Goal: Task Accomplishment & Management: Manage account settings

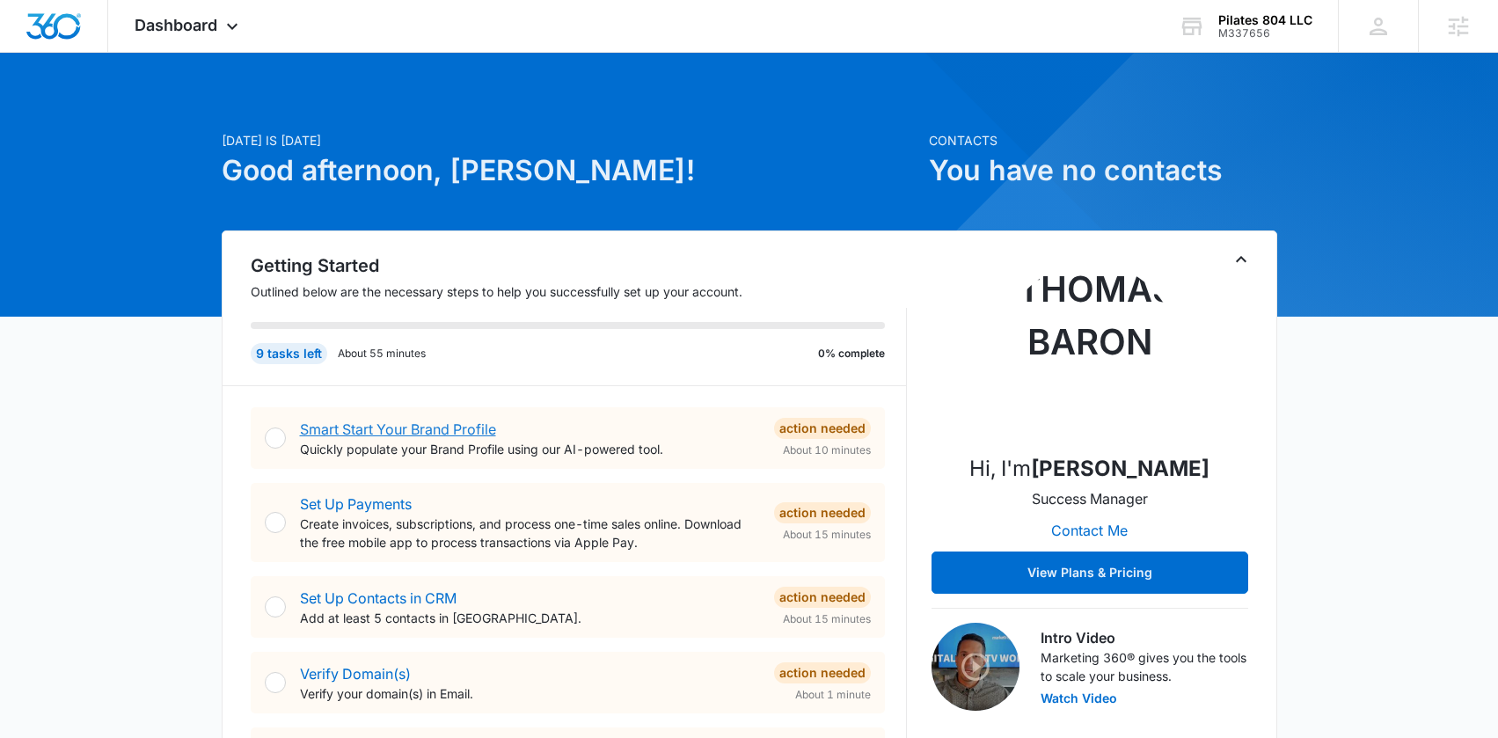
click at [427, 426] on link "Smart Start Your Brand Profile" at bounding box center [398, 429] width 196 height 18
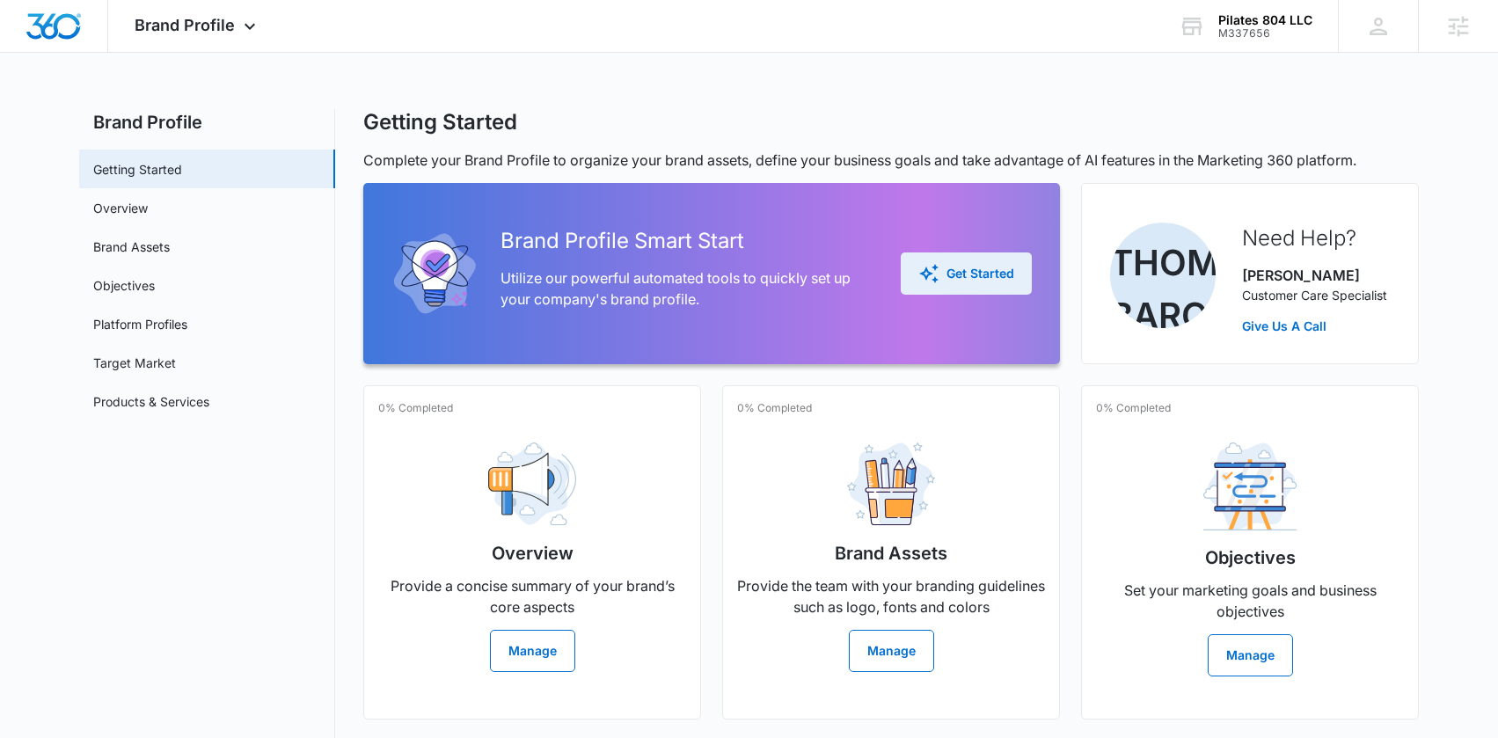
click at [957, 285] on button "Get Started" at bounding box center [966, 273] width 131 height 42
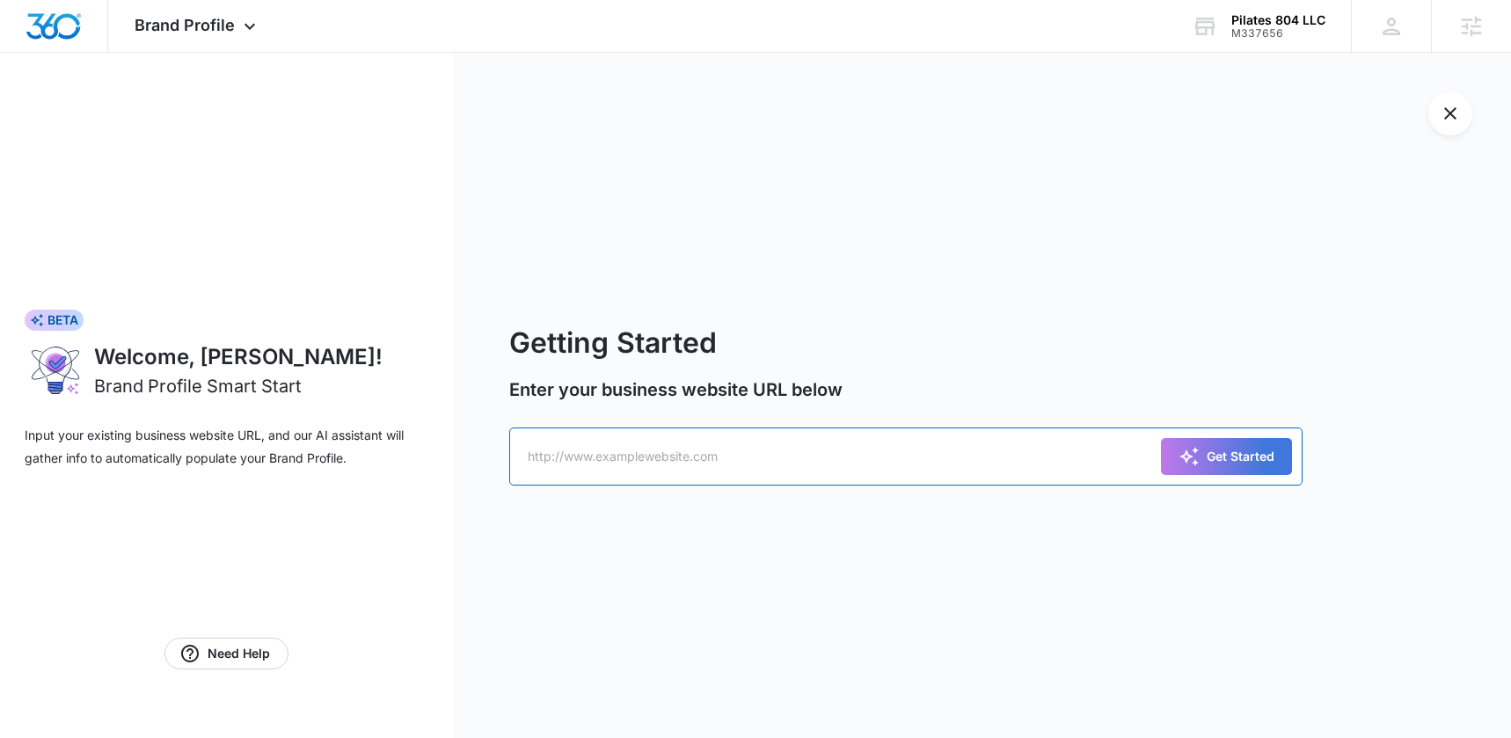
click at [653, 471] on input "text" at bounding box center [905, 456] width 793 height 58
paste input "https://www.pilates804.com/"
type input "https://www.pilates804.com/"
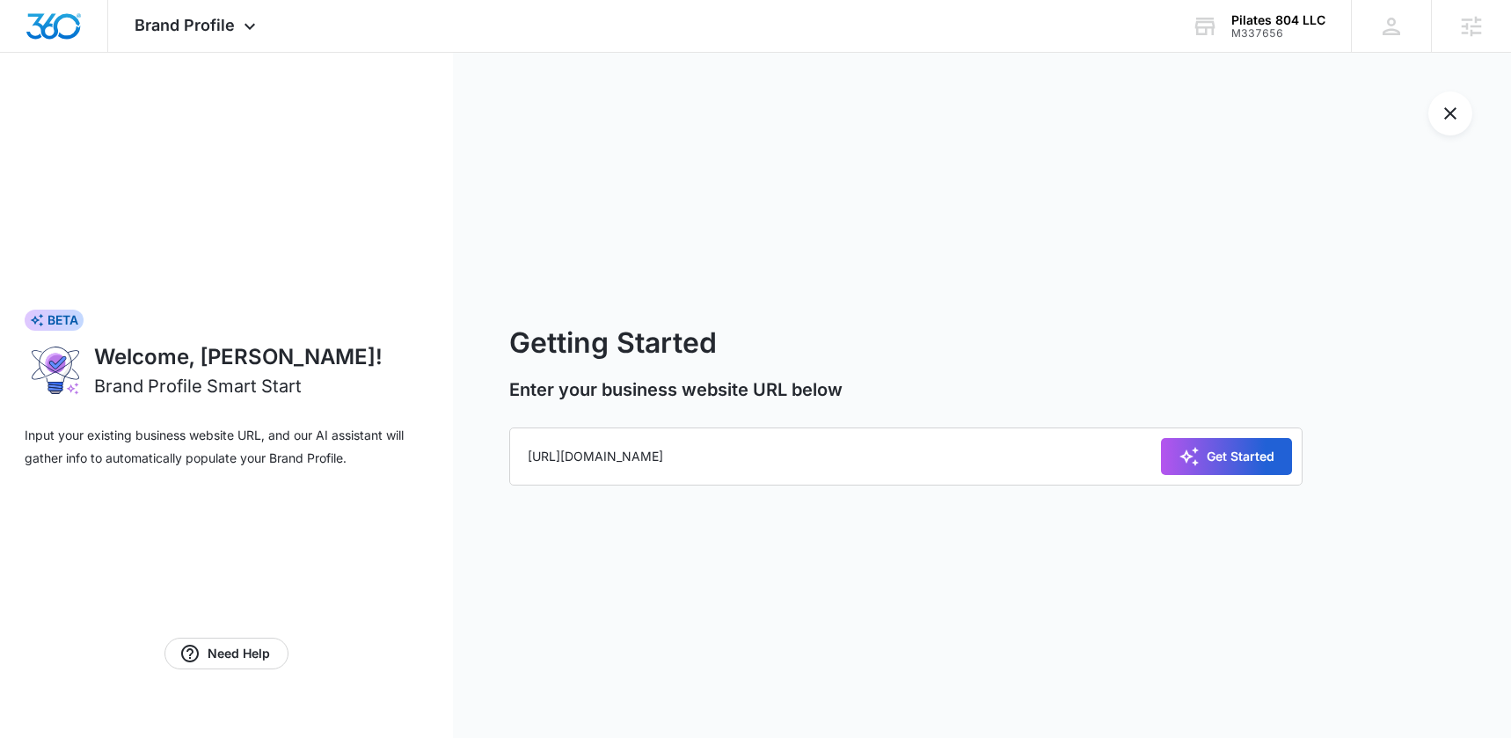
click at [1210, 455] on div "Get Started" at bounding box center [1227, 456] width 96 height 21
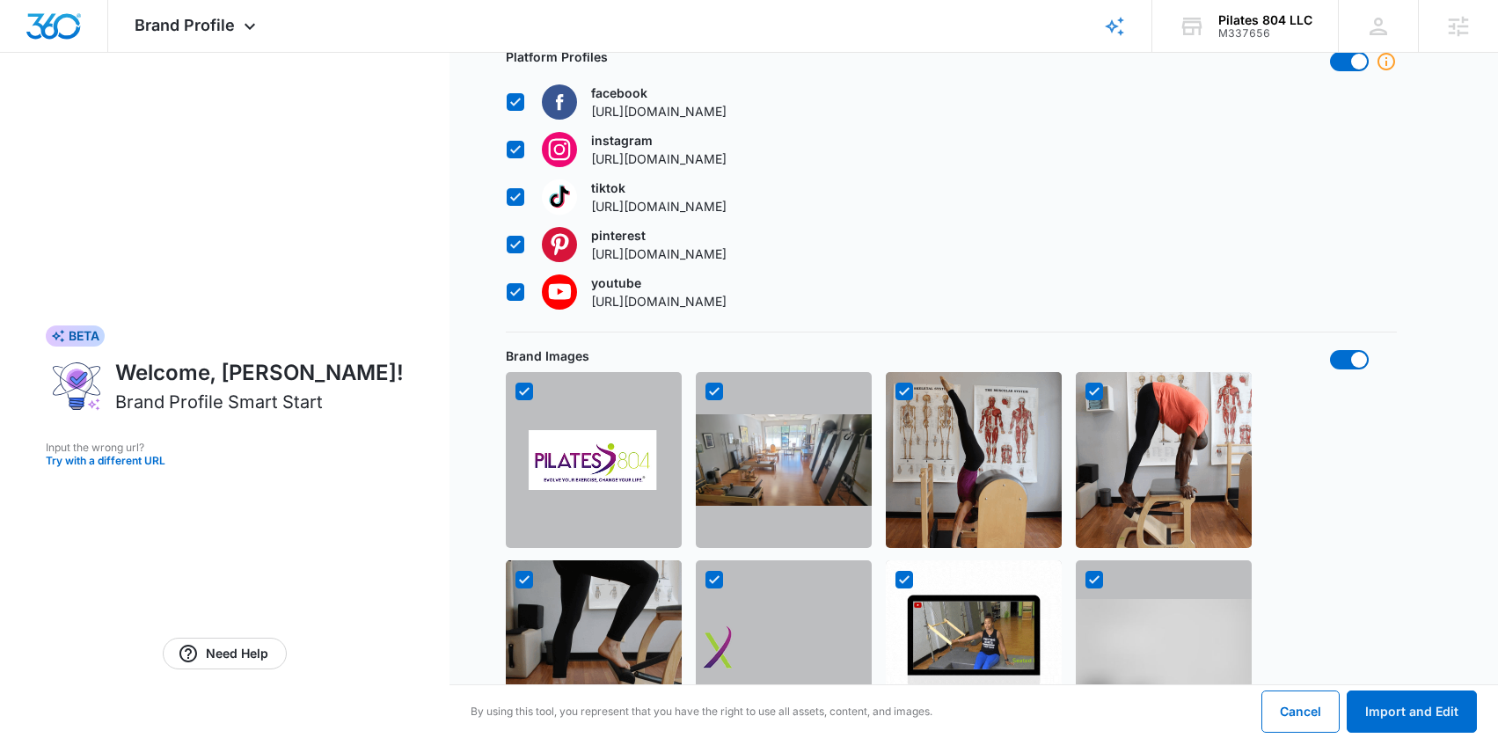
scroll to position [736, 0]
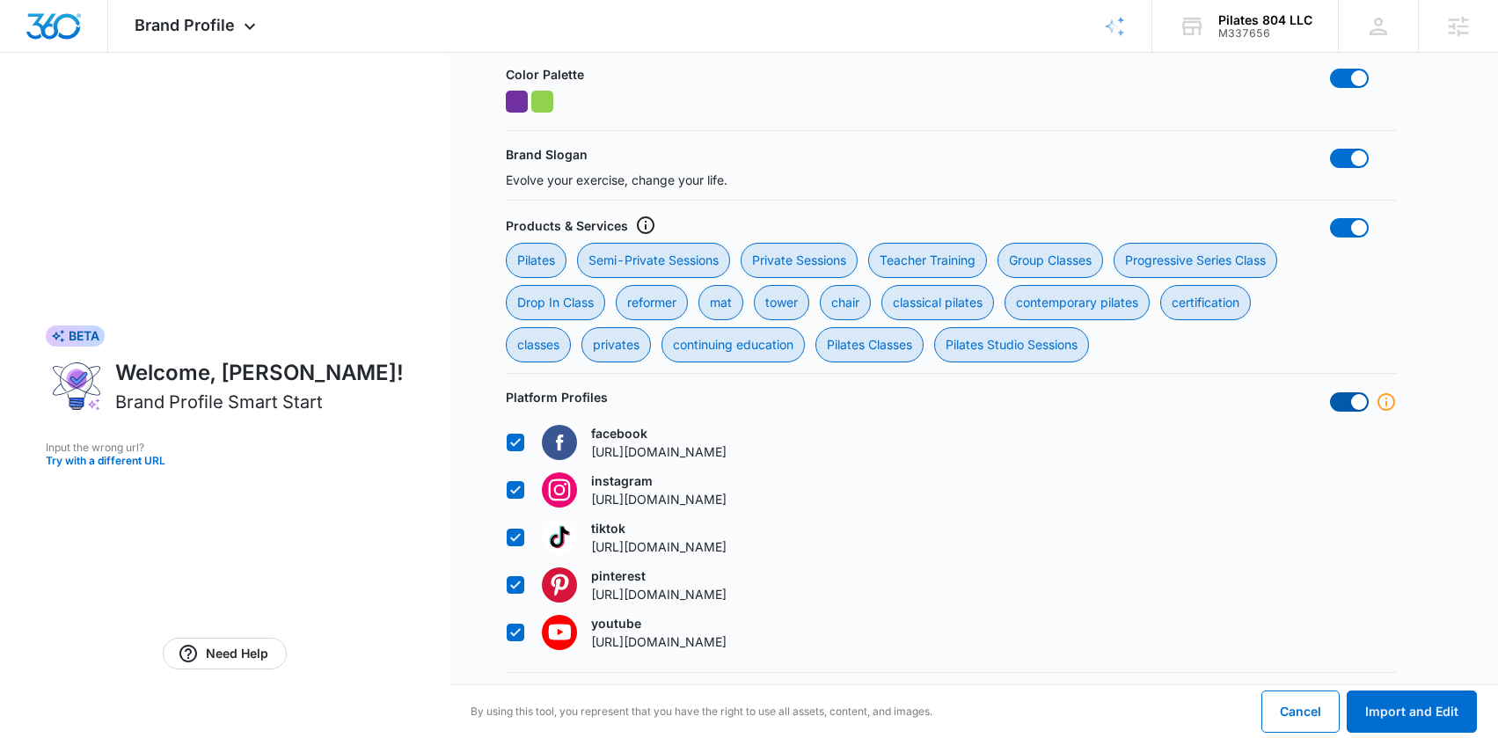
click at [1354, 392] on span at bounding box center [1349, 401] width 39 height 19
click at [1330, 392] on input "checkbox" at bounding box center [1329, 391] width 1 height 1
checkbox input "false"
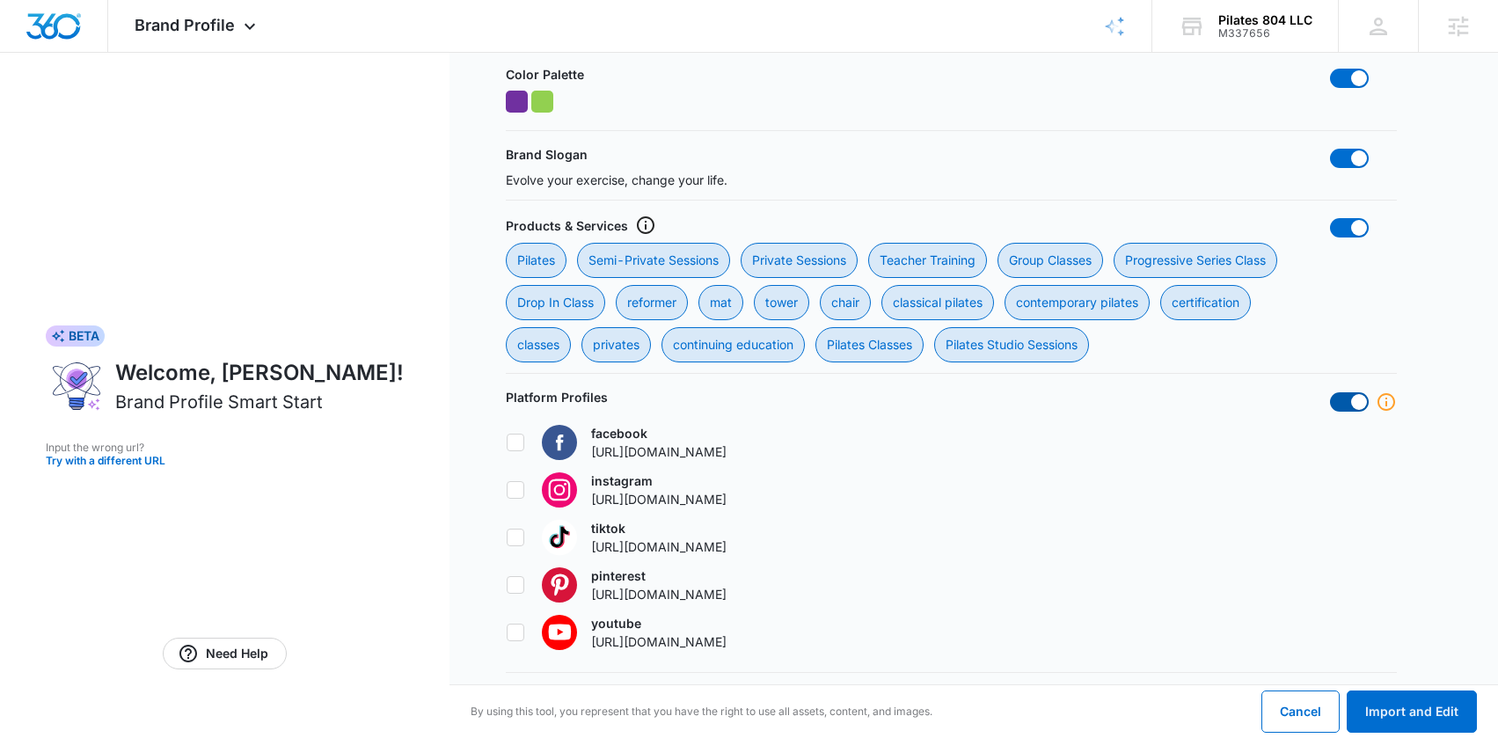
checkbox input "false"
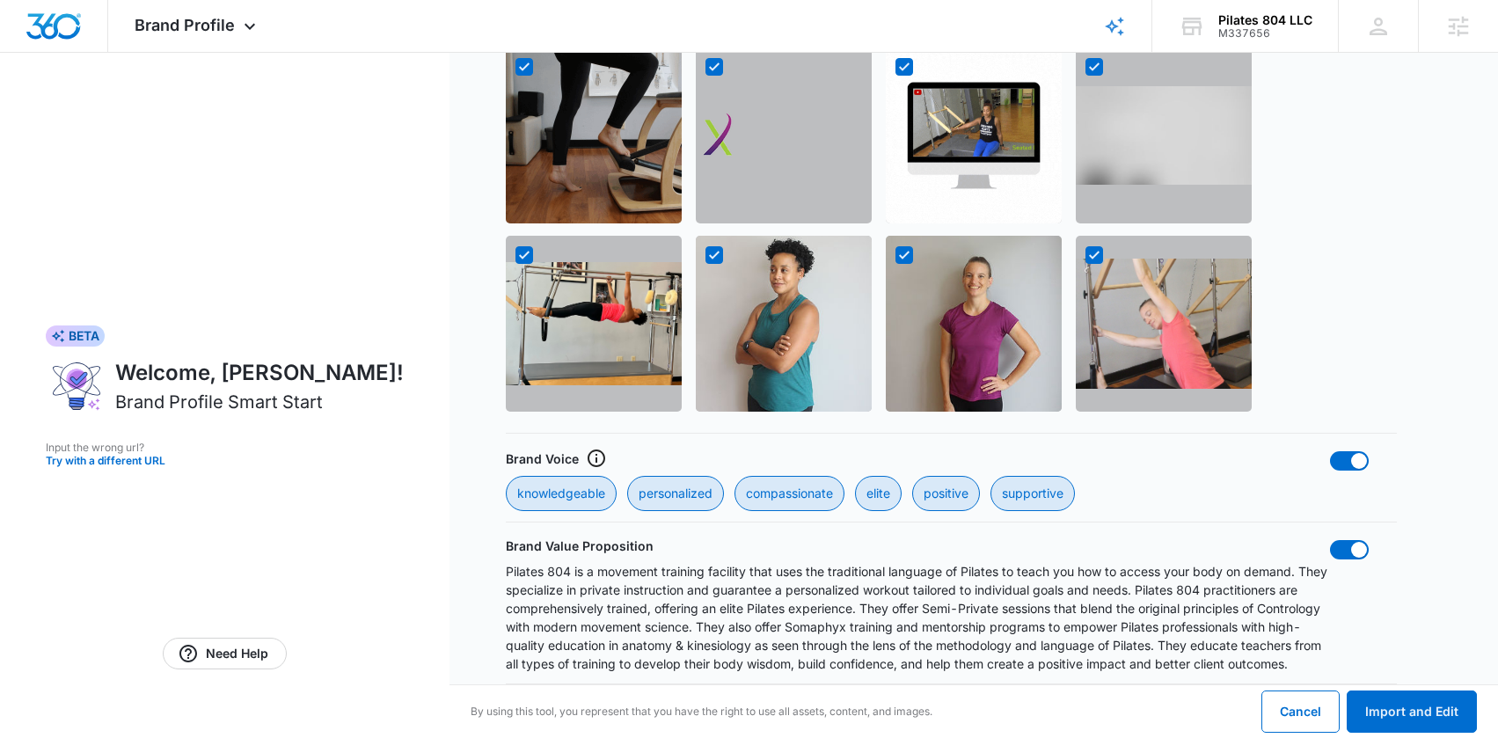
scroll to position [1600, 0]
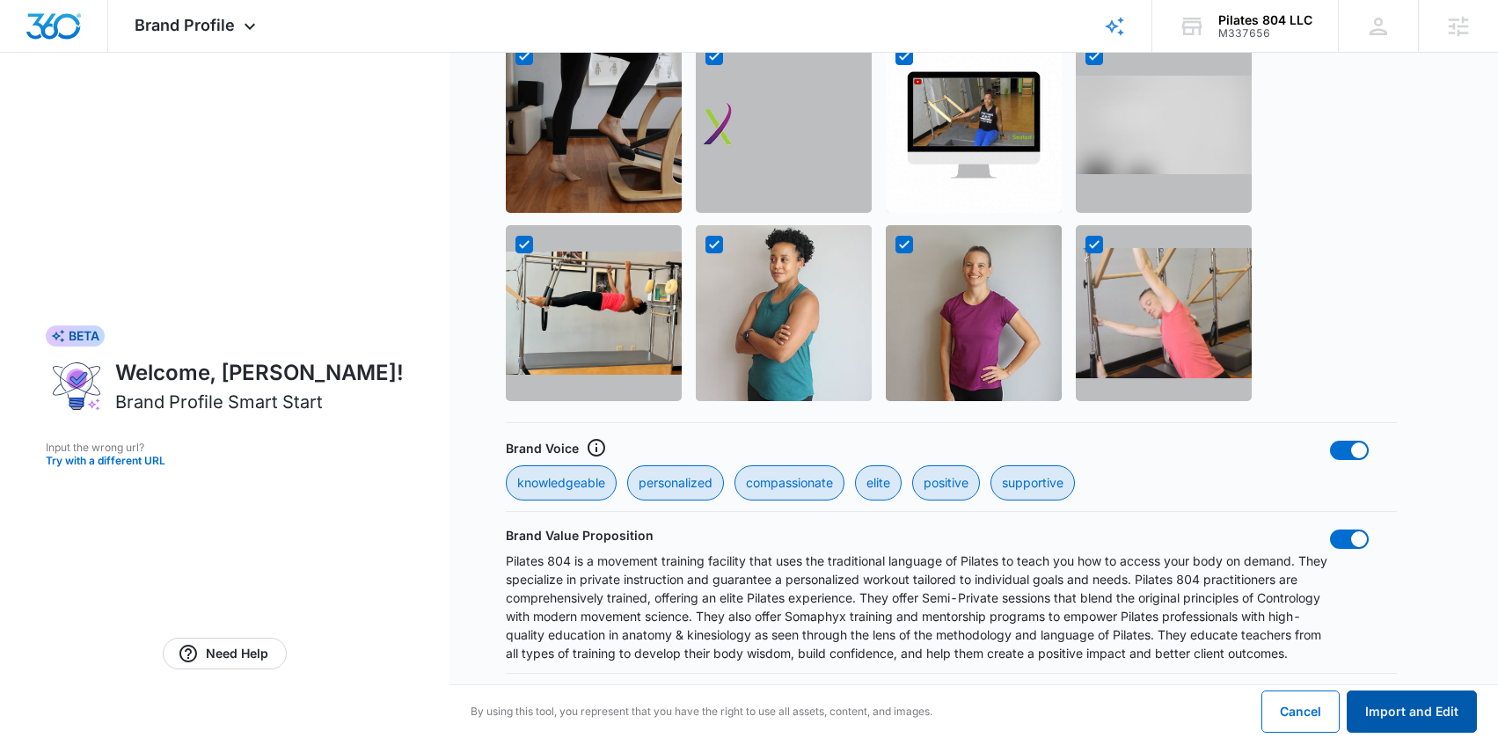
drag, startPoint x: 1421, startPoint y: 703, endPoint x: 988, endPoint y: 510, distance: 474.5
click at [1422, 703] on button "Import and Edit" at bounding box center [1412, 711] width 130 height 42
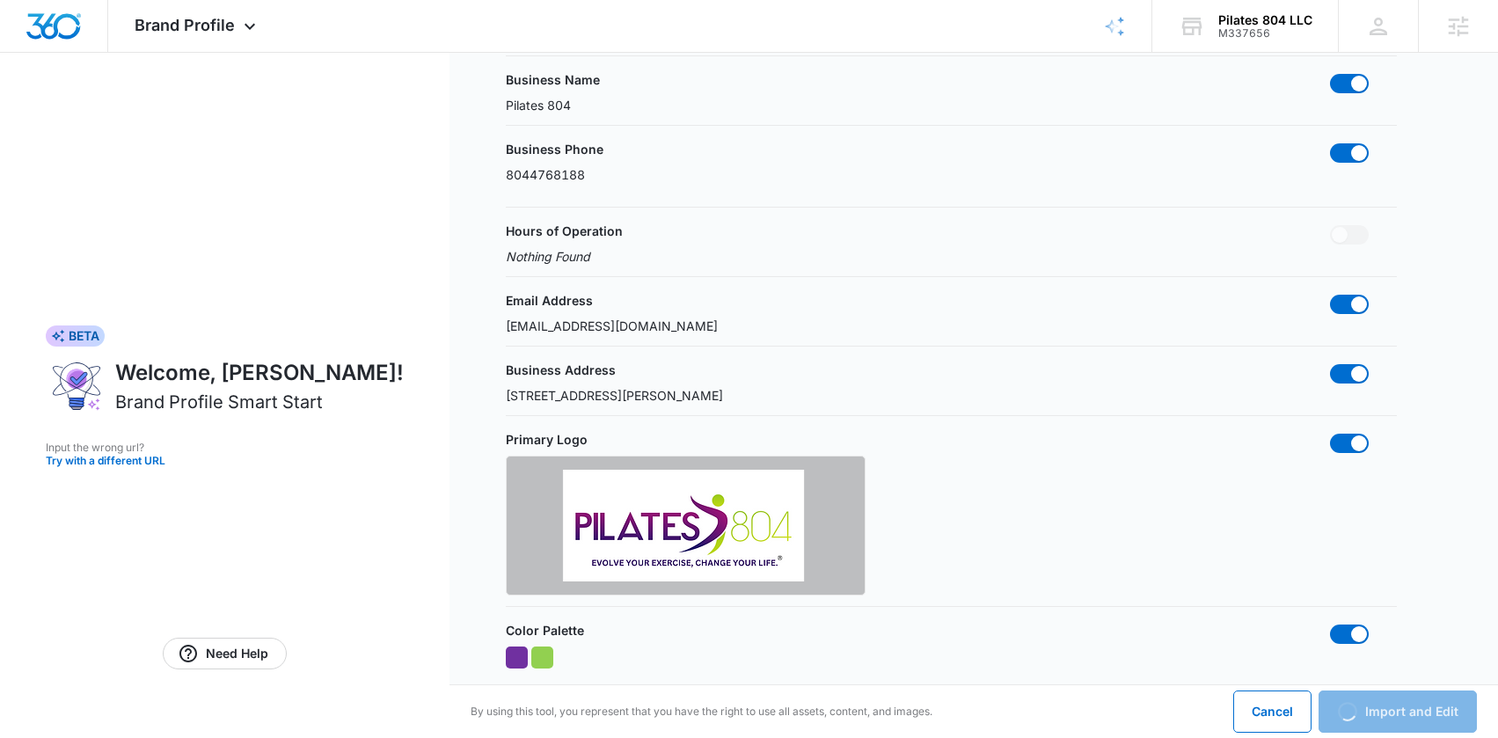
scroll to position [0, 0]
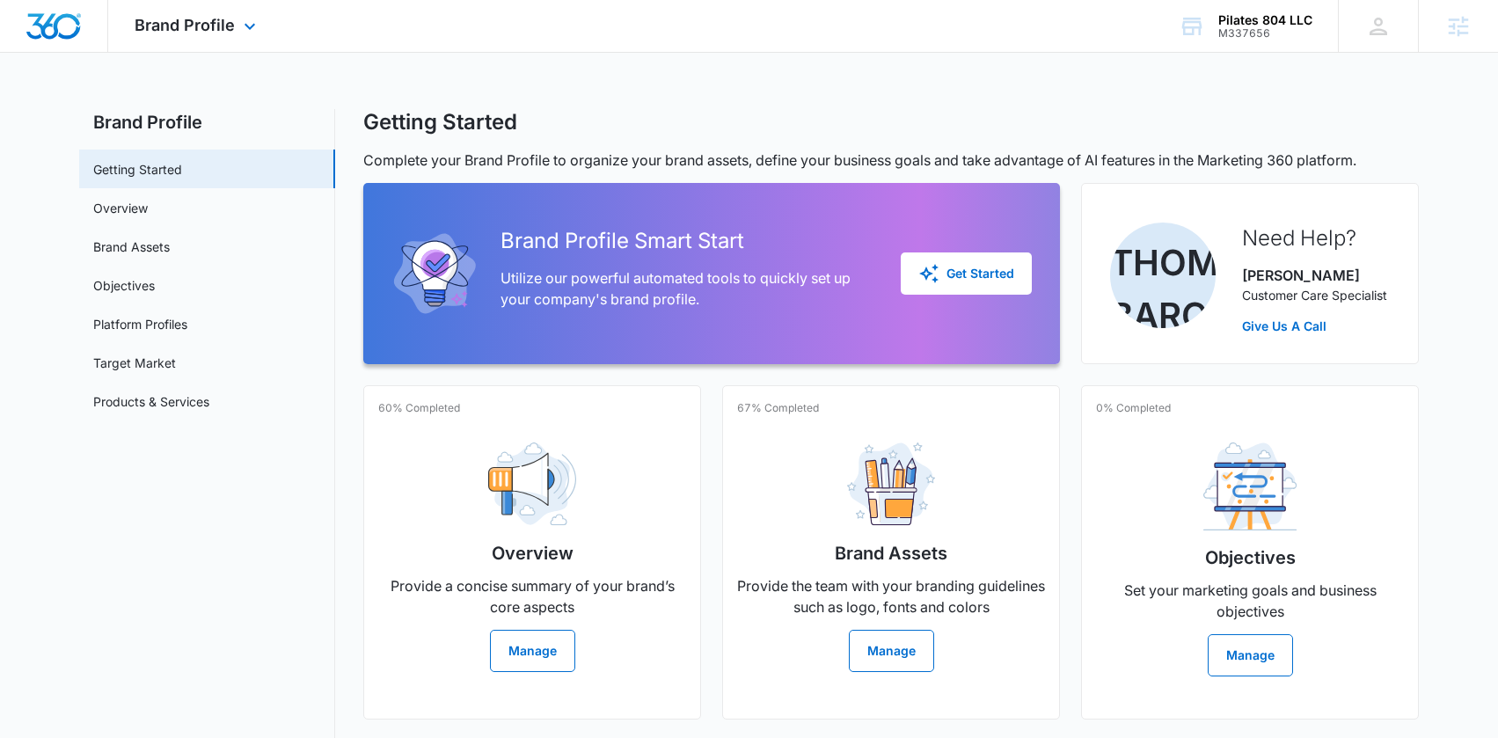
click at [86, 33] on div at bounding box center [54, 26] width 108 height 52
click at [73, 30] on img "Dashboard" at bounding box center [54, 26] width 56 height 26
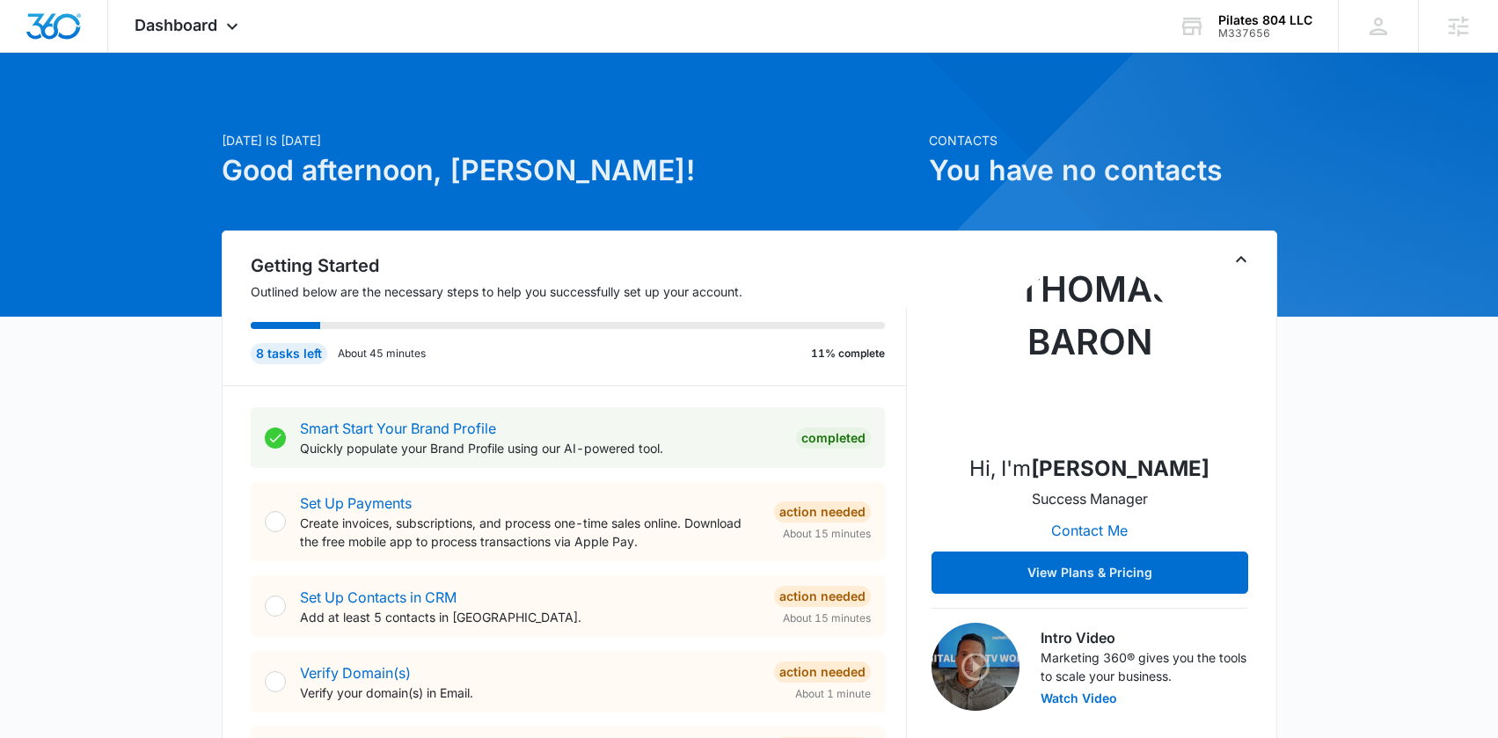
click at [497, 355] on div "8 tasks left About 45 minutes 11% complete" at bounding box center [568, 353] width 634 height 21
click at [193, 31] on span "Dashboard" at bounding box center [176, 25] width 83 height 18
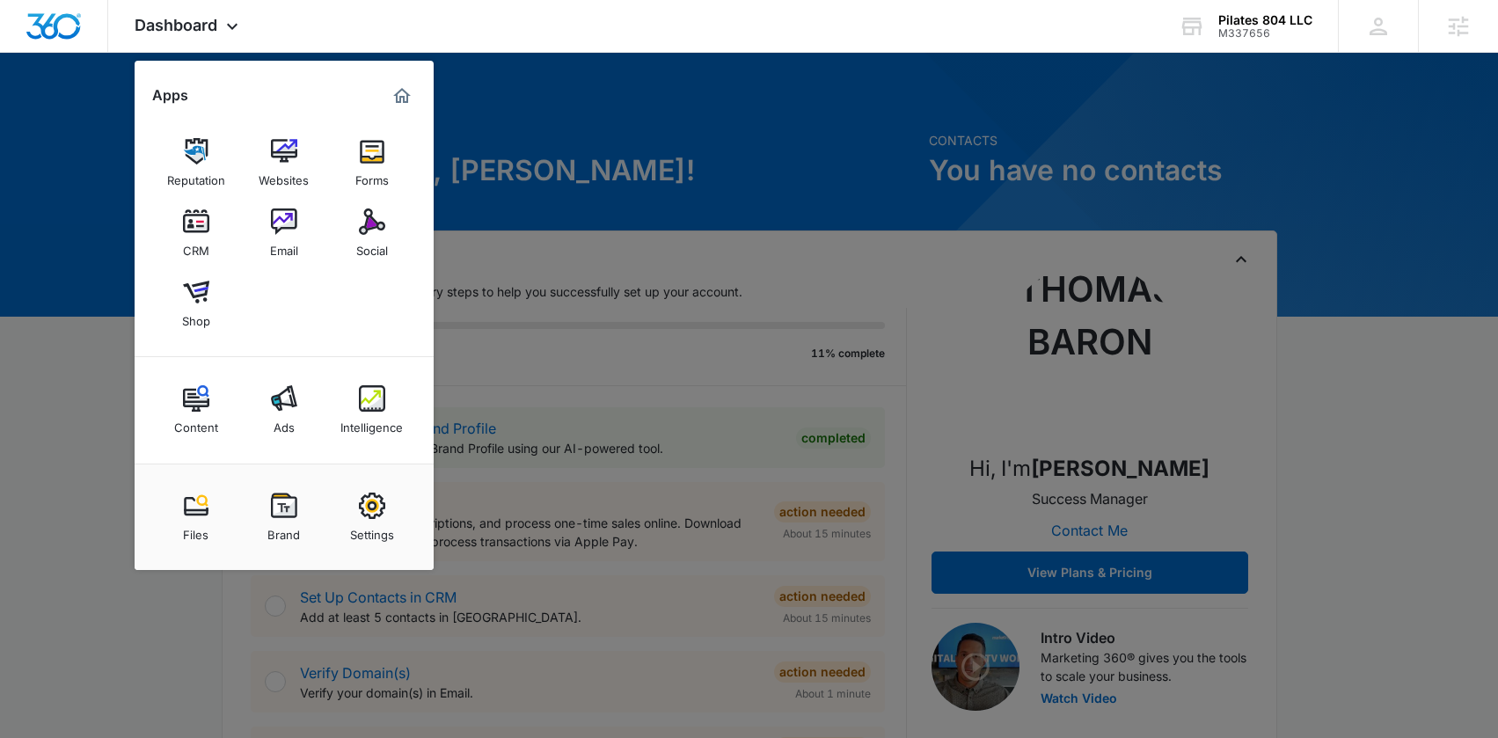
click at [599, 106] on div at bounding box center [749, 369] width 1498 height 738
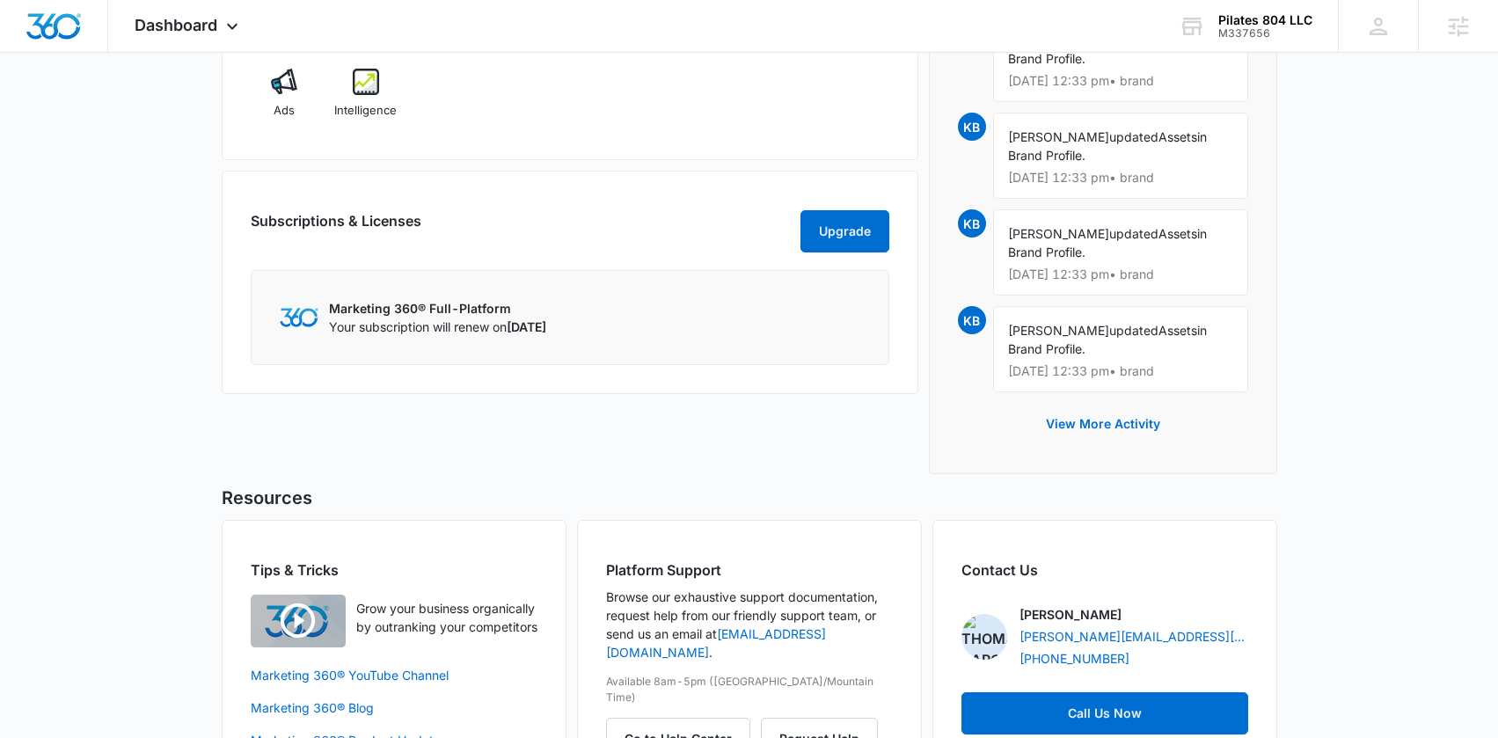
scroll to position [1318, 0]
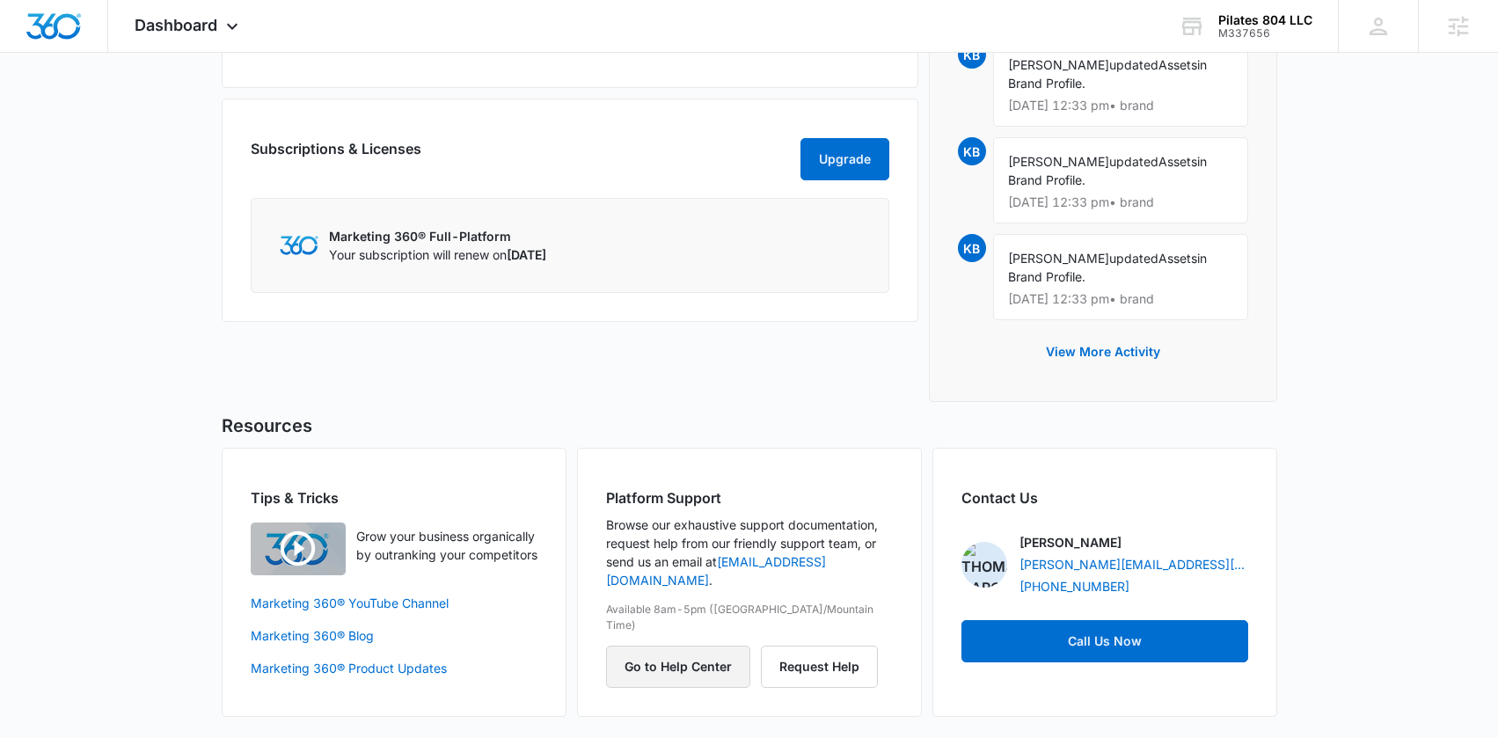
click at [687, 646] on button "Go to Help Center" at bounding box center [678, 667] width 144 height 42
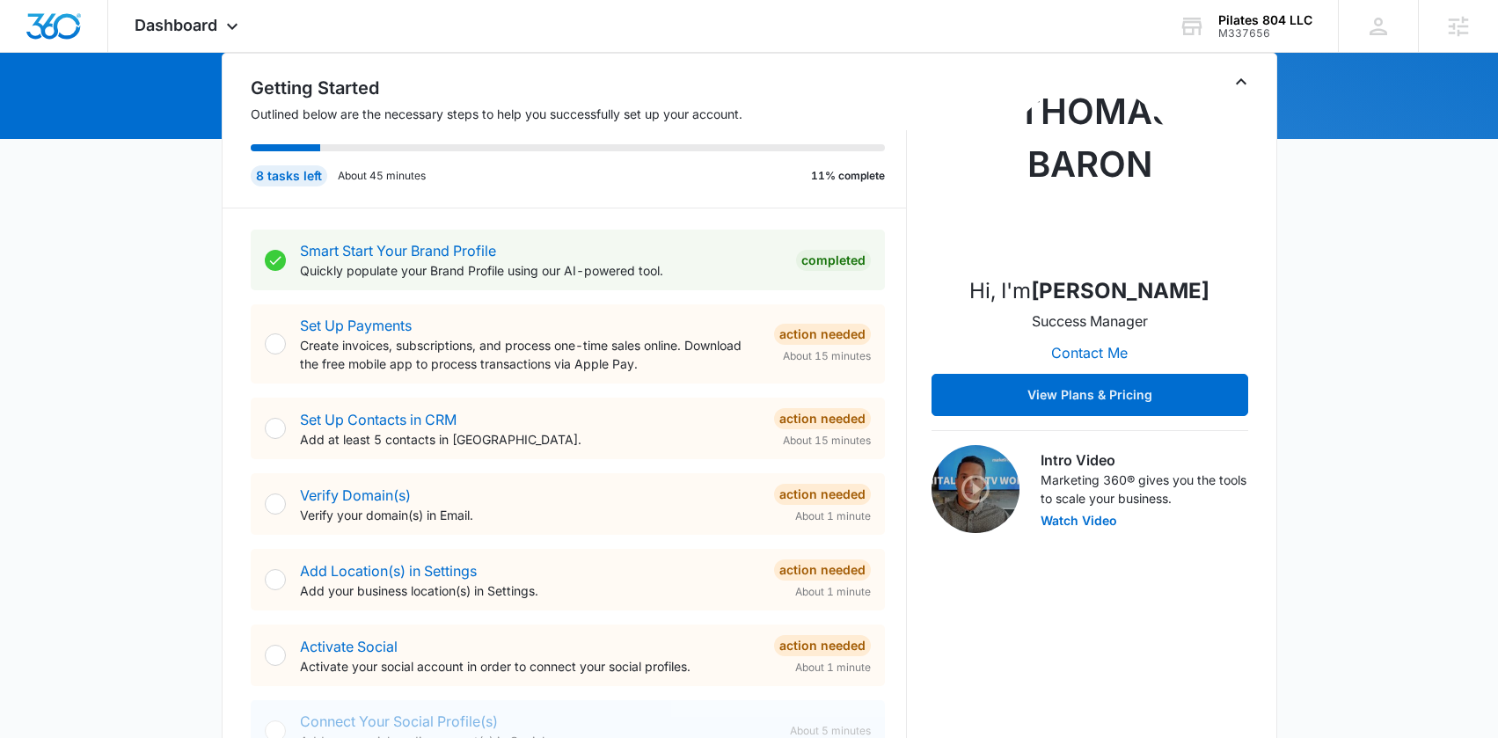
scroll to position [211, 0]
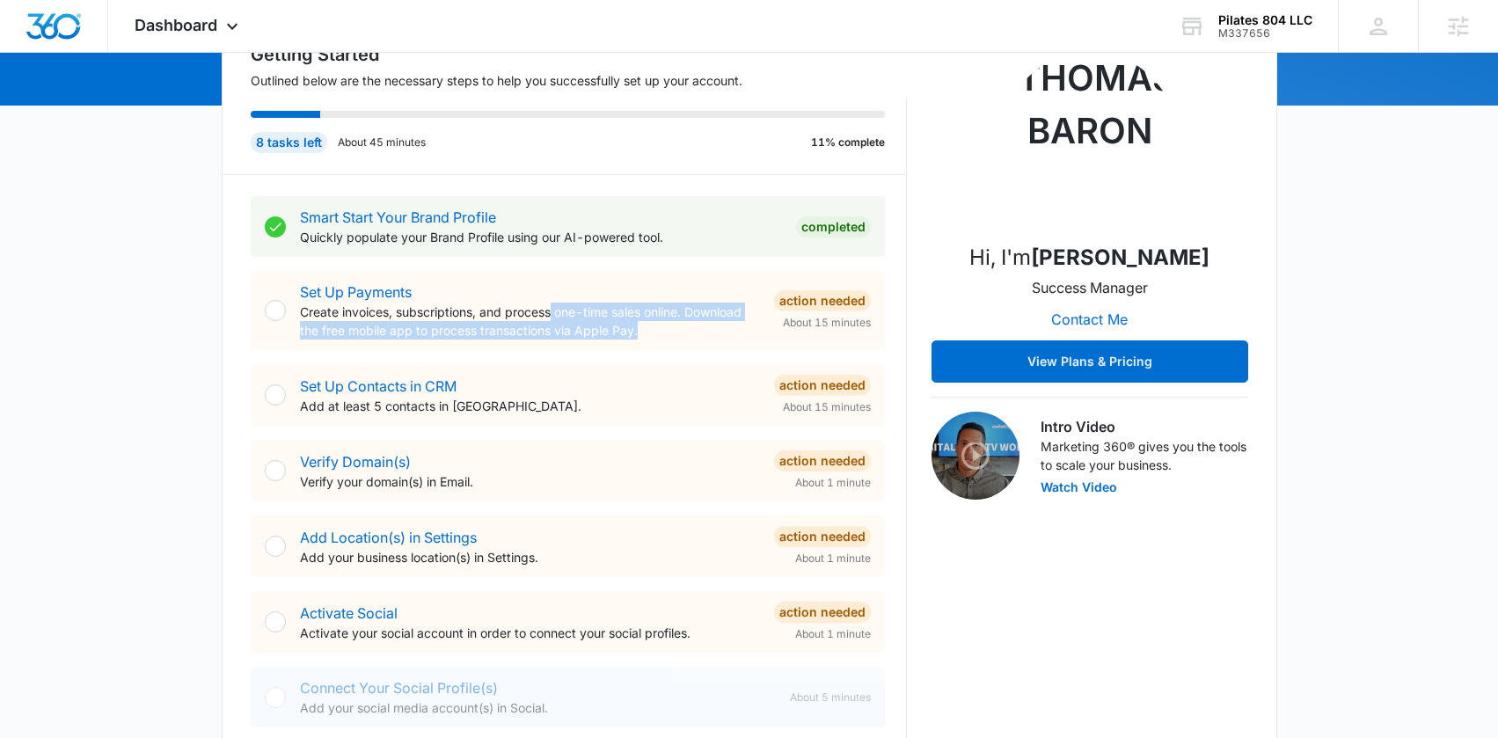
drag, startPoint x: 664, startPoint y: 339, endPoint x: 554, endPoint y: 312, distance: 113.3
click at [554, 312] on div "Set Up Payments Create invoices, subscriptions, and process one-time sales onli…" at bounding box center [568, 310] width 634 height 79
click at [556, 312] on p "Create invoices, subscriptions, and process one-time sales online. Download the…" at bounding box center [530, 321] width 460 height 37
drag, startPoint x: 665, startPoint y: 323, endPoint x: 304, endPoint y: 293, distance: 361.8
click at [304, 293] on div "Set Up Payments Create invoices, subscriptions, and process one-time sales onli…" at bounding box center [530, 310] width 460 height 58
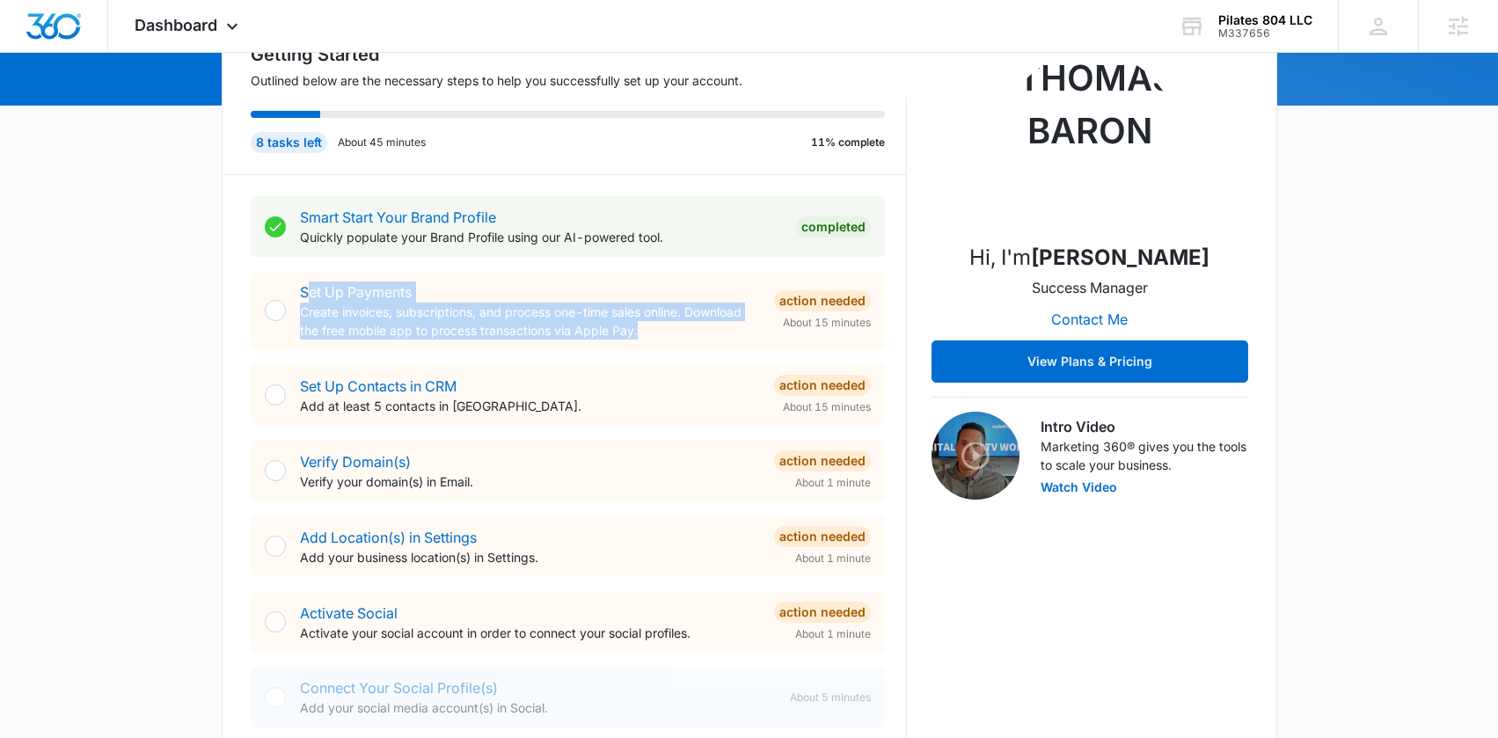
click at [580, 309] on p "Create invoices, subscriptions, and process one-time sales online. Download the…" at bounding box center [530, 321] width 460 height 37
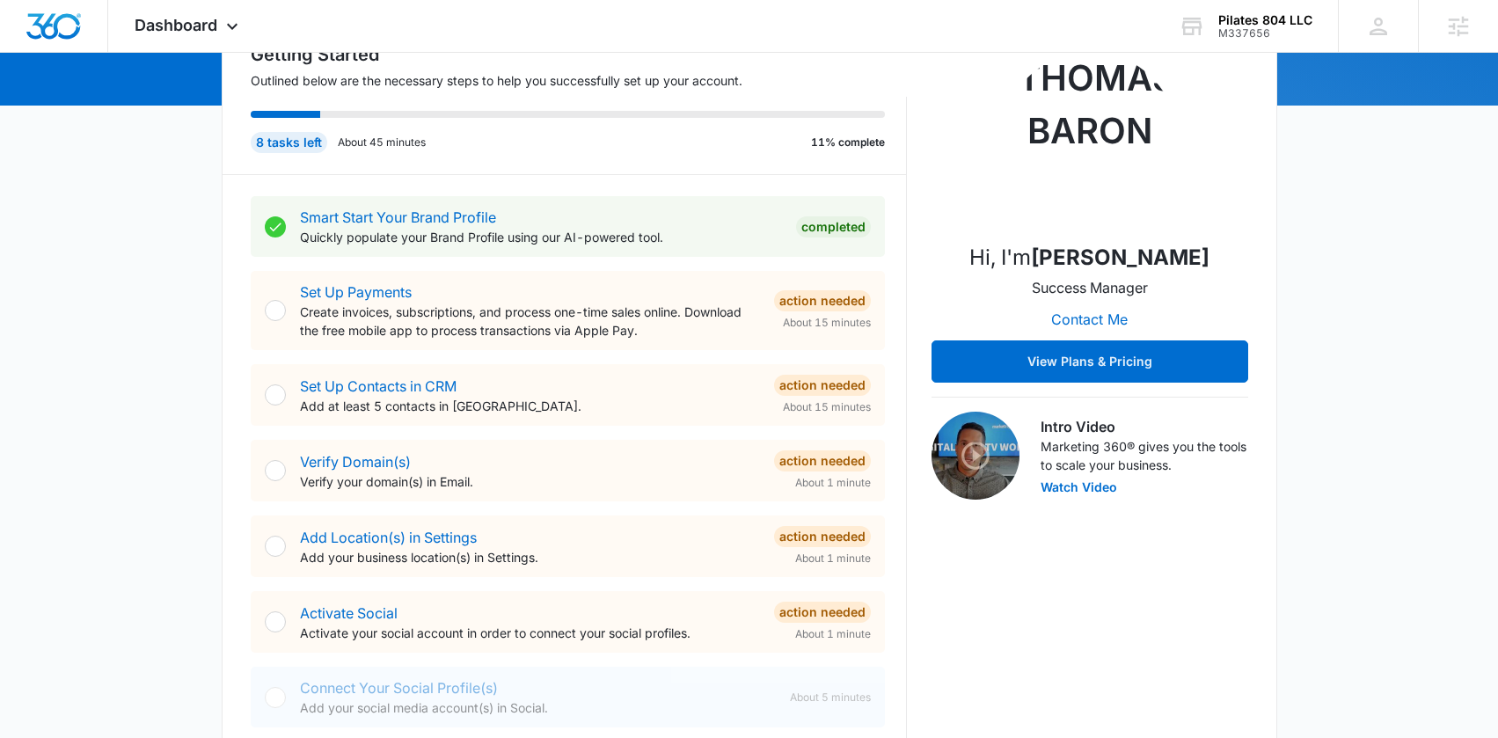
click at [680, 372] on div "Set Up Contacts in CRM Add at least 5 contacts in CRM. Action Needed About 15 m…" at bounding box center [568, 395] width 634 height 62
click at [675, 340] on div "Set Up Payments Create invoices, subscriptions, and process one-time sales onli…" at bounding box center [568, 310] width 634 height 79
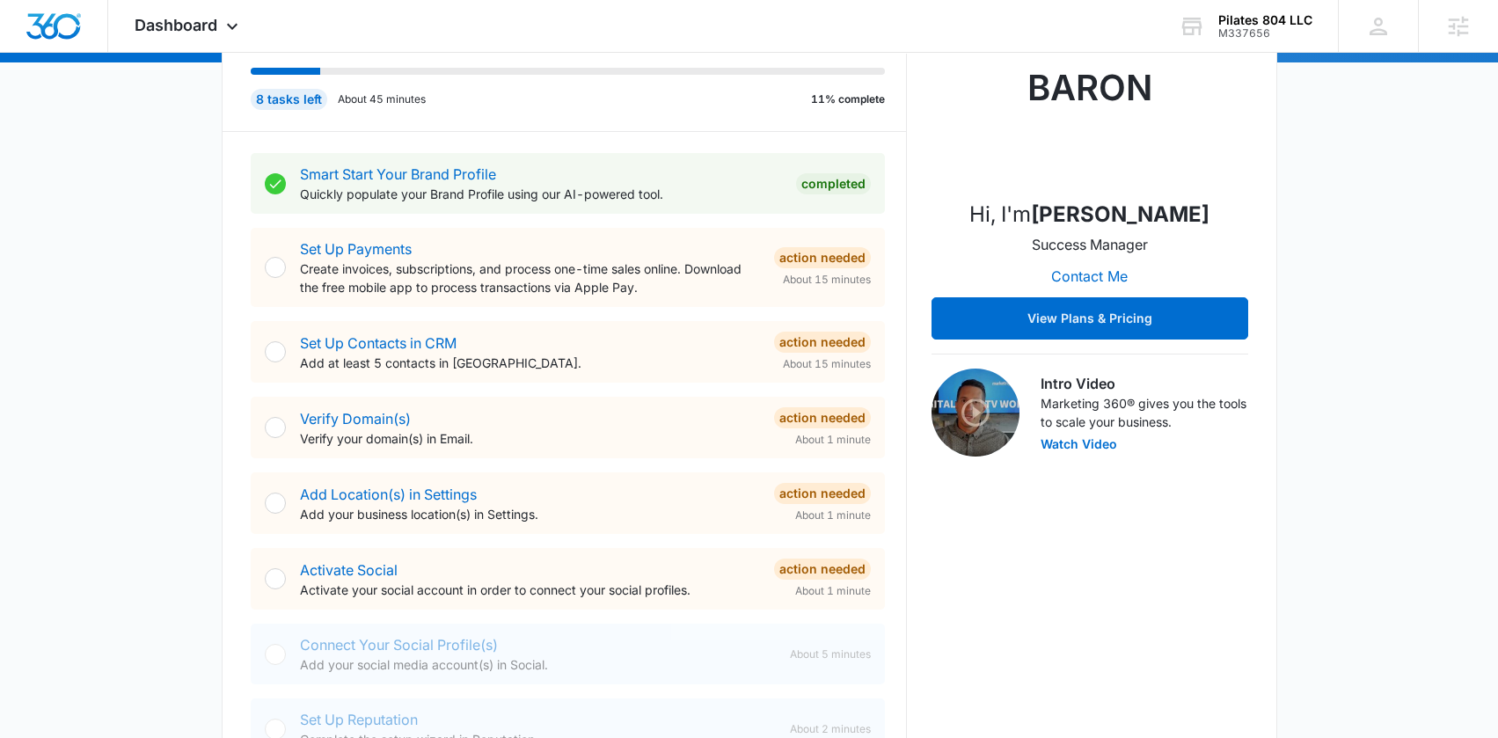
scroll to position [255, 0]
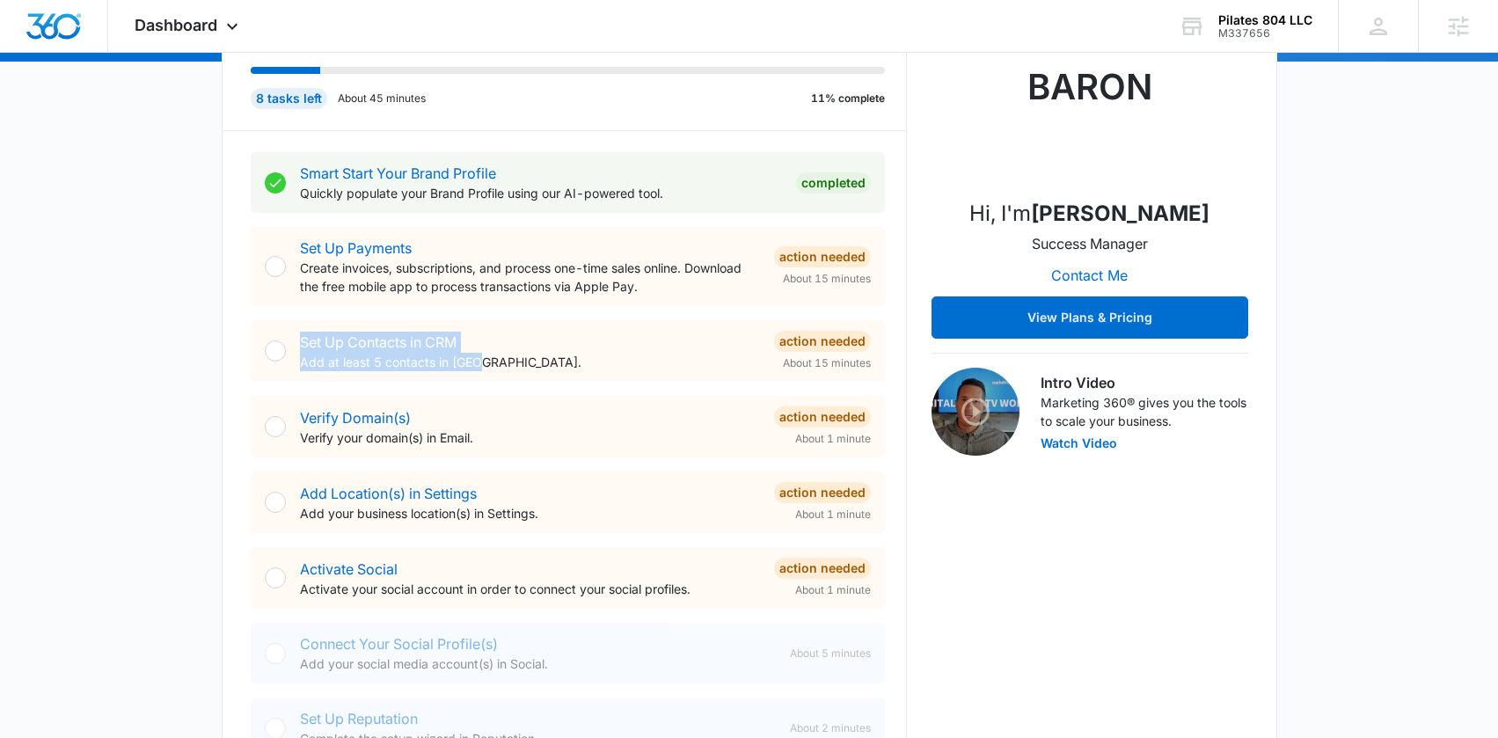
drag, startPoint x: 505, startPoint y: 364, endPoint x: 305, endPoint y: 327, distance: 203.0
click at [305, 327] on div "Set Up Contacts in CRM Add at least 5 contacts in CRM. Action Needed About 15 m…" at bounding box center [568, 351] width 634 height 62
click at [573, 337] on div "Set Up Contacts in CRM Add at least 5 contacts in CRM." at bounding box center [530, 352] width 460 height 40
drag, startPoint x: 576, startPoint y: 369, endPoint x: 292, endPoint y: 349, distance: 284.7
click at [292, 349] on div "Set Up Contacts in CRM Add at least 5 contacts in CRM. Action Needed About 15 m…" at bounding box center [568, 351] width 634 height 62
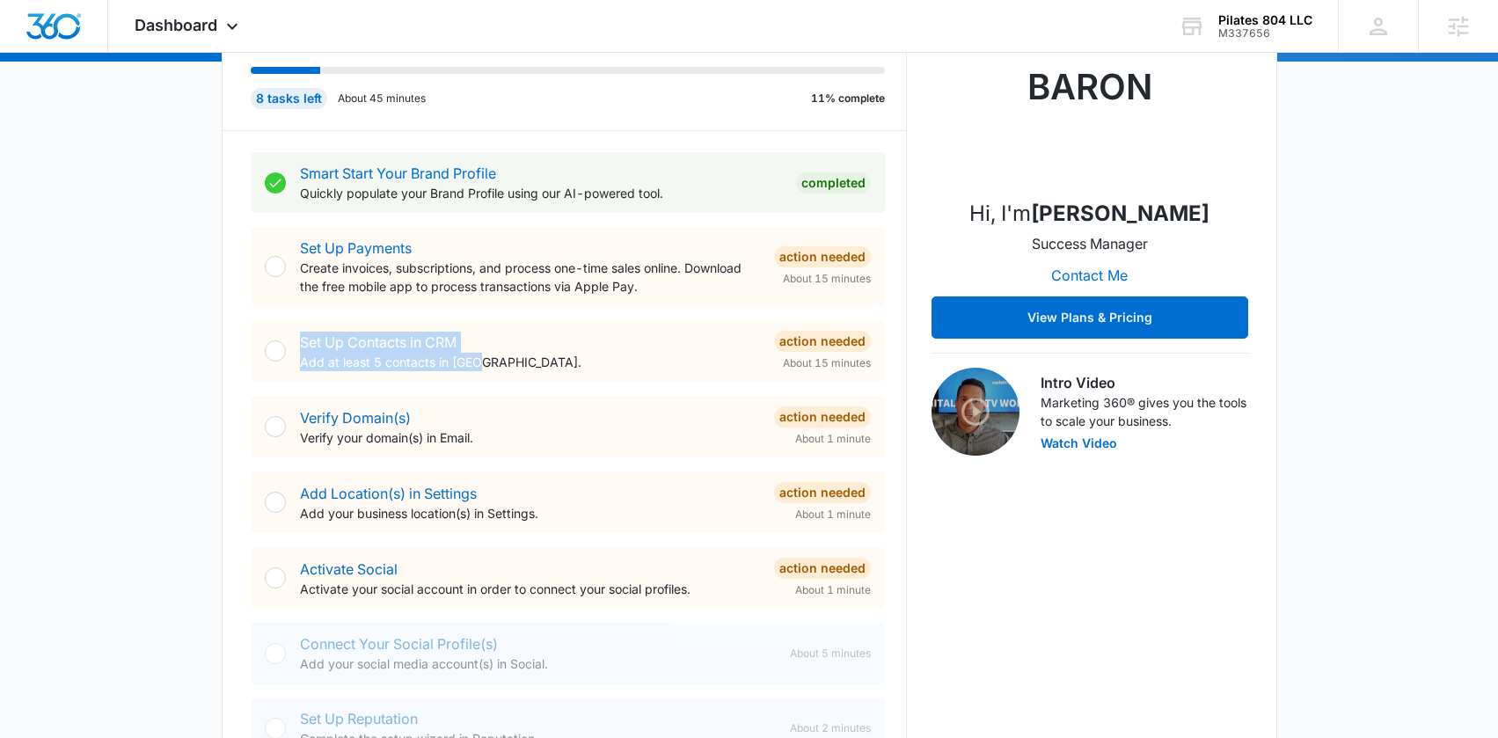
click at [572, 355] on p "Add at least 5 contacts in [GEOGRAPHIC_DATA]." at bounding box center [530, 362] width 460 height 18
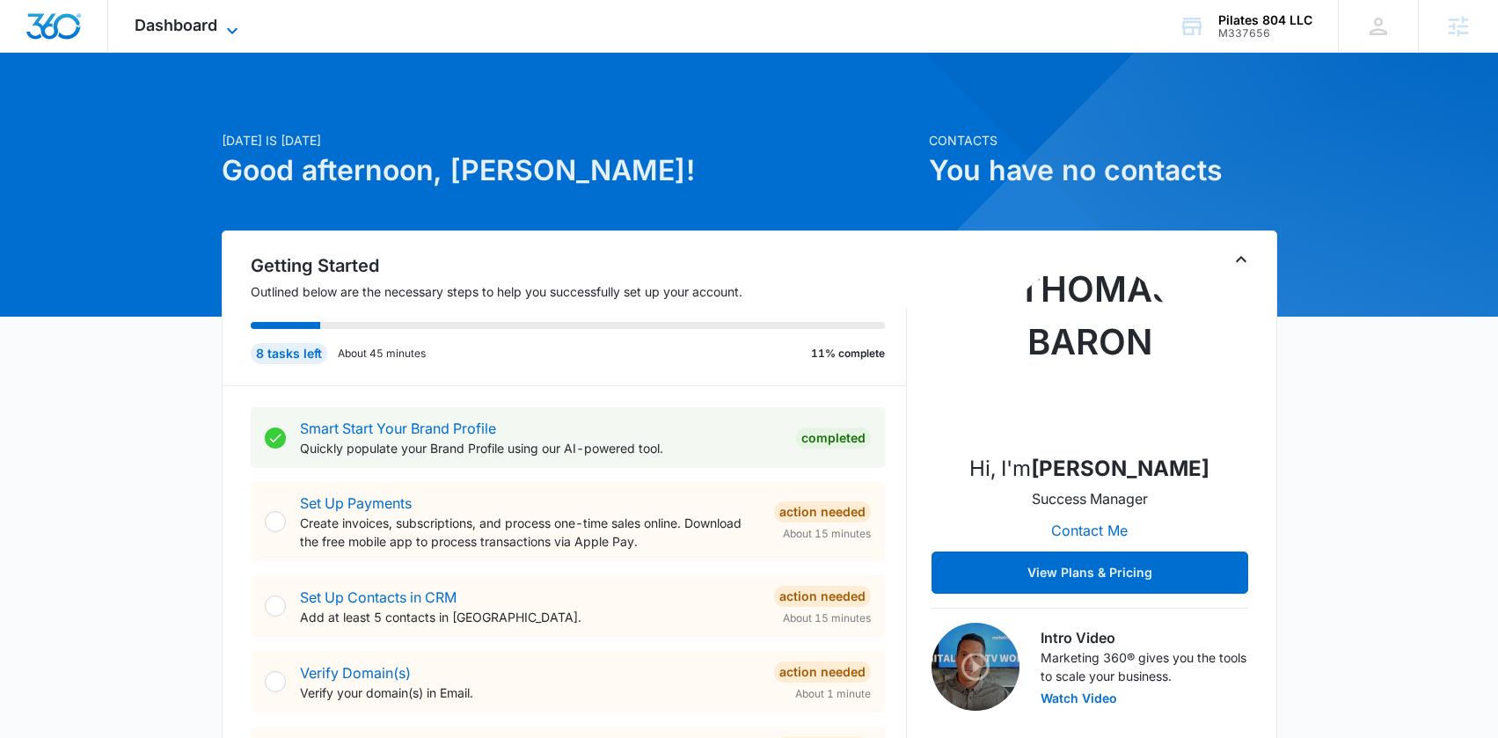
click at [212, 30] on span "Dashboard" at bounding box center [176, 25] width 83 height 18
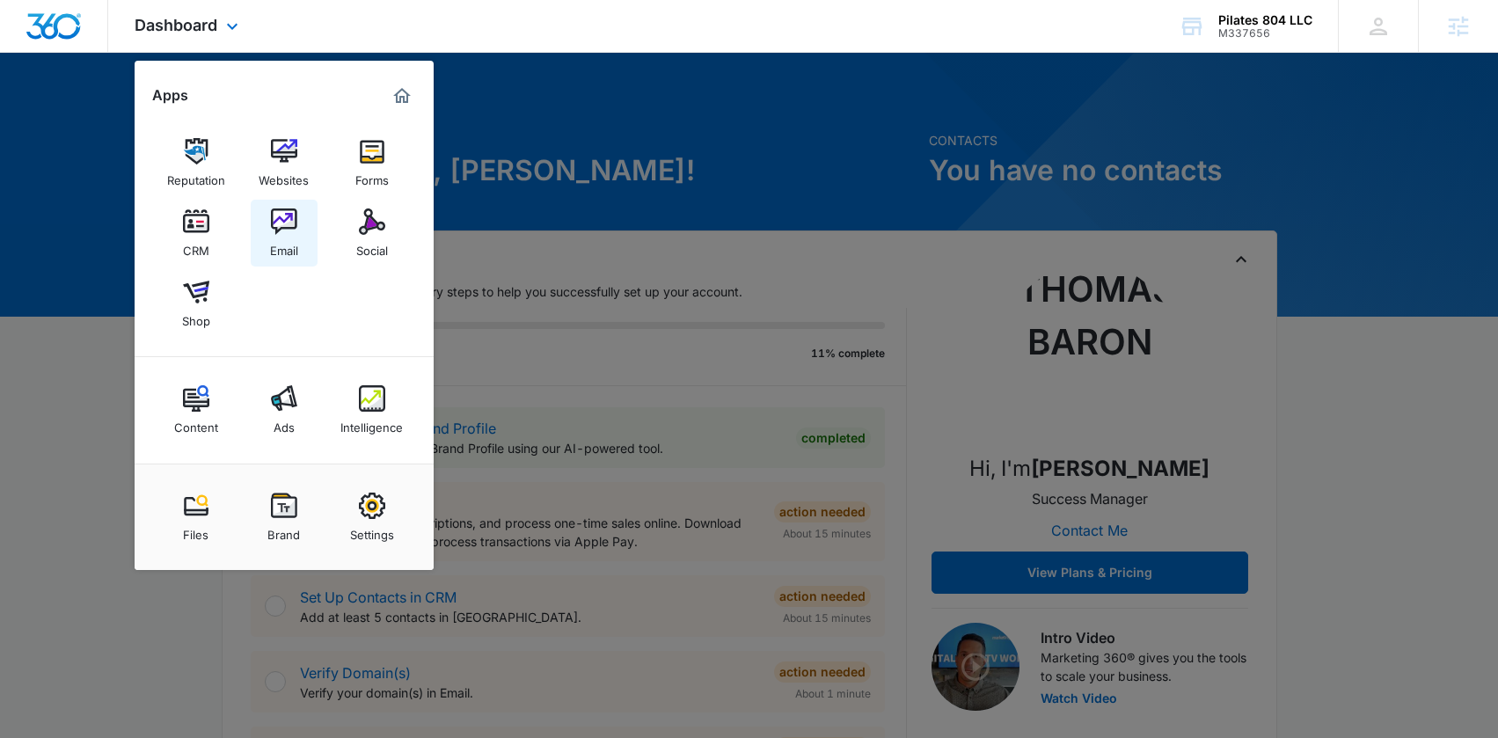
click at [274, 219] on img at bounding box center [284, 221] width 26 height 26
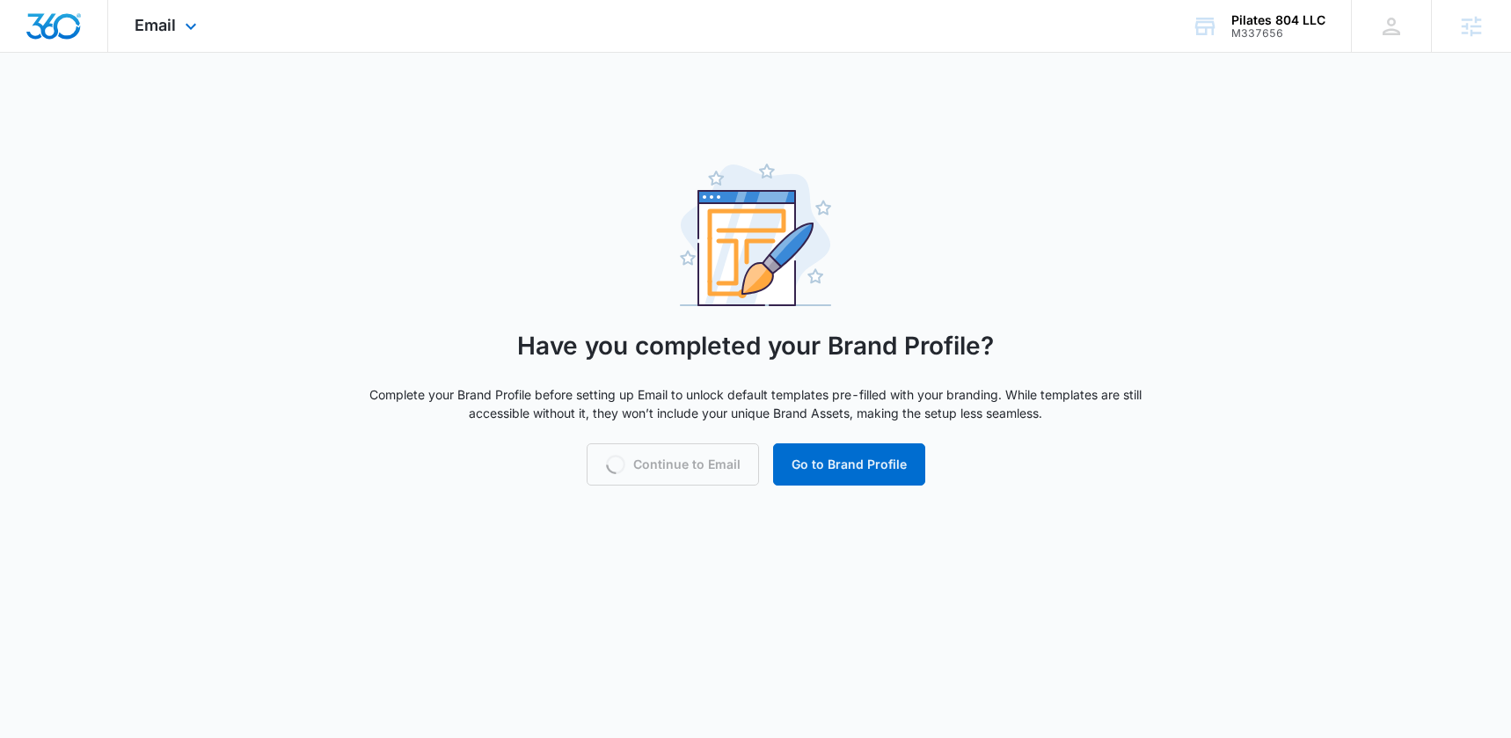
click at [59, 37] on img "Dashboard" at bounding box center [54, 26] width 56 height 26
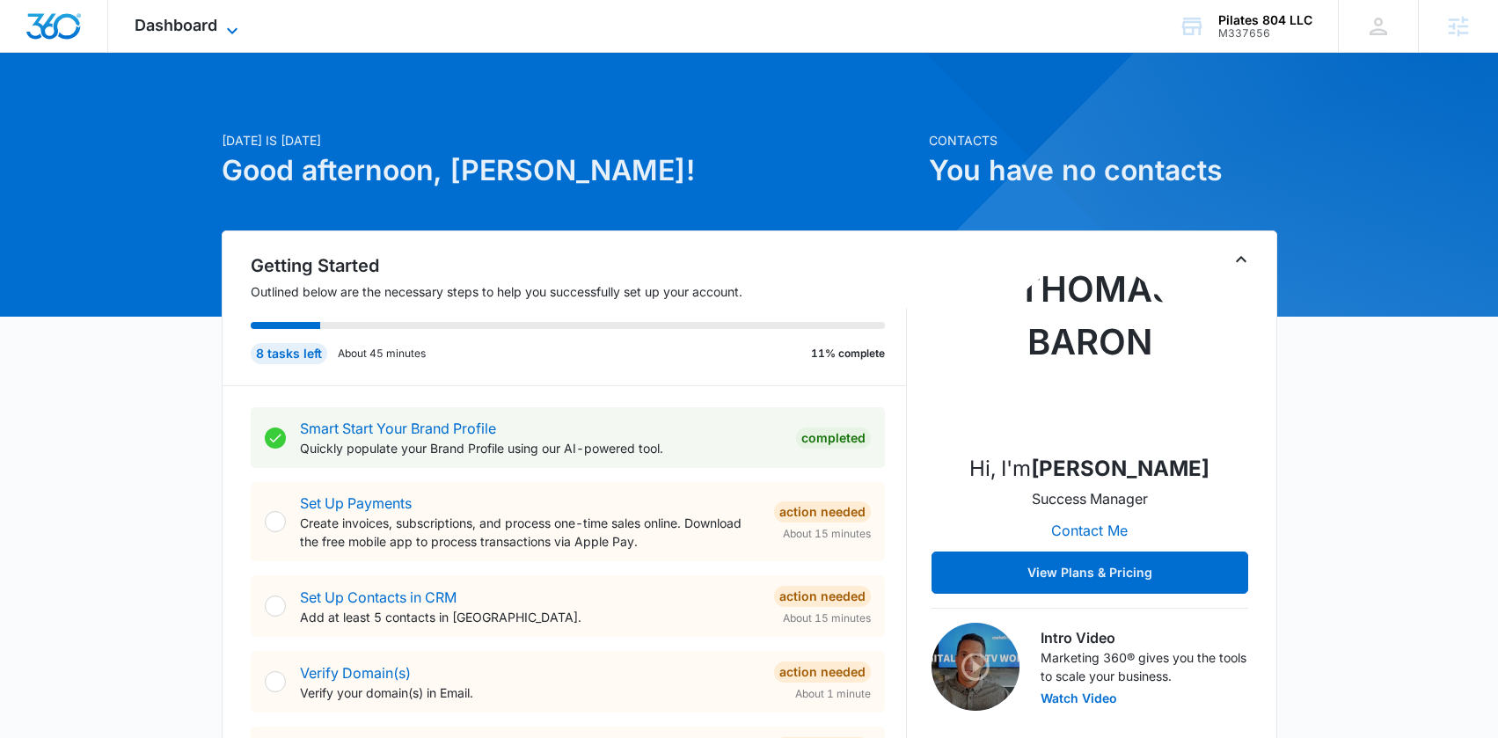
click at [216, 27] on span "Dashboard" at bounding box center [176, 25] width 83 height 18
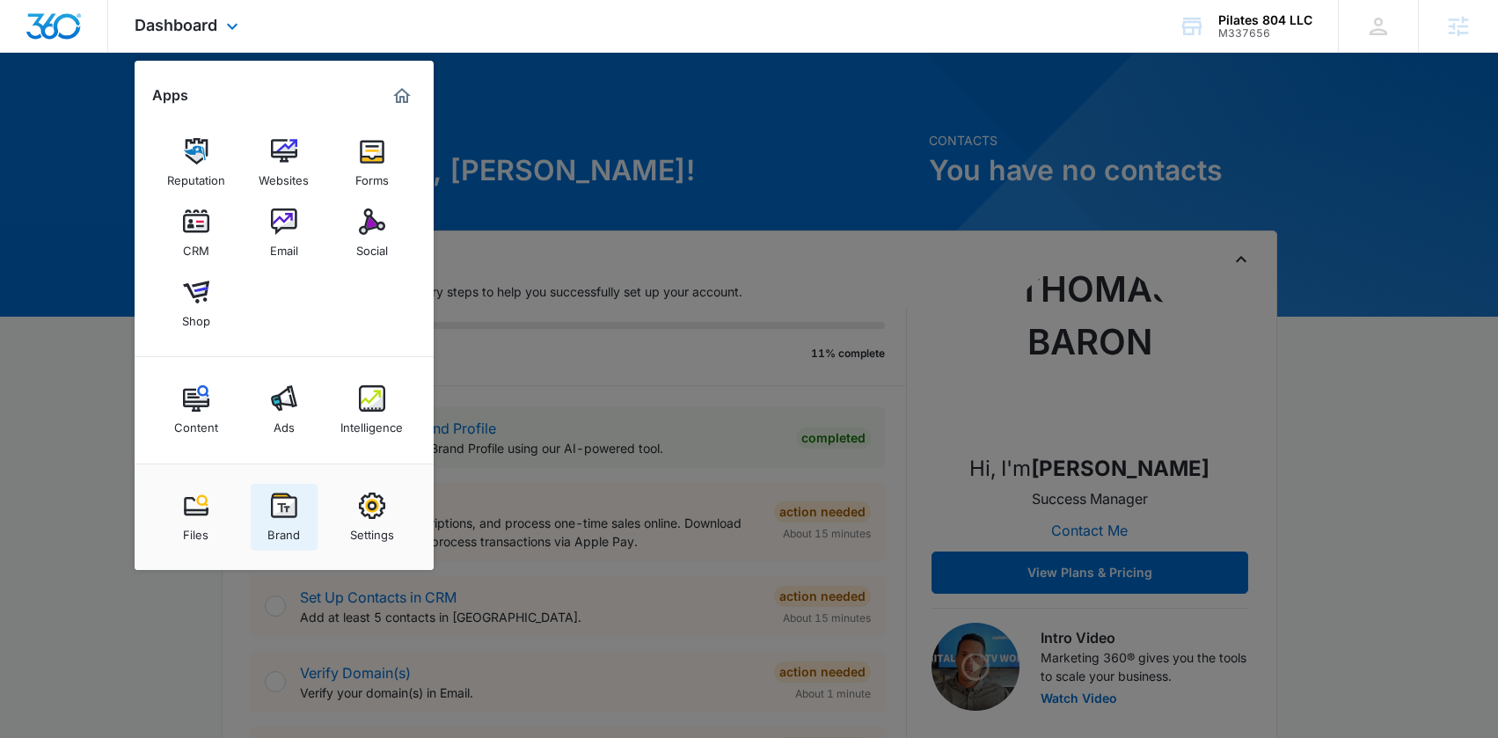
click at [271, 509] on img at bounding box center [284, 506] width 26 height 26
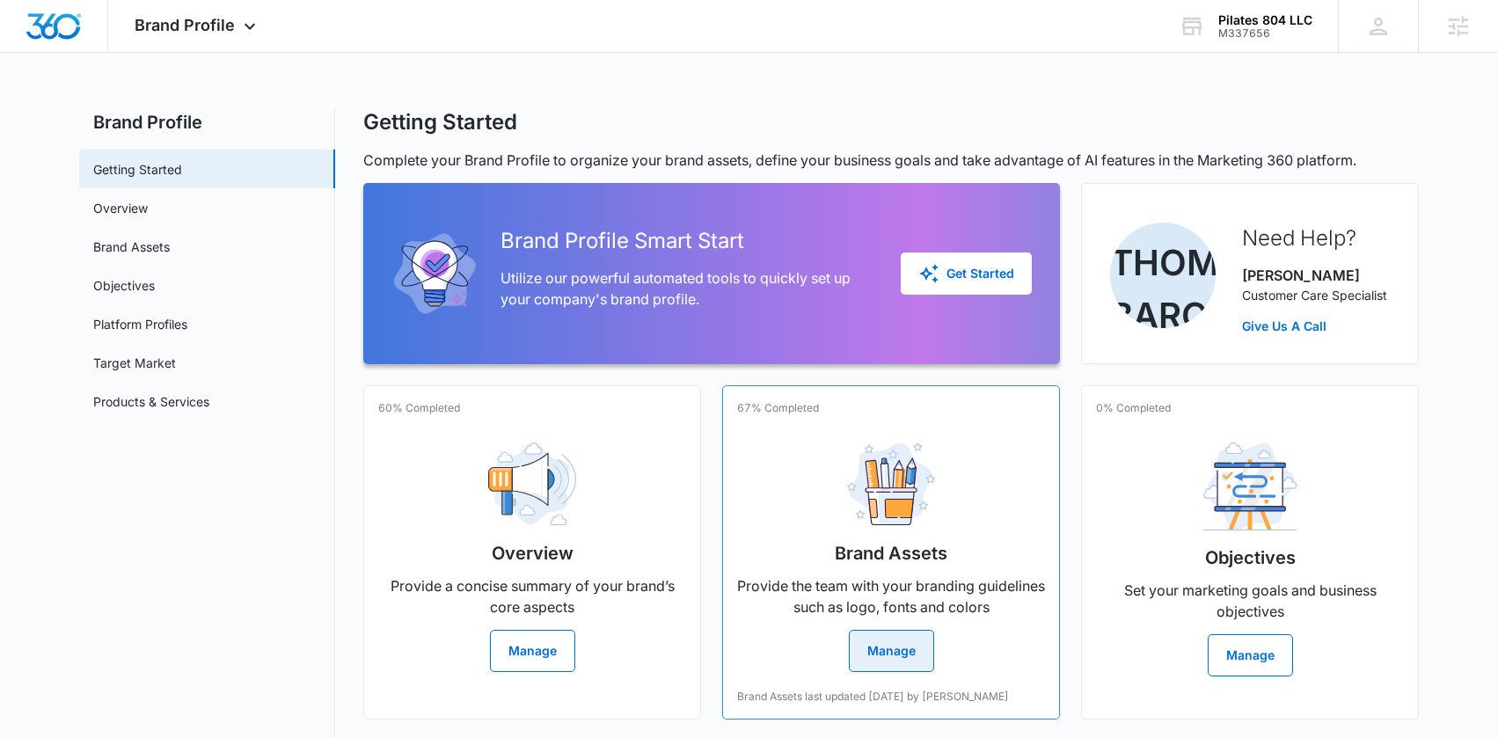
click at [918, 645] on button "Manage" at bounding box center [891, 651] width 85 height 42
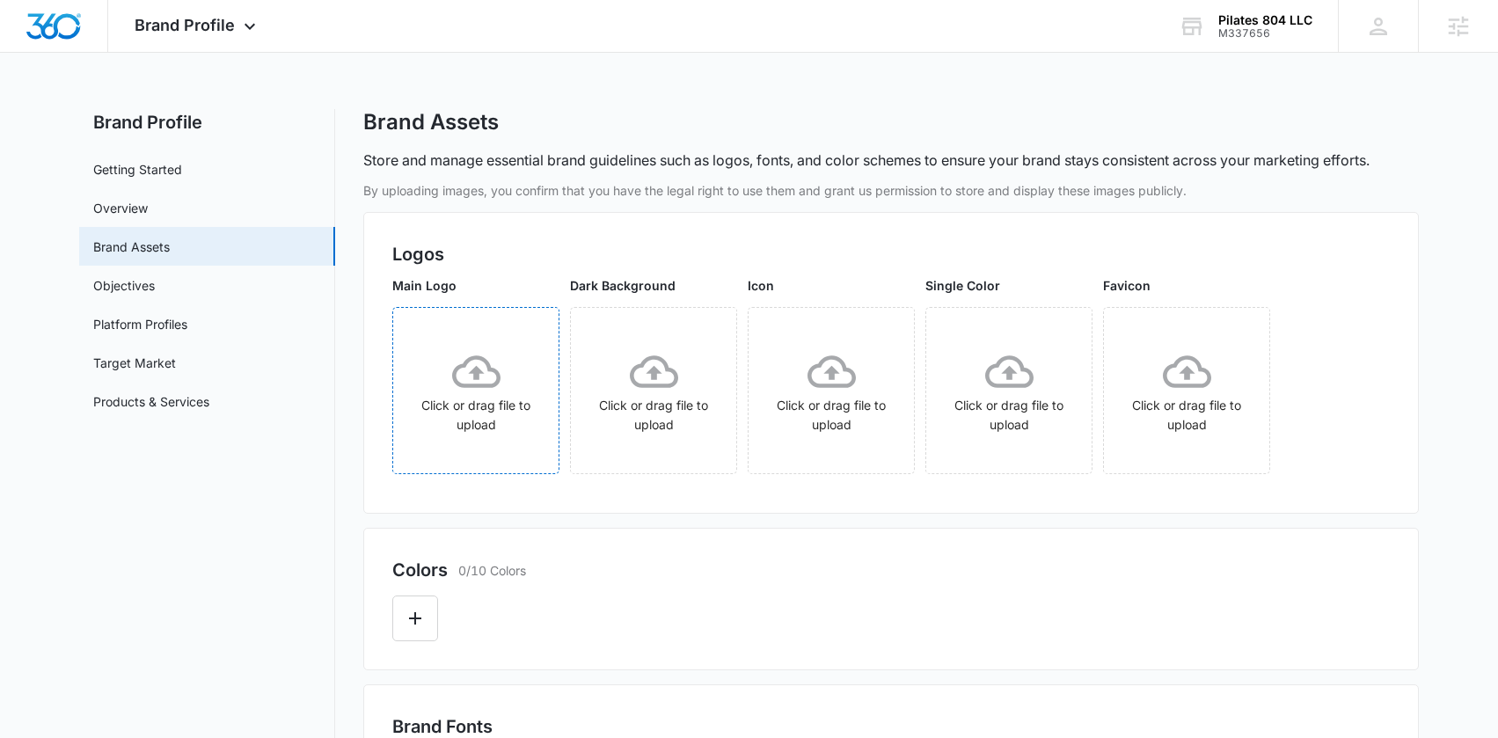
scroll to position [3, 0]
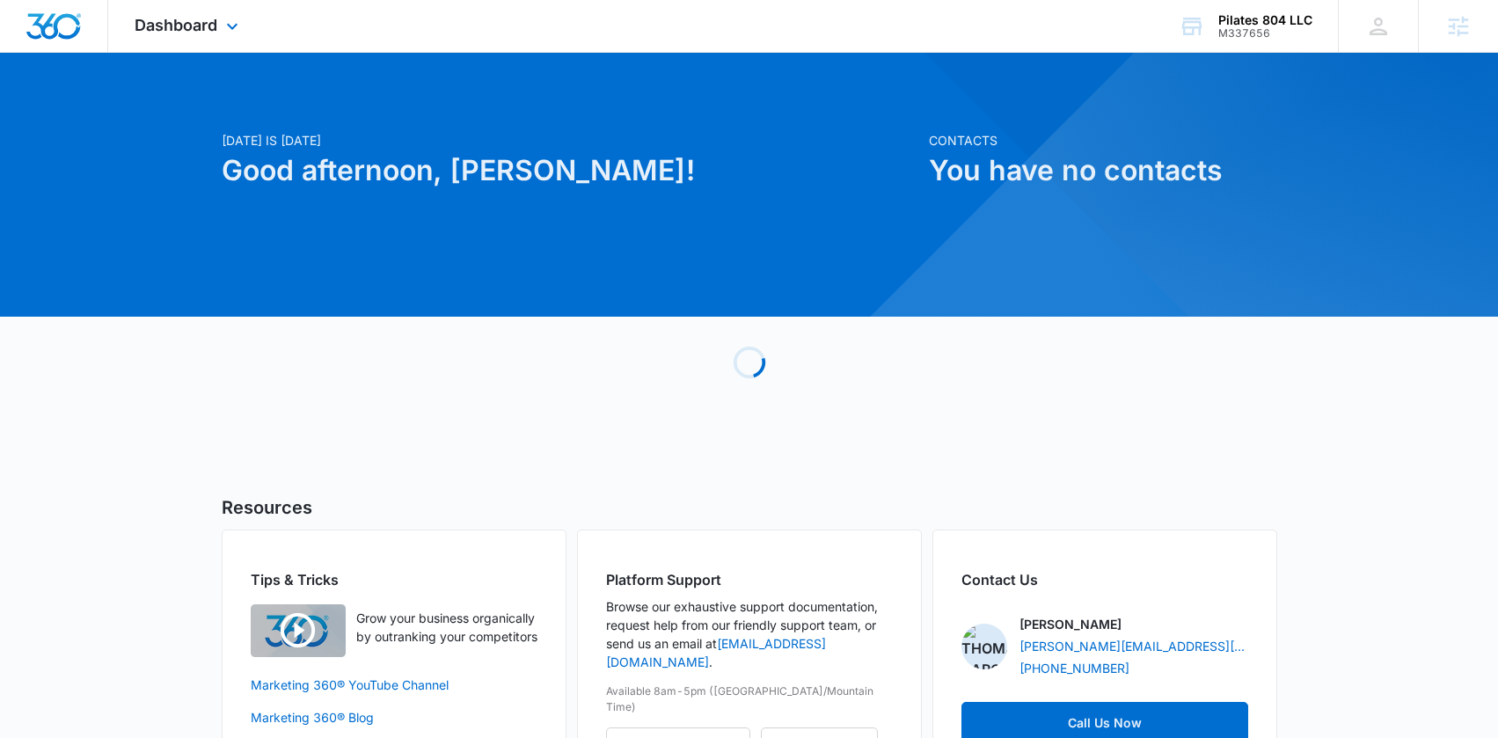
drag, startPoint x: 177, startPoint y: 30, endPoint x: 178, endPoint y: 39, distance: 8.8
click at [177, 31] on span "Dashboard" at bounding box center [176, 25] width 83 height 18
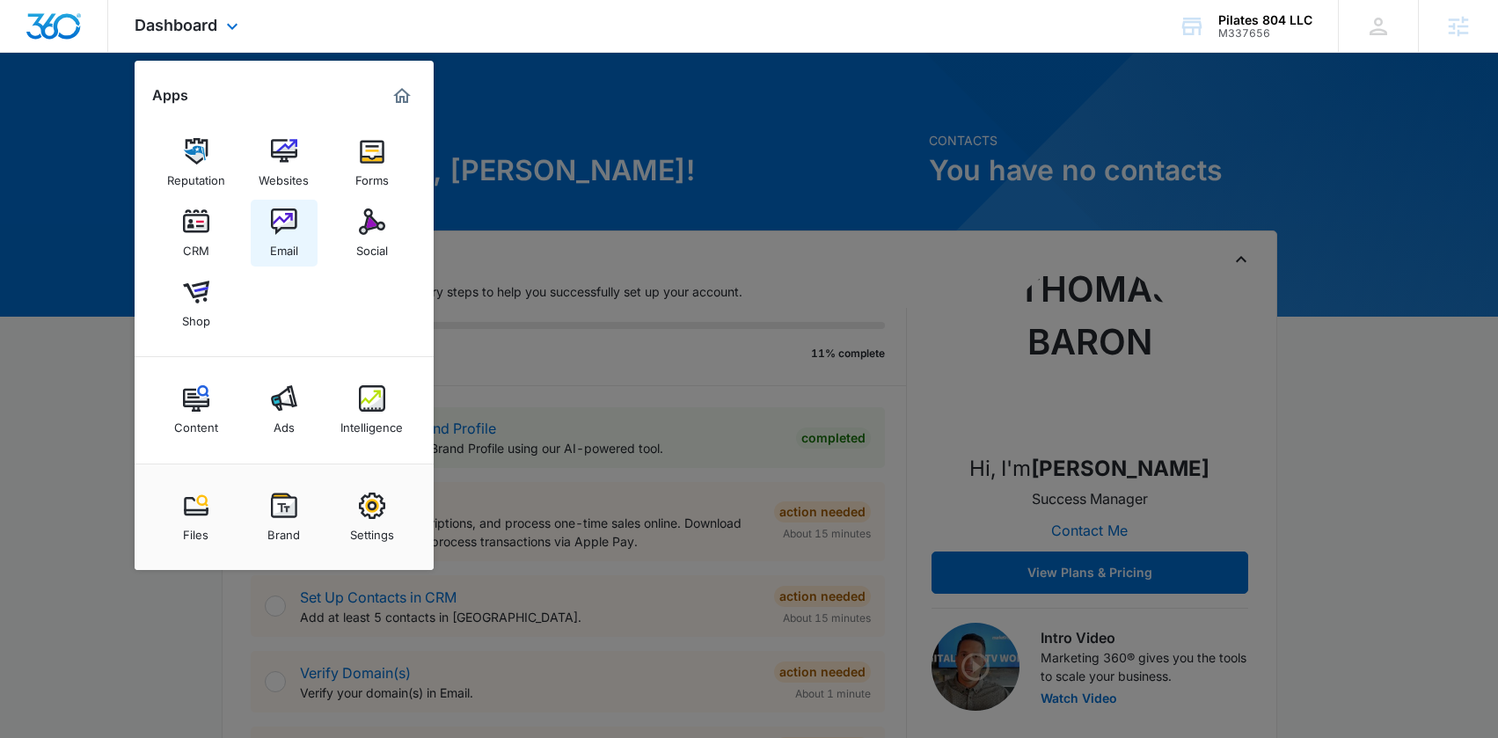
click at [279, 227] on img at bounding box center [284, 221] width 26 height 26
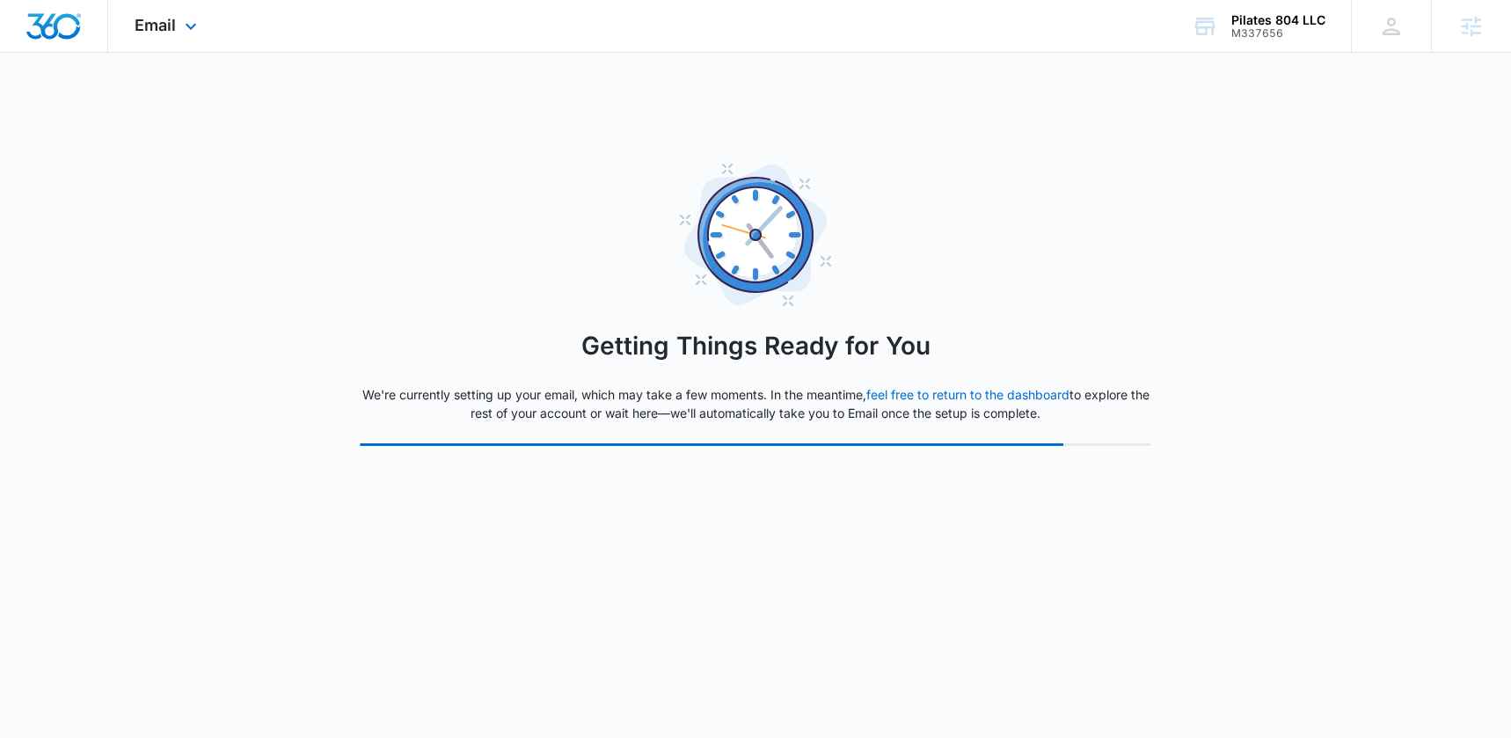
click at [48, 22] on img "Dashboard" at bounding box center [54, 26] width 56 height 26
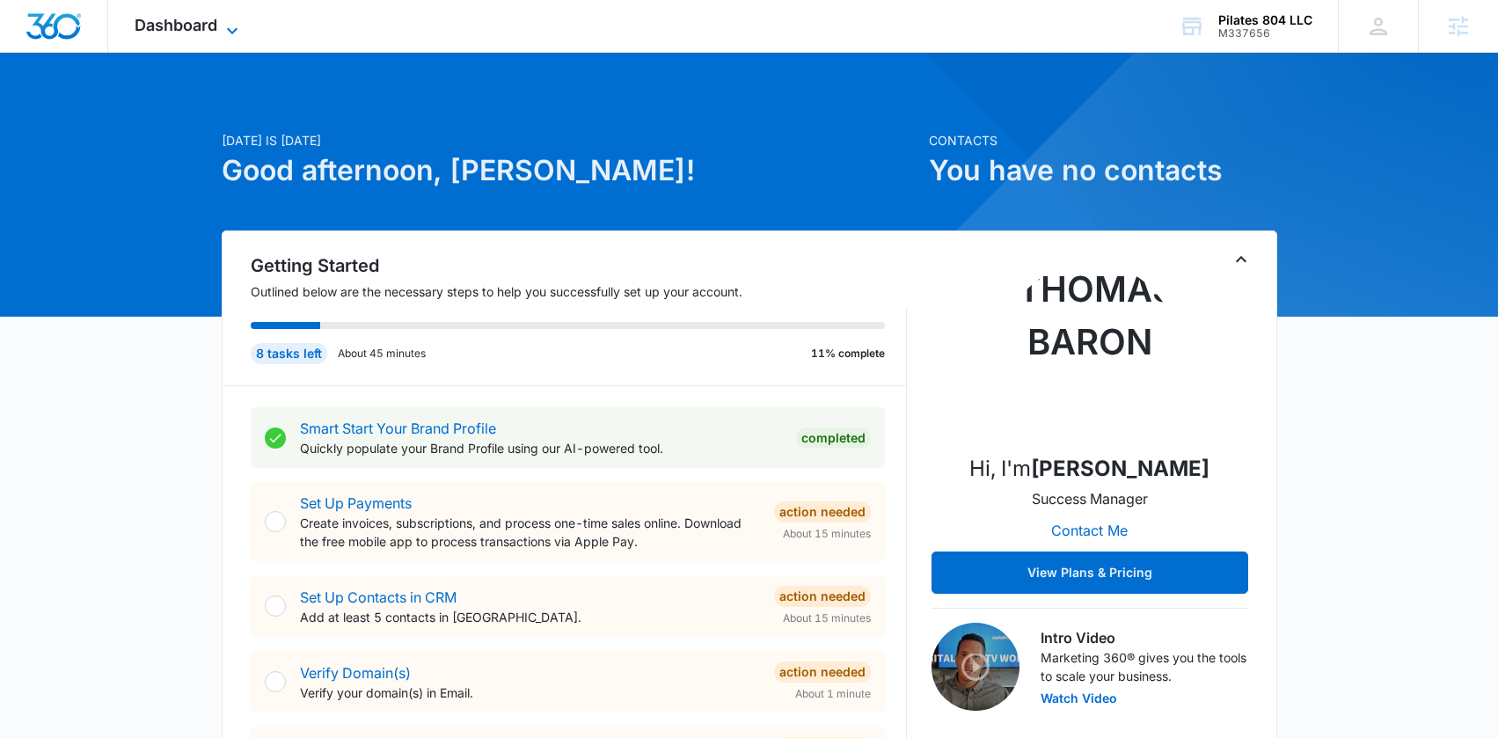
click at [230, 34] on icon at bounding box center [232, 30] width 21 height 21
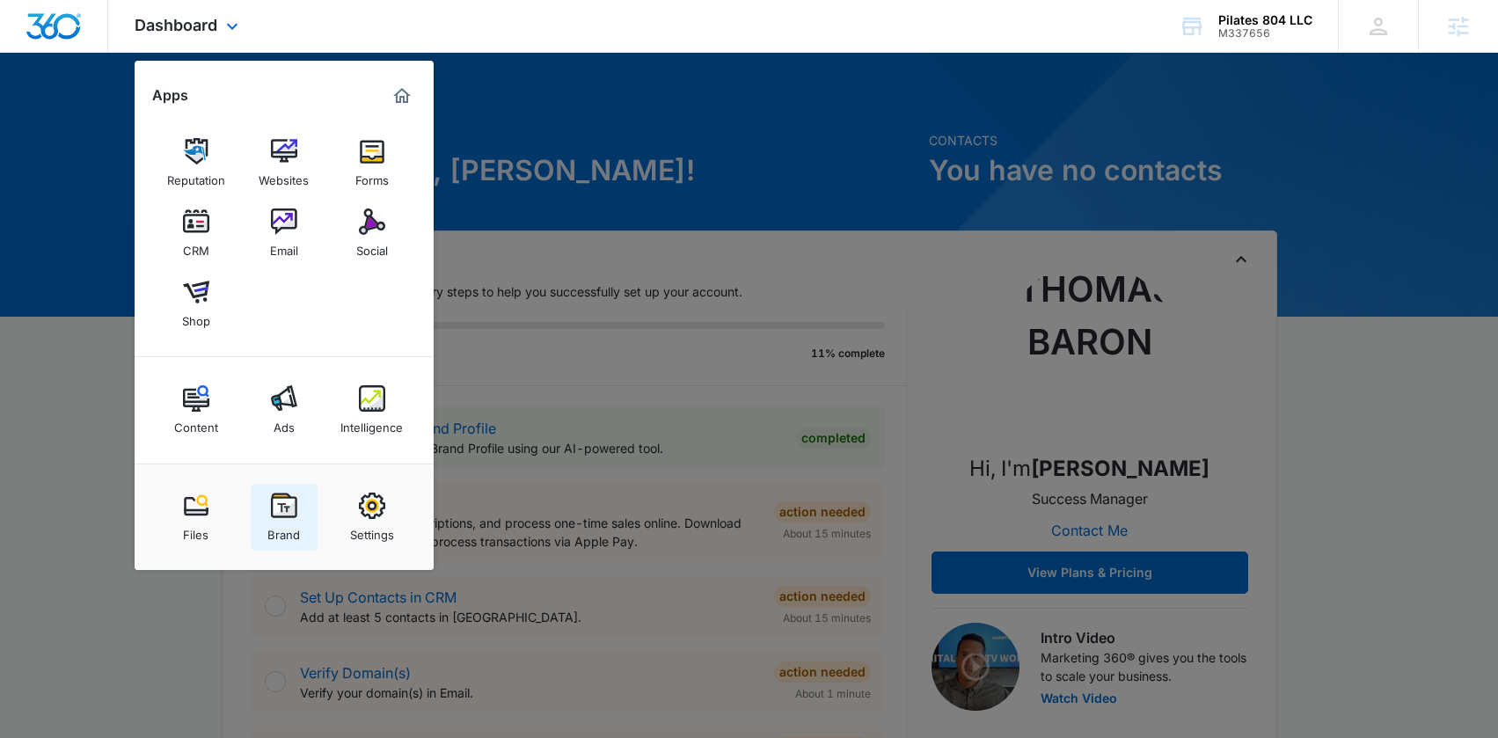
click at [288, 524] on div "Brand" at bounding box center [283, 530] width 33 height 23
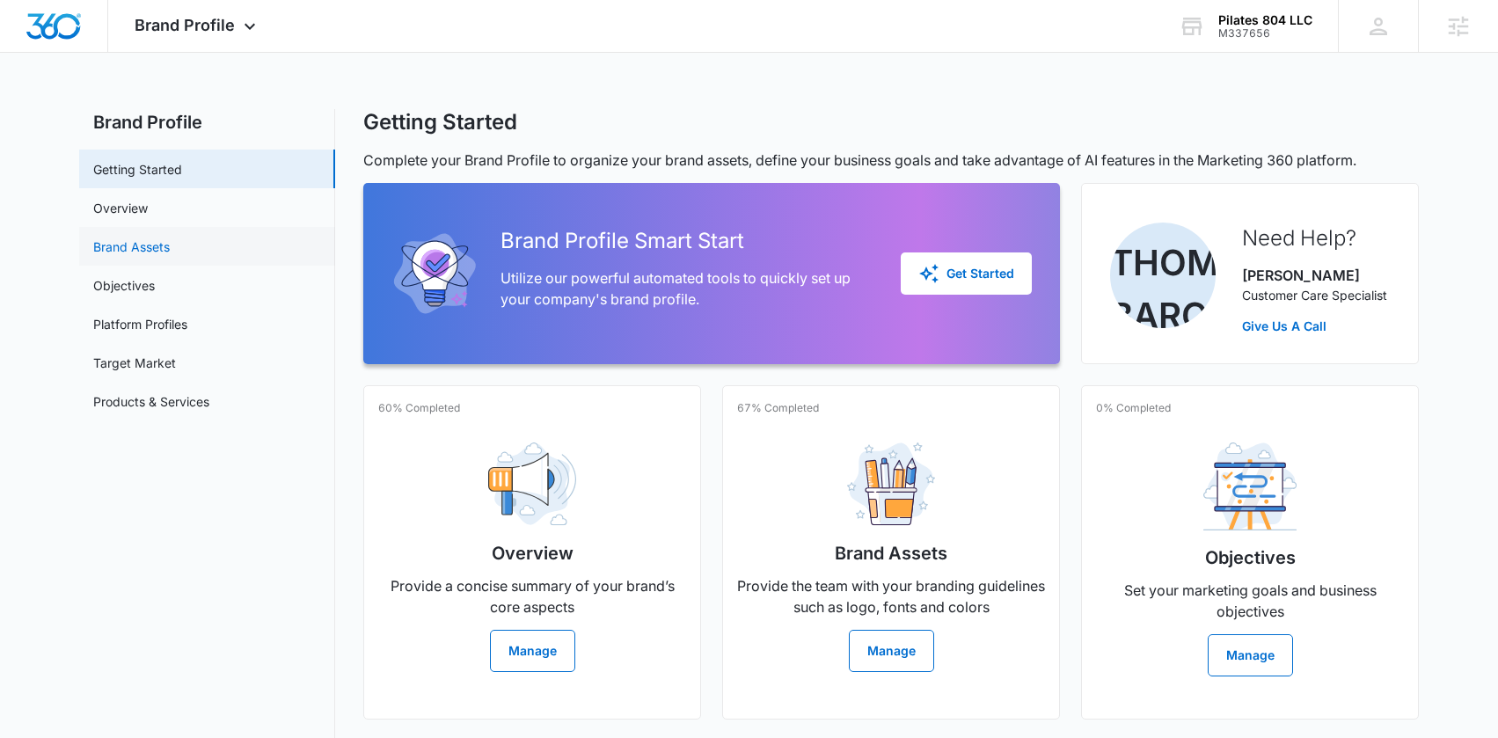
click at [143, 252] on link "Brand Assets" at bounding box center [131, 246] width 77 height 18
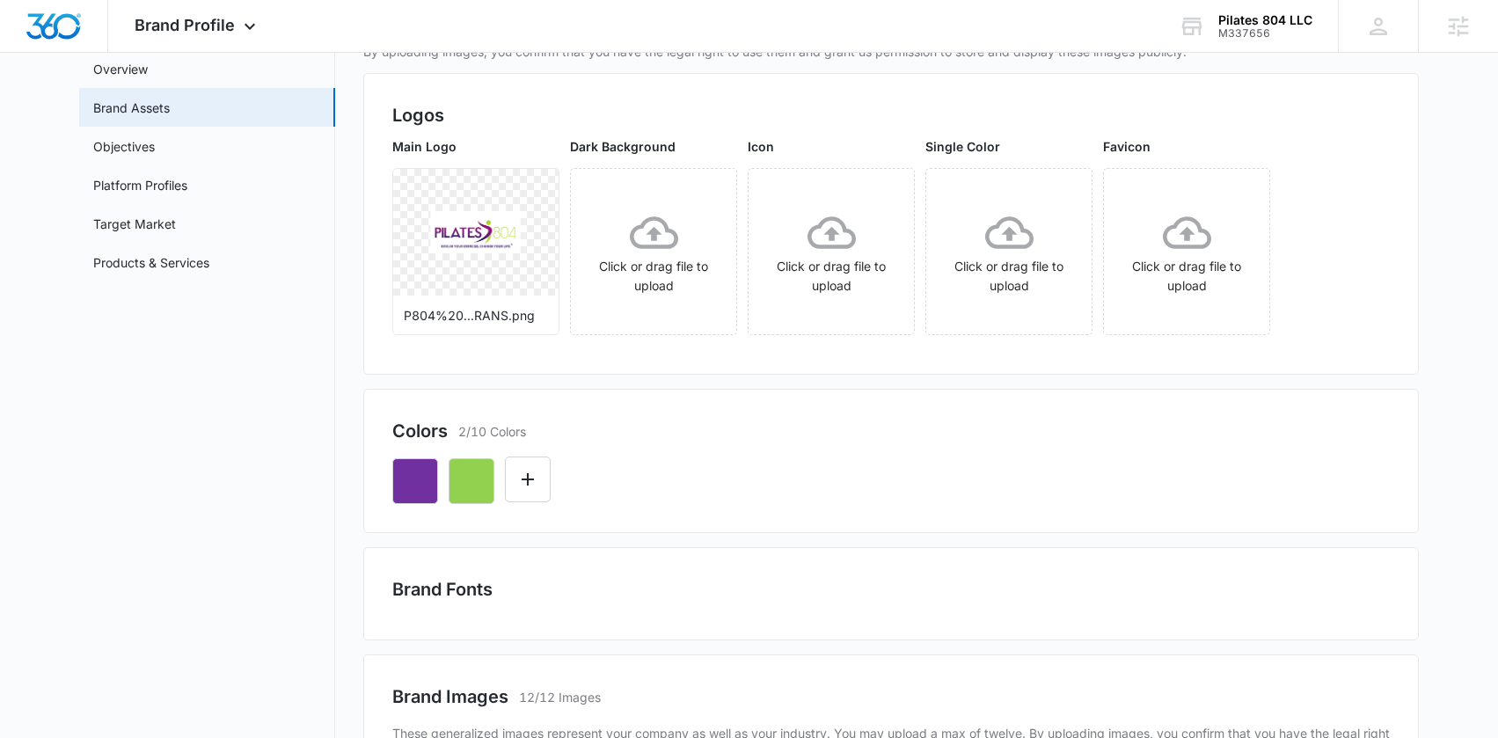
scroll to position [525, 0]
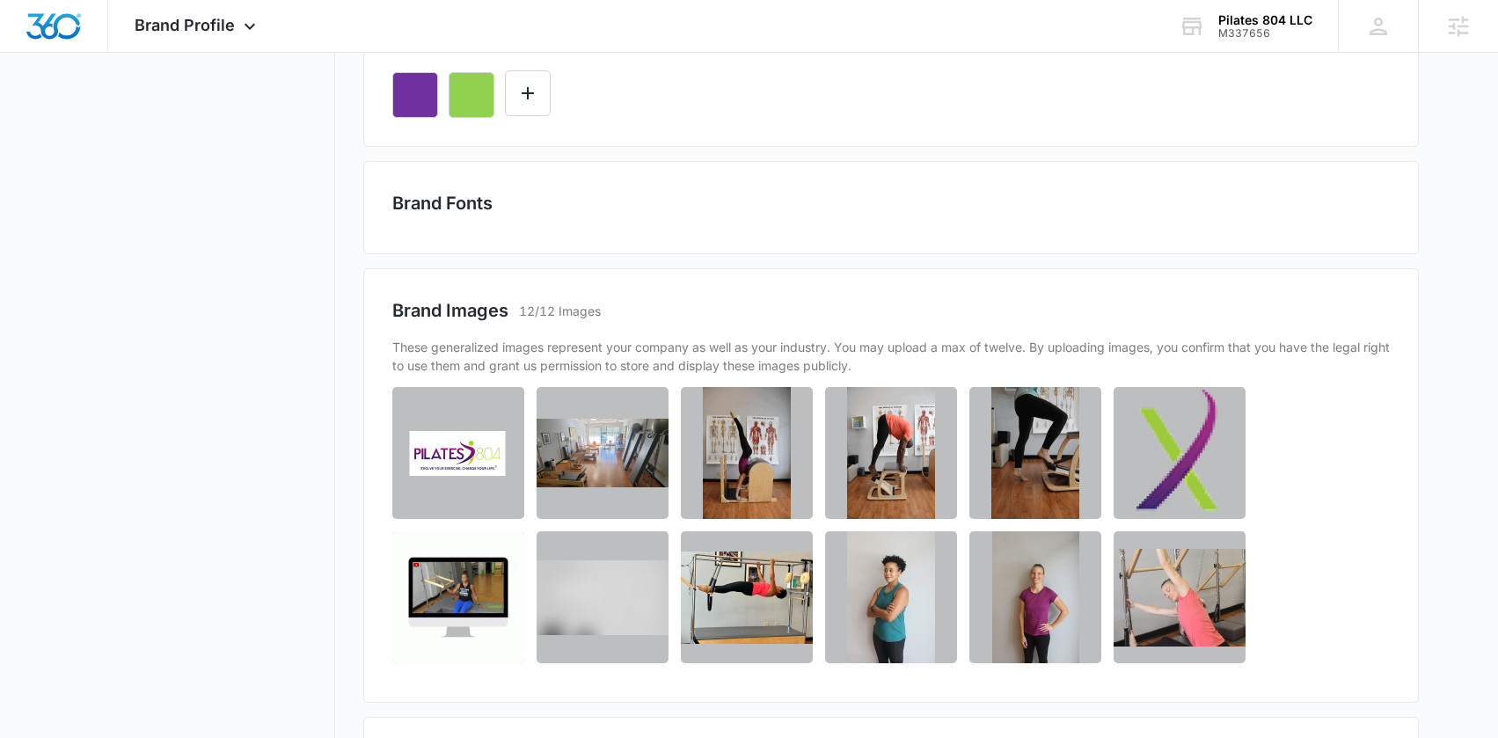
click at [459, 205] on h2 "Brand Fonts" at bounding box center [890, 203] width 997 height 26
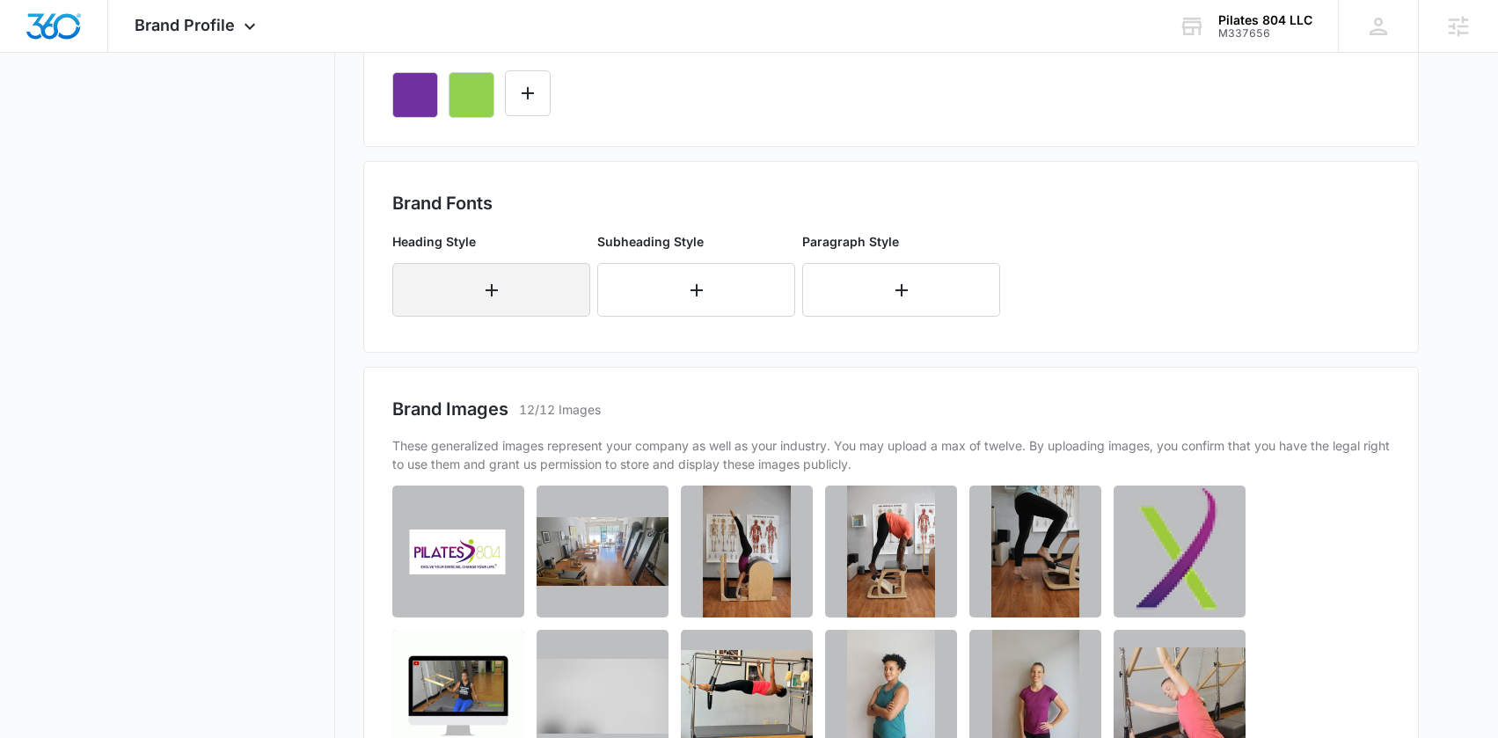
click at [464, 289] on button "button" at bounding box center [491, 290] width 198 height 54
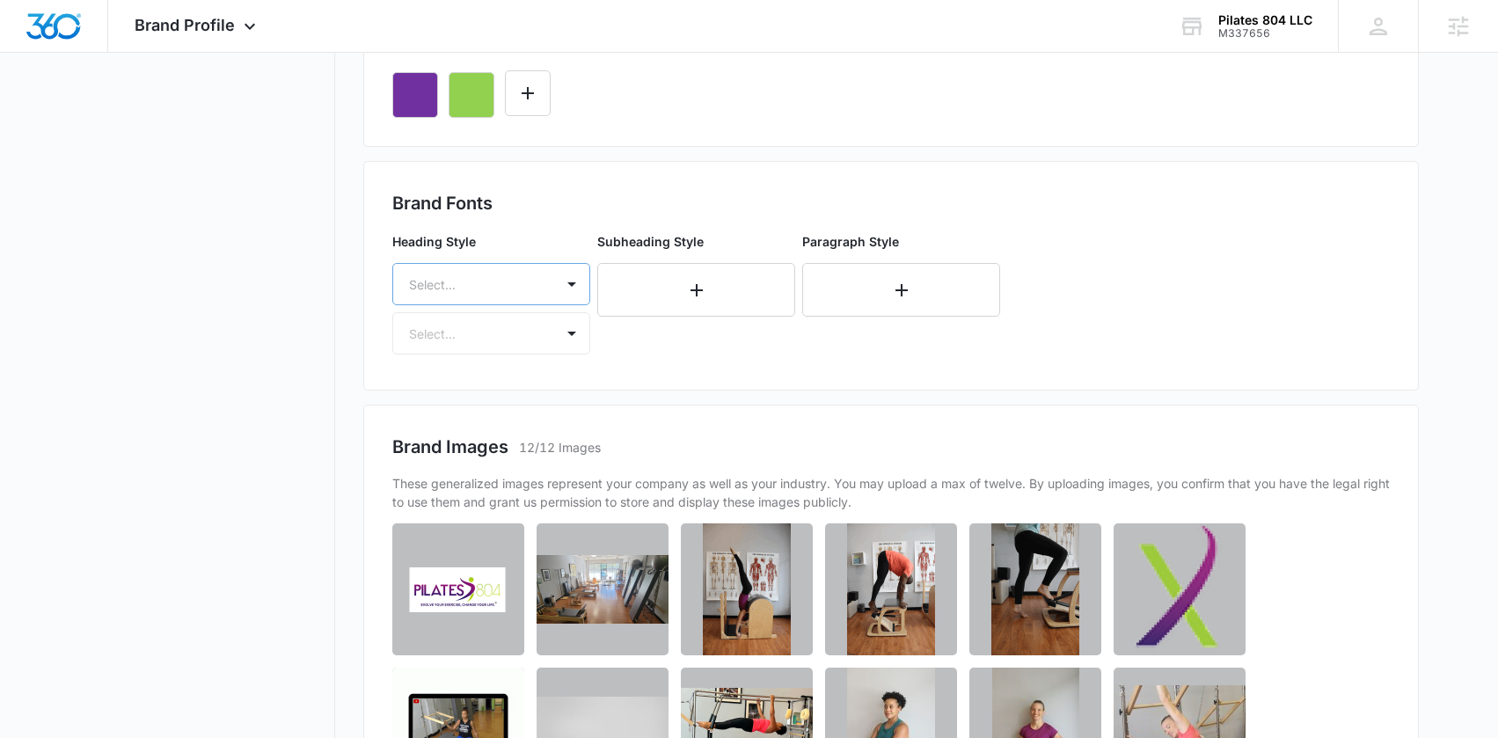
click at [474, 281] on div at bounding box center [470, 285] width 122 height 22
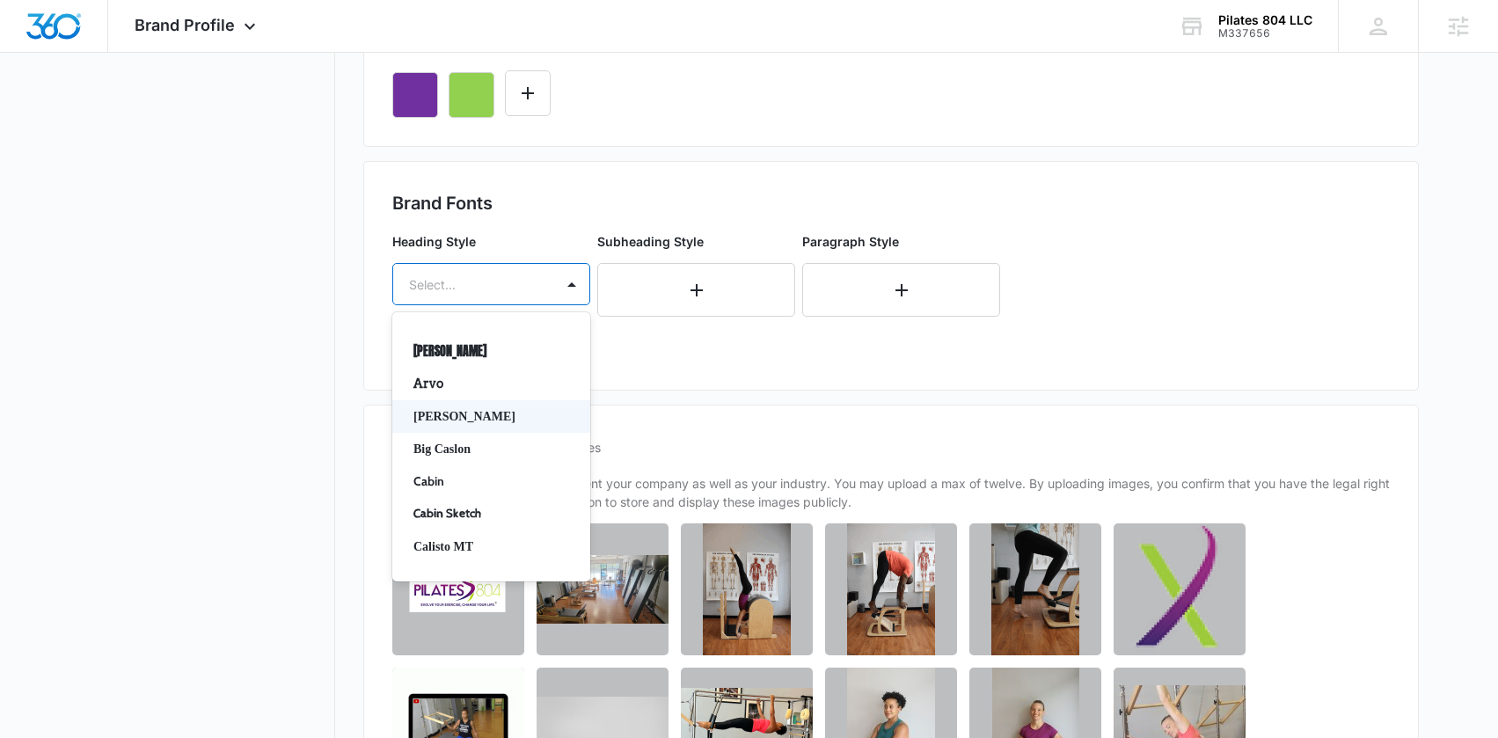
scroll to position [55, 0]
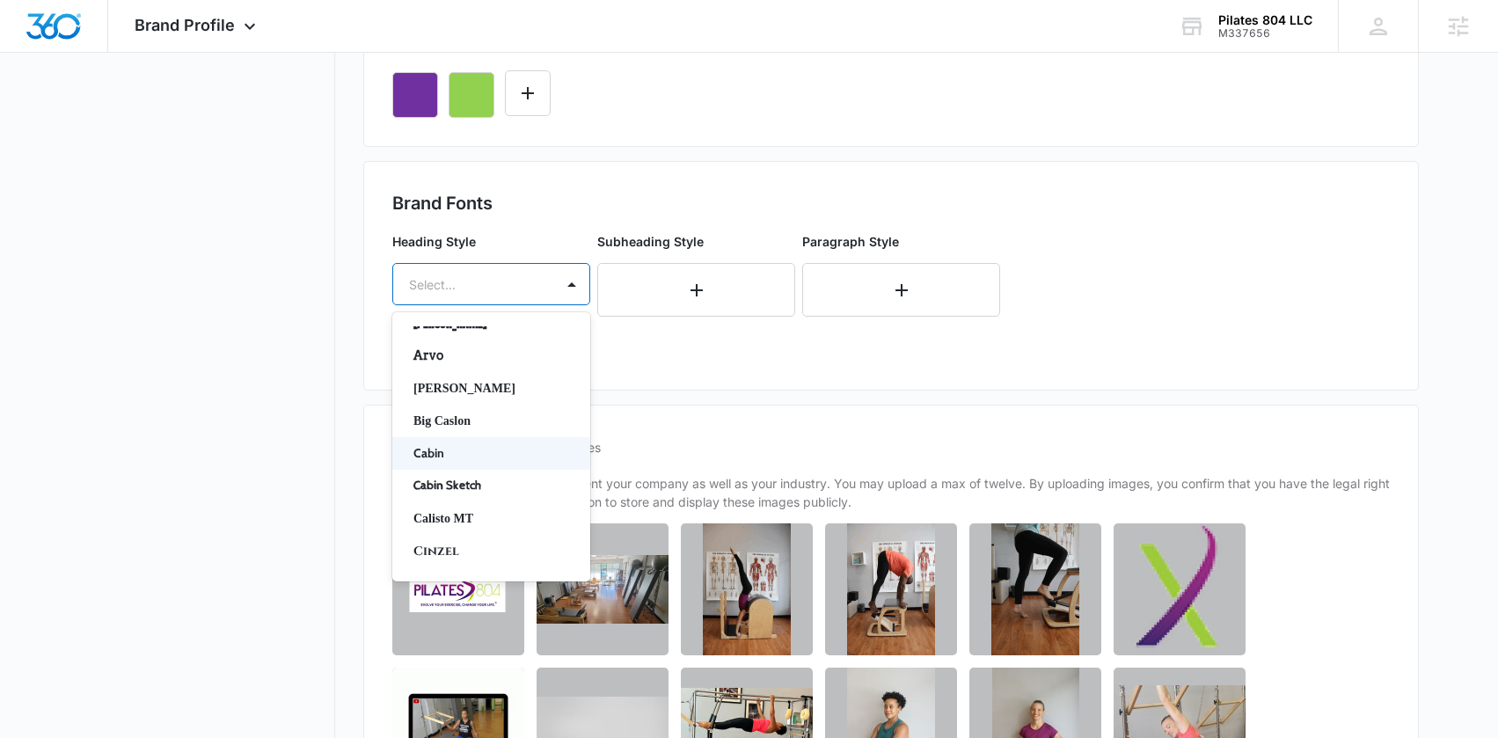
click at [462, 449] on p "Cabin" at bounding box center [489, 453] width 152 height 18
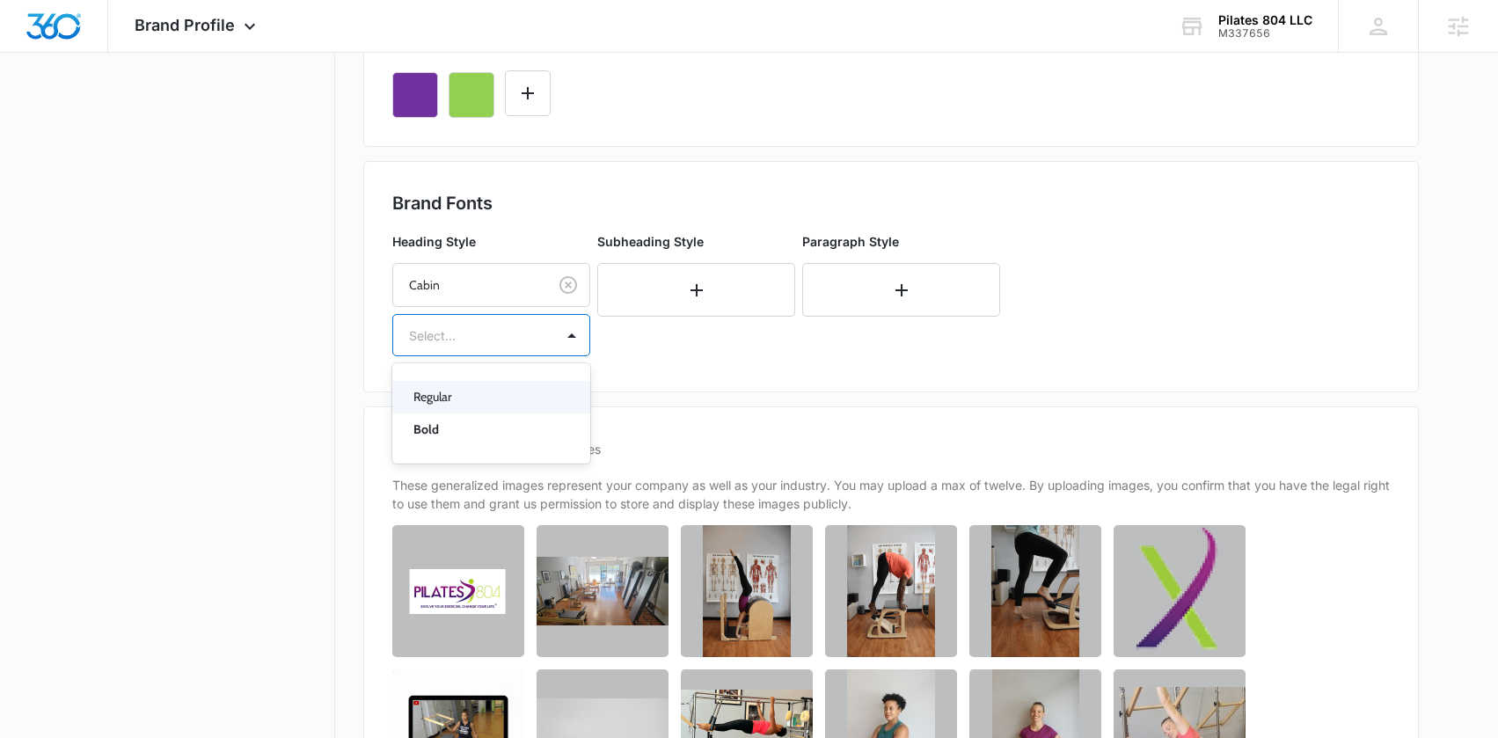
click at [477, 339] on div at bounding box center [470, 336] width 122 height 22
click at [445, 405] on p "Regular" at bounding box center [489, 397] width 152 height 18
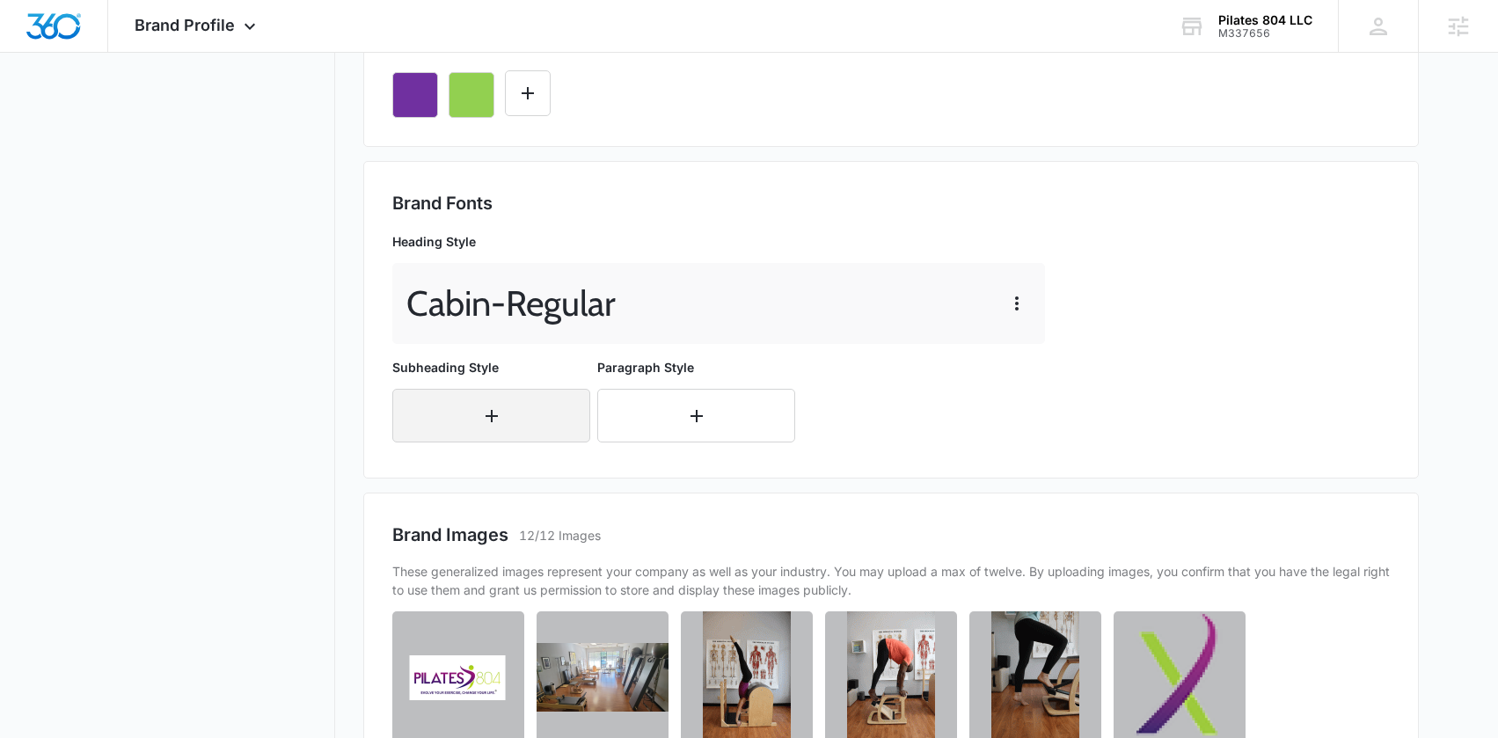
click at [489, 427] on button "button" at bounding box center [491, 416] width 198 height 54
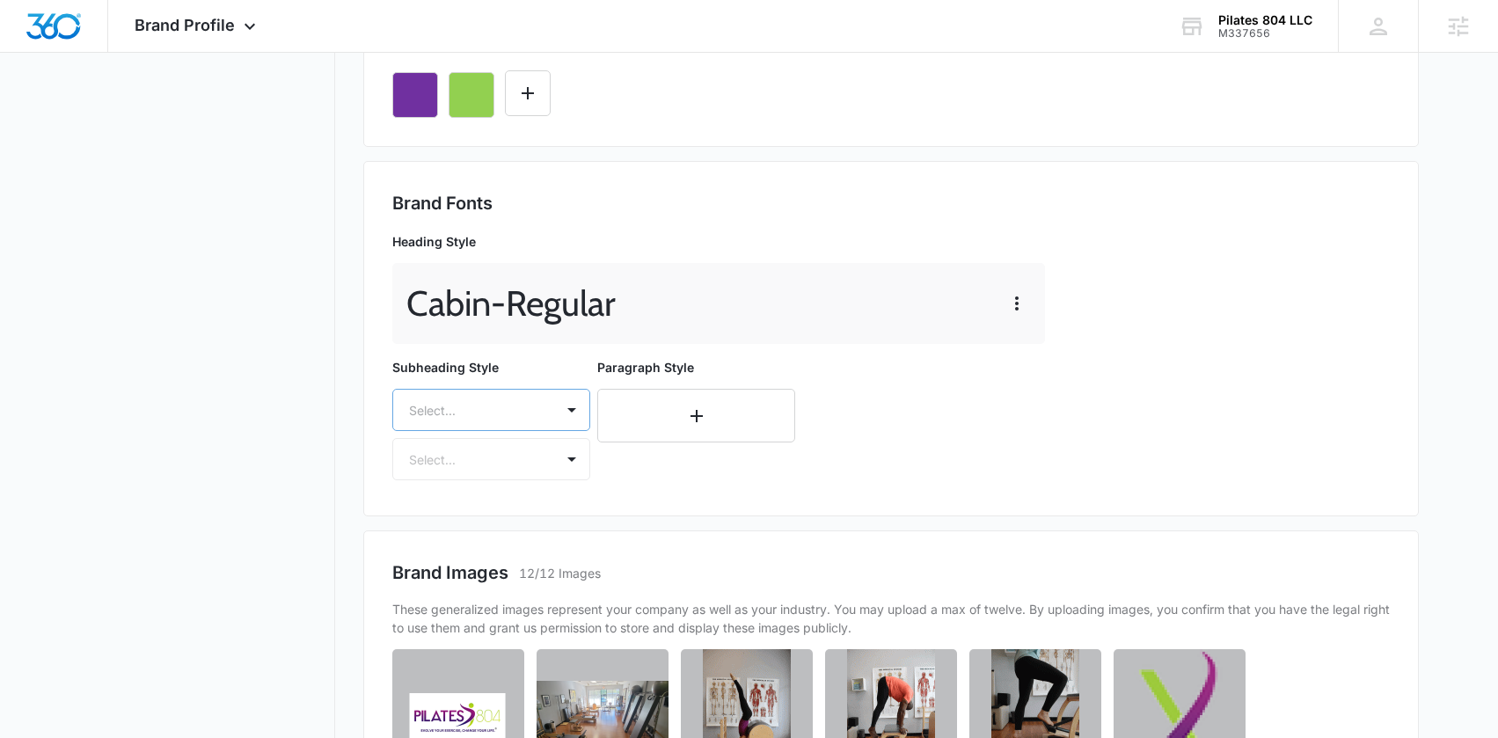
click at [479, 405] on div at bounding box center [470, 410] width 122 height 22
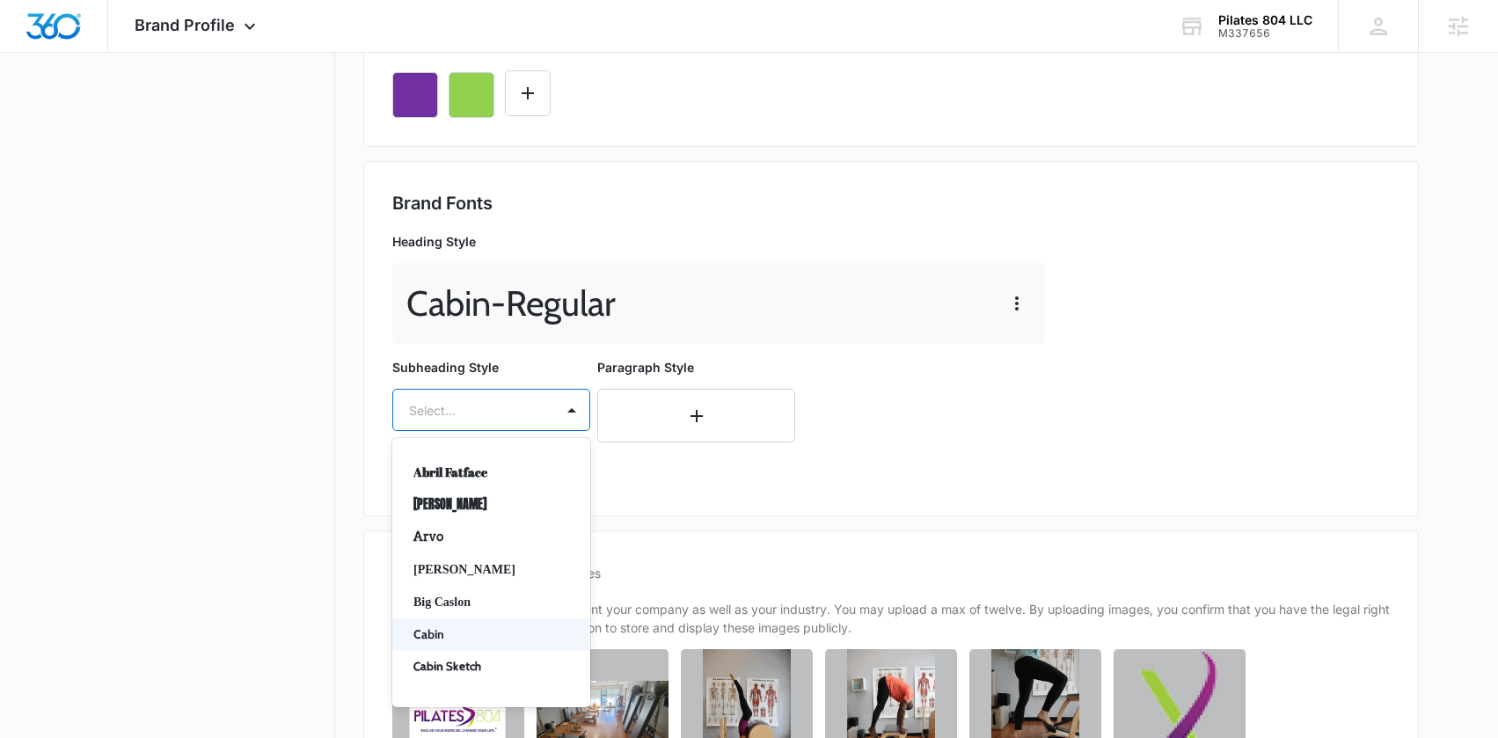
click at [441, 631] on p "Cabin" at bounding box center [489, 634] width 152 height 18
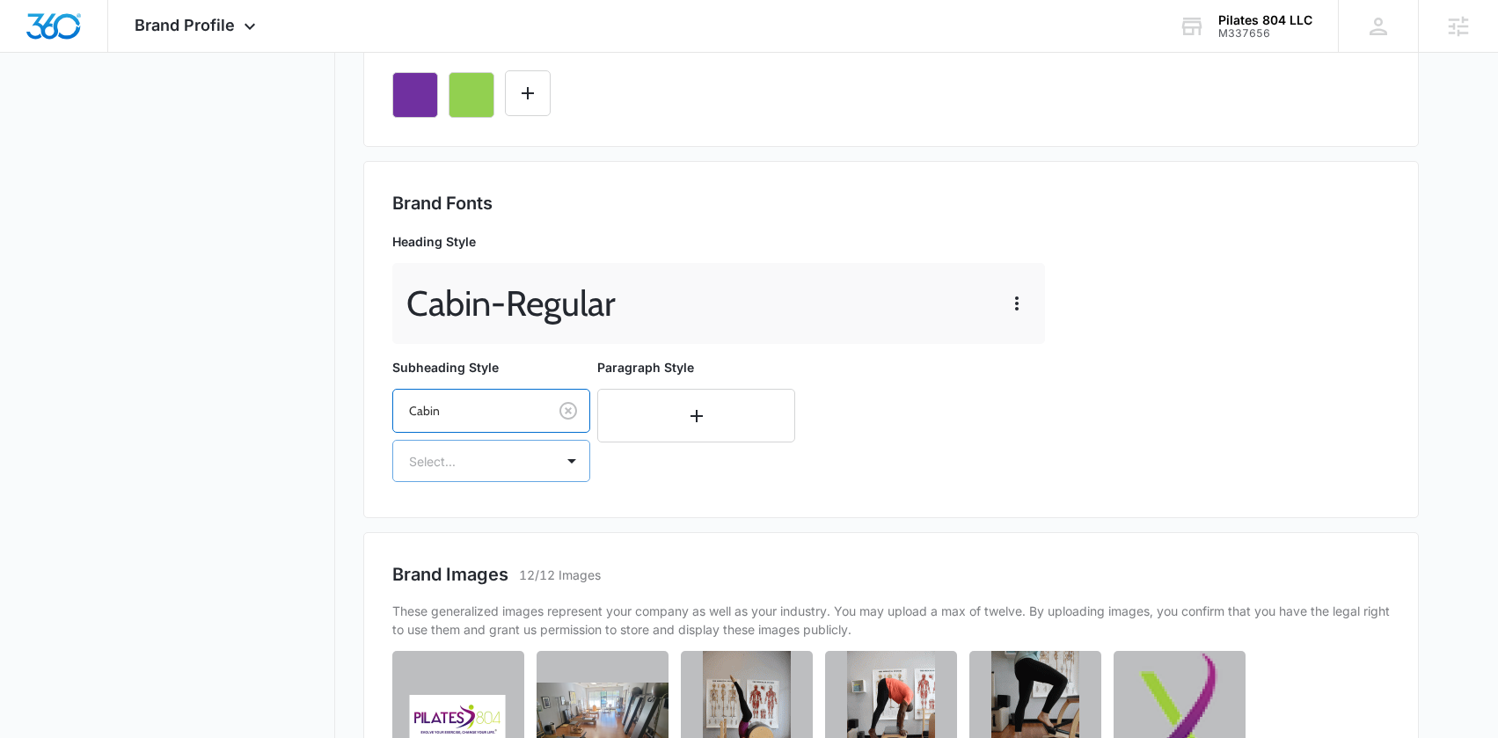
click at [495, 471] on div at bounding box center [470, 461] width 122 height 22
click at [458, 532] on div "Regular" at bounding box center [491, 523] width 198 height 33
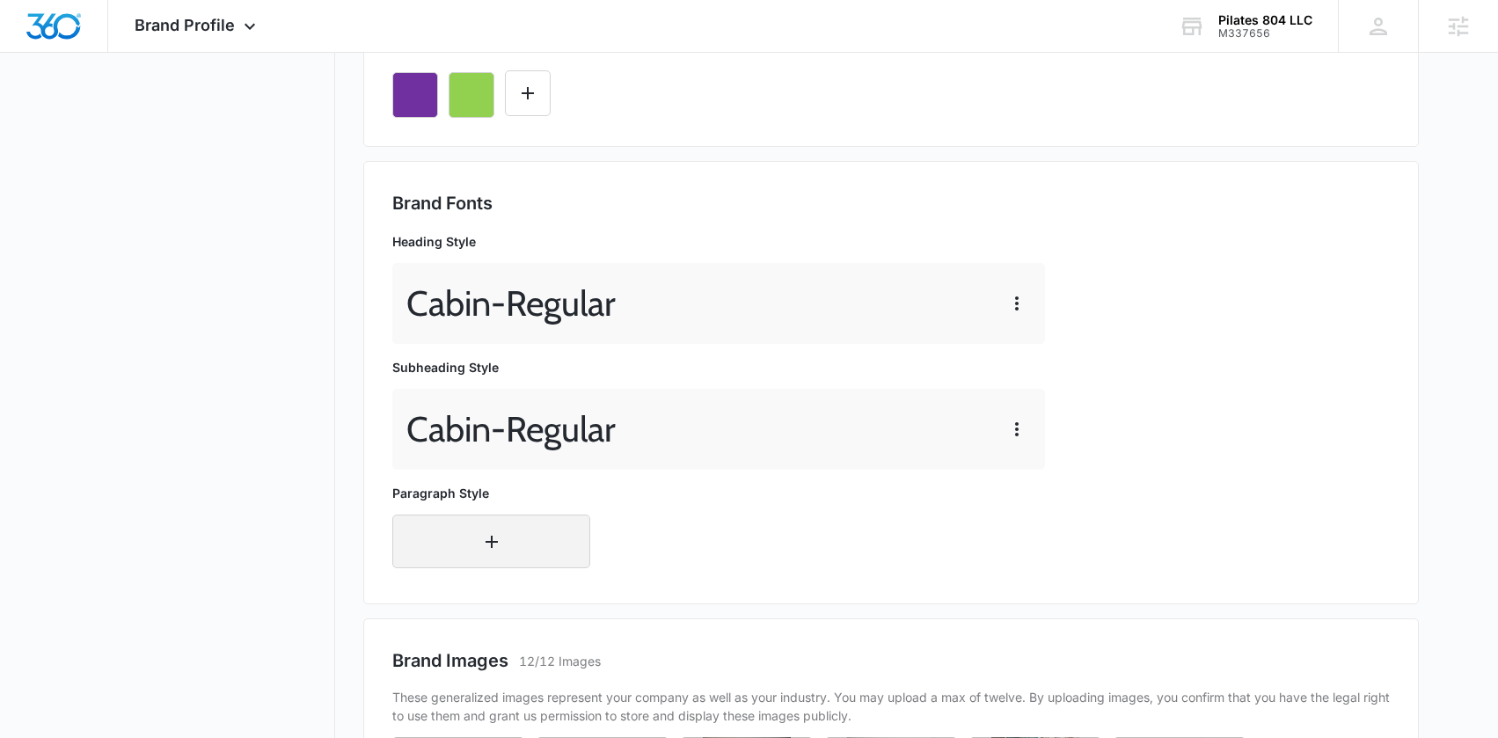
click at [459, 557] on button "button" at bounding box center [491, 542] width 198 height 54
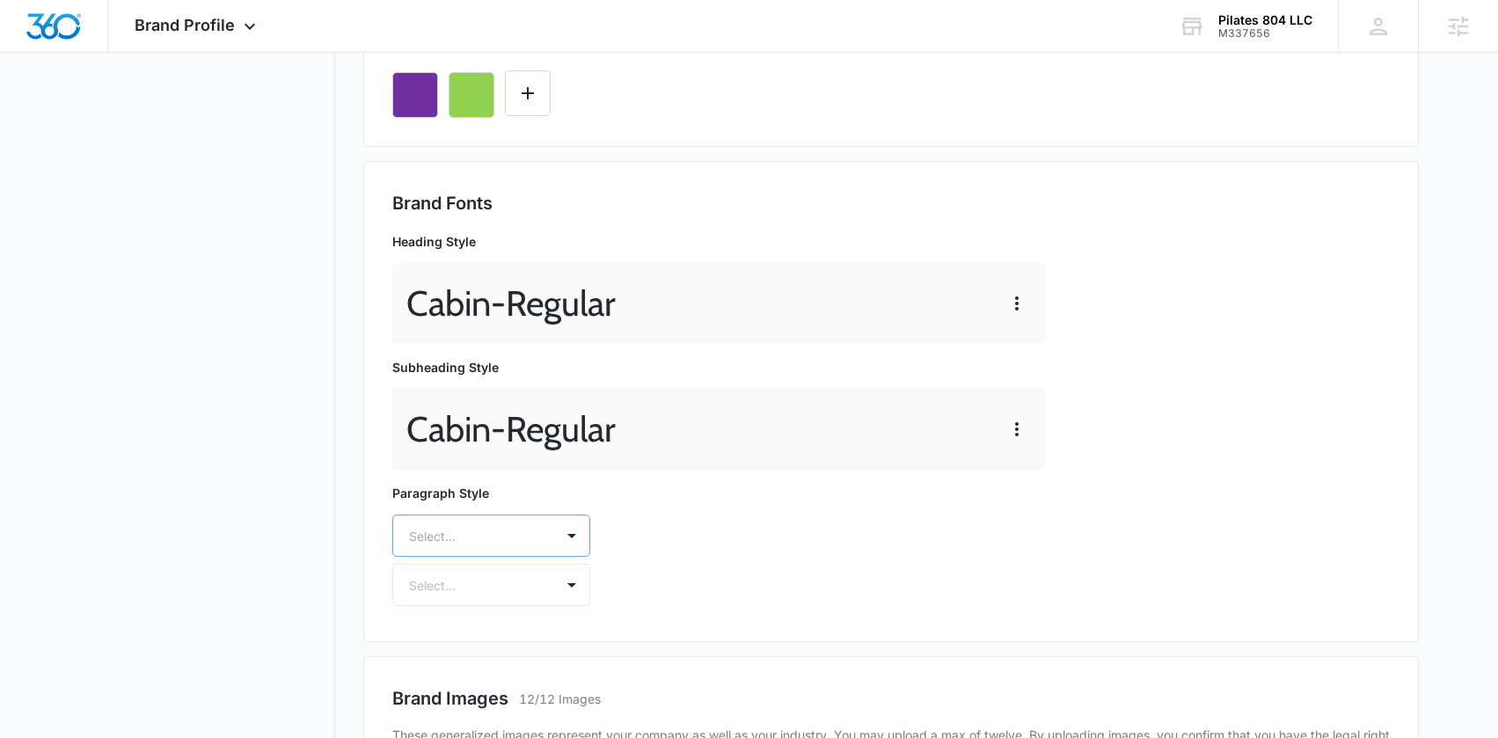
drag, startPoint x: 482, startPoint y: 557, endPoint x: 475, endPoint y: 550, distance: 10.0
click at [482, 557] on div "Paragraph Style Select... Select..." at bounding box center [491, 545] width 198 height 122
click at [474, 537] on div "Select..." at bounding box center [491, 536] width 198 height 42
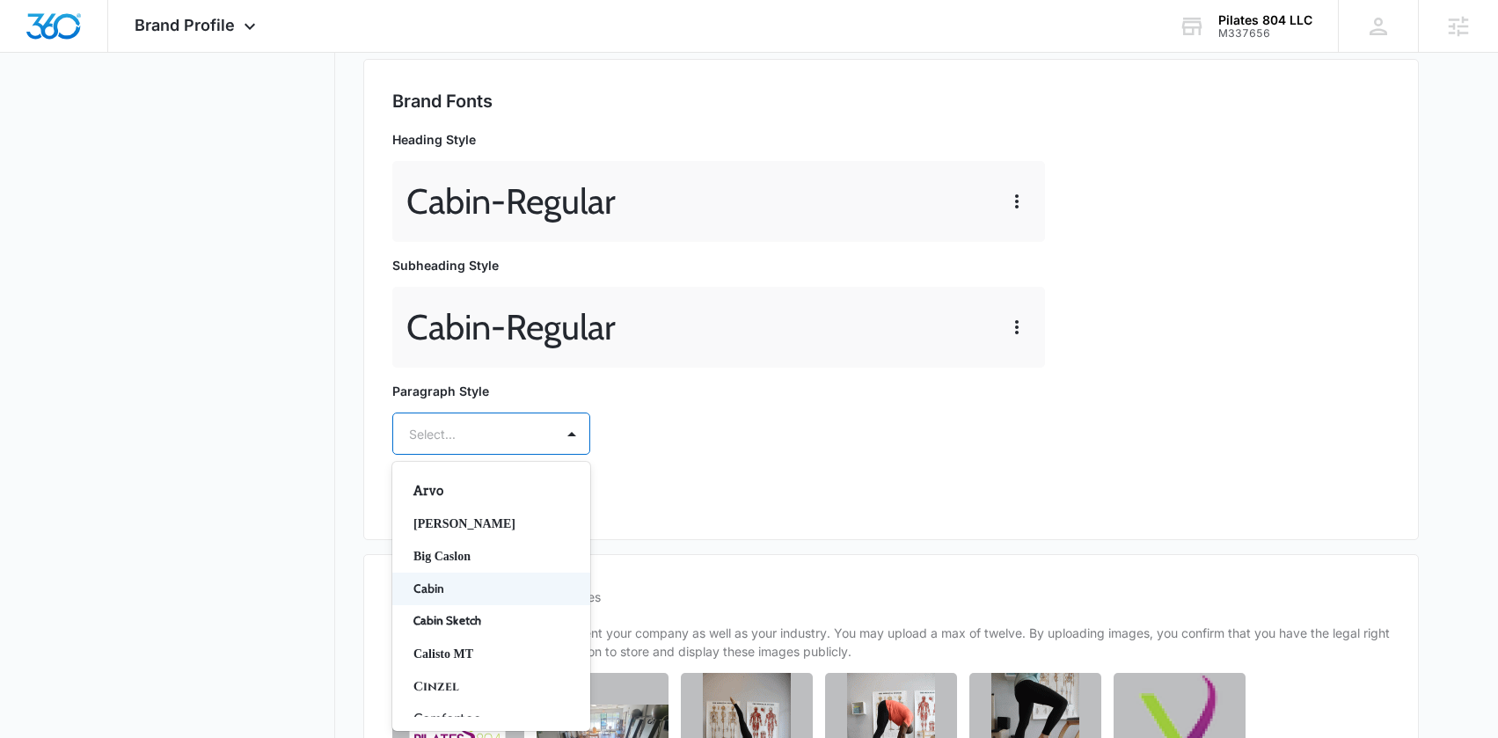
scroll to position [98, 0]
click at [456, 566] on p "Cabin" at bounding box center [489, 560] width 152 height 18
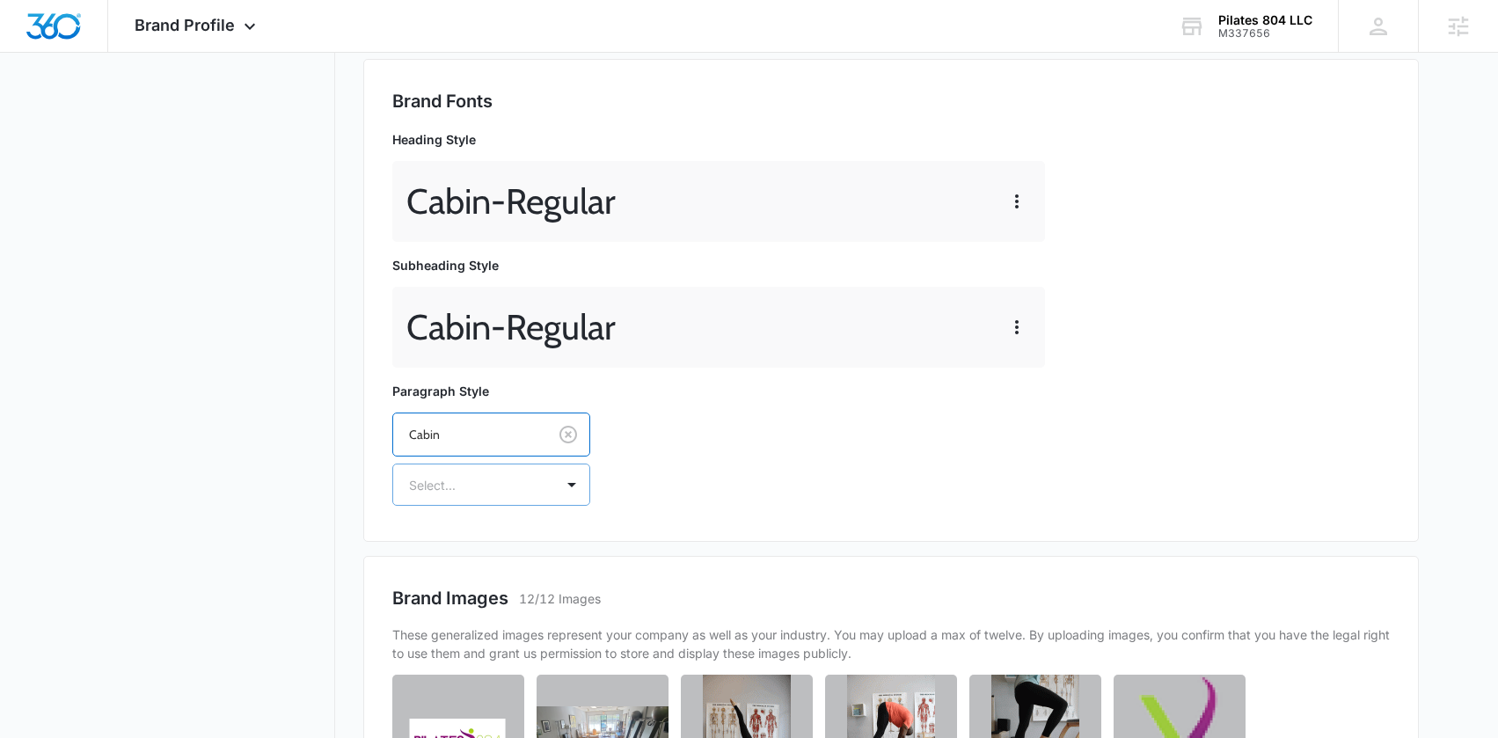
click at [464, 490] on div at bounding box center [470, 485] width 122 height 22
click at [464, 551] on p "Regular" at bounding box center [489, 546] width 152 height 18
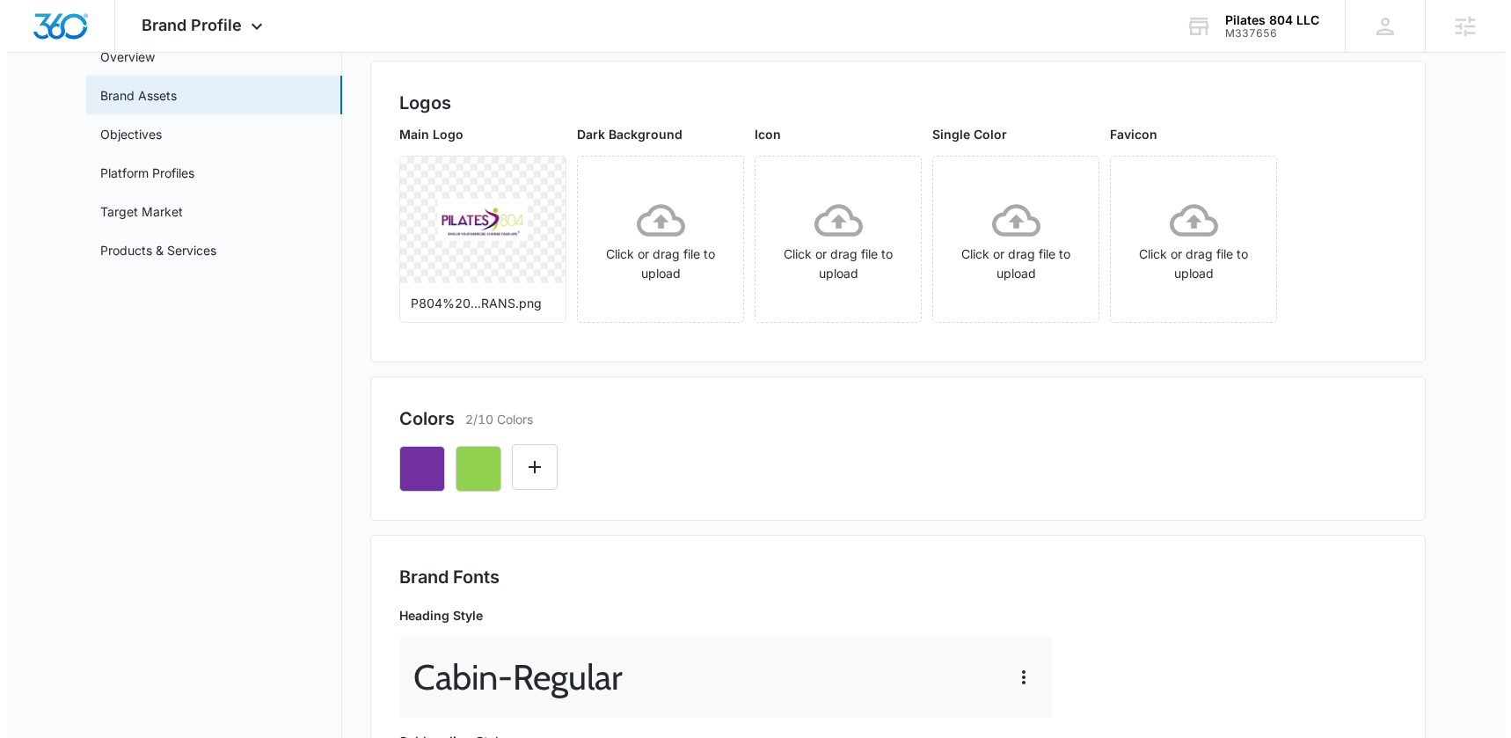
scroll to position [0, 0]
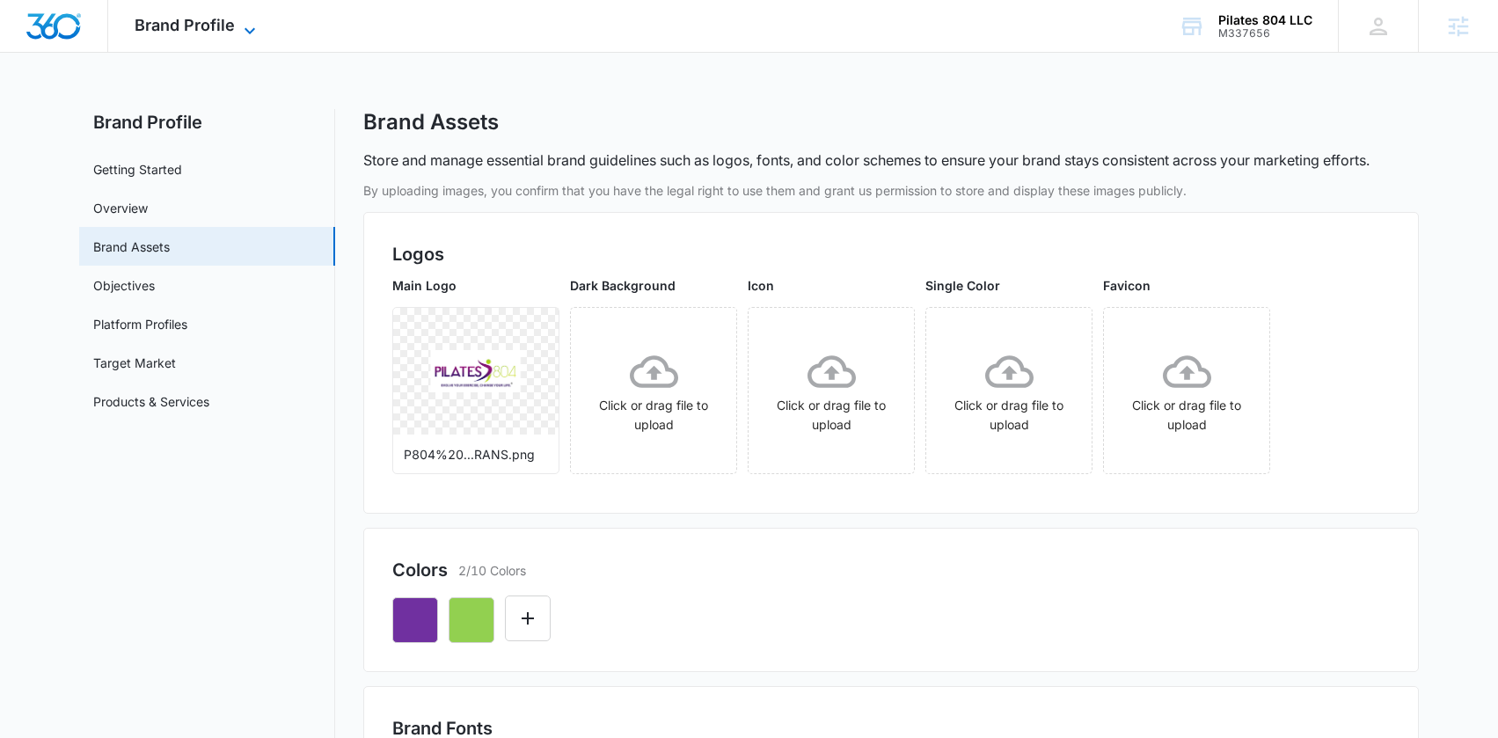
click at [199, 32] on span "Brand Profile" at bounding box center [185, 25] width 100 height 18
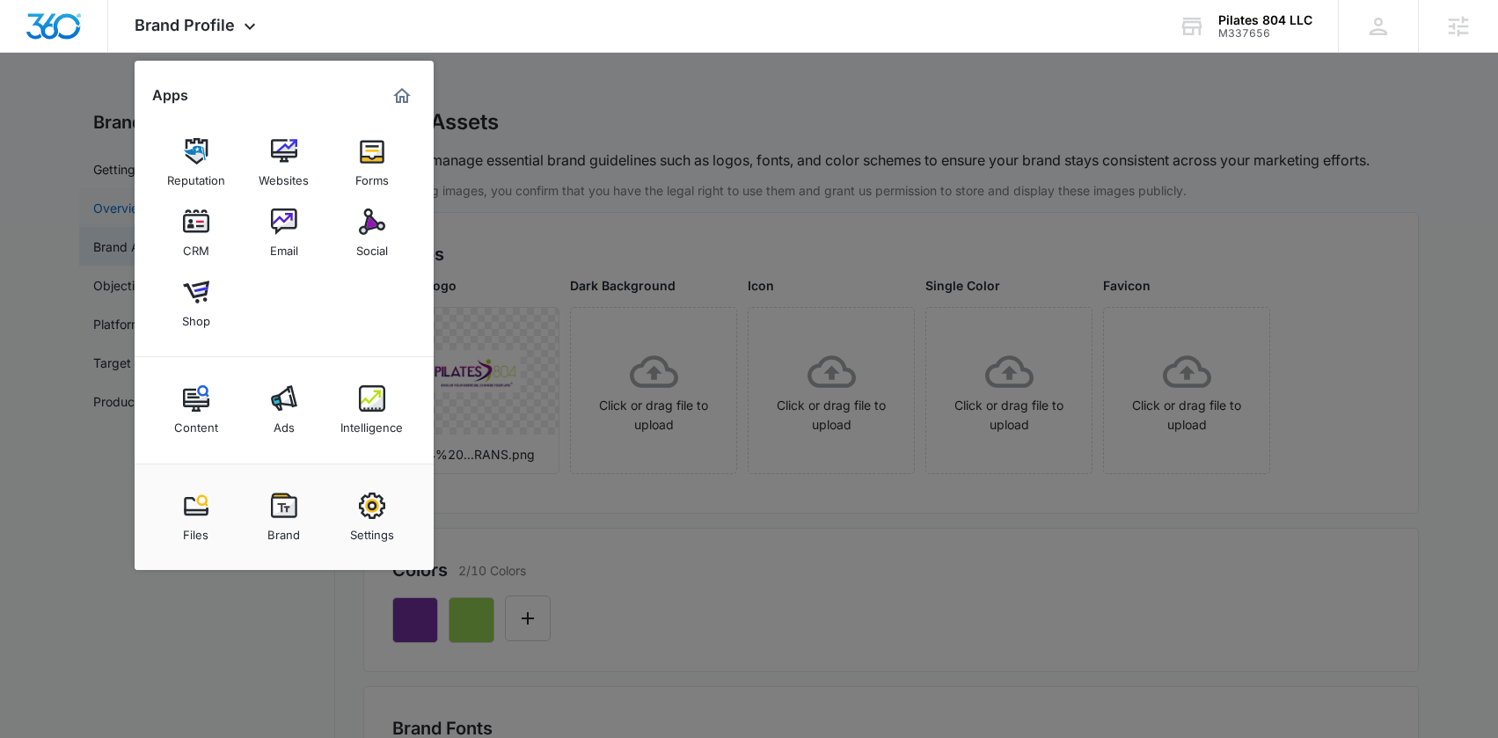
click at [289, 223] on img at bounding box center [284, 221] width 26 height 26
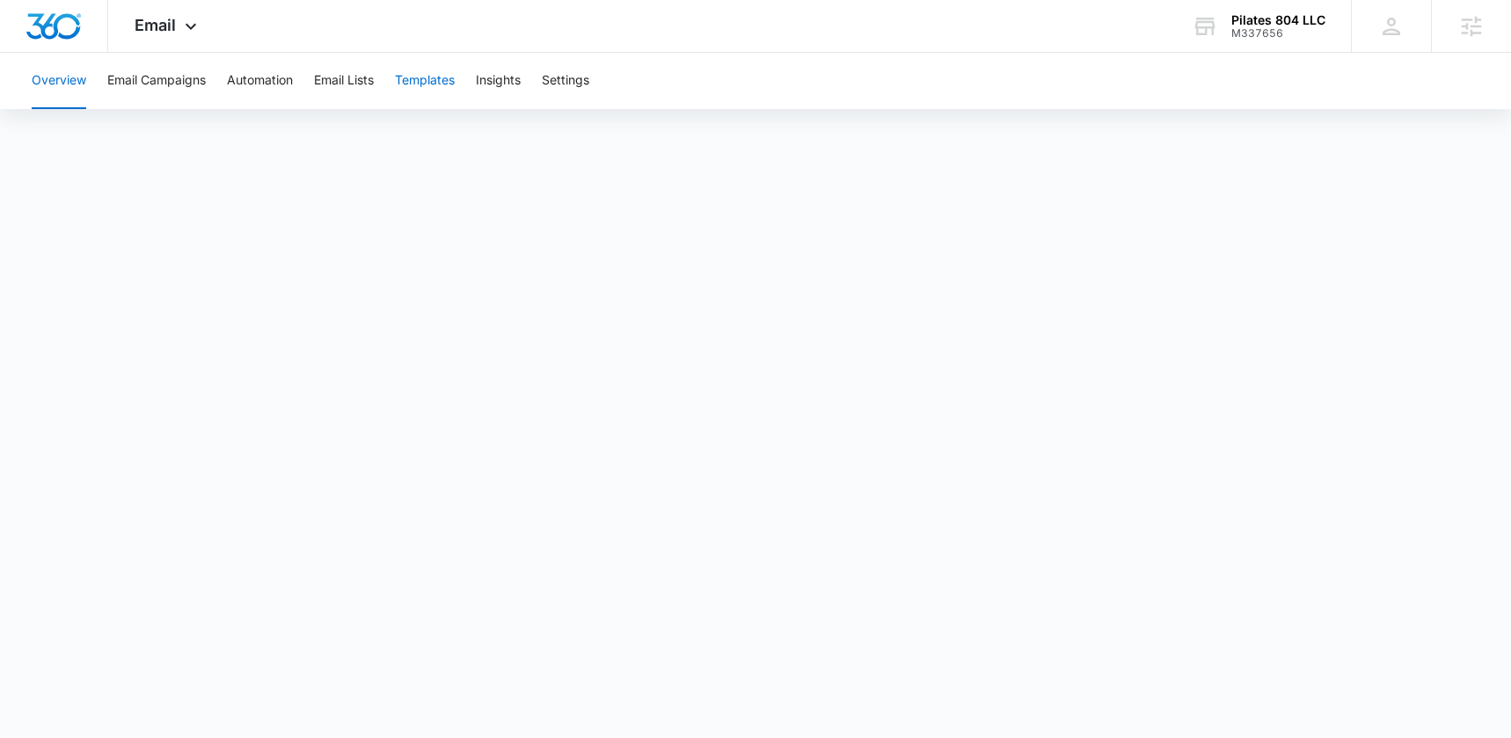
click at [428, 71] on button "Templates" at bounding box center [425, 81] width 60 height 56
click at [244, 74] on button "Automation" at bounding box center [260, 81] width 66 height 56
click at [161, 22] on span "Email" at bounding box center [155, 25] width 41 height 18
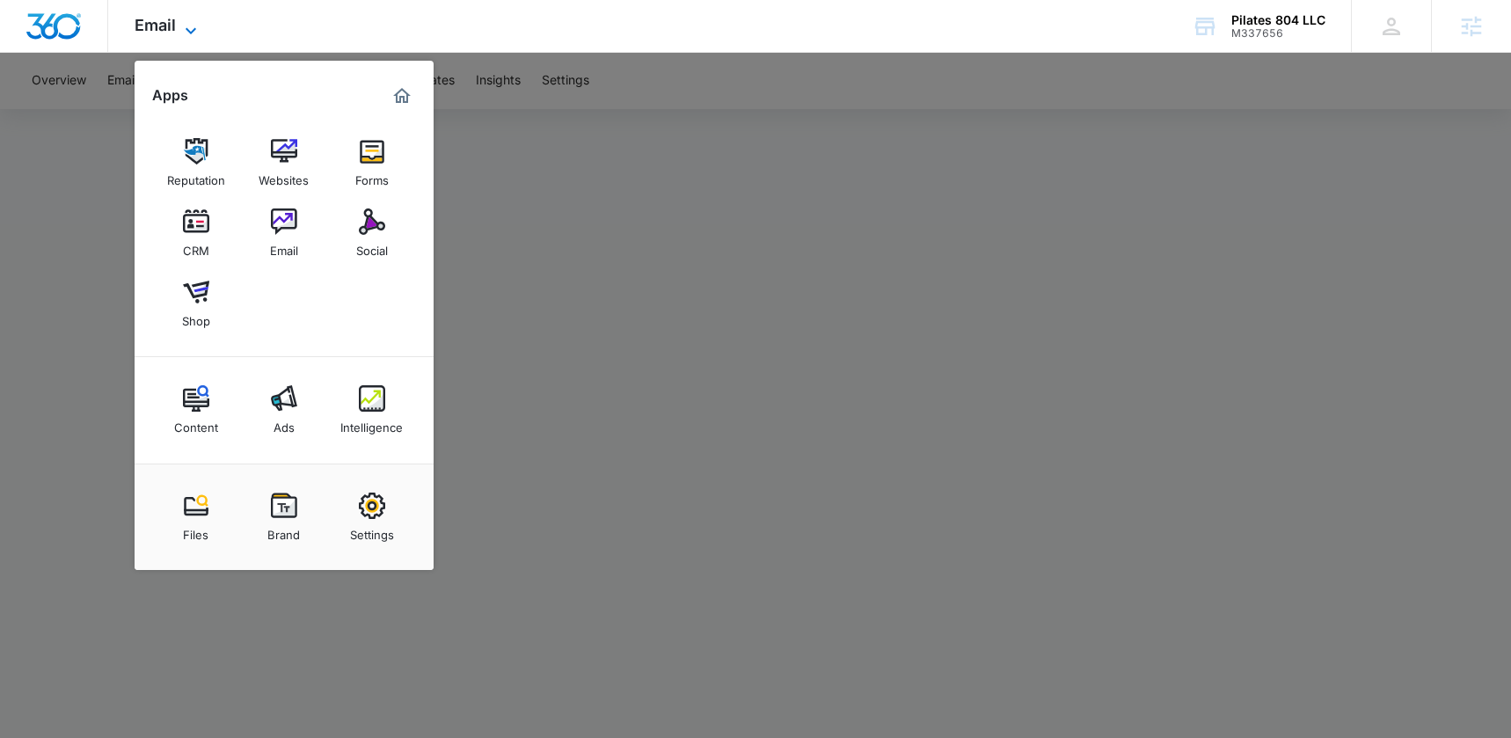
click at [161, 22] on span "Email" at bounding box center [155, 25] width 41 height 18
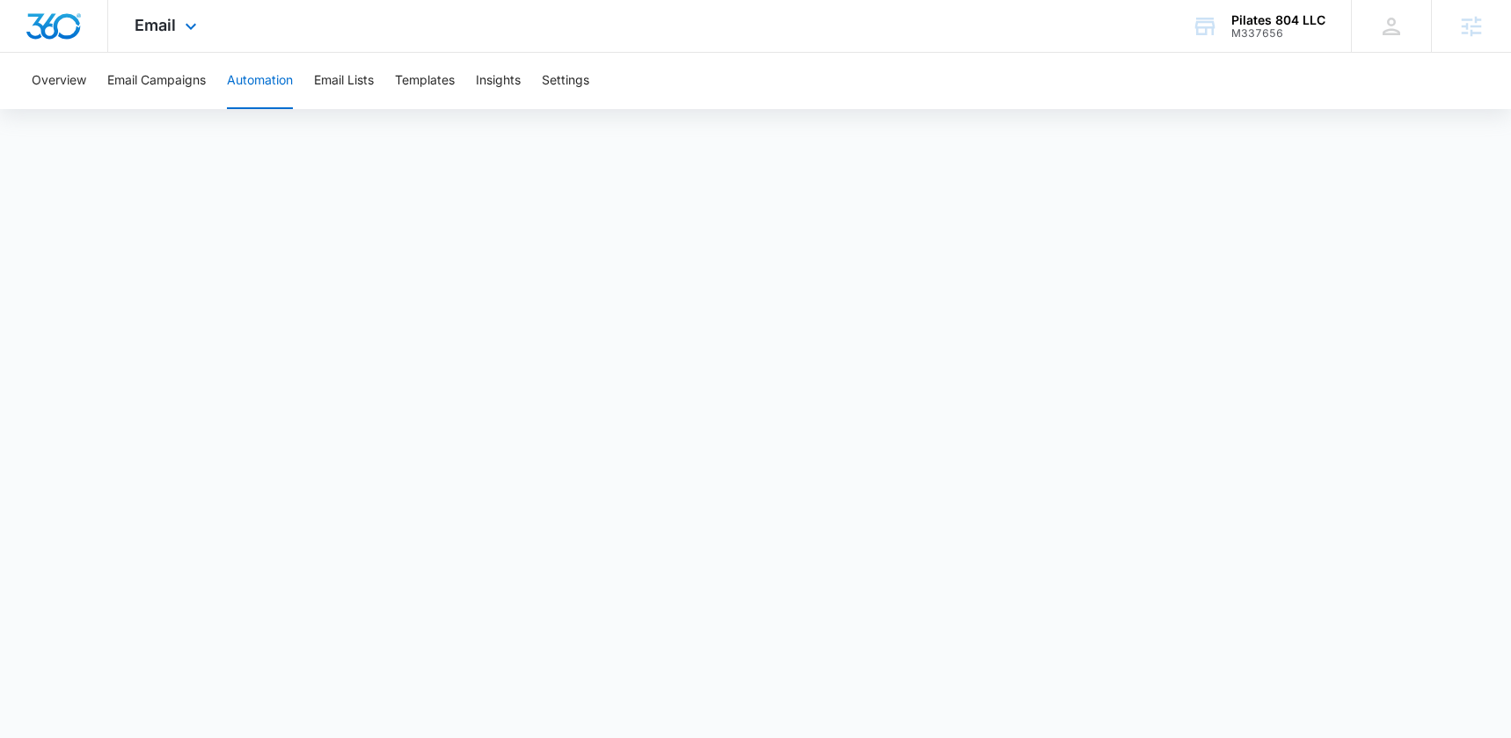
click at [167, 37] on div "Email Apps Reputation Websites Forms CRM Email Social Shop Content Ads Intellig…" at bounding box center [168, 26] width 120 height 52
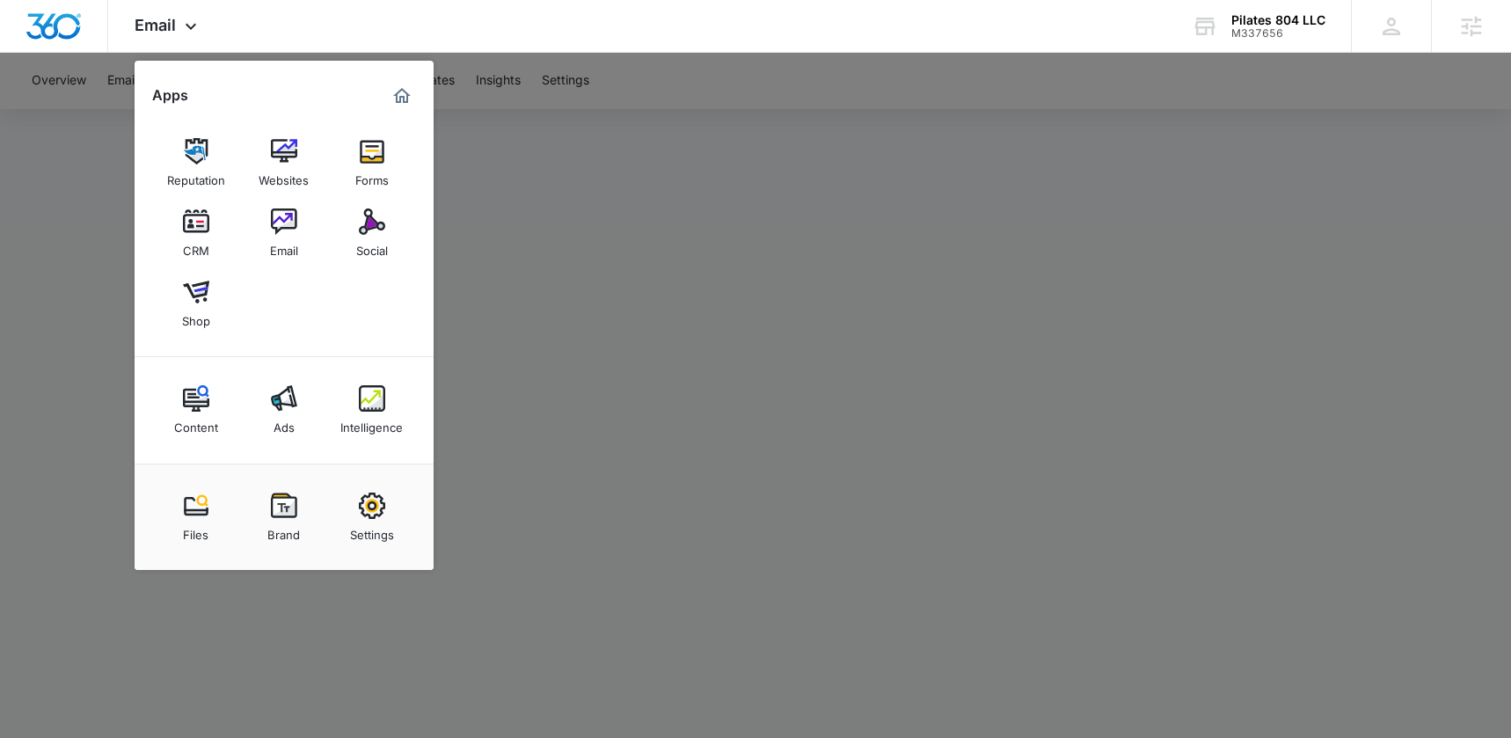
click at [624, 201] on div at bounding box center [755, 369] width 1511 height 738
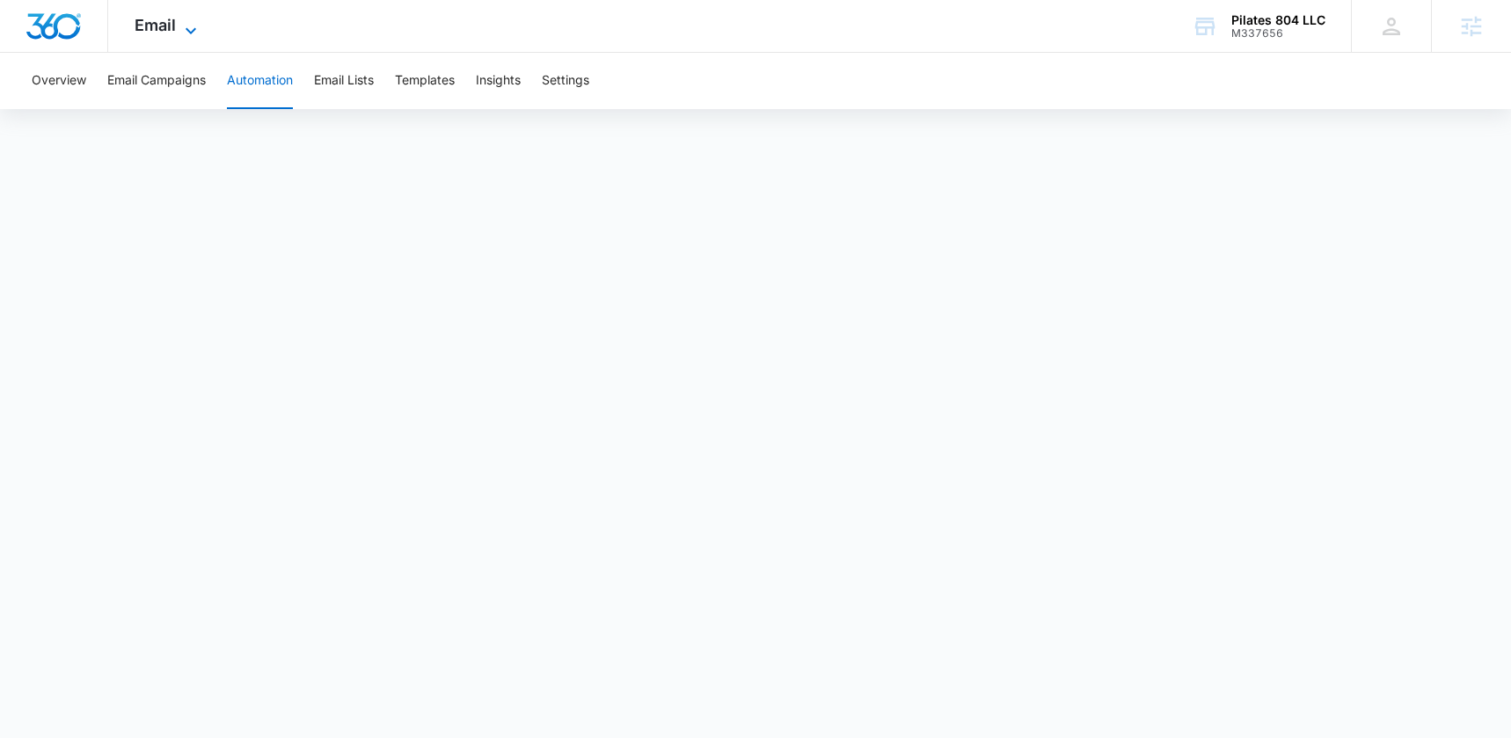
click at [170, 33] on span "Email" at bounding box center [155, 25] width 41 height 18
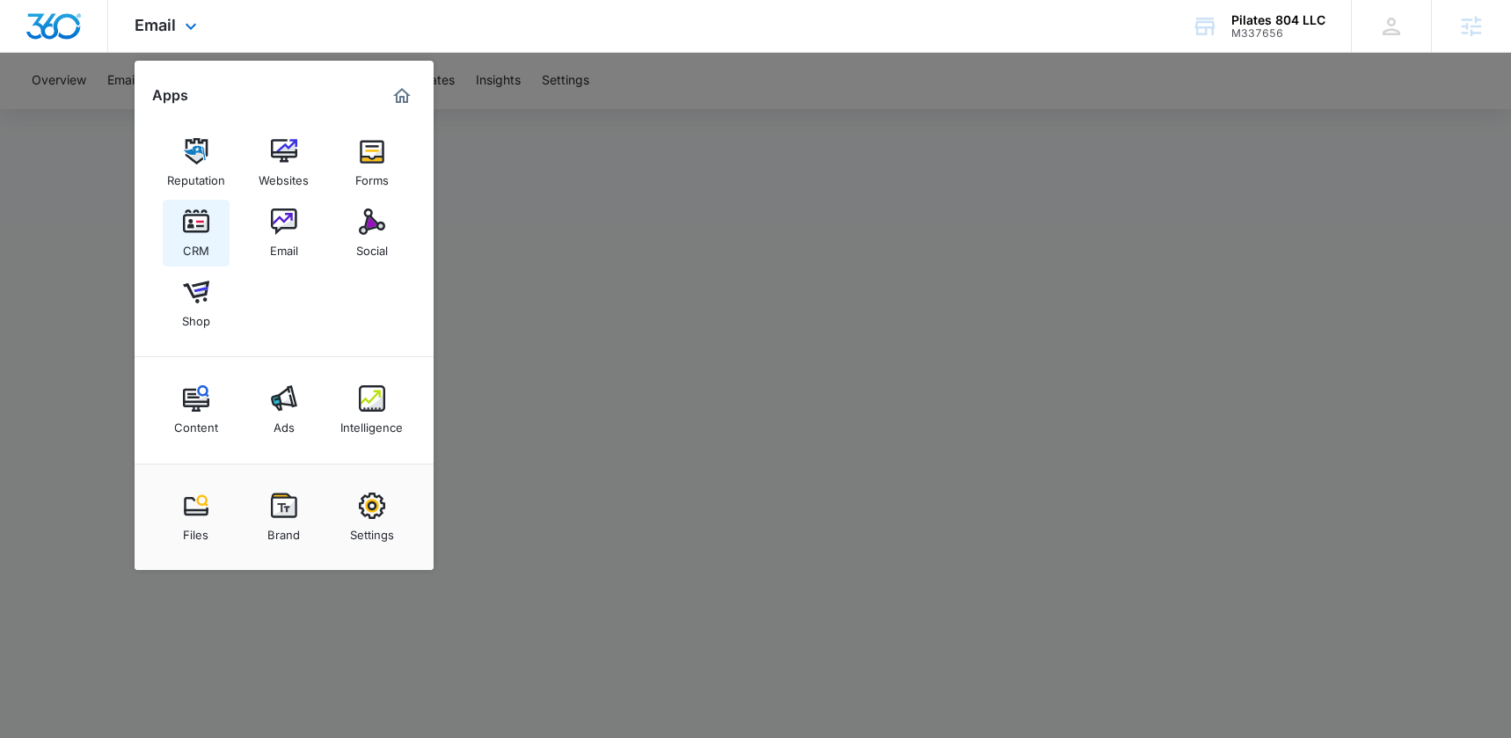
click at [188, 219] on img at bounding box center [196, 221] width 26 height 26
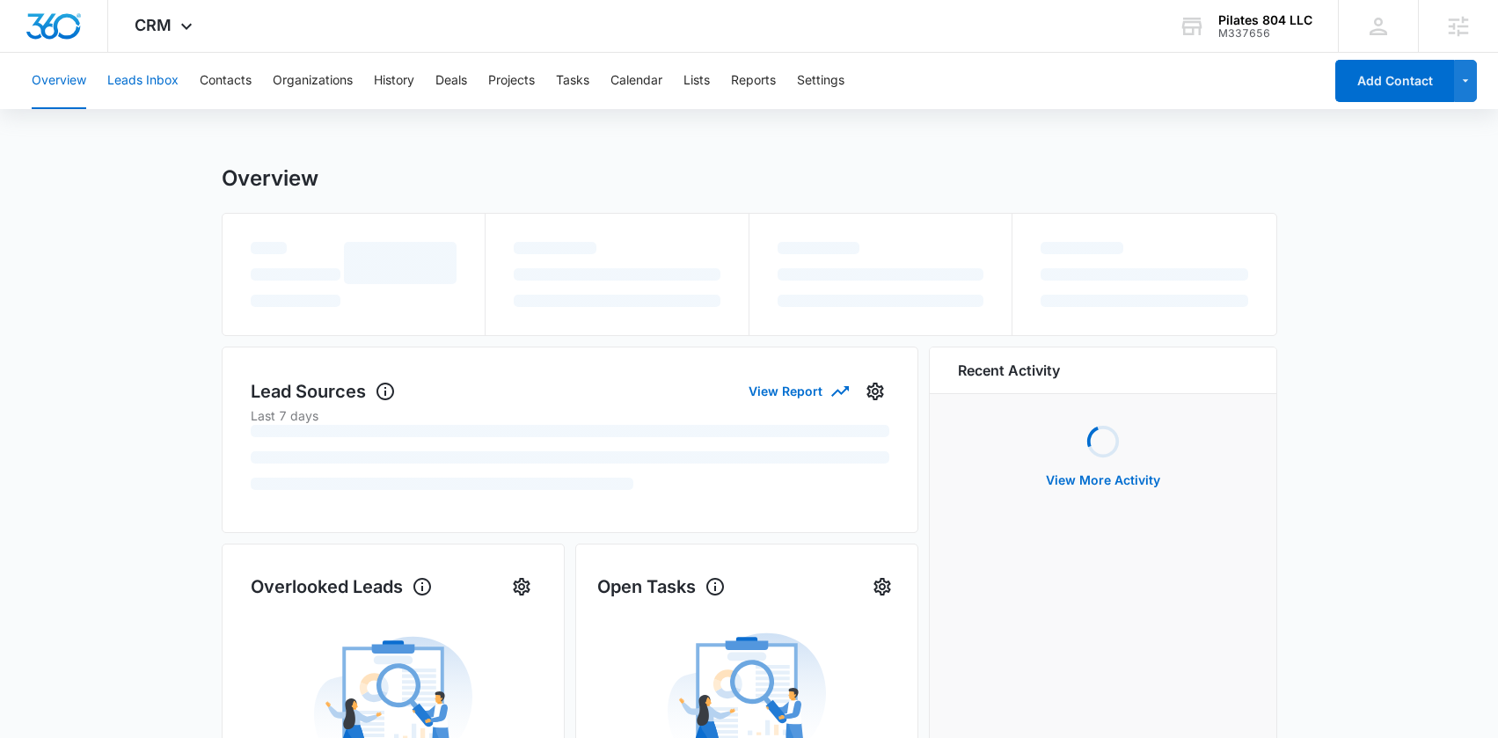
click at [144, 82] on button "Leads Inbox" at bounding box center [142, 81] width 71 height 56
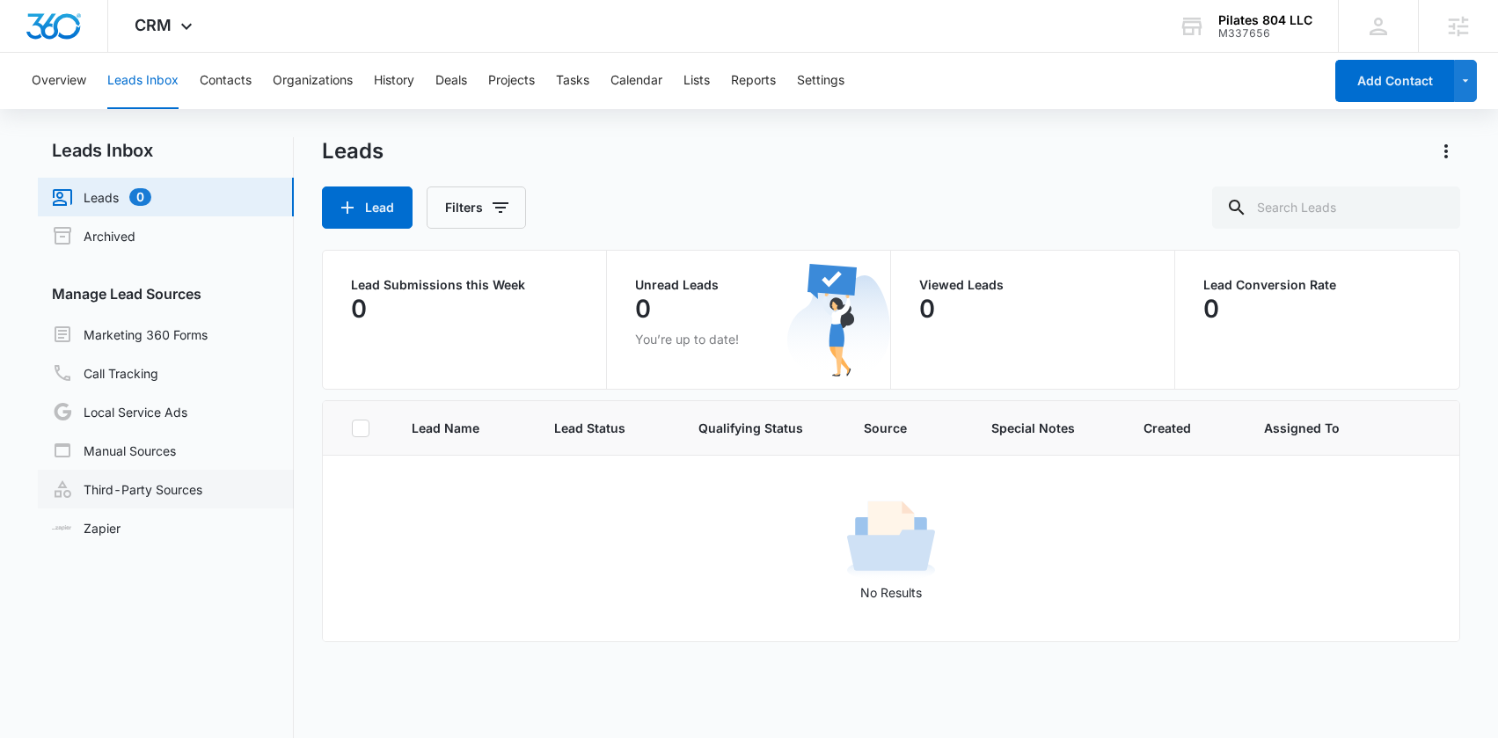
click at [146, 493] on link "Third-Party Sources" at bounding box center [127, 488] width 150 height 21
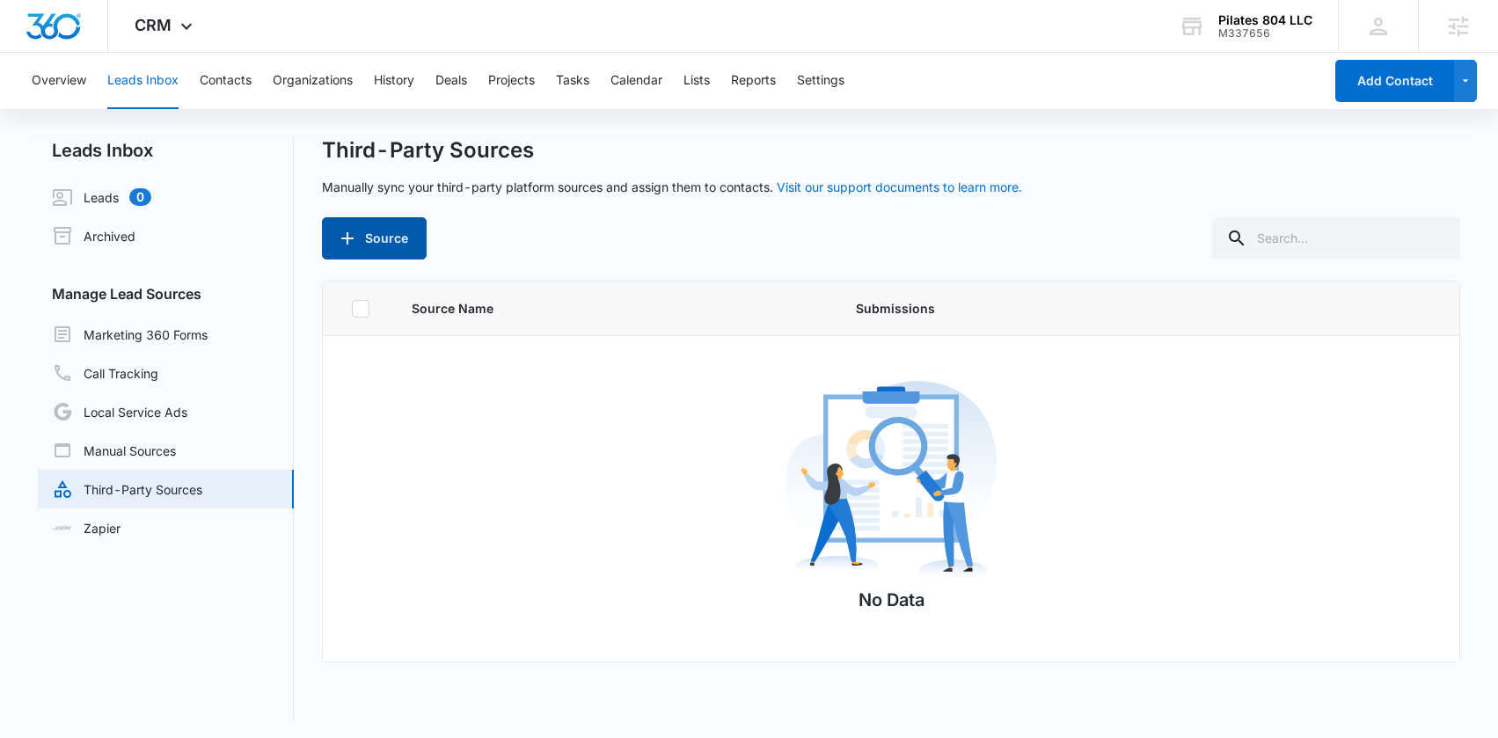
click at [383, 249] on button "Source" at bounding box center [374, 238] width 105 height 42
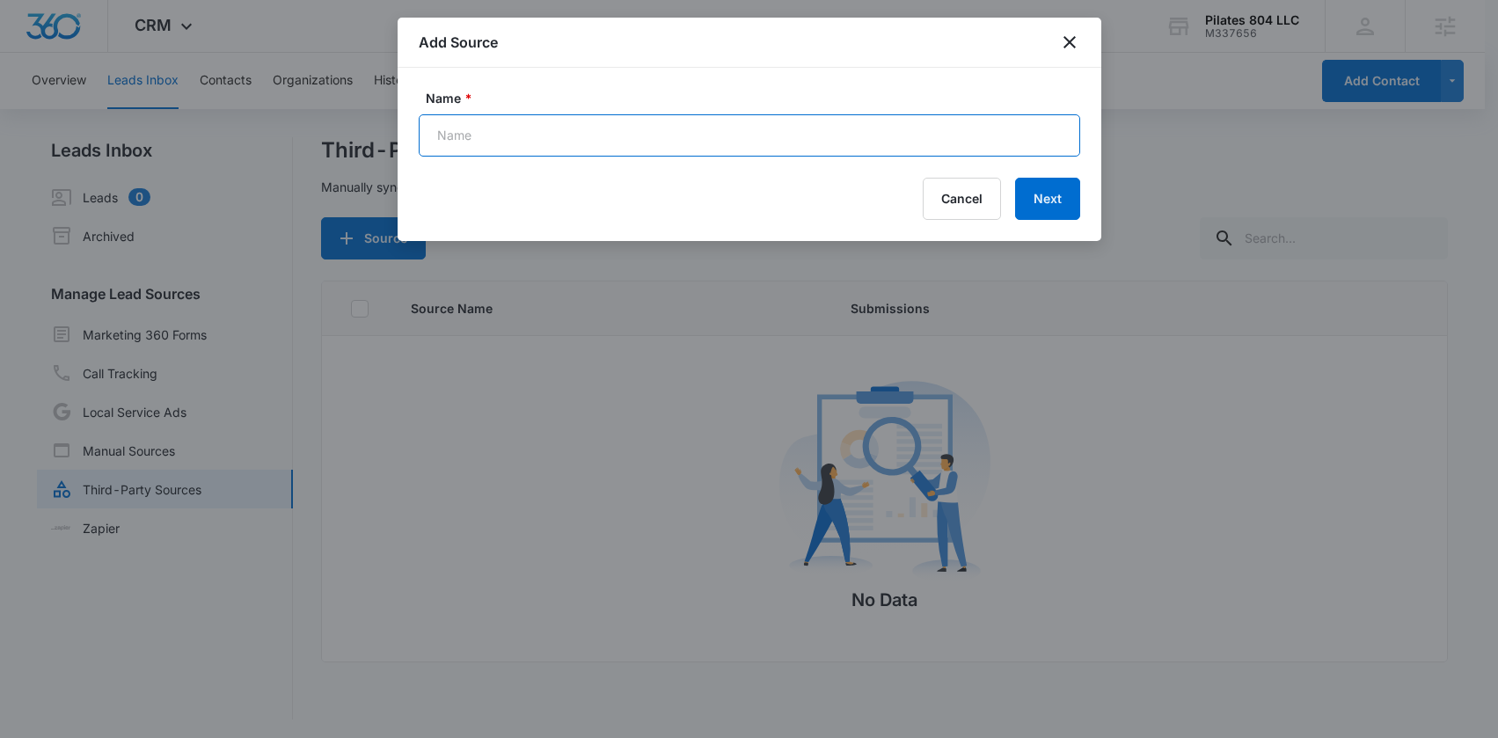
click at [507, 142] on input "Name *" at bounding box center [749, 135] width 661 height 42
type input "Thinkific"
click at [1055, 209] on button "Next" at bounding box center [1047, 199] width 65 height 42
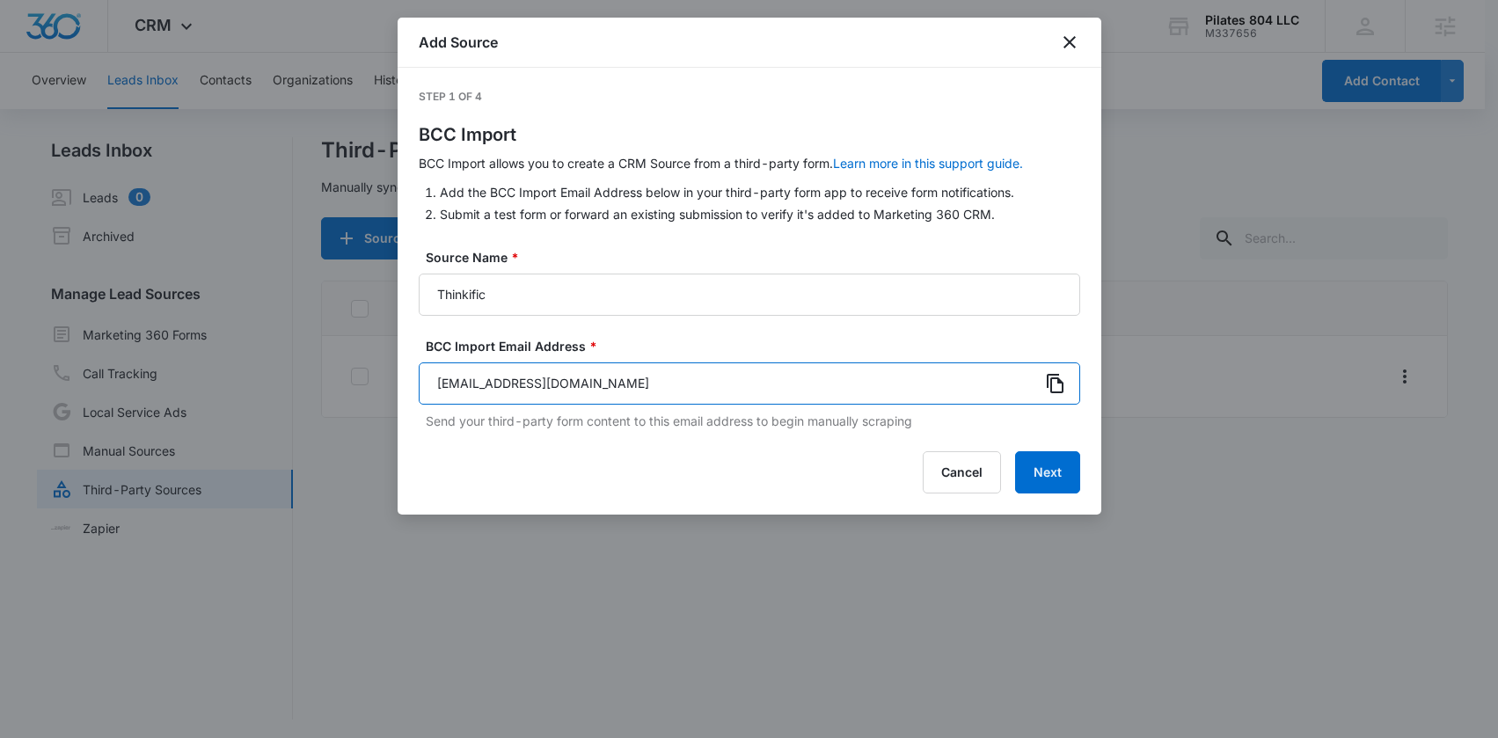
drag, startPoint x: 889, startPoint y: 394, endPoint x: 351, endPoint y: 390, distance: 538.3
click at [351, 390] on body "CRM Apps Reputation Websites Forms CRM Email Social Shop Content Ads Intelligen…" at bounding box center [749, 370] width 1498 height 741
click at [913, 373] on input "crm+A1AN46033668bc448e402fd.ls.23@bcc.marketing360.com" at bounding box center [749, 383] width 661 height 42
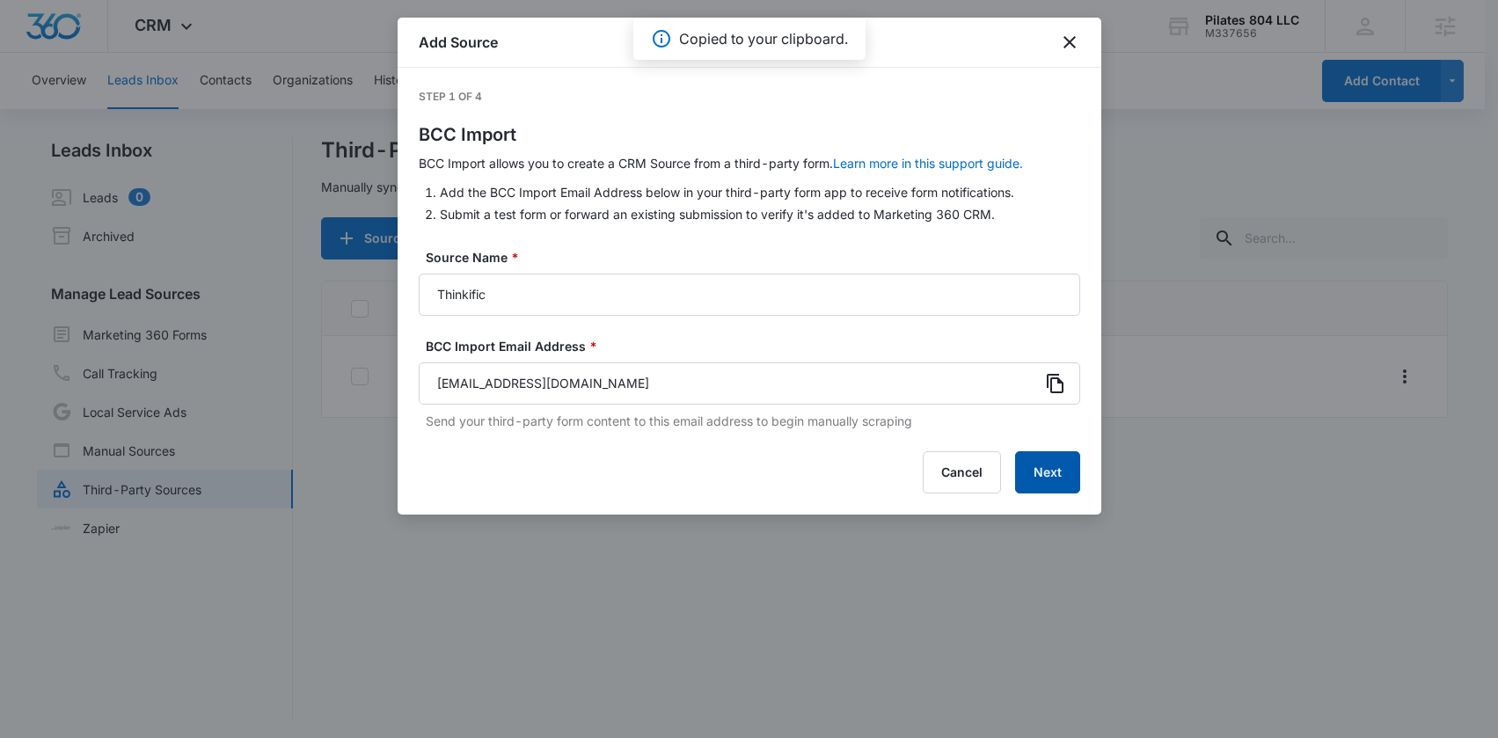
click at [1061, 477] on button "Next" at bounding box center [1047, 472] width 65 height 42
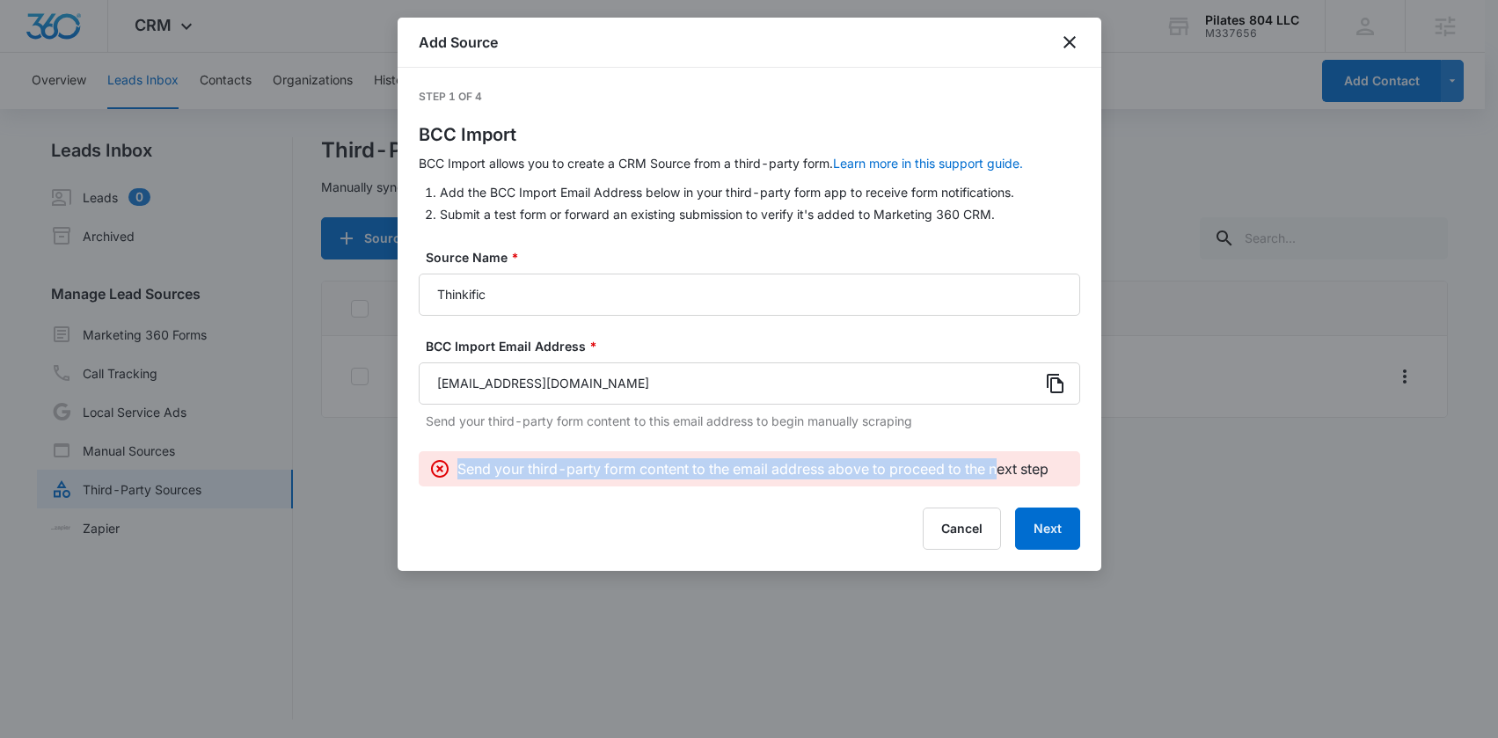
drag, startPoint x: 445, startPoint y: 466, endPoint x: 999, endPoint y: 462, distance: 554.1
click at [1004, 464] on div "Send your third-party form content to the email address above to proceed to the…" at bounding box center [749, 468] width 640 height 21
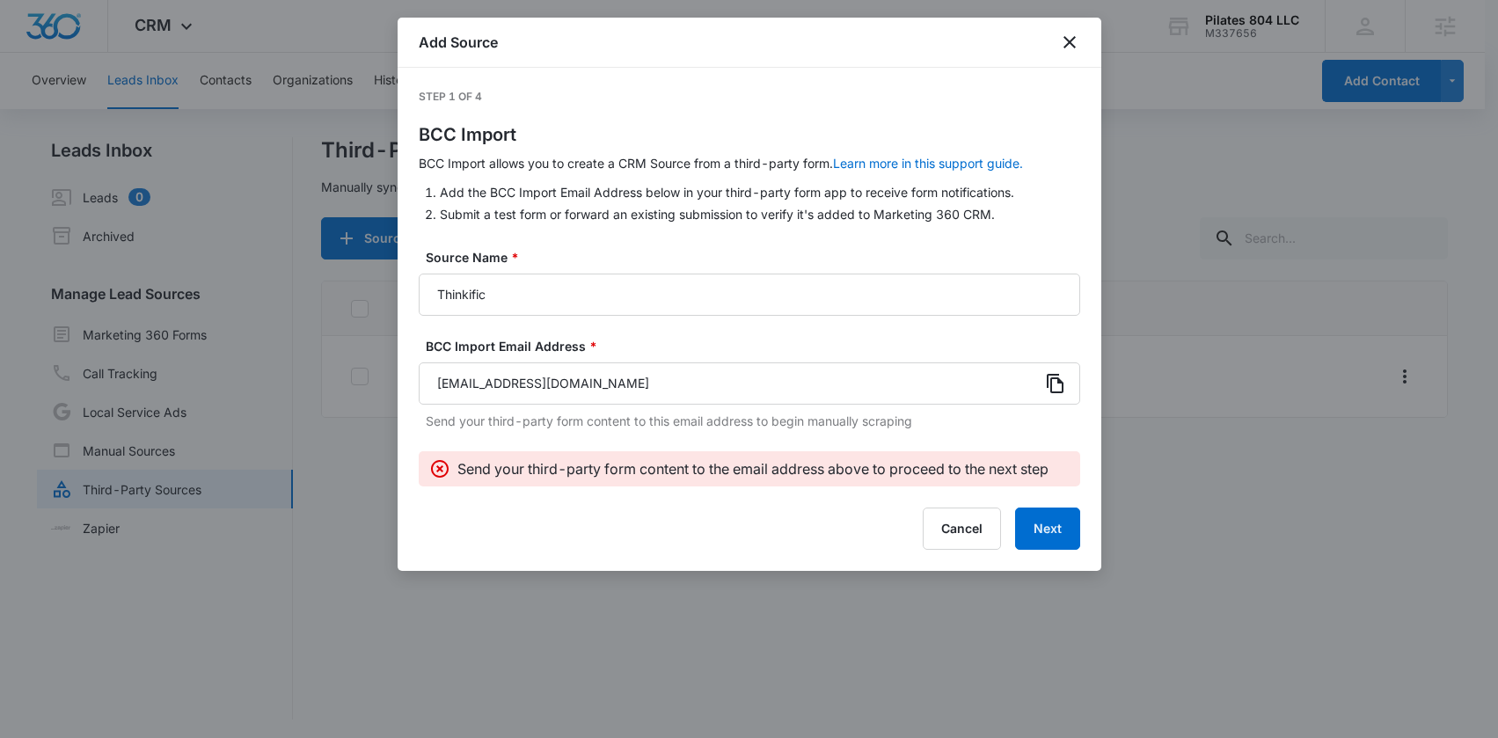
drag, startPoint x: 999, startPoint y: 462, endPoint x: 953, endPoint y: 476, distance: 48.7
click at [1001, 462] on p "Send your third-party form content to the email address above to proceed to the…" at bounding box center [752, 468] width 591 height 21
click at [976, 533] on button "Cancel" at bounding box center [962, 528] width 78 height 42
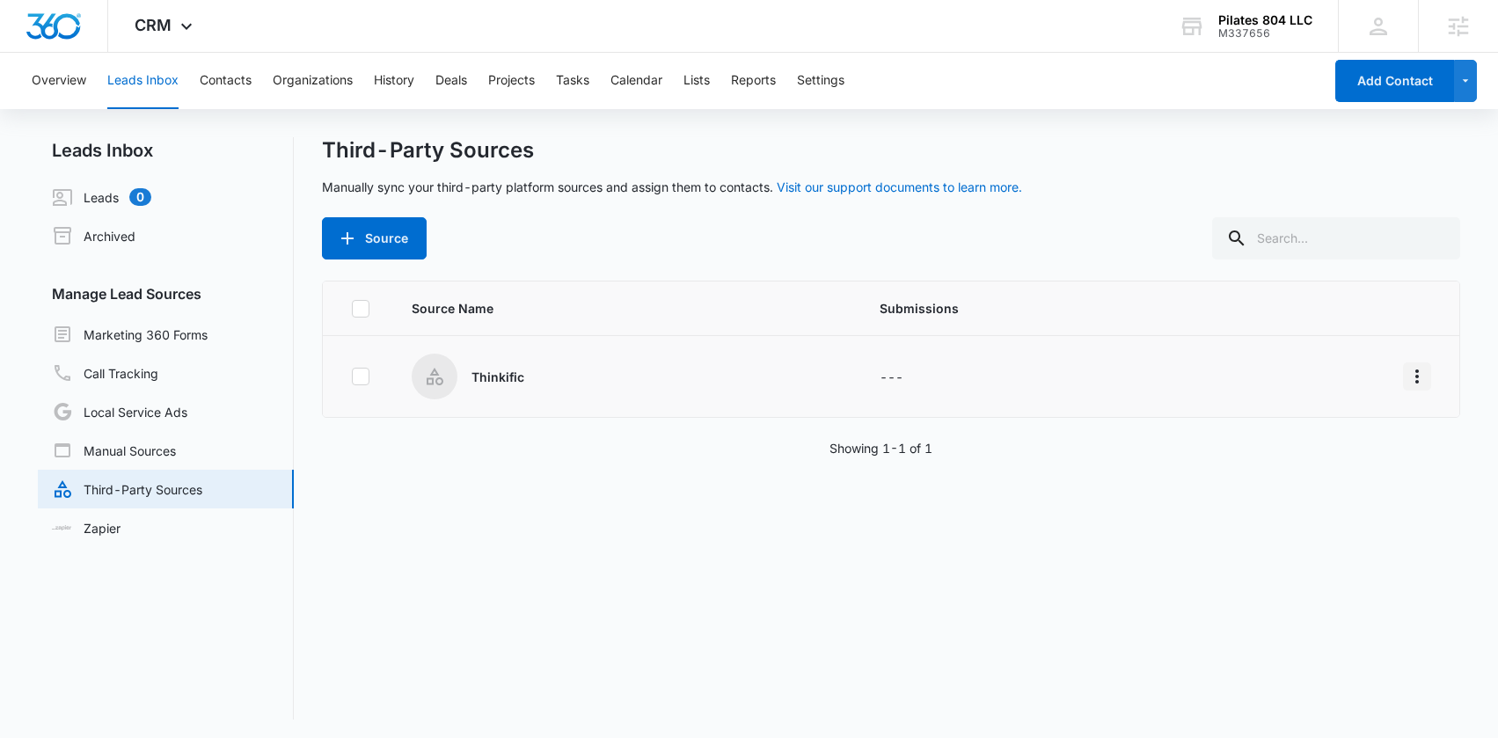
click at [1409, 383] on icon "Overflow Menu" at bounding box center [1416, 376] width 21 height 21
click at [1325, 477] on div "Submission Rules" at bounding box center [1324, 478] width 99 height 12
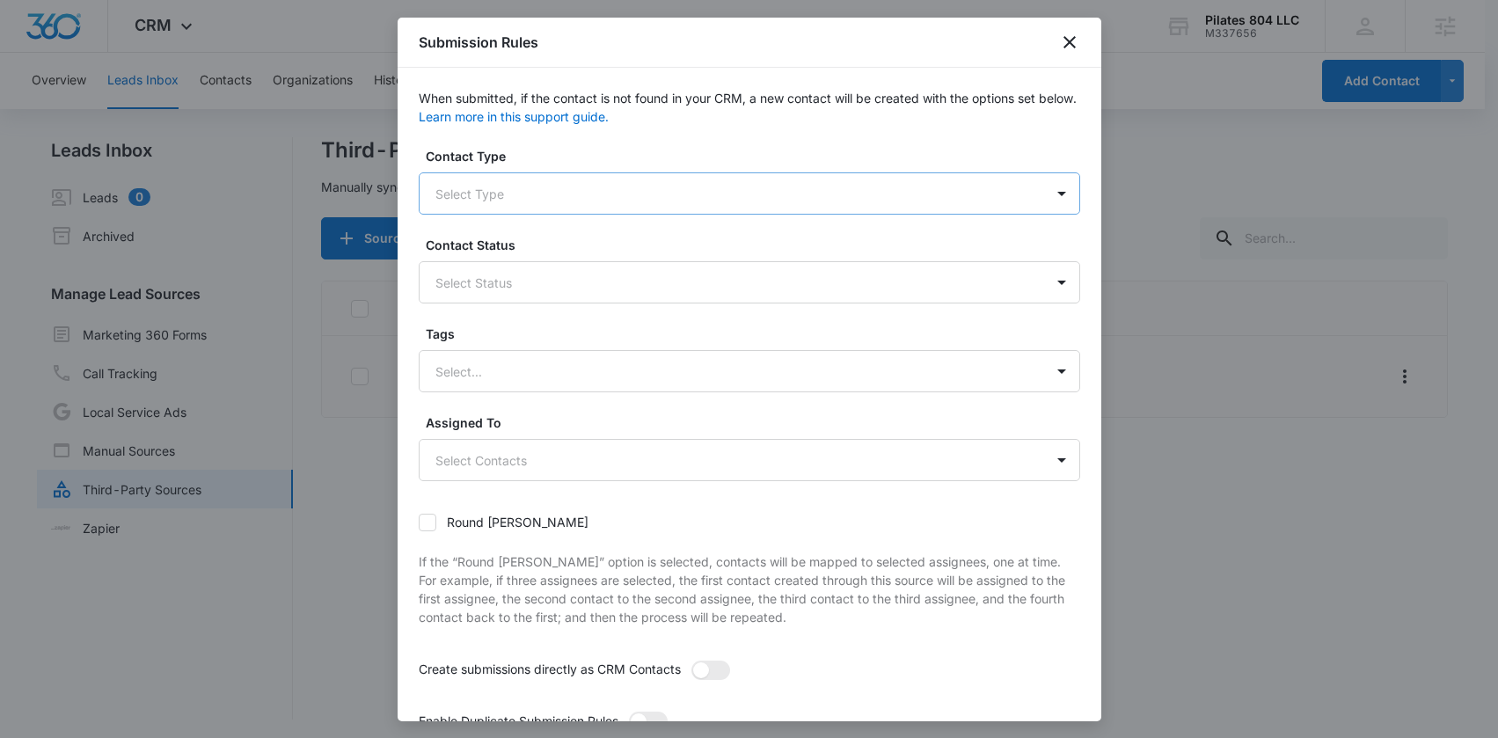
click at [558, 193] on div at bounding box center [728, 194] width 586 height 22
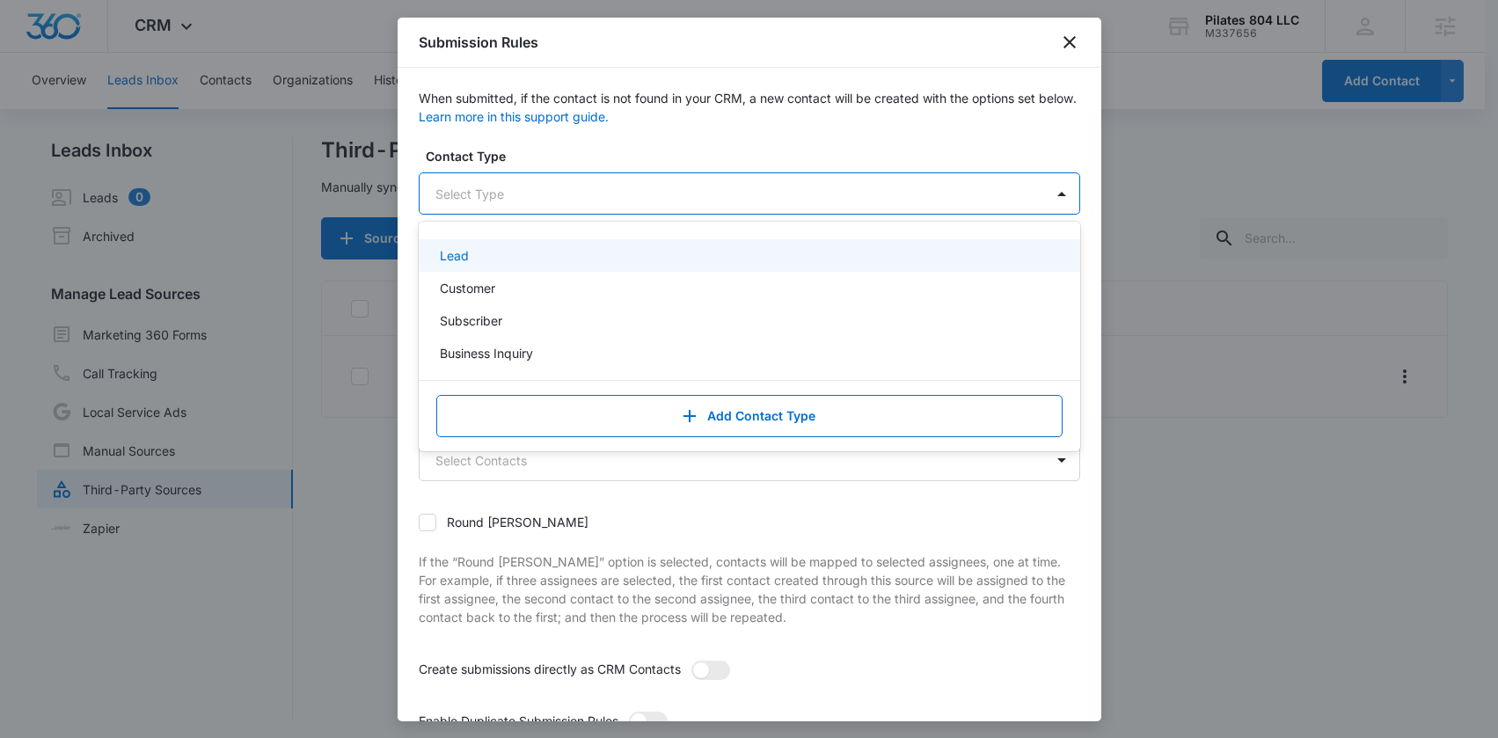
click at [606, 183] on div at bounding box center [728, 194] width 586 height 22
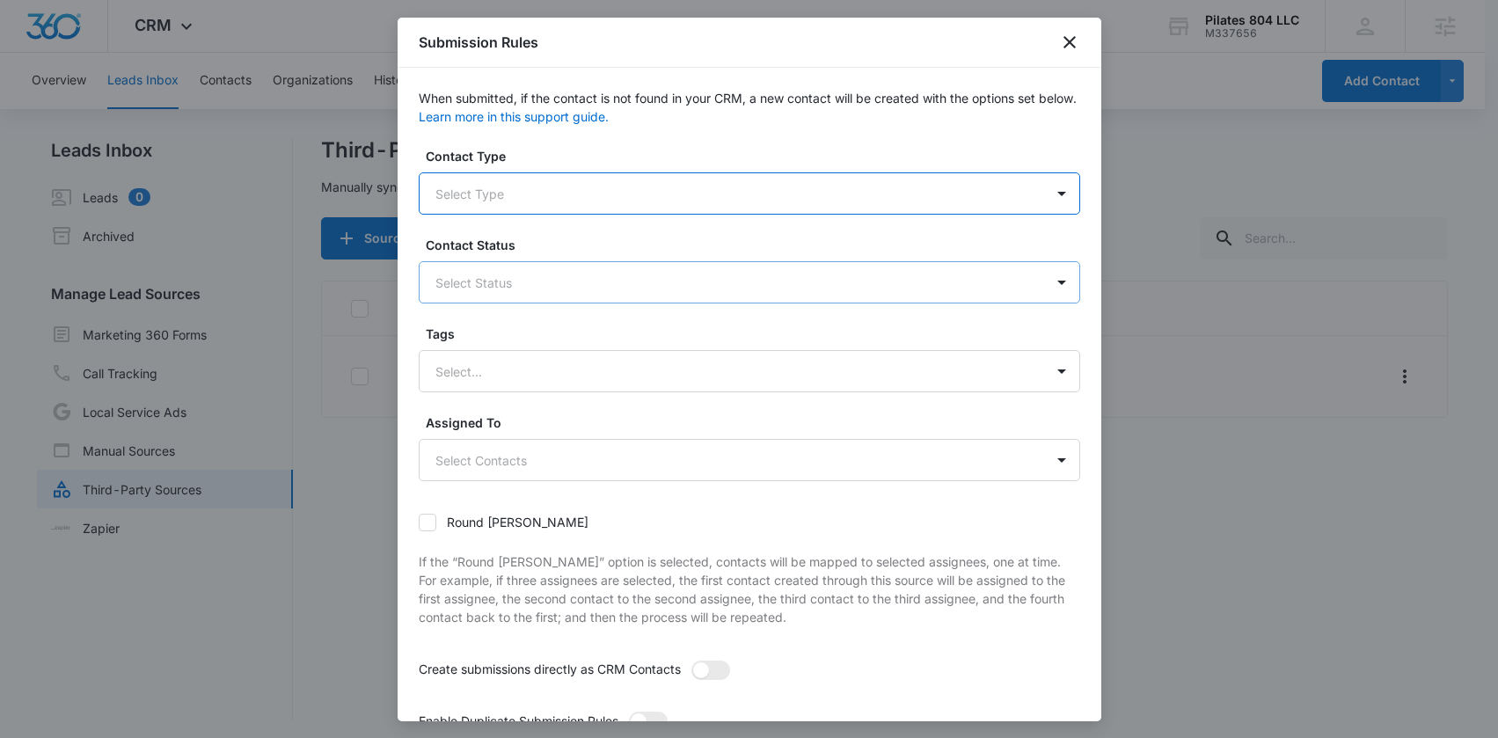
click at [534, 287] on div at bounding box center [728, 283] width 586 height 22
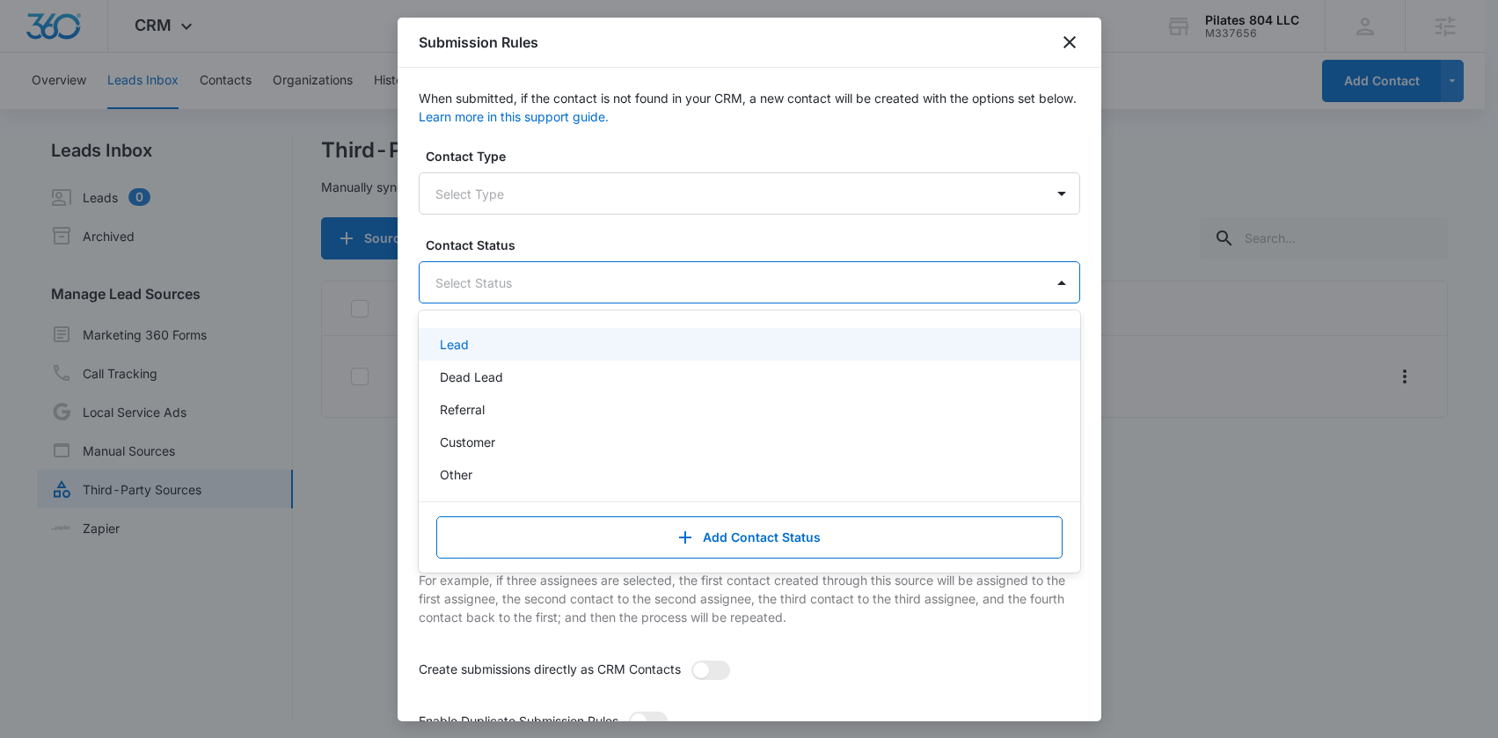
click at [582, 274] on div at bounding box center [728, 283] width 586 height 22
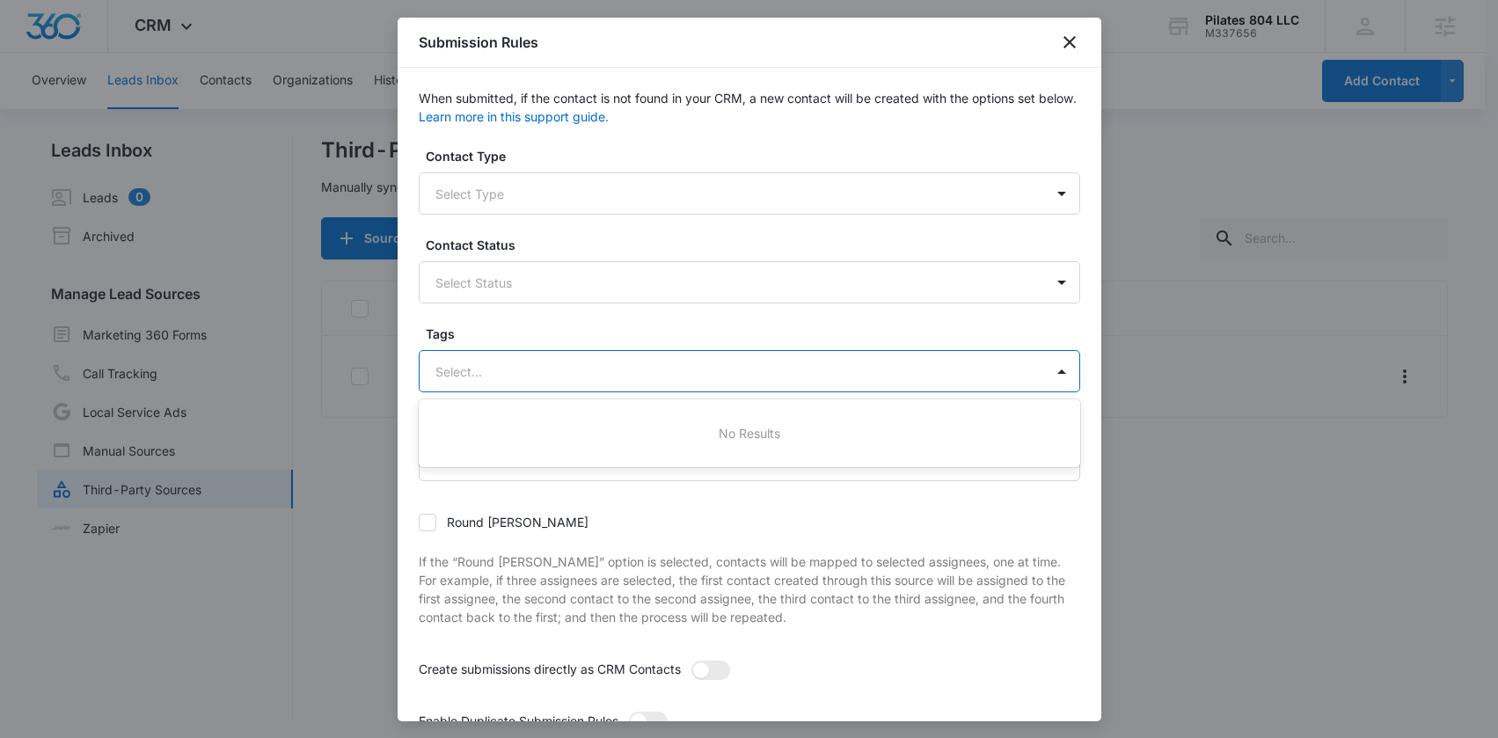
click at [490, 376] on div at bounding box center [728, 372] width 586 height 22
click at [563, 353] on div "Select..." at bounding box center [732, 372] width 624 height 40
click at [529, 232] on form "Contact Type Select Type Contact Status Select Status Tags Select... Assigned T…" at bounding box center [749, 455] width 661 height 617
click at [543, 201] on div at bounding box center [728, 194] width 586 height 22
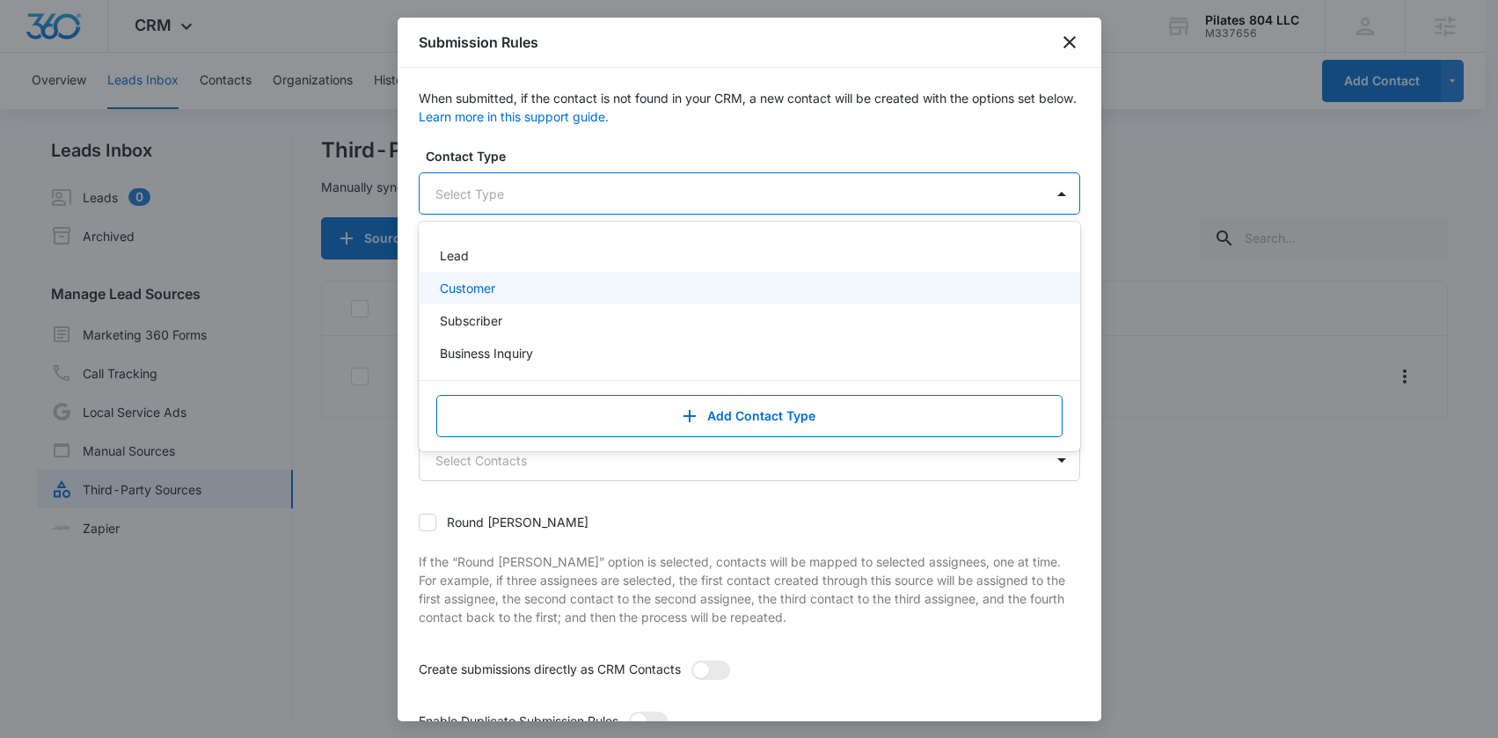
click at [488, 281] on p "Customer" at bounding box center [467, 288] width 55 height 18
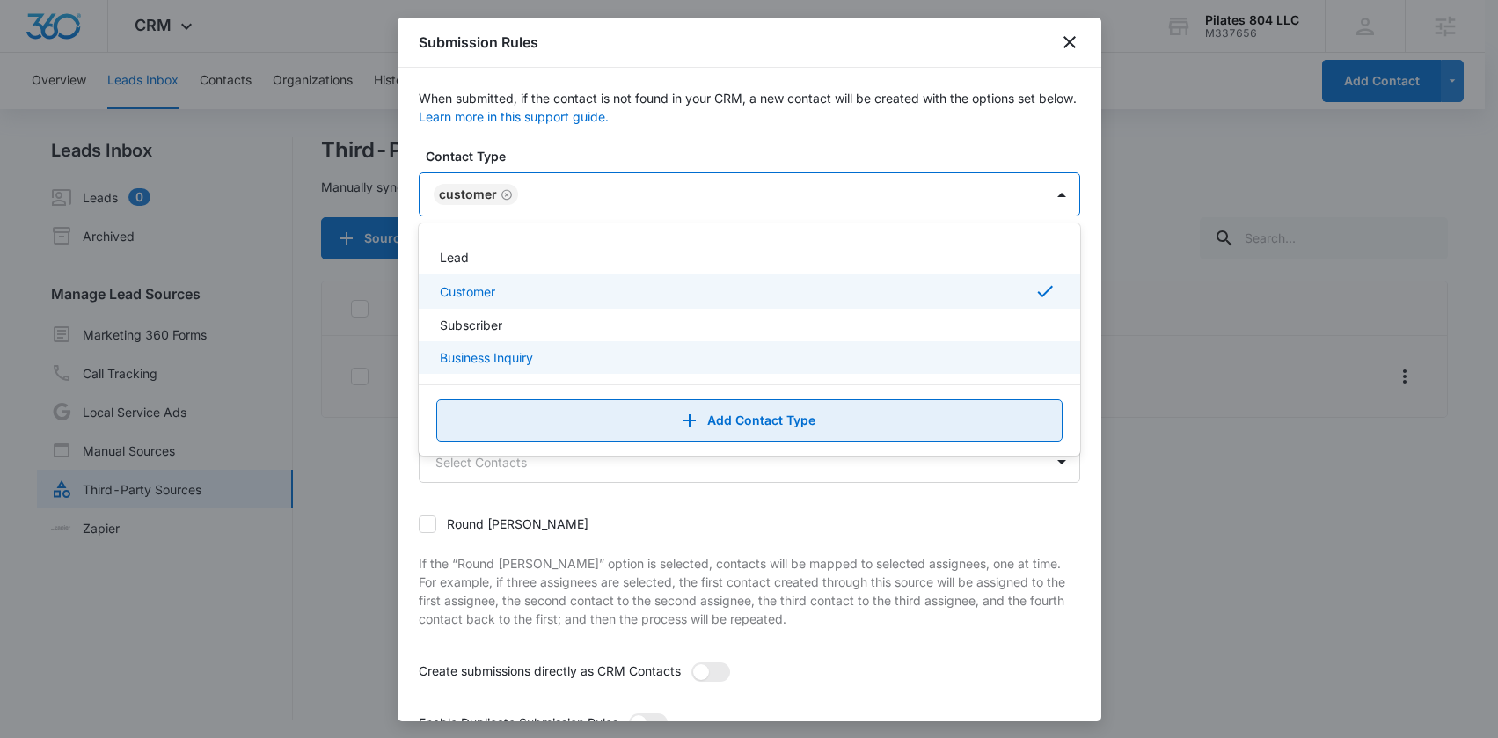
click at [690, 421] on icon "button" at bounding box center [689, 420] width 21 height 21
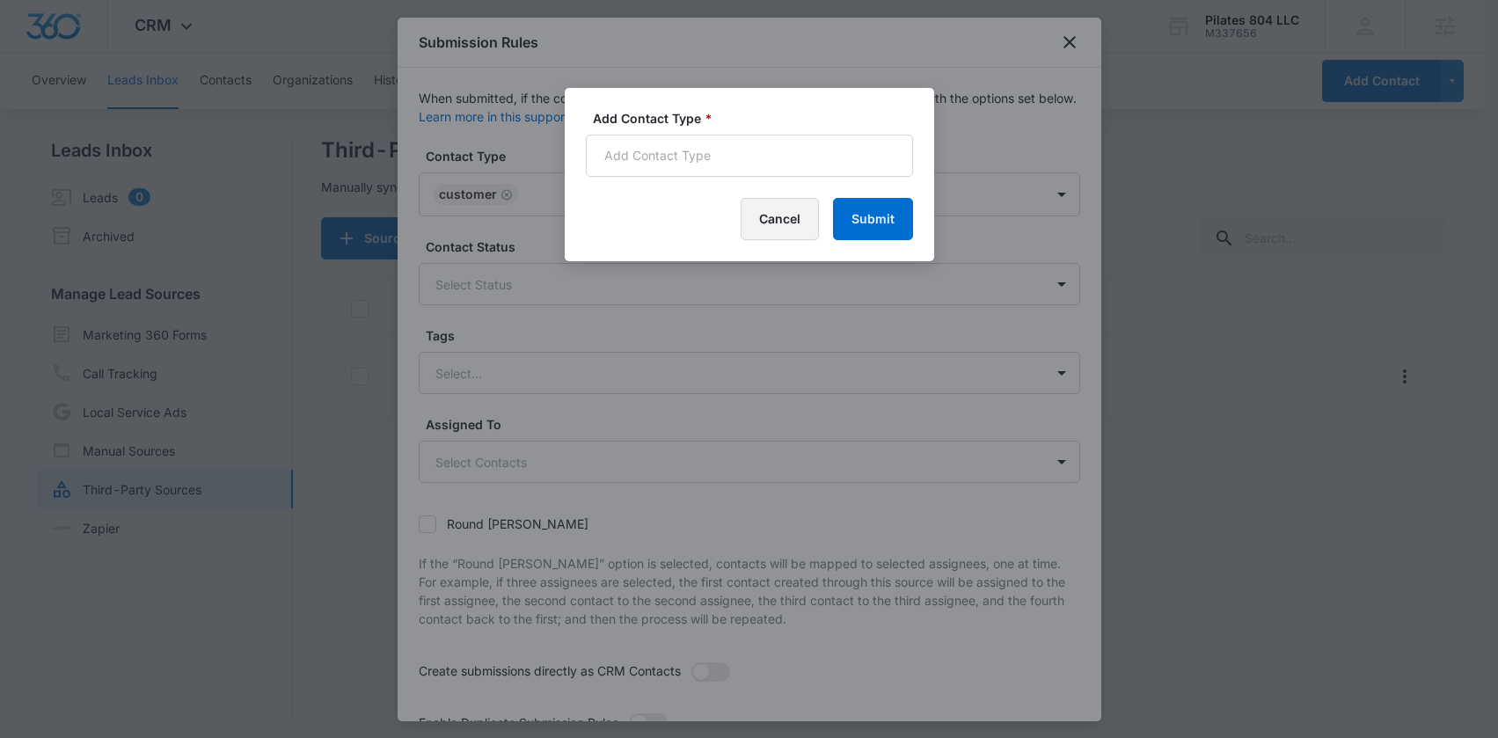
click at [780, 216] on button "Cancel" at bounding box center [780, 219] width 78 height 42
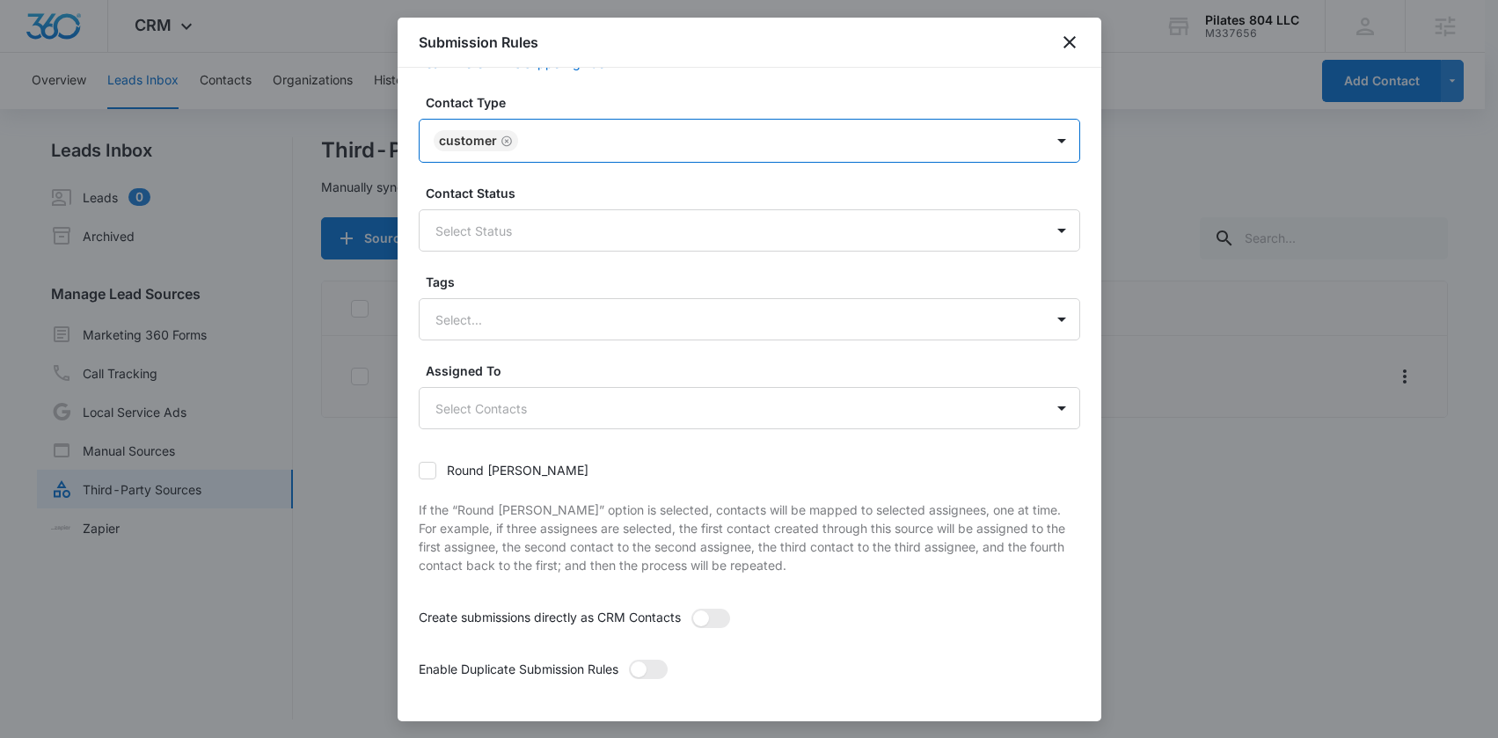
scroll to position [128, 0]
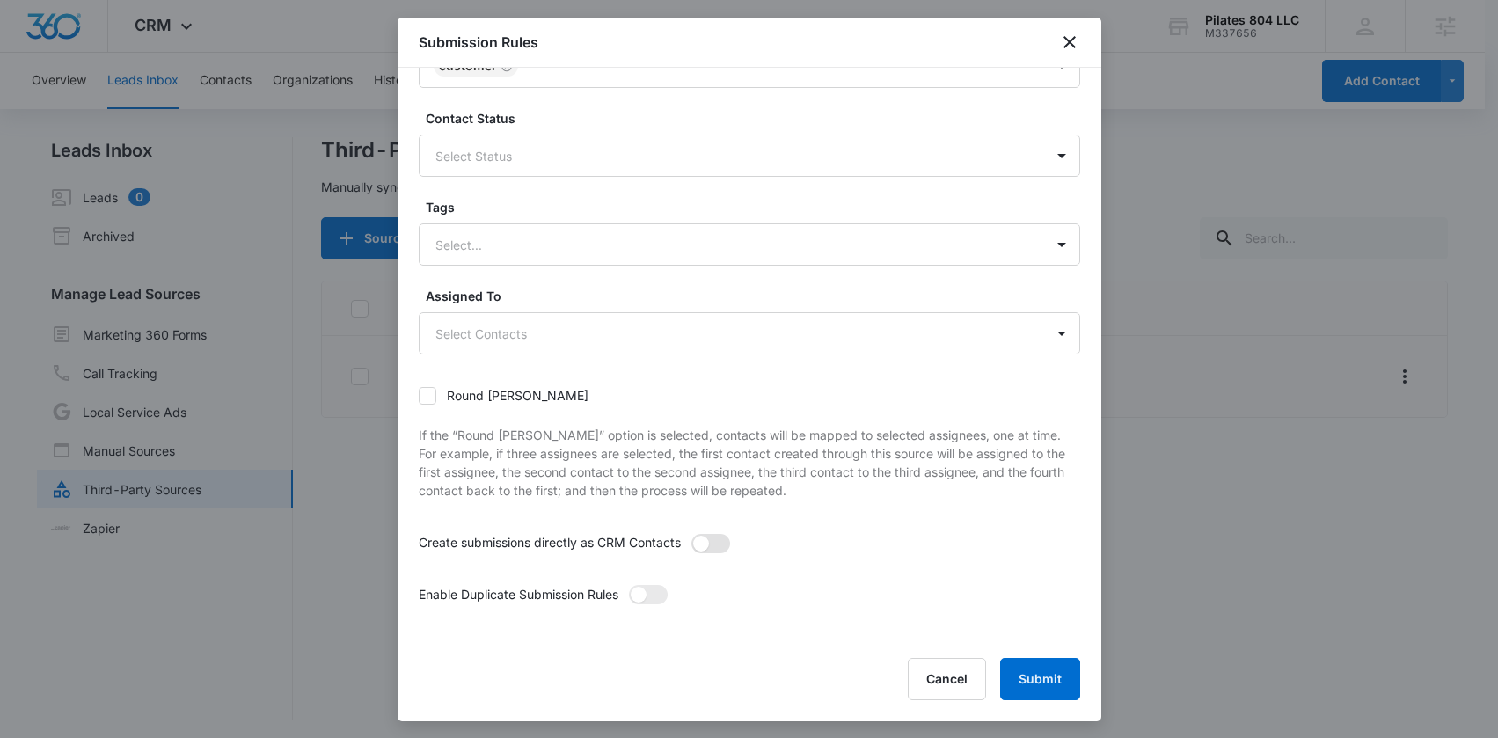
click at [703, 544] on span at bounding box center [701, 544] width 16 height 16
click at [690, 533] on input "checkbox" at bounding box center [690, 533] width 0 height 0
click at [1079, 47] on icon "close" at bounding box center [1069, 42] width 21 height 21
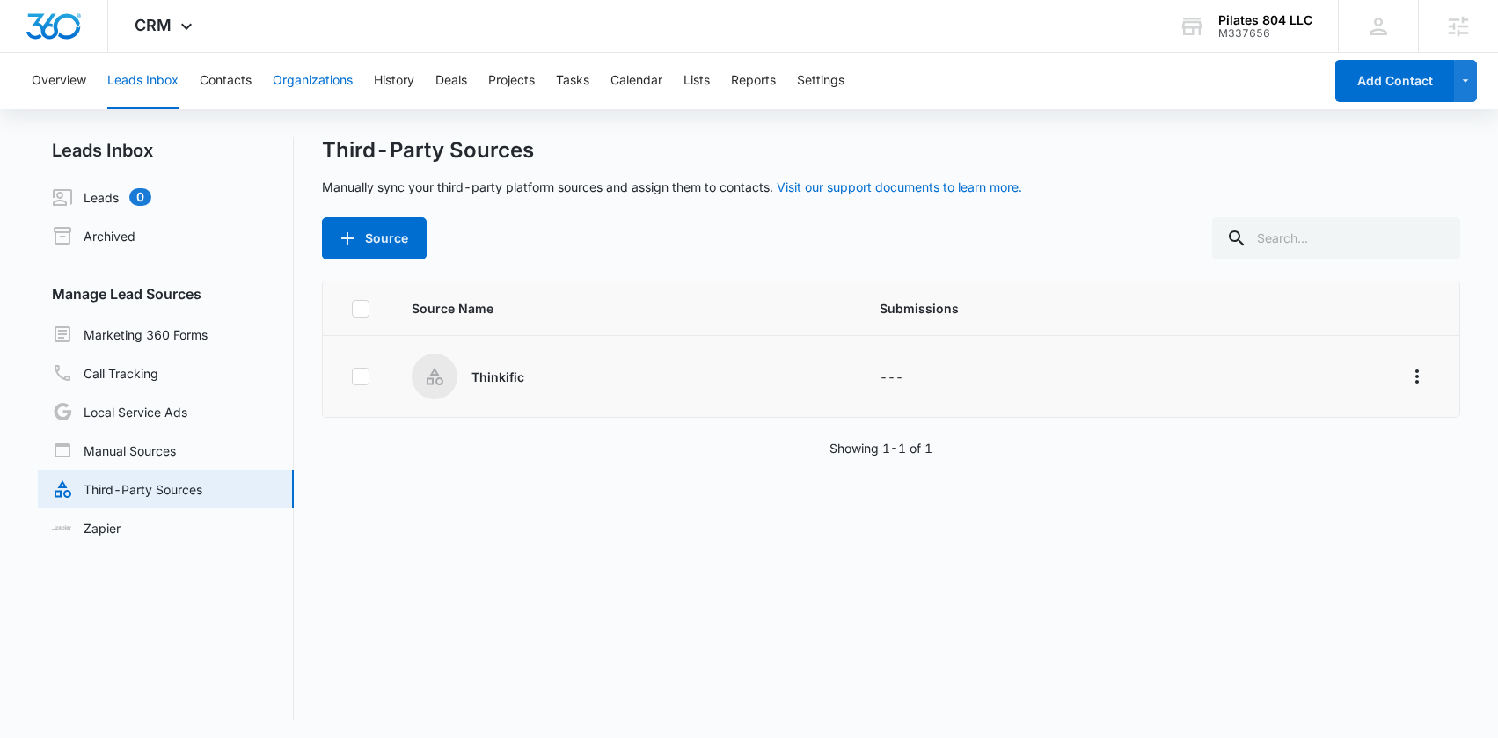
click at [305, 90] on button "Organizations" at bounding box center [313, 81] width 80 height 56
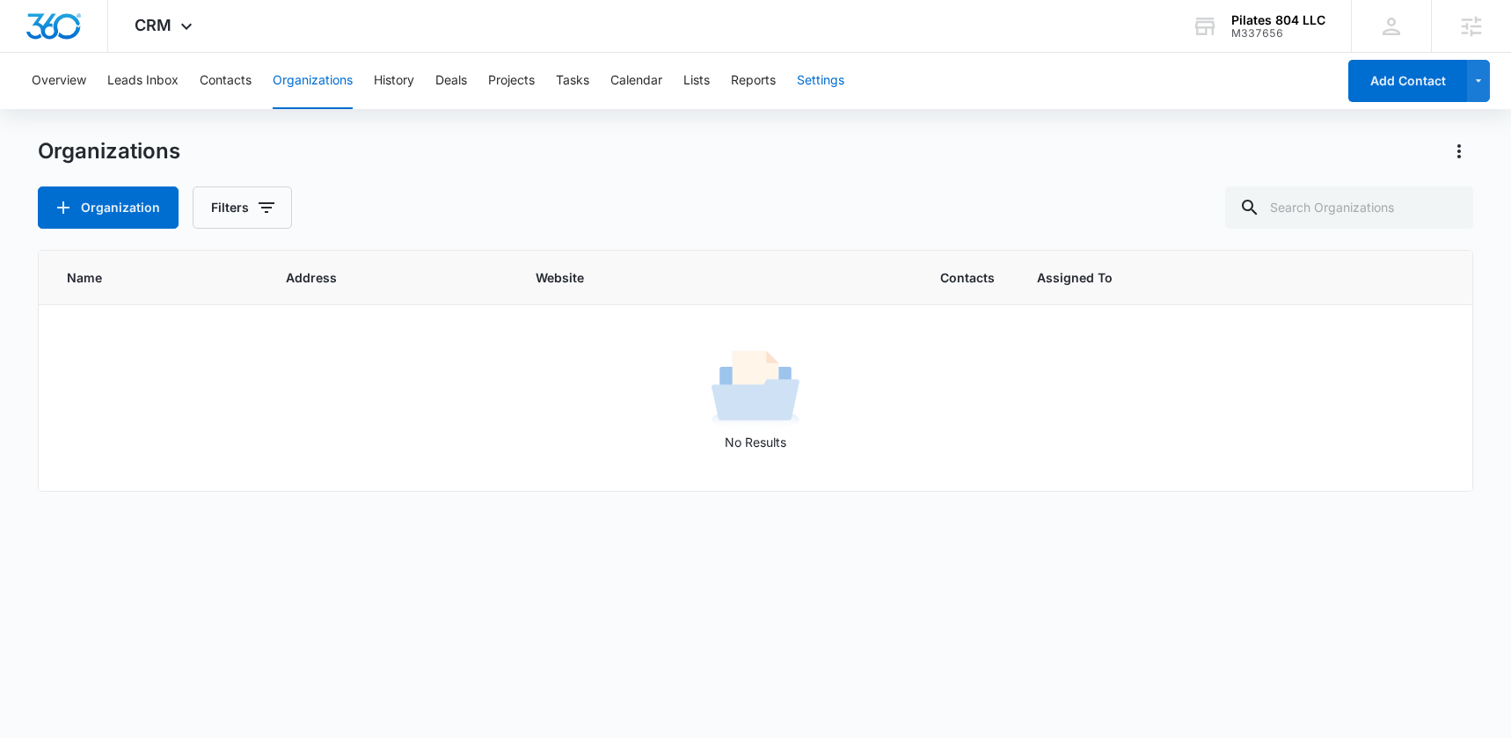
click at [829, 76] on button "Settings" at bounding box center [820, 81] width 47 height 56
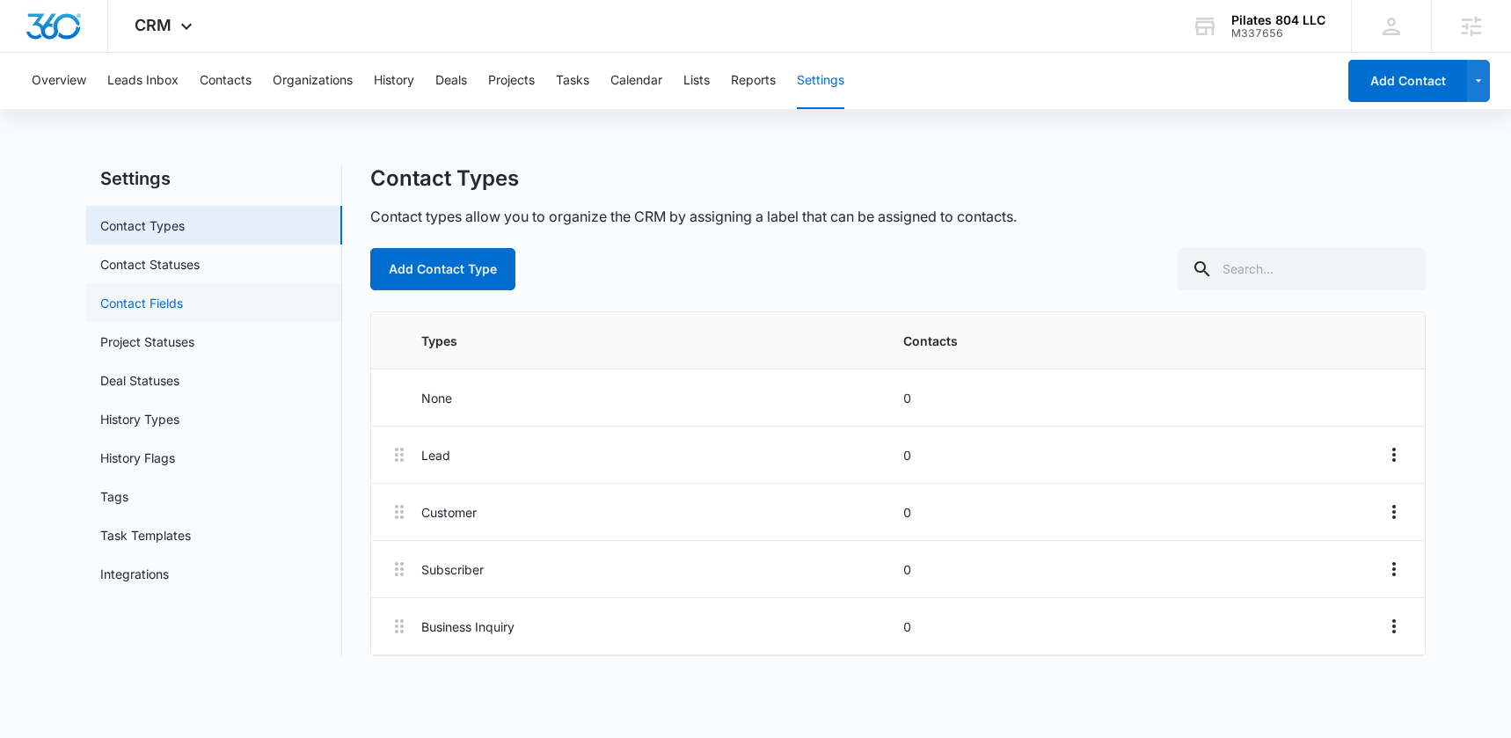
click at [170, 310] on link "Contact Fields" at bounding box center [141, 303] width 83 height 18
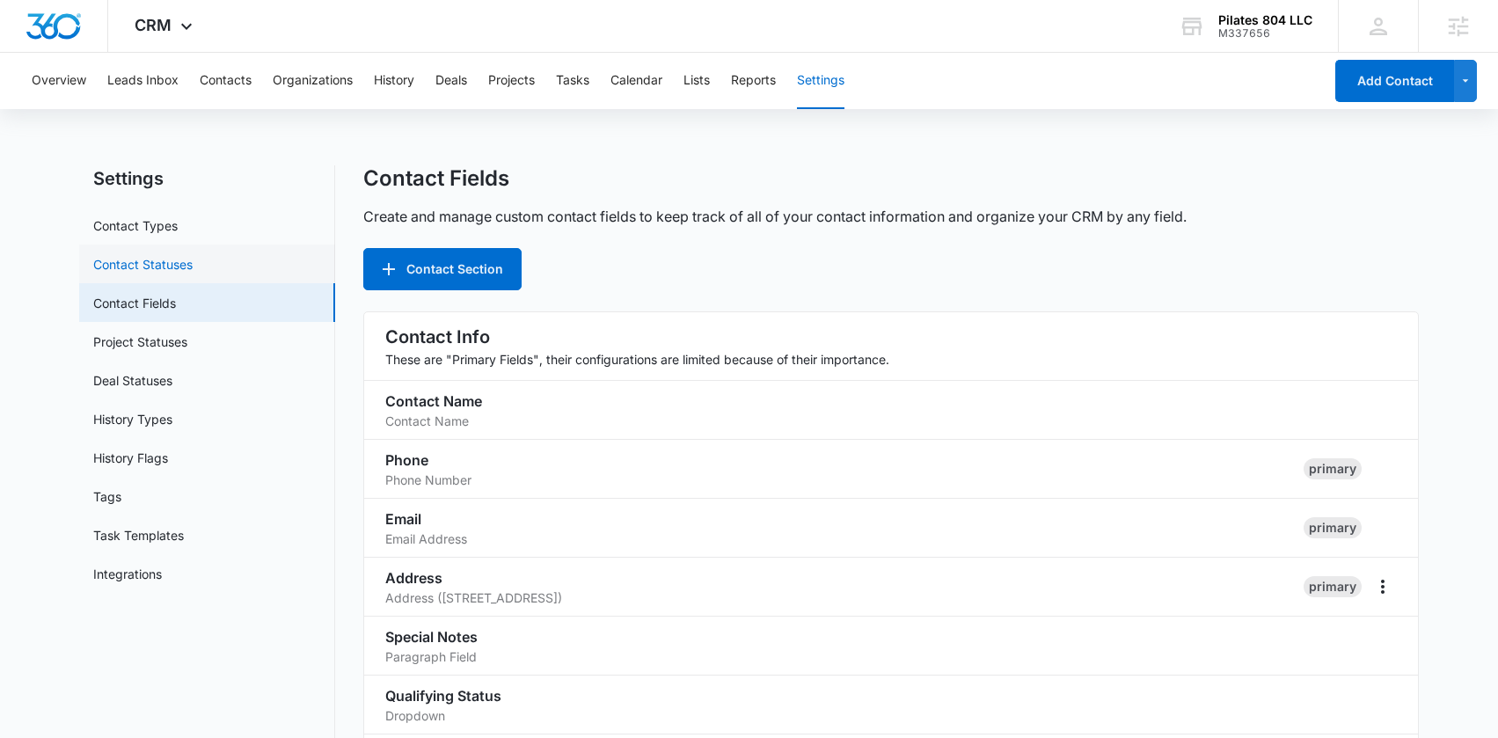
click at [177, 260] on link "Contact Statuses" at bounding box center [142, 264] width 99 height 18
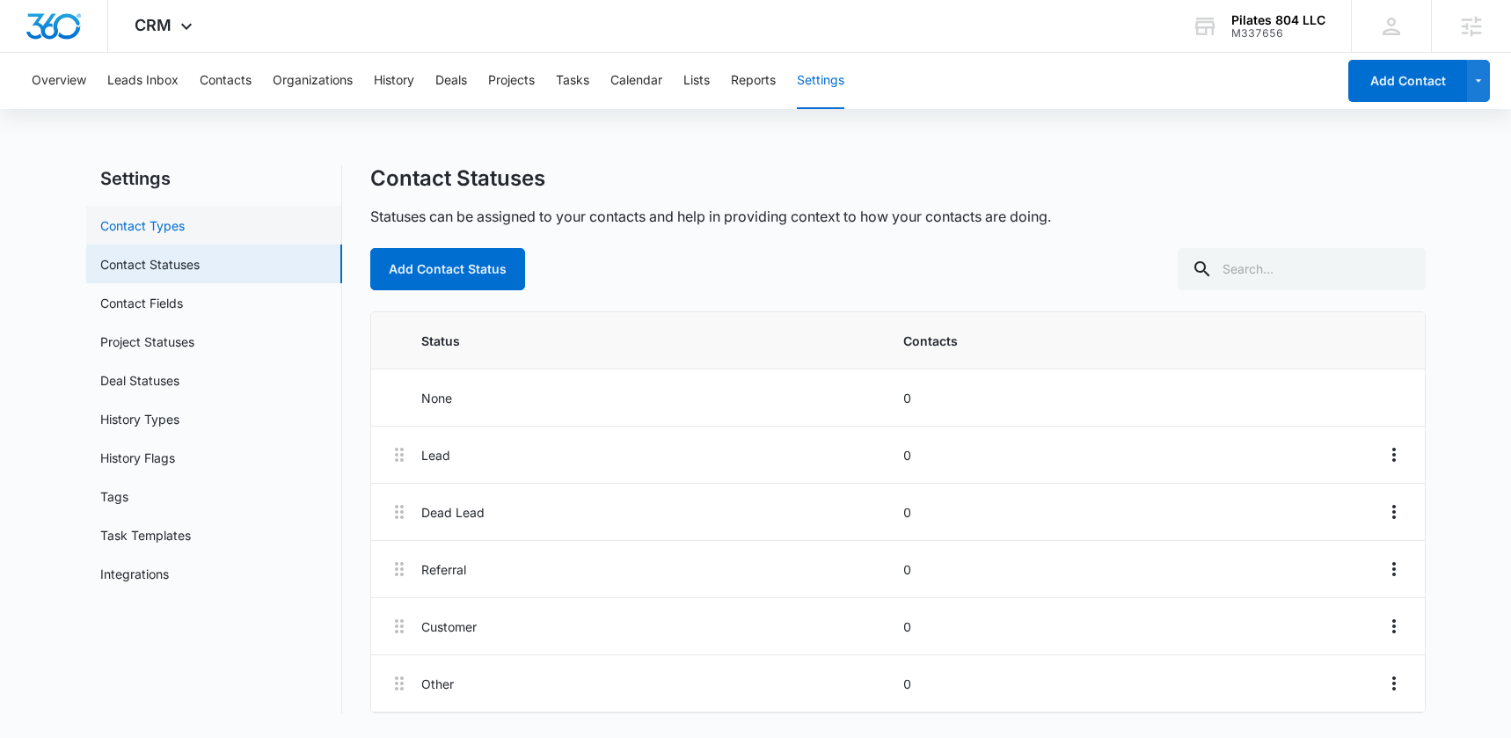
click at [173, 233] on link "Contact Types" at bounding box center [142, 225] width 84 height 18
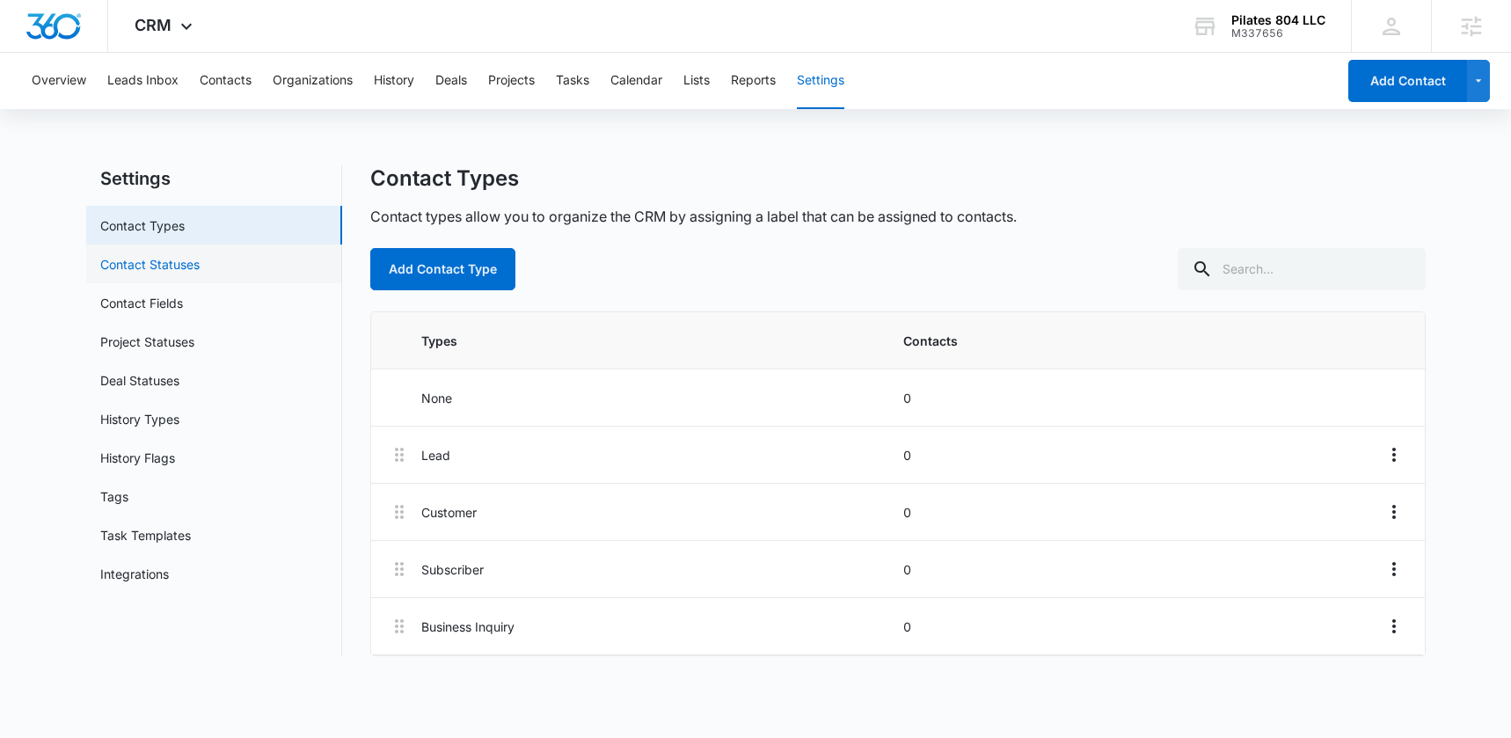
click at [200, 269] on link "Contact Statuses" at bounding box center [149, 264] width 99 height 18
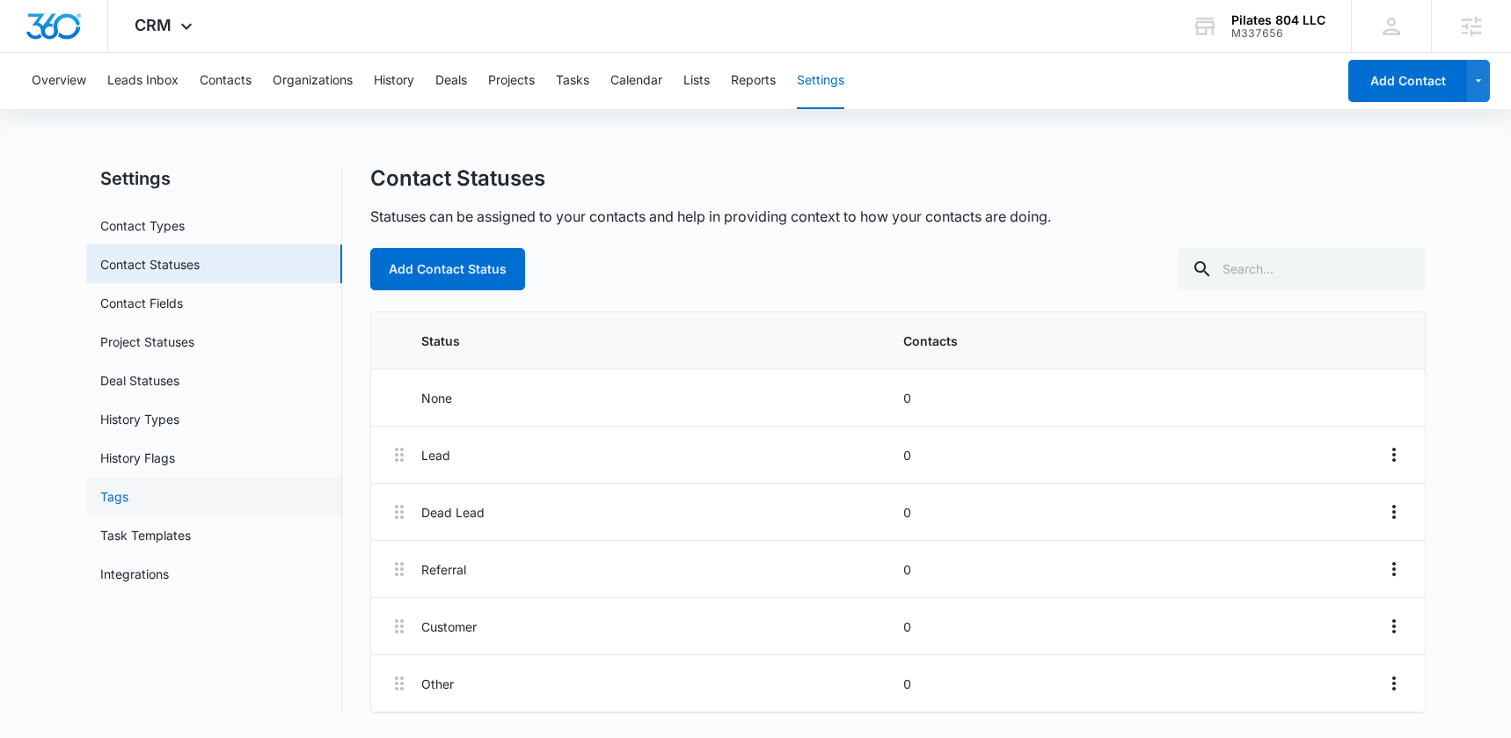
click at [128, 500] on link "Tags" at bounding box center [114, 496] width 28 height 18
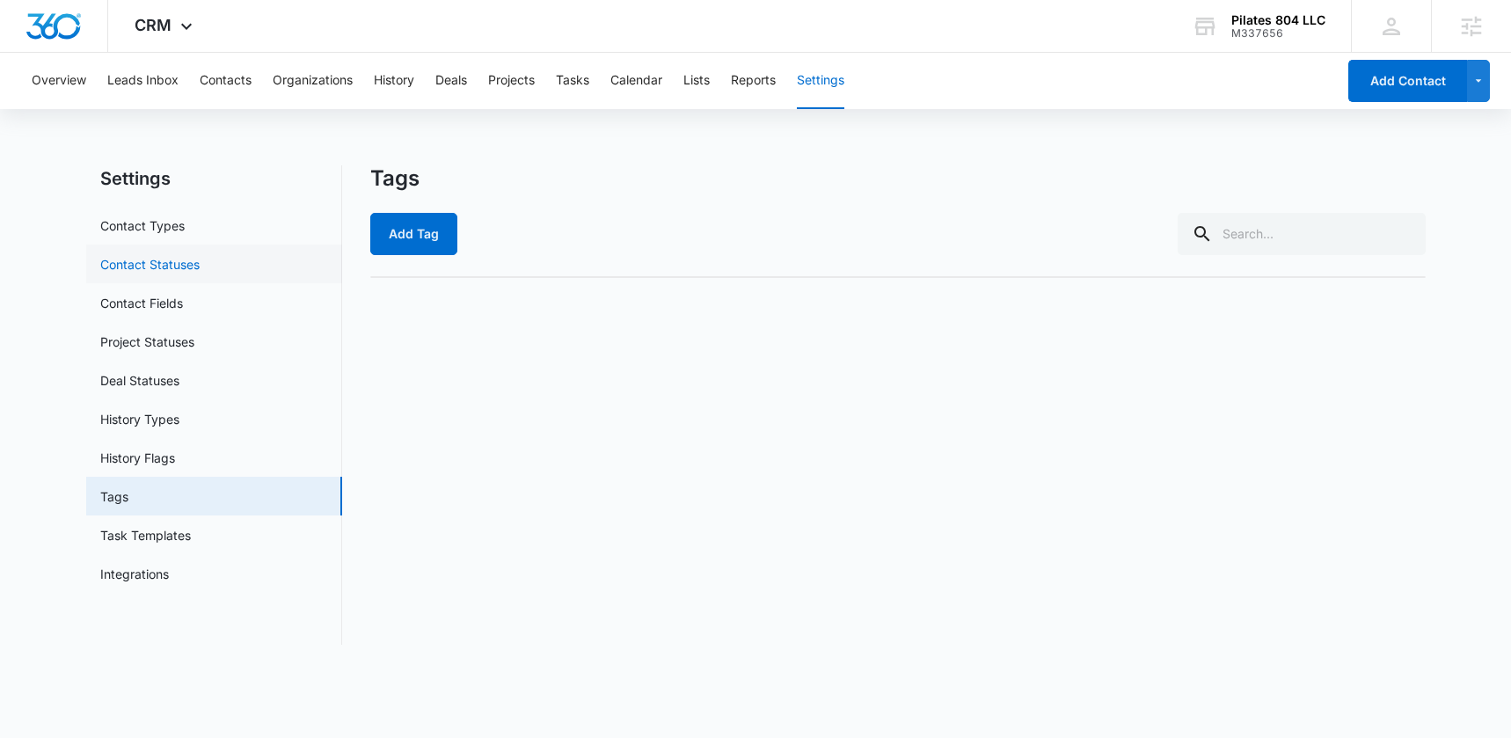
click at [200, 273] on link "Contact Statuses" at bounding box center [149, 264] width 99 height 18
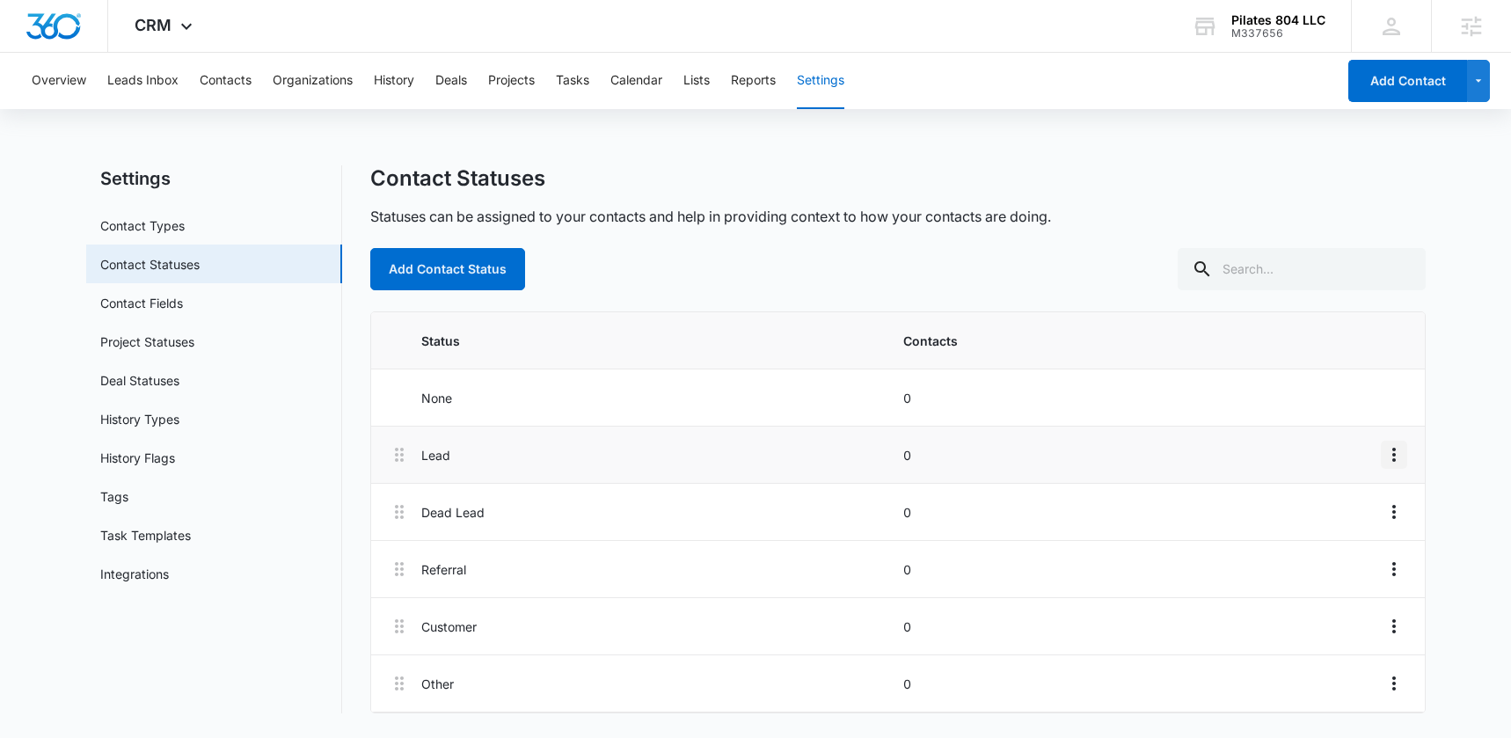
click at [1398, 453] on icon "Overflow Menu" at bounding box center [1393, 454] width 21 height 21
click at [1376, 503] on button "Edit" at bounding box center [1356, 504] width 100 height 26
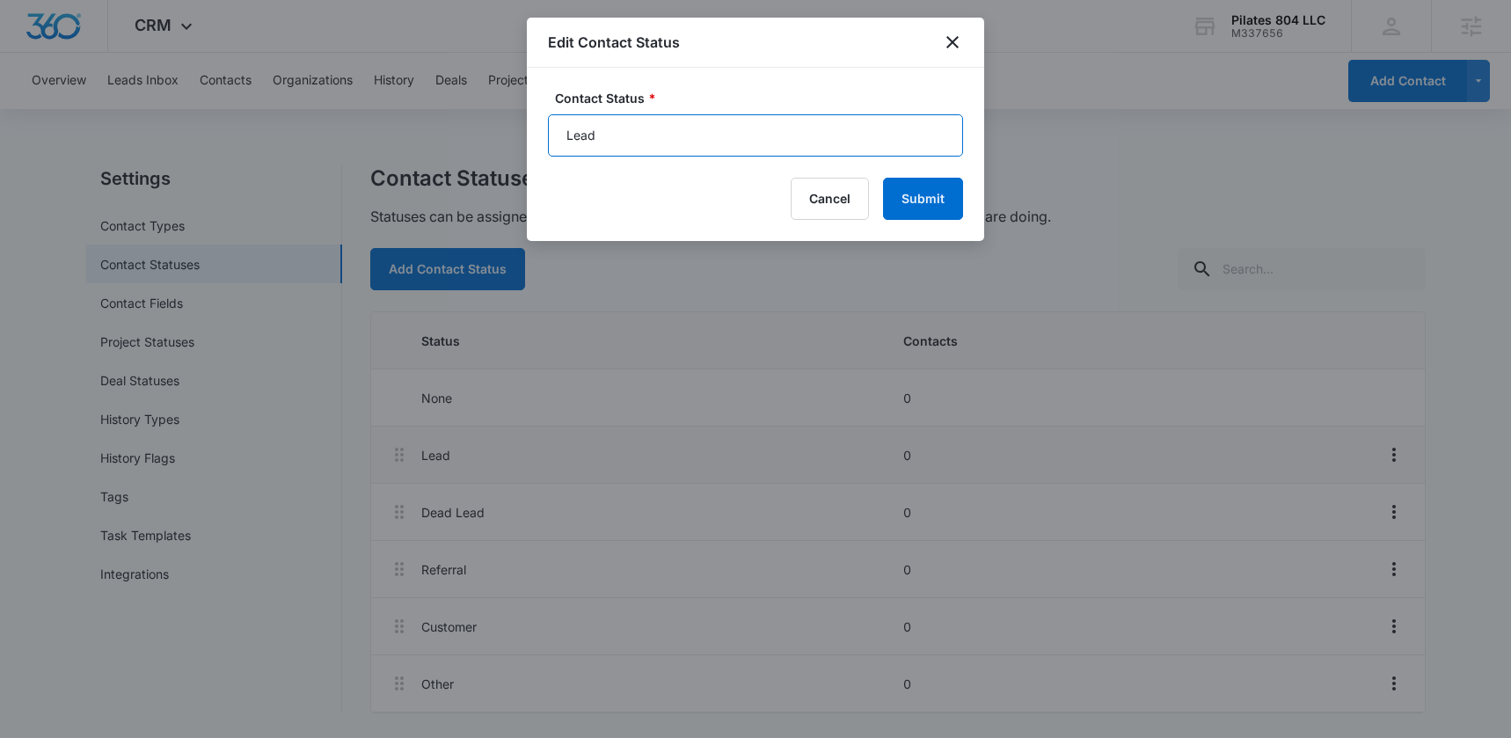
click at [824, 154] on input "Lead" at bounding box center [755, 135] width 415 height 42
click at [831, 196] on button "Cancel" at bounding box center [830, 199] width 78 height 42
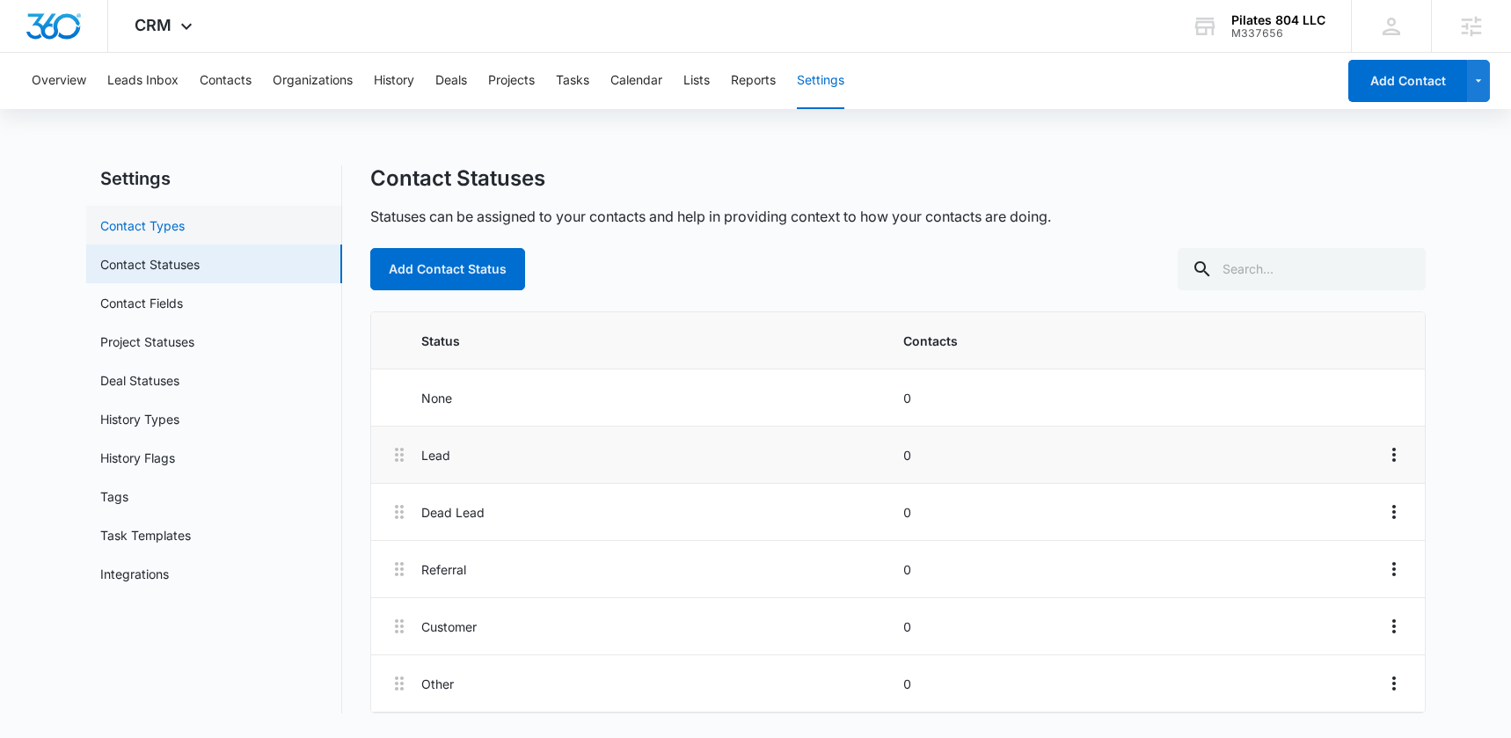
click at [173, 230] on link "Contact Types" at bounding box center [142, 225] width 84 height 18
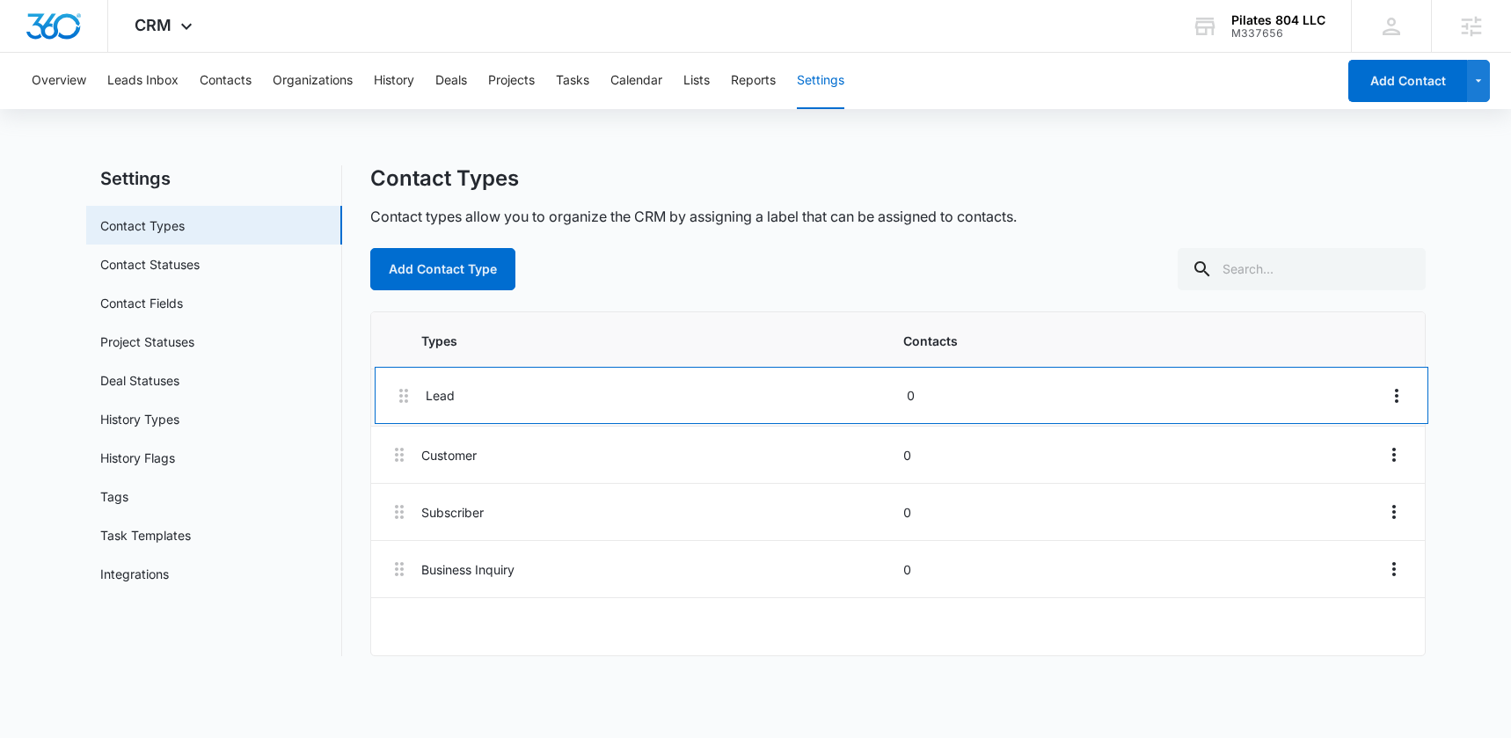
drag, startPoint x: 399, startPoint y: 463, endPoint x: 404, endPoint y: 398, distance: 65.2
click at [404, 398] on div "Types Contacts None 0 Lead 0 Customer 0 Subscriber 0 Business Inquiry 0" at bounding box center [898, 483] width 1054 height 343
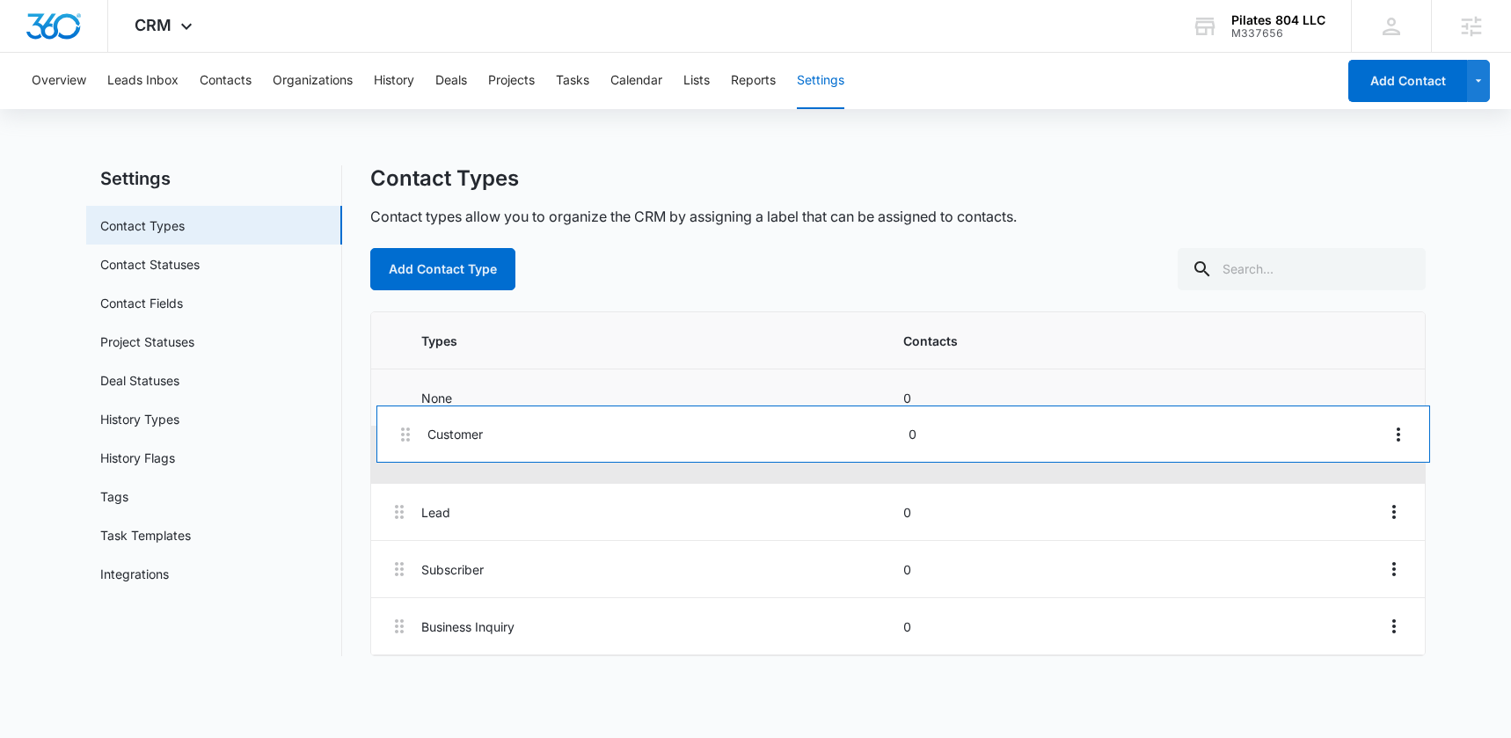
drag, startPoint x: 397, startPoint y: 513, endPoint x: 405, endPoint y: 423, distance: 90.1
click at [405, 423] on div "Types Contacts None 0 Lead 0 Customer 0 Subscriber 0 Business Inquiry 0" at bounding box center [898, 483] width 1054 height 343
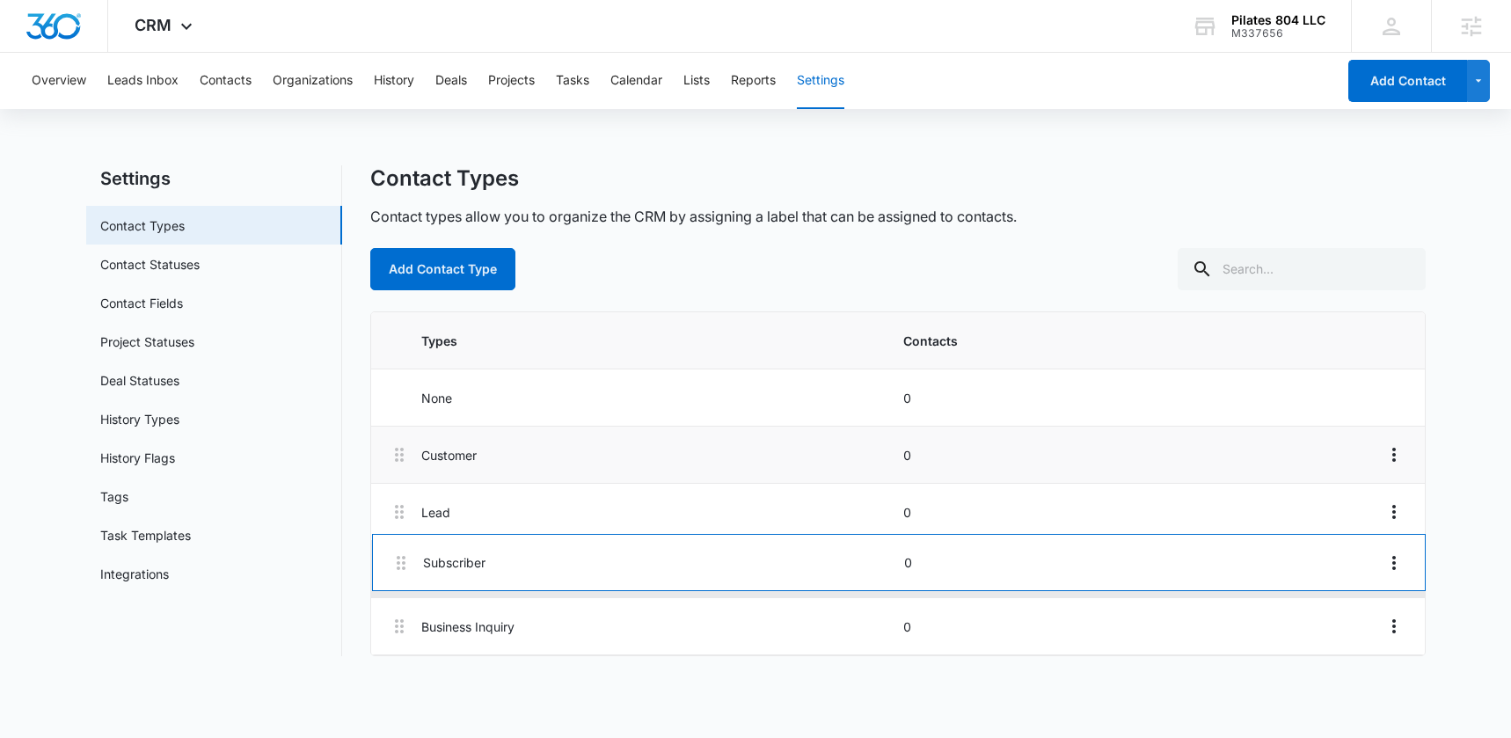
drag, startPoint x: 405, startPoint y: 558, endPoint x: 409, endPoint y: 482, distance: 76.6
click at [410, 482] on div "Customer 0 Lead 0 Subscriber 0 Business Inquiry 0" at bounding box center [898, 541] width 1054 height 229
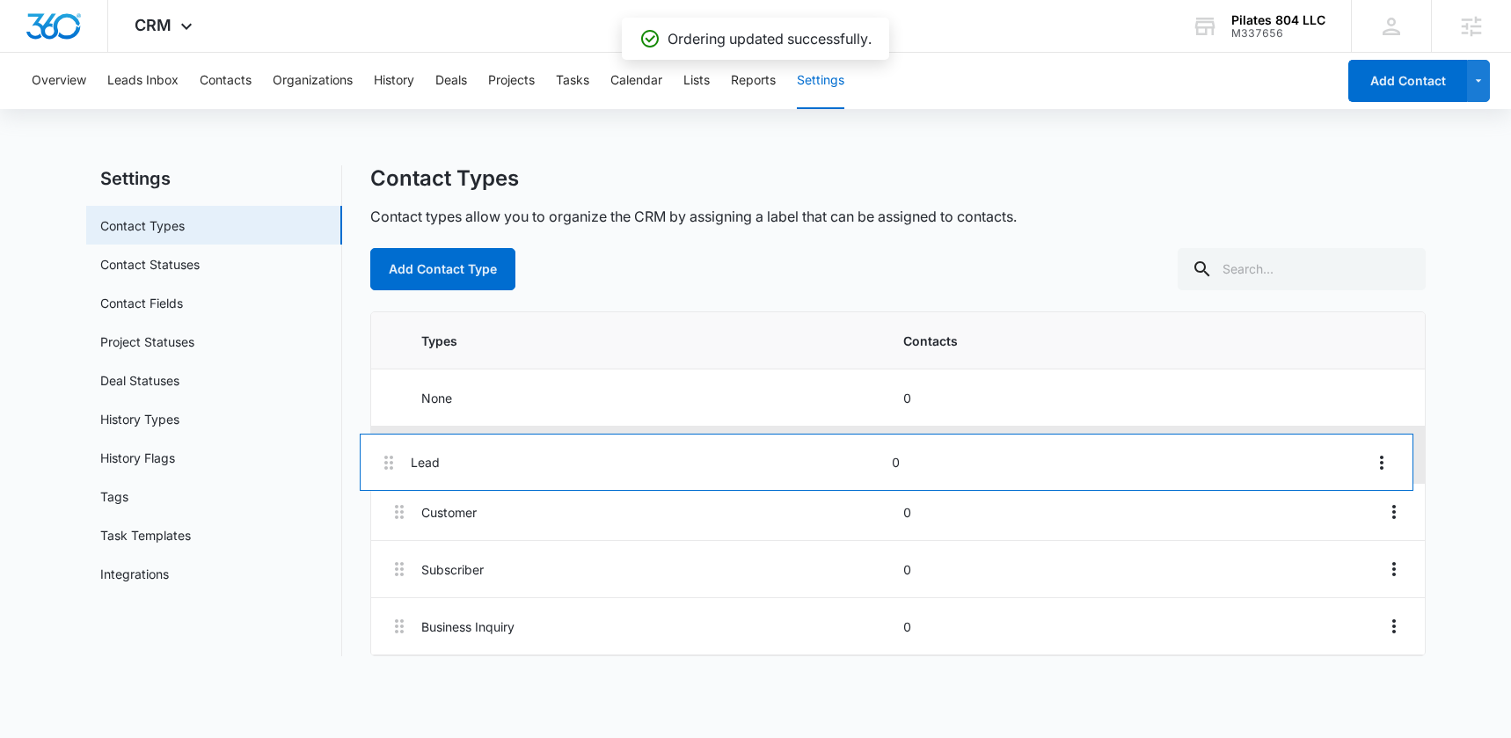
drag, startPoint x: 405, startPoint y: 573, endPoint x: 393, endPoint y: 461, distance: 112.4
click at [393, 461] on div "Customer 0 Subscriber 0 Lead 0 Business Inquiry 0" at bounding box center [898, 541] width 1054 height 229
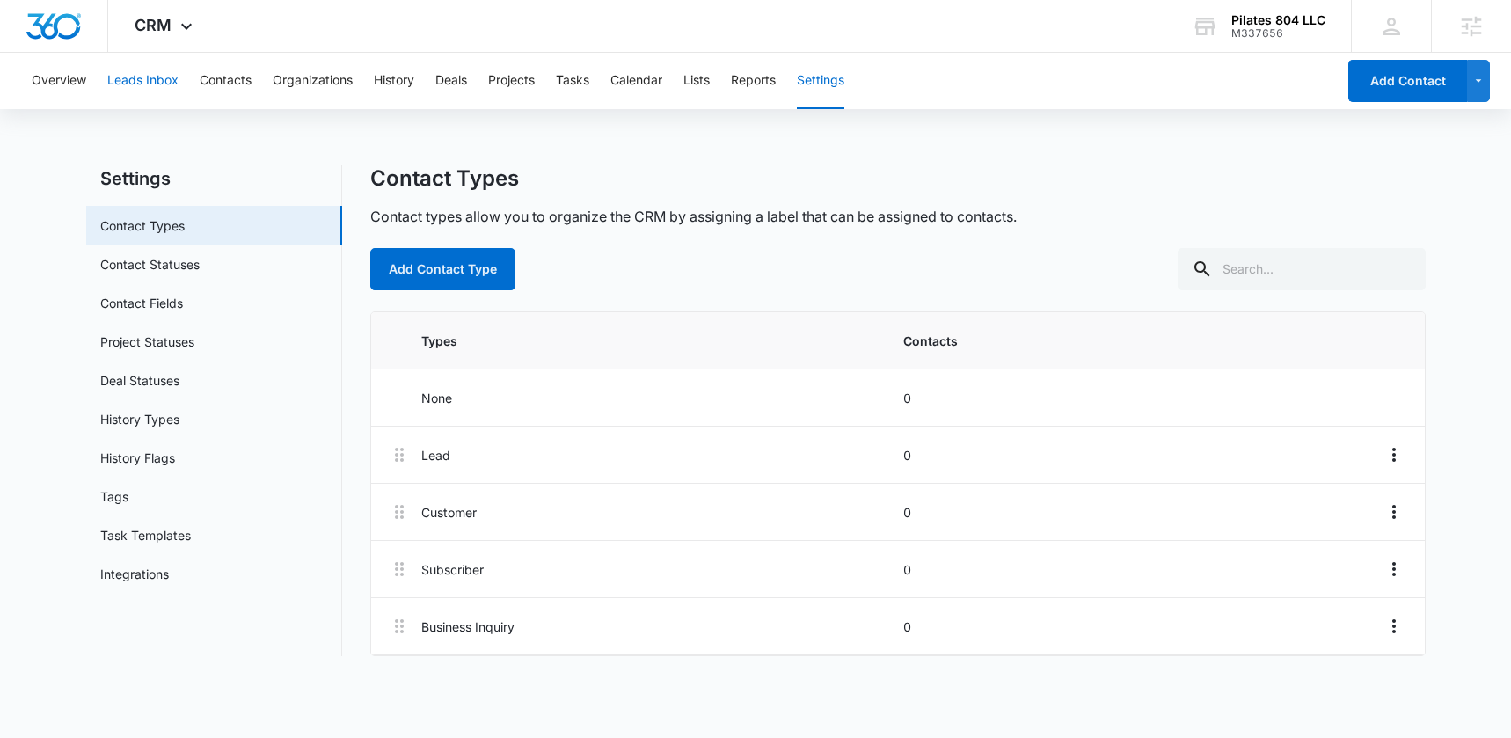
click at [149, 84] on button "Leads Inbox" at bounding box center [142, 81] width 71 height 56
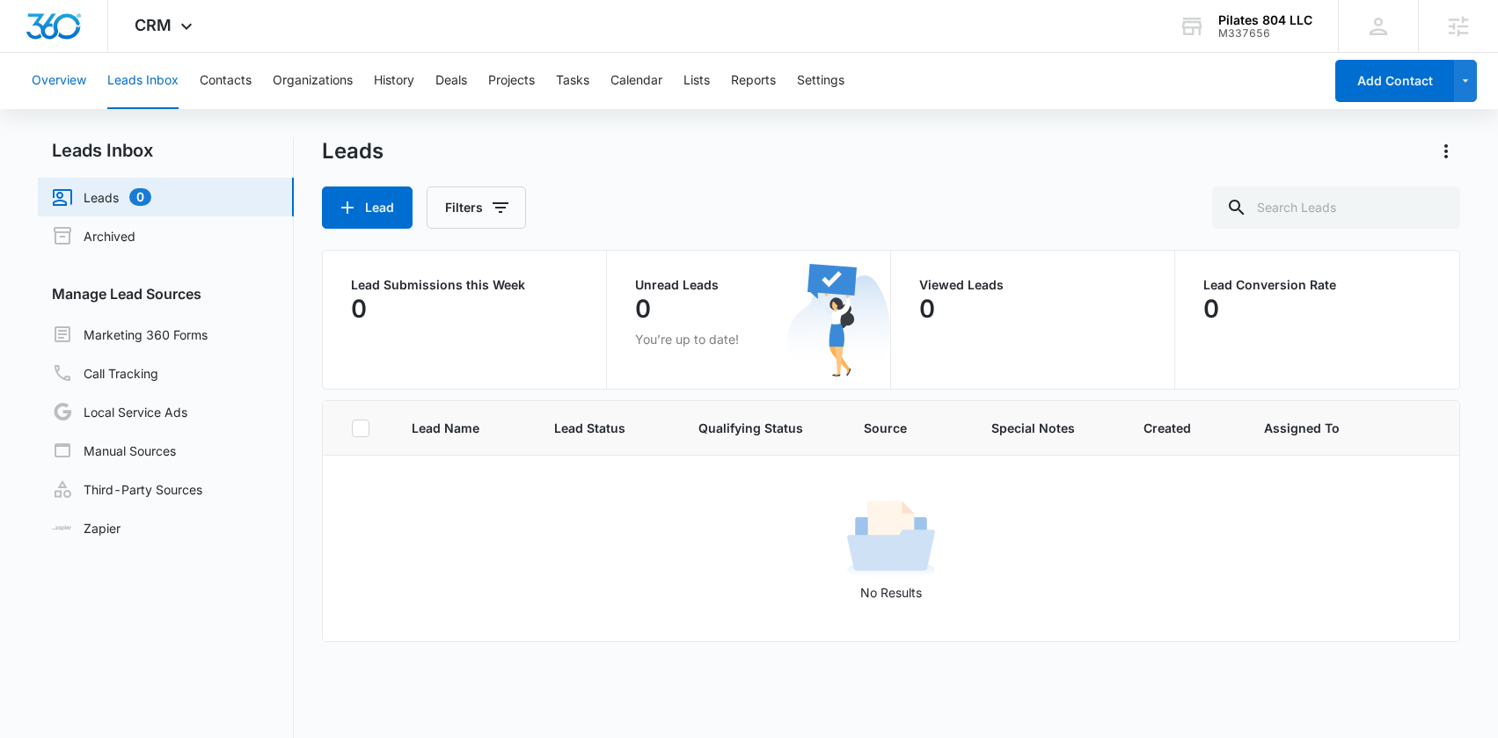
click at [63, 84] on button "Overview" at bounding box center [59, 81] width 55 height 56
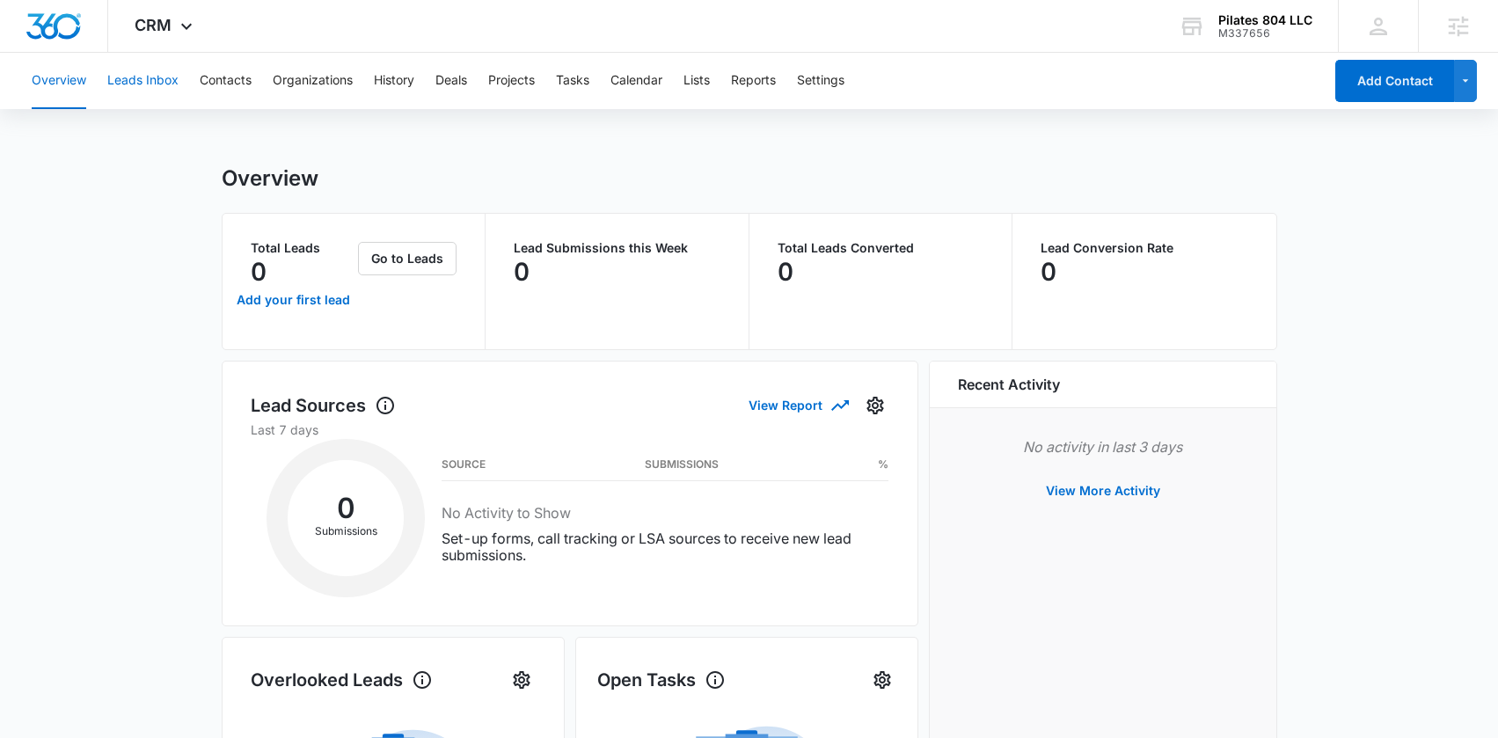
click at [137, 82] on button "Leads Inbox" at bounding box center [142, 81] width 71 height 56
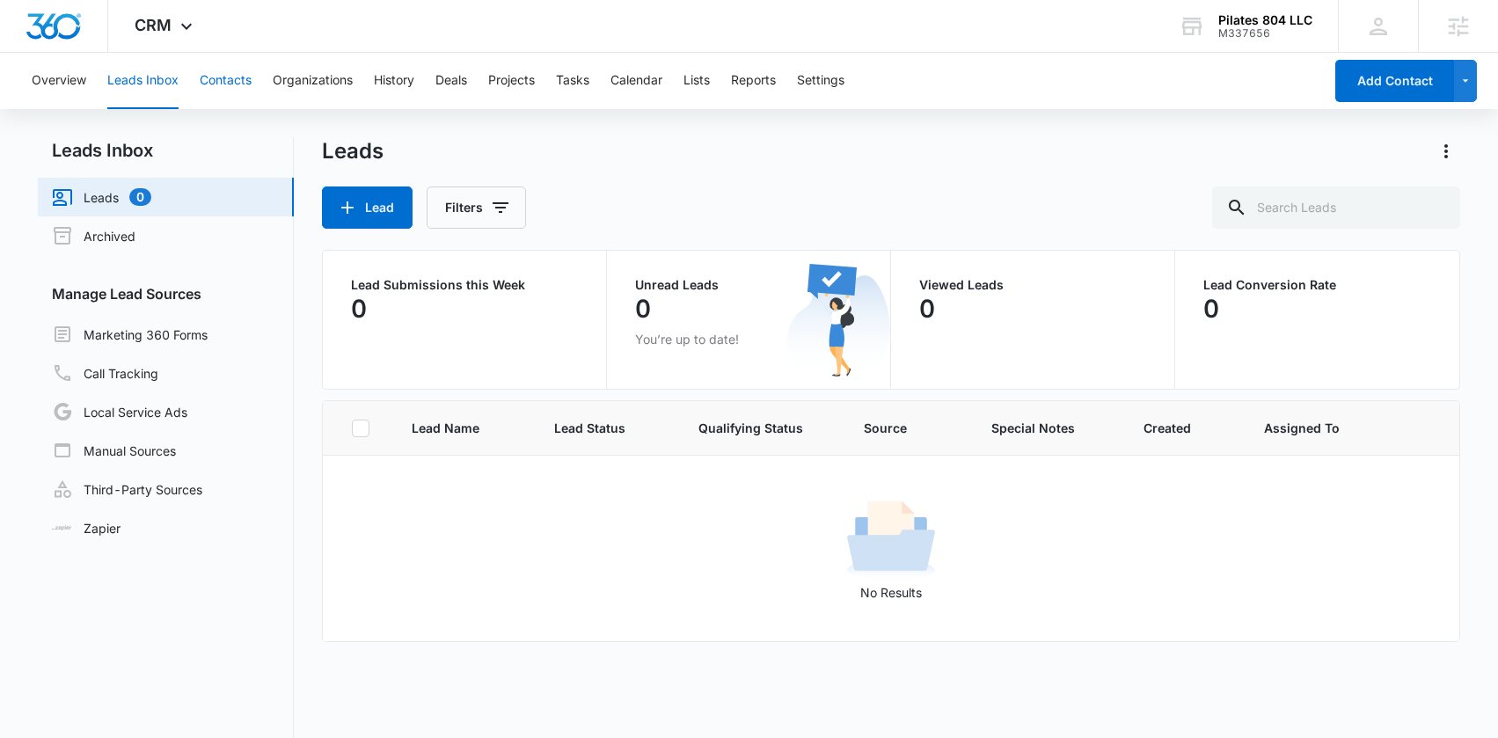
click at [207, 81] on button "Contacts" at bounding box center [226, 81] width 52 height 56
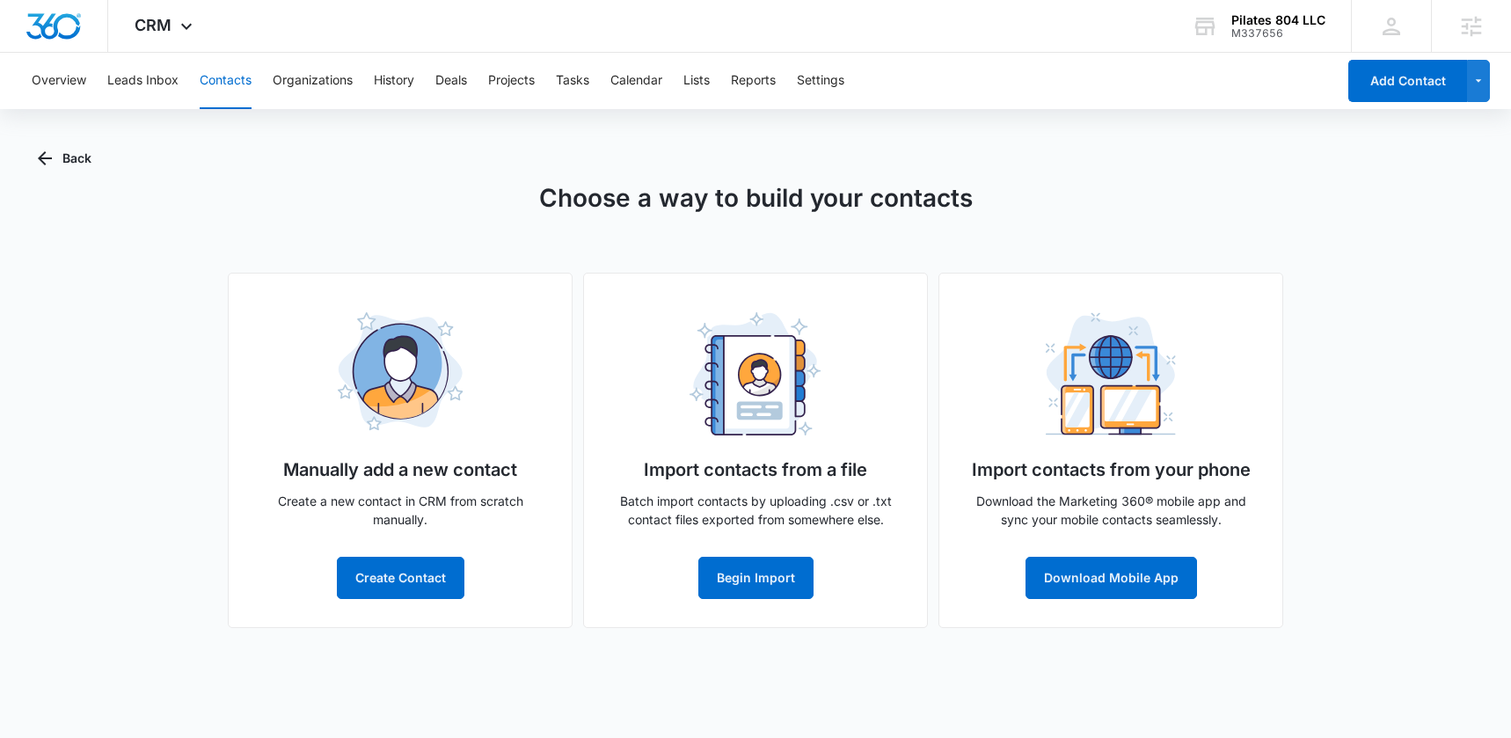
click at [1442, 153] on div "Back Choose a way to build your contacts Manually add a new contact Create a ne…" at bounding box center [755, 393] width 1435 height 512
click at [51, 154] on icon "button" at bounding box center [44, 158] width 21 height 21
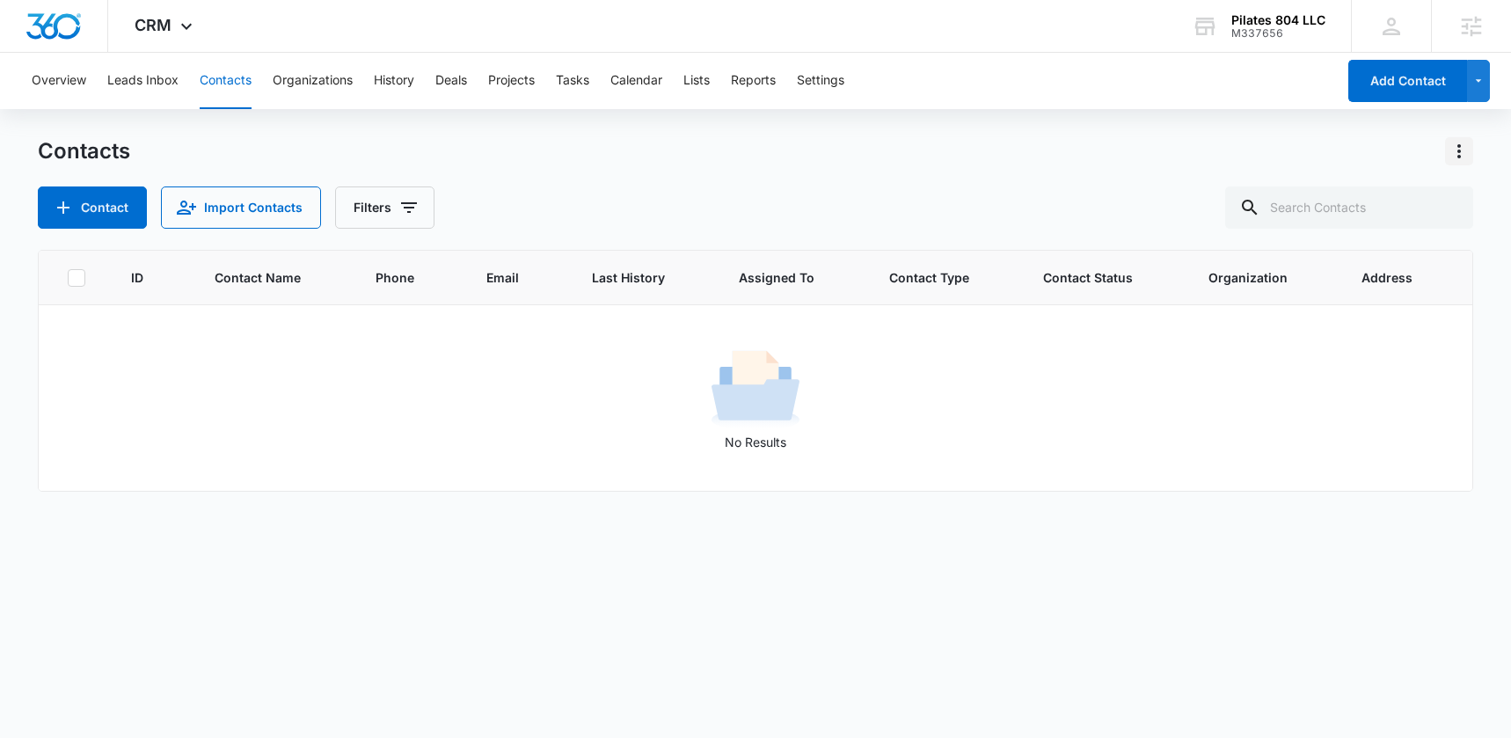
click at [1463, 157] on icon "Actions" at bounding box center [1459, 151] width 21 height 21
click at [1098, 202] on div "Contact Import Contacts Filters" at bounding box center [755, 207] width 1435 height 42
click at [916, 179] on div "Contacts Contact Import Contacts Filters" at bounding box center [755, 182] width 1435 height 91
click at [193, 36] on icon at bounding box center [186, 30] width 21 height 21
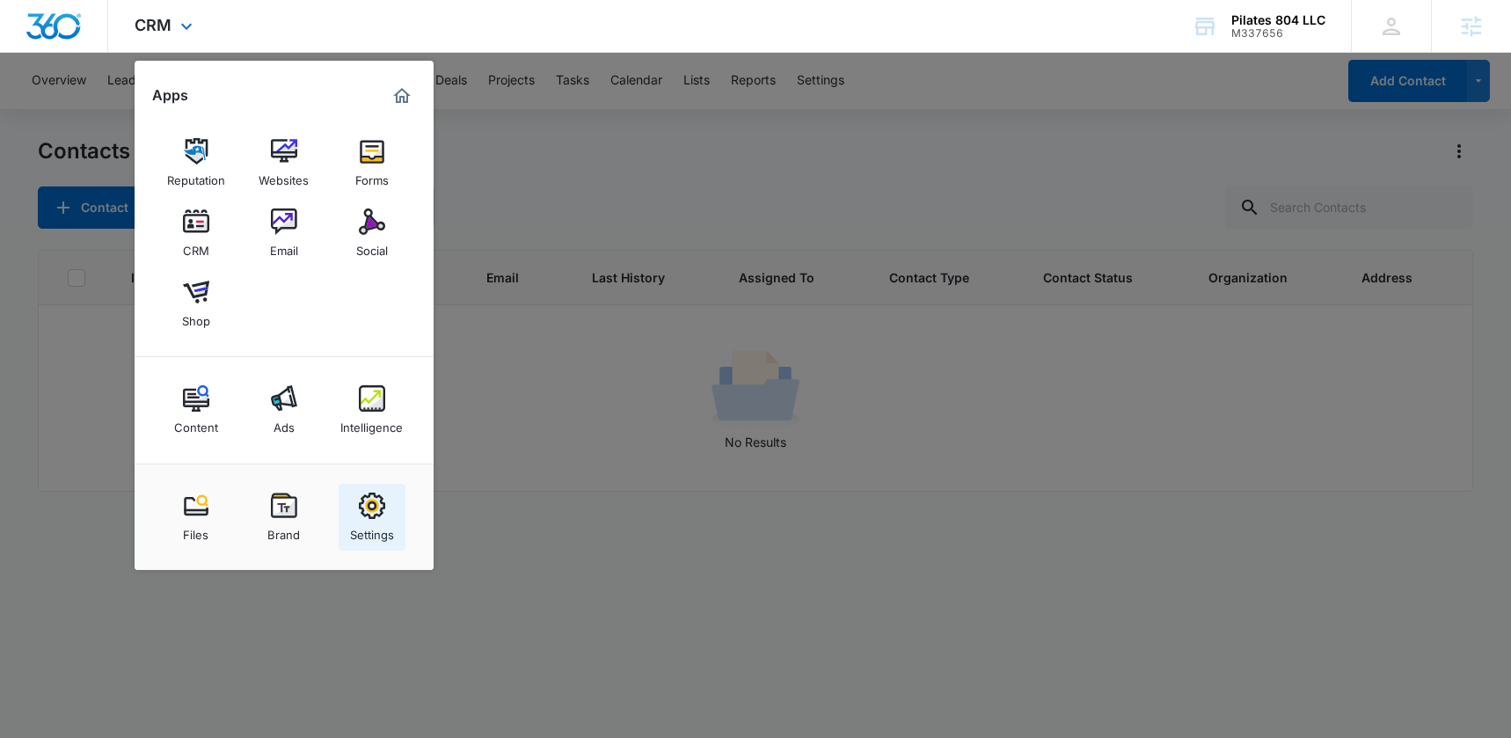
click at [382, 493] on img at bounding box center [372, 506] width 26 height 26
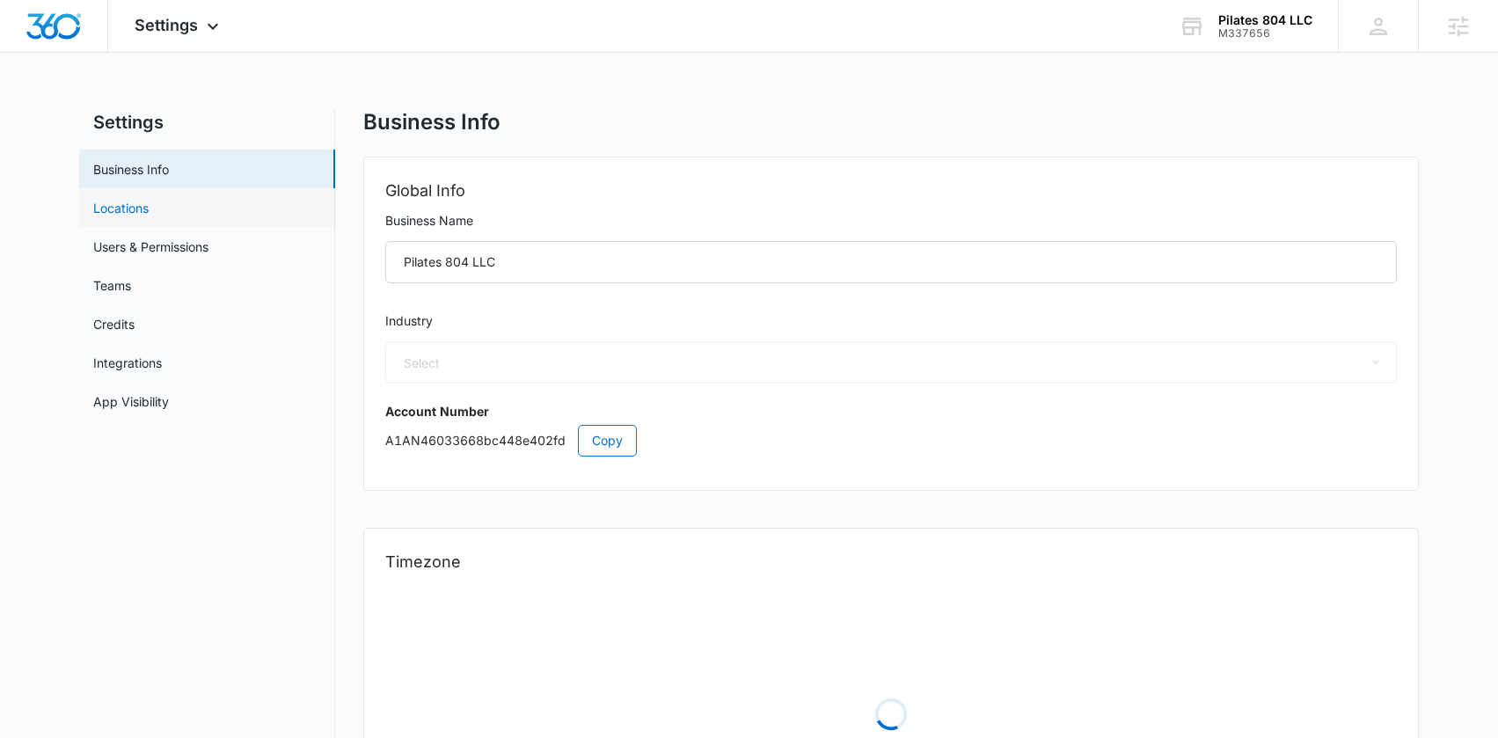
select select "52"
select select "US"
select select "America/New_York"
click at [144, 245] on link "Users & Permissions" at bounding box center [150, 246] width 115 height 18
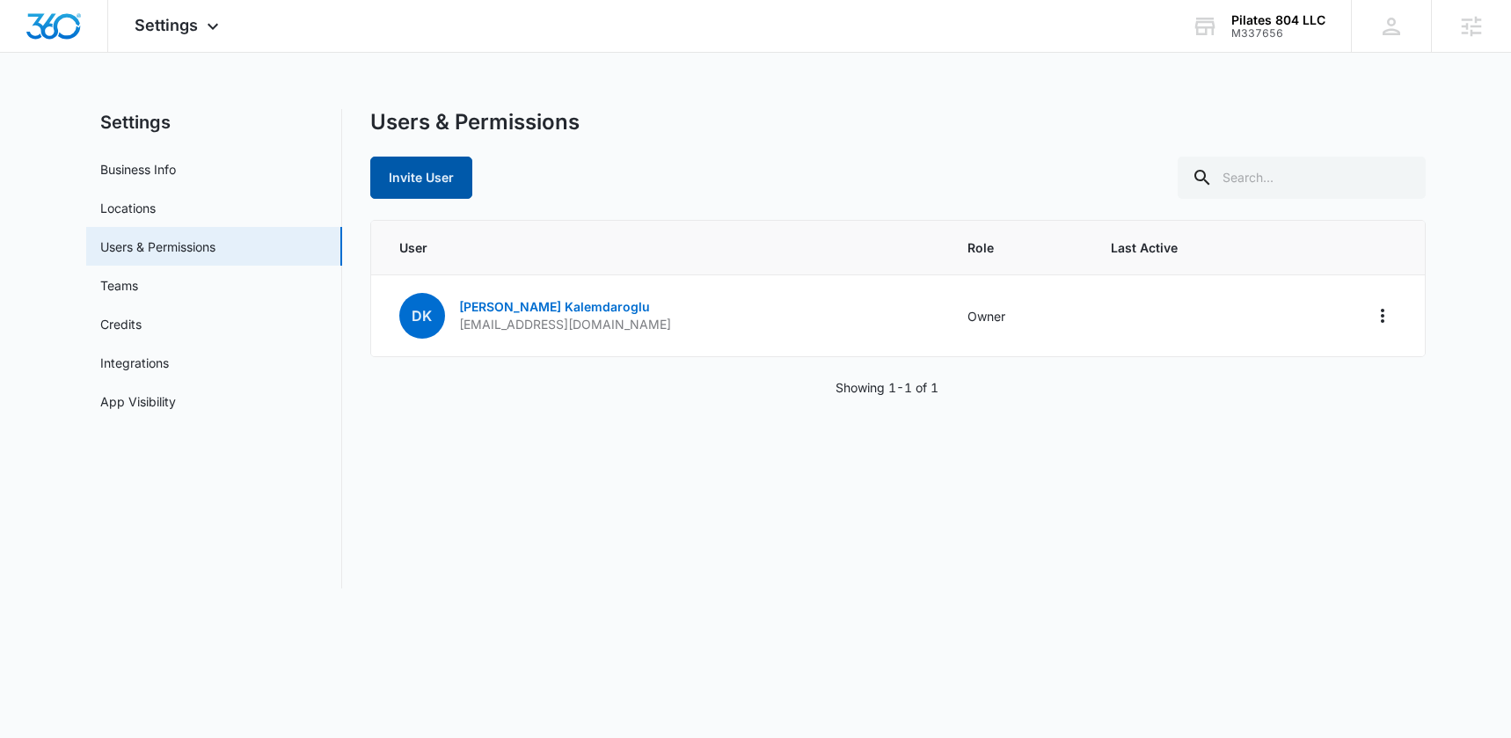
click at [396, 186] on button "Invite User" at bounding box center [421, 178] width 102 height 42
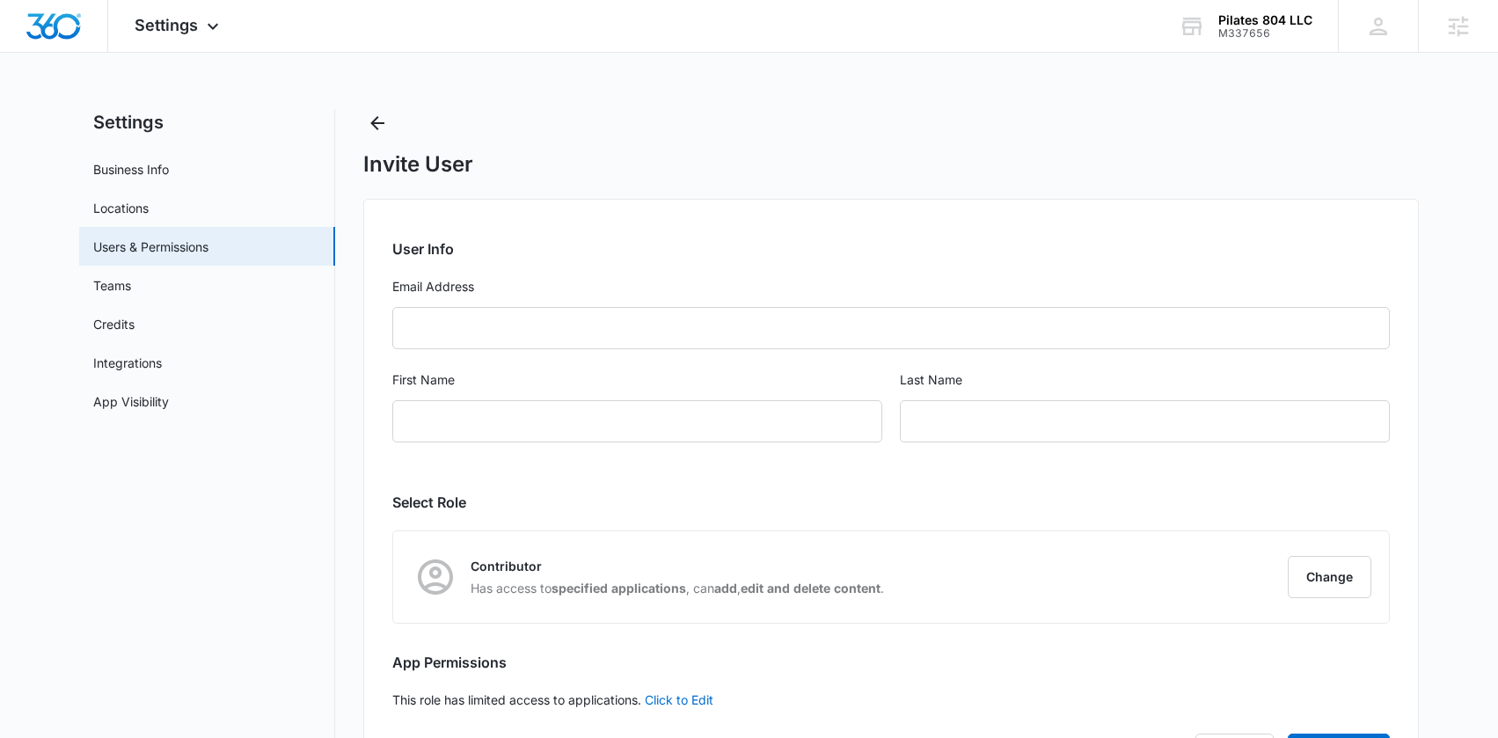
checkbox input "true"
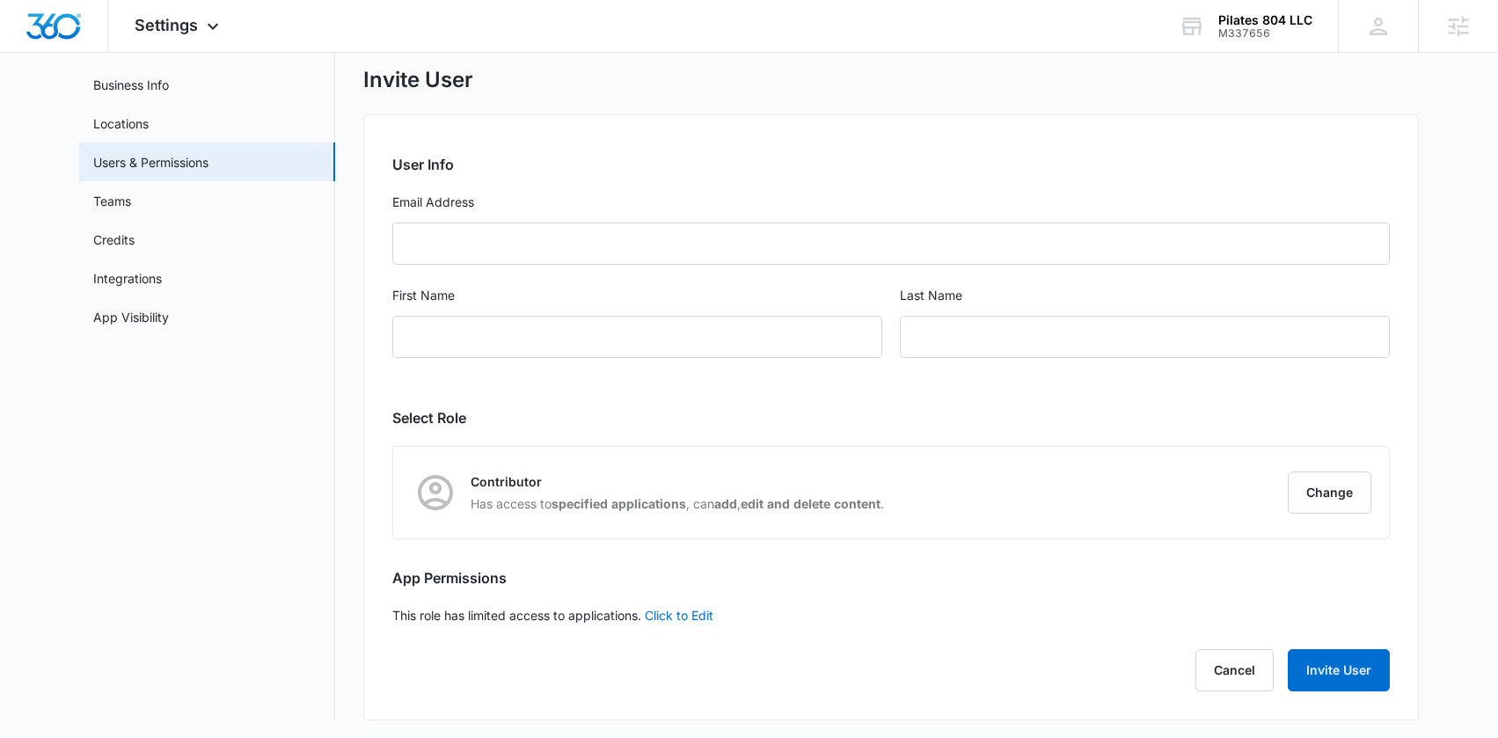
scroll to position [88, 0]
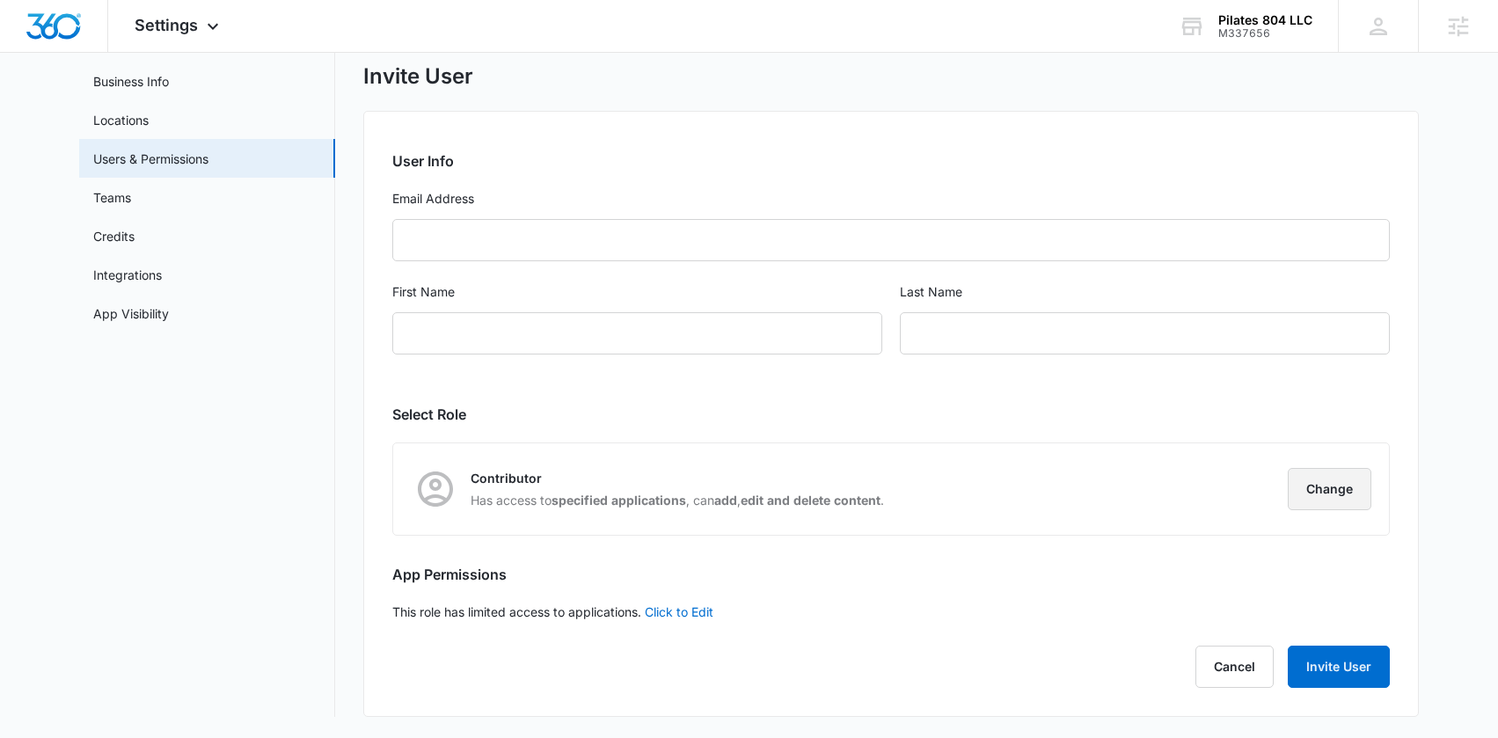
drag, startPoint x: 1330, startPoint y: 490, endPoint x: 1303, endPoint y: 500, distance: 28.4
click at [1330, 490] on button "Change" at bounding box center [1330, 489] width 84 height 42
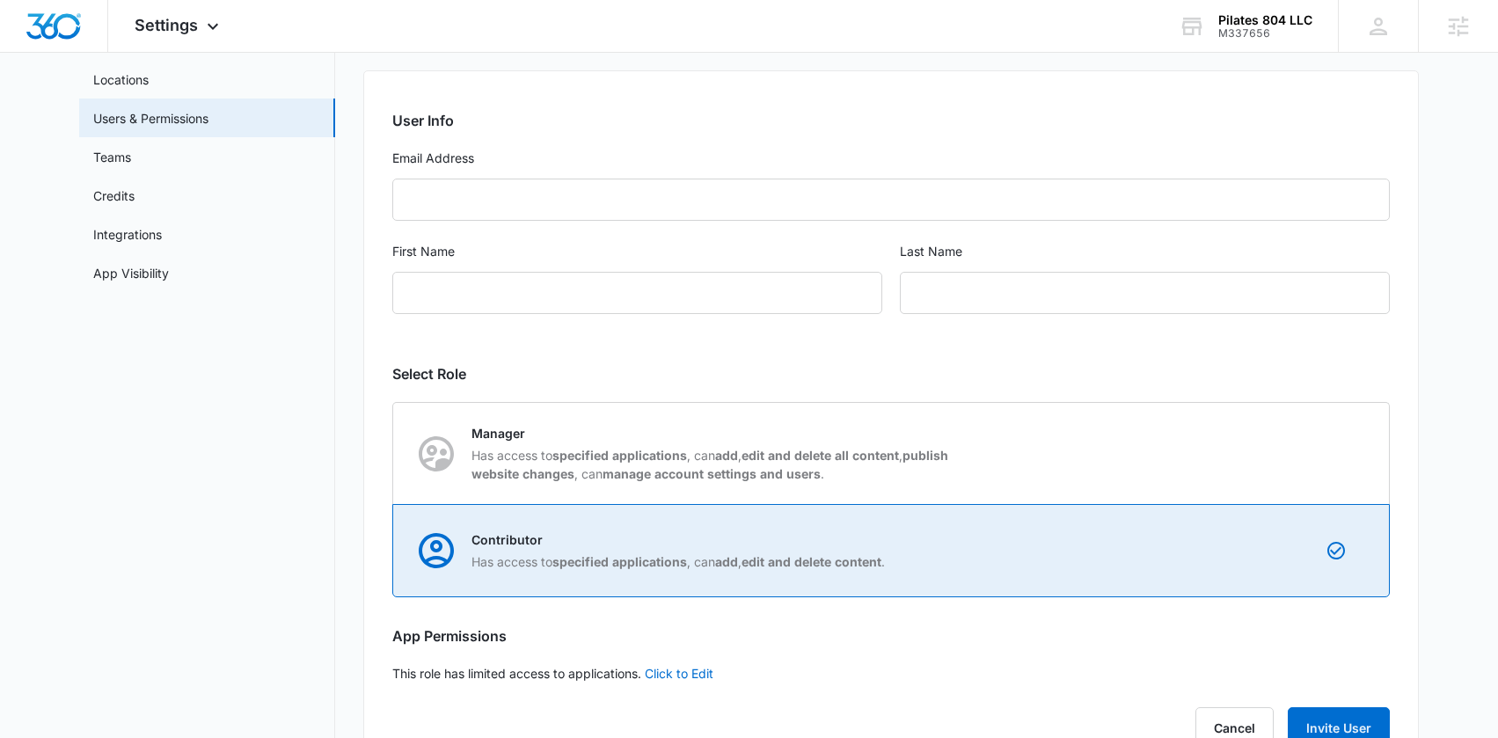
scroll to position [190, 0]
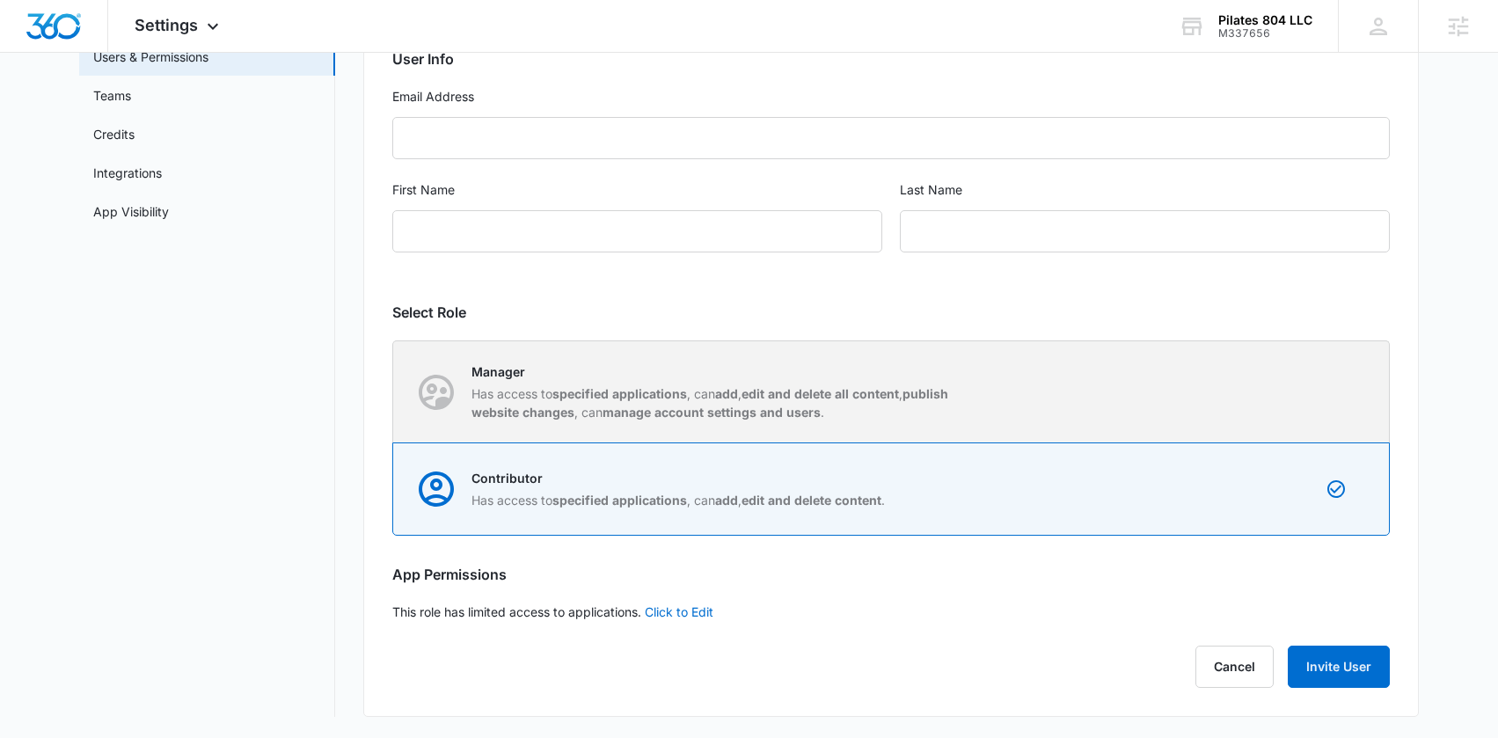
click at [703, 400] on p "Has access to specified applications , can add , edit and delete all content , …" at bounding box center [718, 402] width 494 height 37
click at [394, 392] on input "Manager Has access to specified applications , can add , edit and delete all co…" at bounding box center [393, 391] width 1 height 1
radio input "true"
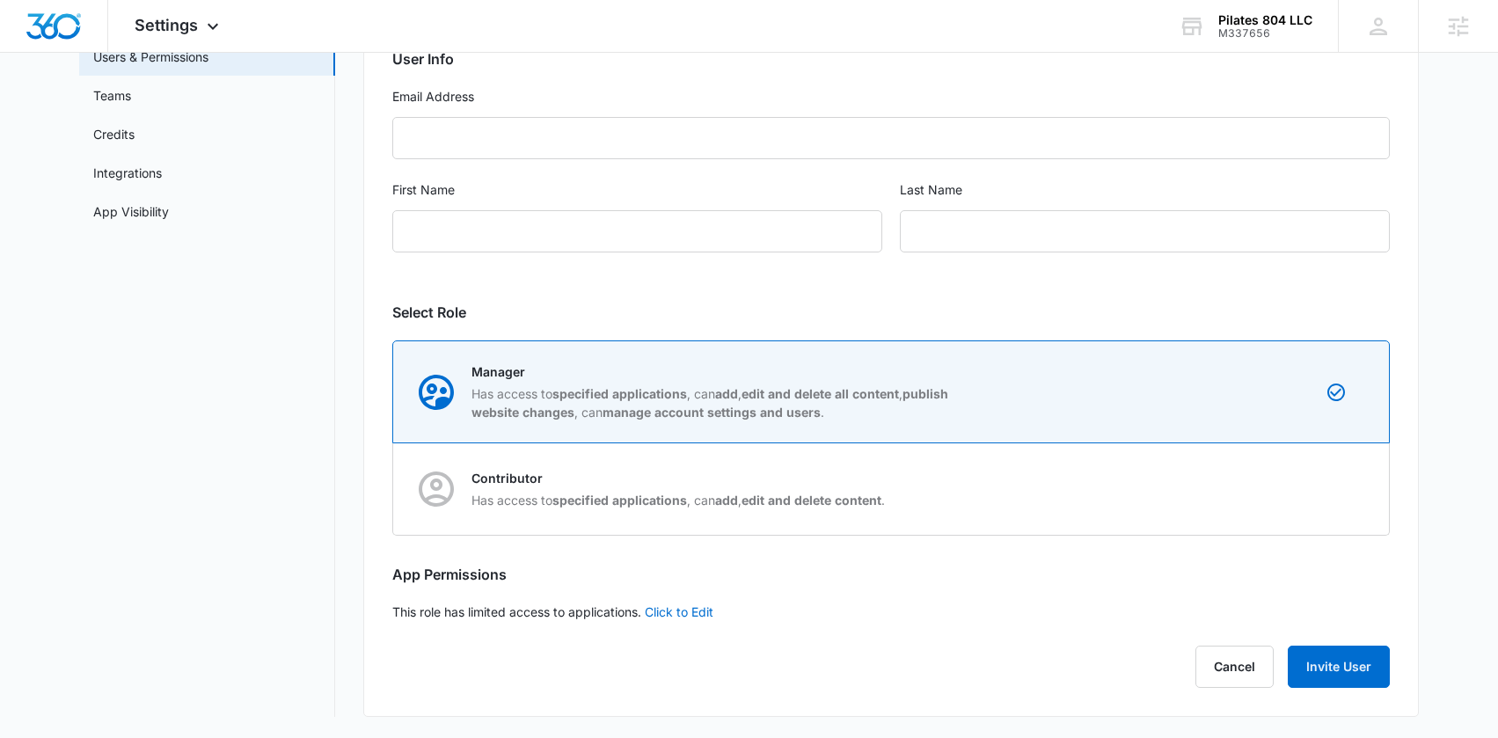
click at [677, 611] on link "Click to Edit" at bounding box center [679, 611] width 69 height 15
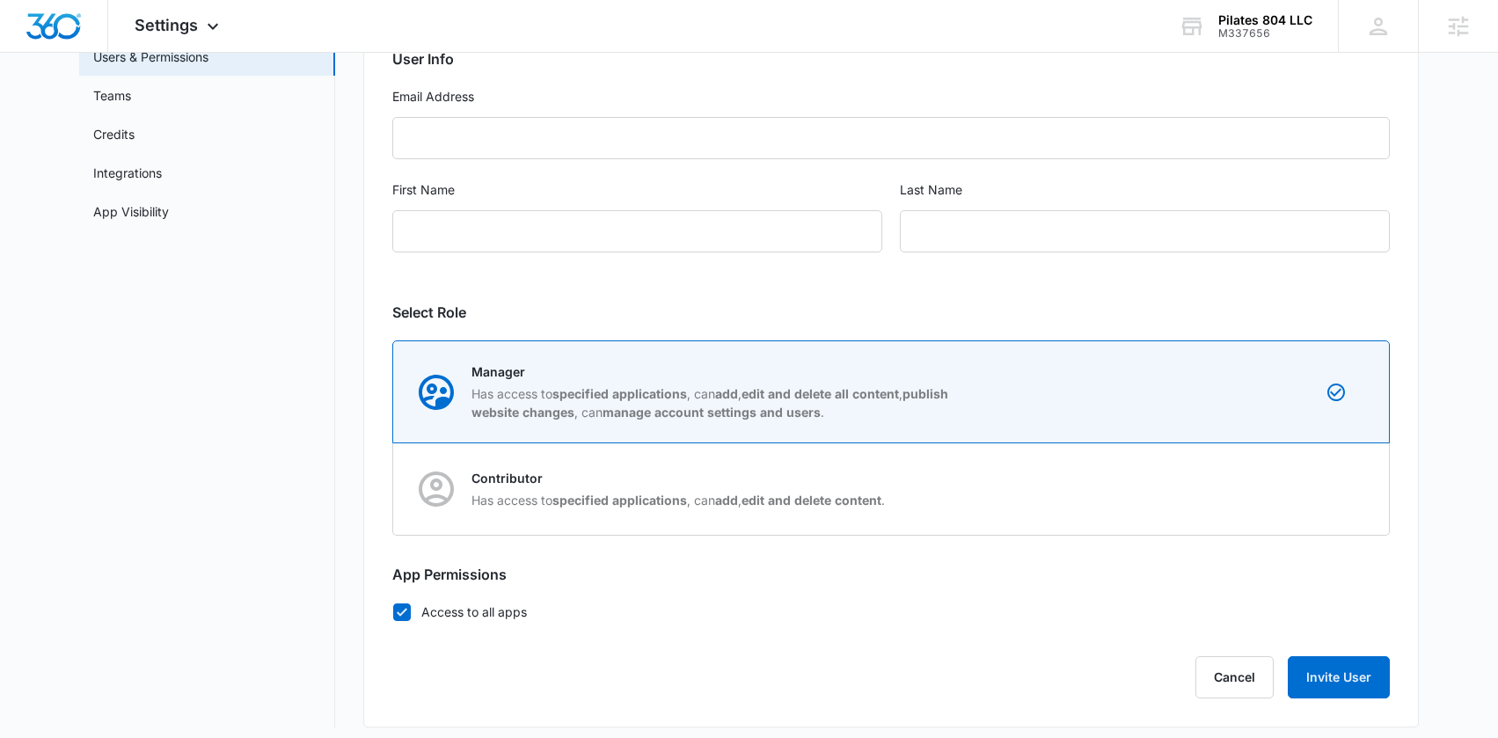
scroll to position [201, 0]
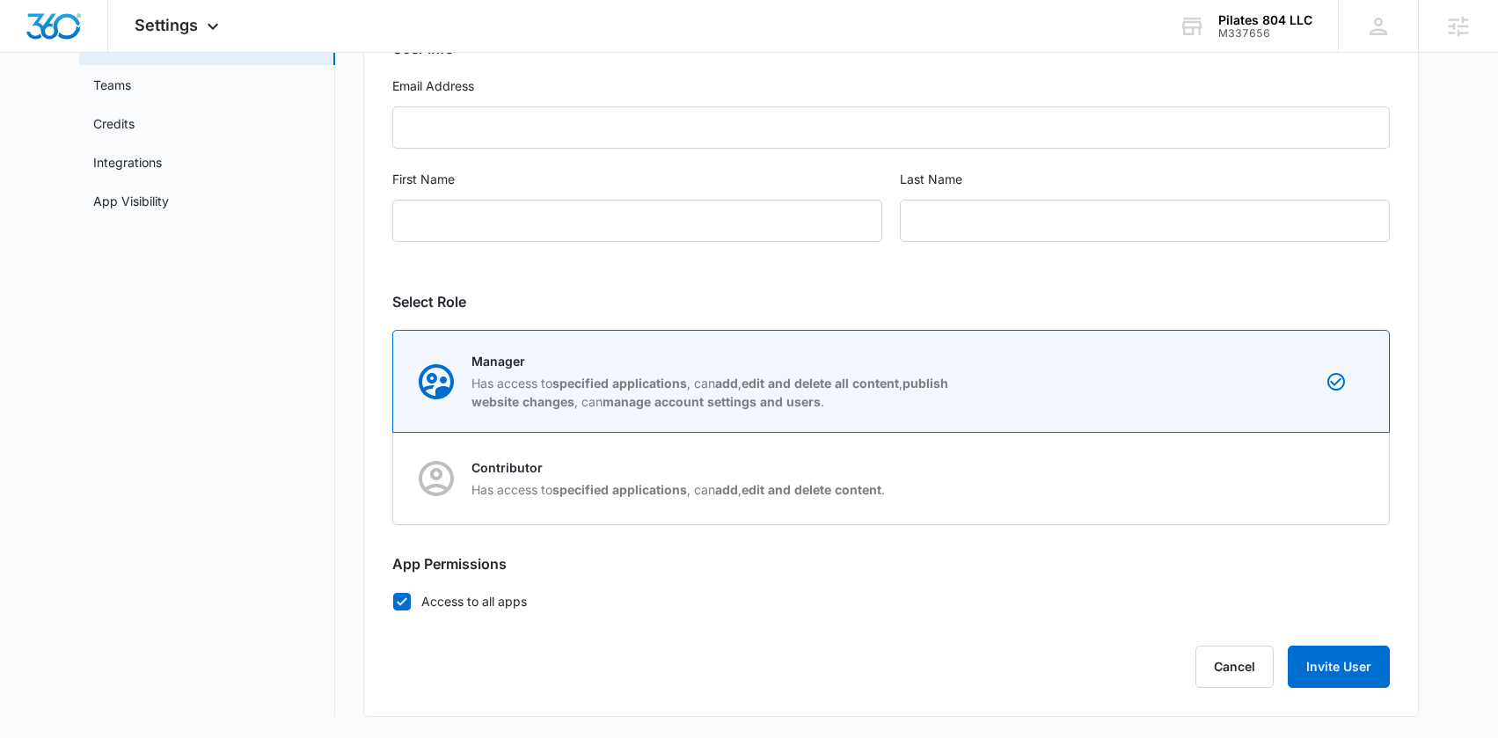
click at [398, 604] on icon at bounding box center [402, 602] width 16 height 16
click at [393, 602] on input "Access to all apps" at bounding box center [392, 601] width 1 height 1
checkbox input "false"
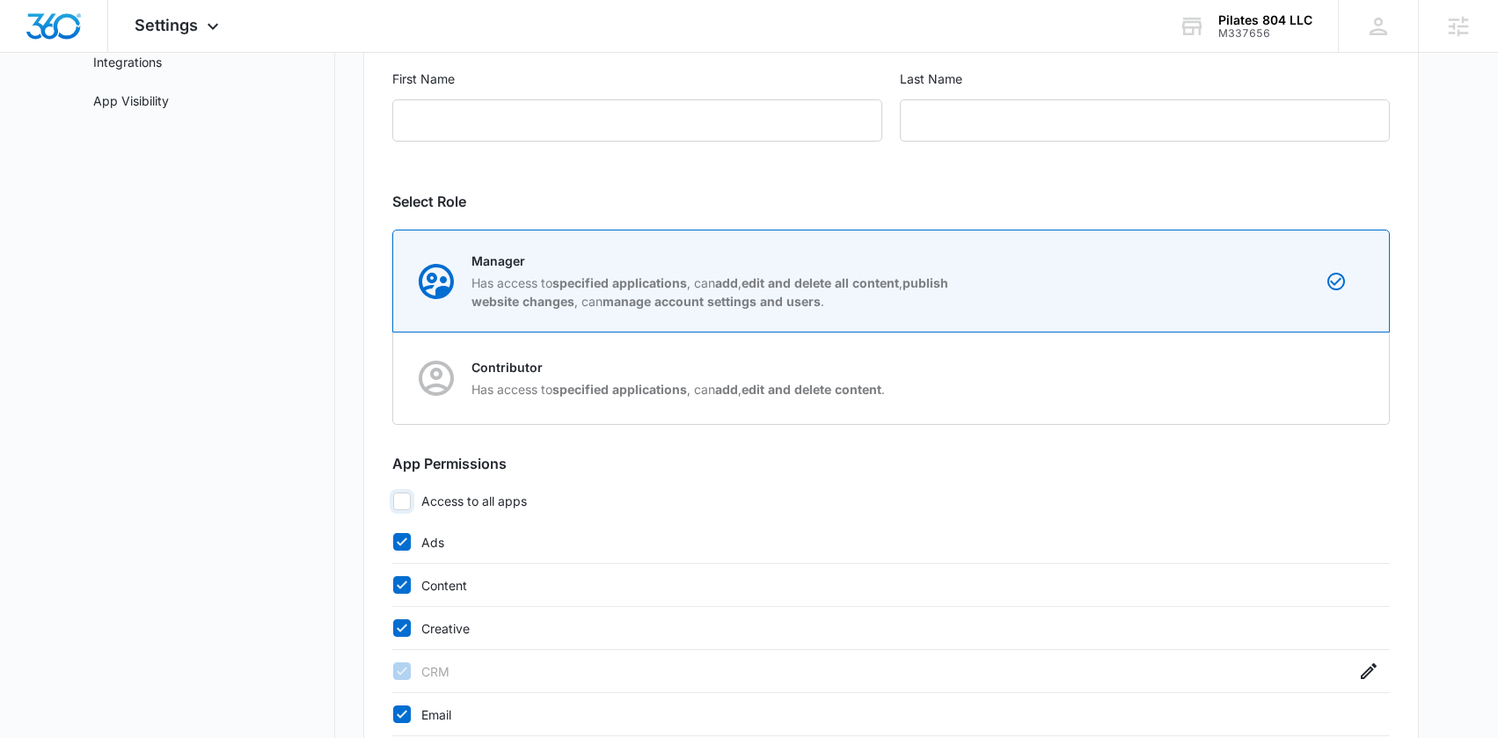
scroll to position [544, 0]
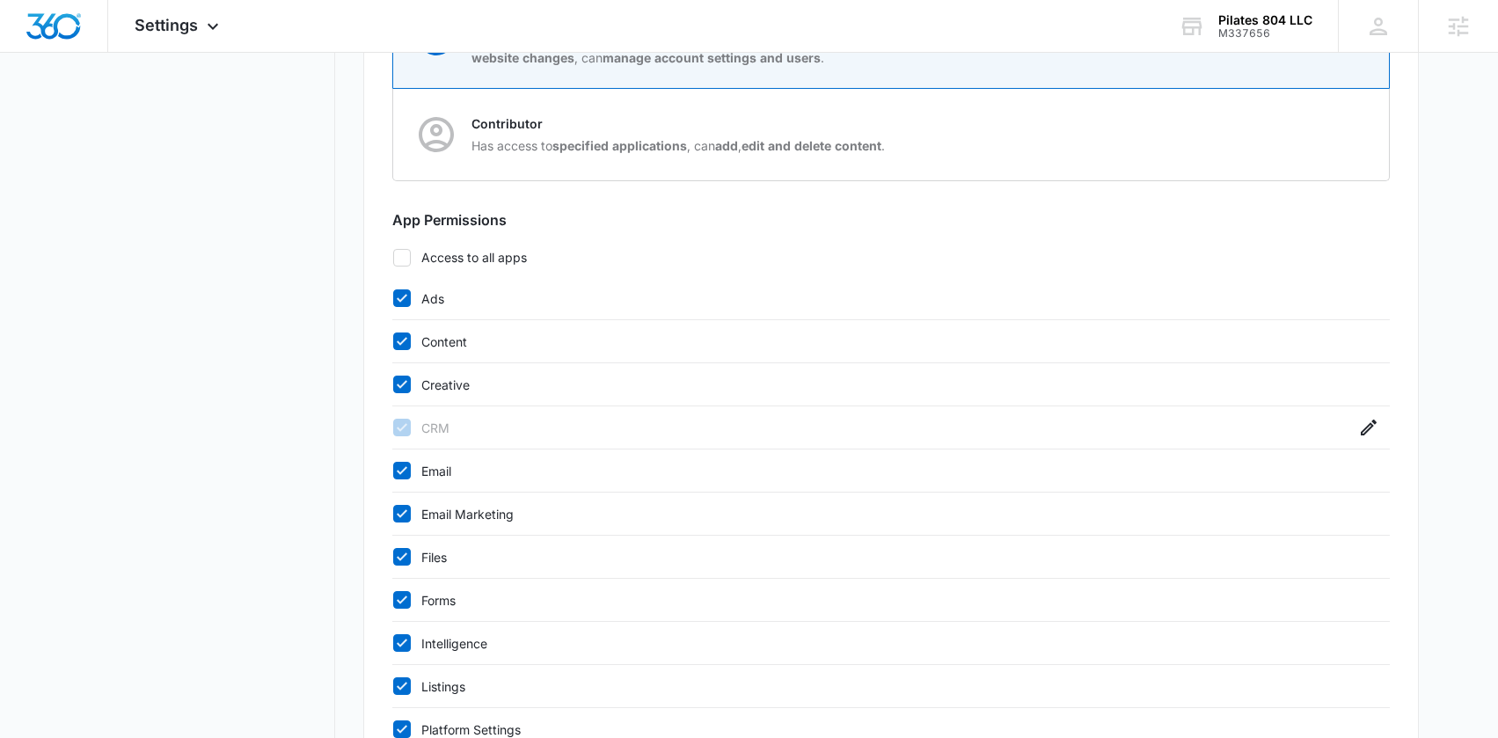
click at [402, 307] on div "Ads" at bounding box center [890, 298] width 997 height 43
click at [398, 338] on icon at bounding box center [402, 341] width 16 height 16
click at [393, 341] on input "Content" at bounding box center [392, 341] width 1 height 1
checkbox input "false"
drag, startPoint x: 402, startPoint y: 302, endPoint x: 393, endPoint y: 353, distance: 51.8
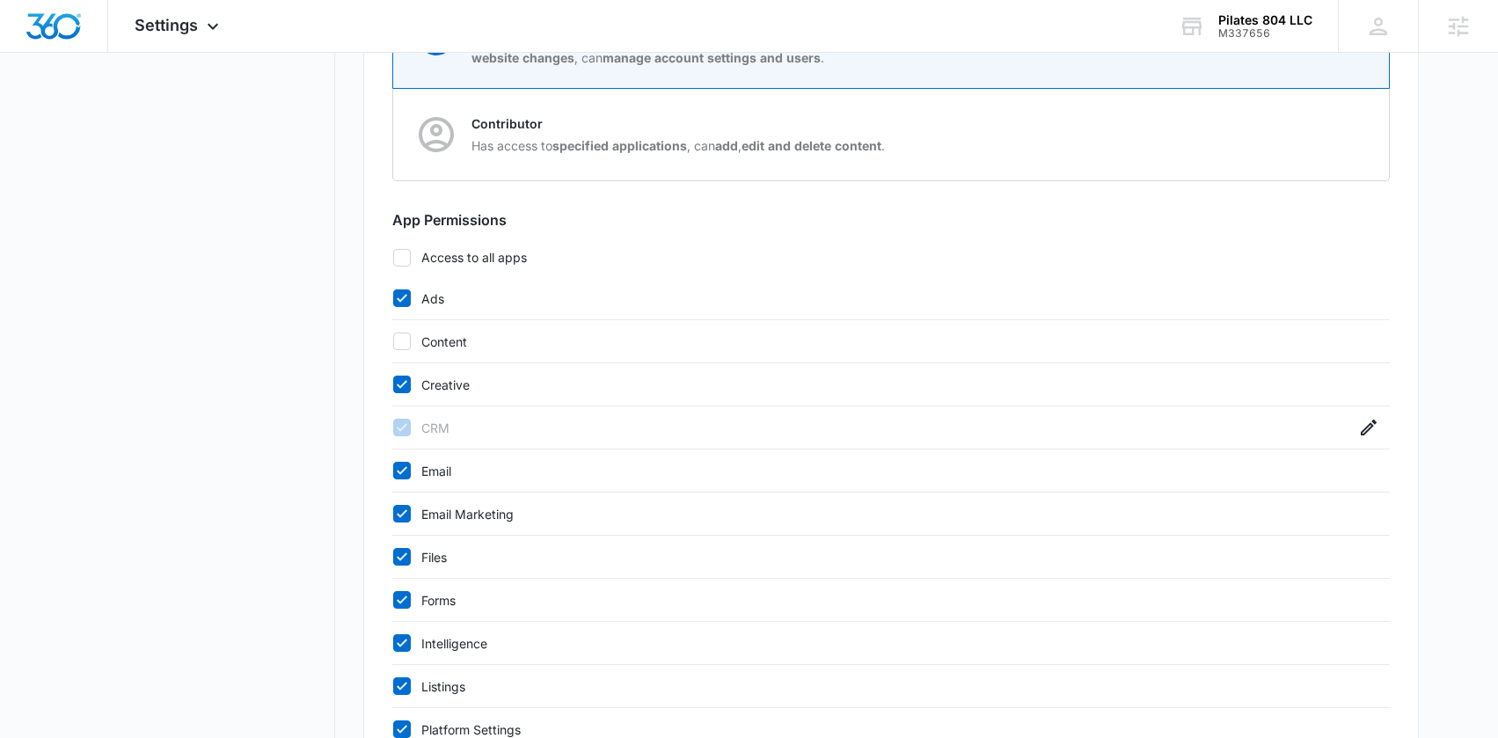
click at [402, 302] on icon at bounding box center [402, 298] width 16 height 16
click at [393, 299] on input "Ads" at bounding box center [392, 298] width 1 height 1
checkbox input "false"
click at [397, 372] on div "Creative" at bounding box center [890, 384] width 997 height 43
click at [401, 376] on icon at bounding box center [402, 384] width 16 height 16
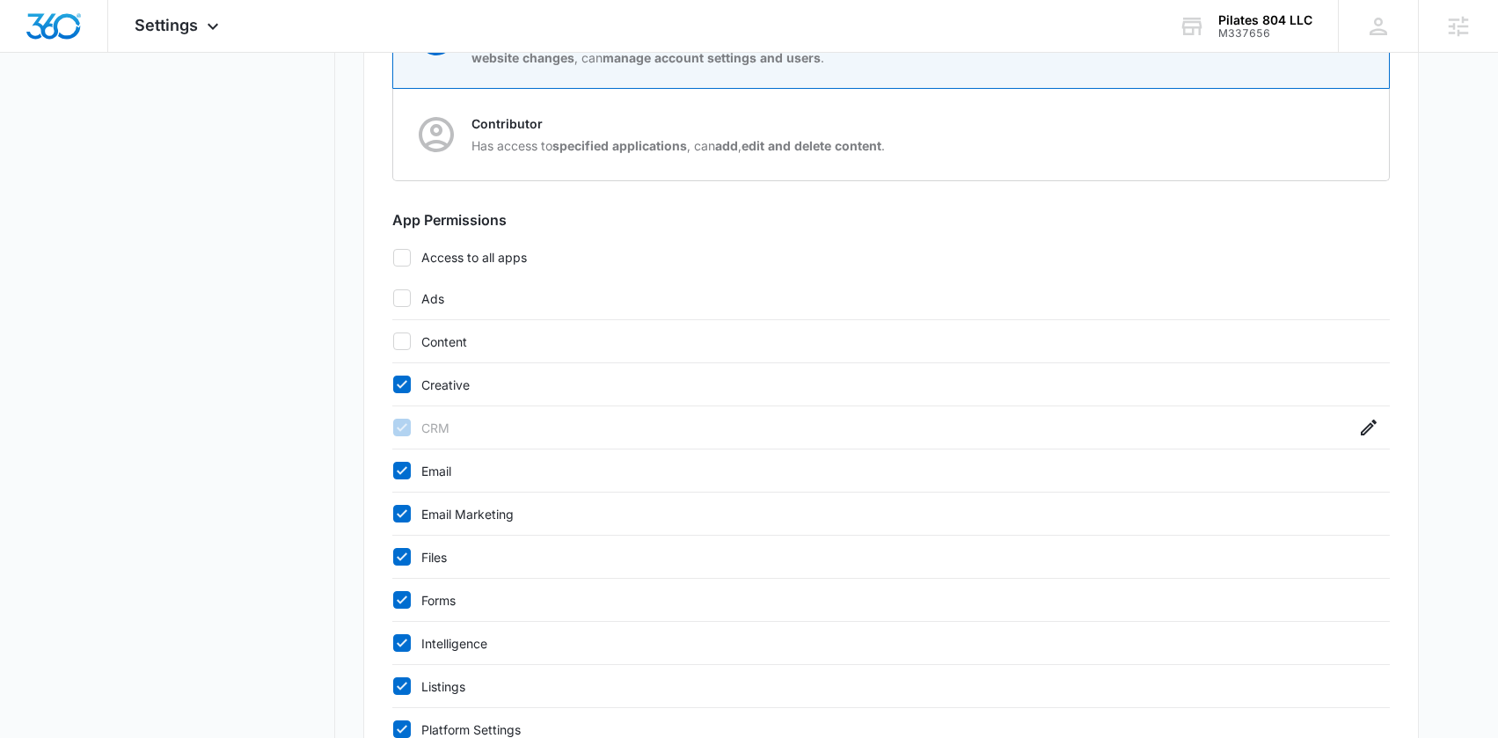
click at [393, 384] on input "Creative" at bounding box center [392, 384] width 1 height 1
checkbox input "false"
click at [407, 523] on div "Email Marketing" at bounding box center [890, 514] width 997 height 43
drag, startPoint x: 399, startPoint y: 553, endPoint x: 399, endPoint y: 588, distance: 34.3
click at [399, 553] on icon at bounding box center [402, 557] width 16 height 16
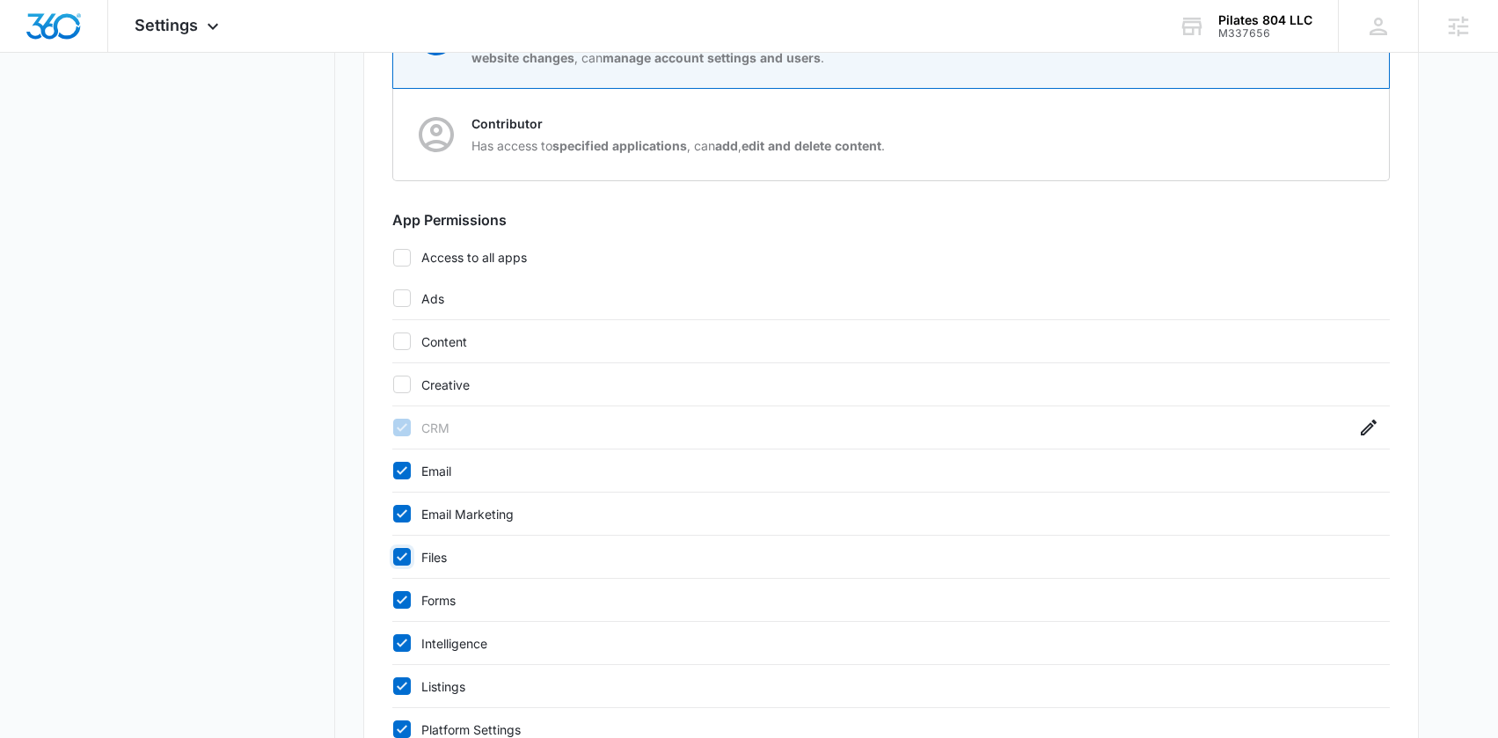
click at [393, 557] on input "Files" at bounding box center [392, 557] width 1 height 1
checkbox input "false"
click at [399, 591] on label "Forms" at bounding box center [873, 600] width 963 height 18
click at [393, 600] on input "Forms" at bounding box center [392, 600] width 1 height 1
checkbox input "false"
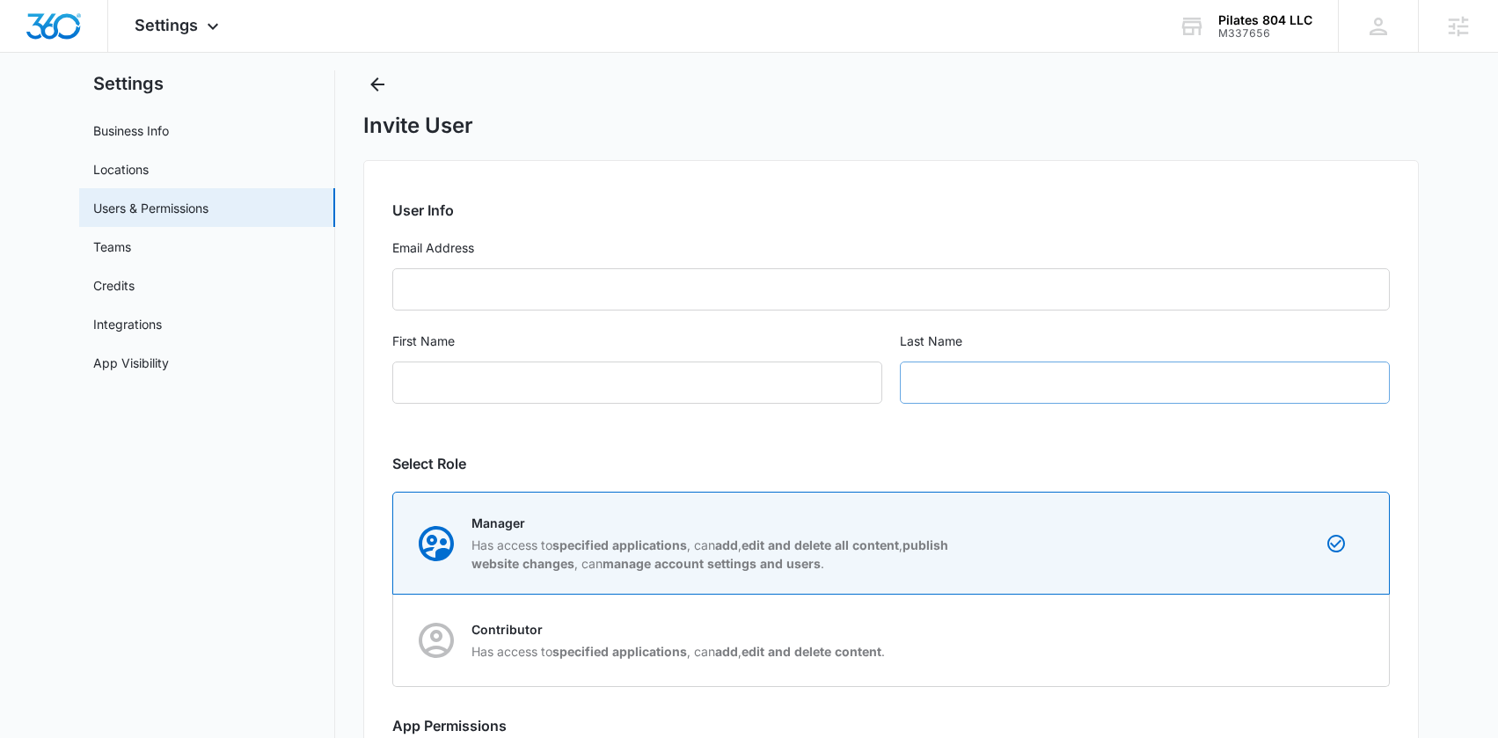
scroll to position [0, 0]
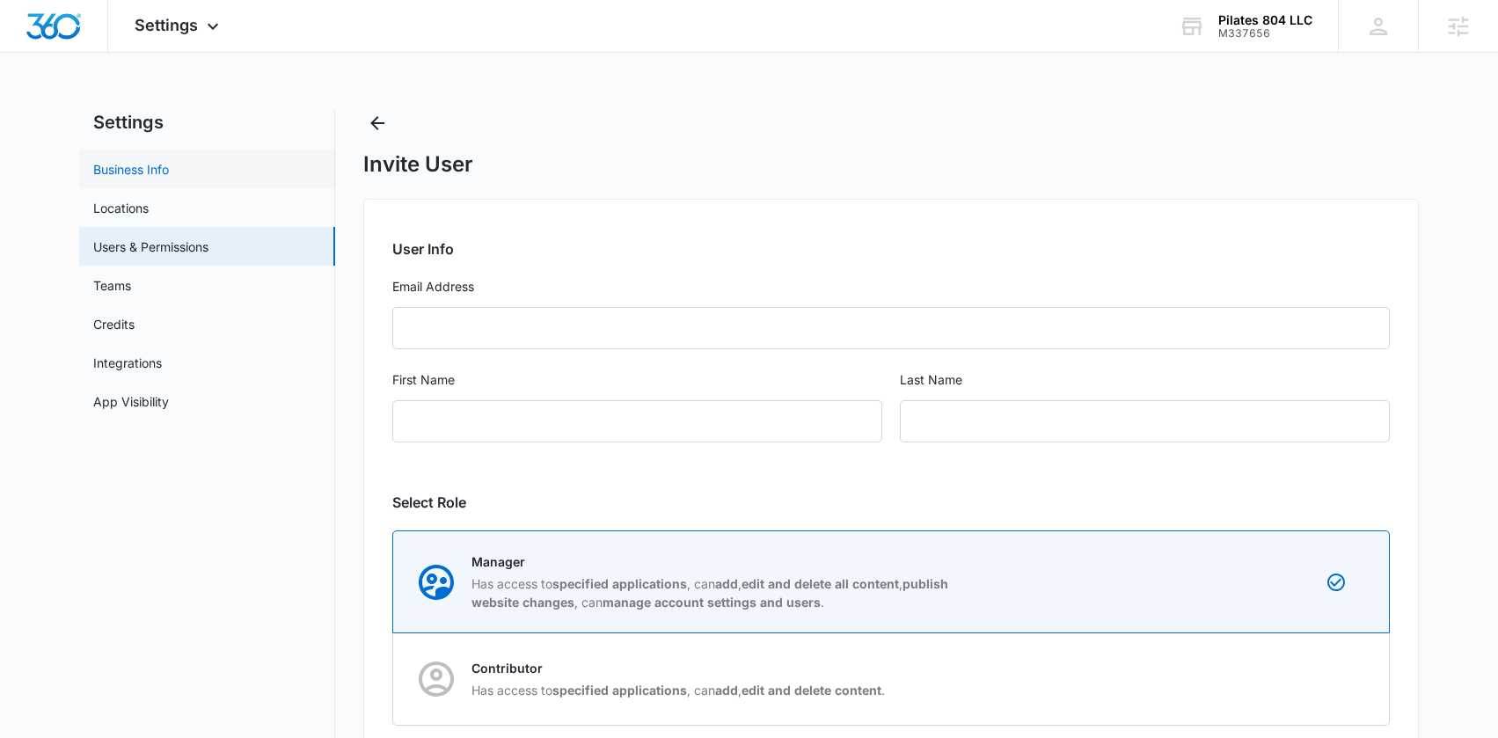
click at [162, 171] on link "Business Info" at bounding box center [131, 169] width 76 height 18
select select "52"
select select "US"
select select "America/New_York"
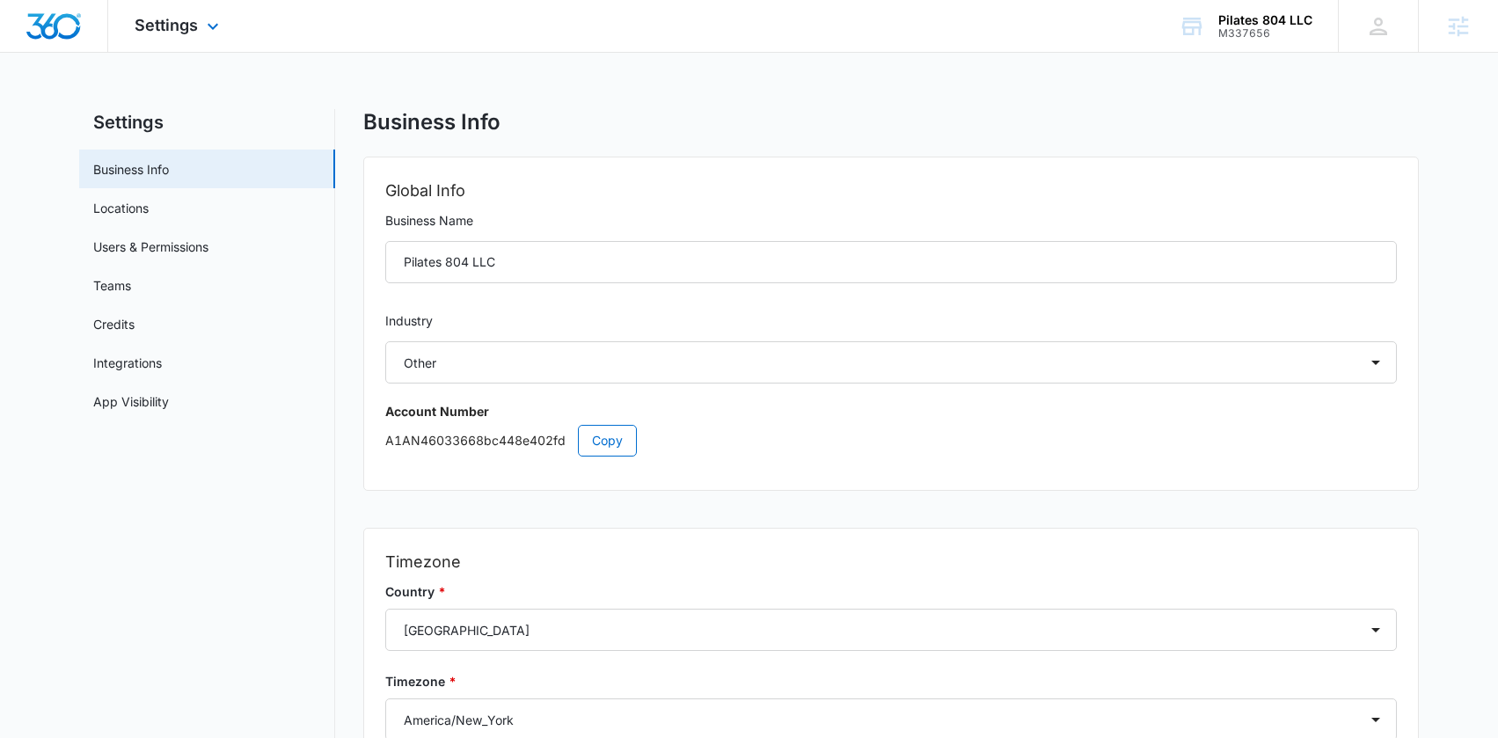
click at [44, 34] on img "Dashboard" at bounding box center [54, 26] width 56 height 26
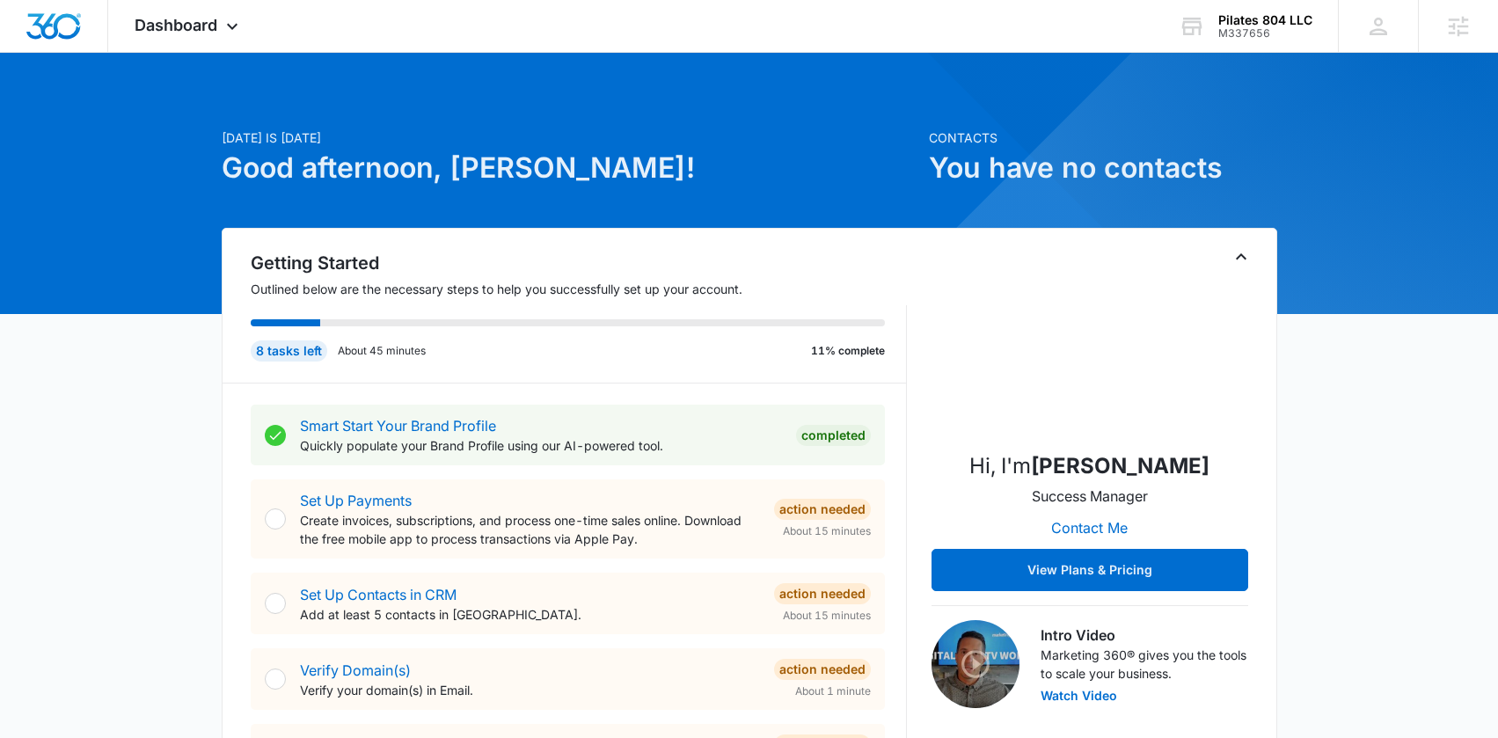
scroll to position [4, 0]
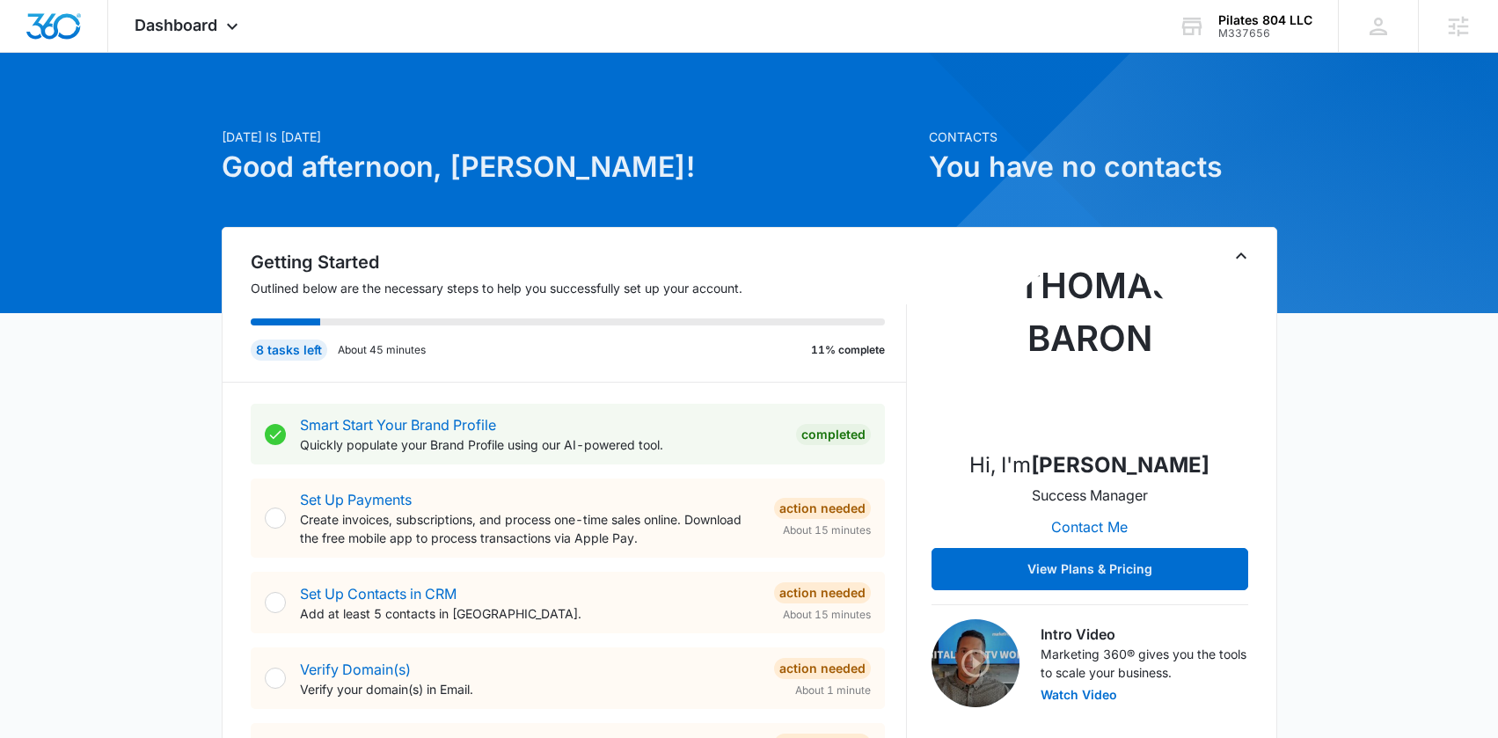
click at [714, 347] on div "8 tasks left About 45 minutes 11% complete" at bounding box center [568, 349] width 634 height 21
click at [170, 36] on div "Dashboard Apps Reputation Websites Forms CRM Email Social Shop Content Ads Inte…" at bounding box center [188, 26] width 161 height 52
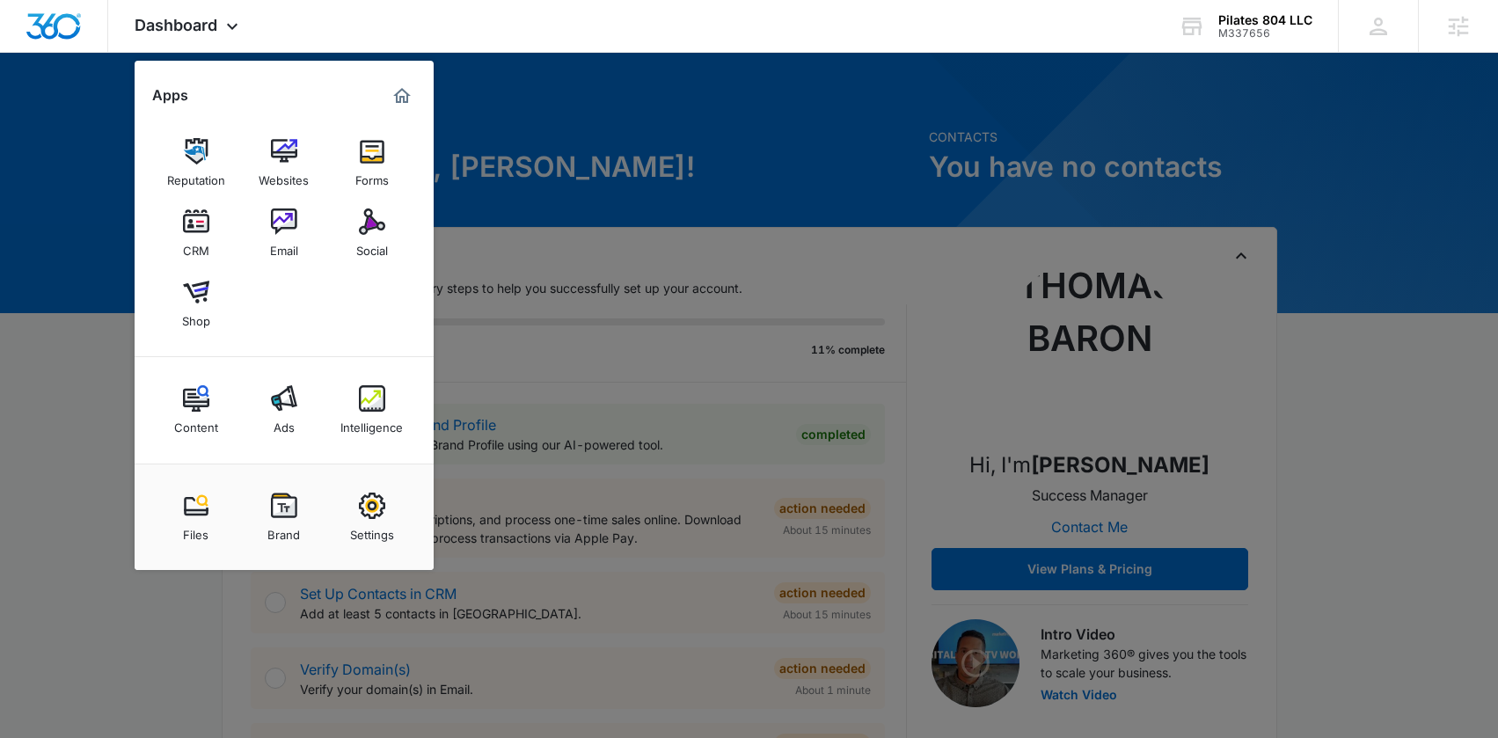
click at [667, 221] on div at bounding box center [749, 369] width 1498 height 738
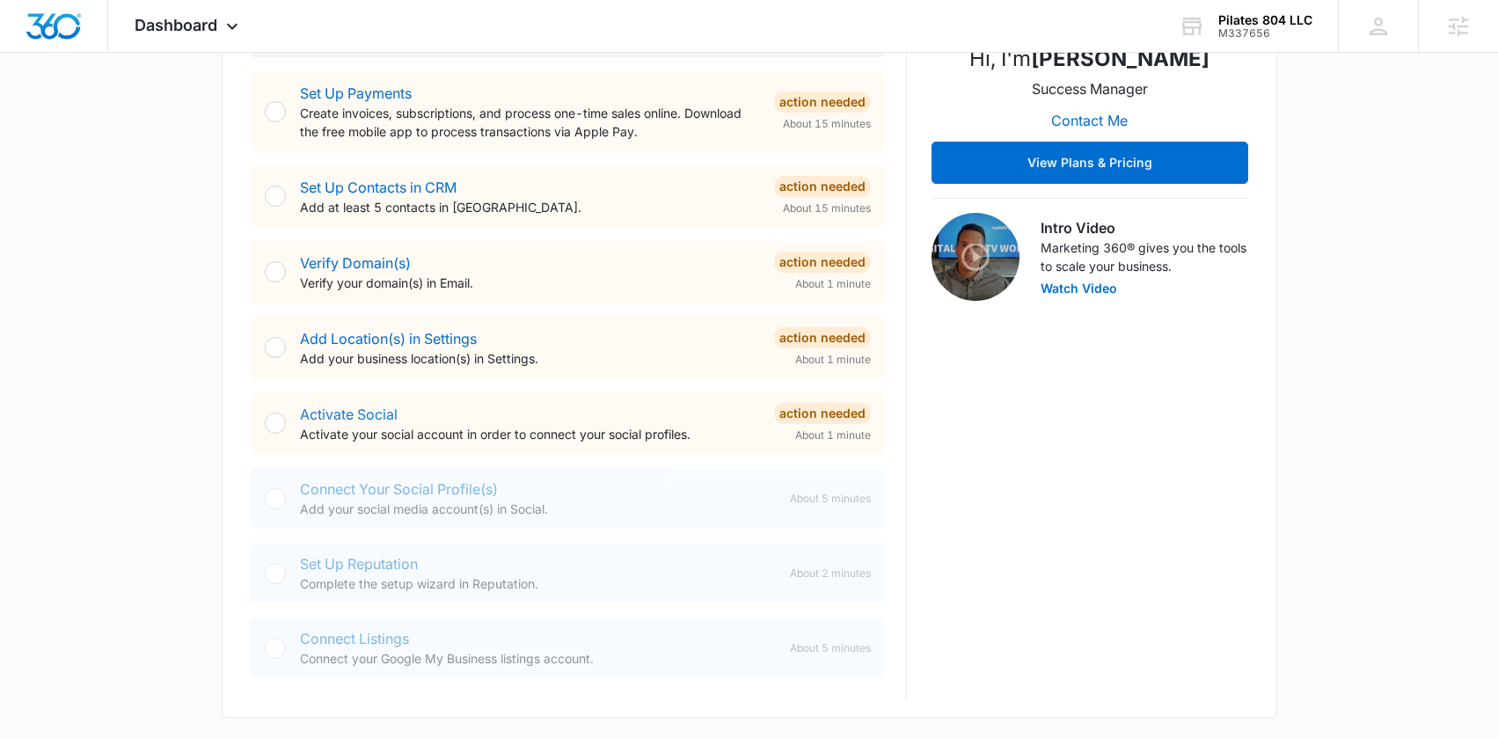
scroll to position [406, 0]
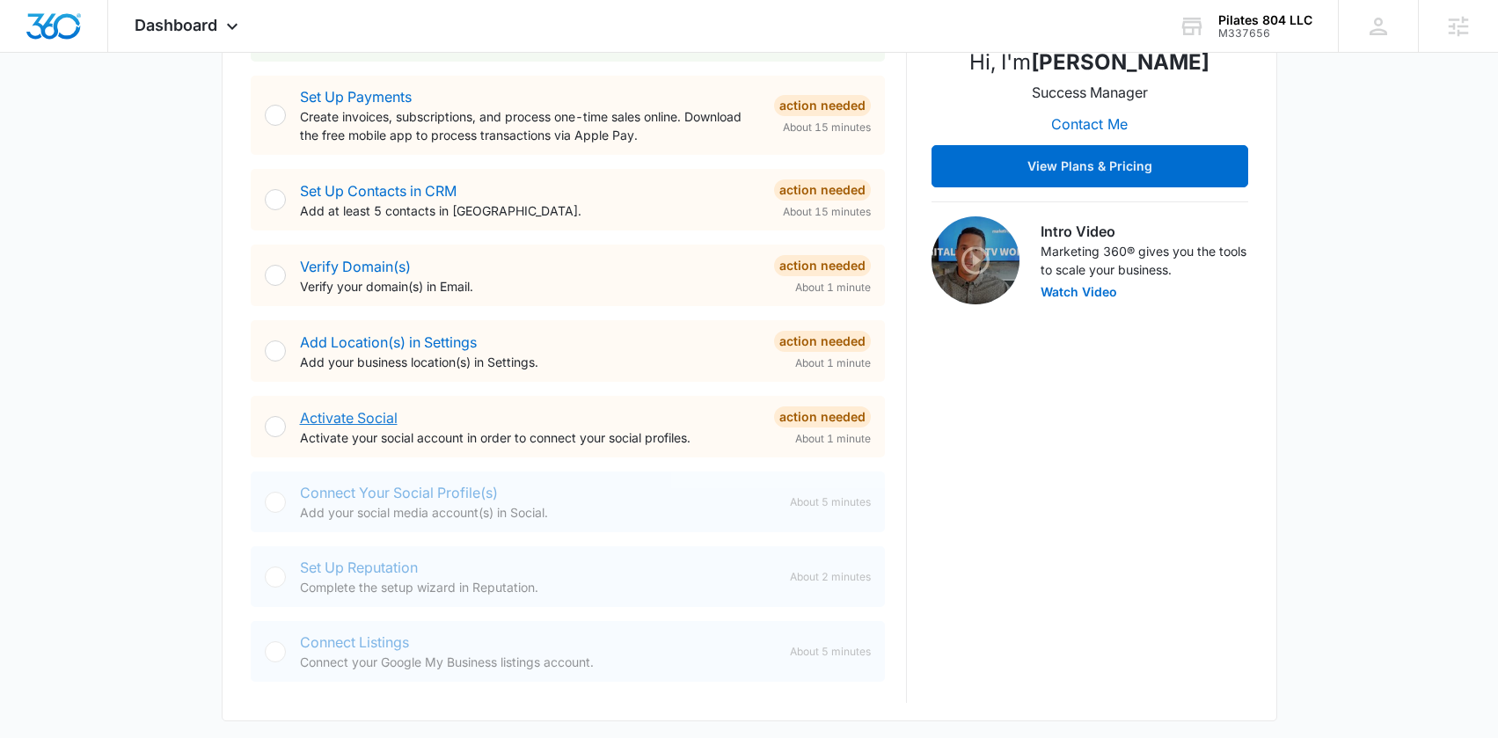
click at [342, 420] on link "Activate Social" at bounding box center [349, 418] width 98 height 18
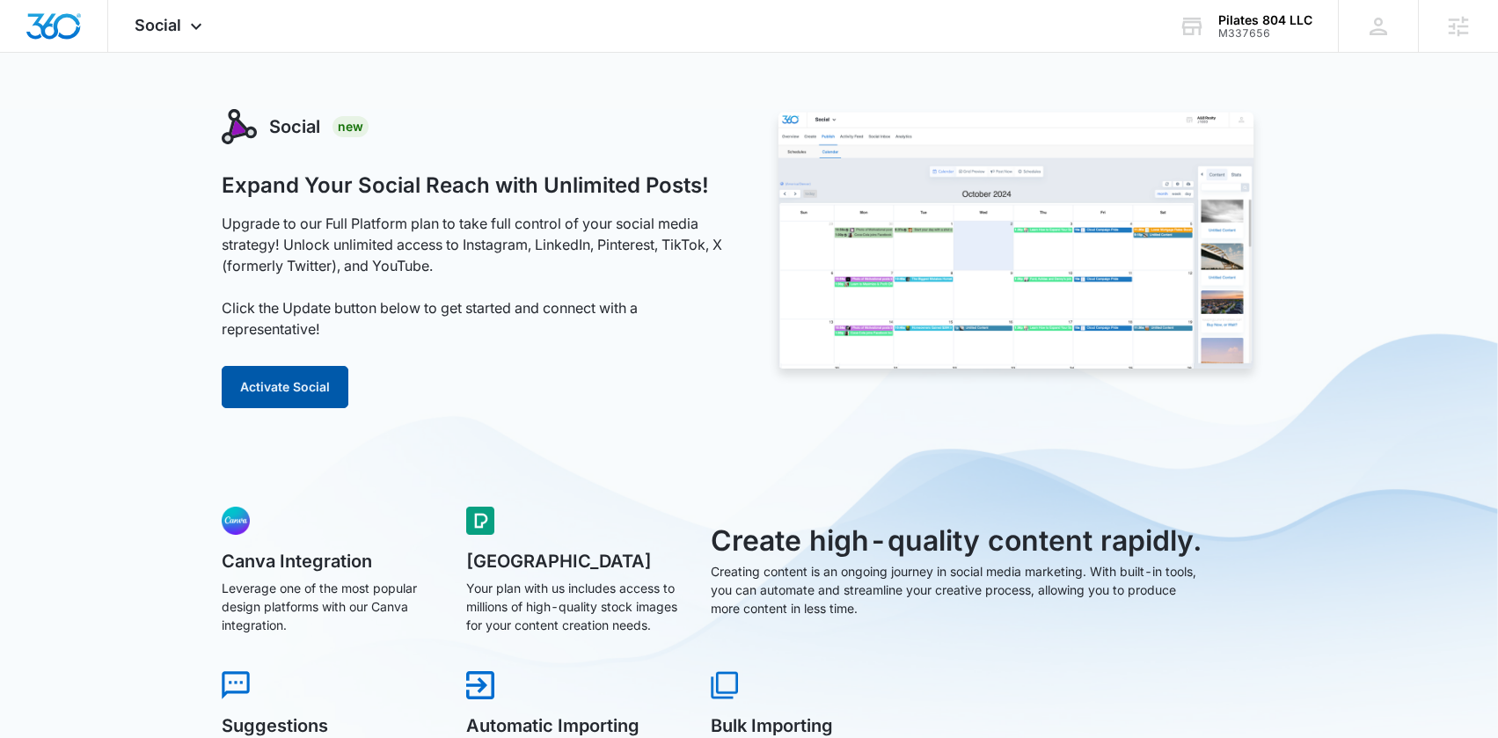
click at [285, 384] on button "Activate Social" at bounding box center [285, 387] width 127 height 42
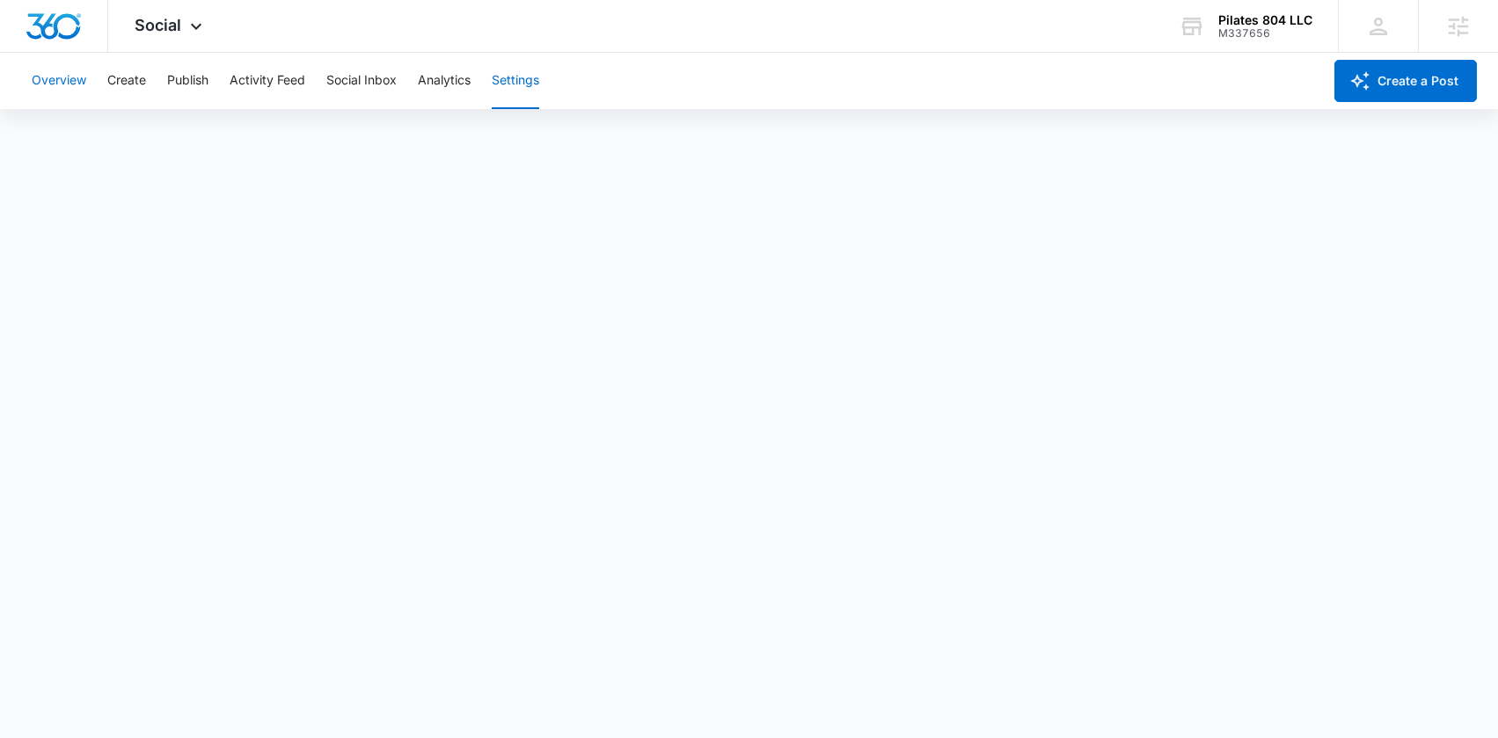
click at [71, 83] on button "Overview" at bounding box center [59, 81] width 55 height 56
click at [130, 86] on button "Create" at bounding box center [126, 81] width 39 height 56
click at [174, 75] on button "Publish" at bounding box center [187, 81] width 41 height 56
click at [119, 138] on button "Schedules" at bounding box center [135, 134] width 60 height 49
click at [259, 80] on button "Activity Feed" at bounding box center [268, 81] width 76 height 56
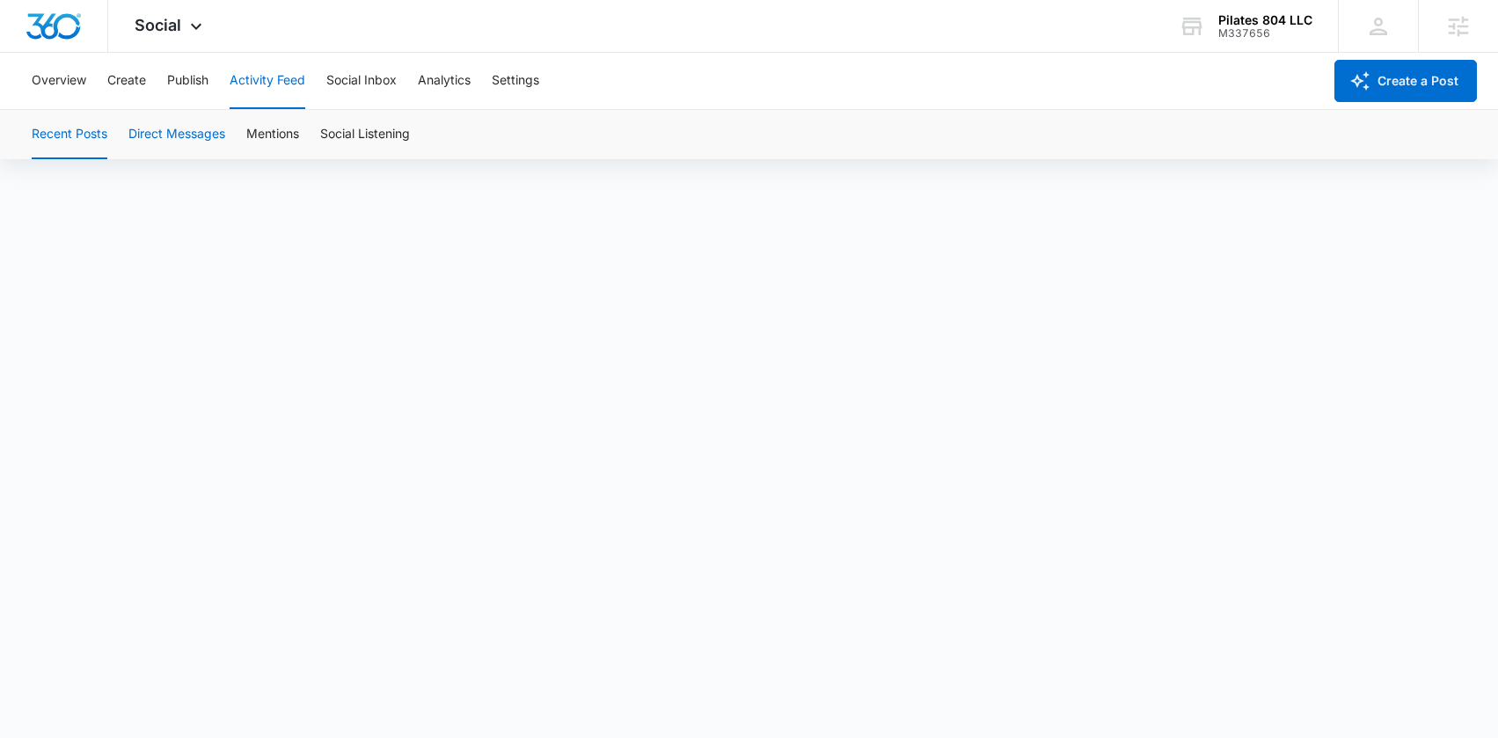
click at [184, 135] on button "Direct Messages" at bounding box center [176, 134] width 97 height 49
click at [253, 135] on button "Mentions" at bounding box center [272, 134] width 53 height 49
click at [347, 78] on button "Social Inbox" at bounding box center [361, 81] width 70 height 56
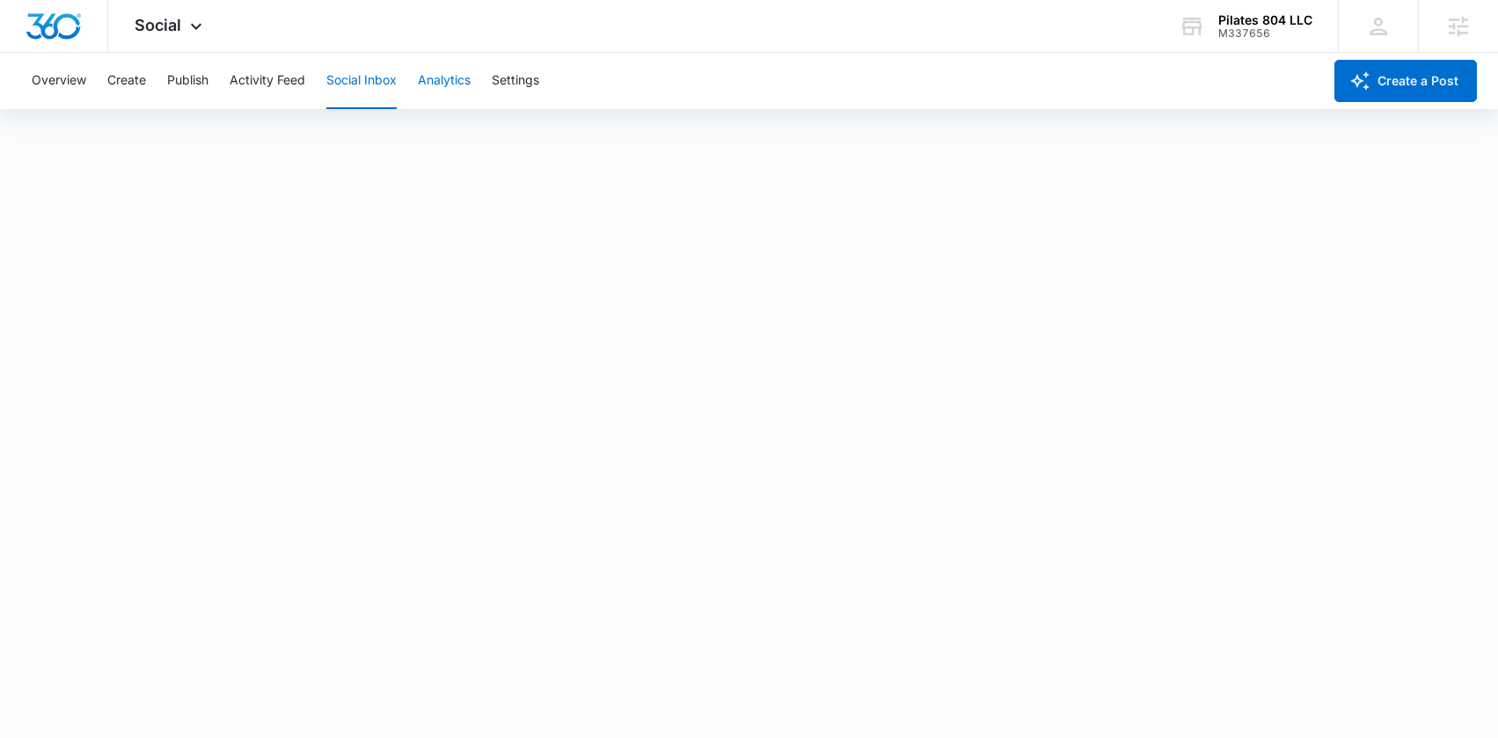
click at [451, 78] on button "Analytics" at bounding box center [444, 81] width 53 height 56
click at [107, 139] on button "Post" at bounding box center [114, 134] width 26 height 49
click at [155, 140] on button "Insights" at bounding box center [170, 134] width 45 height 49
click at [241, 142] on button "Community" at bounding box center [246, 134] width 65 height 49
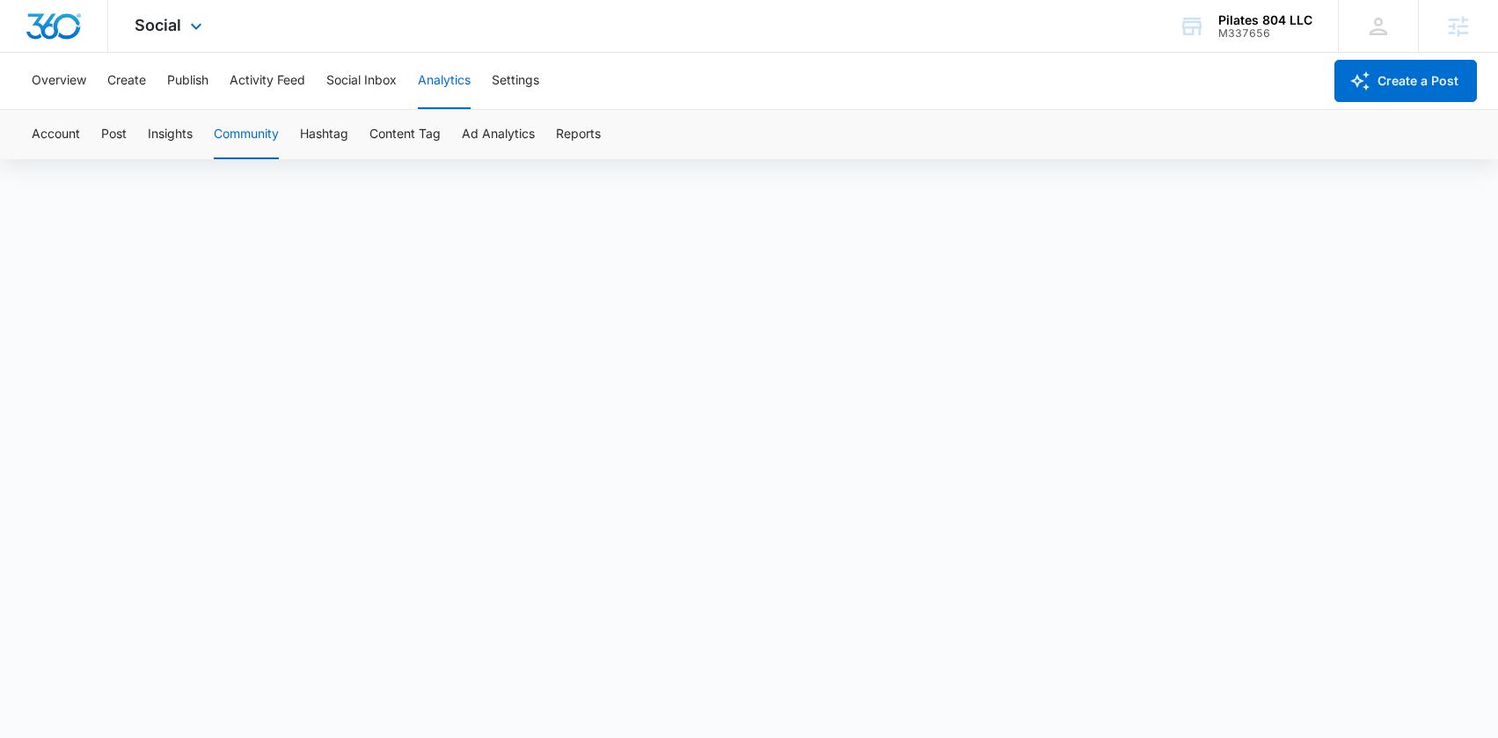
click at [42, 20] on img "Dashboard" at bounding box center [54, 26] width 56 height 26
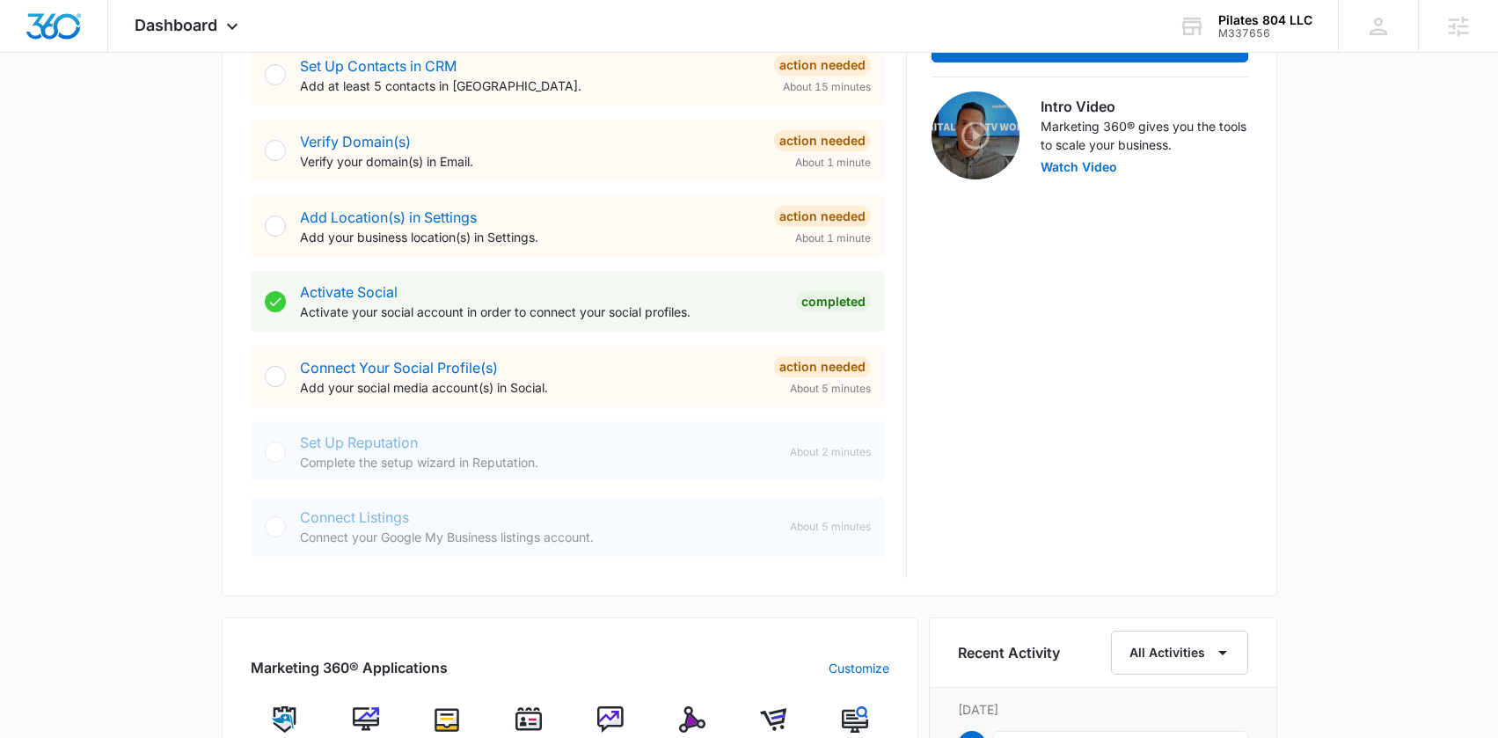
scroll to position [510, 0]
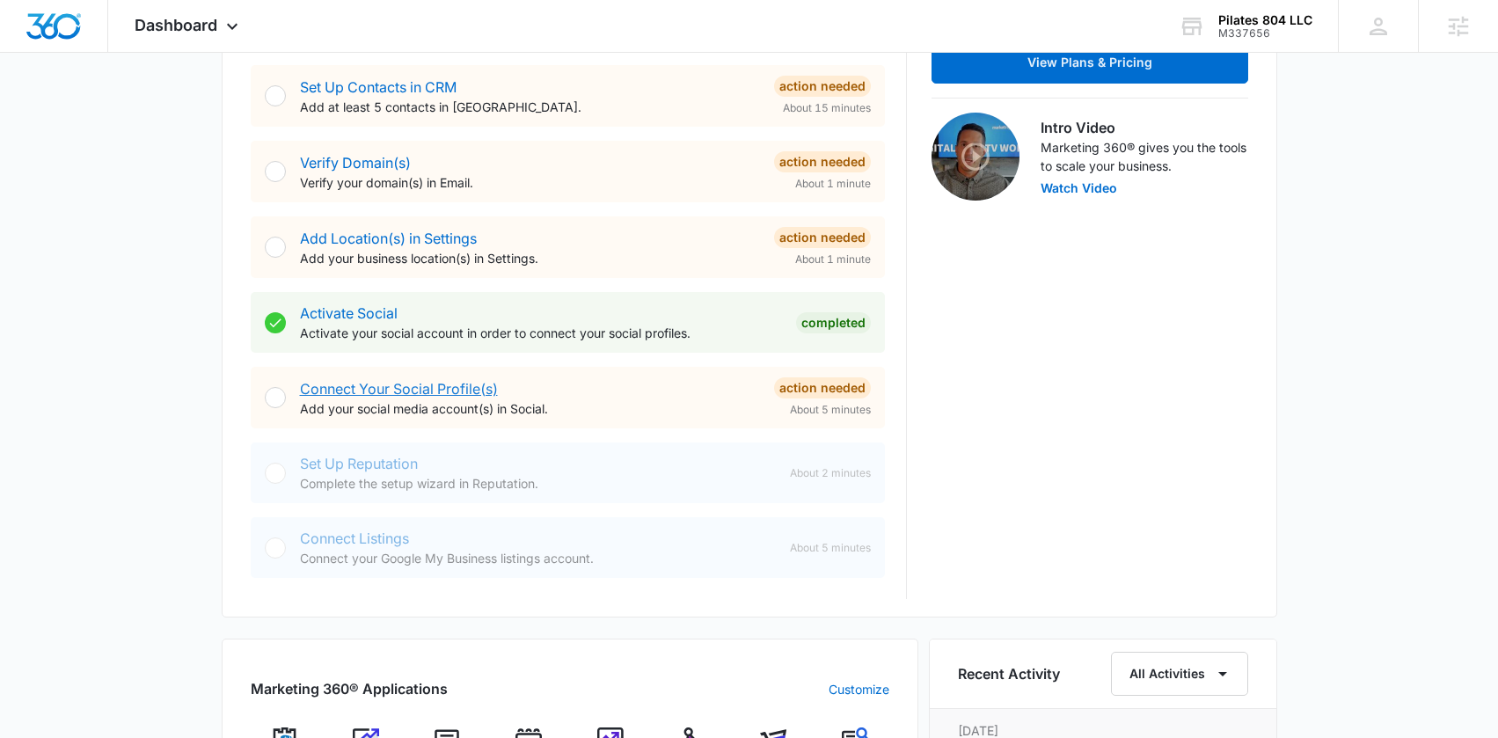
click at [346, 385] on link "Connect Your Social Profile(s)" at bounding box center [399, 389] width 198 height 18
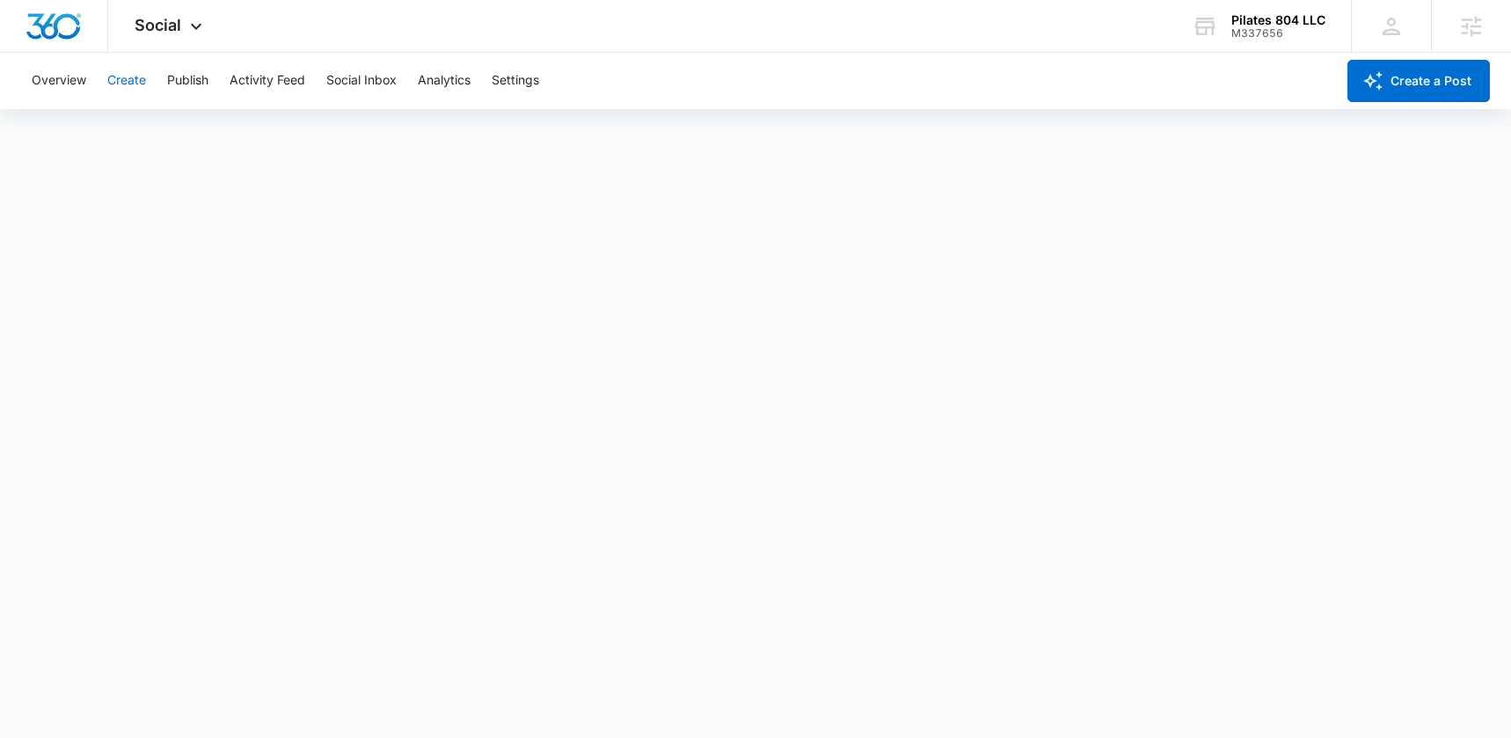
click at [124, 83] on button "Create" at bounding box center [126, 81] width 39 height 56
click at [49, 24] on img "Dashboard" at bounding box center [54, 26] width 56 height 26
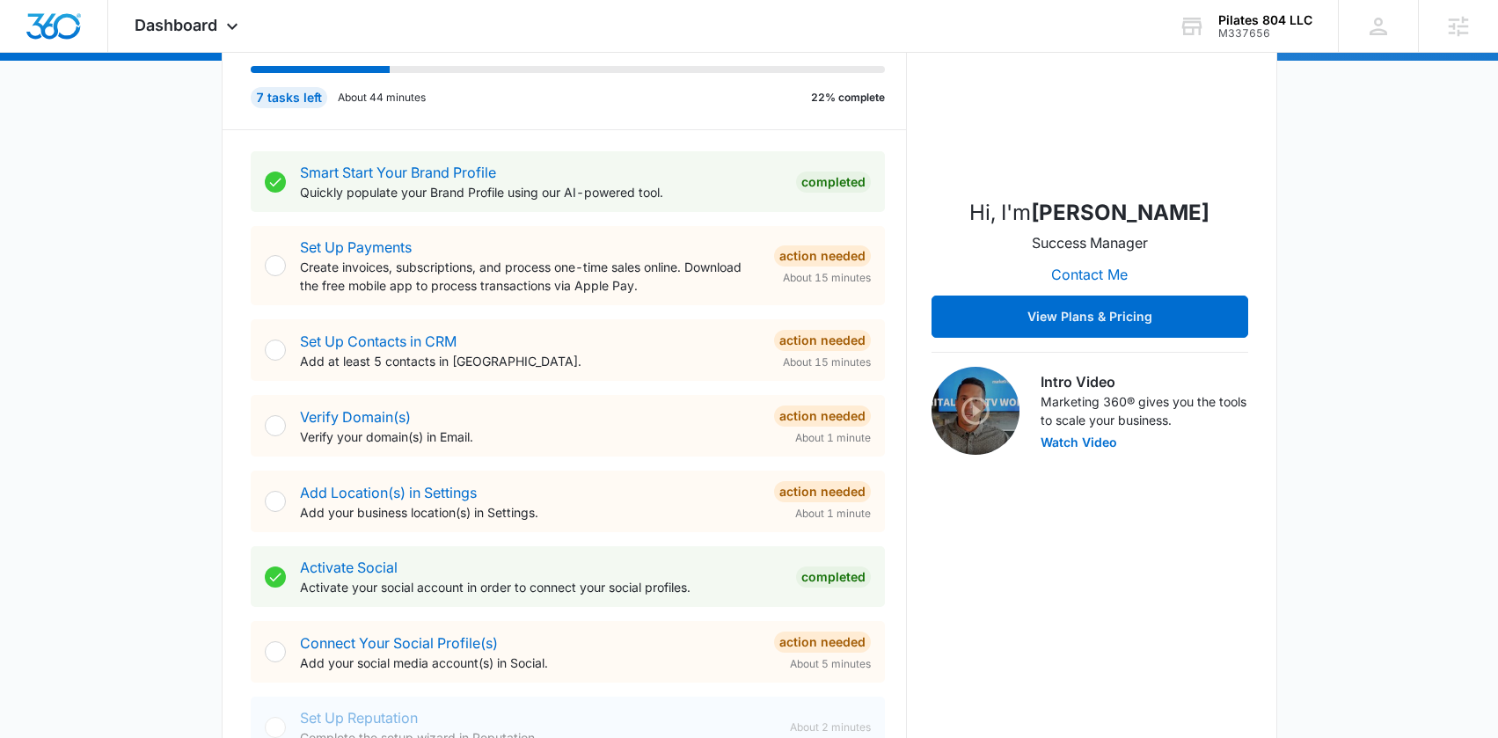
scroll to position [275, 0]
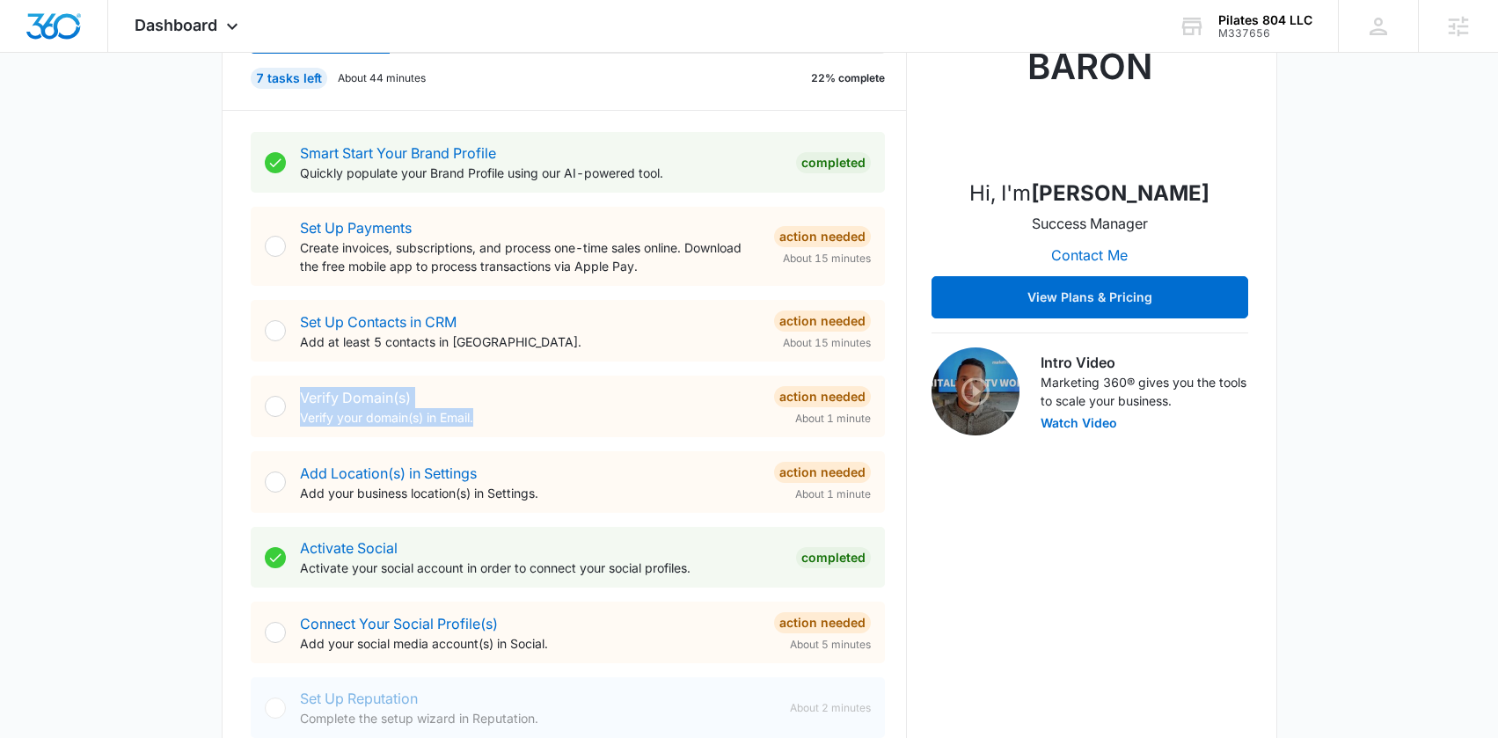
drag, startPoint x: 538, startPoint y: 423, endPoint x: 313, endPoint y: 383, distance: 228.8
click at [313, 383] on div "Verify Domain(s) Verify your domain(s) in Email. Action Needed About 1 minute" at bounding box center [568, 407] width 634 height 62
click at [577, 384] on div "Verify Domain(s) Verify your domain(s) in Email. Action Needed About 1 minute" at bounding box center [568, 407] width 634 height 62
drag, startPoint x: 352, startPoint y: 401, endPoint x: 305, endPoint y: 401, distance: 46.6
click at [305, 401] on div "Verify Domain(s) Verify your domain(s) in Email." at bounding box center [530, 407] width 460 height 40
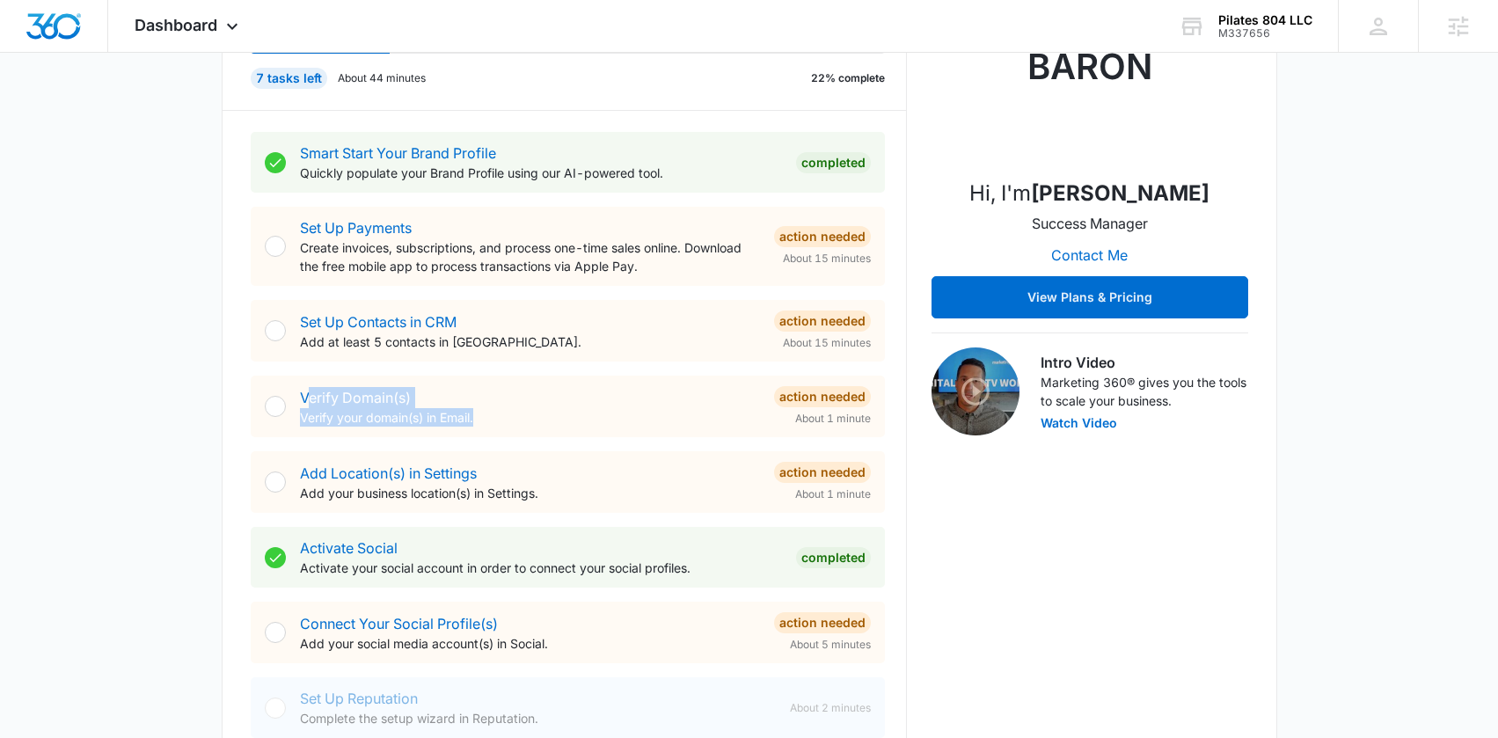
click at [575, 417] on p "Verify your domain(s) in Email." at bounding box center [530, 417] width 460 height 18
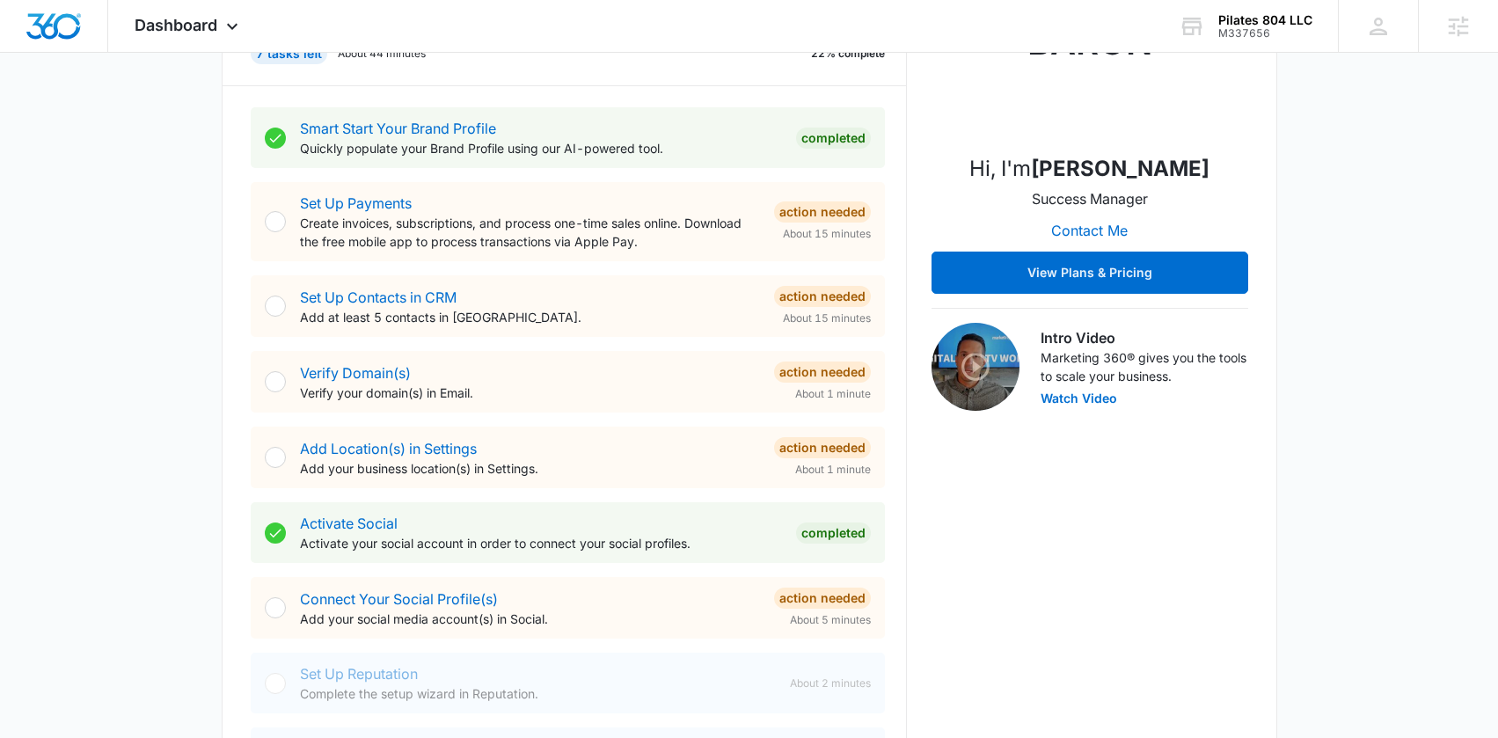
scroll to position [301, 0]
drag, startPoint x: 295, startPoint y: 371, endPoint x: 517, endPoint y: 383, distance: 222.9
click at [512, 383] on div "Verify Domain(s) Verify your domain(s) in Email. Action Needed About 1 minute" at bounding box center [568, 381] width 634 height 62
click at [524, 384] on p "Verify your domain(s) in Email." at bounding box center [530, 392] width 460 height 18
click at [520, 397] on p "Verify your domain(s) in Email." at bounding box center [530, 392] width 460 height 18
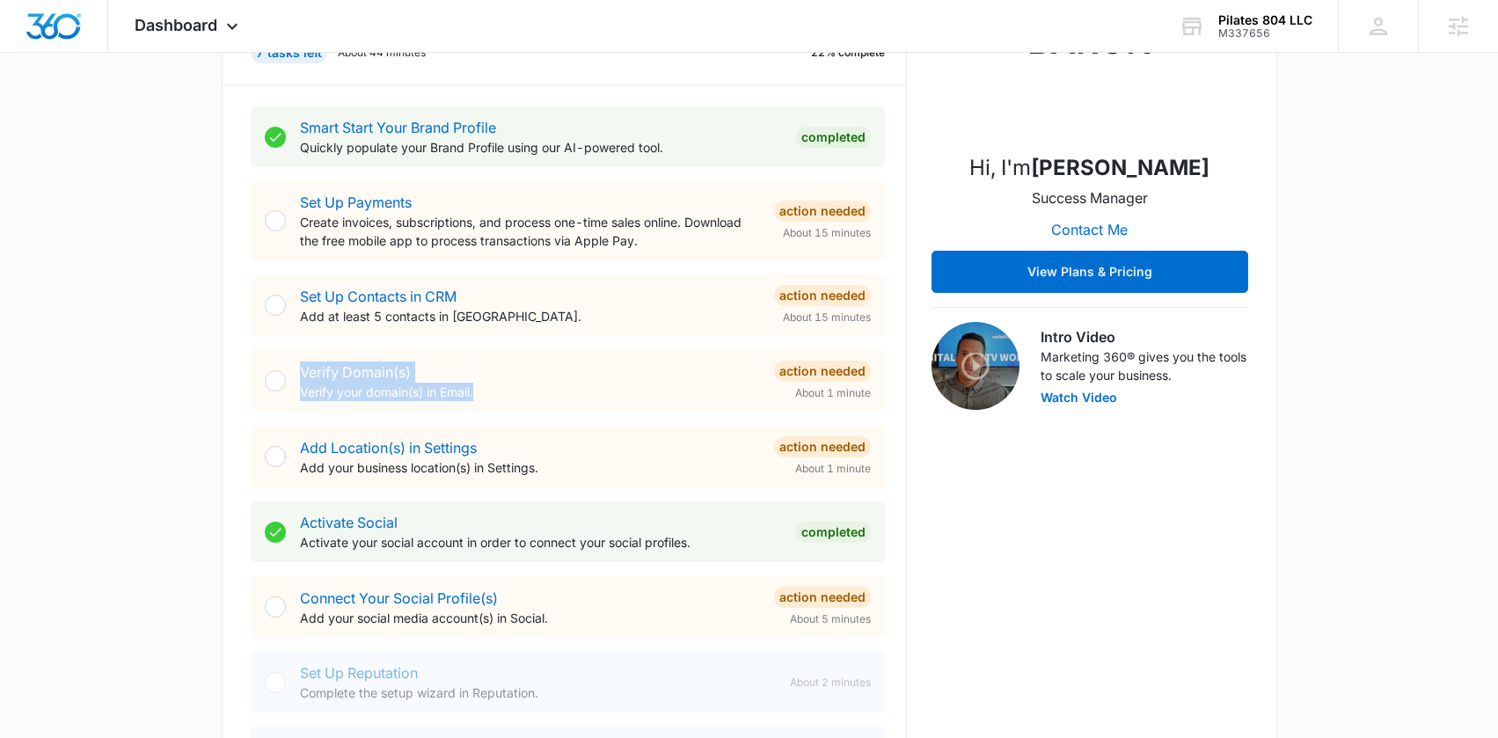
drag, startPoint x: 521, startPoint y: 398, endPoint x: 189, endPoint y: 354, distance: 334.5
click at [551, 361] on div "Verify Domain(s) Verify your domain(s) in Email." at bounding box center [530, 381] width 460 height 40
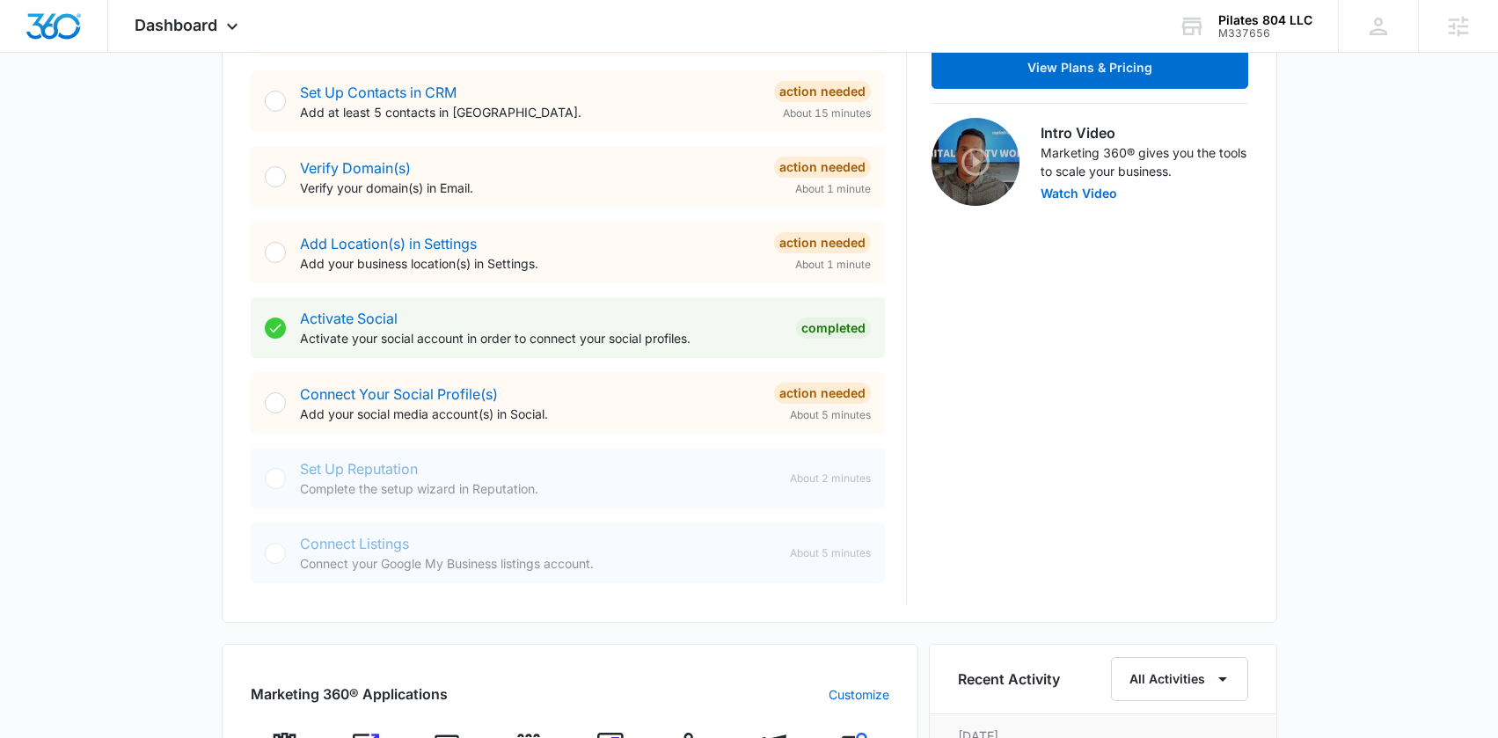
scroll to position [485, 0]
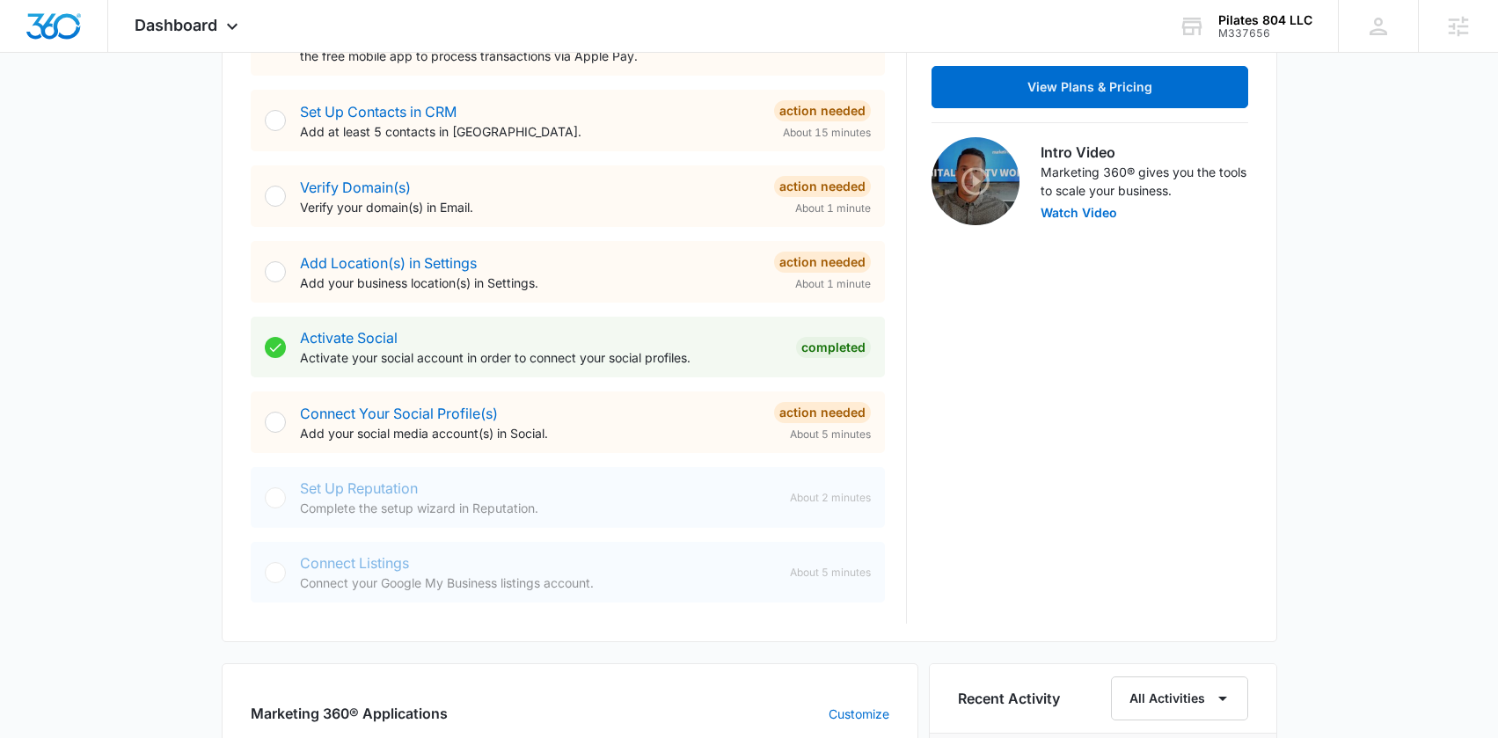
drag, startPoint x: 573, startPoint y: 275, endPoint x: 276, endPoint y: 259, distance: 297.7
click at [253, 253] on div "Add Location(s) in Settings Add your business location(s) in Settings. Action N…" at bounding box center [568, 272] width 634 height 62
click at [304, 262] on link "Add Location(s) in Settings" at bounding box center [388, 263] width 177 height 18
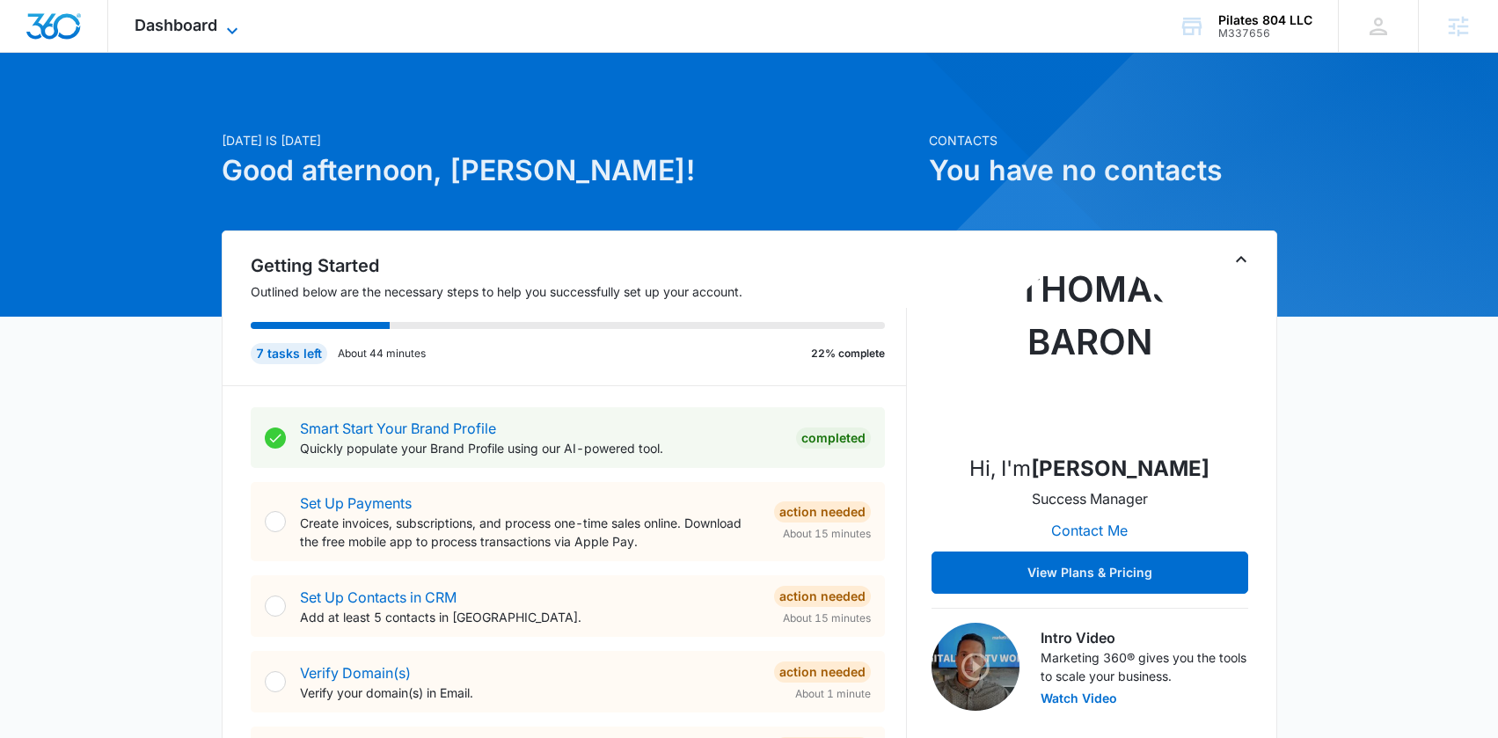
click at [237, 33] on icon at bounding box center [232, 30] width 21 height 21
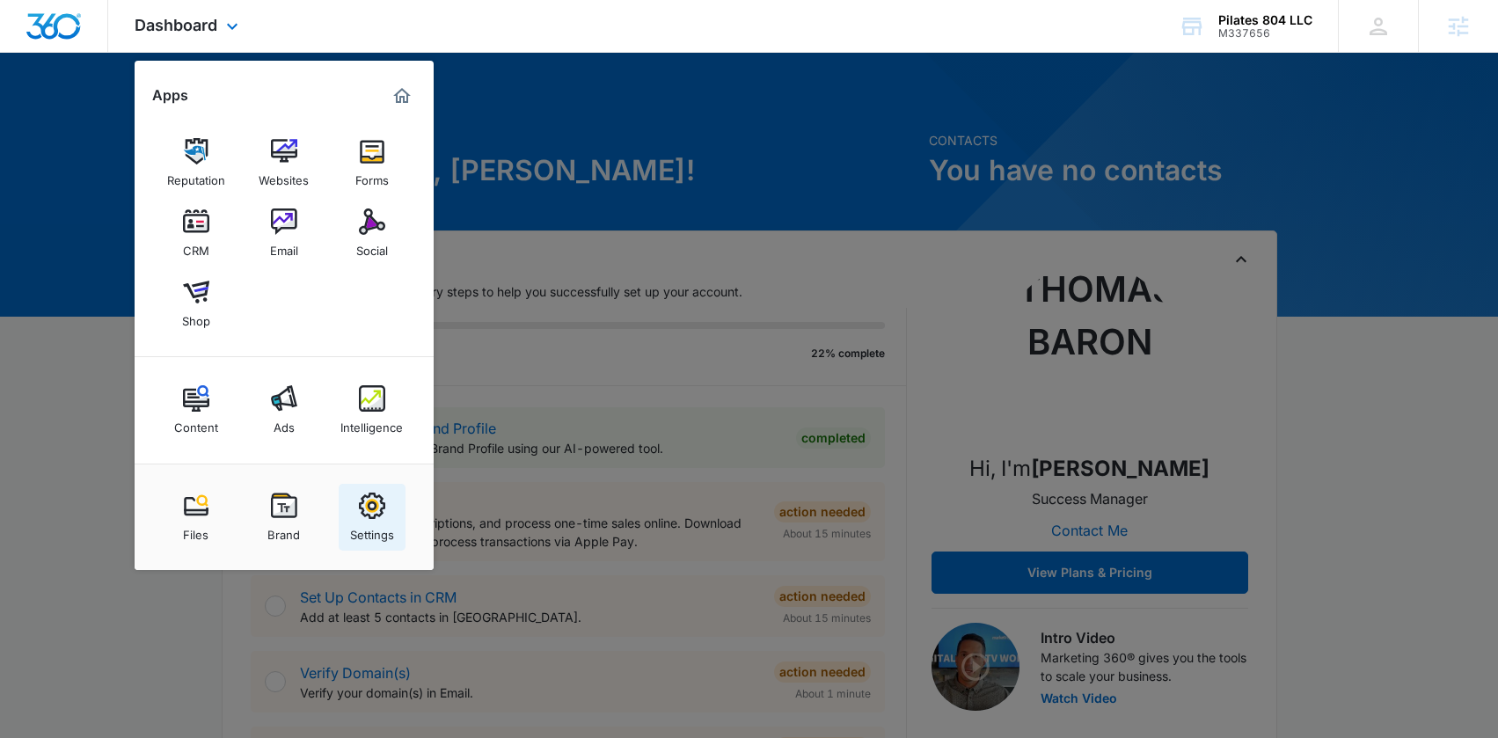
click at [365, 518] on img at bounding box center [372, 506] width 26 height 26
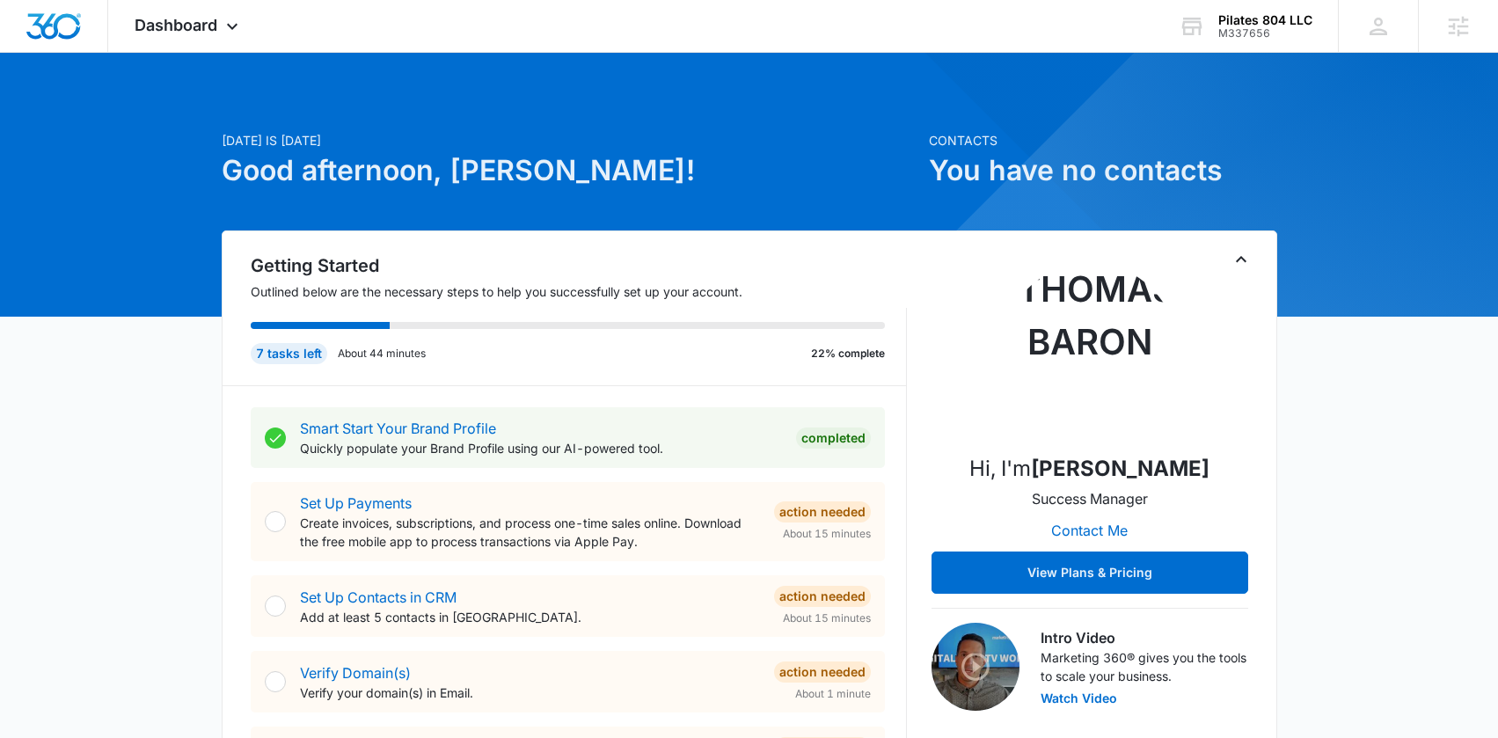
select select "52"
select select "US"
select select "America/New_York"
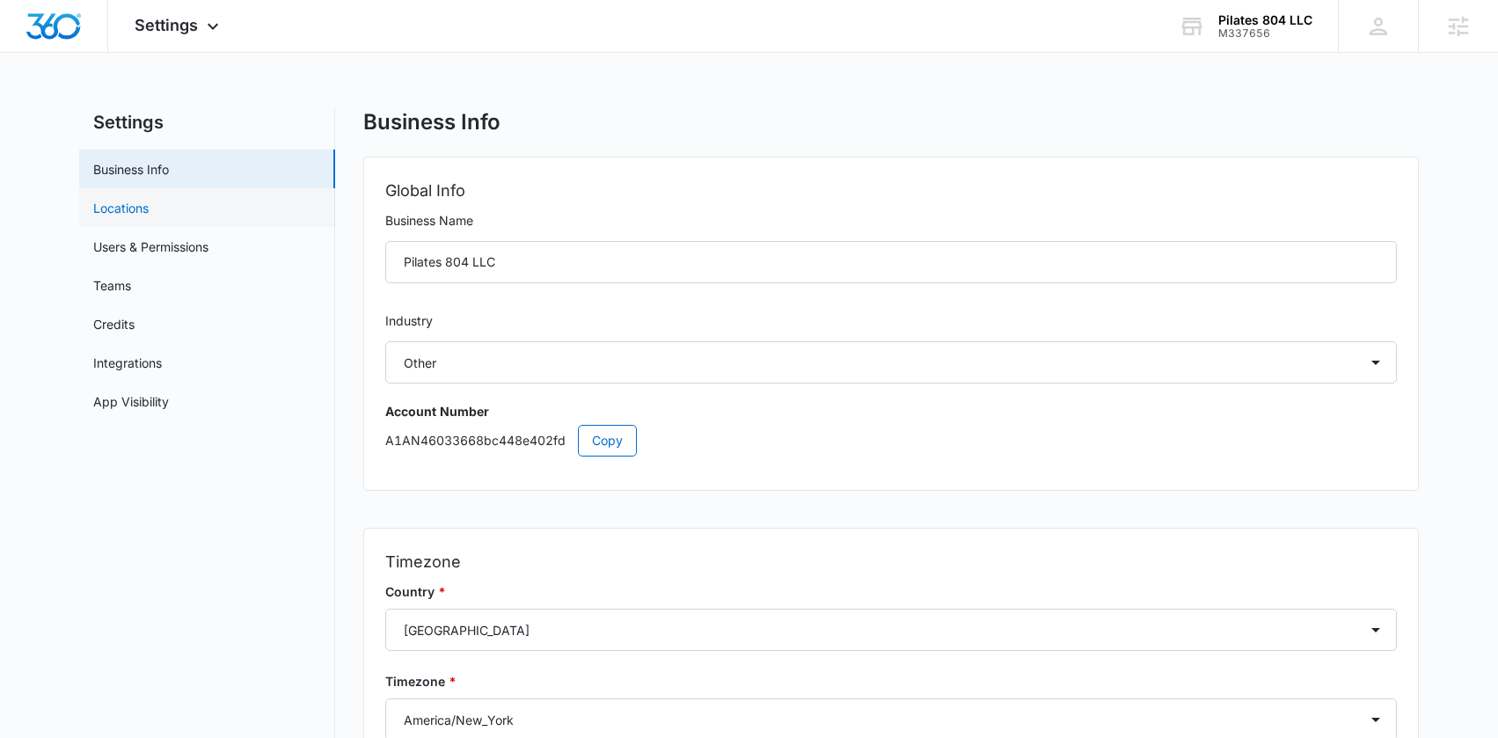
click at [137, 217] on link "Locations" at bounding box center [120, 208] width 55 height 18
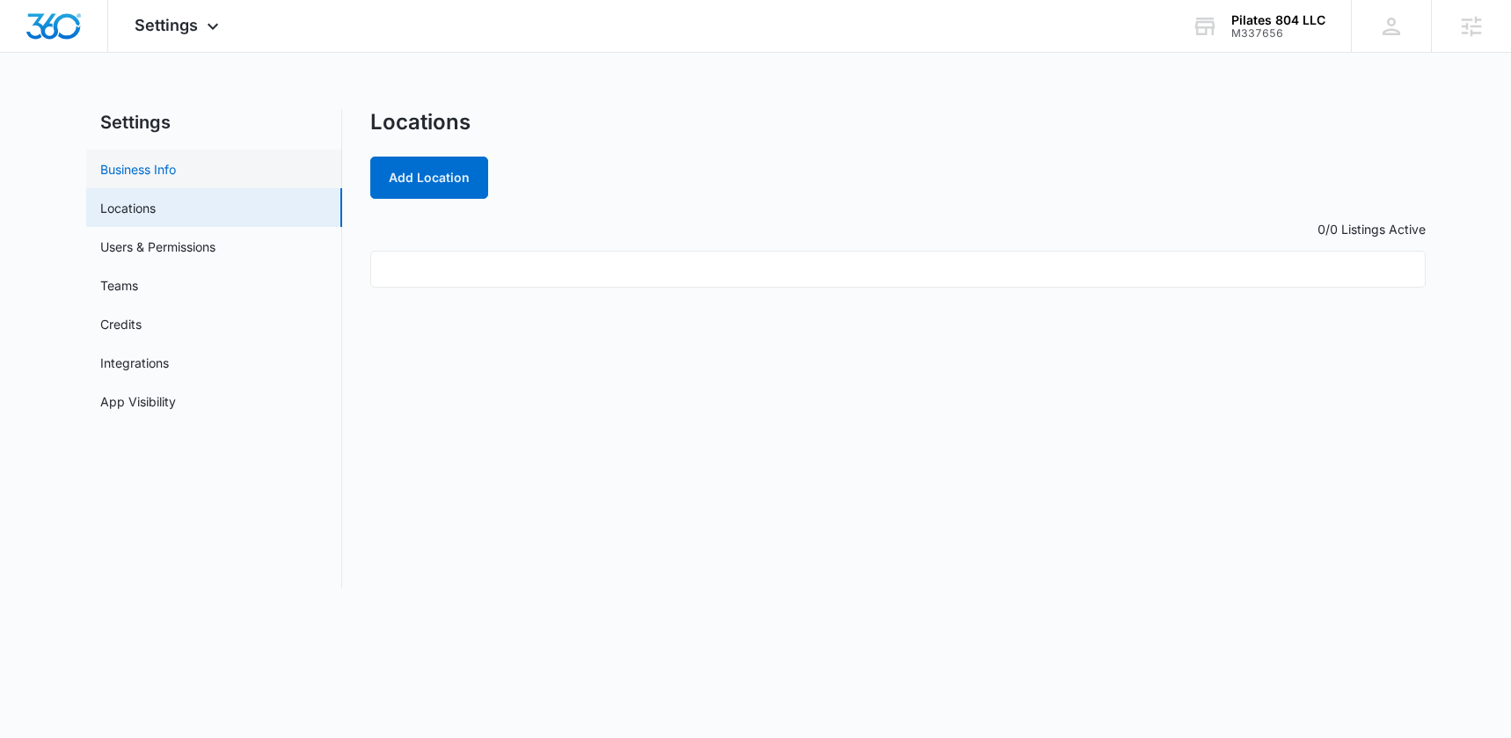
click at [172, 176] on link "Business Info" at bounding box center [138, 169] width 76 height 18
select select "52"
select select "US"
select select "America/New_York"
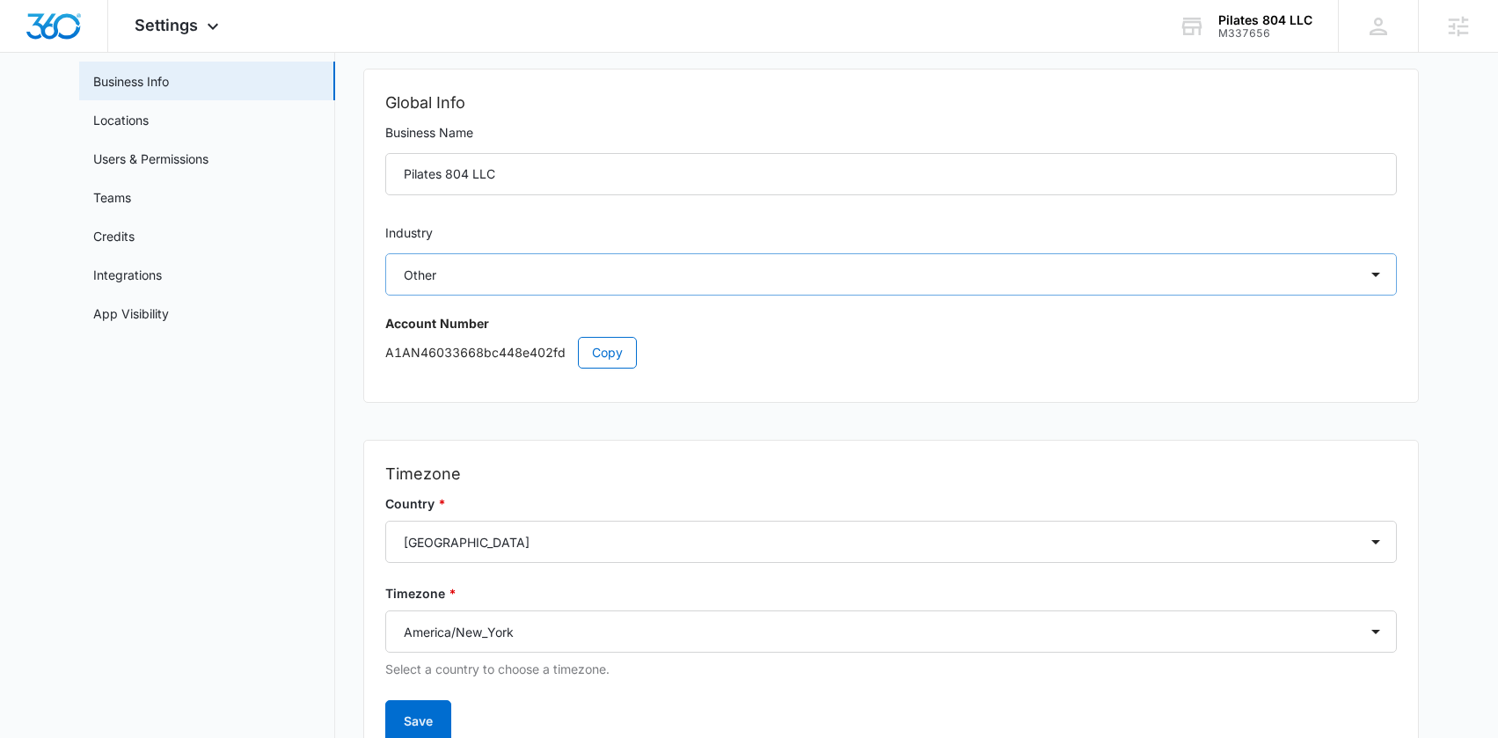
scroll to position [99, 0]
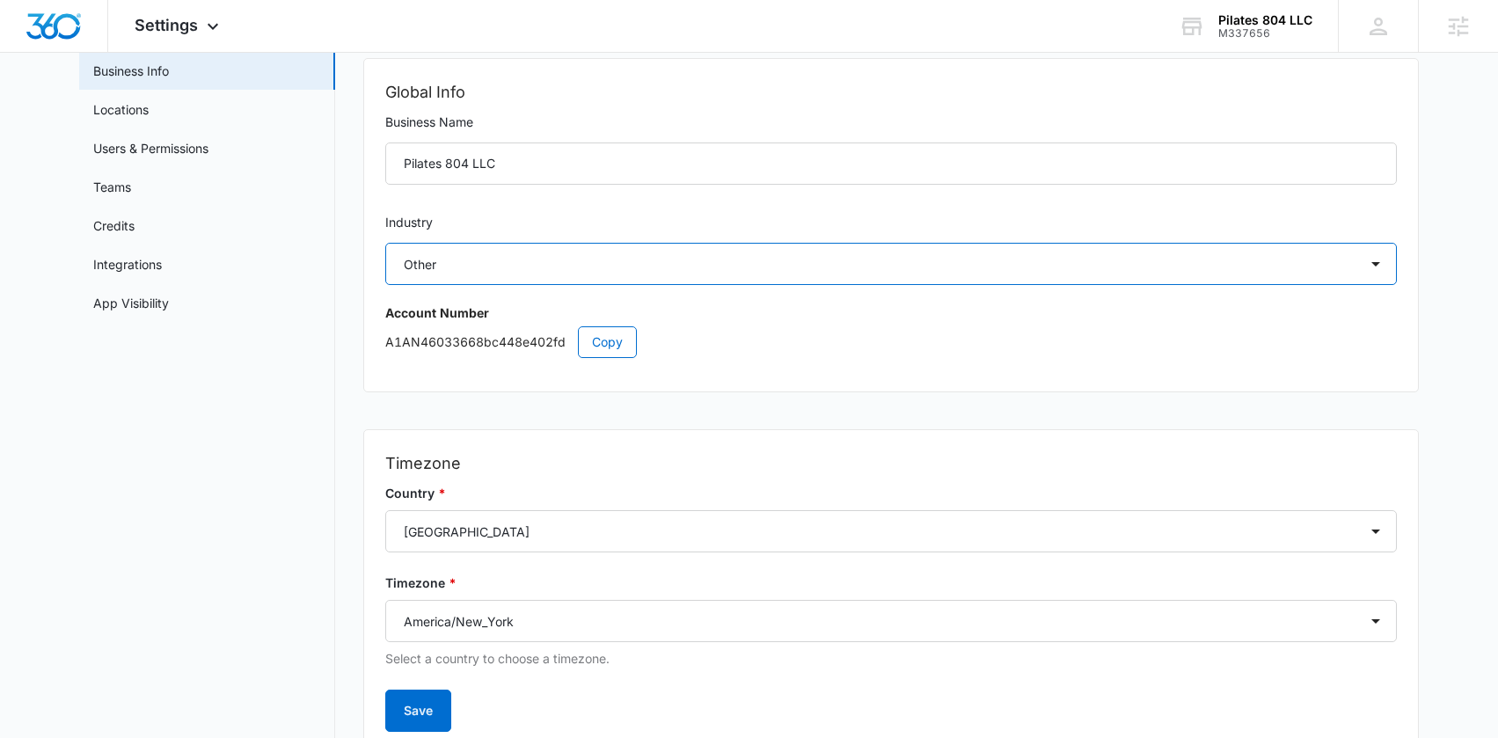
click at [550, 259] on select "Select Accounting / CPA Assisted Living Attorney / Law Firm Auto Repair Carpet …" at bounding box center [890, 264] width 1011 height 42
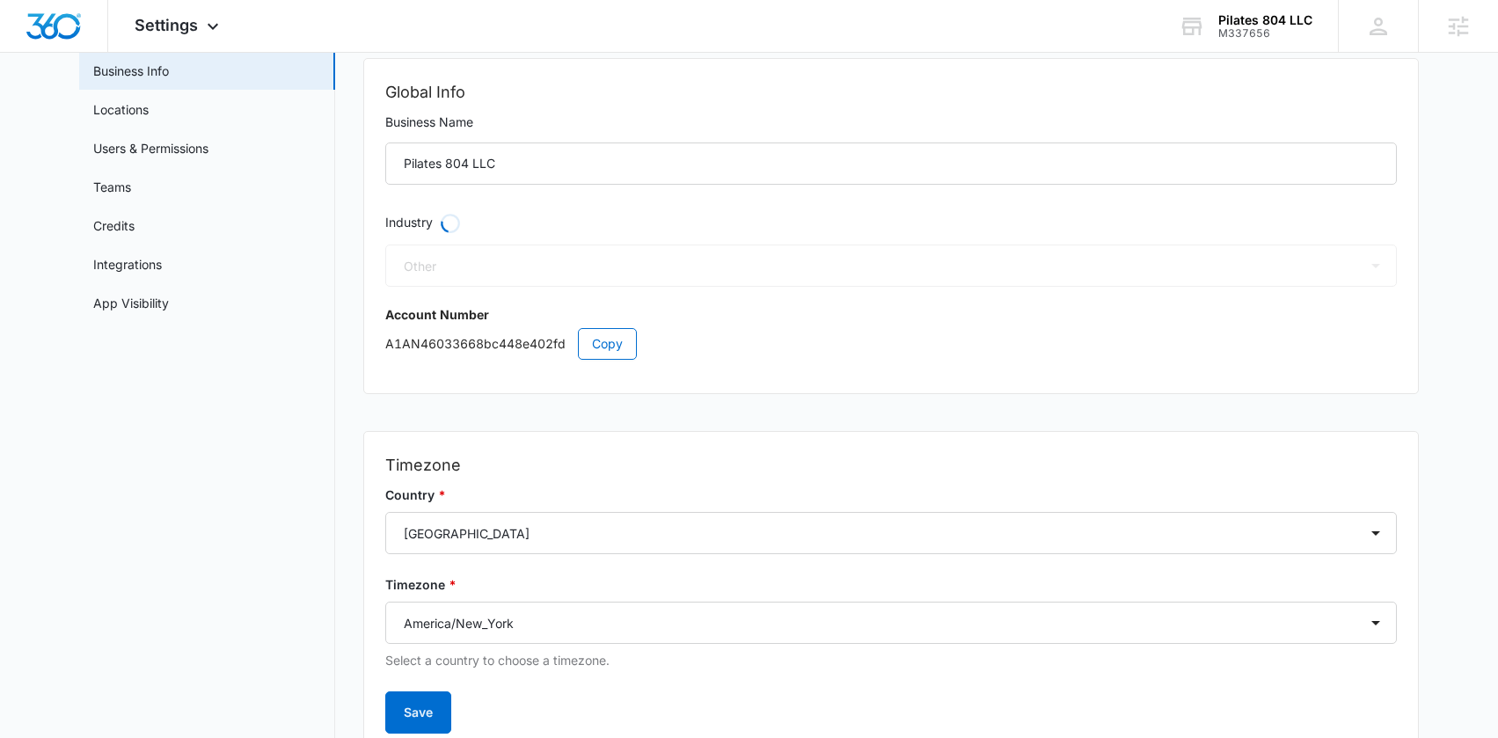
select select "36"
click at [824, 358] on div "Global Info Business Name Pilates 804 LLC Industry Select Accounting / CPA Assi…" at bounding box center [891, 225] width 1054 height 332
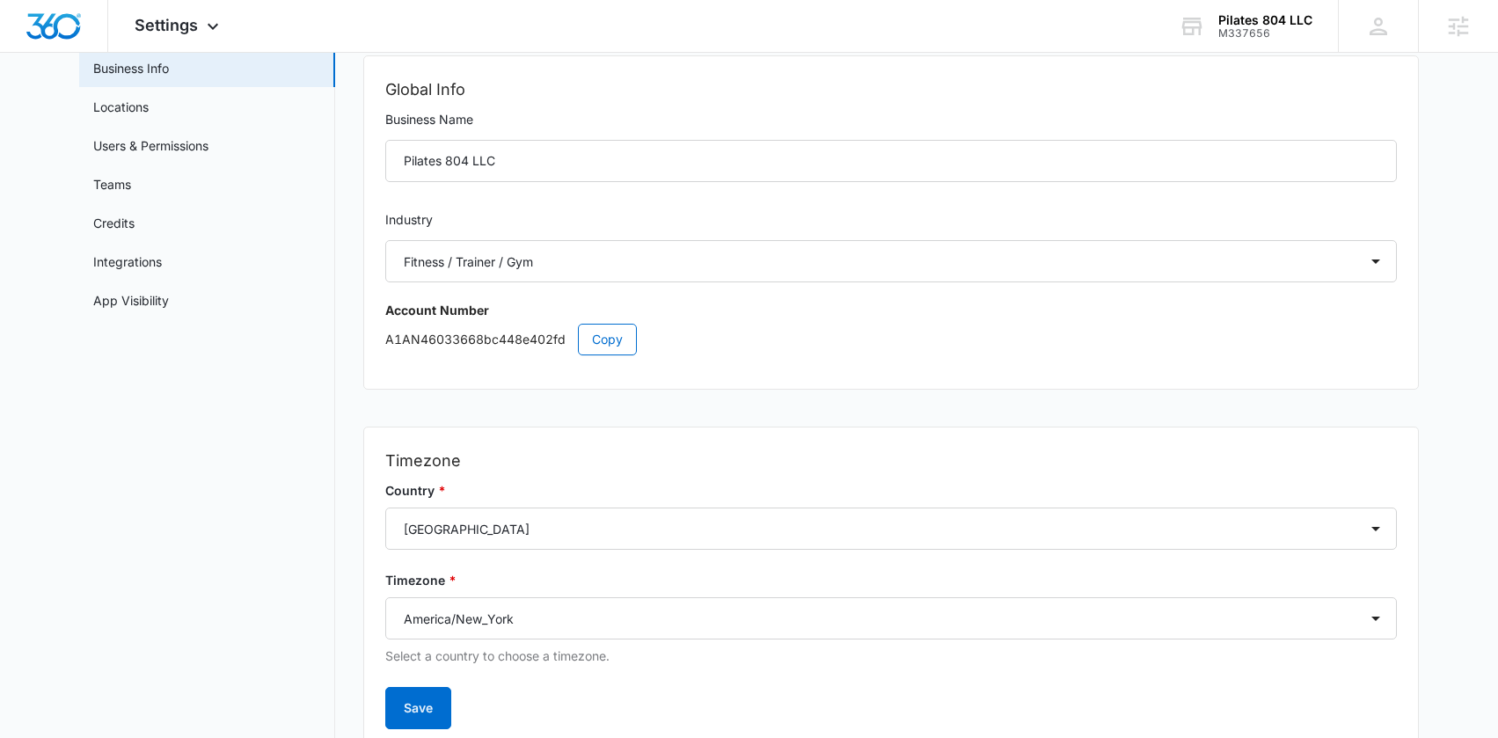
scroll to position [0, 0]
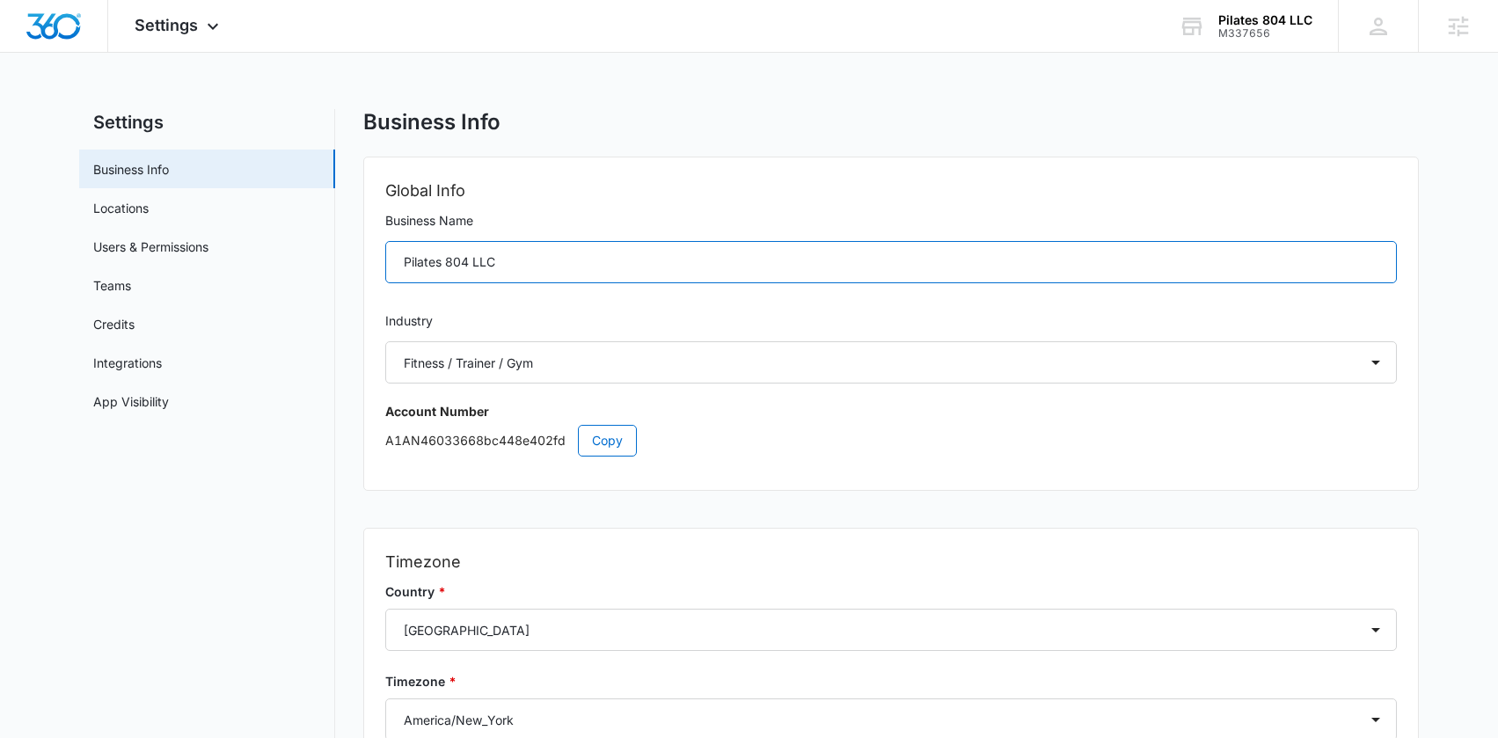
drag, startPoint x: 445, startPoint y: 263, endPoint x: 384, endPoint y: 263, distance: 60.7
click at [384, 263] on div "Global Info Business Name Pilates 804 LLC Industry Select Accounting / CPA Assi…" at bounding box center [891, 323] width 1054 height 332
click at [442, 273] on input "Pilates 804 LLC" at bounding box center [890, 262] width 1011 height 42
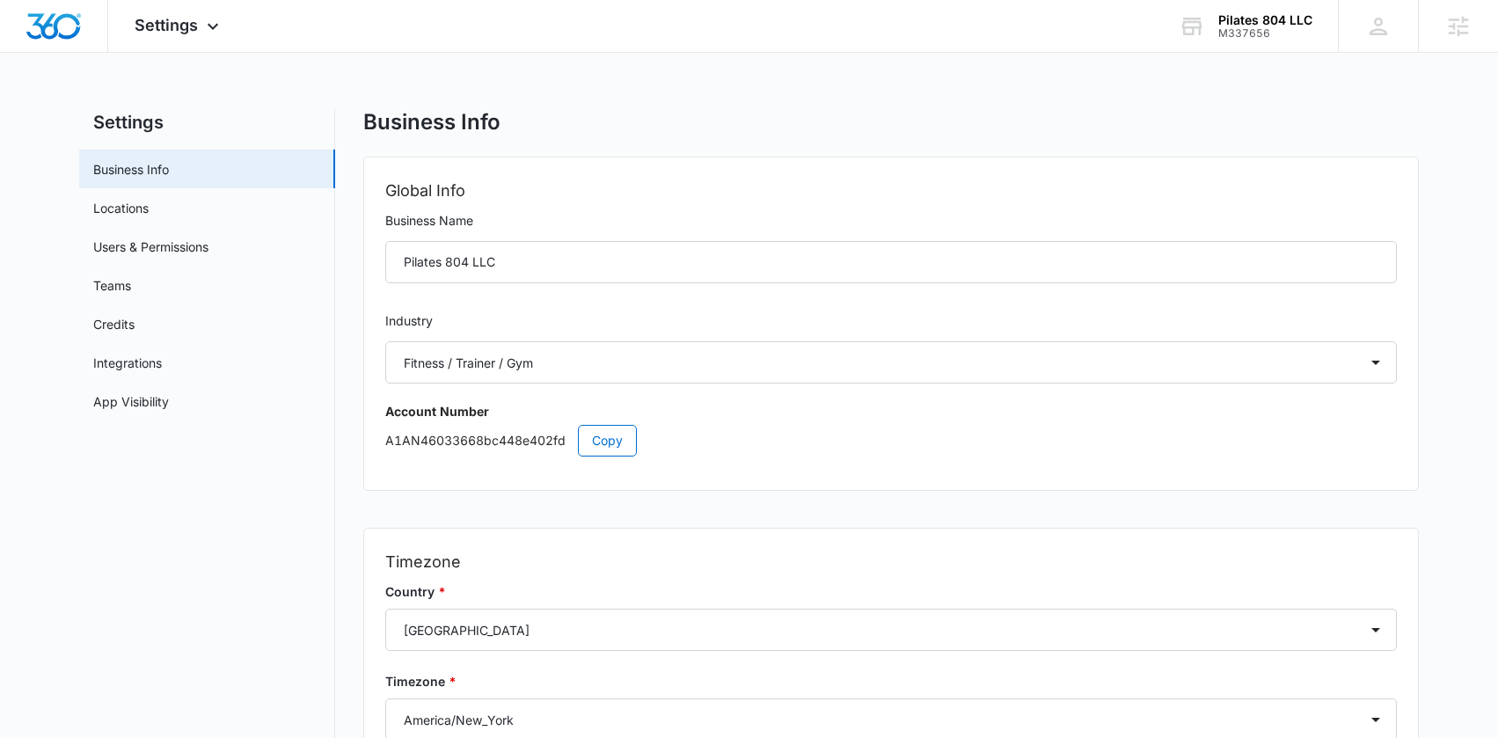
click at [539, 318] on label "Industry" at bounding box center [890, 320] width 1011 height 19
click at [149, 217] on link "Locations" at bounding box center [120, 208] width 55 height 18
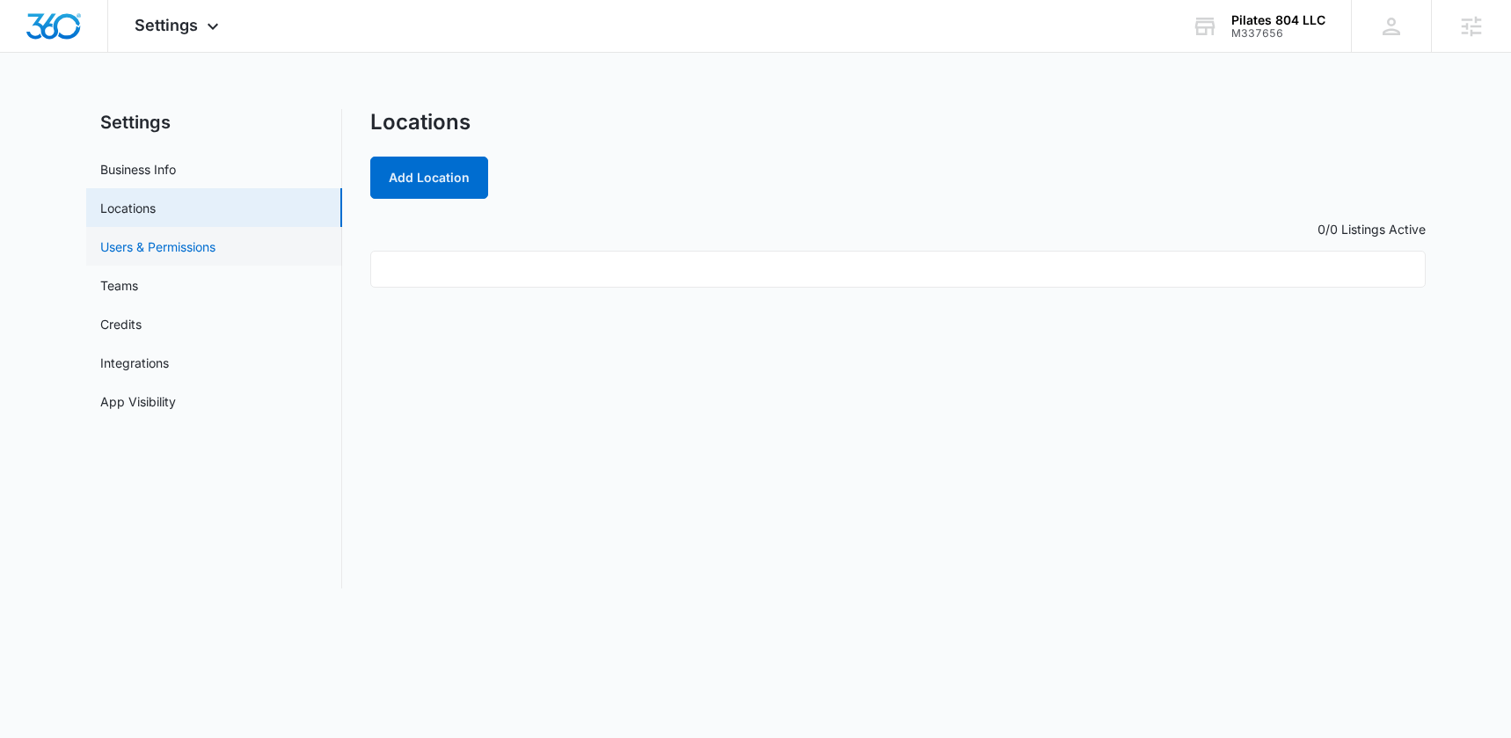
click at [189, 253] on link "Users & Permissions" at bounding box center [157, 246] width 115 height 18
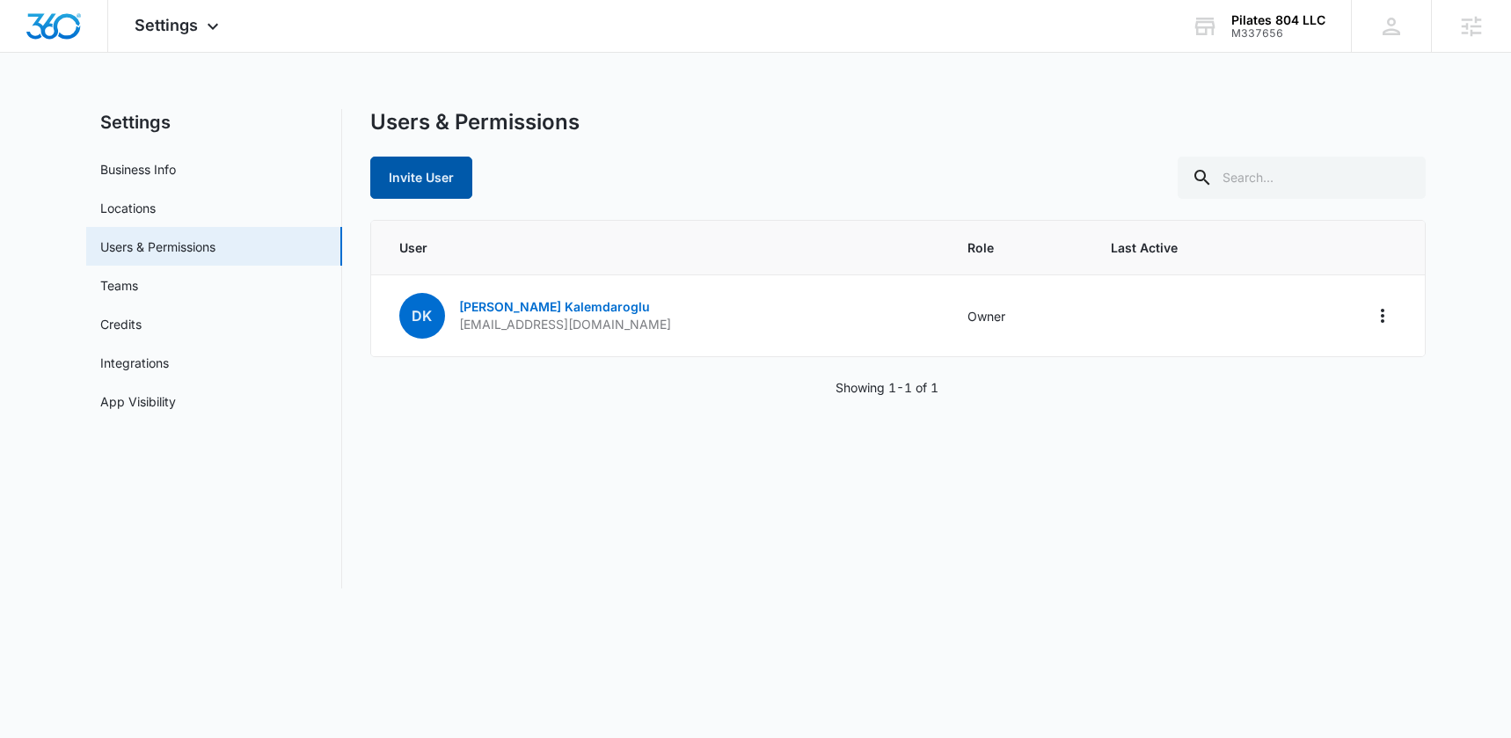
click at [417, 189] on button "Invite User" at bounding box center [421, 178] width 102 height 42
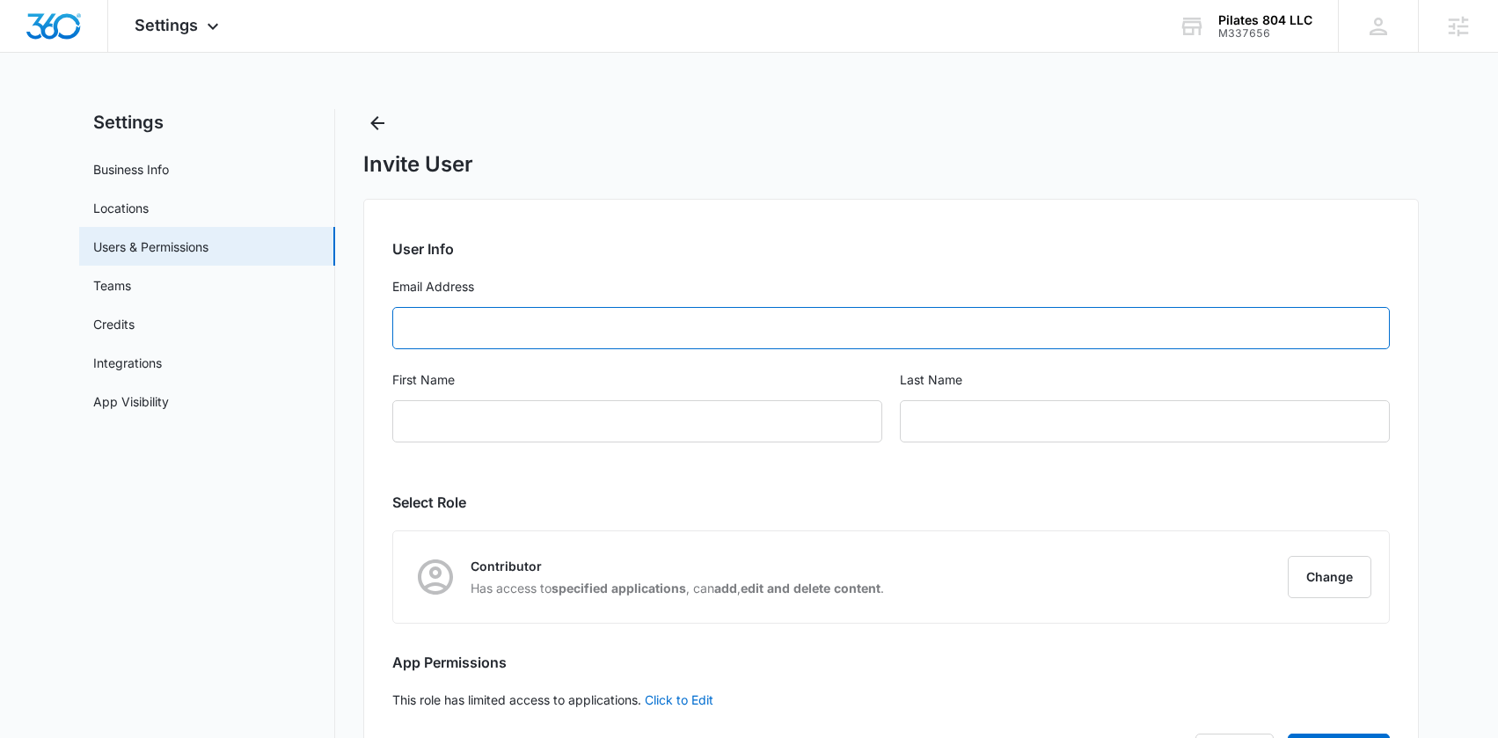
drag, startPoint x: 521, startPoint y: 334, endPoint x: 635, endPoint y: 334, distance: 114.3
click at [522, 334] on input "Email Address" at bounding box center [890, 328] width 997 height 42
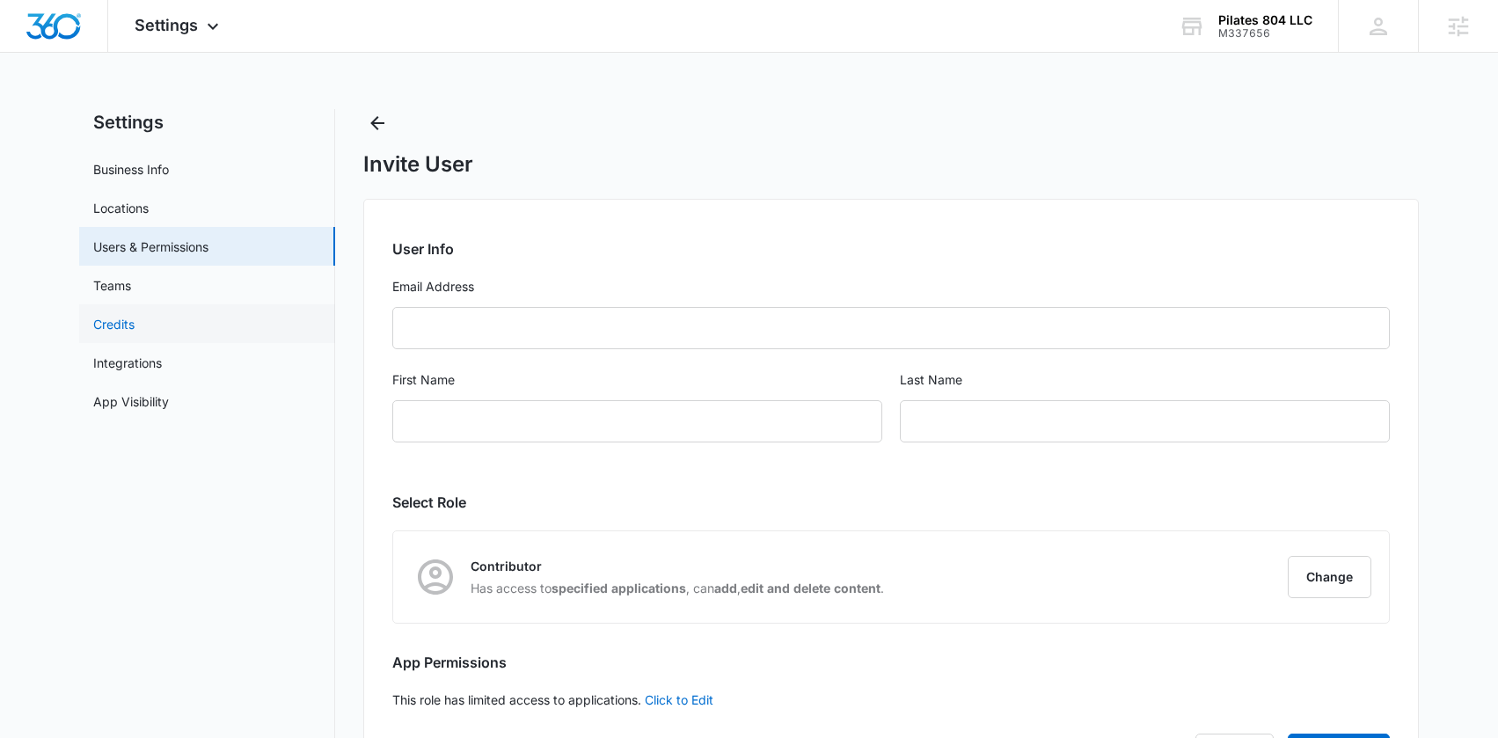
click at [135, 329] on link "Credits" at bounding box center [113, 324] width 41 height 18
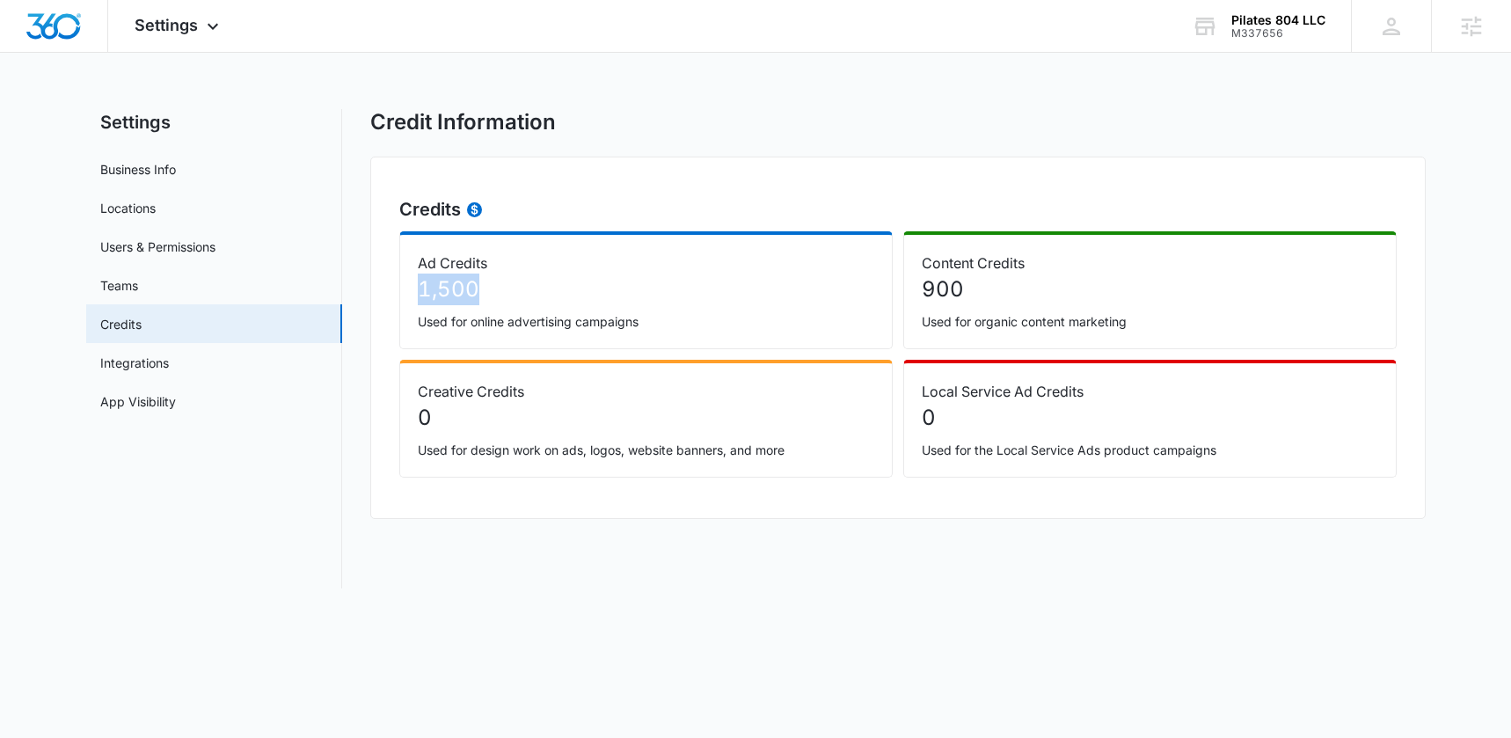
drag, startPoint x: 503, startPoint y: 293, endPoint x: 412, endPoint y: 293, distance: 91.5
click at [412, 293] on div "Ad Credits 1,500 Used for online advertising campaigns" at bounding box center [645, 290] width 493 height 118
click at [629, 297] on p "1,500" at bounding box center [646, 290] width 456 height 32
click at [512, 294] on p "1,500" at bounding box center [646, 290] width 456 height 32
click at [169, 361] on link "Integrations" at bounding box center [134, 363] width 69 height 18
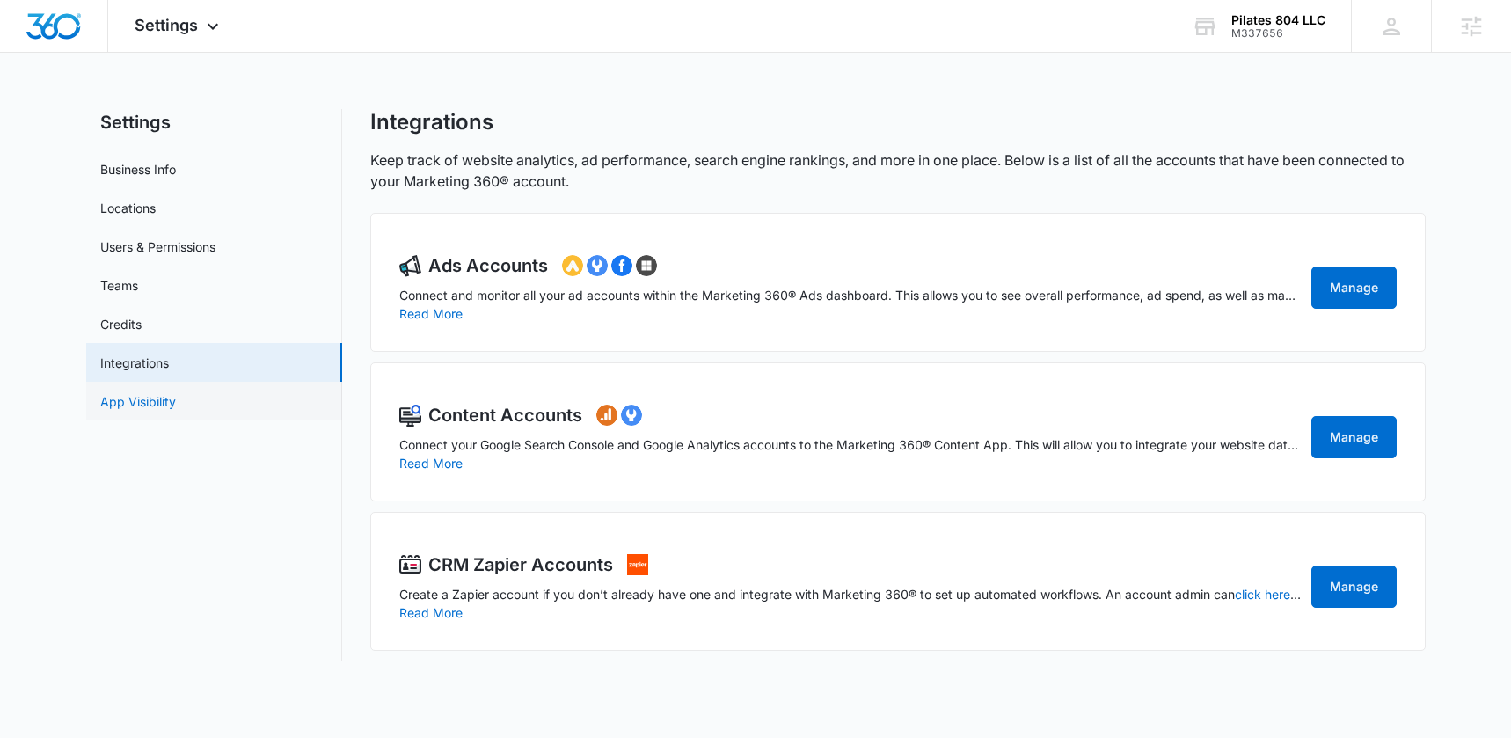
click at [176, 409] on link "App Visibility" at bounding box center [138, 401] width 76 height 18
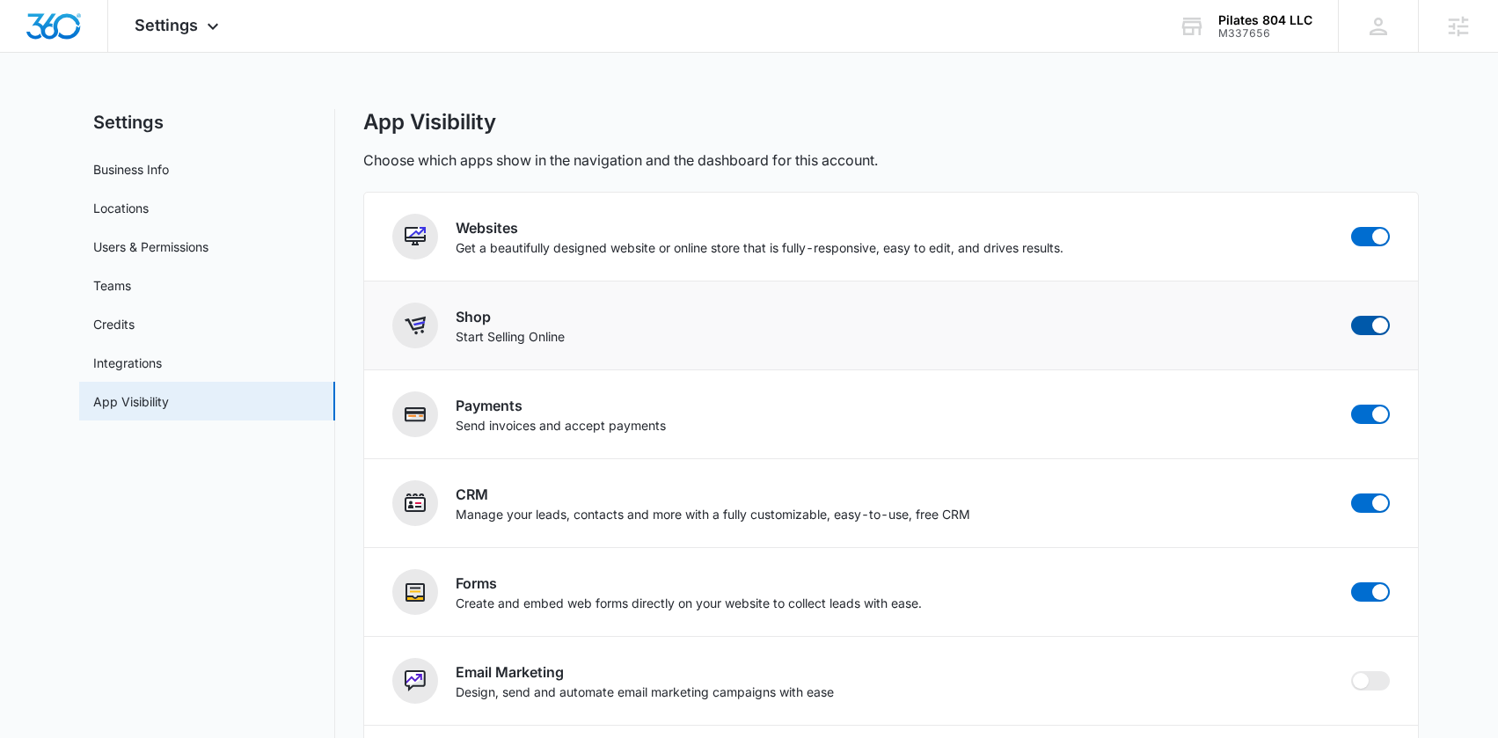
click at [1365, 323] on span at bounding box center [1370, 325] width 39 height 19
click at [1351, 316] on input "checkbox" at bounding box center [1350, 315] width 1 height 1
checkbox input "false"
click at [1369, 416] on span at bounding box center [1370, 414] width 39 height 19
click at [1351, 405] on input "checkbox" at bounding box center [1350, 404] width 1 height 1
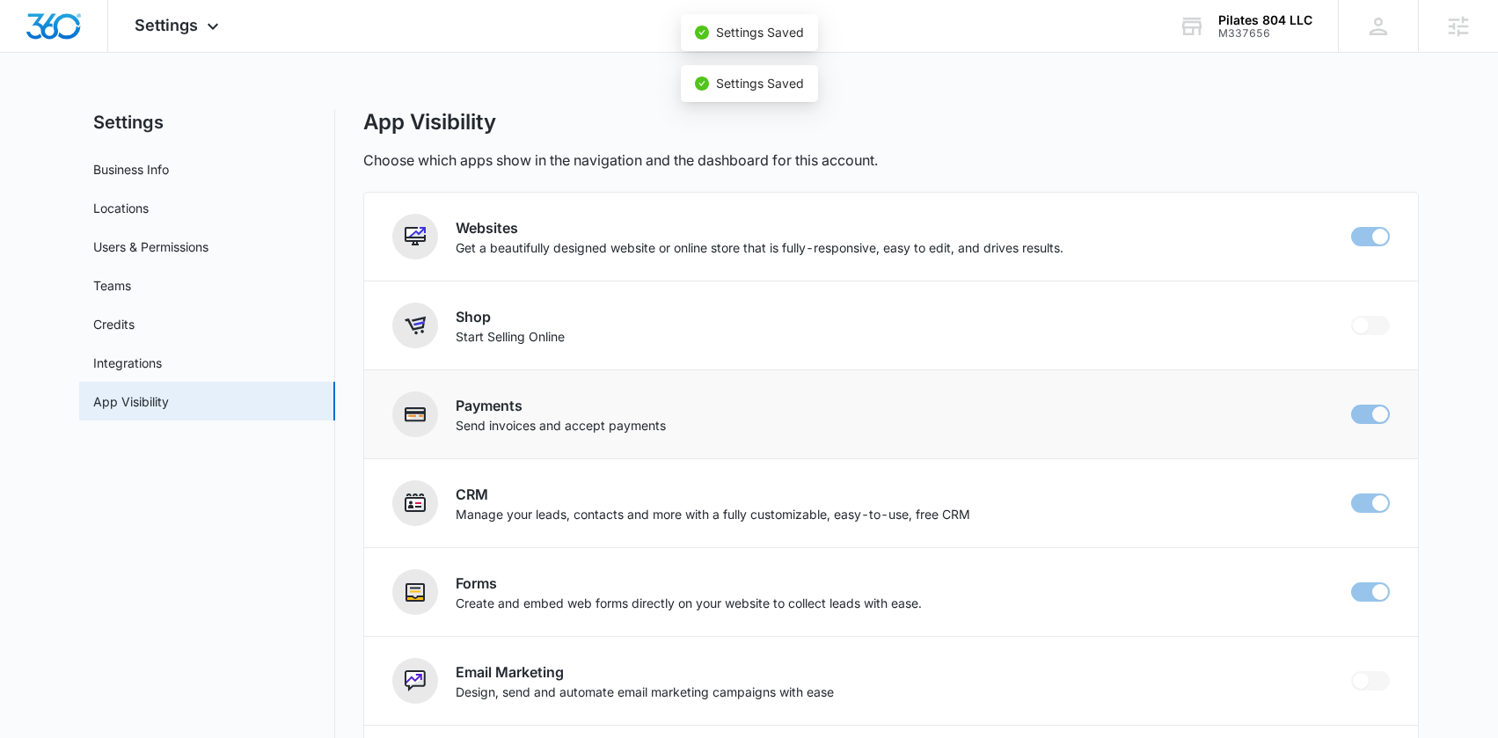
checkbox input "false"
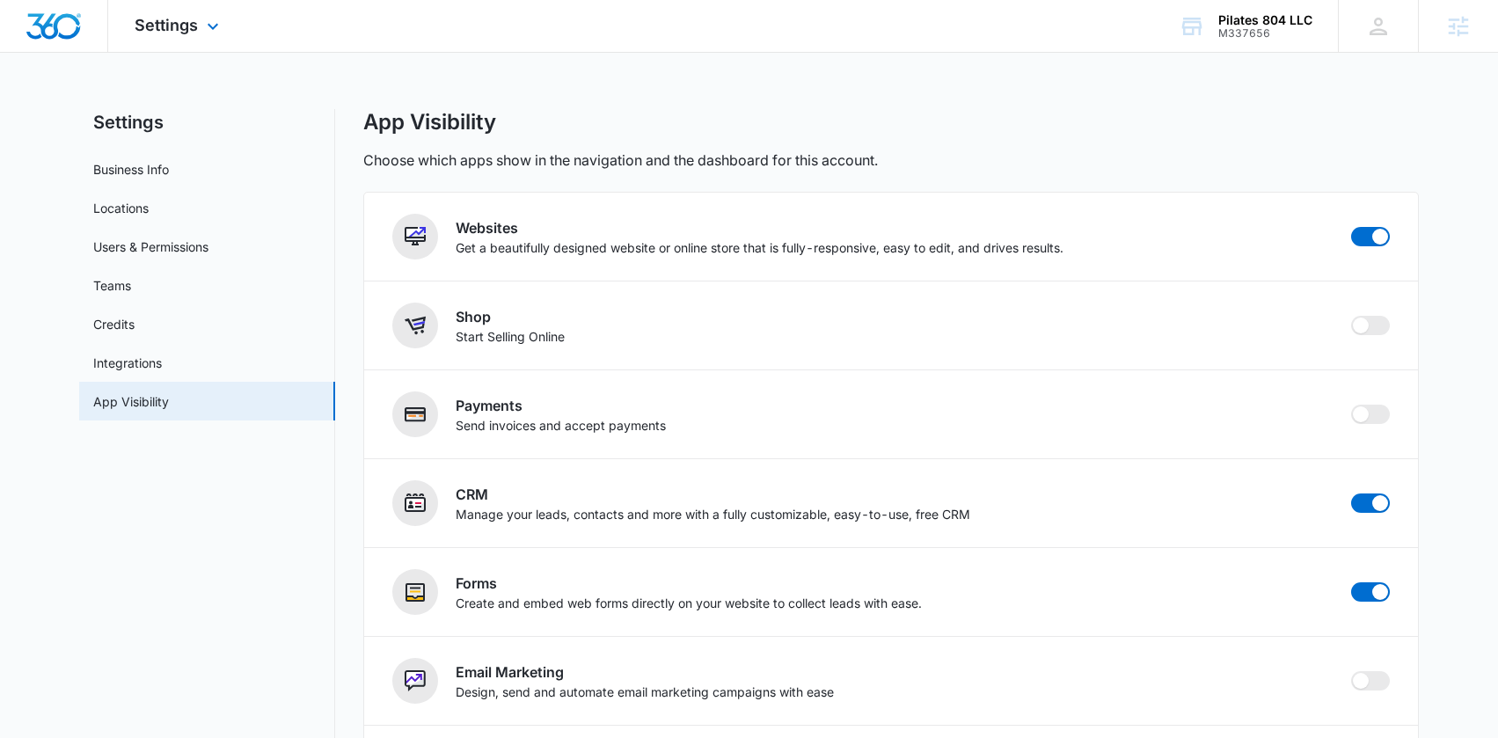
click at [75, 39] on div at bounding box center [54, 26] width 108 height 52
click at [42, 26] on img "Dashboard" at bounding box center [54, 26] width 56 height 26
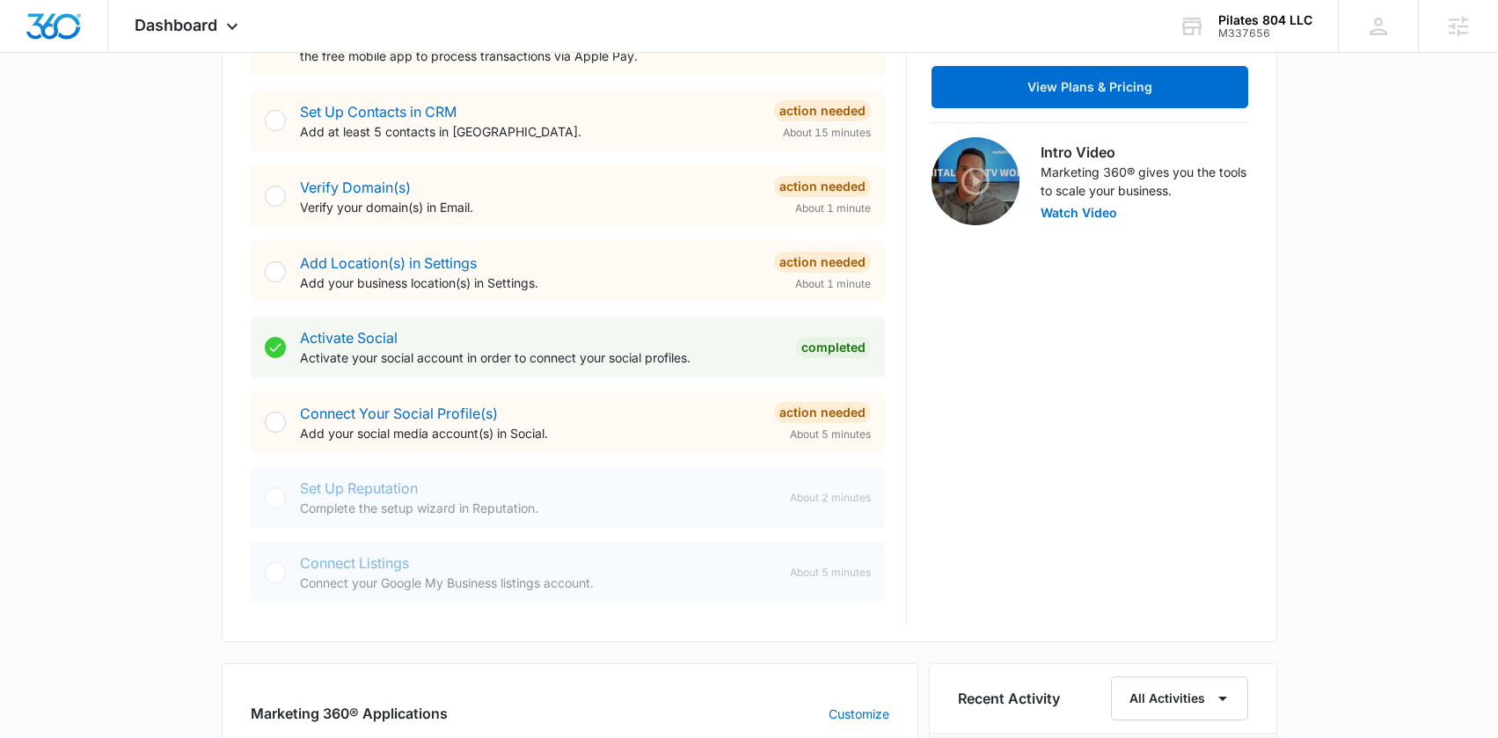
scroll to position [469, 0]
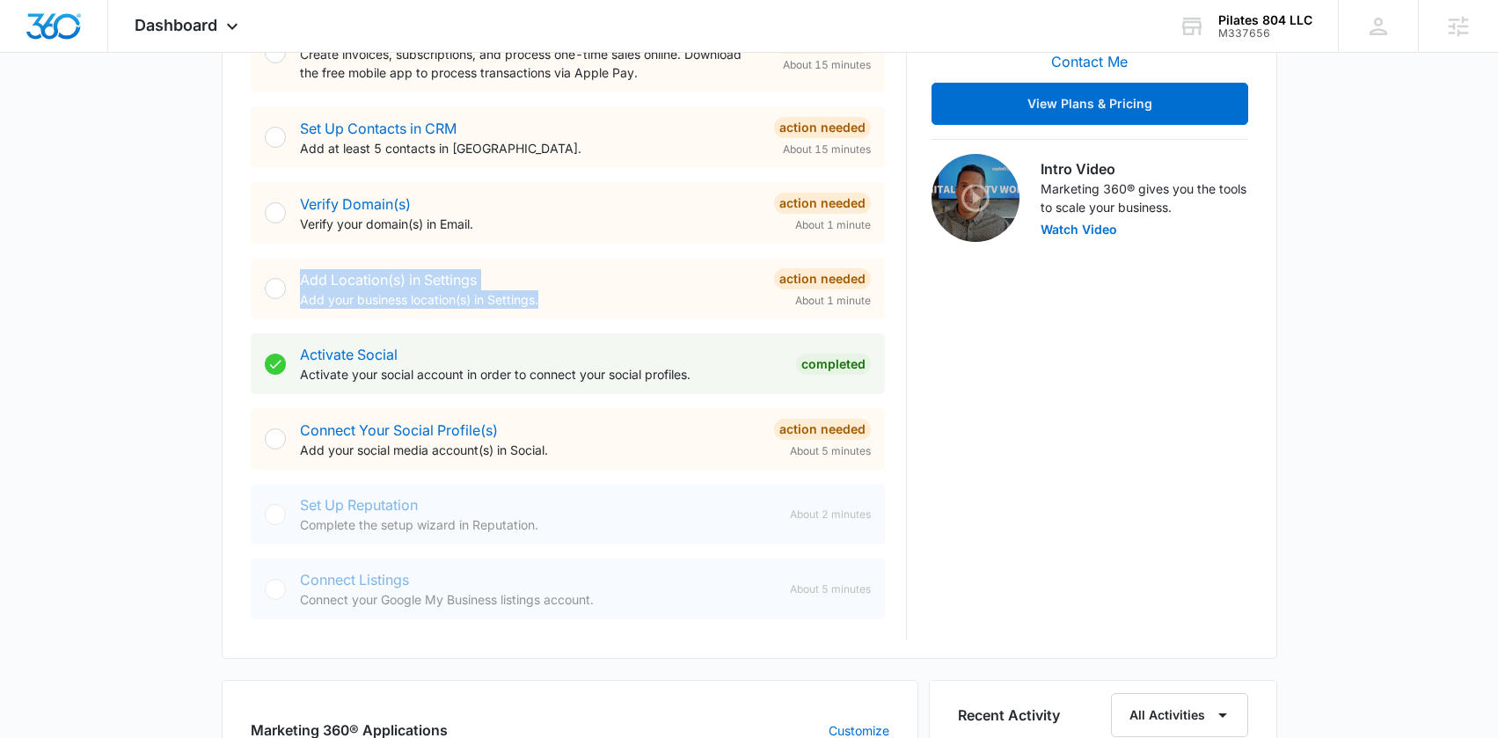
drag, startPoint x: 581, startPoint y: 300, endPoint x: 277, endPoint y: 295, distance: 304.4
click at [277, 295] on div "Add Location(s) in Settings Add your business location(s) in Settings. Action N…" at bounding box center [568, 289] width 634 height 62
click at [580, 518] on p "Complete the setup wizard in Reputation." at bounding box center [538, 524] width 476 height 18
drag, startPoint x: 403, startPoint y: 507, endPoint x: 292, endPoint y: 495, distance: 111.4
click at [292, 495] on div "Set Up Reputation Complete the setup wizard in Reputation. About 2 minutes" at bounding box center [568, 514] width 634 height 61
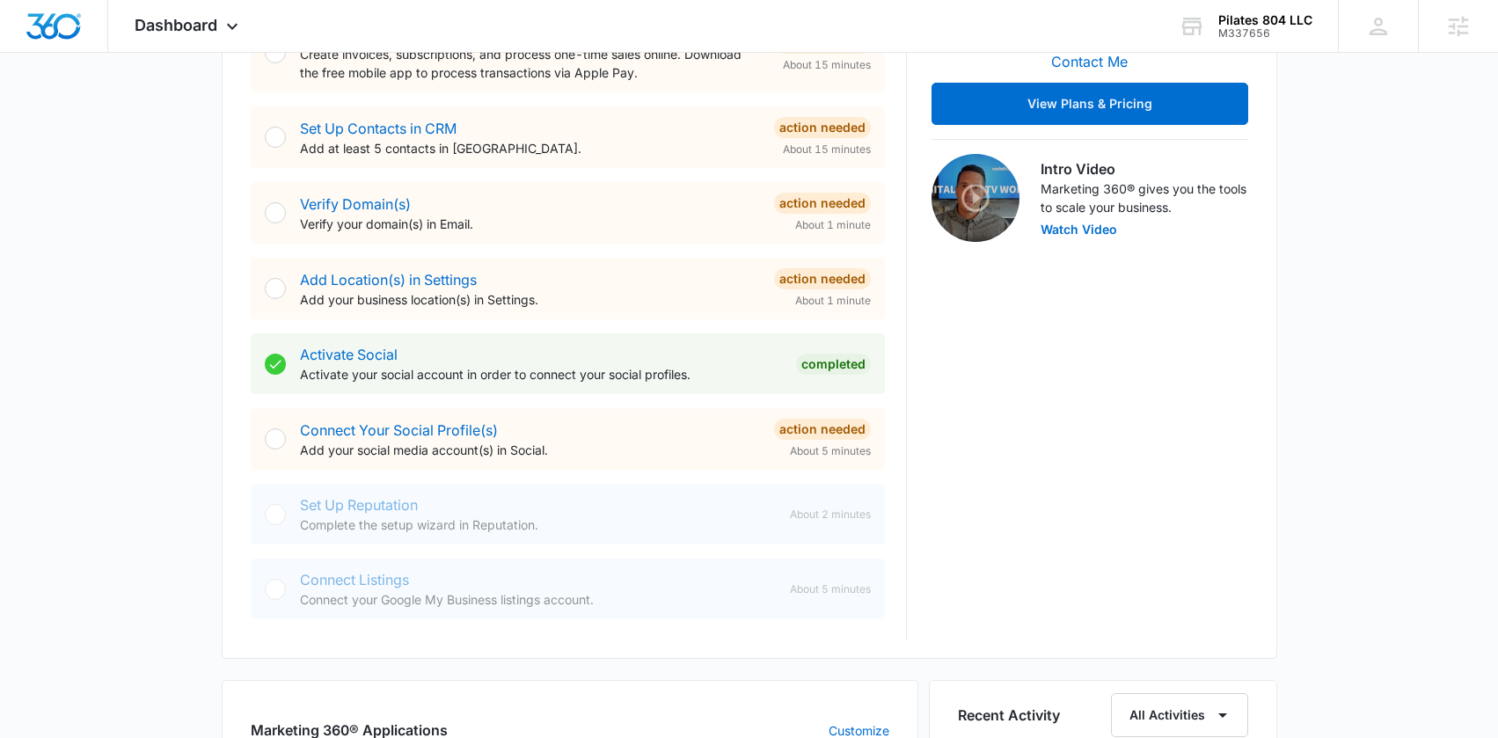
click at [566, 551] on div "Smart Start Your Brand Profile Quickly populate your Brand Profile using our AI…" at bounding box center [579, 278] width 656 height 723
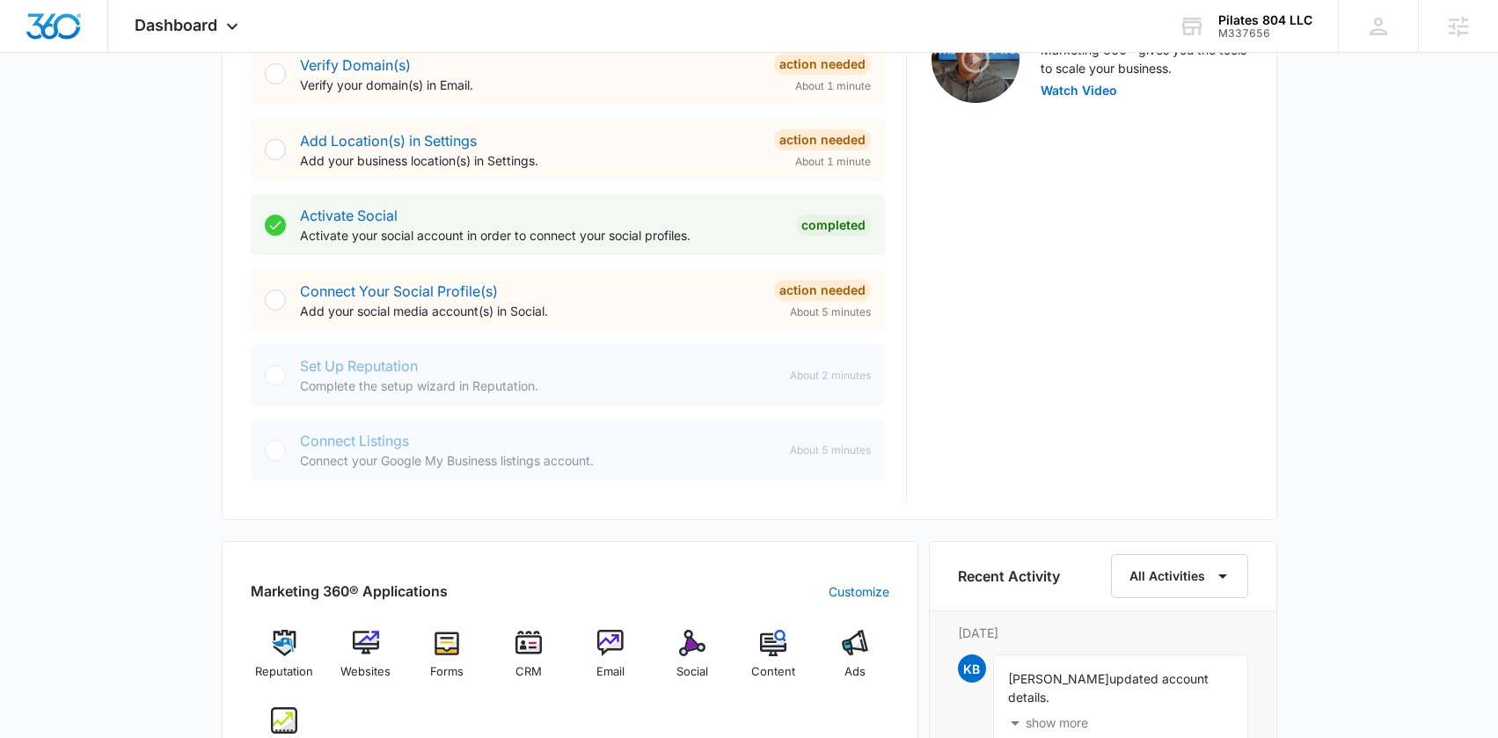
scroll to position [619, 0]
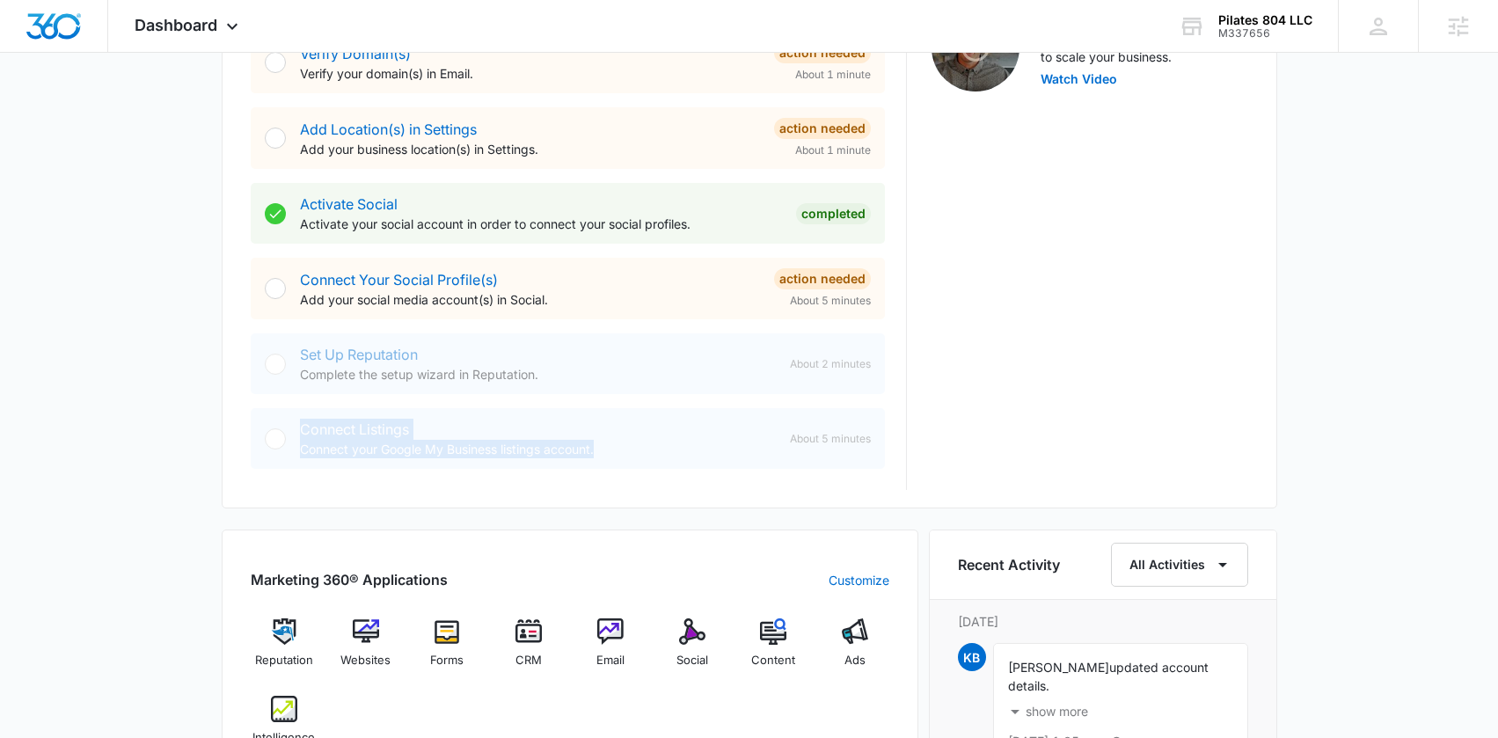
drag, startPoint x: 496, startPoint y: 433, endPoint x: 274, endPoint y: 408, distance: 223.9
click at [274, 408] on div "Connect Listings Connect your Google My Business listings account. About 5 minu…" at bounding box center [568, 438] width 634 height 61
click at [504, 405] on div "Smart Start Your Brand Profile Quickly populate your Brand Profile using our AI…" at bounding box center [579, 128] width 656 height 723
drag, startPoint x: 707, startPoint y: 445, endPoint x: 291, endPoint y: 442, distance: 416.0
click at [291, 442] on div "Connect Listings Connect your Google My Business listings account. About 5 minu…" at bounding box center [568, 438] width 634 height 61
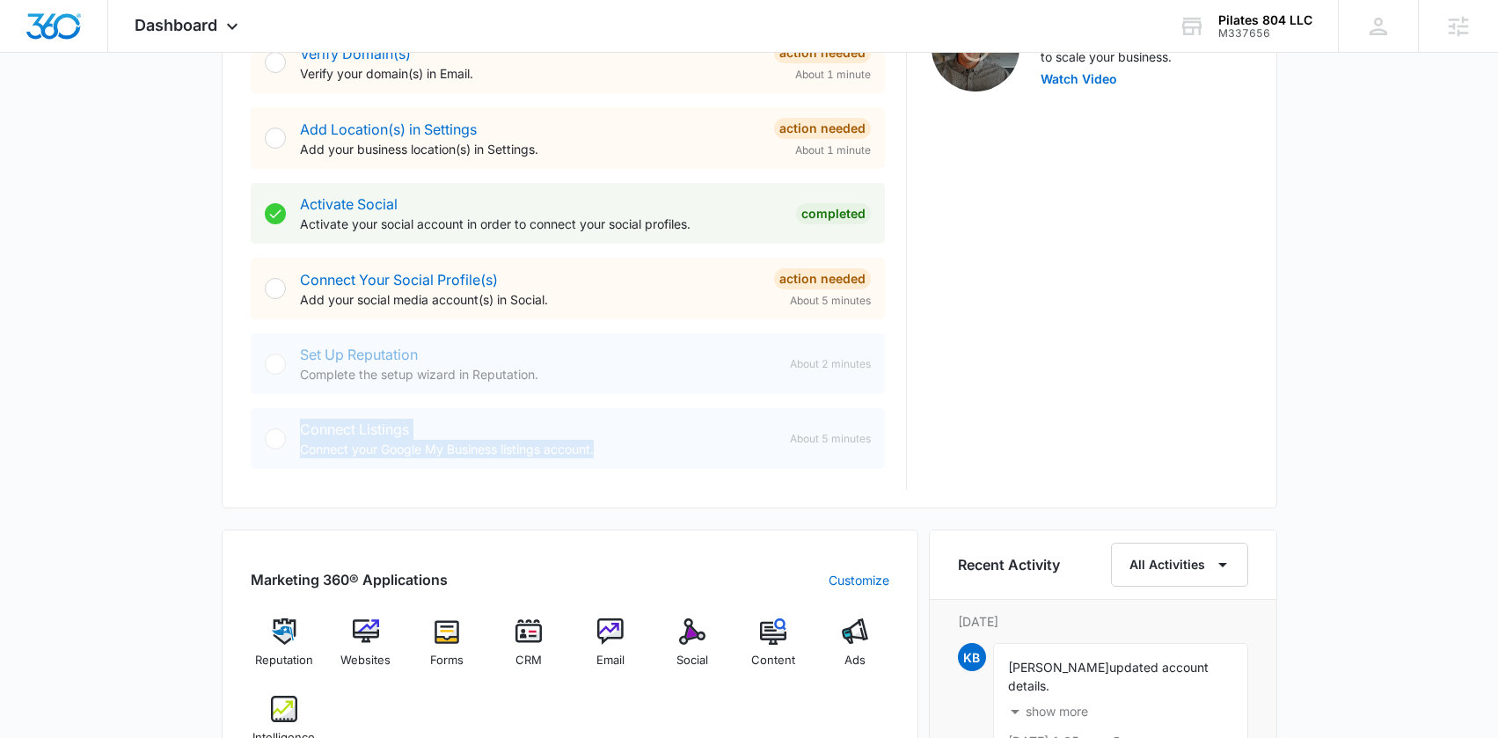
click at [352, 428] on div "Connect Listings Connect your Google My Business listings account." at bounding box center [538, 439] width 476 height 40
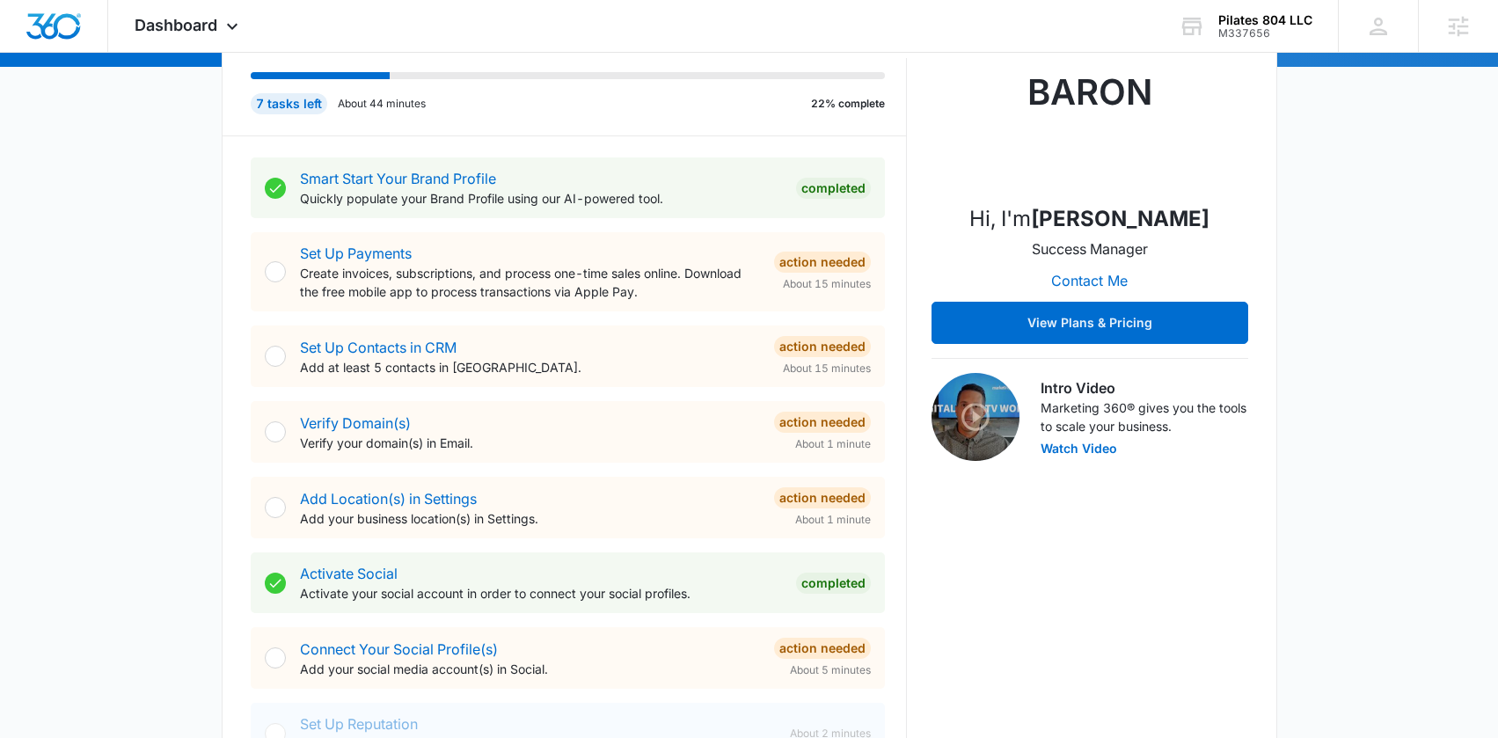
scroll to position [581, 0]
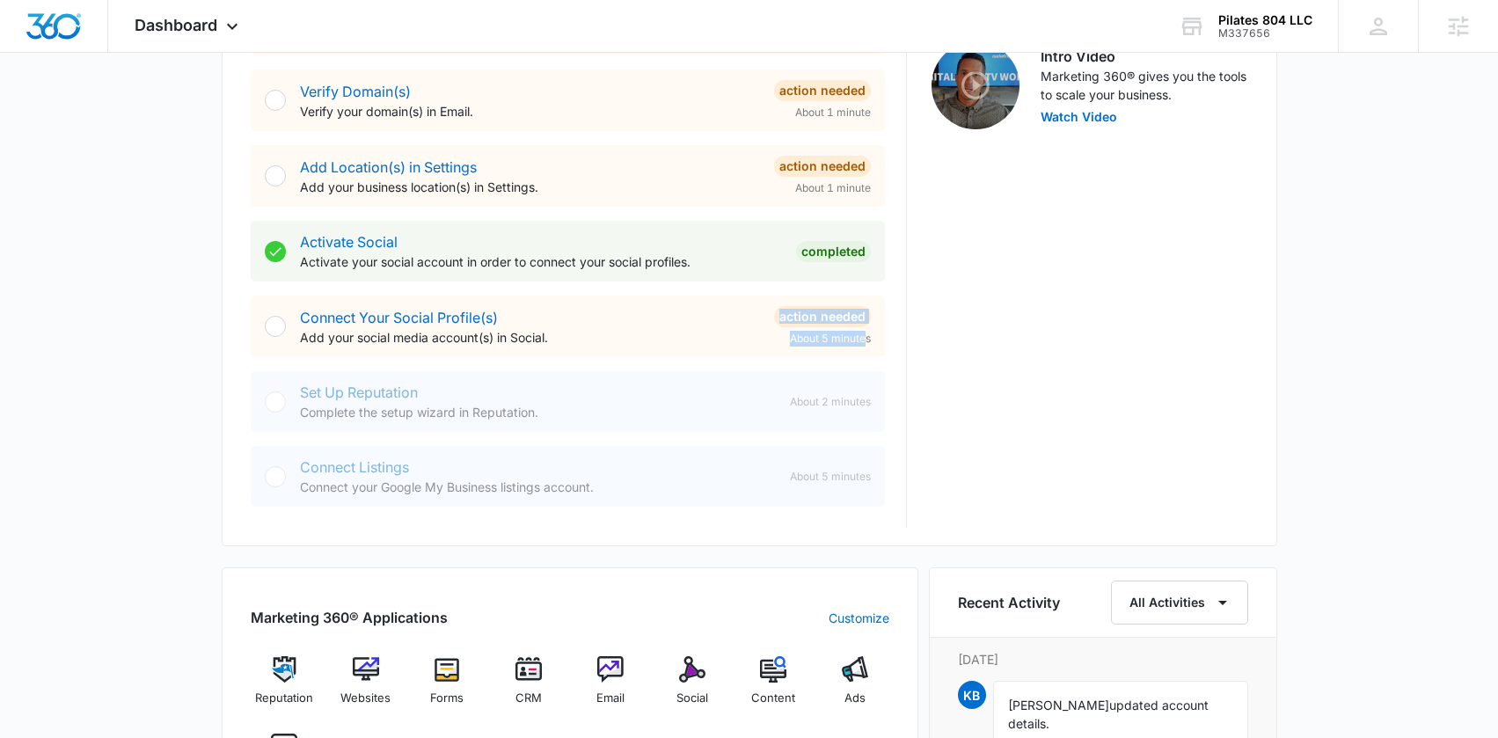
drag, startPoint x: 711, startPoint y: 312, endPoint x: 753, endPoint y: 328, distance: 45.1
click at [753, 328] on div "Connect Your Social Profile(s) Add your social media account(s) in Social. Acti…" at bounding box center [585, 326] width 571 height 40
click at [753, 328] on p "Add your social media account(s) in Social." at bounding box center [530, 337] width 460 height 18
drag, startPoint x: 704, startPoint y: 318, endPoint x: 910, endPoint y: 331, distance: 207.1
click at [910, 331] on div "Getting Started Outlined below are the necessary steps to help you successfully…" at bounding box center [749, 99] width 997 height 857
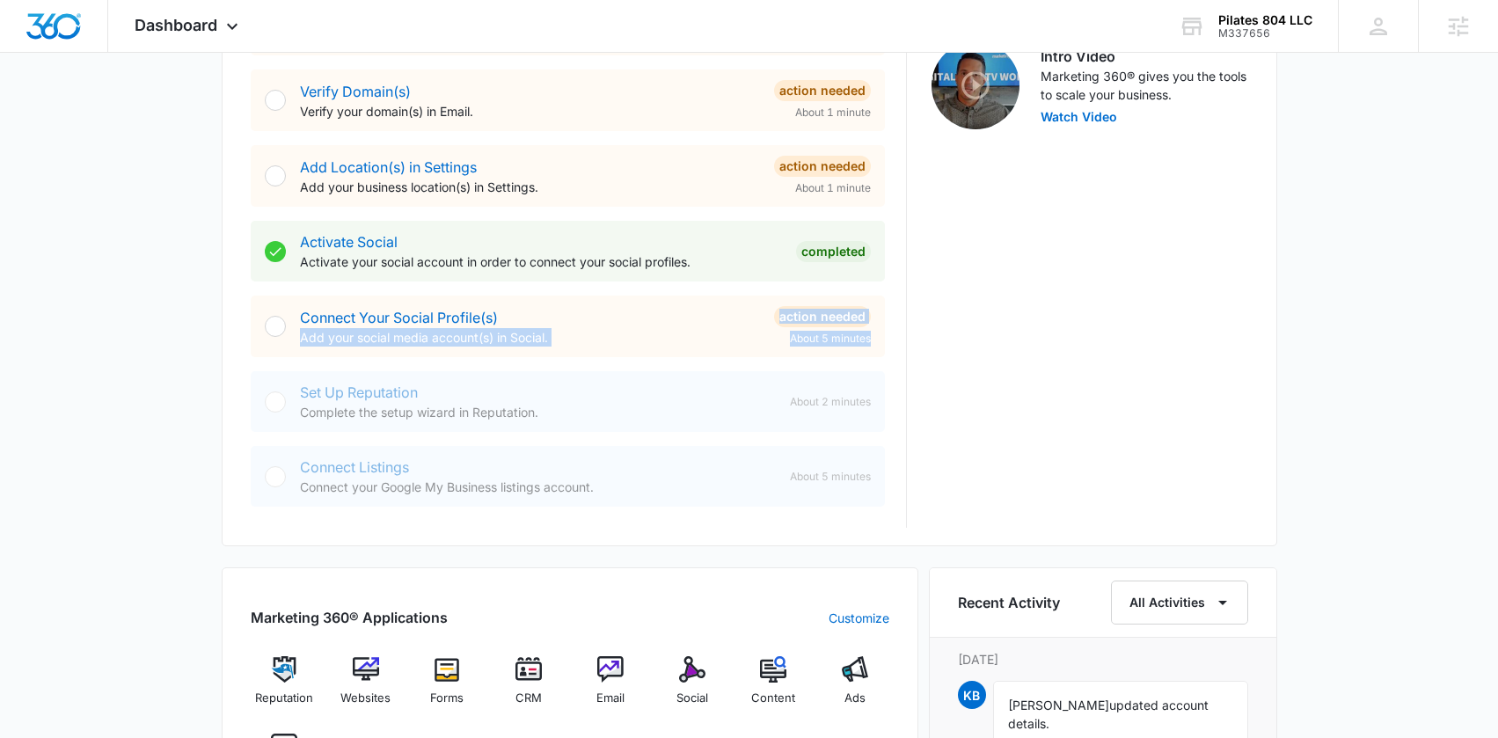
click at [911, 335] on div "Getting Started Outlined below are the necessary steps to help you successfully…" at bounding box center [749, 99] width 997 height 857
click at [761, 376] on div "Set Up Reputation Complete the setup wizard in Reputation. About 2 minutes" at bounding box center [568, 401] width 634 height 61
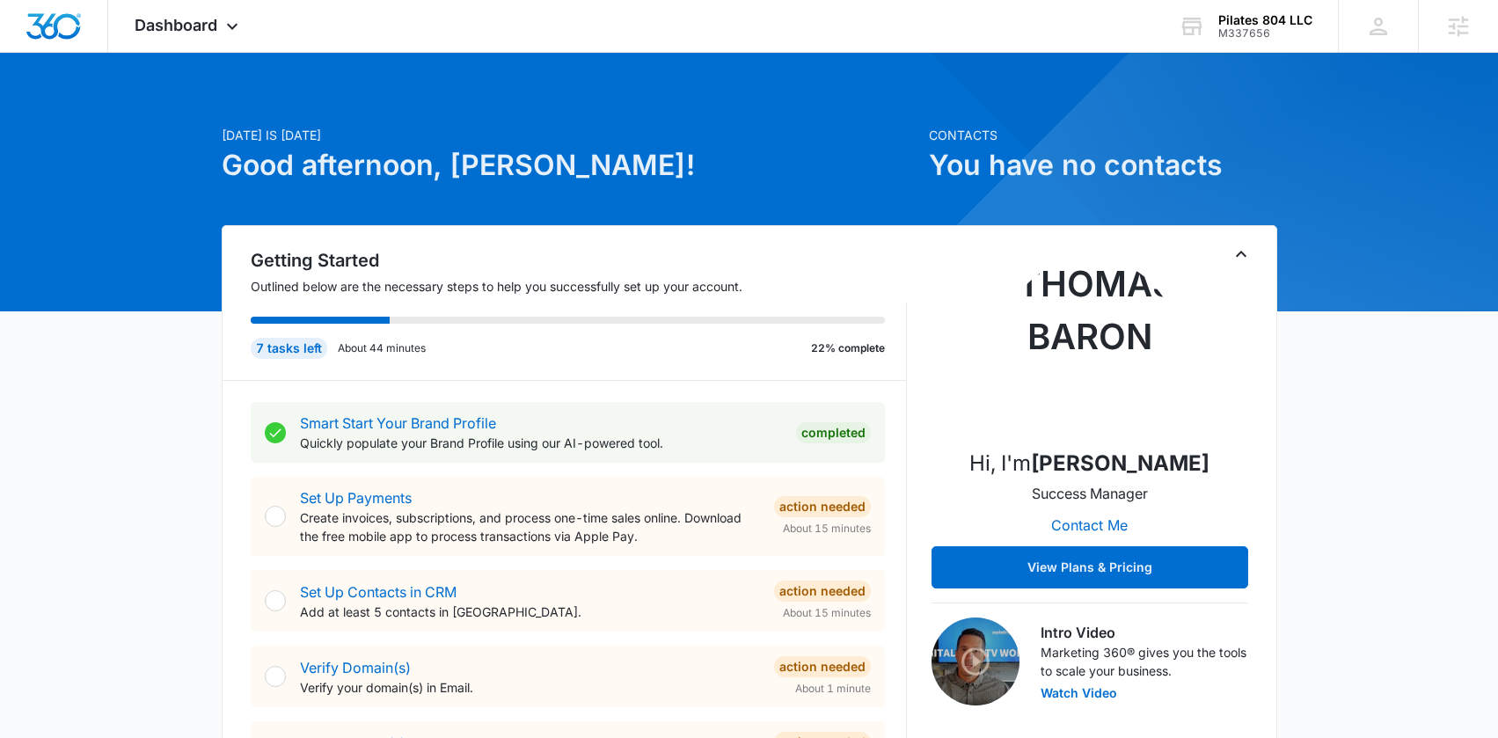
scroll to position [0, 0]
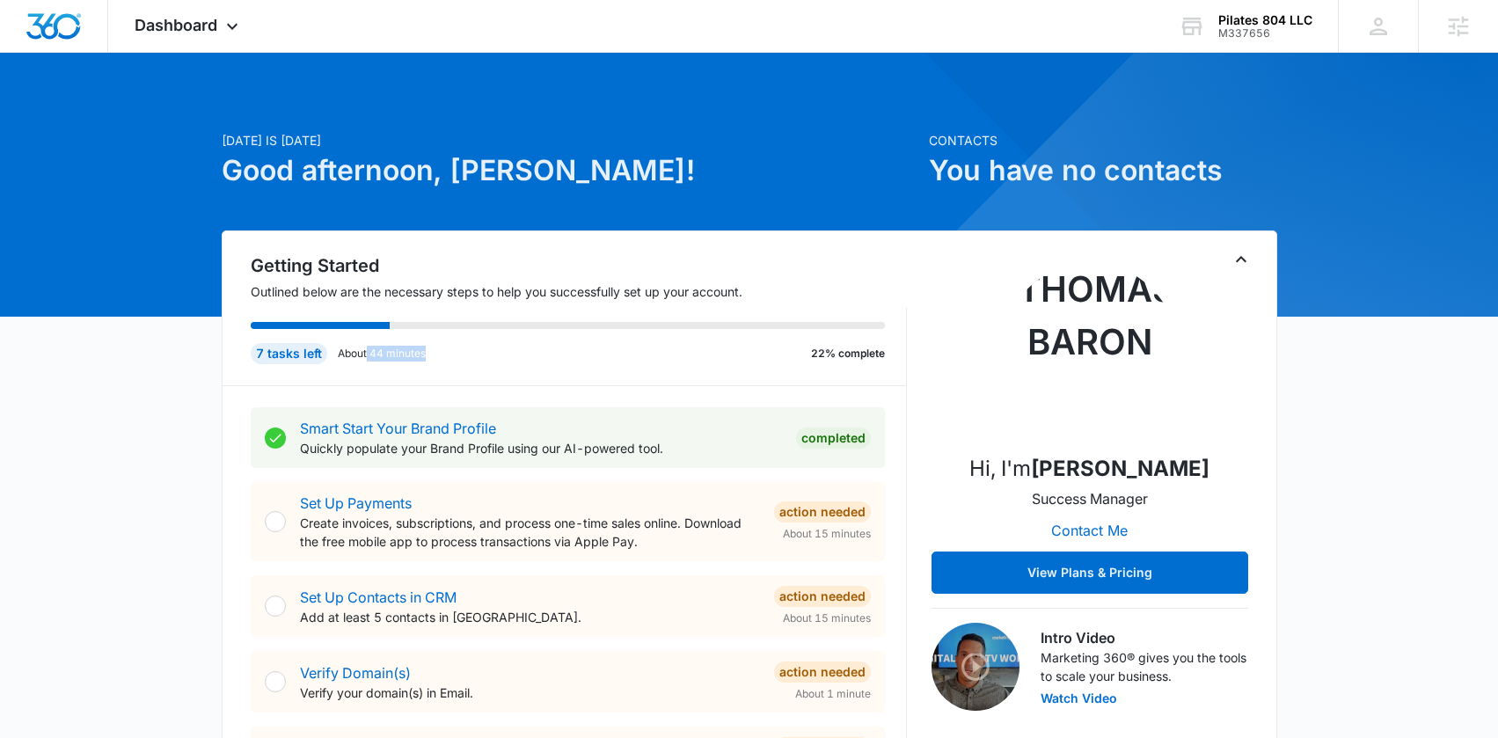
drag, startPoint x: 430, startPoint y: 361, endPoint x: 366, endPoint y: 349, distance: 65.4
click at [366, 349] on div "7 tasks left About 44 minutes 22% complete" at bounding box center [568, 353] width 634 height 21
click at [448, 372] on div "7 tasks left About 44 minutes 22% complete" at bounding box center [579, 346] width 656 height 77
click at [455, 366] on div "7 tasks left About 44 minutes 22% complete" at bounding box center [579, 346] width 656 height 77
click at [188, 31] on span "Dashboard" at bounding box center [176, 25] width 83 height 18
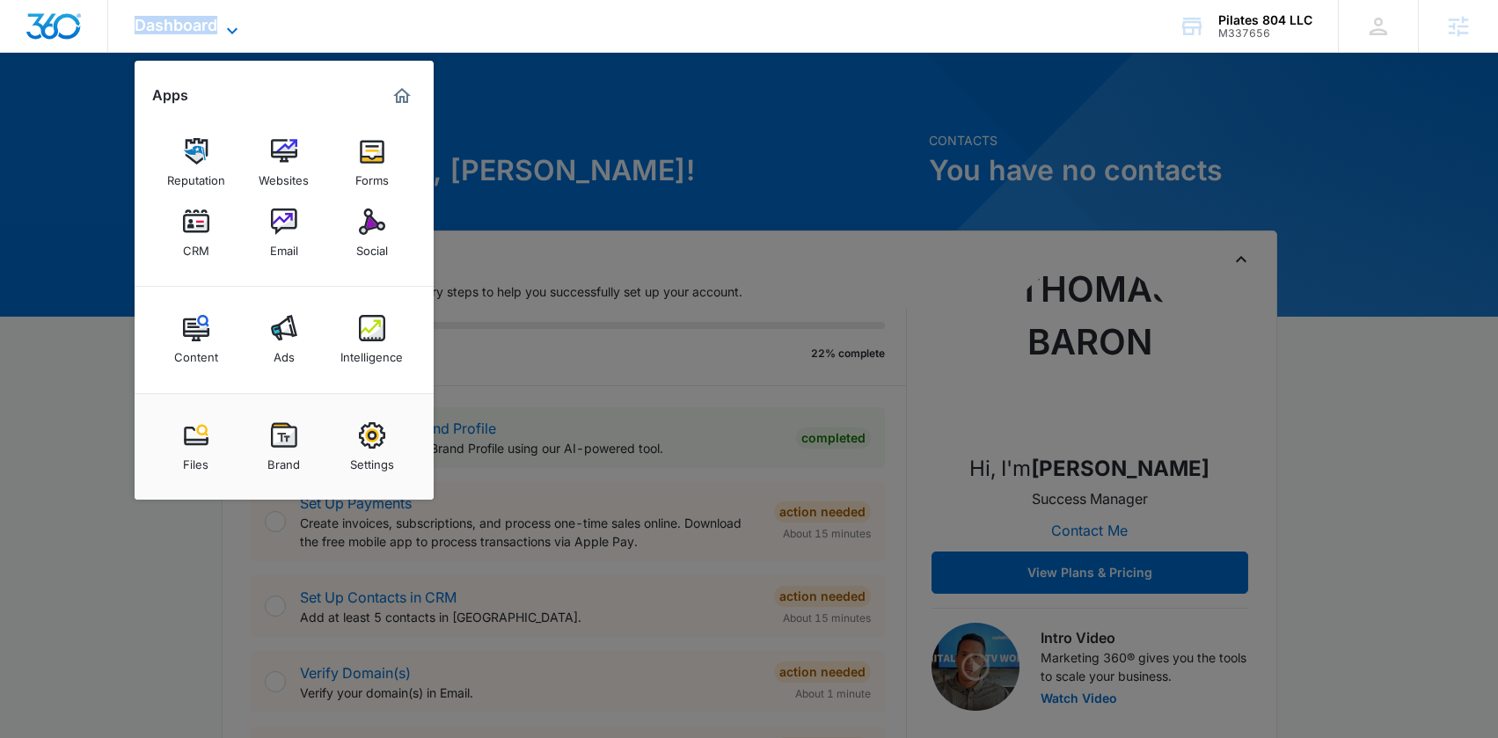
click at [188, 31] on span "Dashboard" at bounding box center [176, 25] width 83 height 18
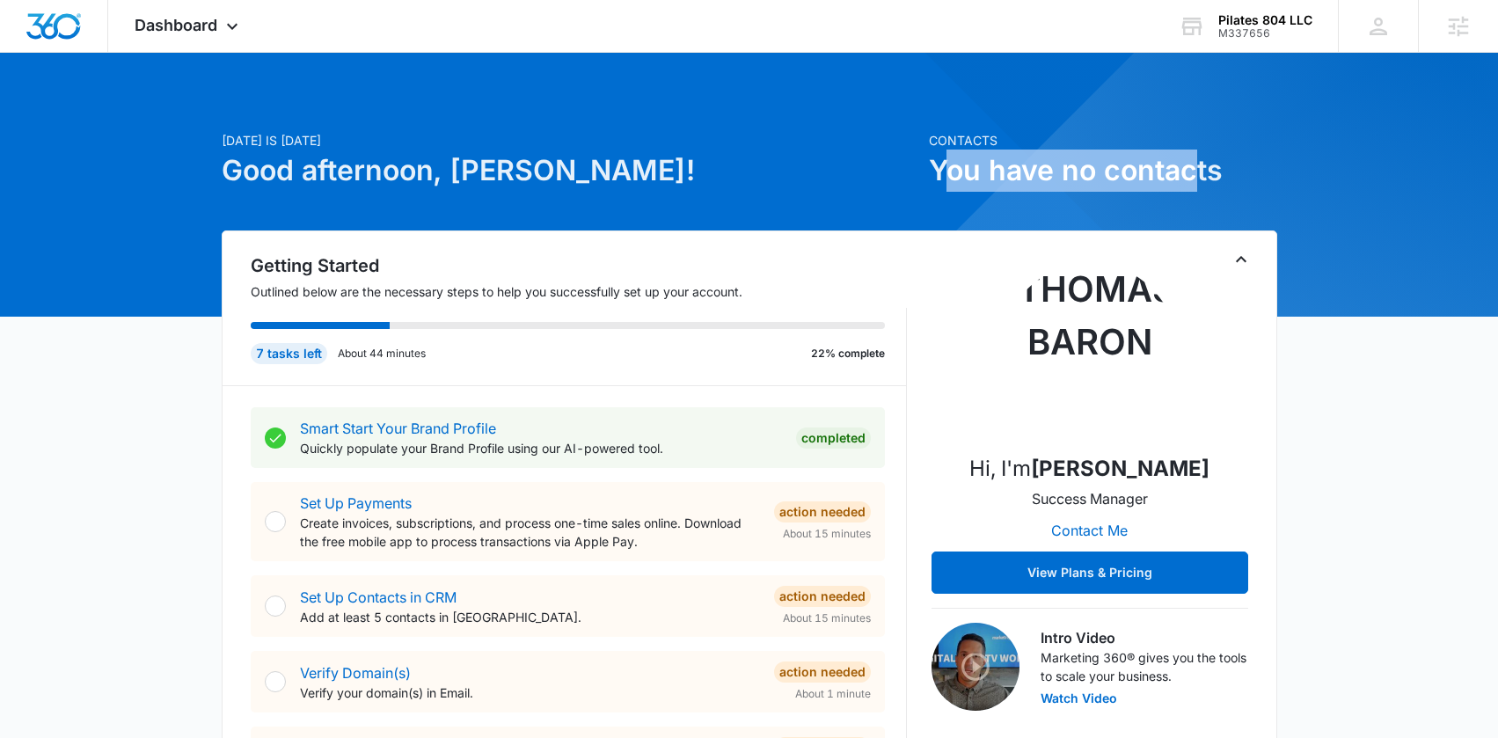
drag, startPoint x: 945, startPoint y: 172, endPoint x: 1207, endPoint y: 164, distance: 261.3
click at [1205, 164] on h1 "You have no contacts" at bounding box center [1103, 171] width 348 height 42
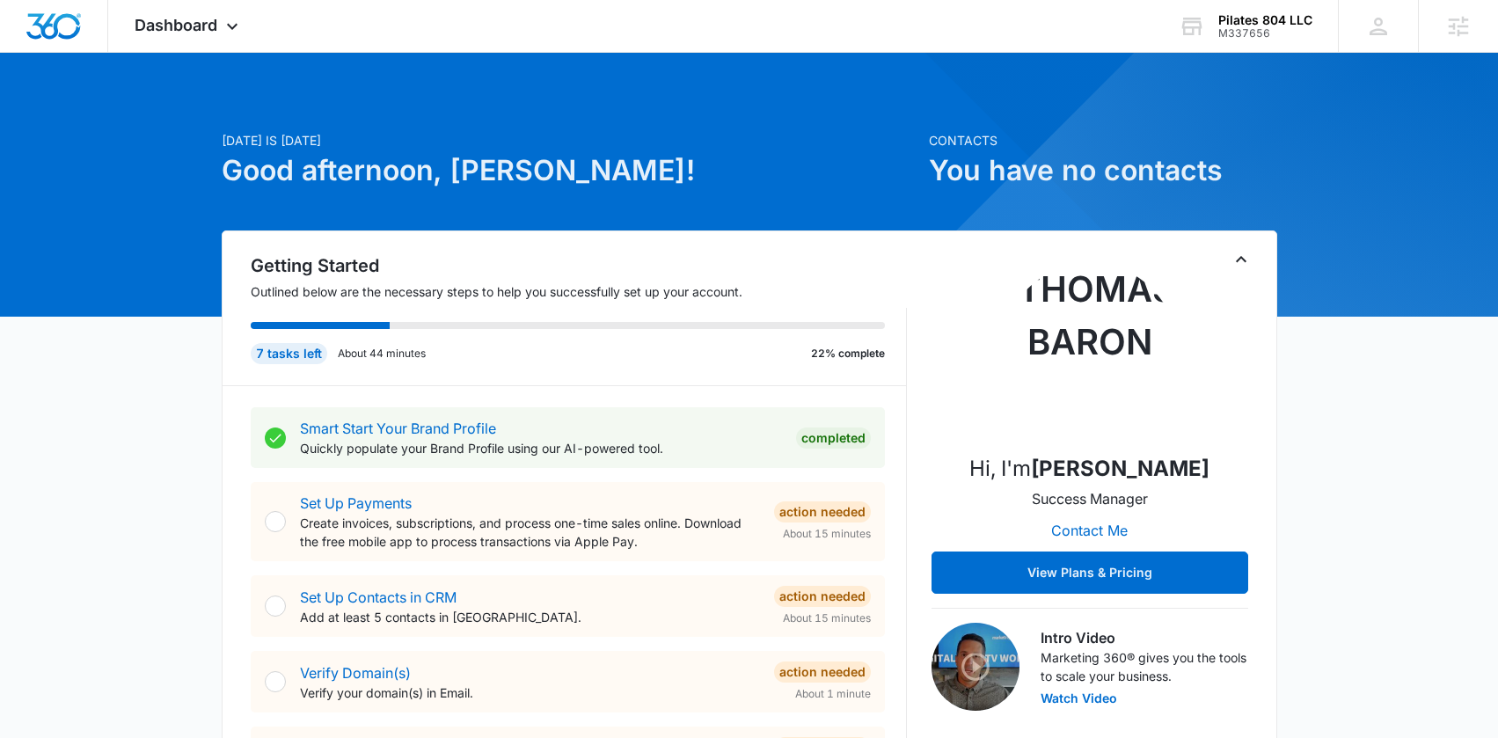
click at [1220, 164] on h1 "You have no contacts" at bounding box center [1103, 171] width 348 height 42
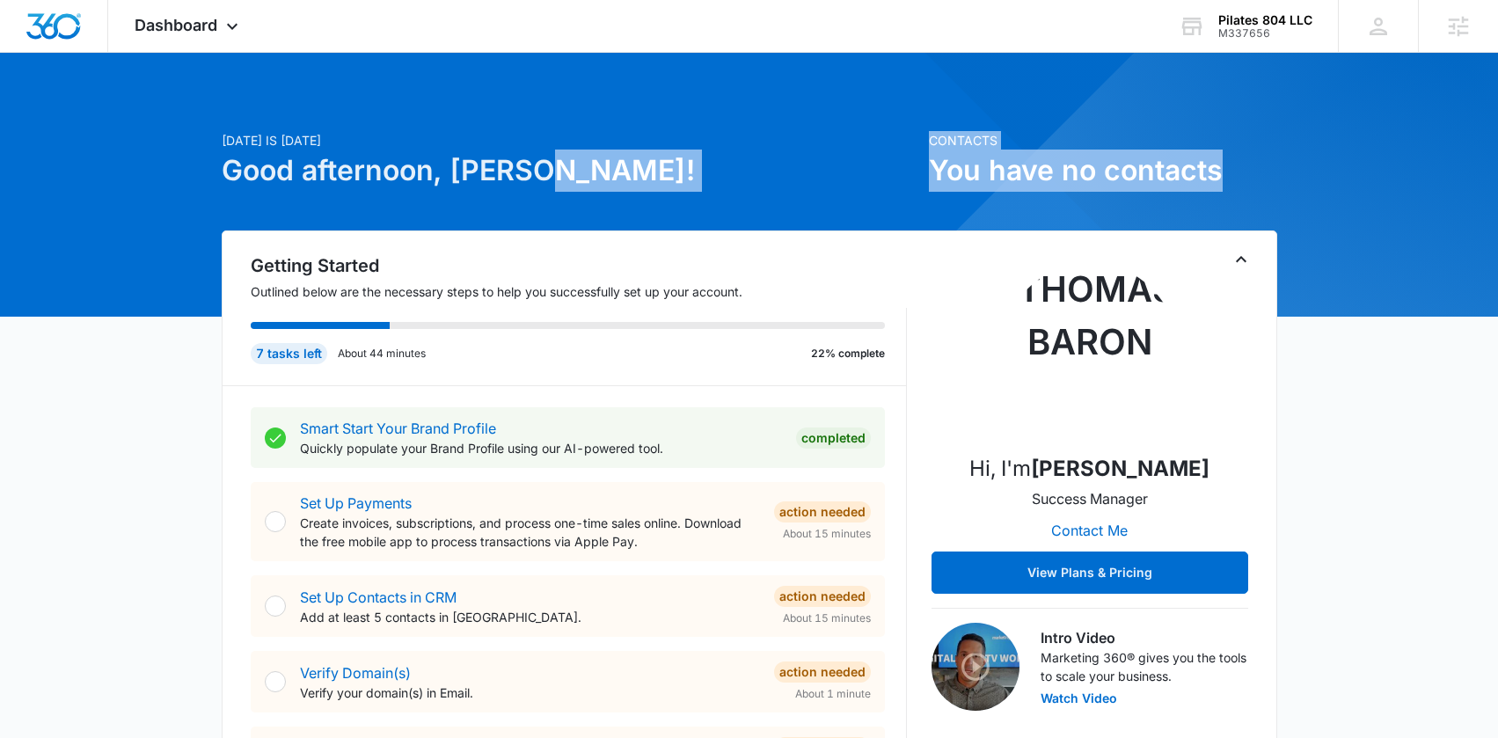
drag, startPoint x: 1089, startPoint y: 173, endPoint x: 922, endPoint y: 171, distance: 167.1
click at [922, 171] on div "Today is Monday, September 15th Good afternoon, Kelly! Contacts You have no con…" at bounding box center [749, 180] width 1055 height 99
click at [930, 168] on h1 "You have no contacts" at bounding box center [1103, 171] width 348 height 42
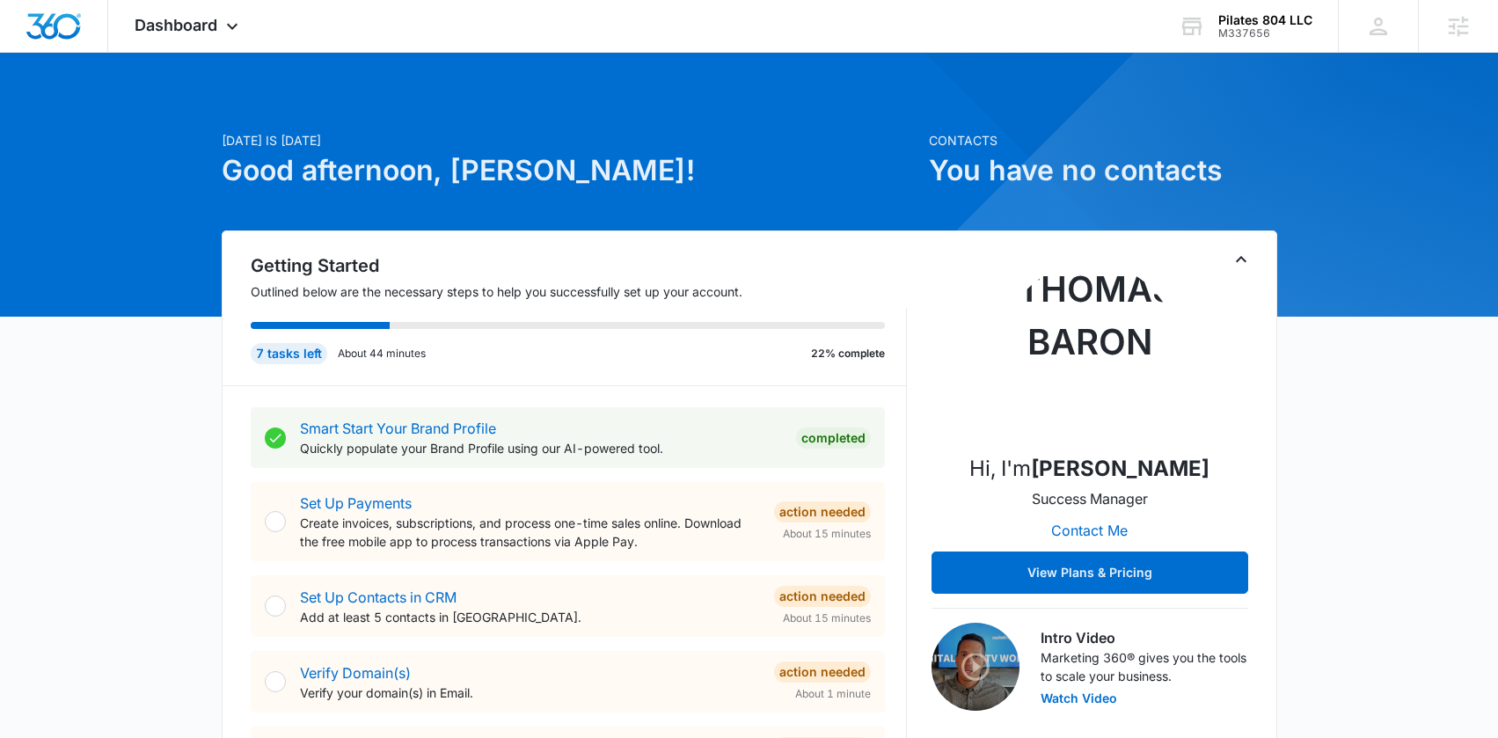
click at [1246, 168] on h1 "You have no contacts" at bounding box center [1103, 171] width 348 height 42
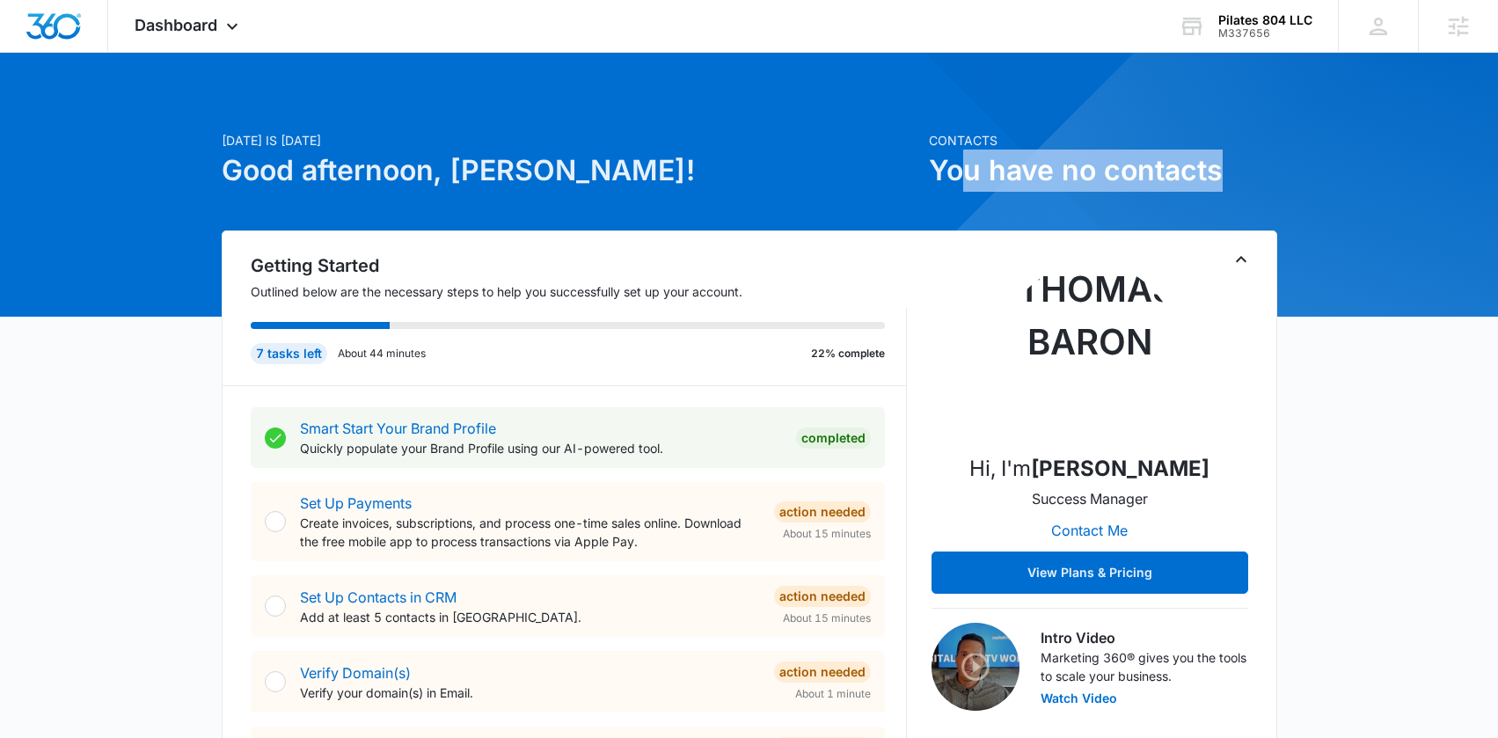
drag, startPoint x: 1168, startPoint y: 169, endPoint x: 955, endPoint y: 169, distance: 212.8
click at [956, 169] on h1 "You have no contacts" at bounding box center [1103, 171] width 348 height 42
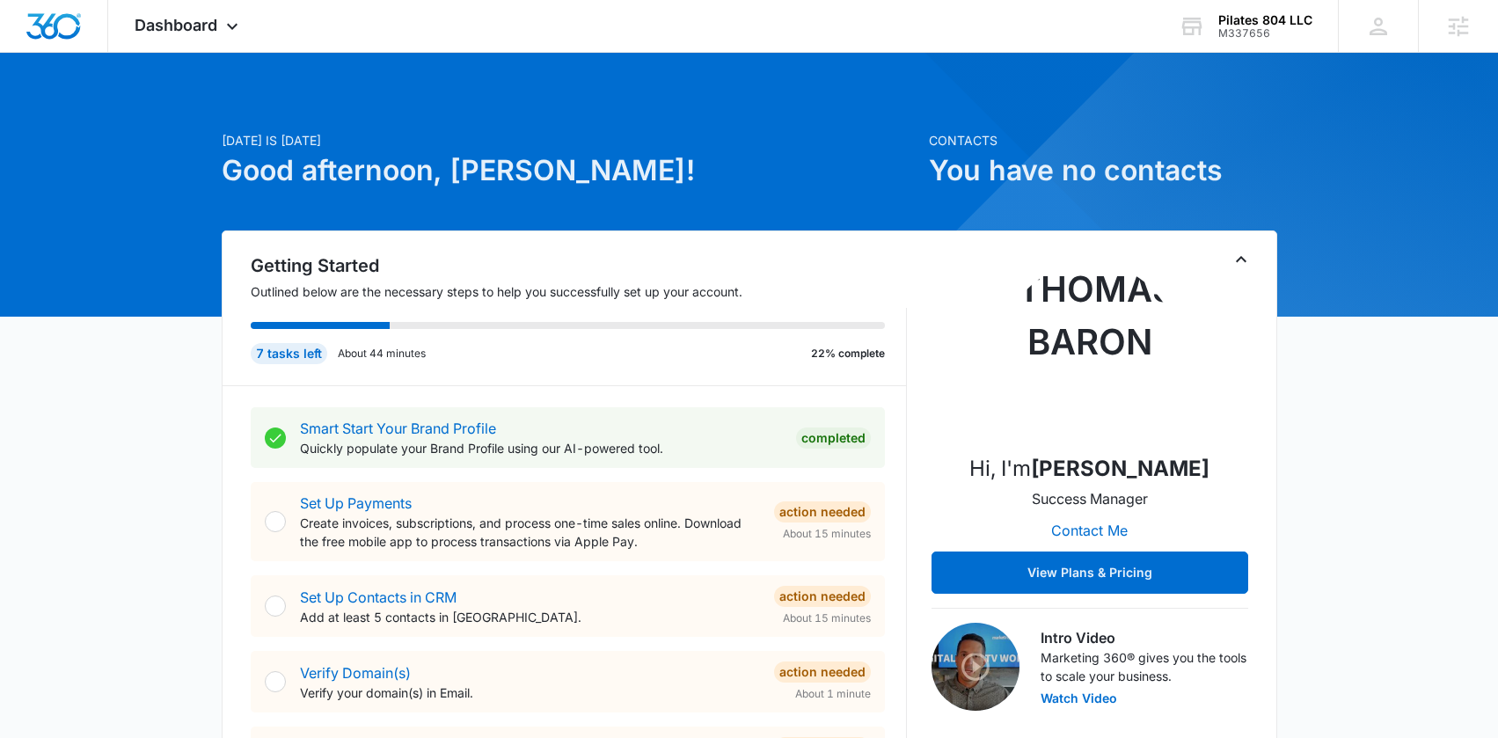
click at [1009, 150] on h1 "You have no contacts" at bounding box center [1103, 171] width 348 height 42
click at [172, 23] on span "Dashboard" at bounding box center [176, 25] width 83 height 18
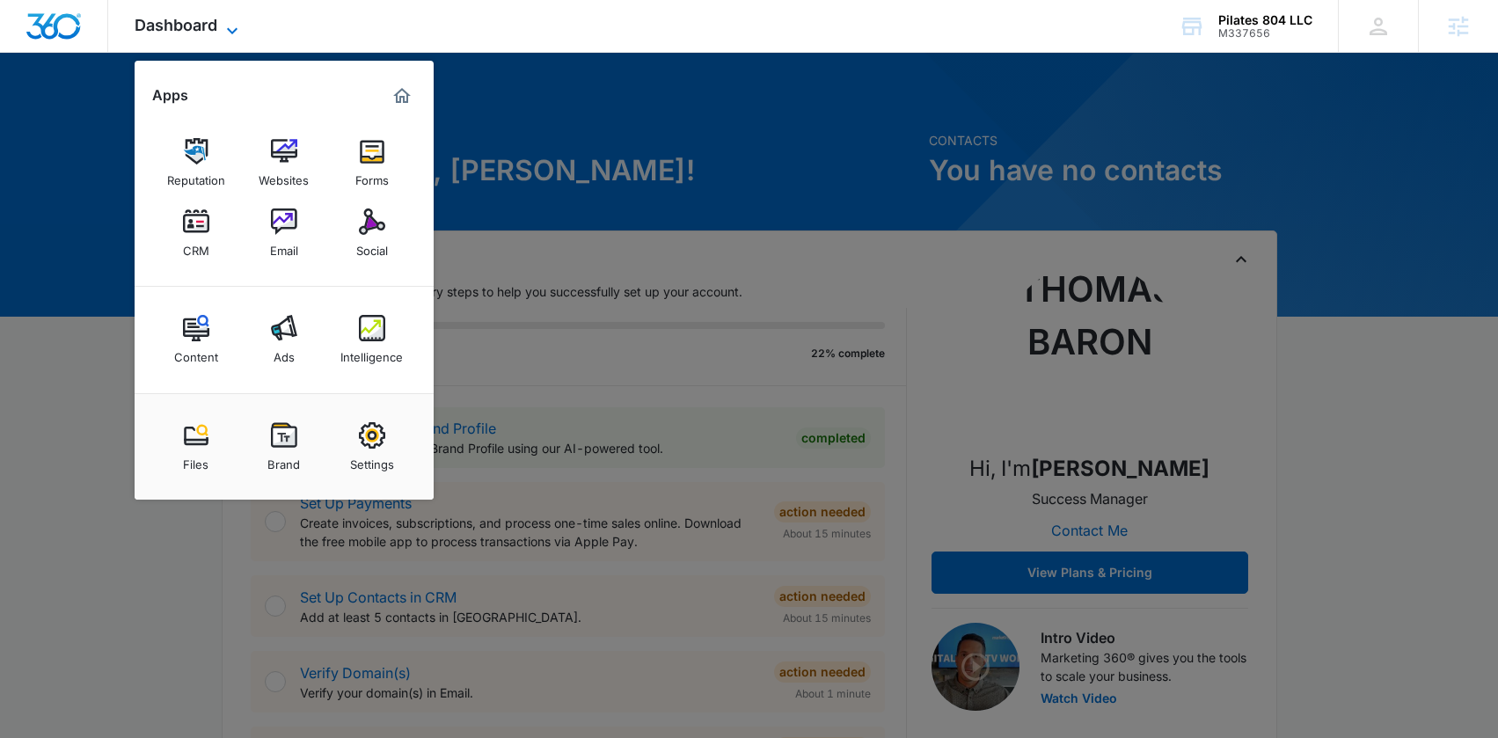
click at [172, 23] on span "Dashboard" at bounding box center [176, 25] width 83 height 18
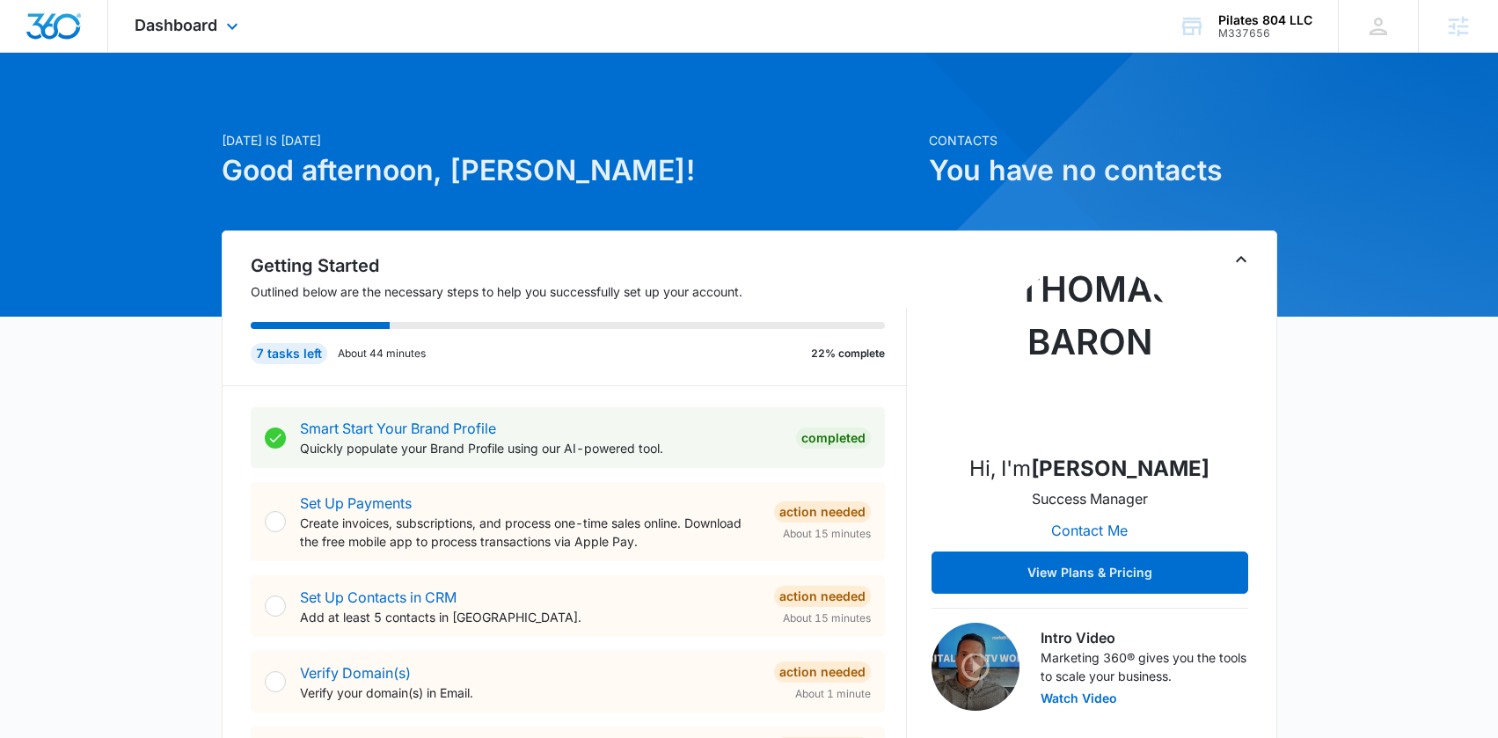
click at [228, 36] on div "Dashboard Apps Reputation Websites Forms CRM Email Social Content Ads Intellige…" at bounding box center [188, 26] width 161 height 52
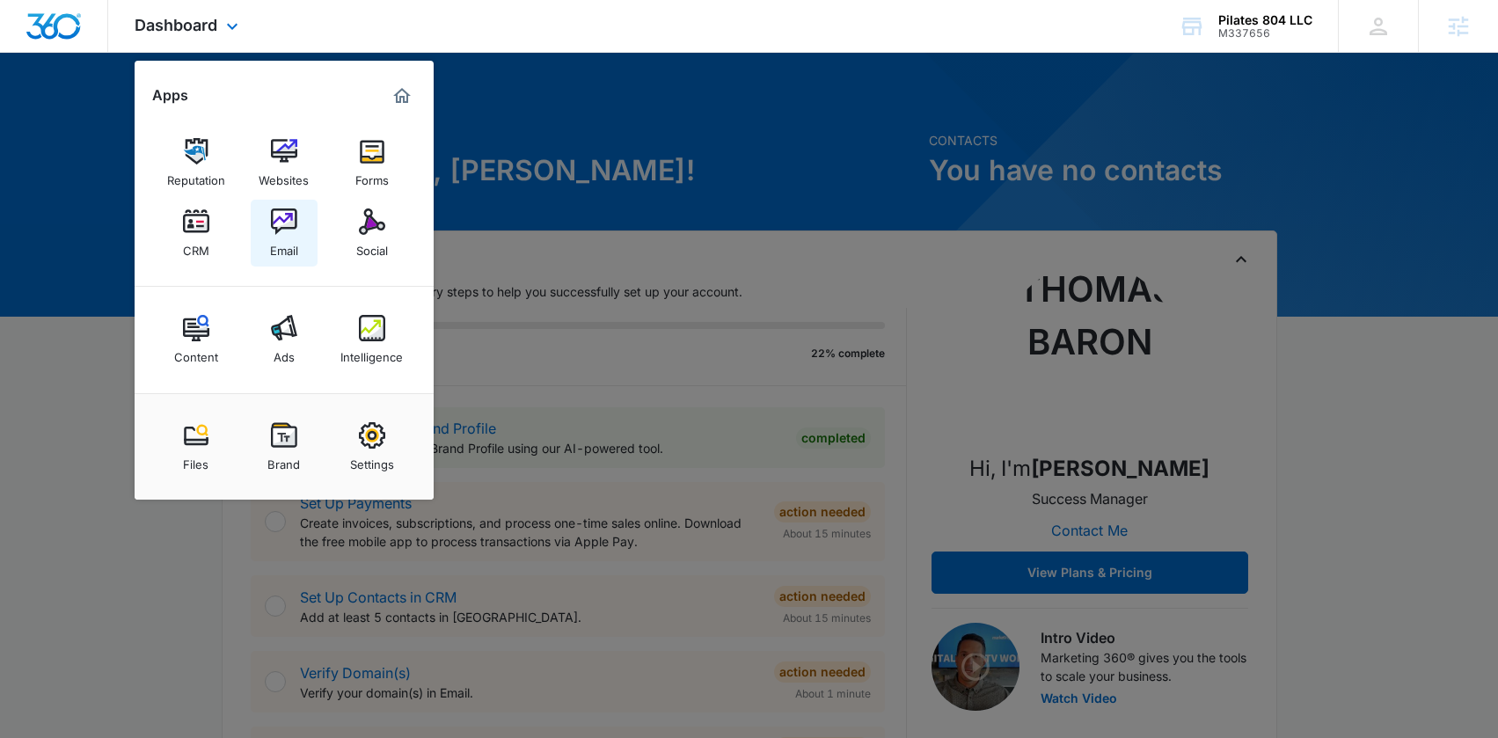
click at [288, 217] on img at bounding box center [284, 221] width 26 height 26
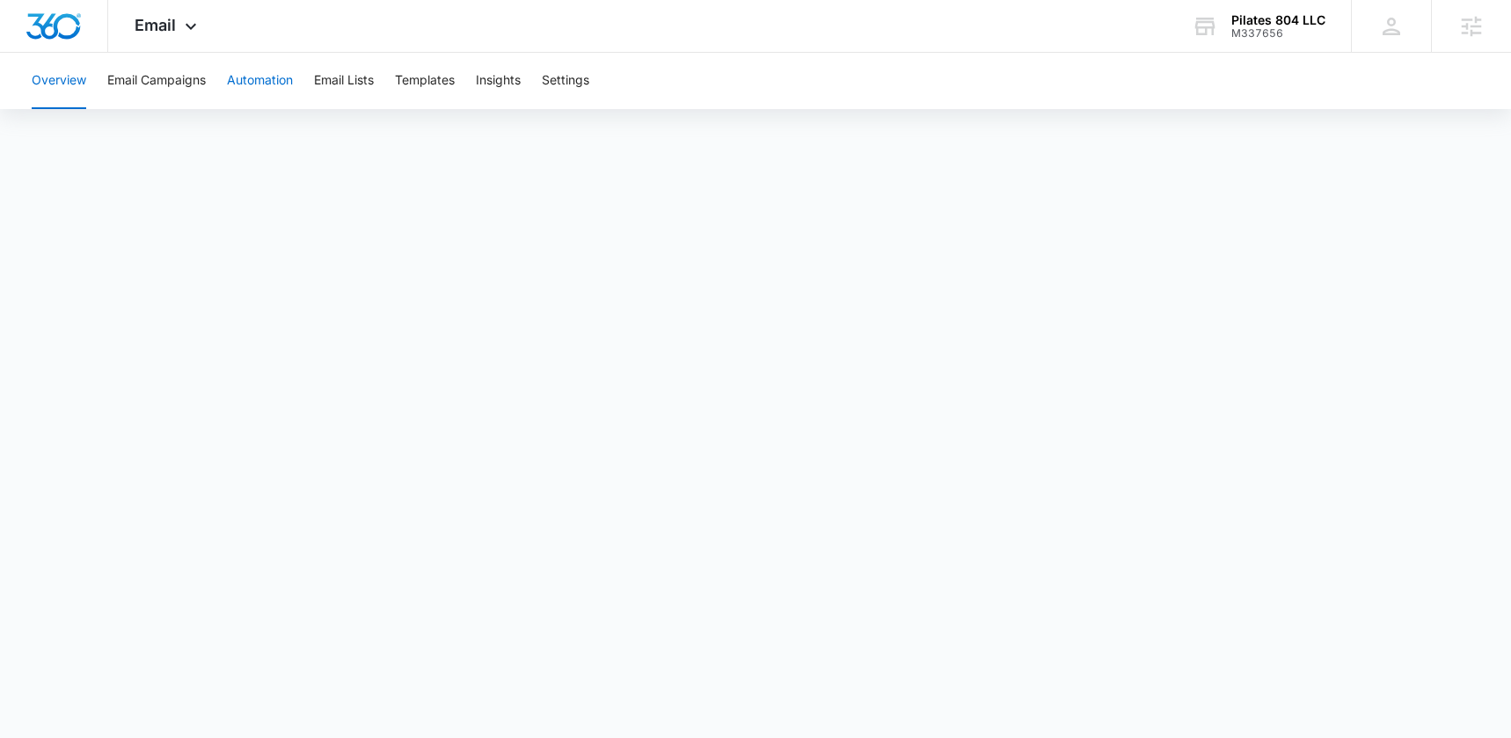
click at [250, 94] on button "Automation" at bounding box center [260, 81] width 66 height 56
click at [408, 88] on button "Templates" at bounding box center [425, 81] width 60 height 56
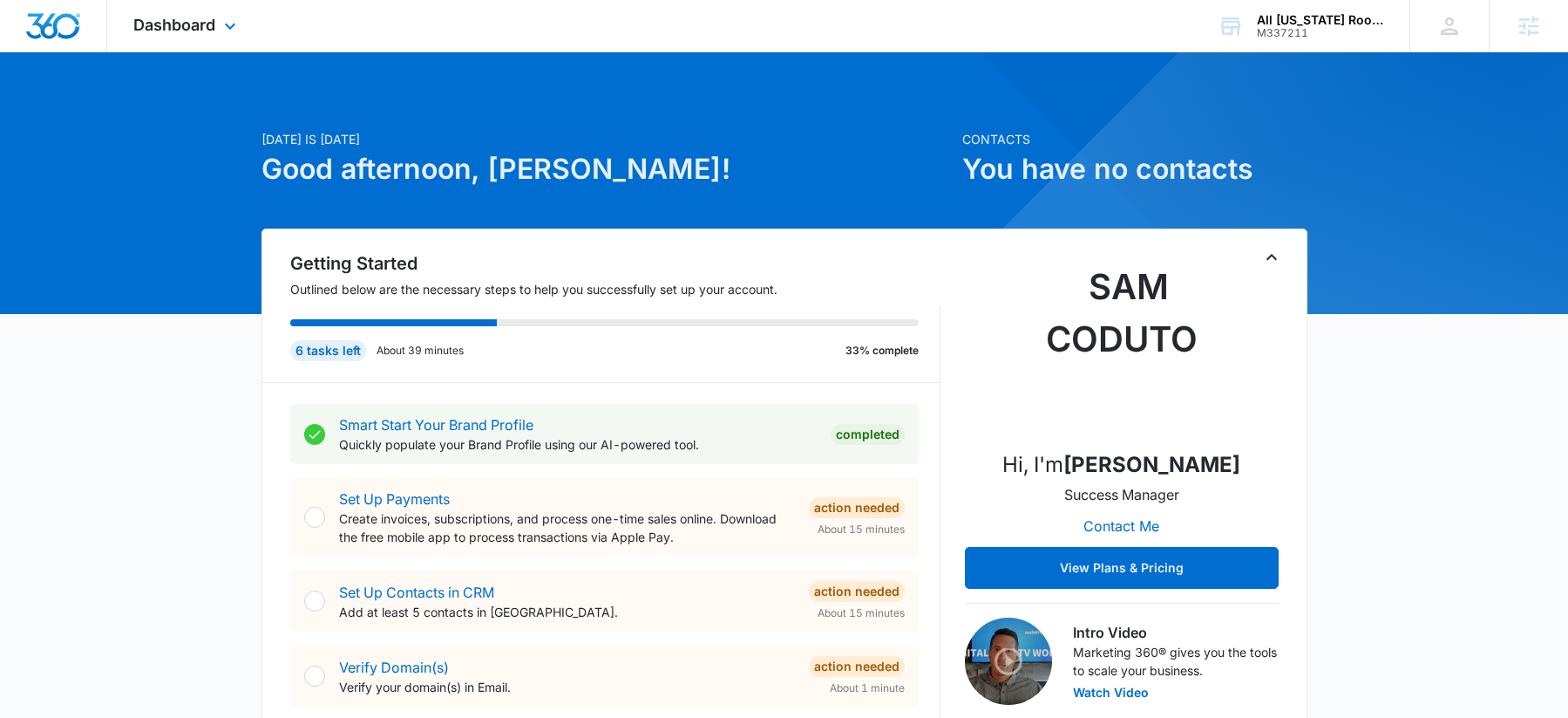
click at [177, 38] on div "Dashboard Apps Reputation Websites Forms CRM Email Social Content Ads Intellige…" at bounding box center [186, 26] width 160 height 52
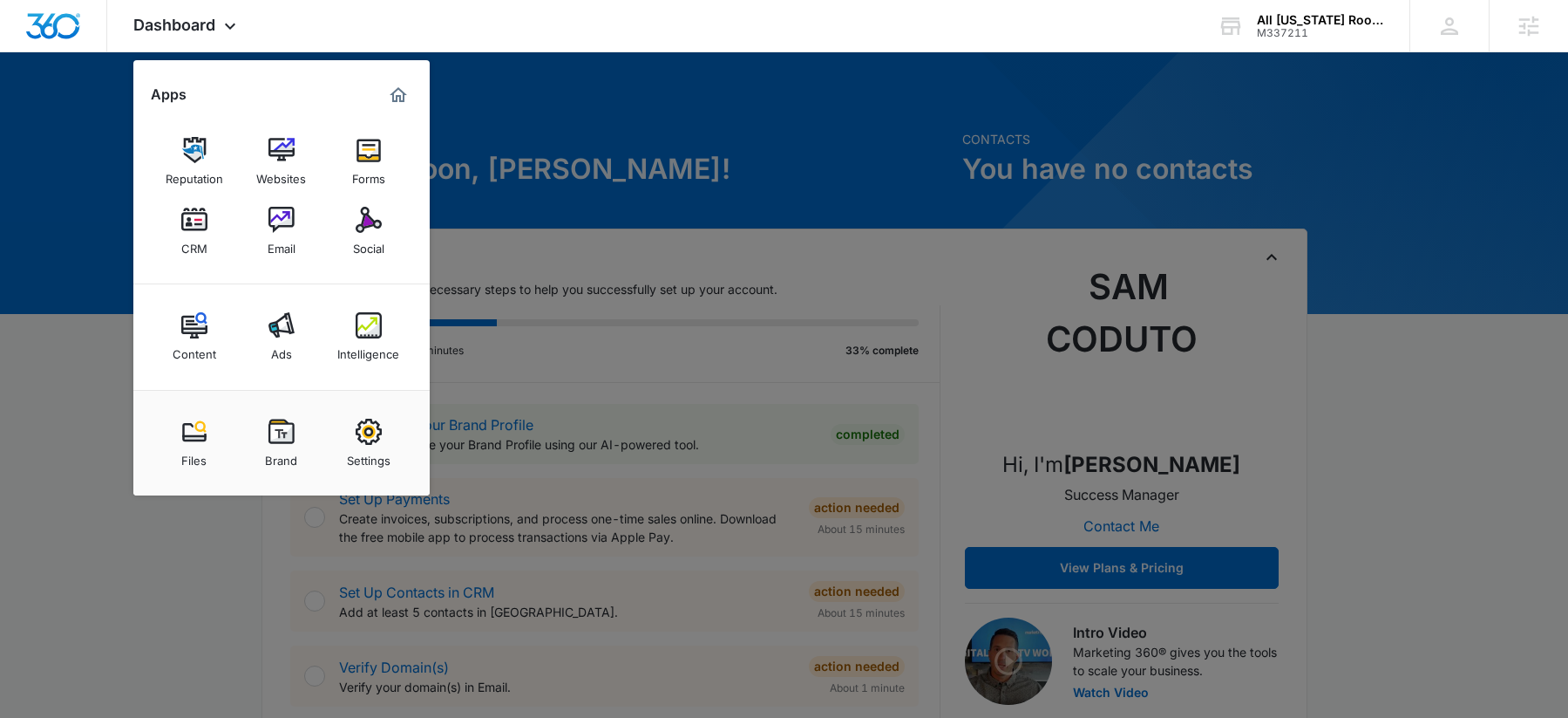
click at [578, 181] on div at bounding box center [784, 359] width 1568 height 718
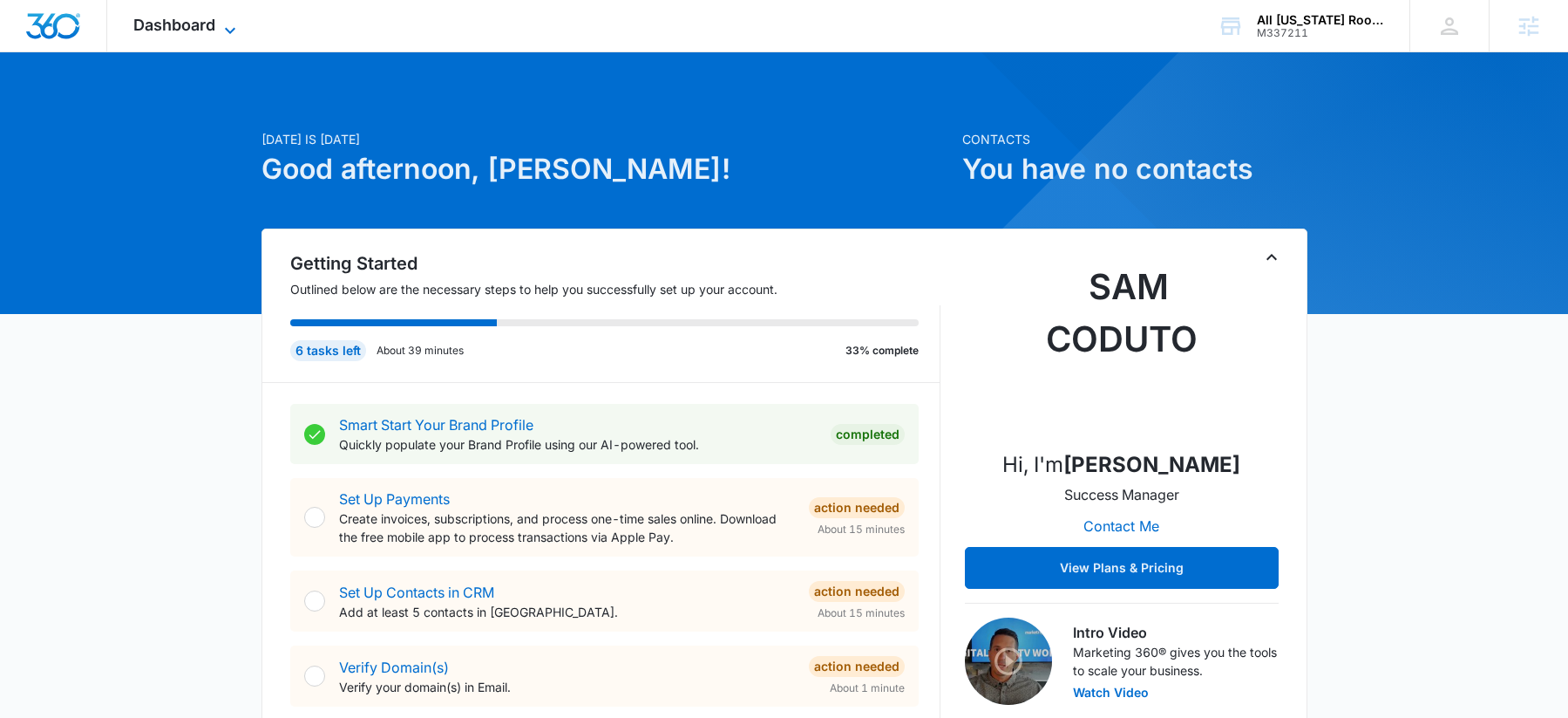
click at [167, 31] on span "Dashboard" at bounding box center [174, 25] width 82 height 18
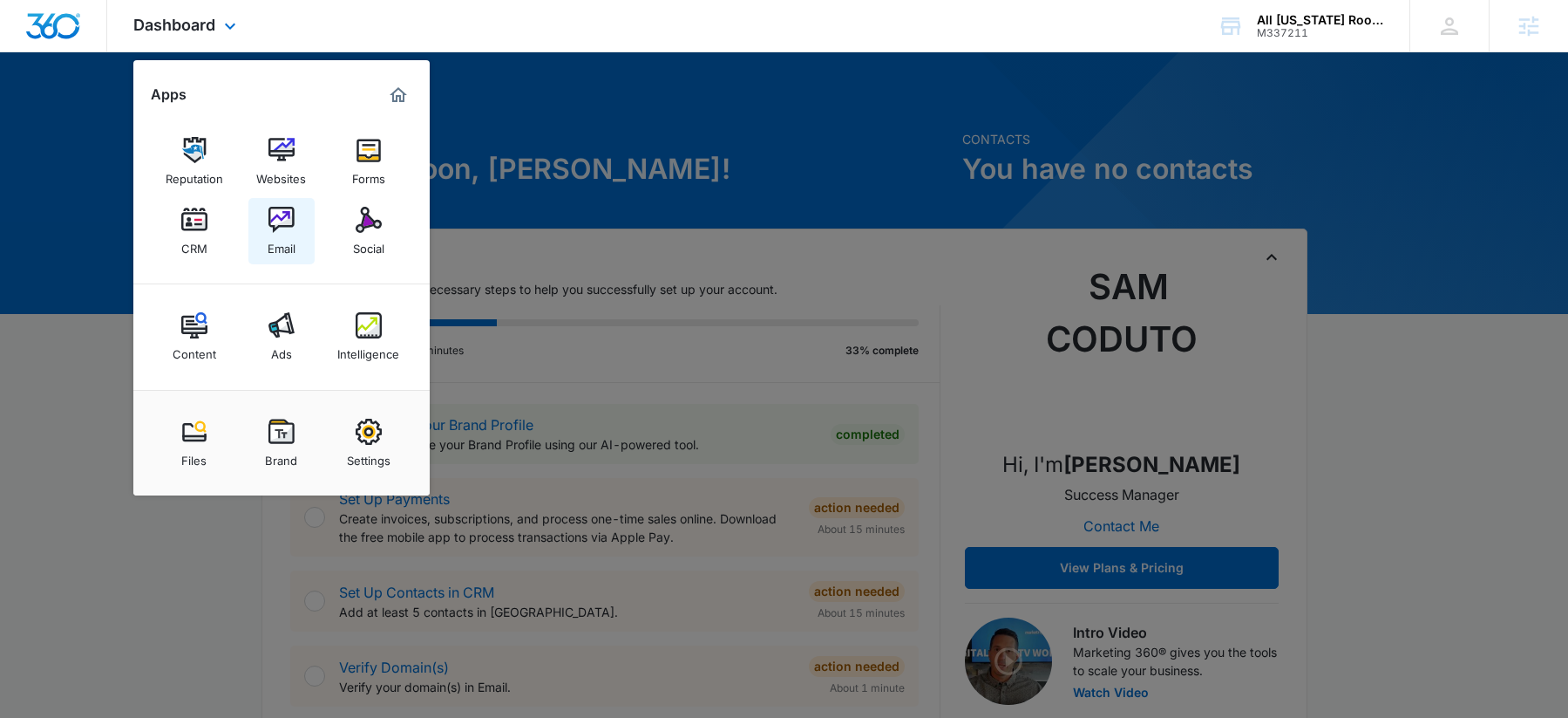
click at [269, 225] on img at bounding box center [281, 219] width 26 height 26
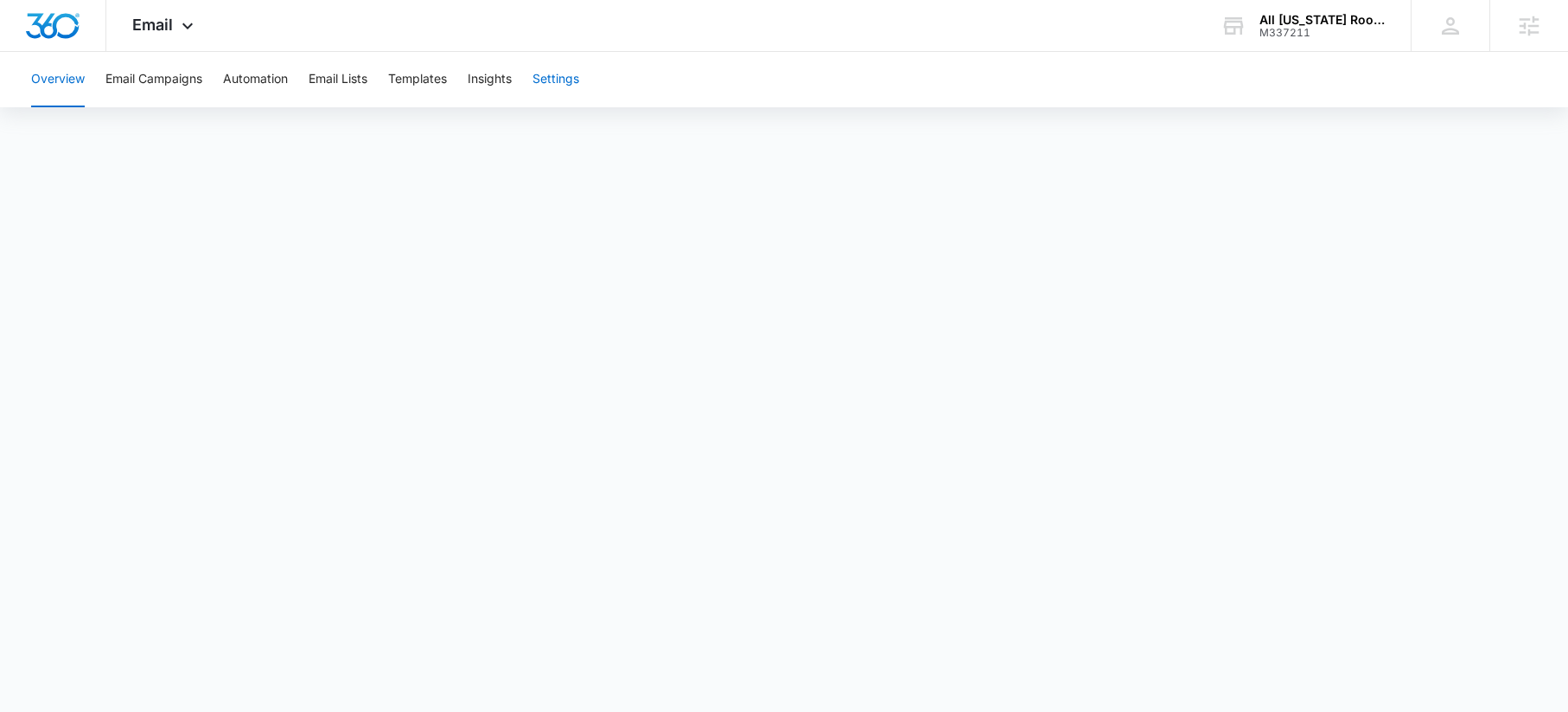
click at [559, 81] on button "Settings" at bounding box center [555, 80] width 46 height 55
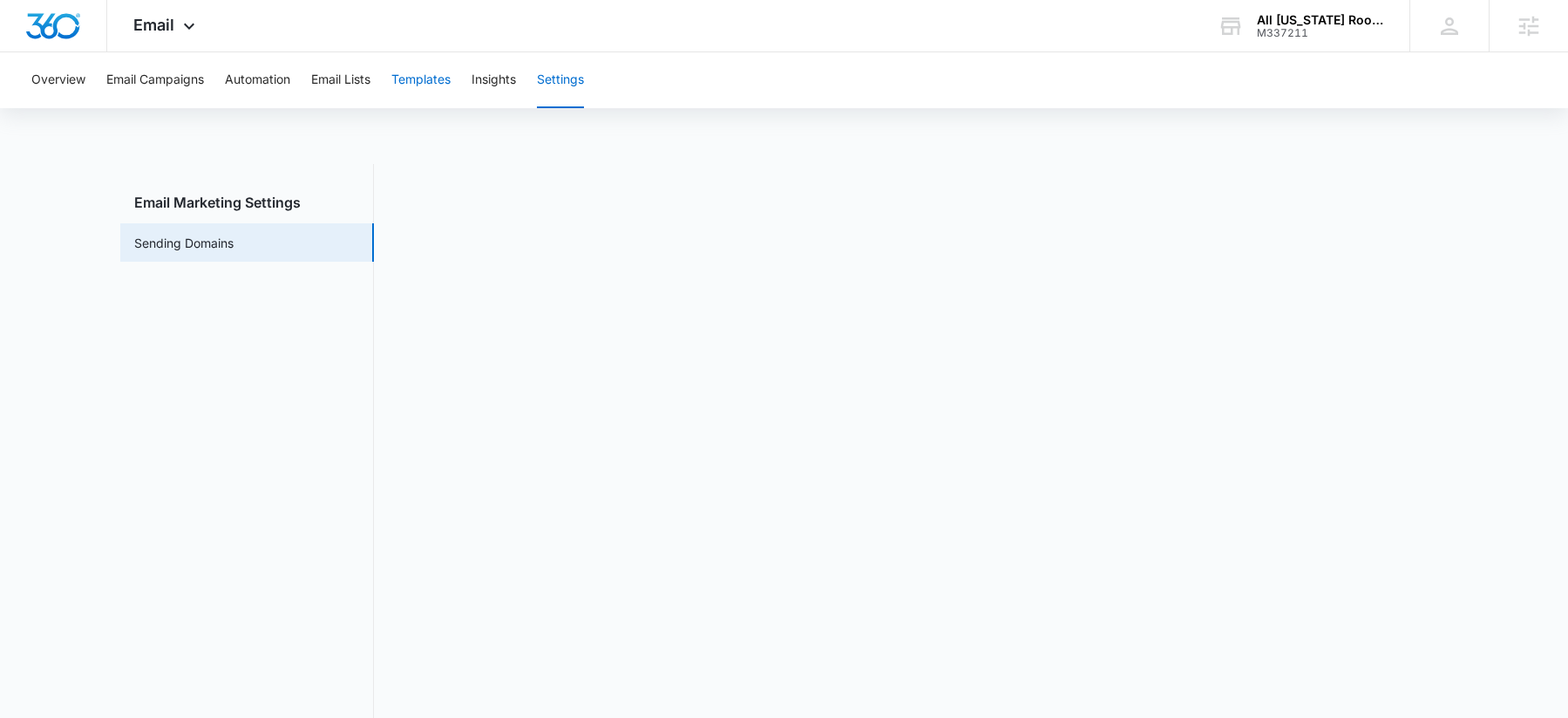
click at [415, 80] on button "Templates" at bounding box center [421, 80] width 59 height 56
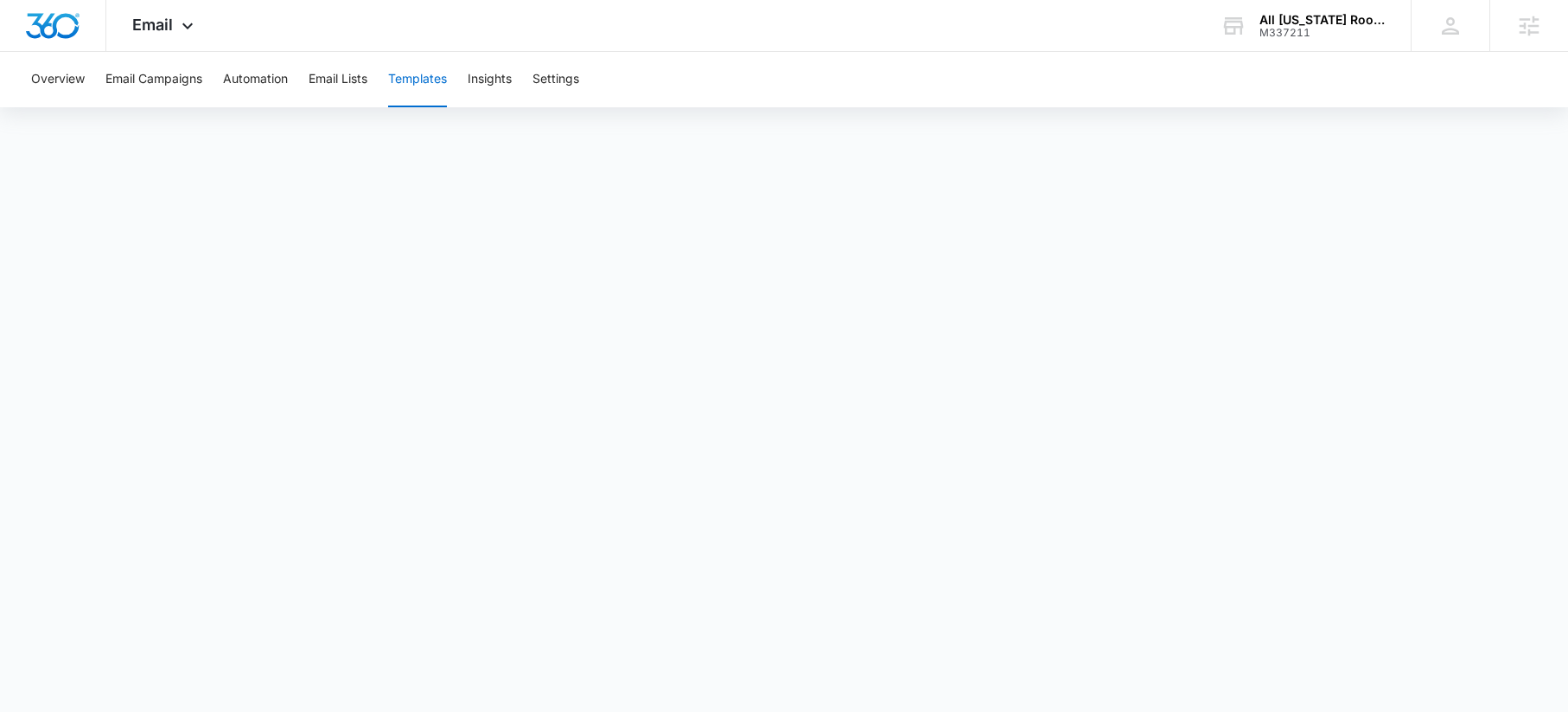
click at [584, 76] on div "Overview Email Campaigns Automation Email Lists Templates Insights Settings" at bounding box center [784, 80] width 1527 height 55
click at [569, 76] on button "Settings" at bounding box center [555, 80] width 46 height 55
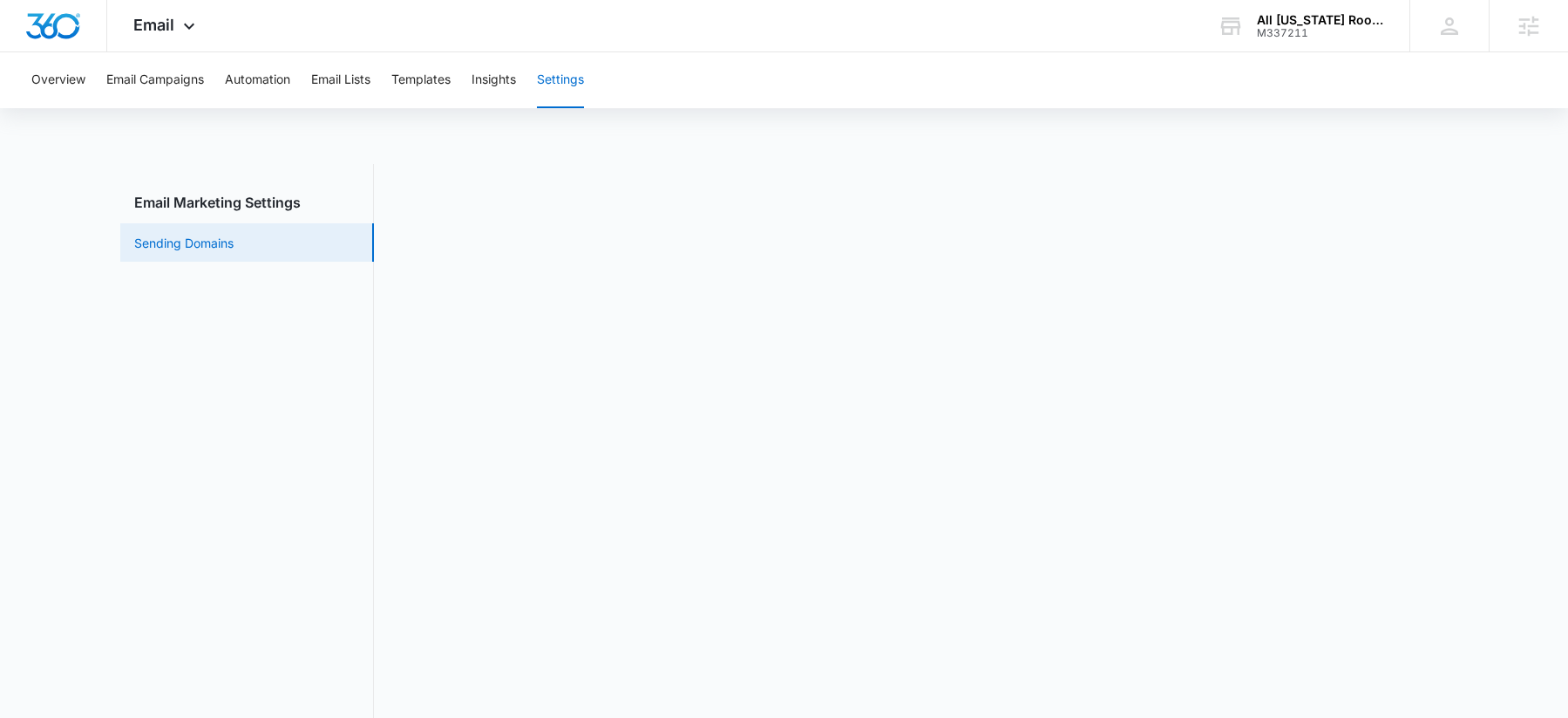
click at [201, 252] on link "Sending Domains" at bounding box center [183, 243] width 99 height 18
click at [173, 16] on div "Email Apps Reputation Websites Forms CRM Email Social Content Ads Intelligence …" at bounding box center [167, 26] width 119 height 52
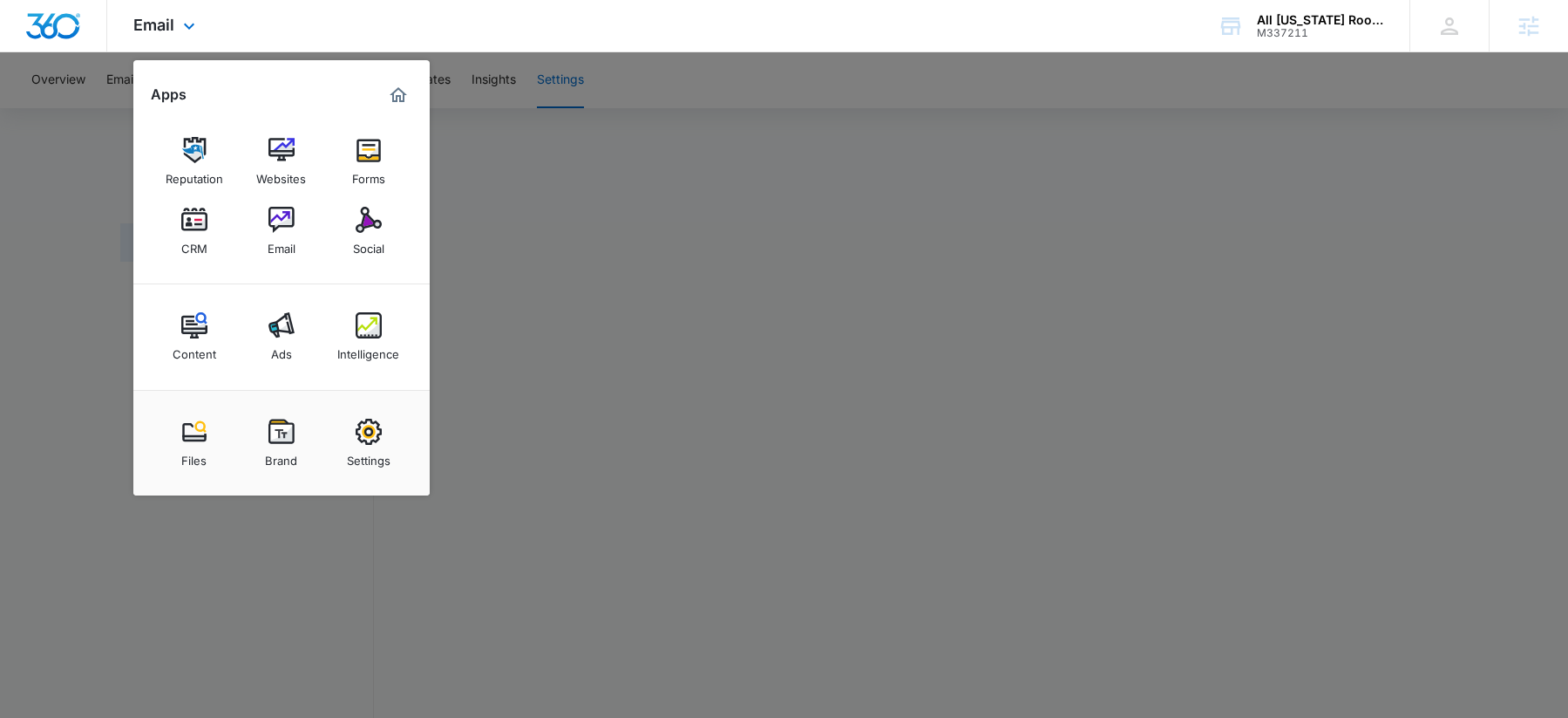
click at [173, 17] on div "Email Apps Reputation Websites Forms CRM Email Social Content Ads Intelligence …" at bounding box center [167, 26] width 119 height 52
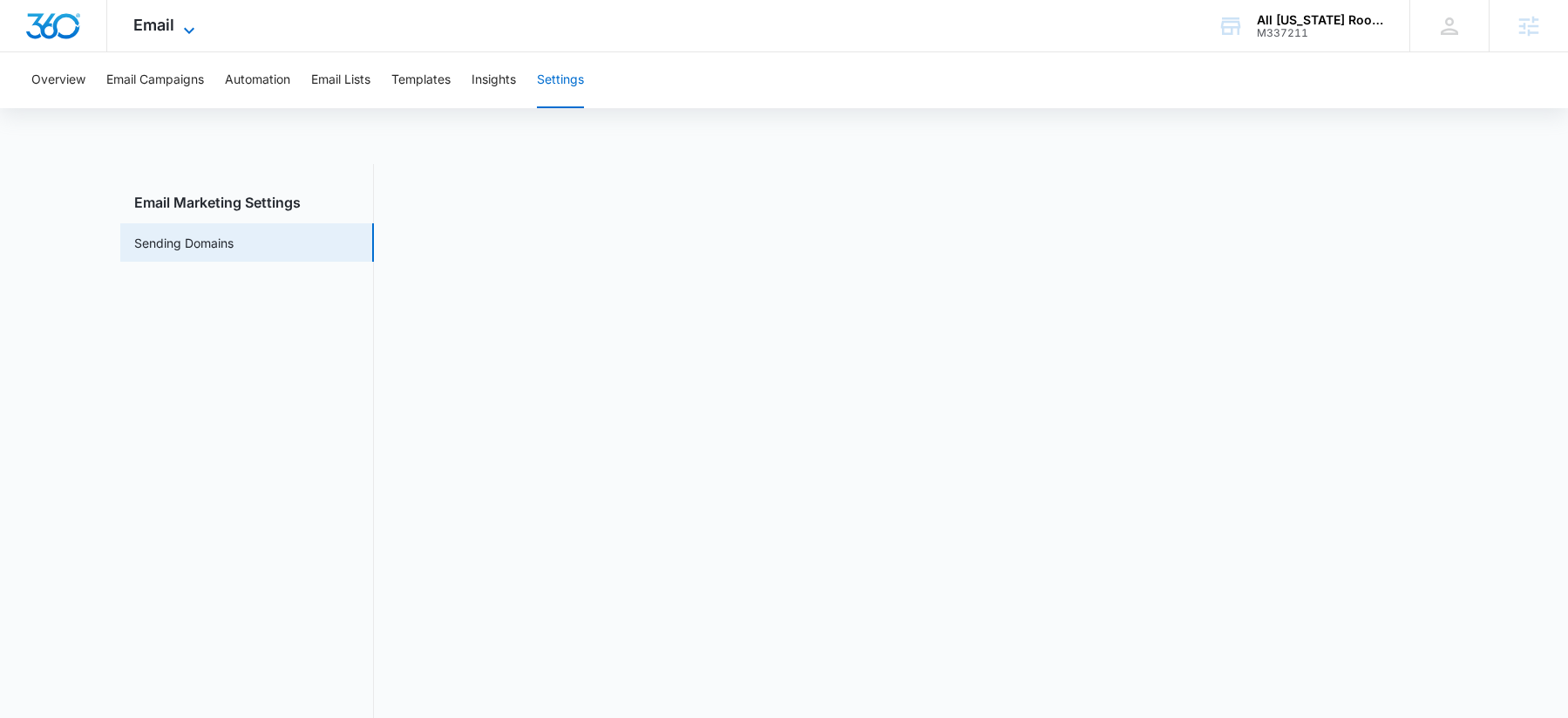
click at [152, 26] on span "Email" at bounding box center [154, 25] width 41 height 18
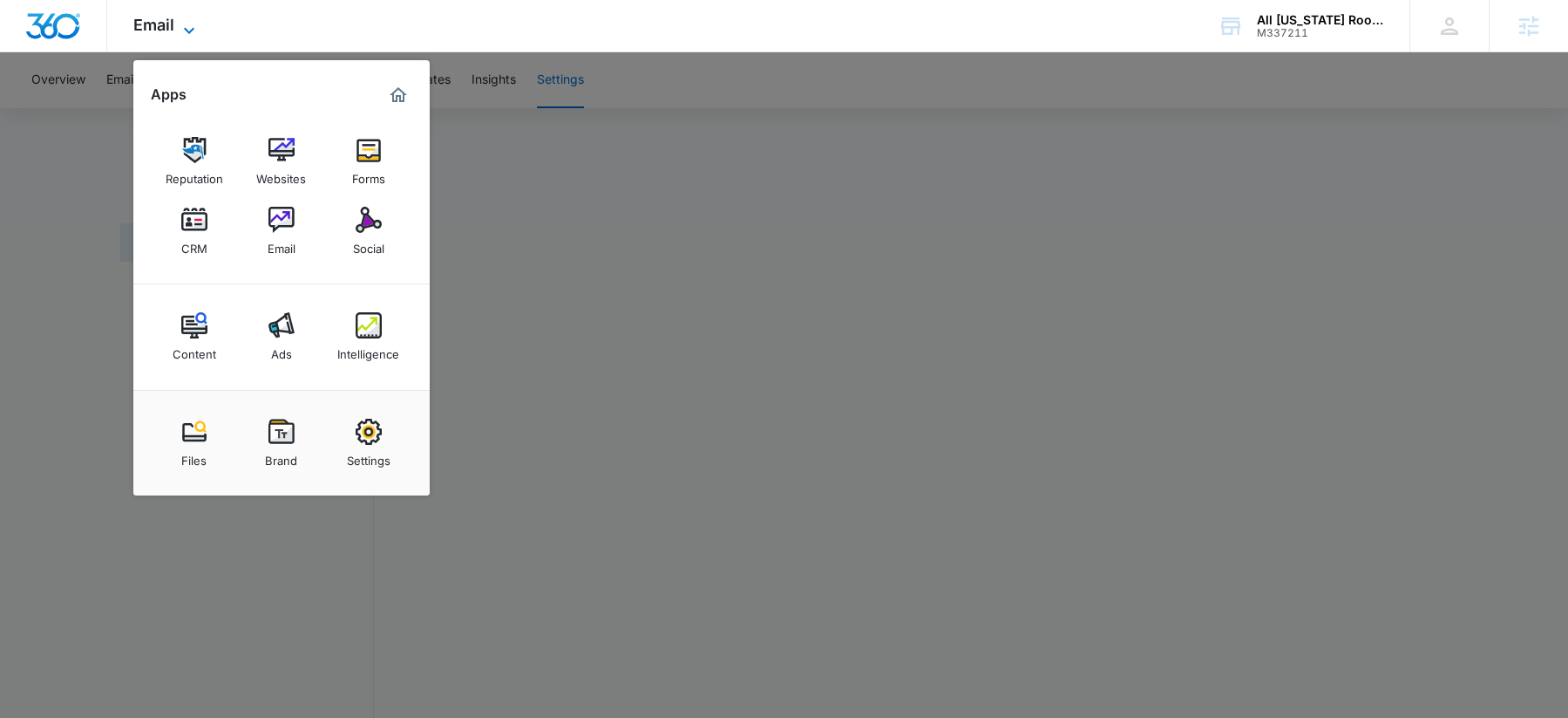
click at [152, 26] on span "Email" at bounding box center [154, 25] width 41 height 18
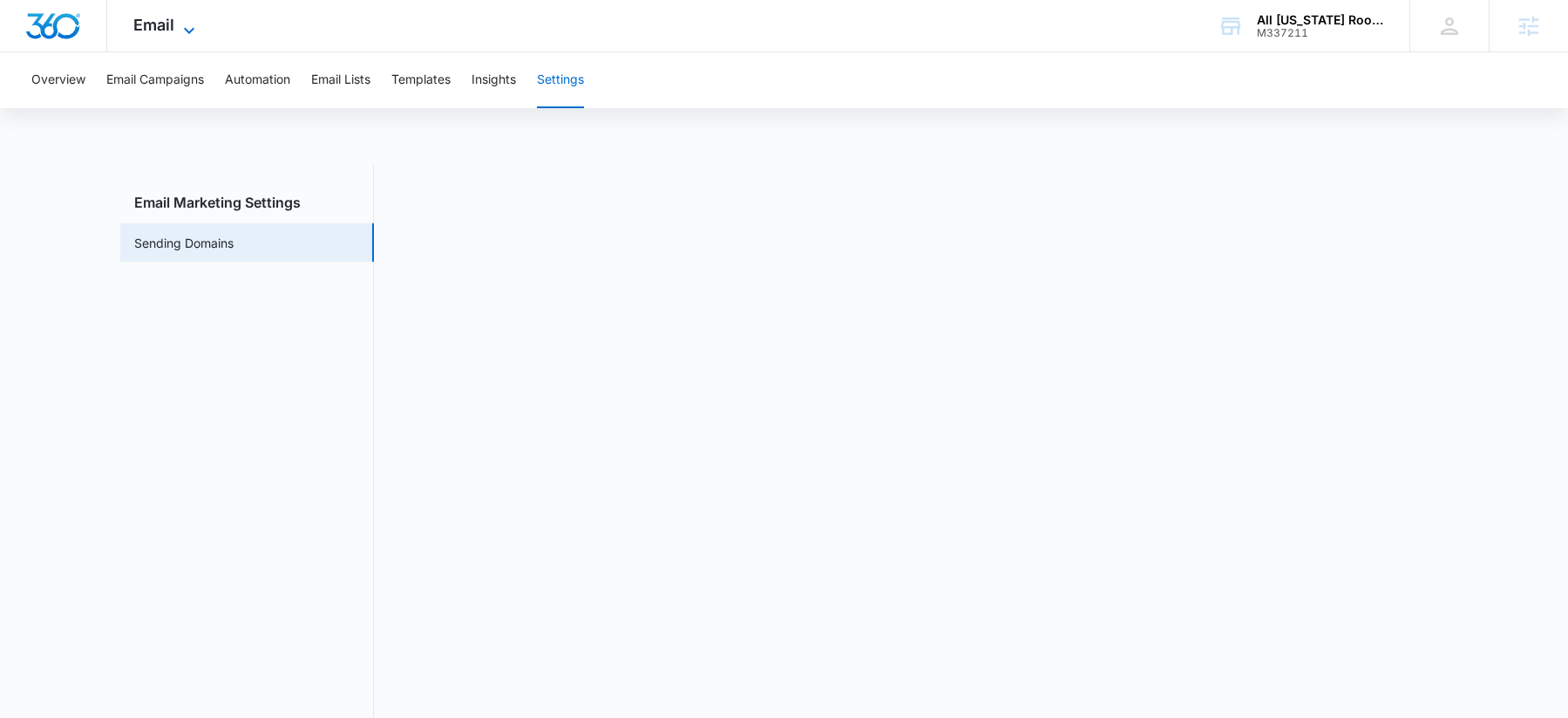
click at [152, 26] on span "Email" at bounding box center [154, 25] width 41 height 18
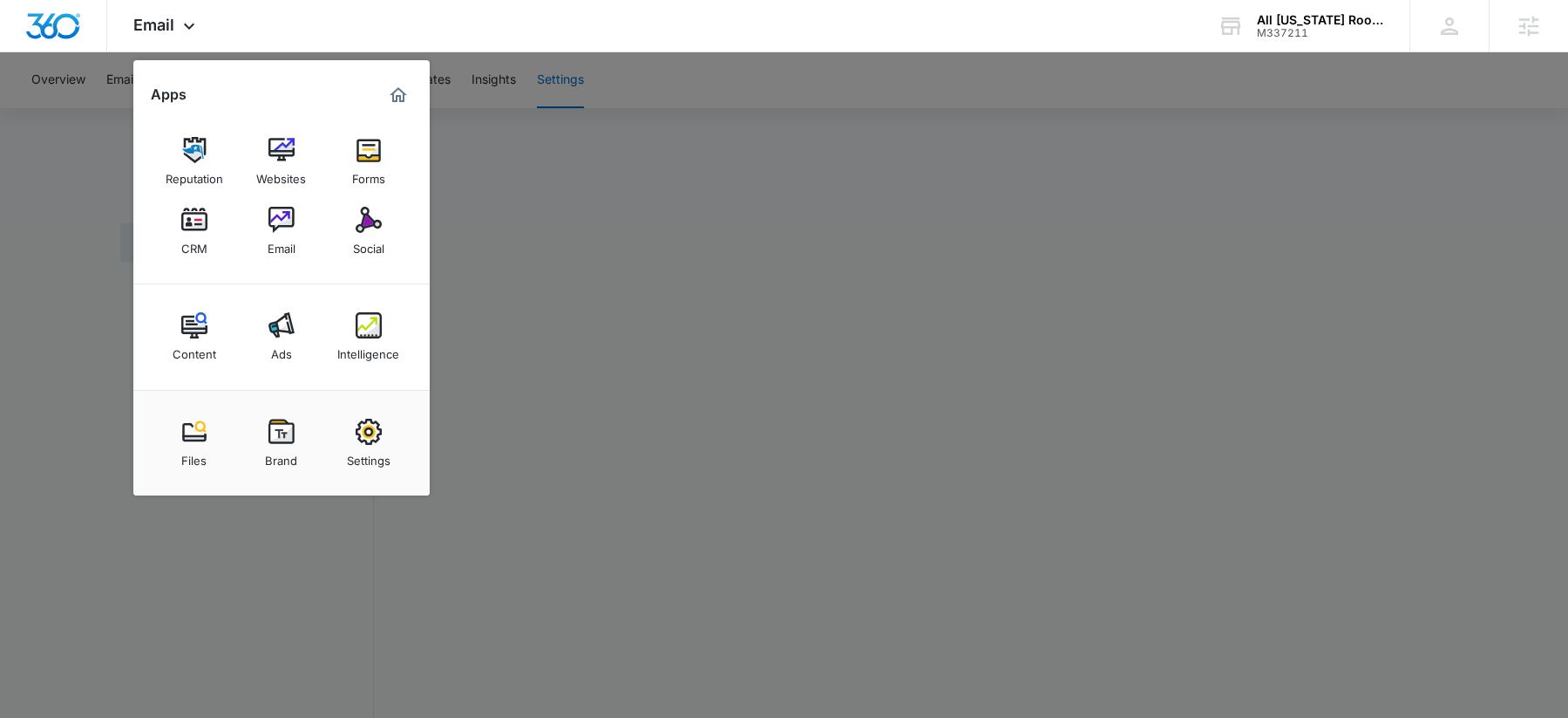
click at [775, 190] on div at bounding box center [784, 359] width 1568 height 718
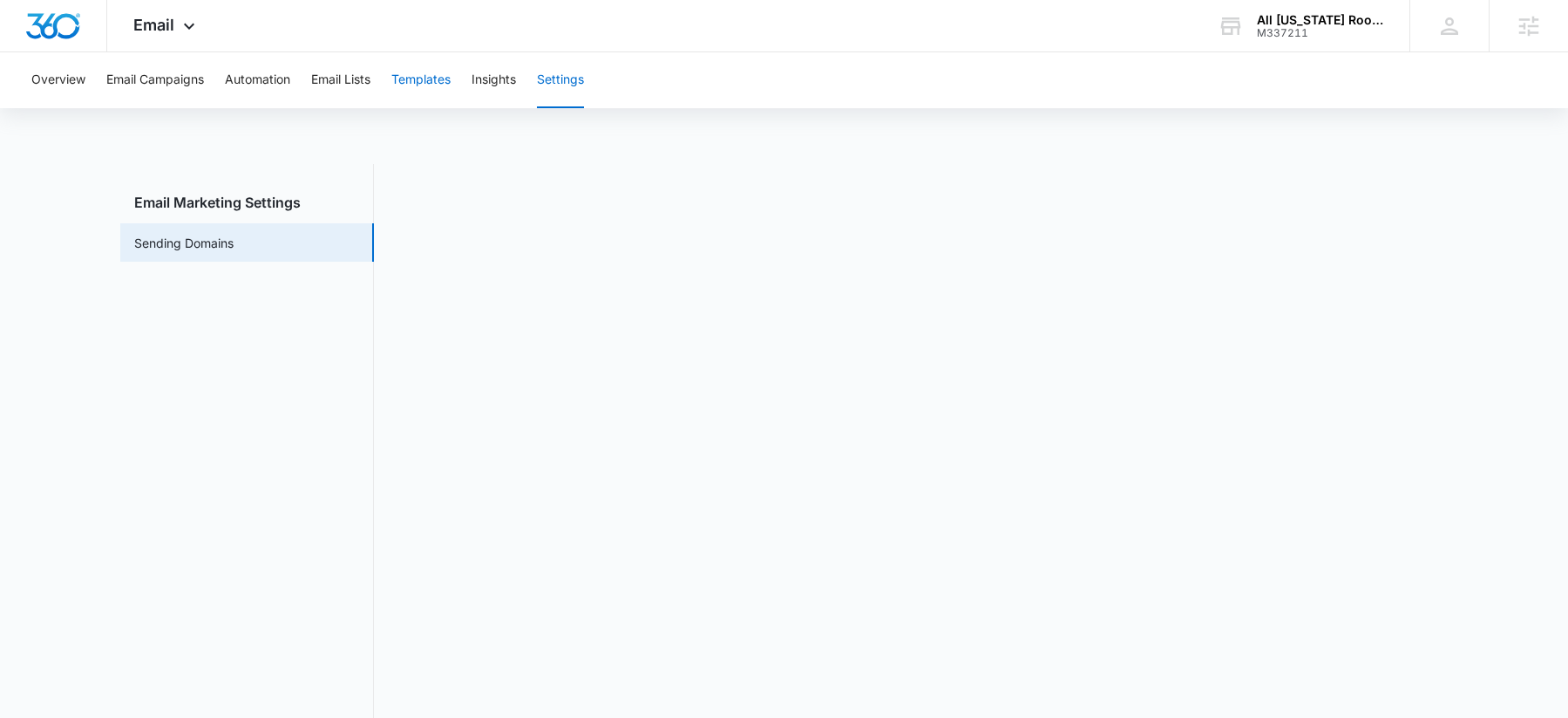
click at [405, 87] on button "Templates" at bounding box center [421, 80] width 59 height 56
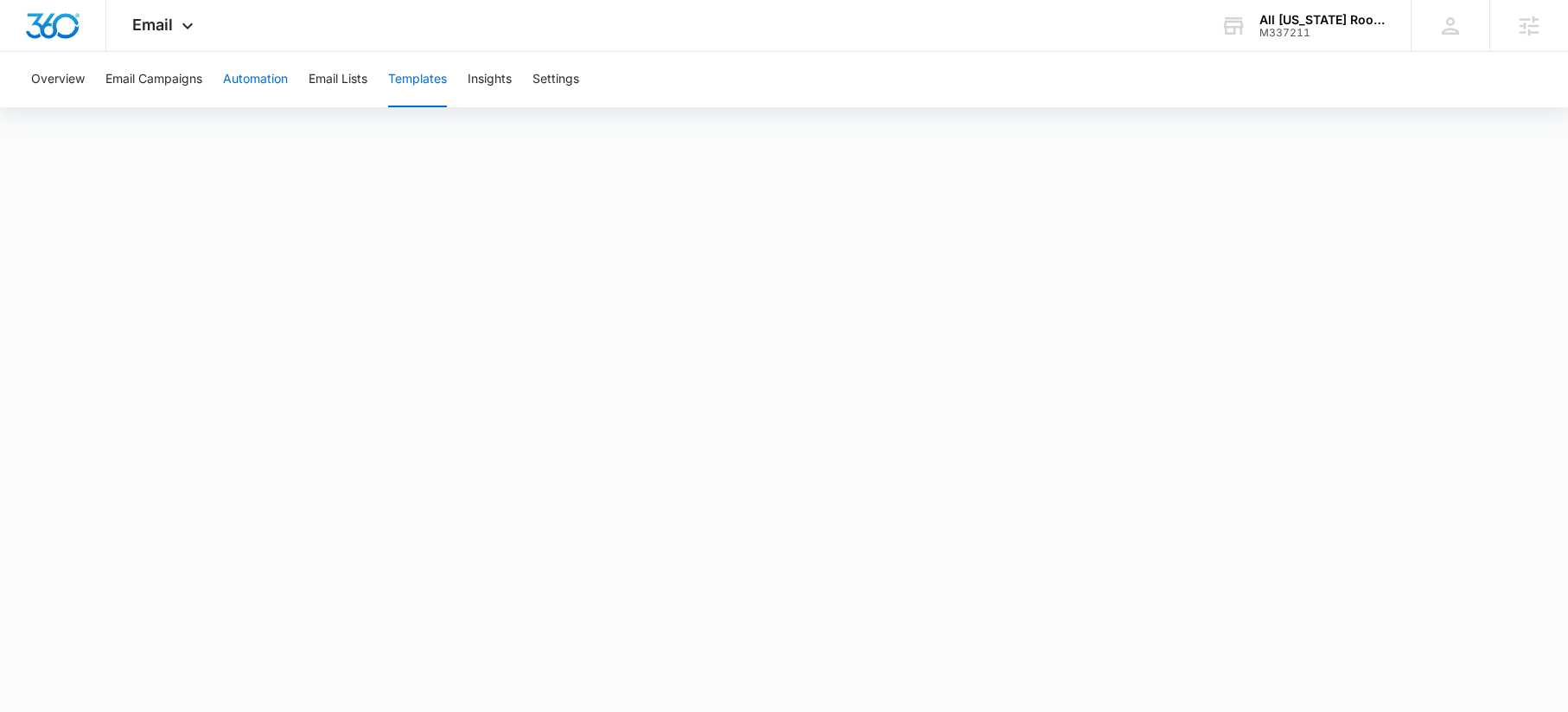
click at [273, 88] on button "Automation" at bounding box center [256, 80] width 65 height 55
click at [187, 29] on icon at bounding box center [187, 30] width 21 height 21
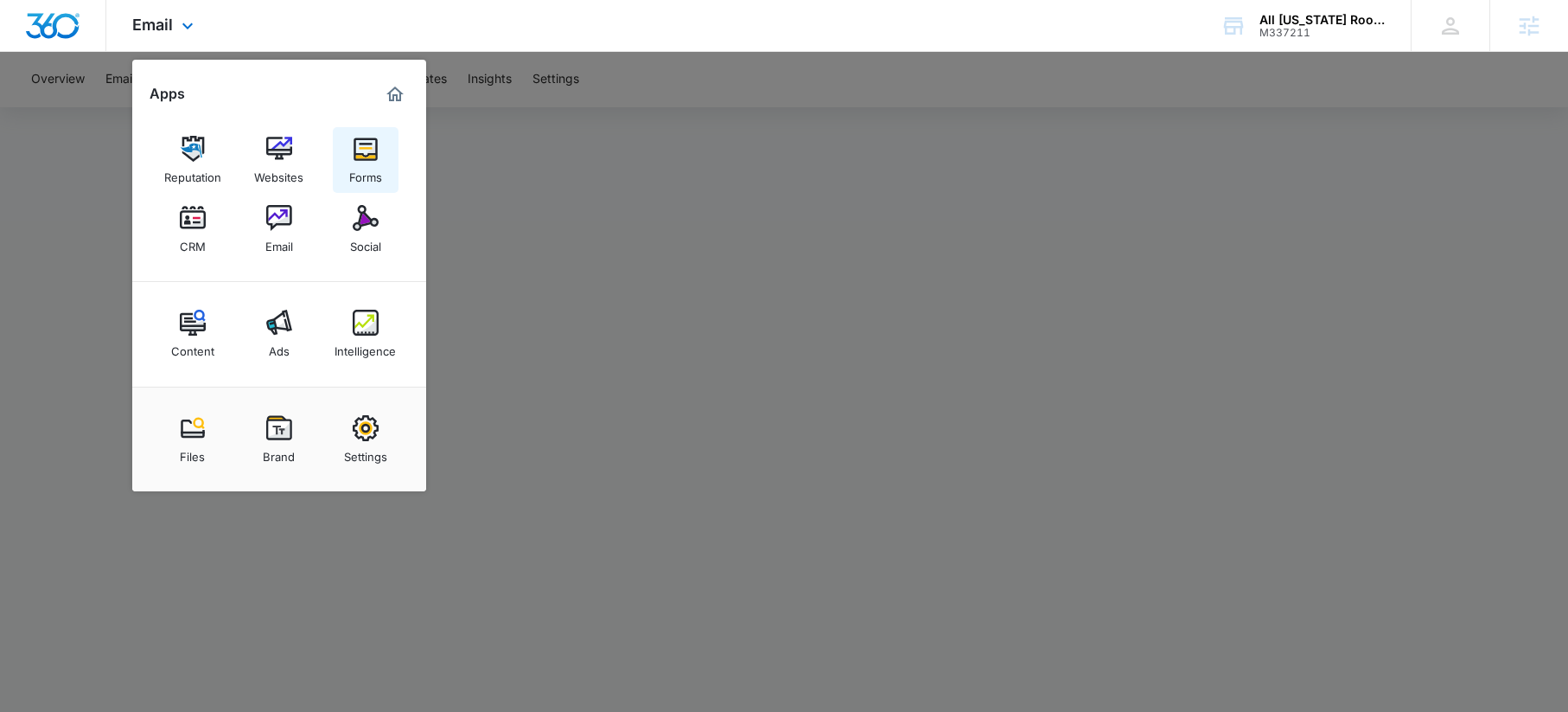
click at [370, 171] on div "Forms" at bounding box center [365, 172] width 32 height 23
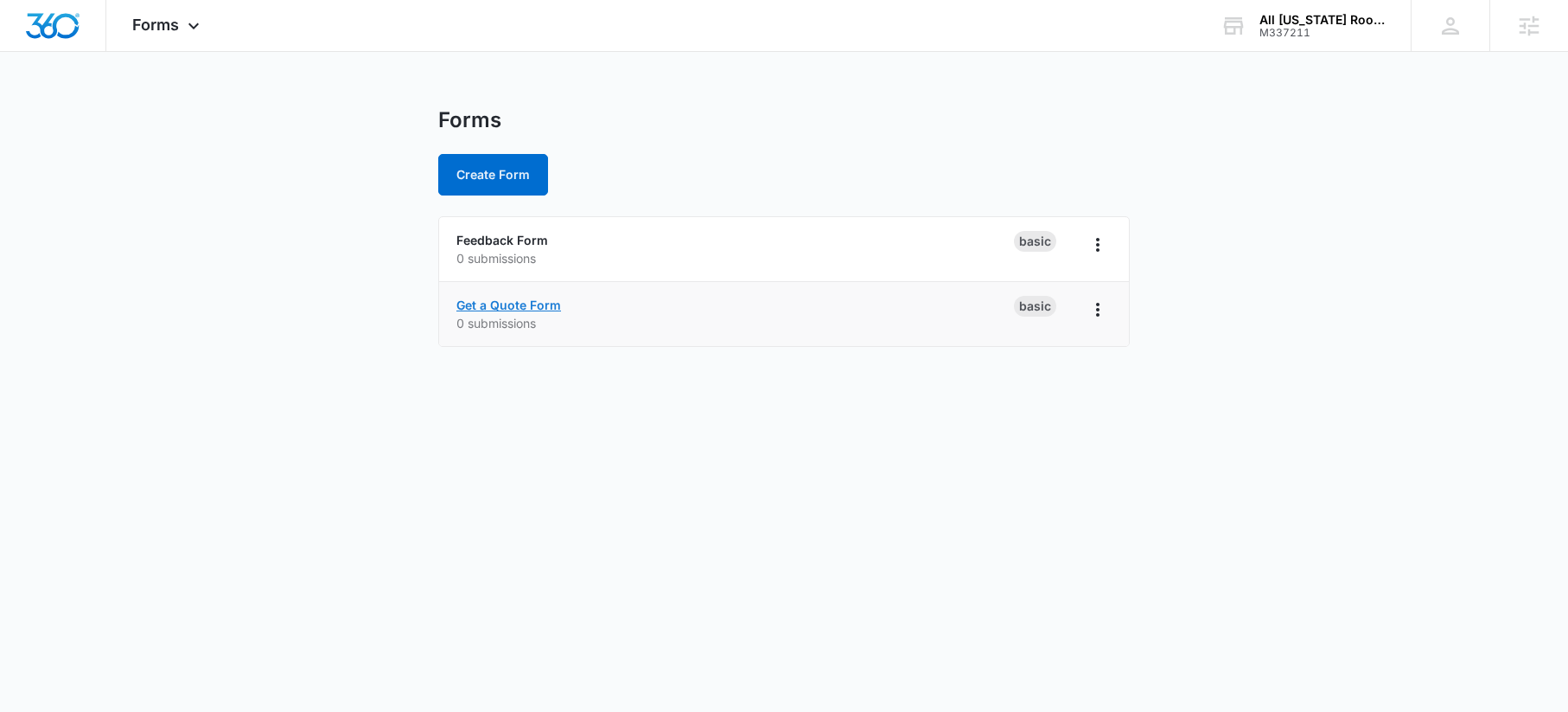
click at [485, 301] on link "Get a Quote Form" at bounding box center [508, 305] width 104 height 15
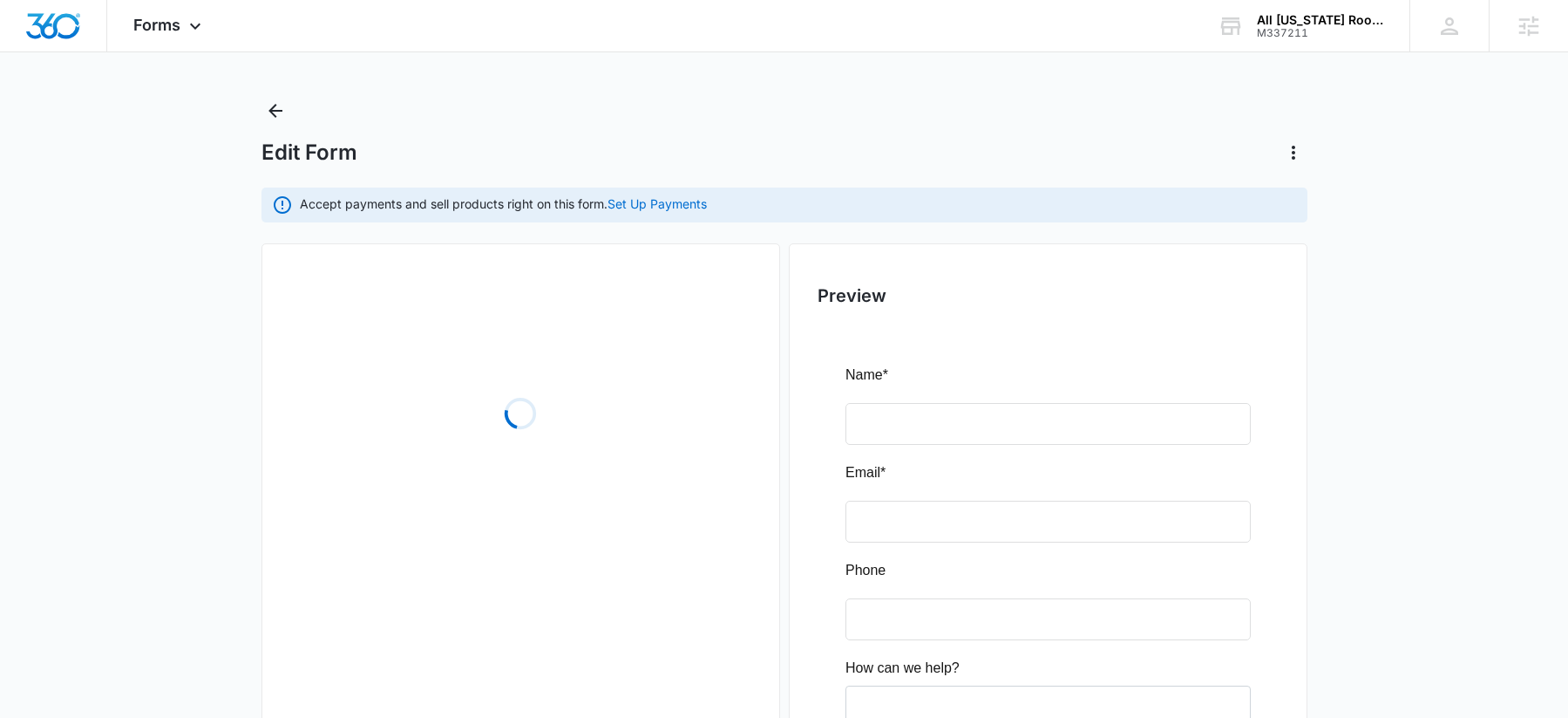
scroll to position [13, 0]
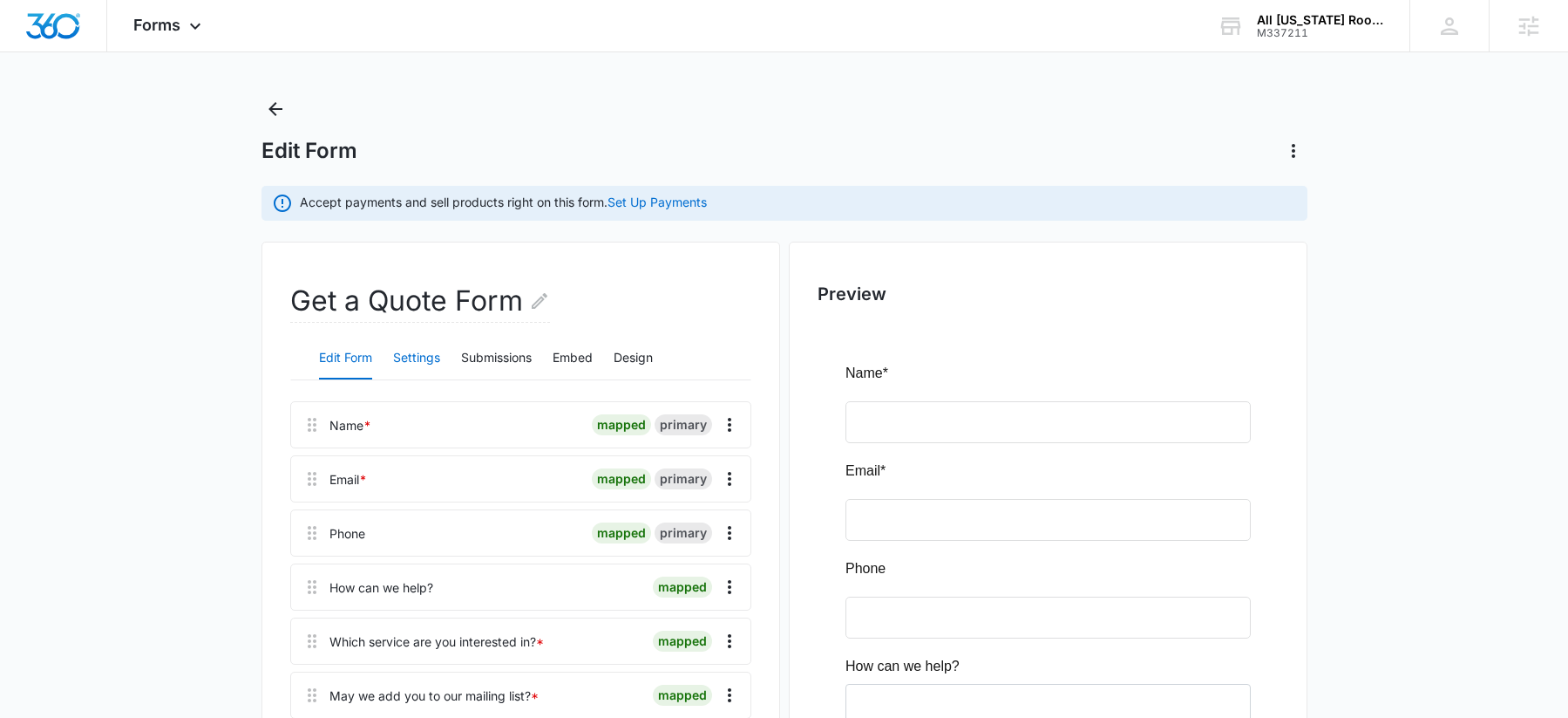
click at [415, 363] on button "Settings" at bounding box center [416, 358] width 47 height 42
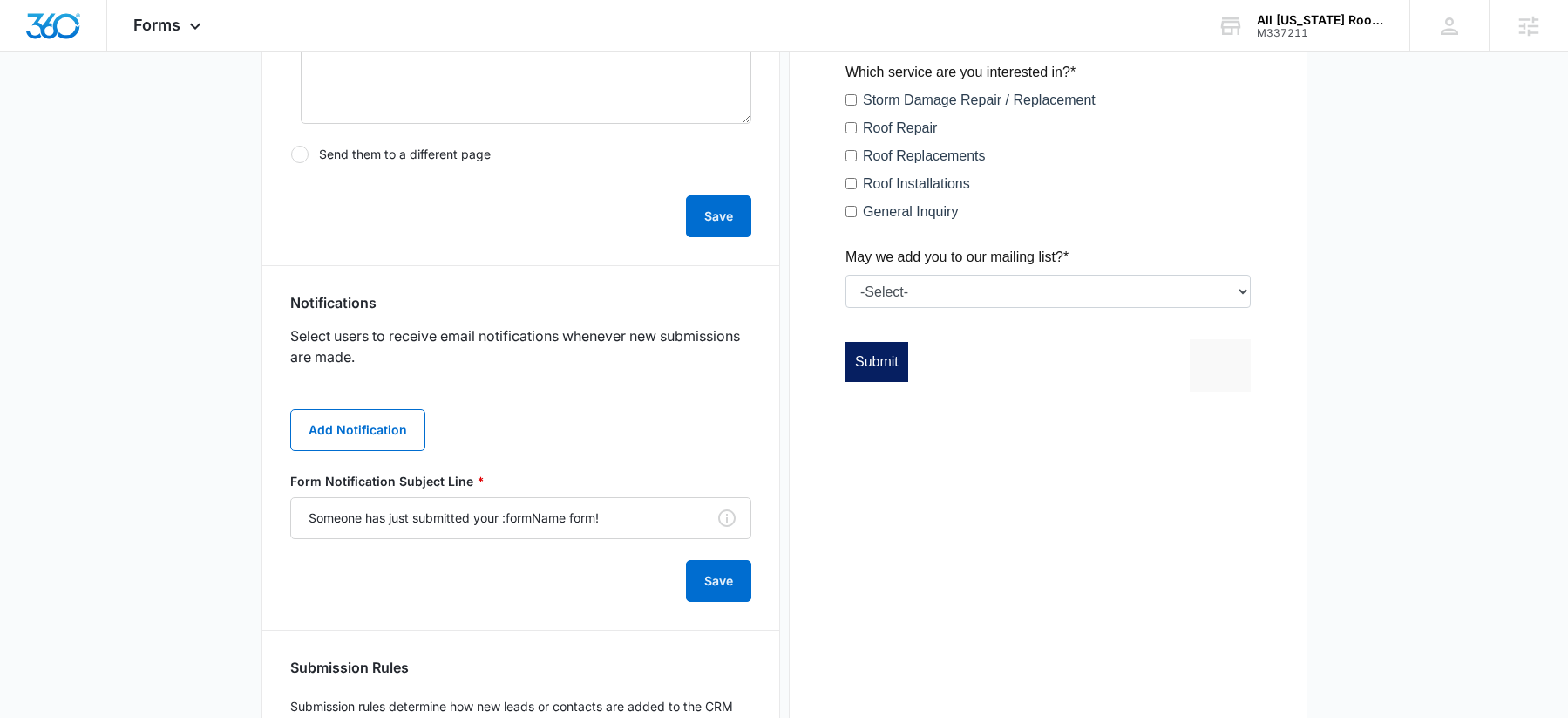
scroll to position [753, 0]
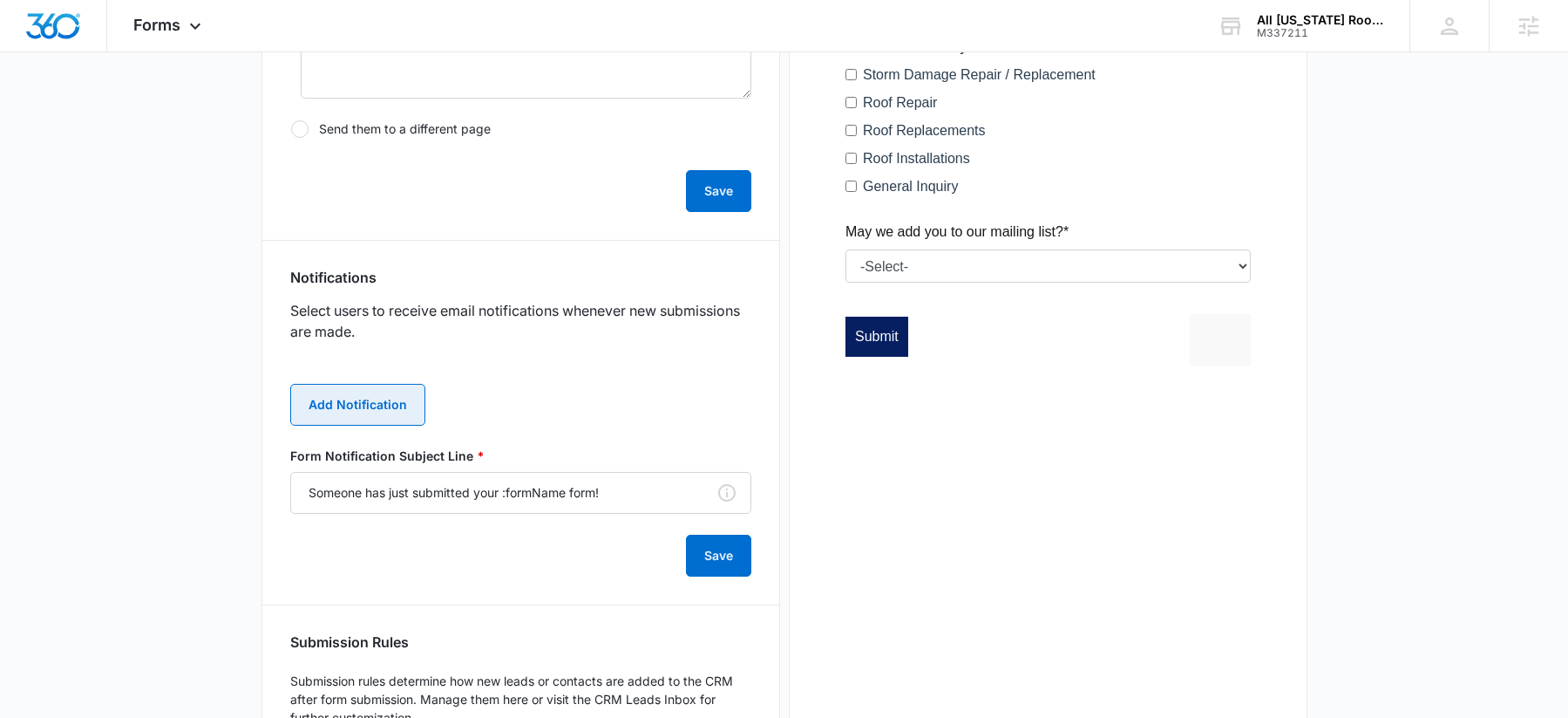
click at [355, 398] on button "Add Notification" at bounding box center [358, 405] width 135 height 42
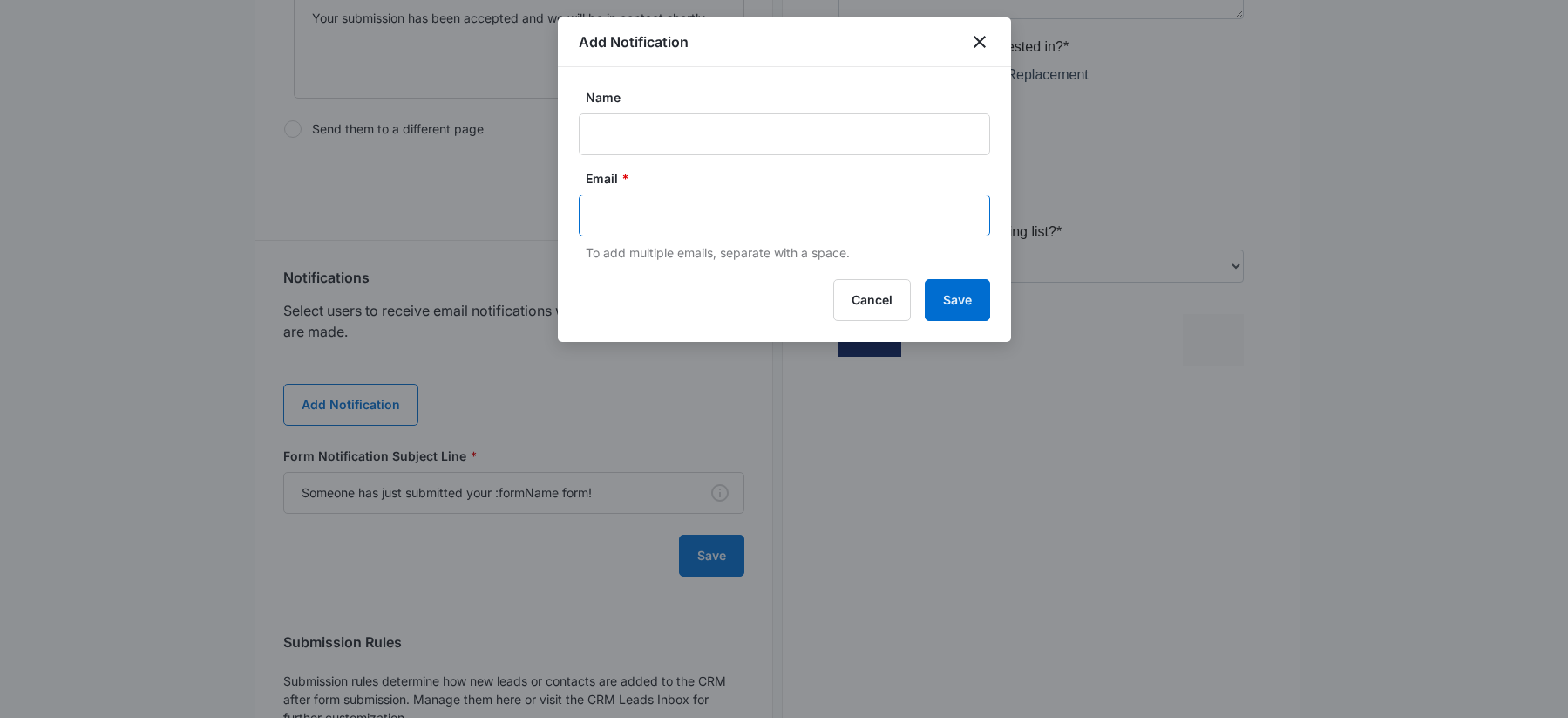
click at [813, 222] on input "text" at bounding box center [786, 215] width 379 height 26
paste input "rooflife99@yahoo.com"
type input "rooflife99@yahoo.com"
click at [776, 121] on input "Name" at bounding box center [784, 134] width 411 height 42
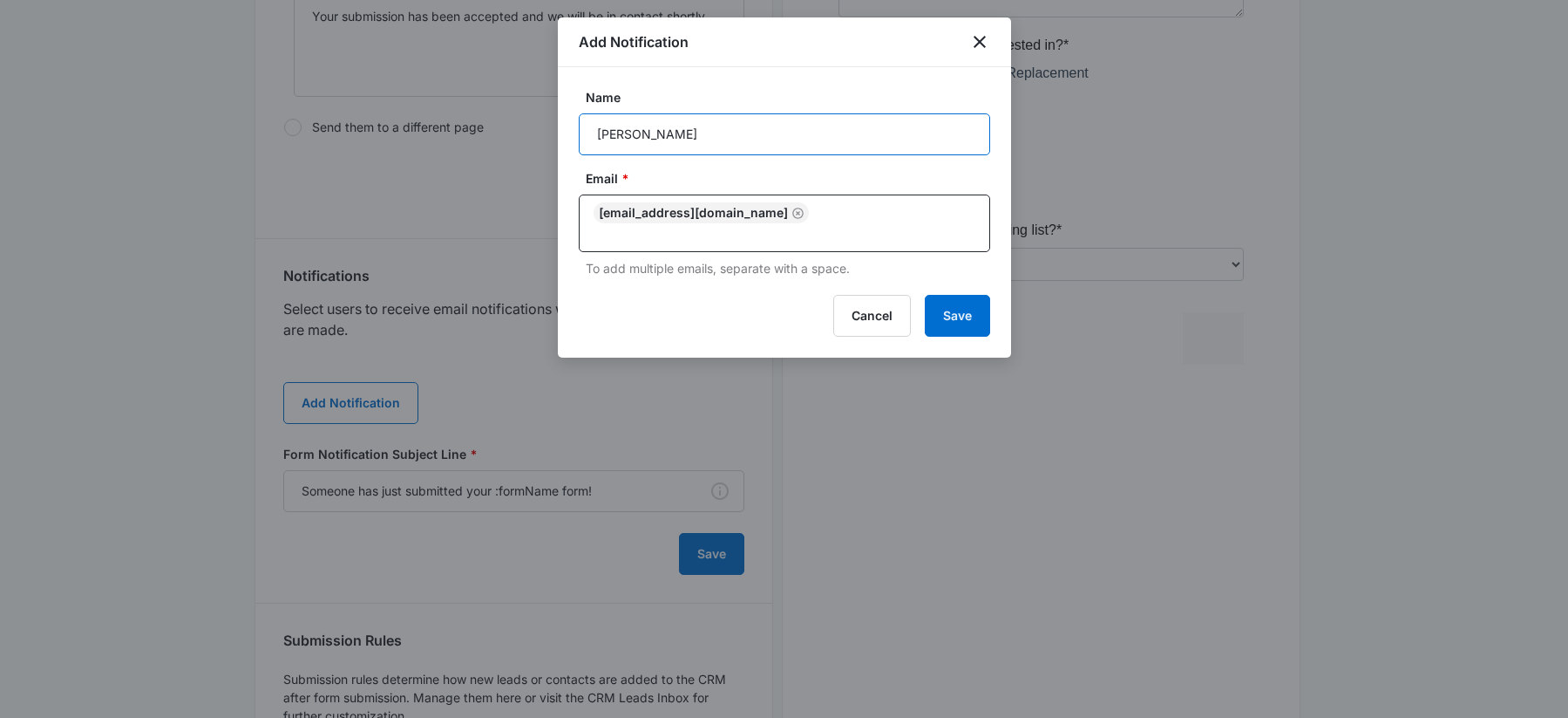
scroll to position [757, 0]
type input "Kimberly Houston"
click at [963, 303] on button "Save" at bounding box center [957, 315] width 65 height 42
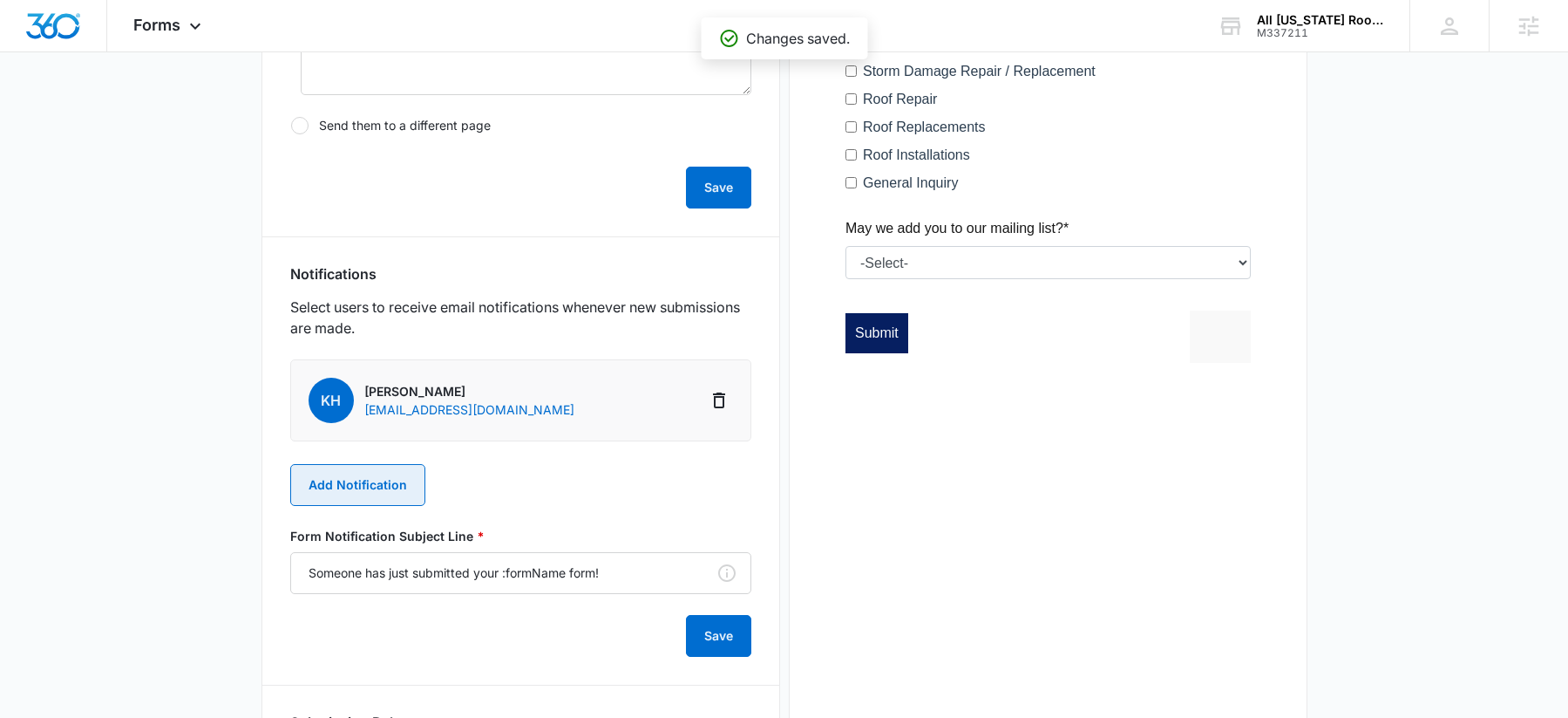
click at [373, 496] on button "Add Notification" at bounding box center [358, 485] width 135 height 42
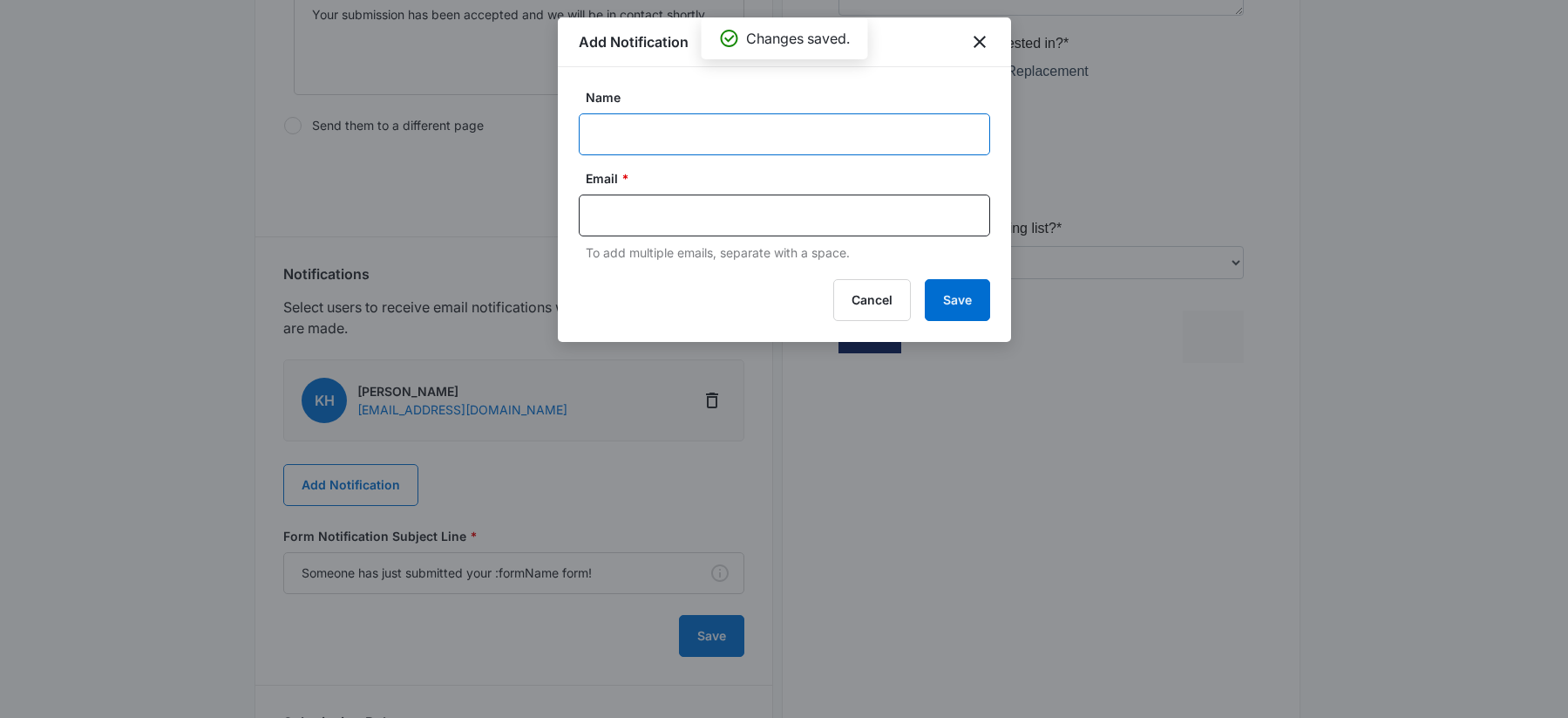
click at [684, 137] on input "Name" at bounding box center [784, 134] width 411 height 42
click at [731, 219] on input "text" at bounding box center [786, 215] width 379 height 26
paste input "sam.coduto@madwire.com"
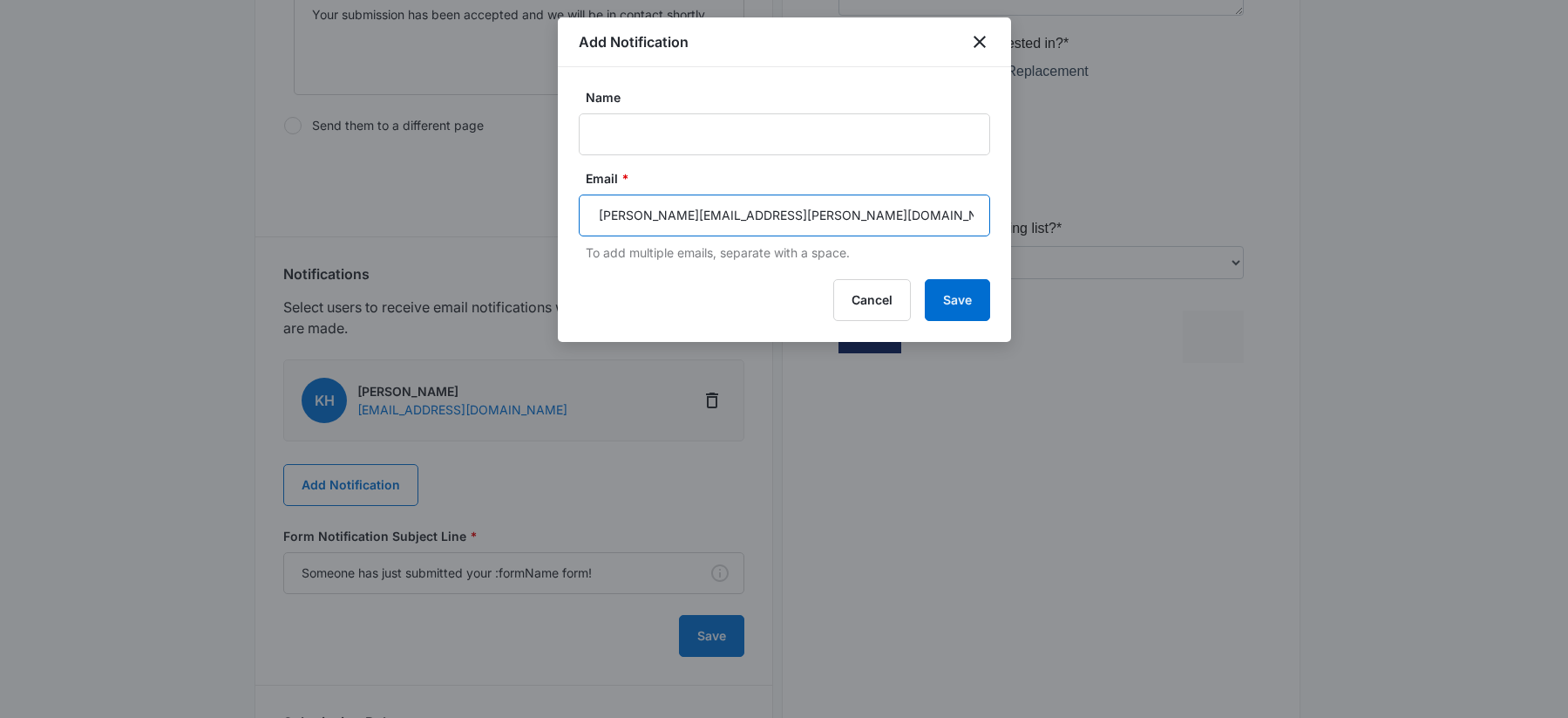
type input "sam.coduto@madwire.com"
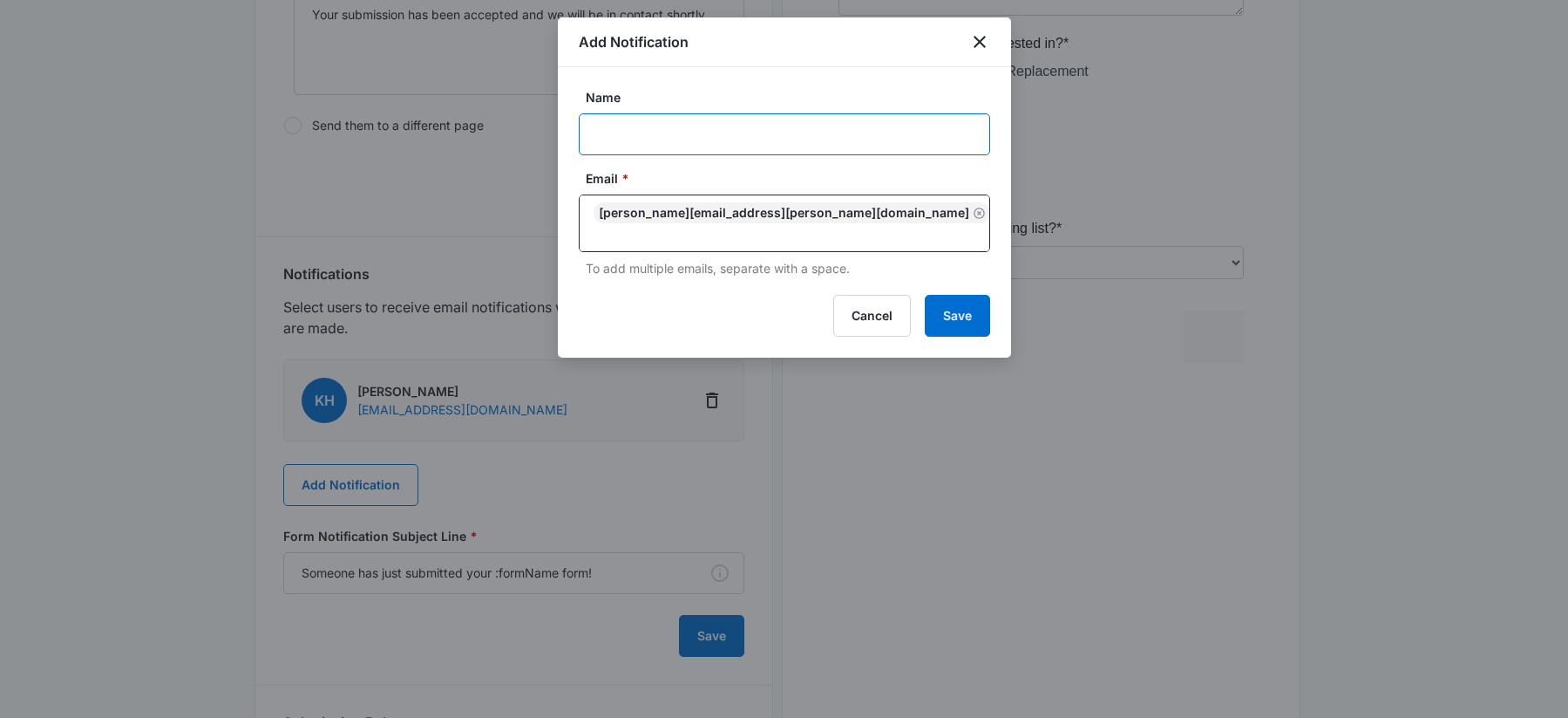
click at [792, 141] on input "Name" at bounding box center [784, 134] width 411 height 42
paste input "M337211 - All Florida Roofing of the First Coast LLC"
type input "M337211 - All Florida Roofing of the First Coast LLC"
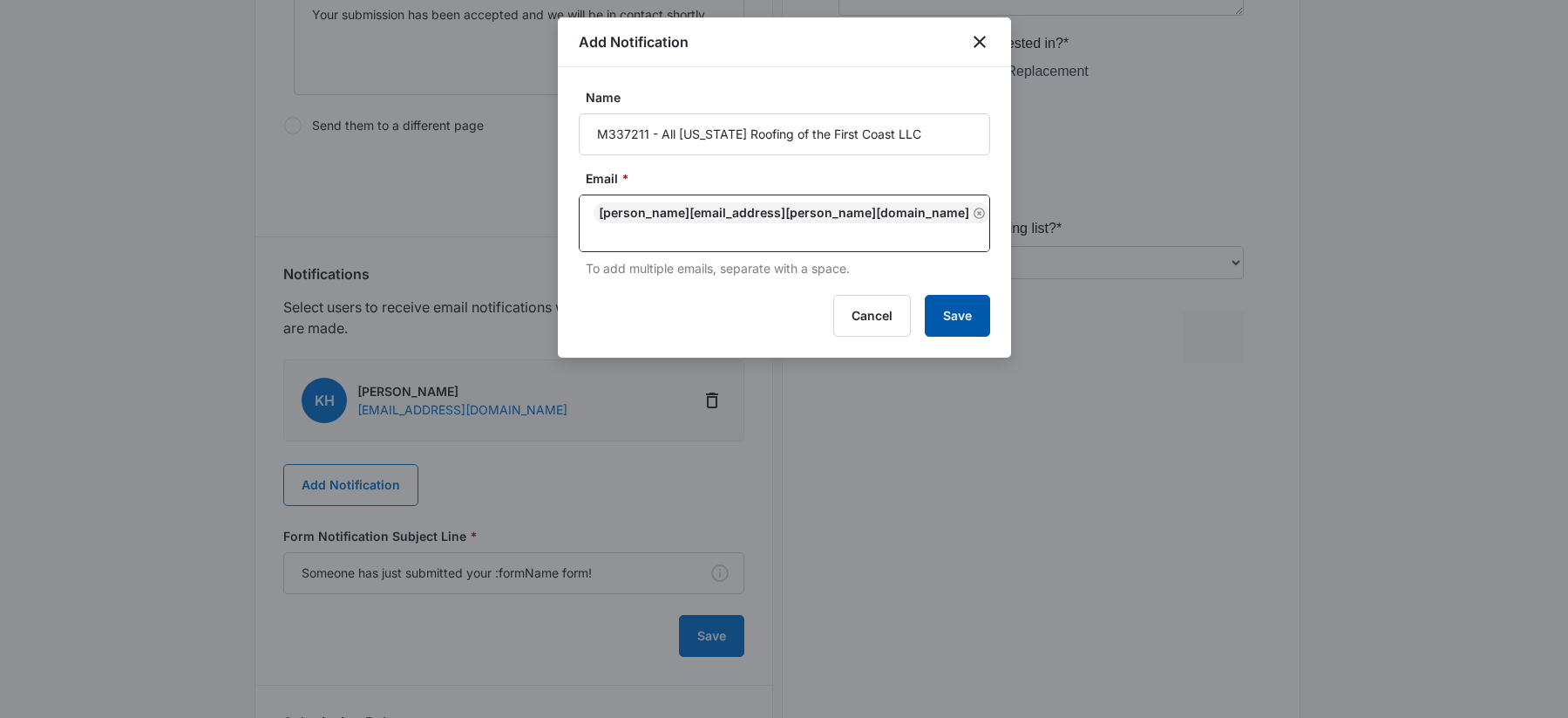
click at [971, 300] on button "Save" at bounding box center [957, 315] width 65 height 42
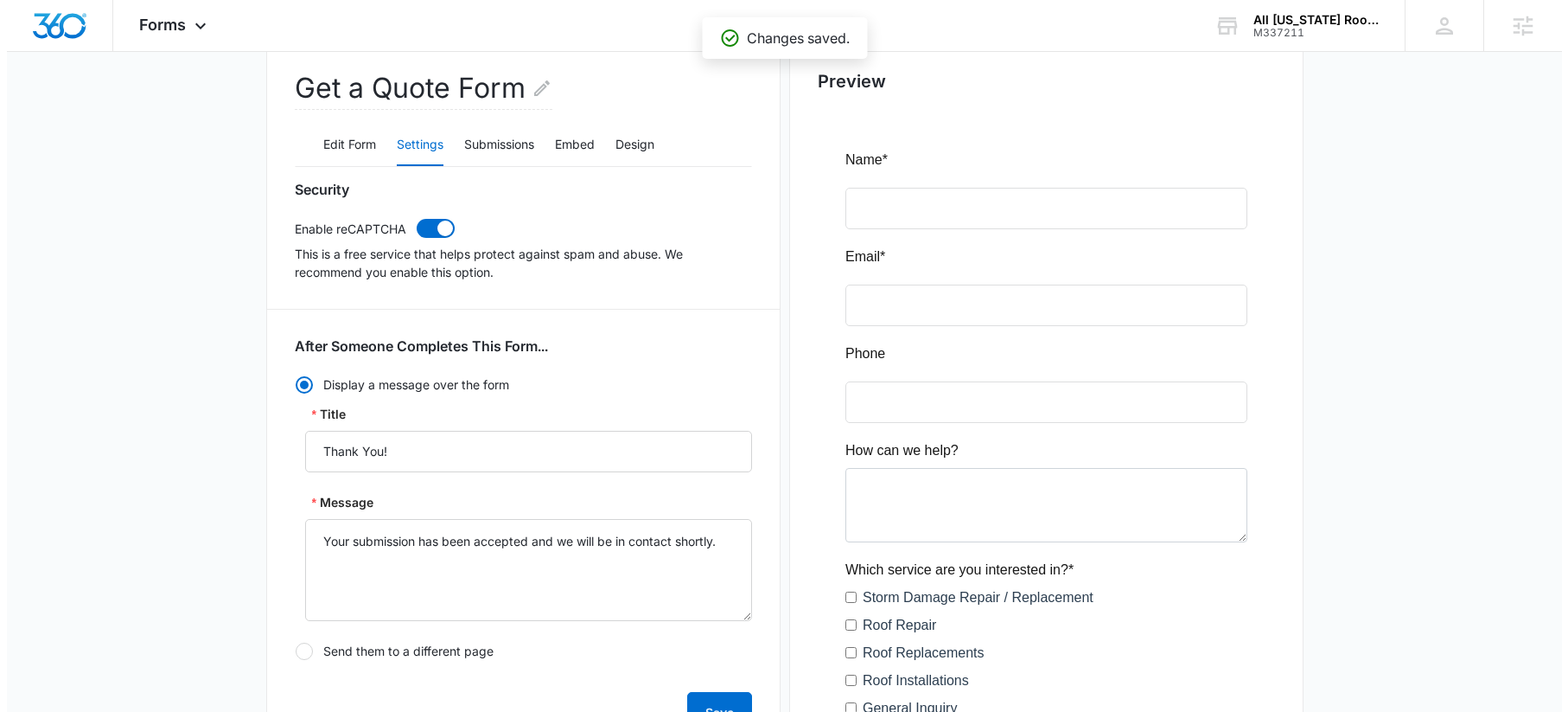
scroll to position [0, 0]
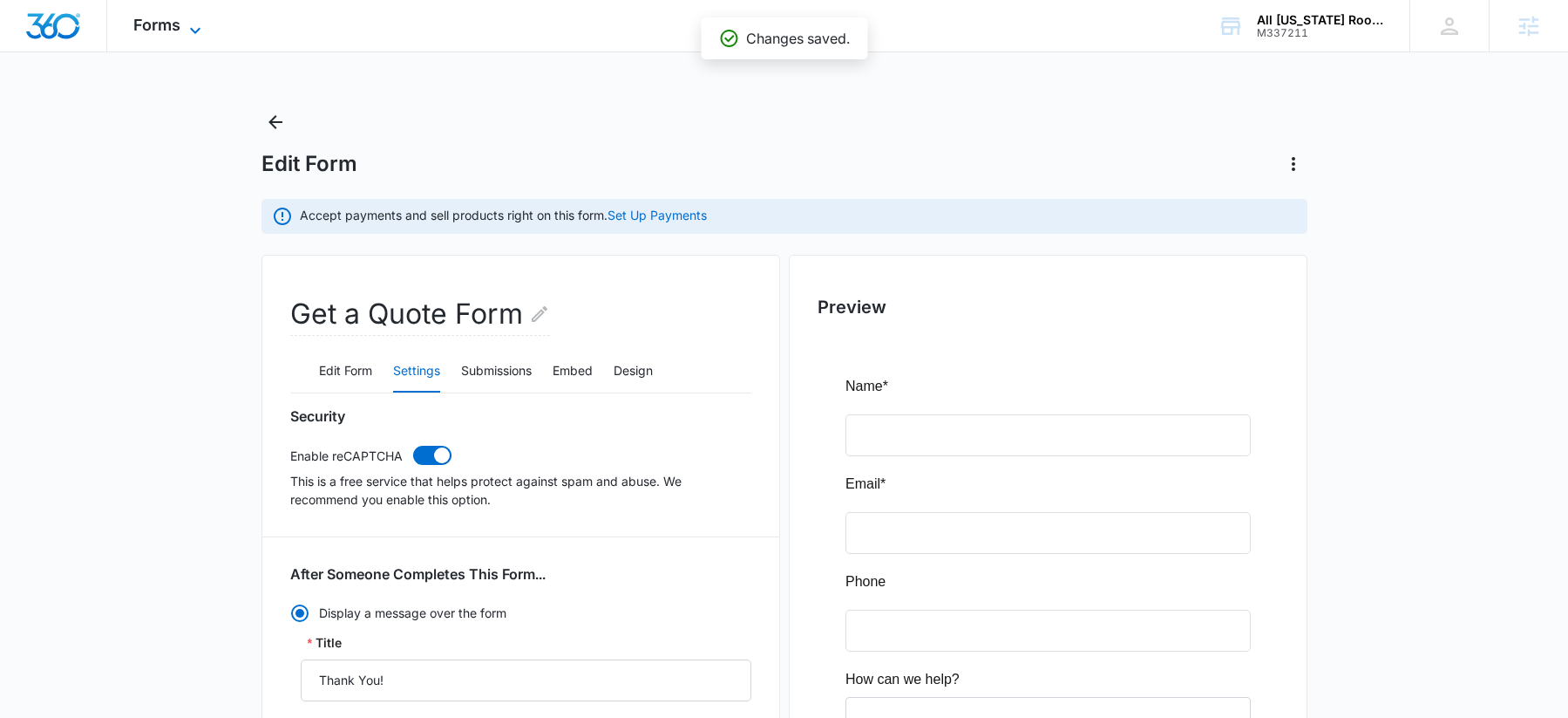
click at [199, 27] on icon at bounding box center [194, 30] width 21 height 21
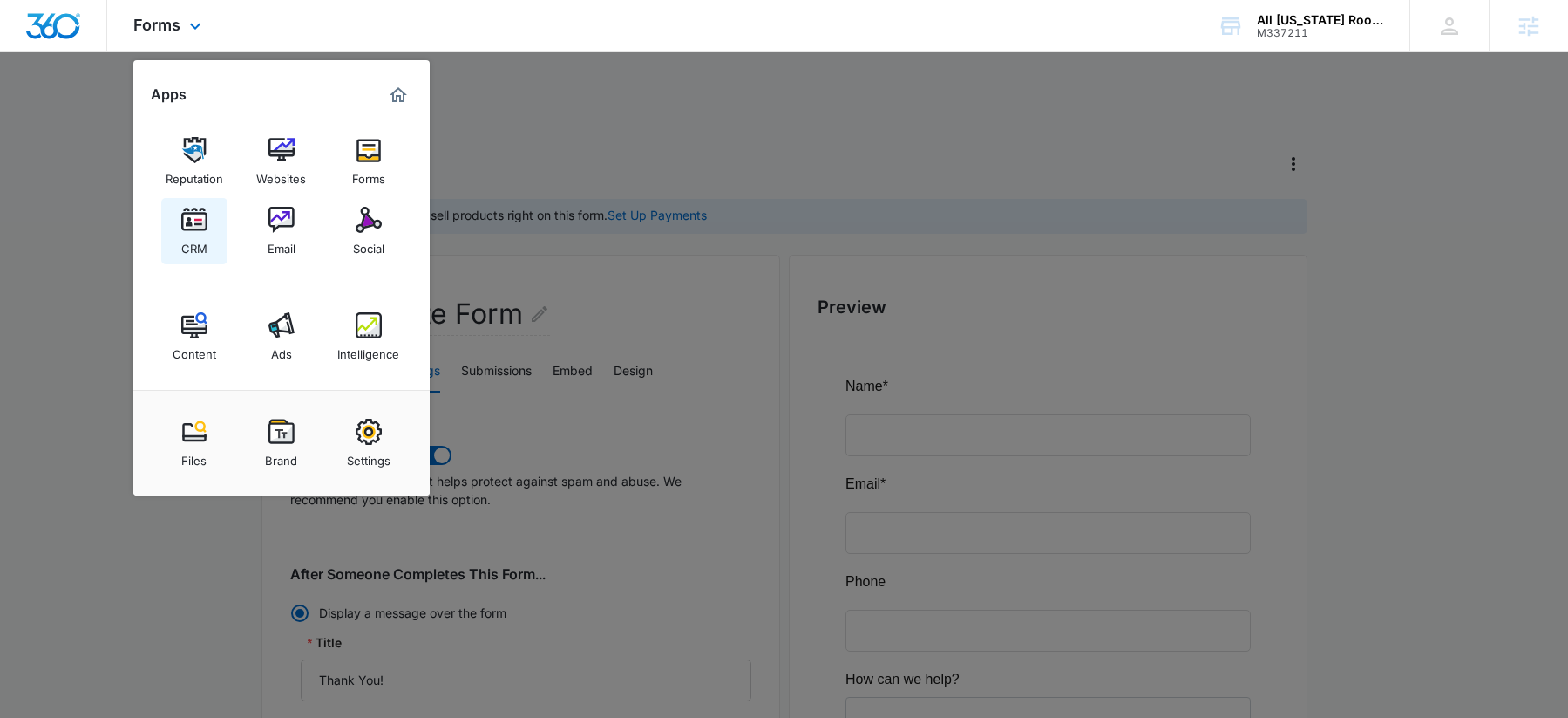
click at [206, 218] on img at bounding box center [194, 219] width 26 height 26
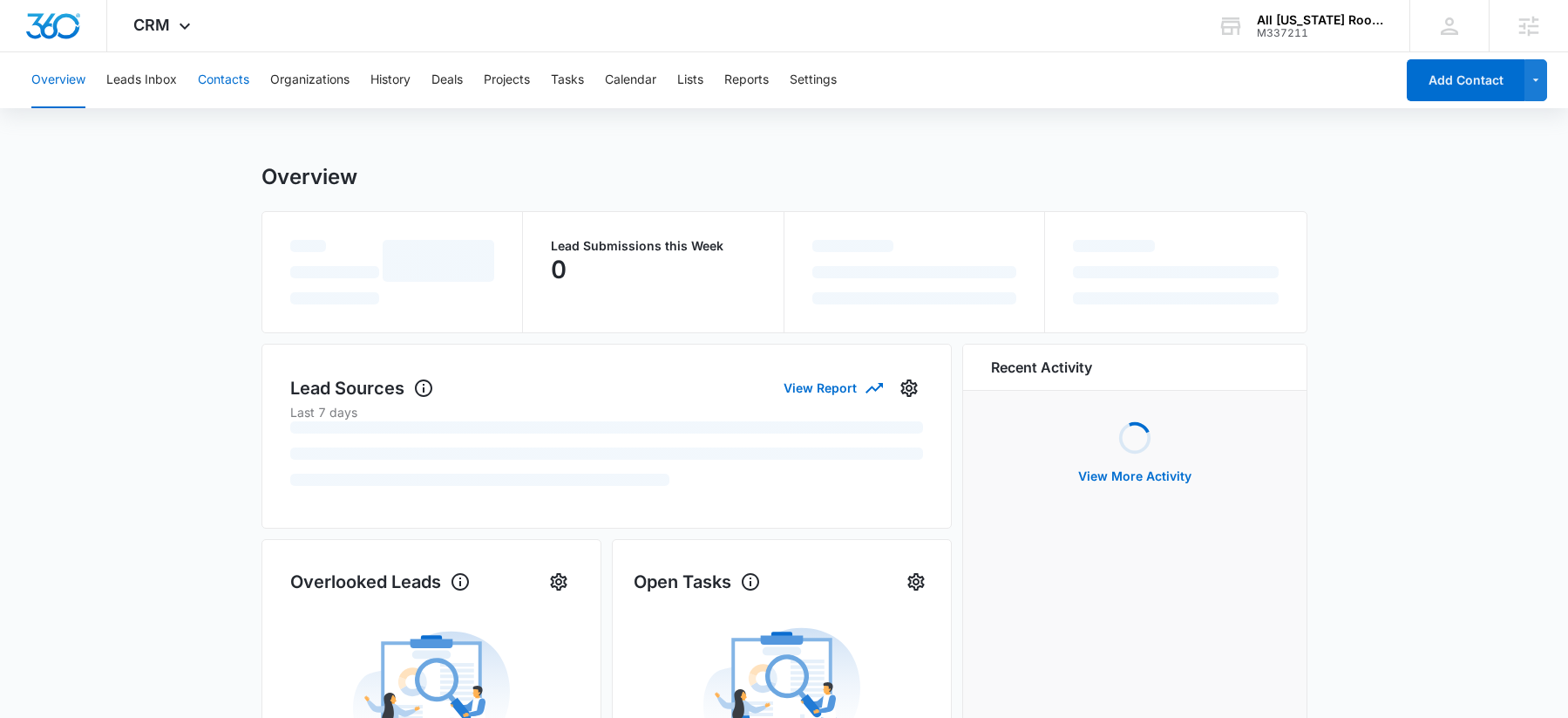
click at [208, 79] on button "Contacts" at bounding box center [224, 80] width 52 height 56
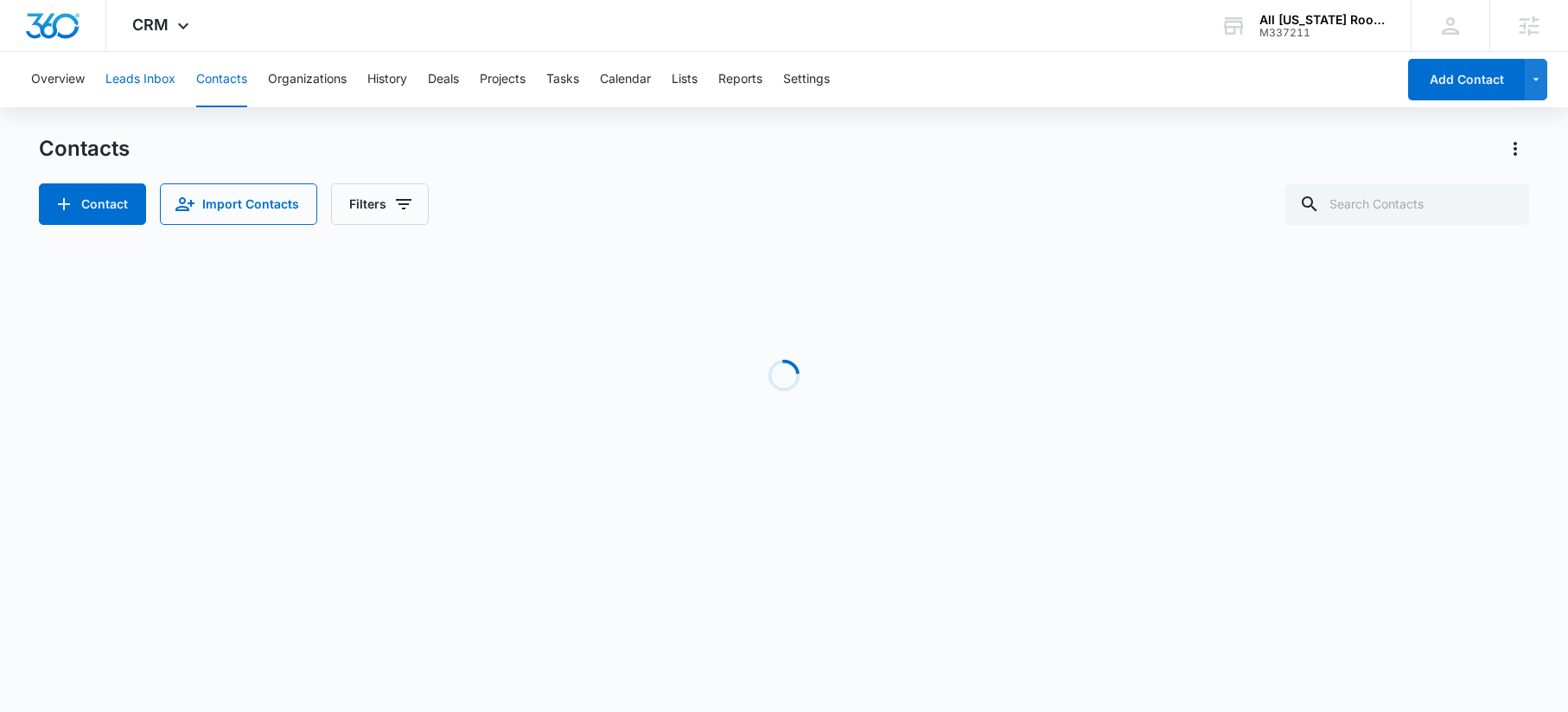
click at [162, 76] on button "Leads Inbox" at bounding box center [140, 80] width 70 height 55
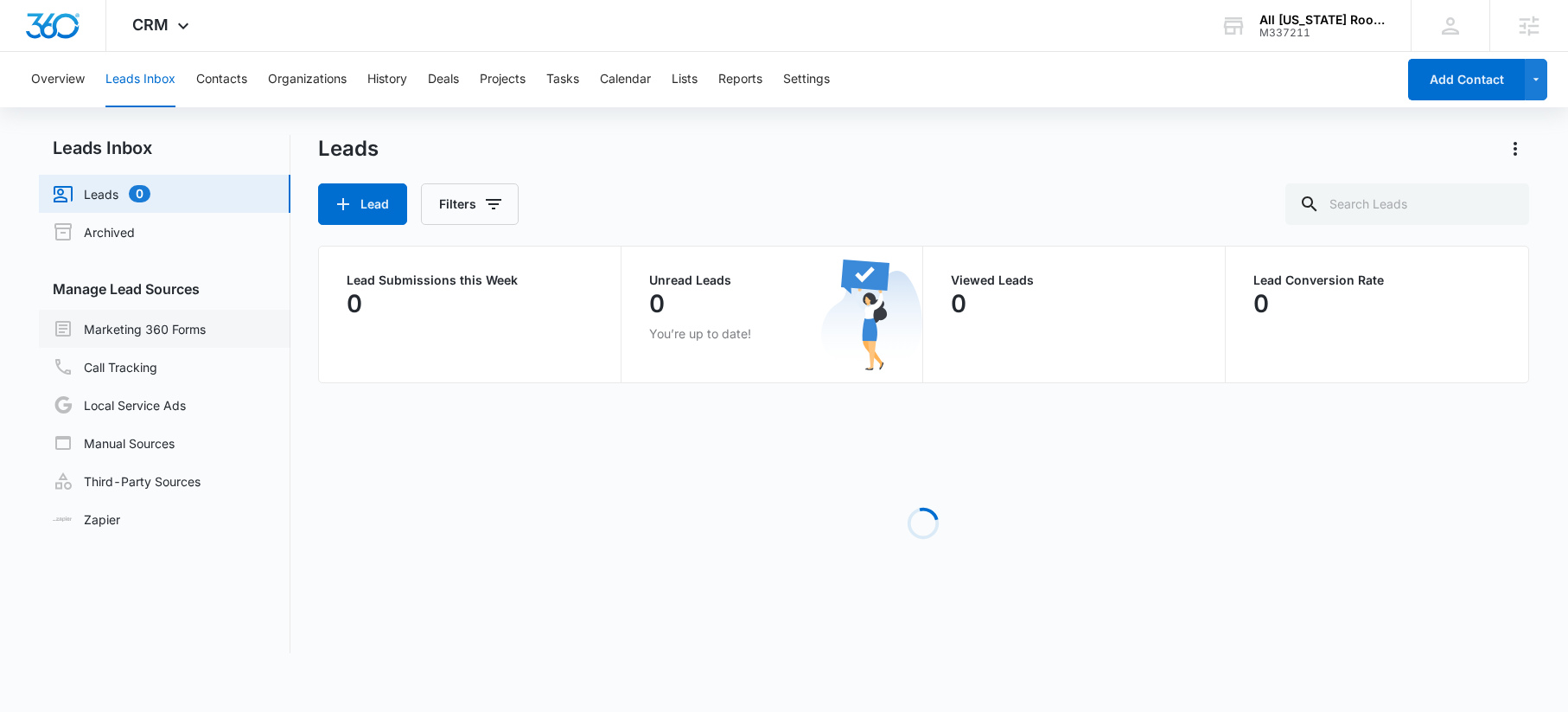
click at [168, 331] on link "Marketing 360 Forms" at bounding box center [130, 328] width 153 height 21
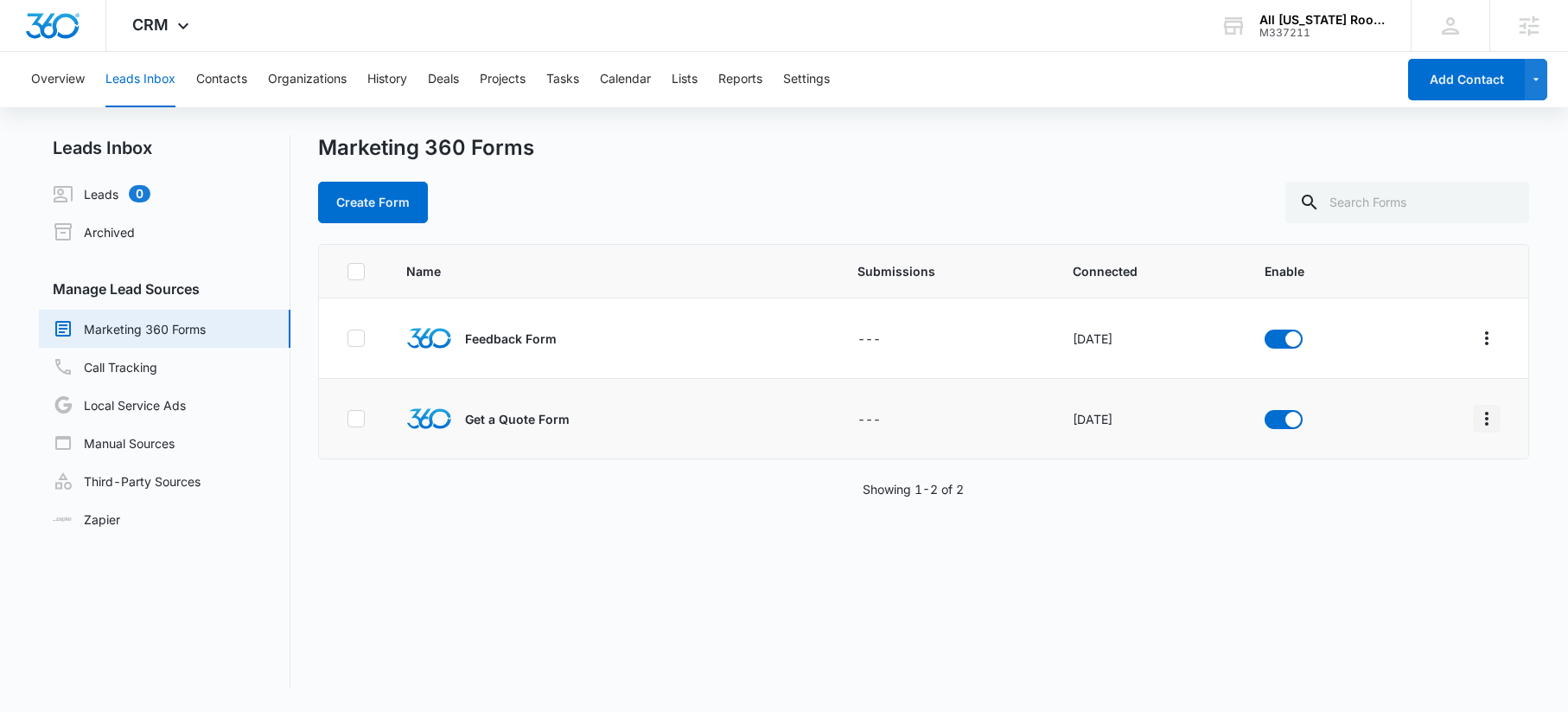
click at [1478, 416] on icon "Overflow Menu" at bounding box center [1486, 418] width 21 height 21
click at [1401, 520] on div "Field Mapping" at bounding box center [1396, 519] width 97 height 12
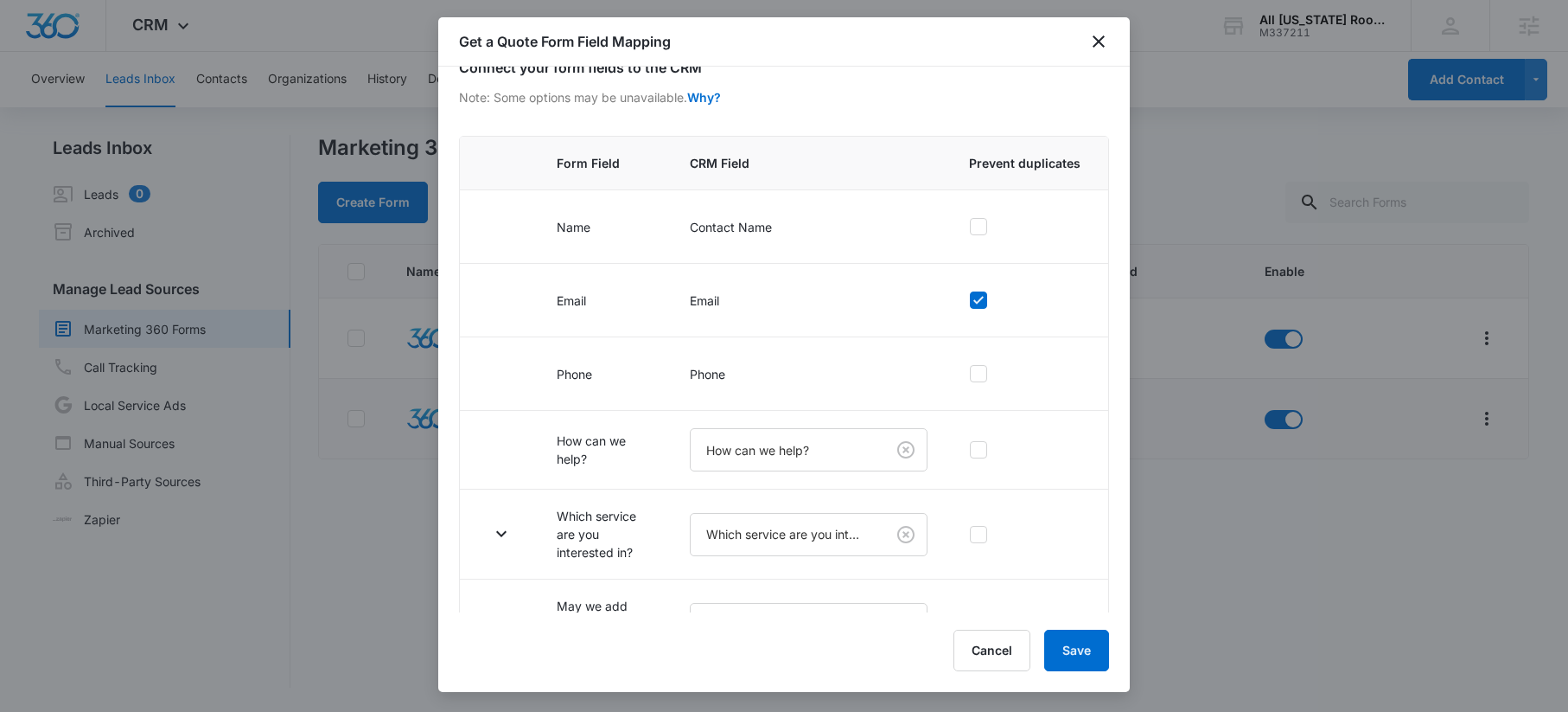
scroll to position [154, 0]
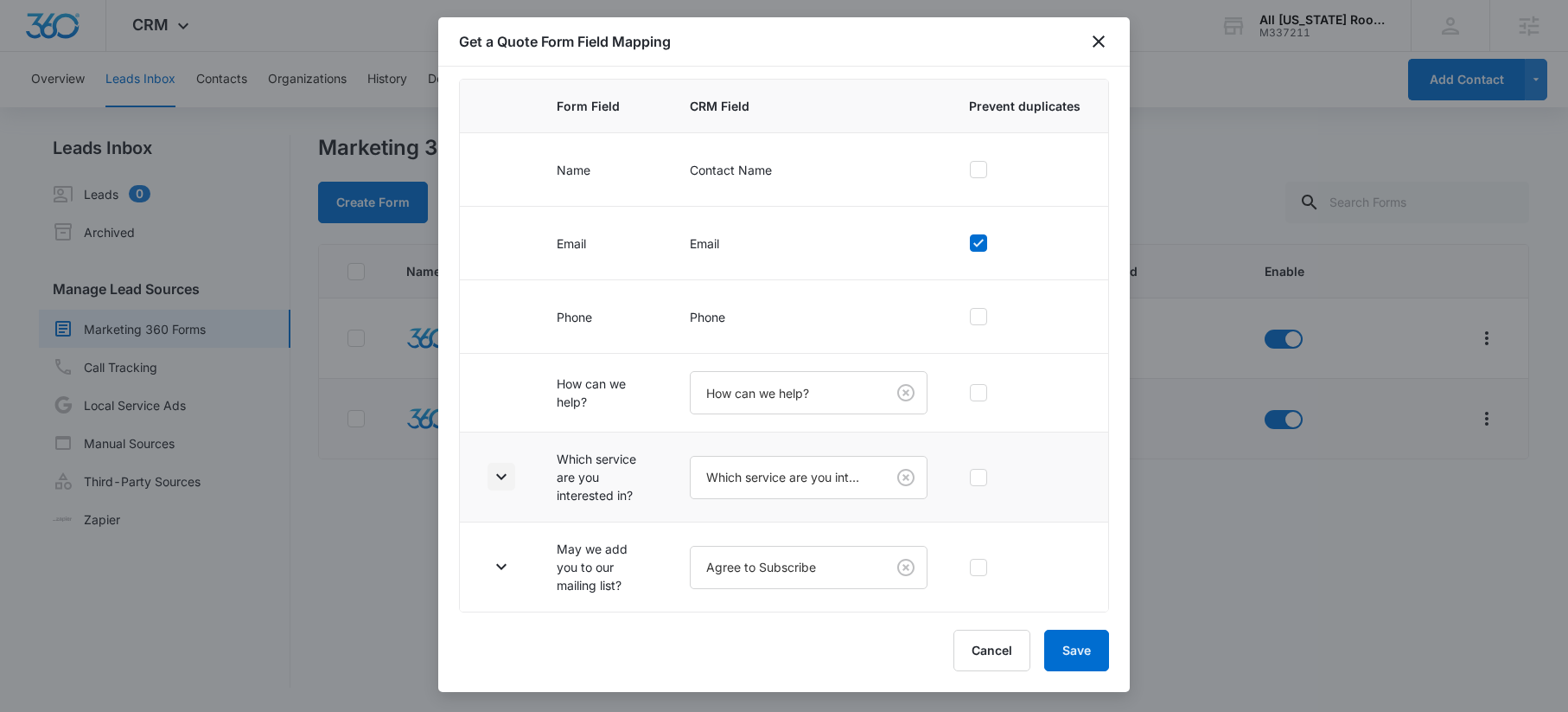
click at [508, 478] on icon "button" at bounding box center [501, 476] width 21 height 21
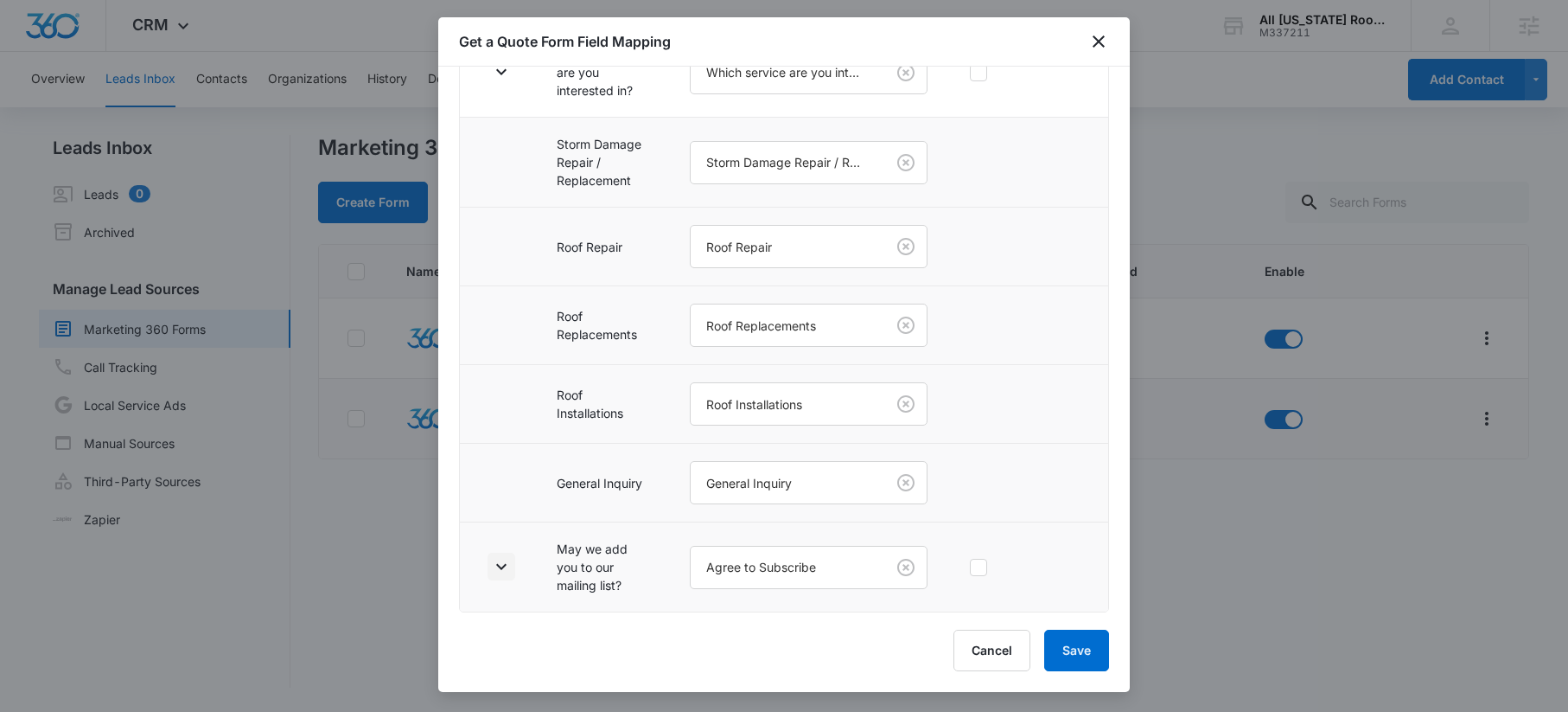
click at [504, 562] on icon "button" at bounding box center [501, 566] width 21 height 21
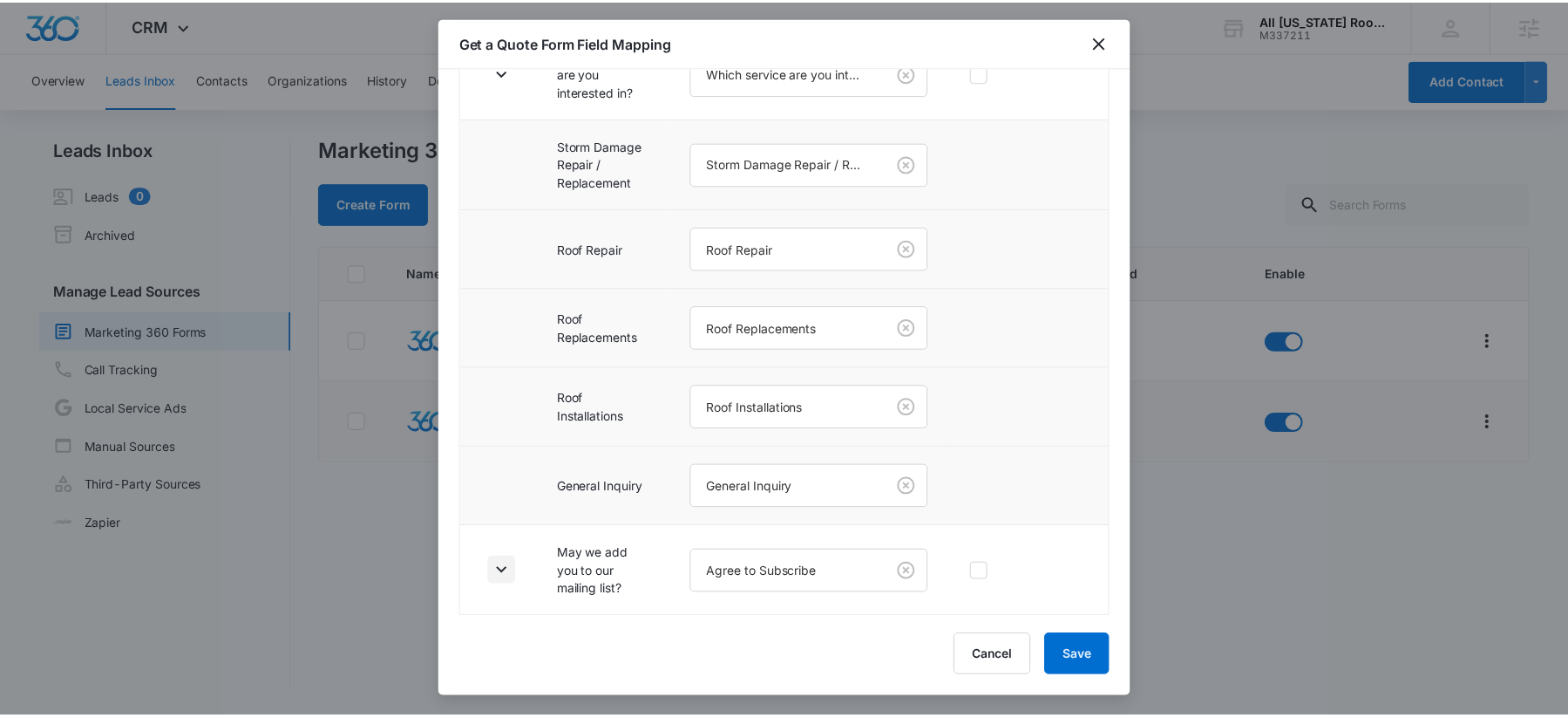
scroll to position [720, 0]
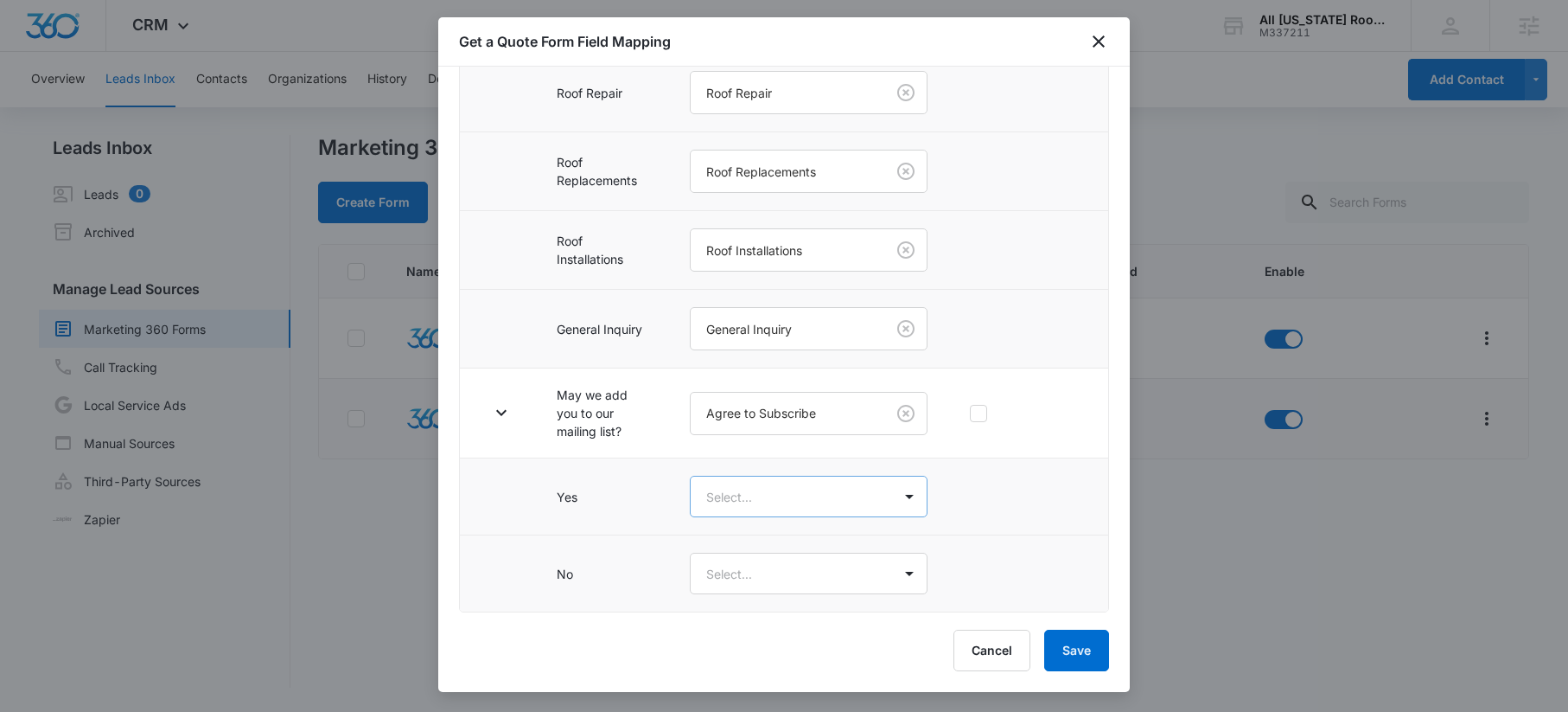
click at [783, 497] on body "CRM Apps Reputation Websites Forms CRM Email Social Content Ads Intelligence Fi…" at bounding box center [784, 356] width 1568 height 712
click at [739, 546] on div "Yes" at bounding box center [803, 558] width 227 height 32
click at [735, 567] on body "CRM Apps Reputation Websites Forms CRM Email Social Content Ads Intelligence Fi…" at bounding box center [784, 356] width 1568 height 712
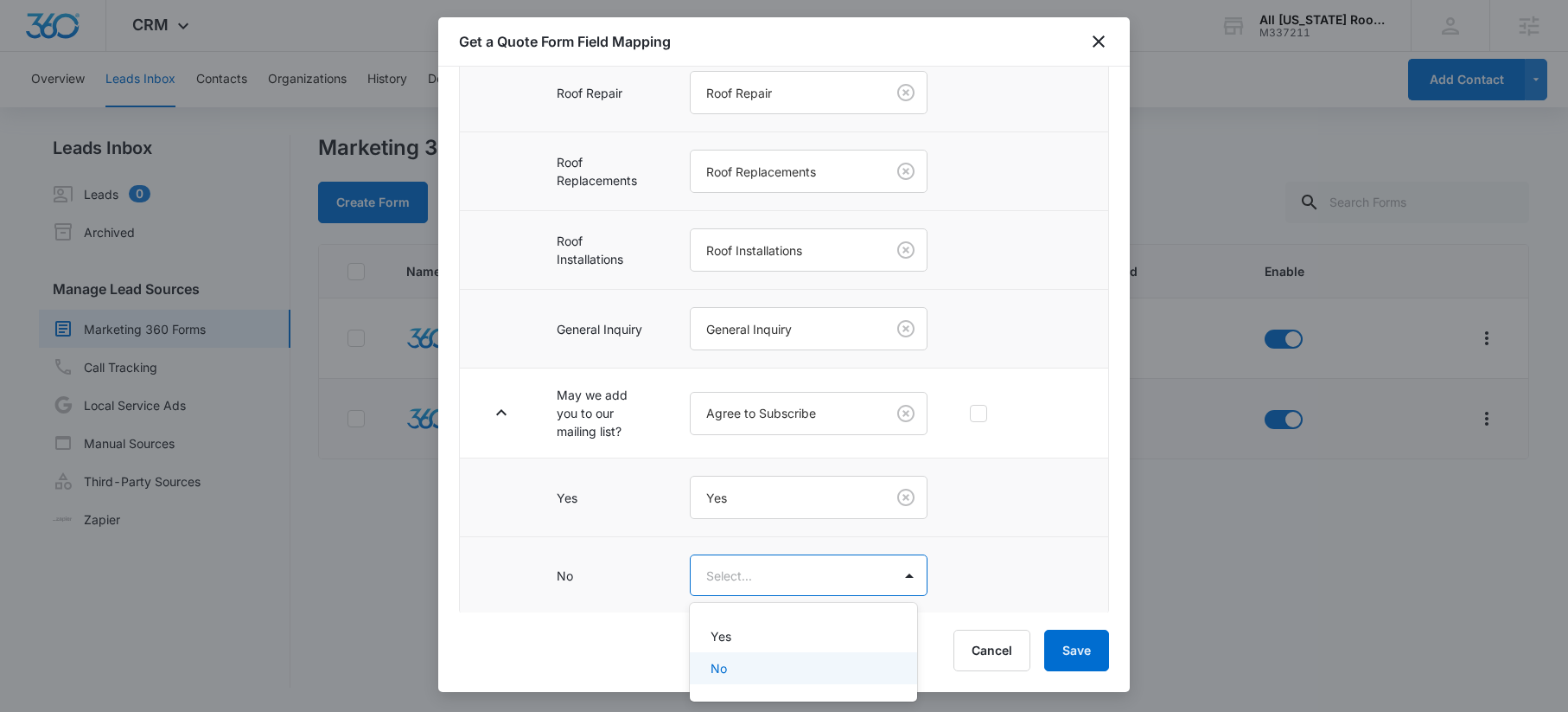
click at [732, 659] on div "No" at bounding box center [802, 668] width 183 height 18
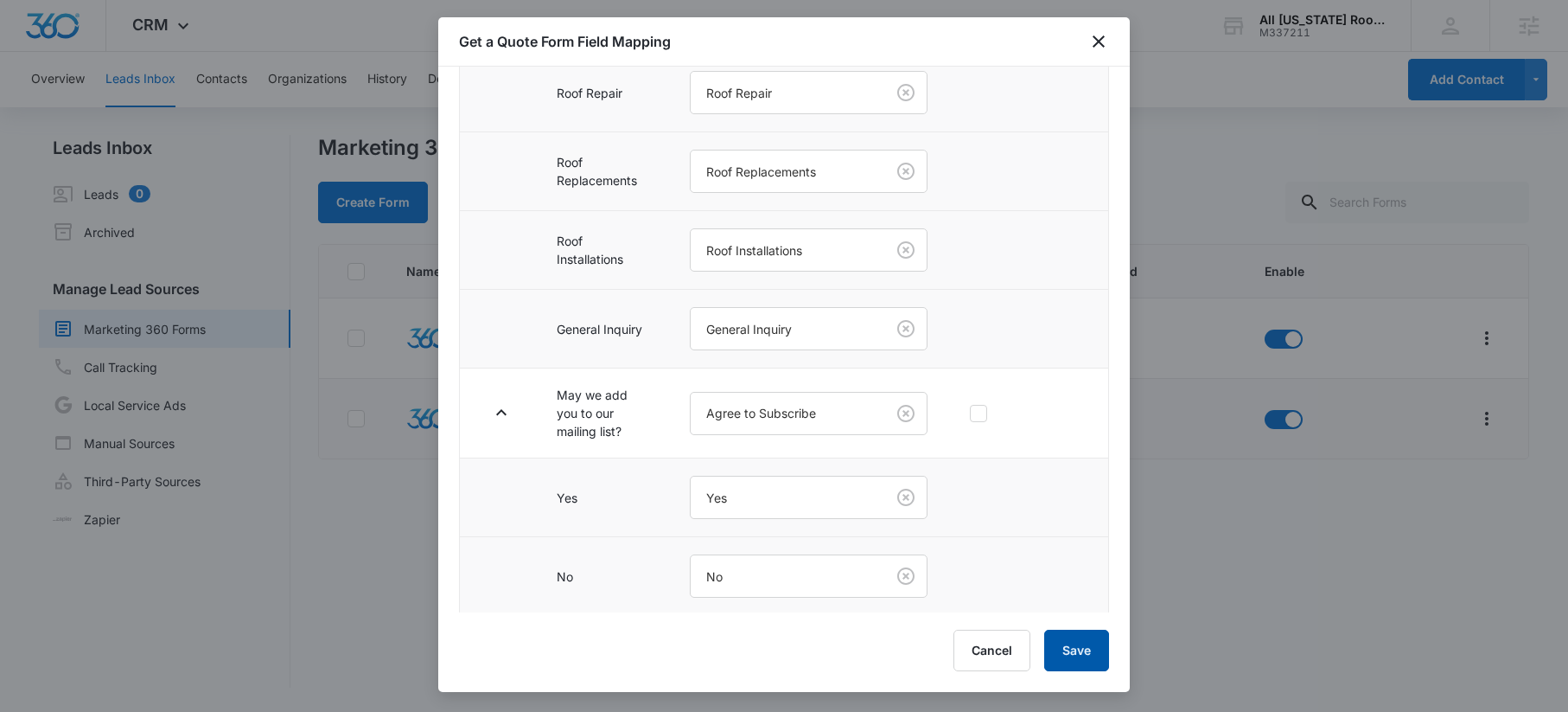
click at [1071, 654] on button "Save" at bounding box center [1076, 650] width 65 height 41
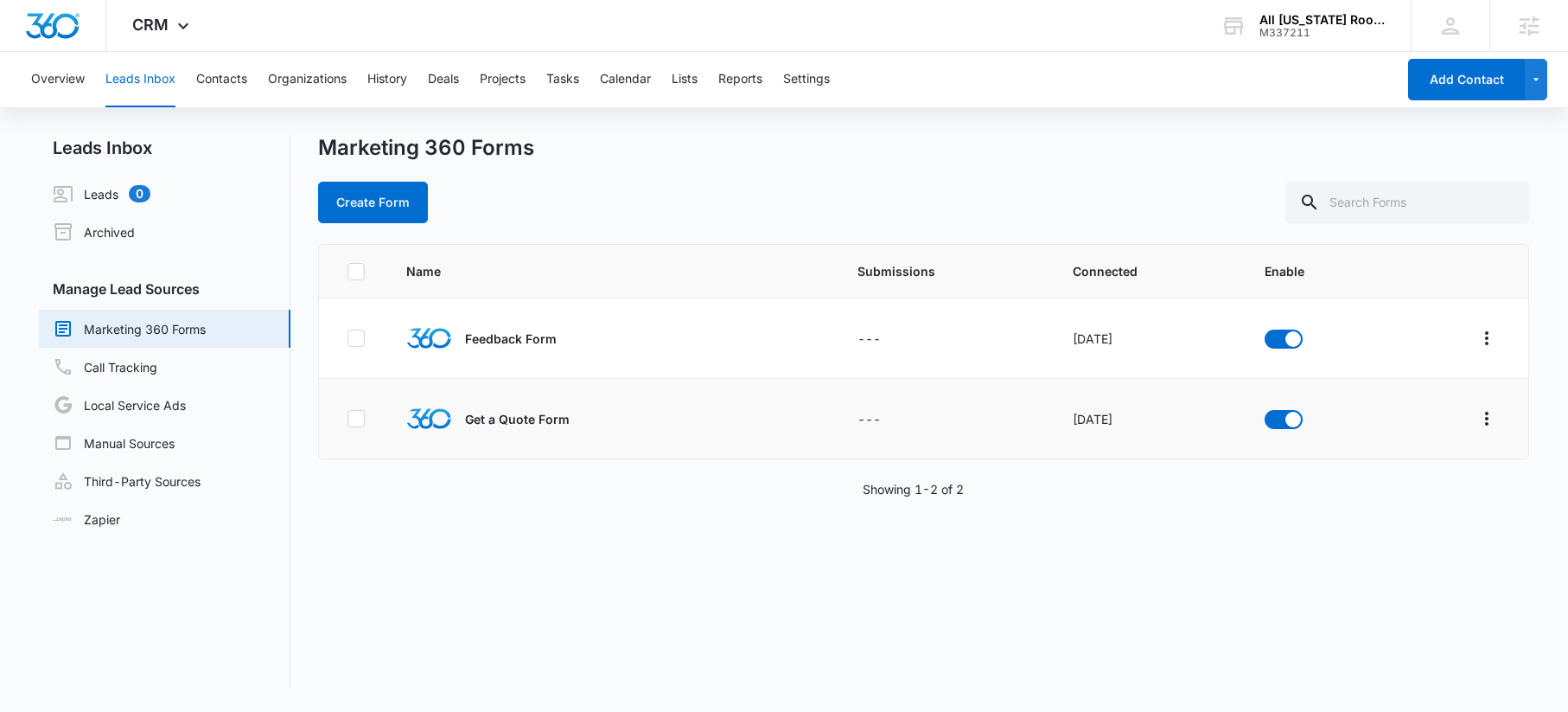
click at [791, 190] on div "Create Form" at bounding box center [923, 203] width 1210 height 41
click at [44, 20] on img "Dashboard" at bounding box center [53, 26] width 55 height 26
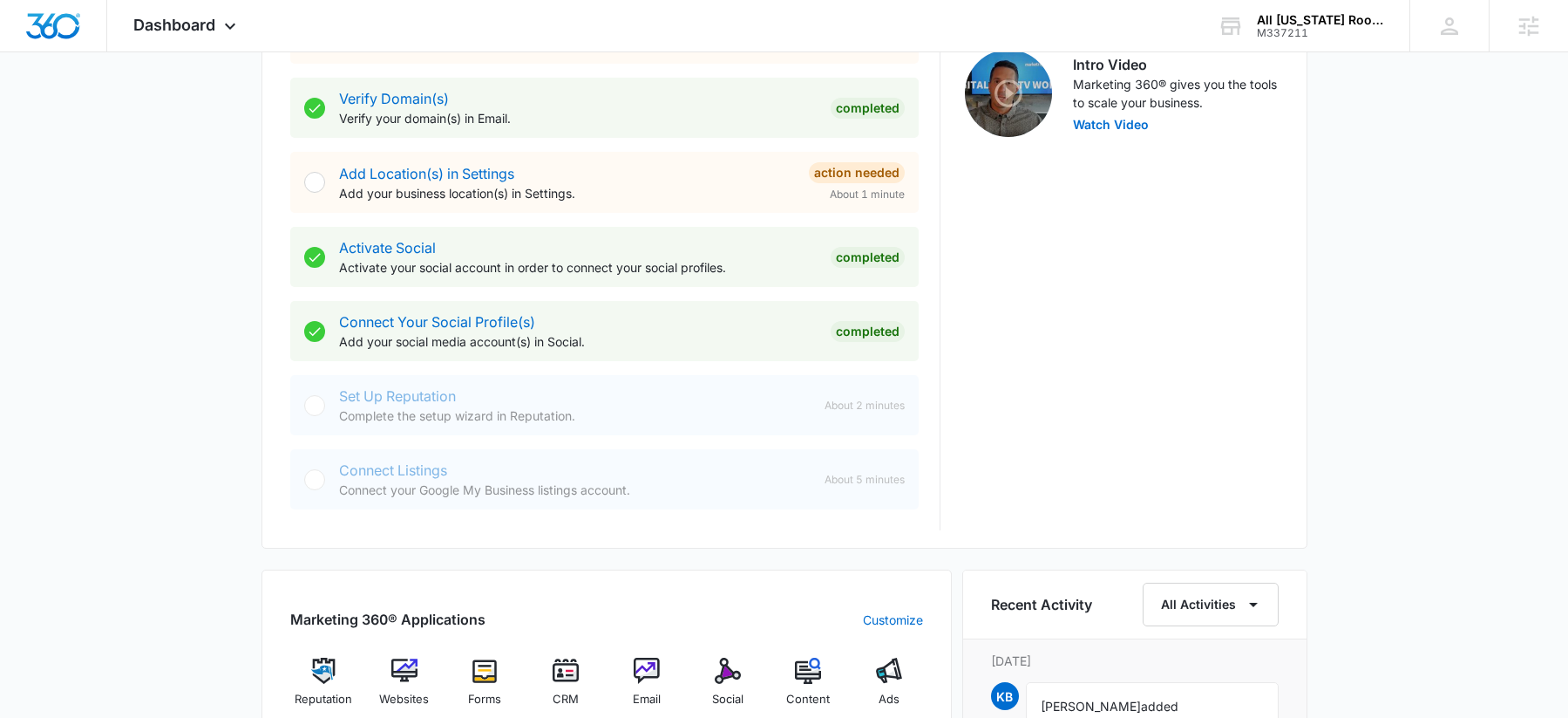
scroll to position [489, 0]
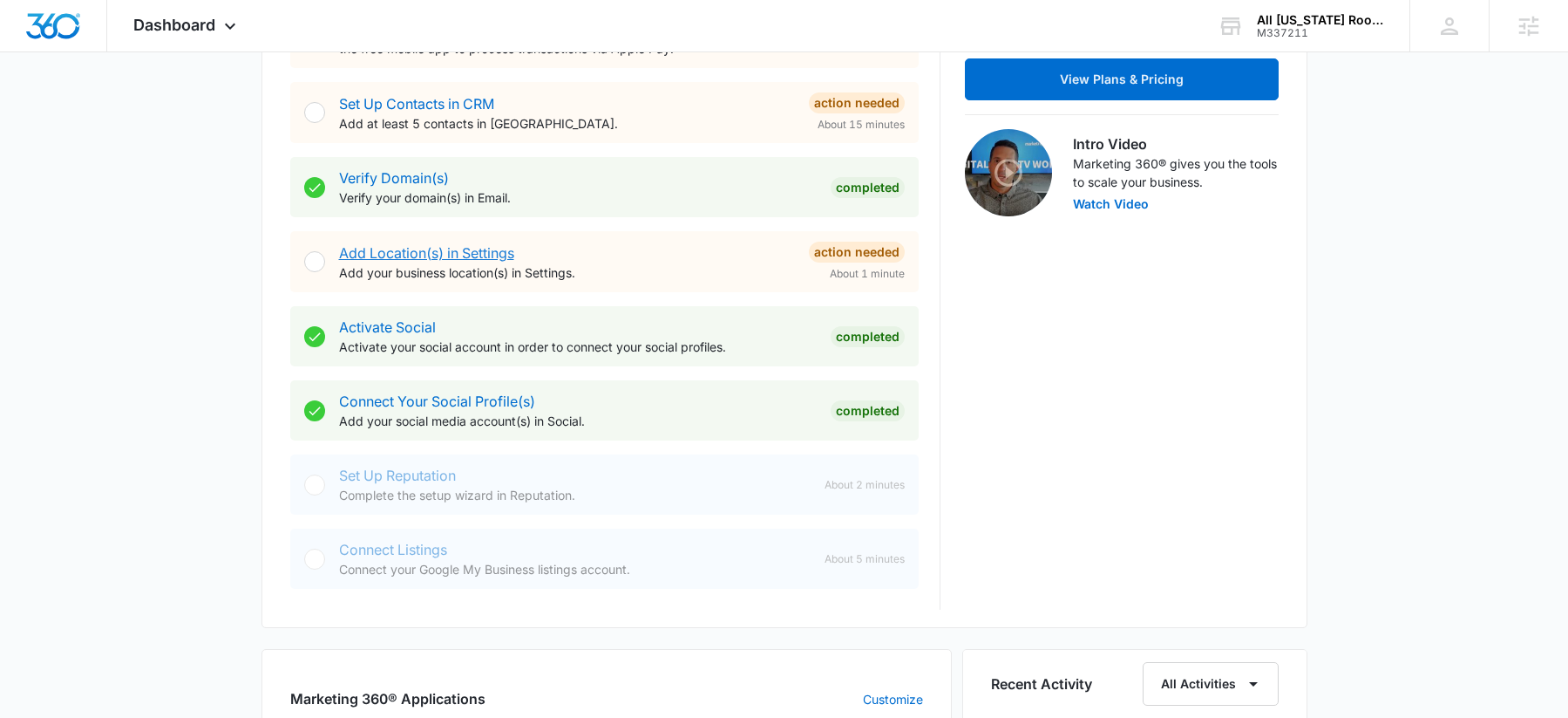
click at [426, 253] on link "Add Location(s) in Settings" at bounding box center [426, 253] width 175 height 18
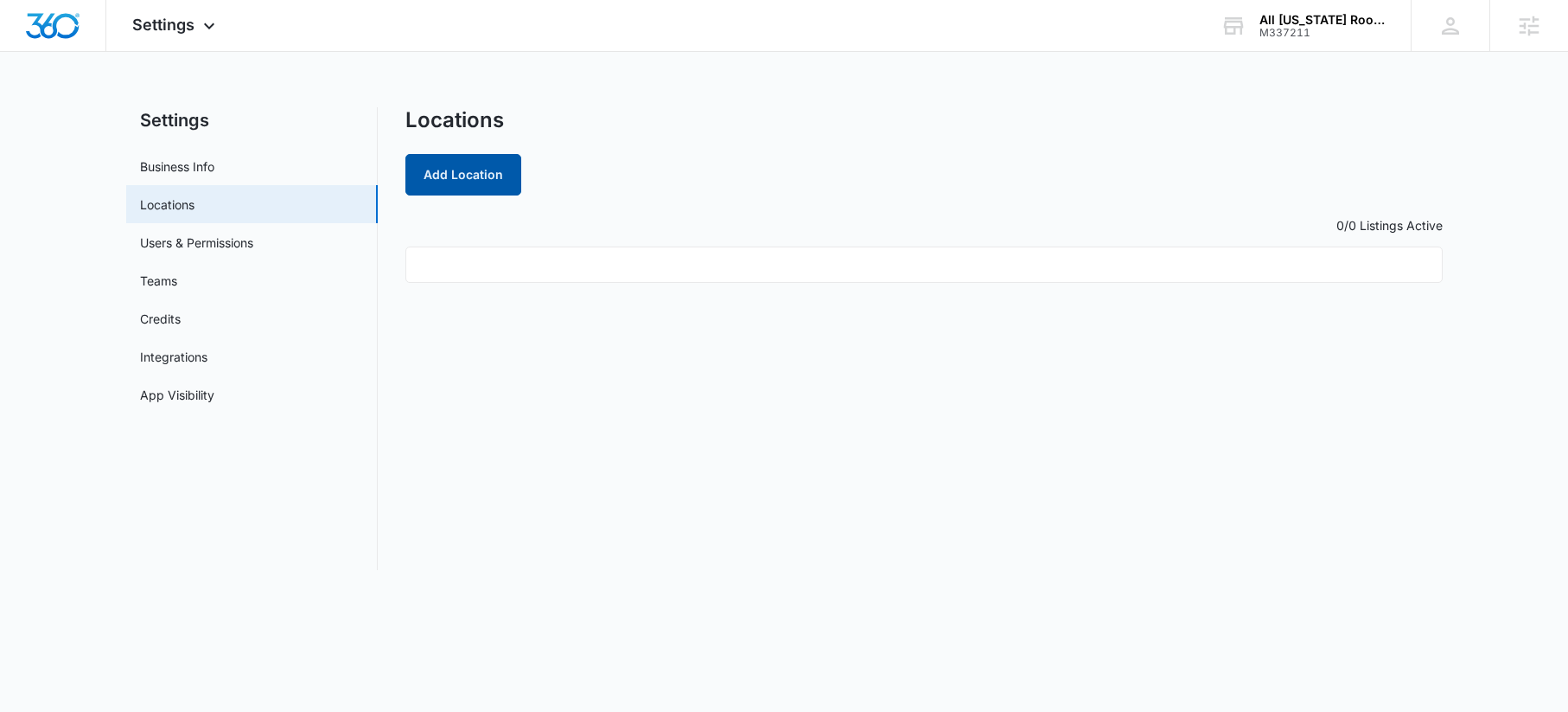
click at [469, 172] on button "Add Location" at bounding box center [463, 175] width 116 height 41
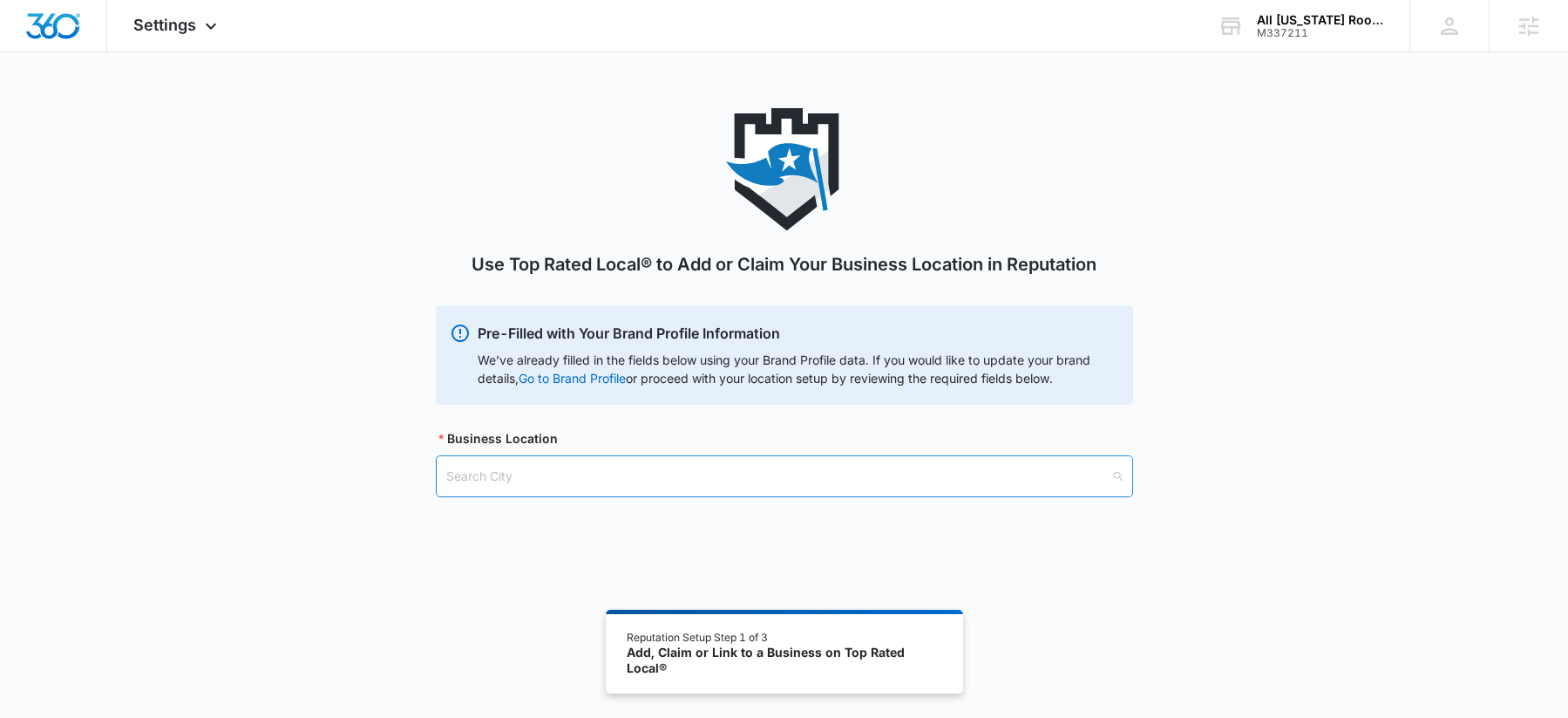
drag, startPoint x: 543, startPoint y: 489, endPoint x: 564, endPoint y: 473, distance: 26.4
click at [543, 489] on input "search" at bounding box center [778, 476] width 664 height 40
type input "Jacksonville Fl"
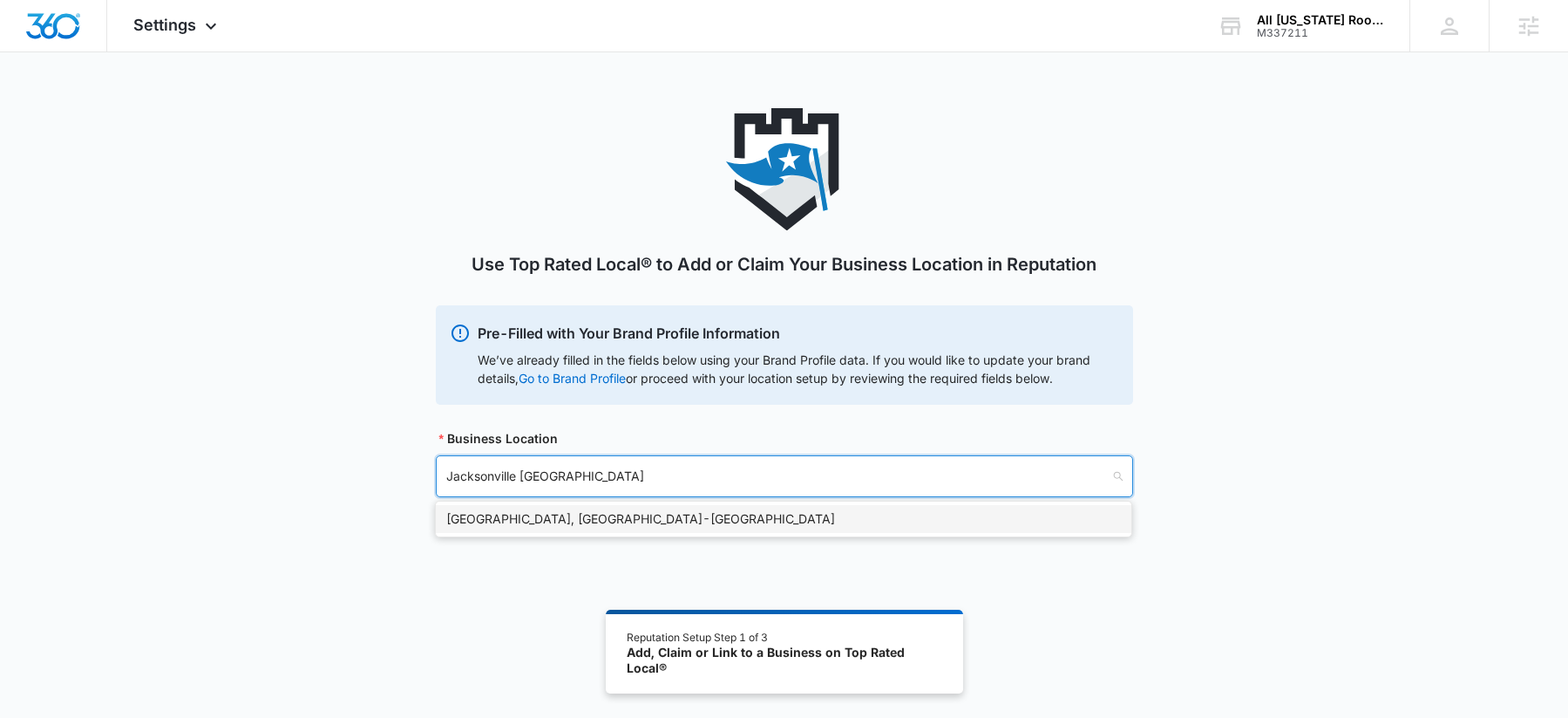
click at [546, 517] on div "Jacksonville, FL - USA" at bounding box center [783, 519] width 675 height 19
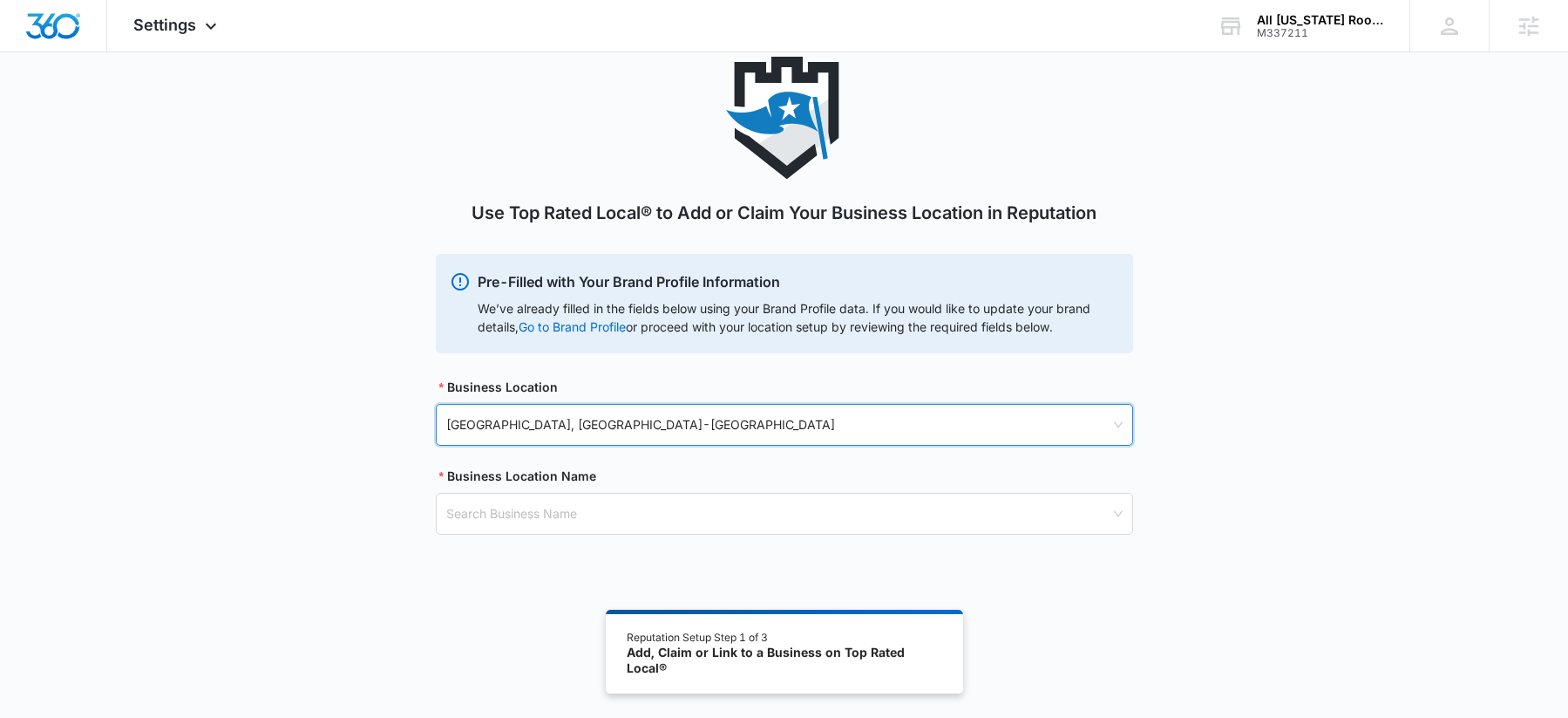
scroll to position [77, 0]
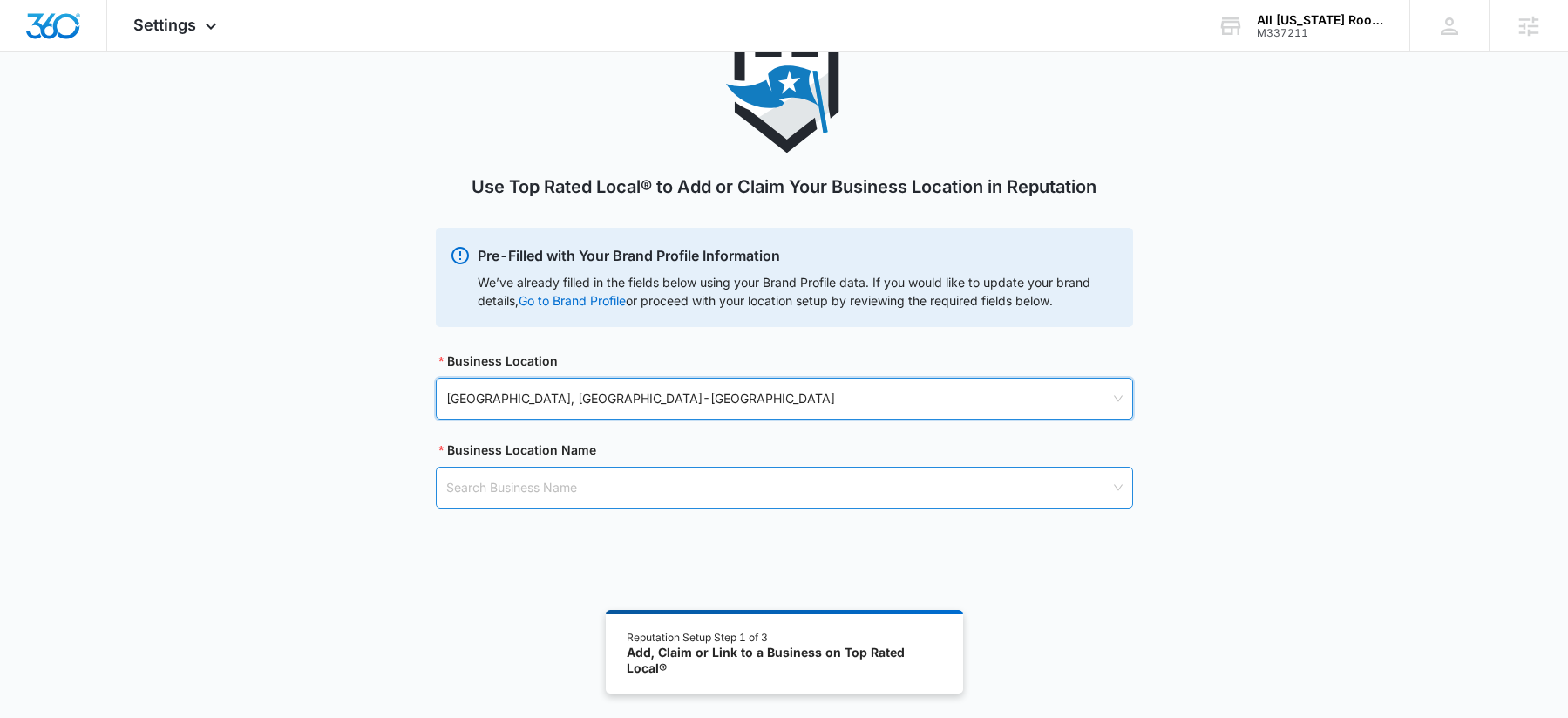
click at [534, 491] on input "search" at bounding box center [778, 487] width 664 height 40
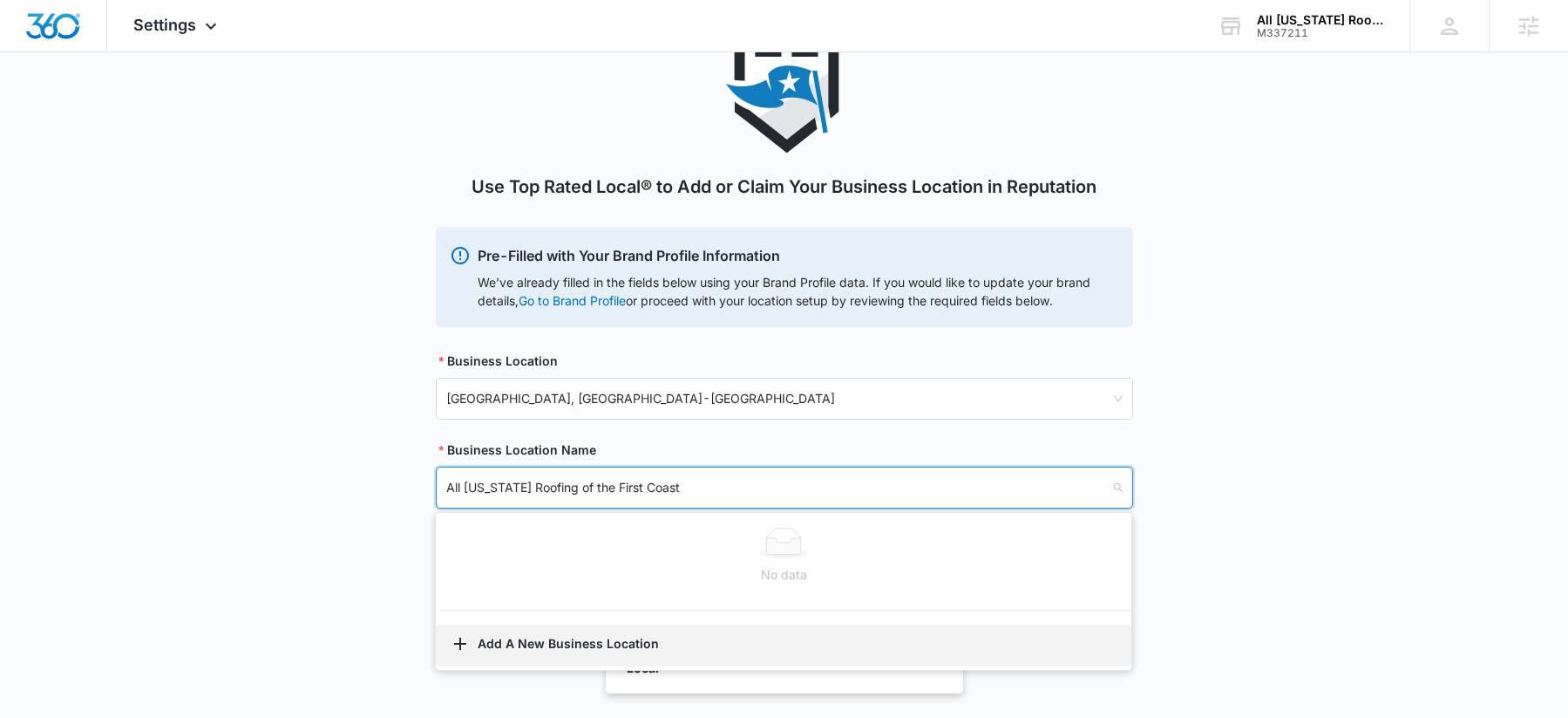
type input "All Florida Roofing of the First Coast"
click at [596, 641] on button "Add A New Business Location" at bounding box center [784, 646] width 696 height 42
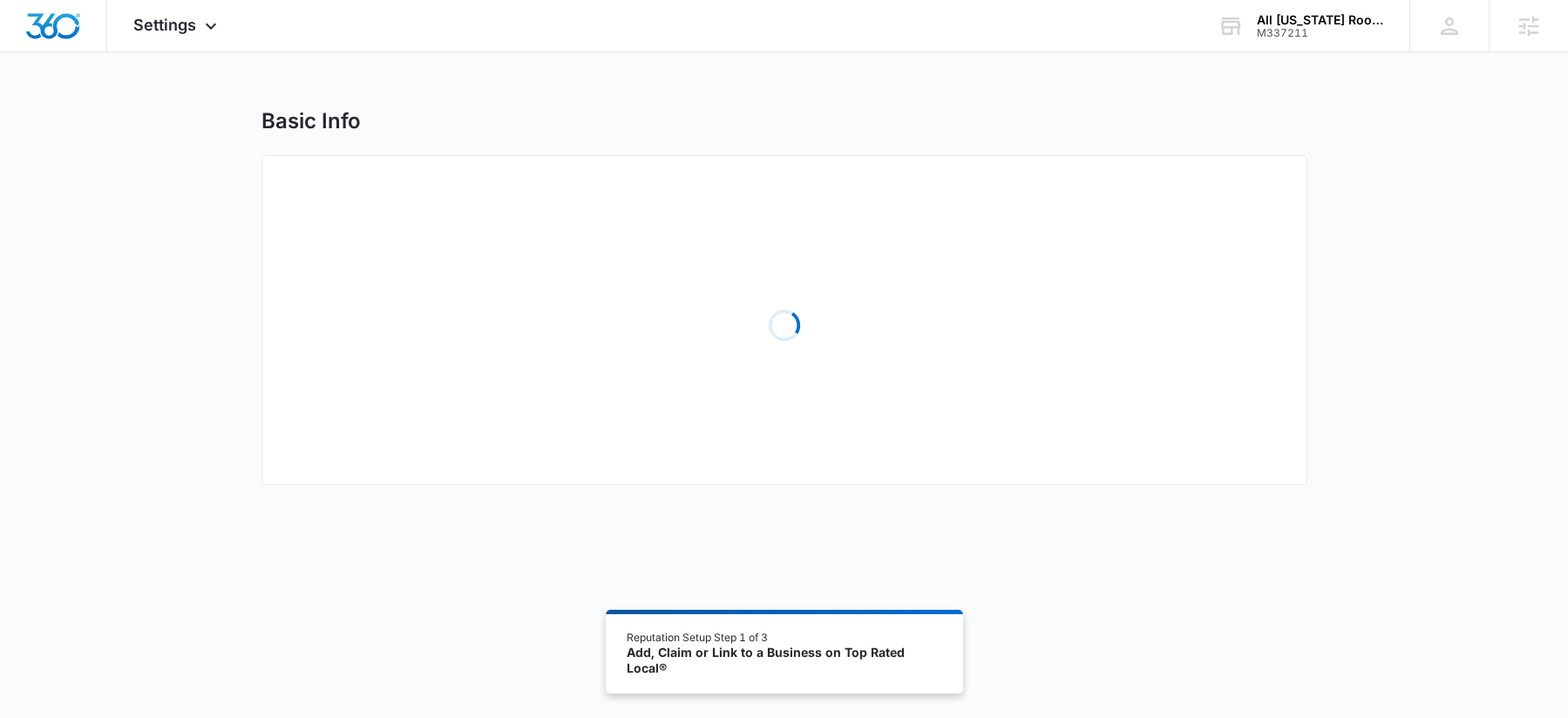
select select "Florida"
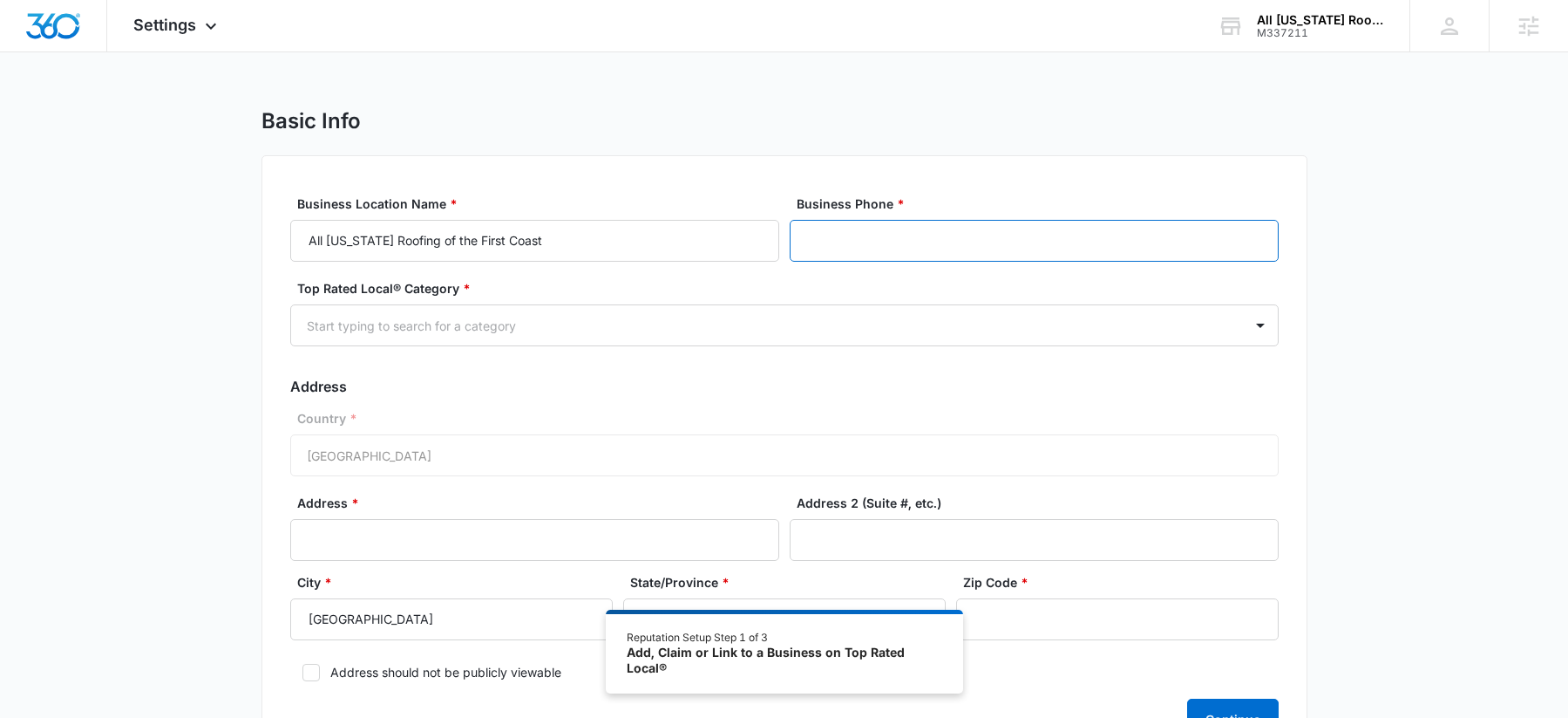
click at [1072, 247] on input "Business Phone *" at bounding box center [1034, 241] width 489 height 42
paste input "(904) 832-2384"
type input "(904) 832-2384"
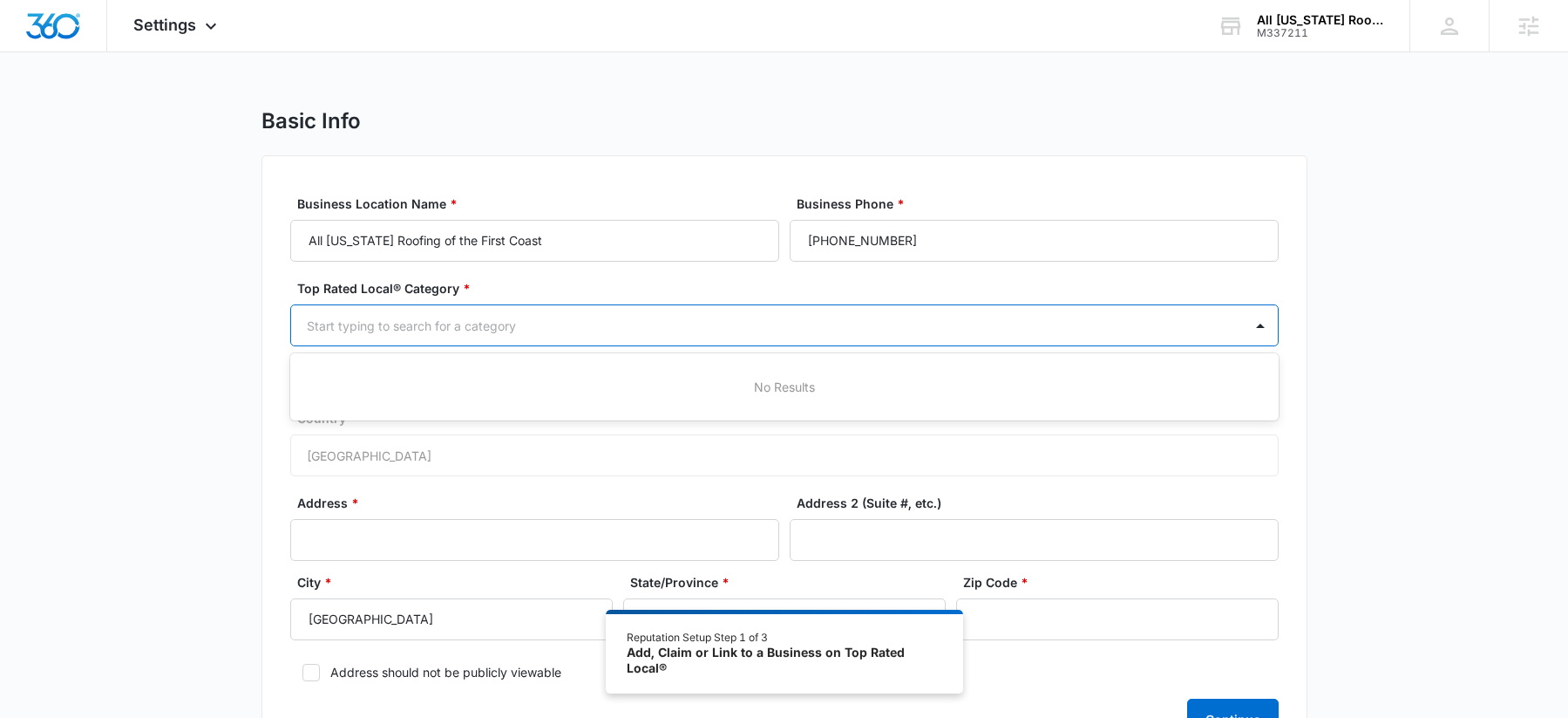
click at [864, 329] on div at bounding box center [764, 326] width 914 height 22
type input "Roofing"
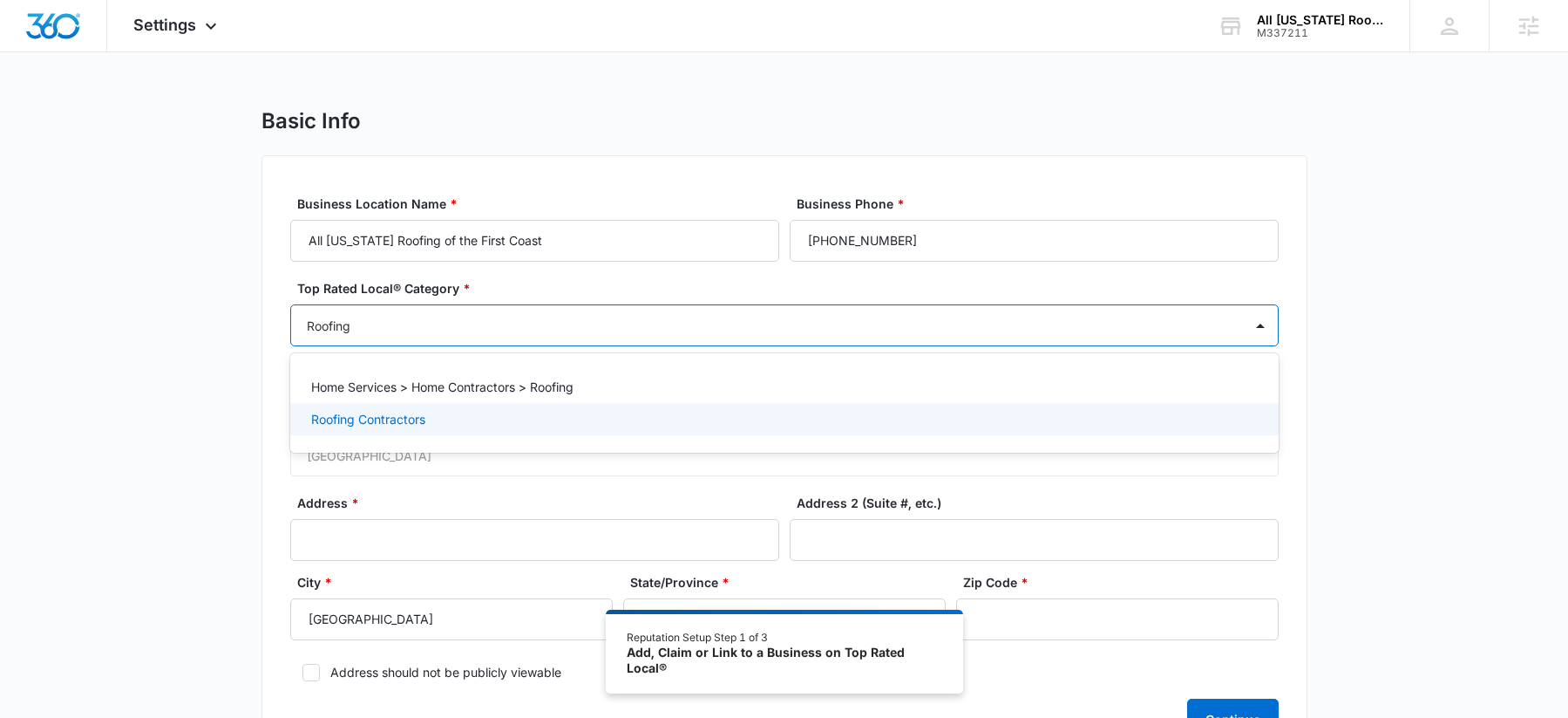
click at [419, 422] on p "Roofing Contractors" at bounding box center [368, 419] width 114 height 18
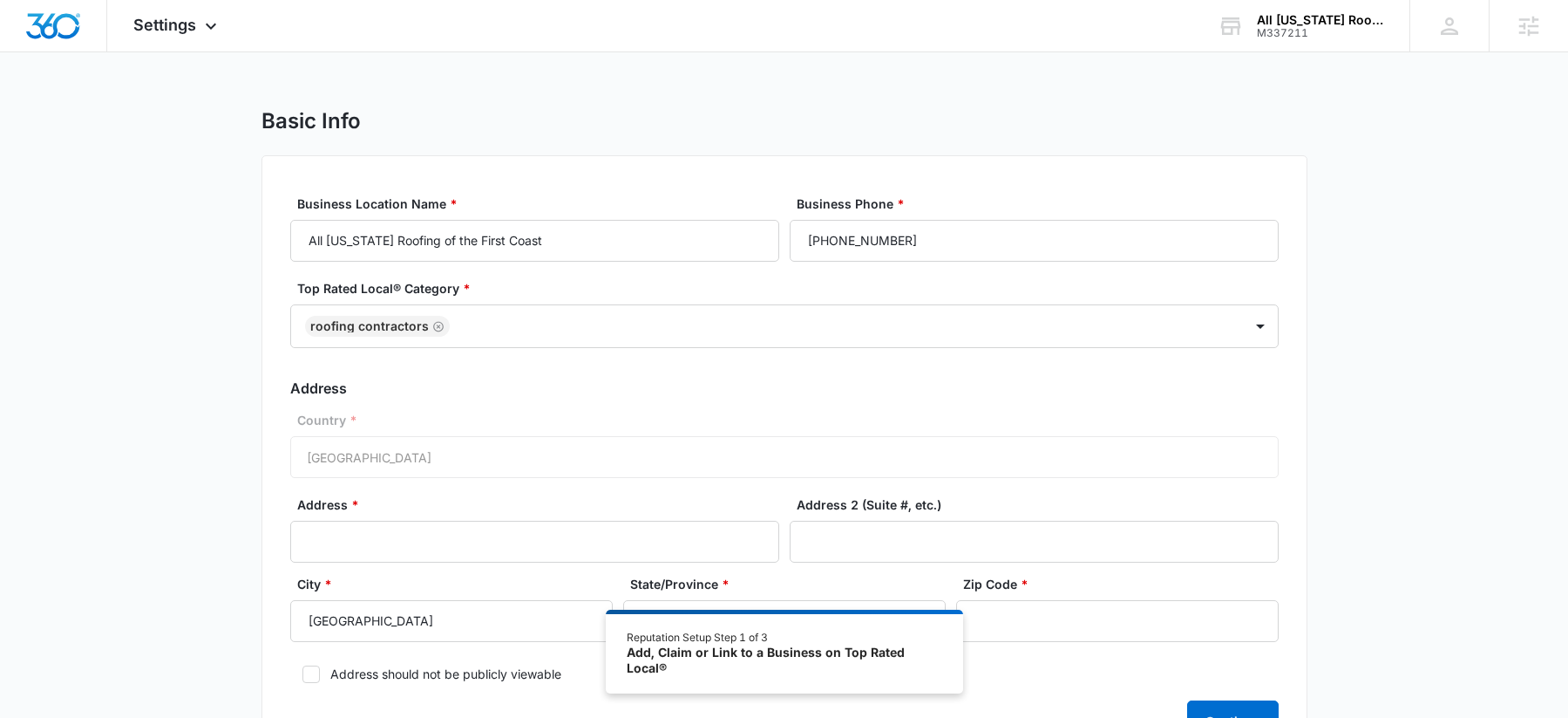
click at [677, 282] on label "Top Rated Local® Category *" at bounding box center [791, 288] width 988 height 18
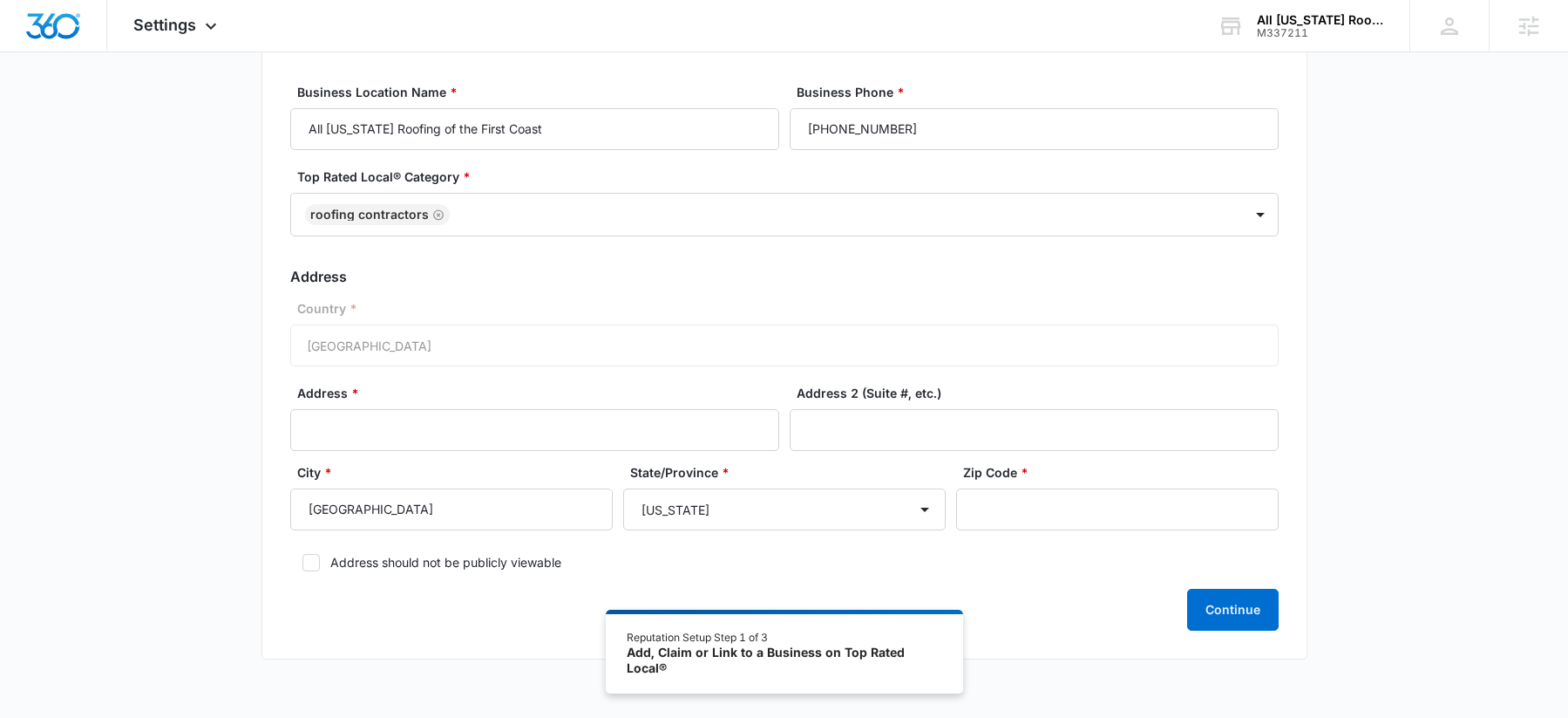
scroll to position [115, 0]
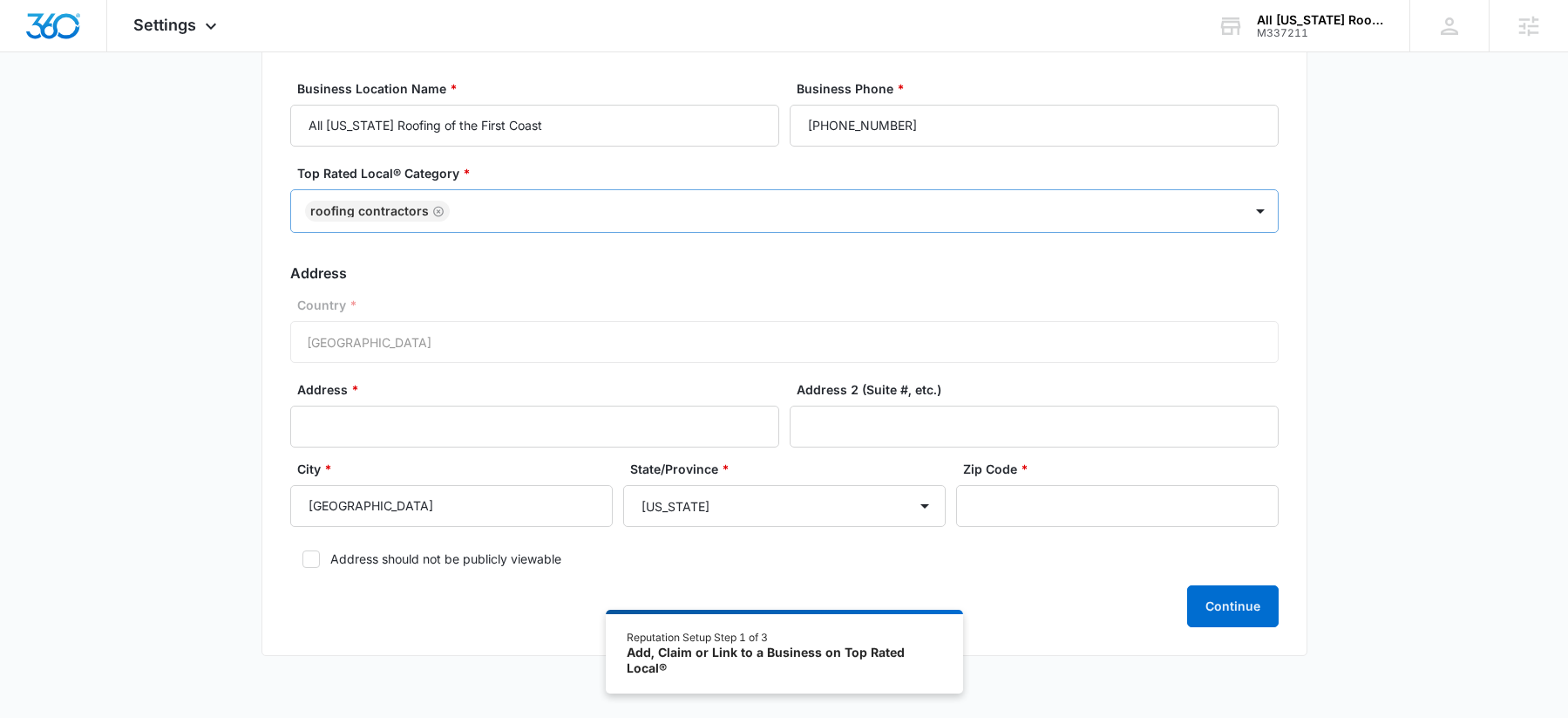
click at [438, 215] on icon "Remove Roofing Contractors" at bounding box center [438, 211] width 12 height 13
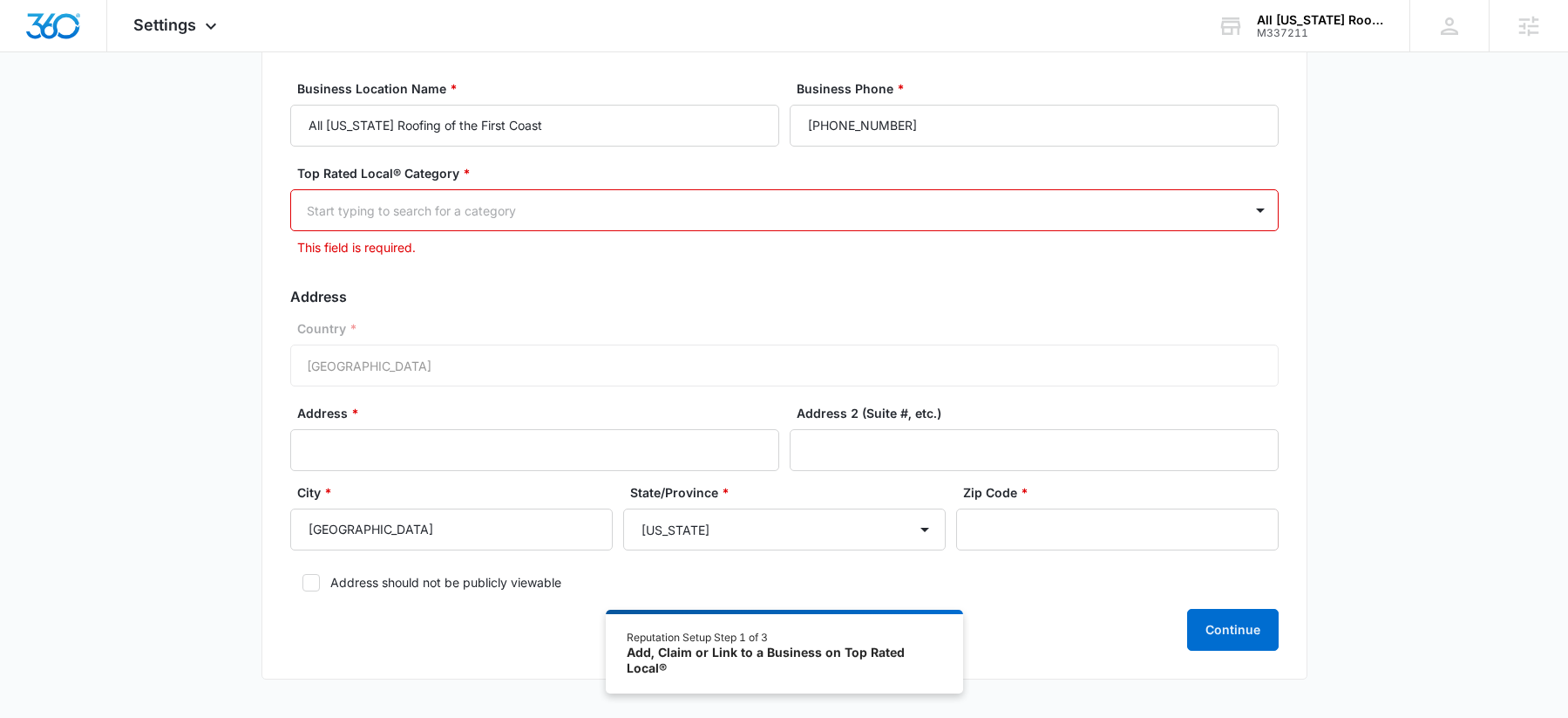
click at [530, 212] on div at bounding box center [764, 210] width 914 height 22
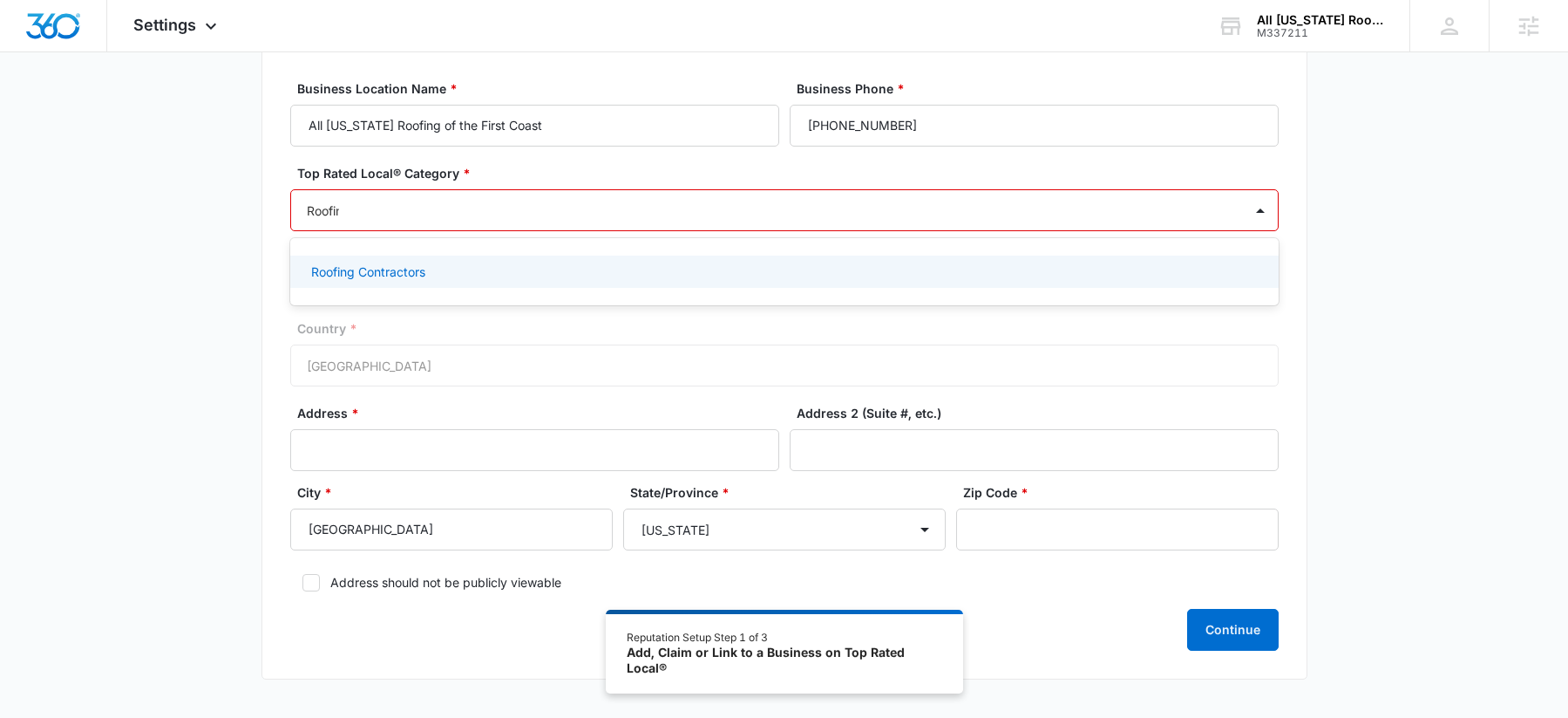
type input "Roofing"
click at [574, 275] on p "Home Services > Home Contractors > Roofing" at bounding box center [442, 272] width 263 height 18
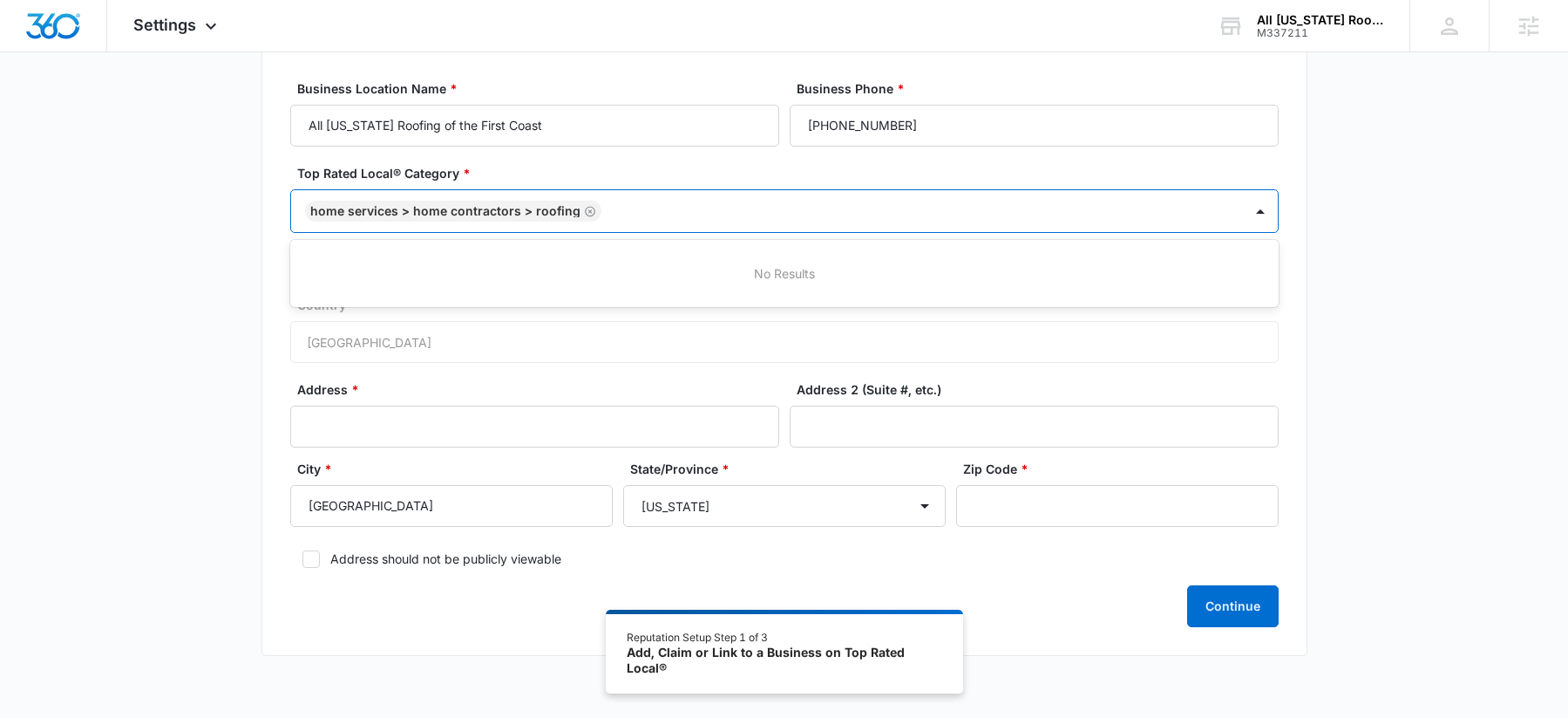
click at [584, 211] on icon "Remove Home Services > Home Contractors > Roofing" at bounding box center [590, 211] width 12 height 13
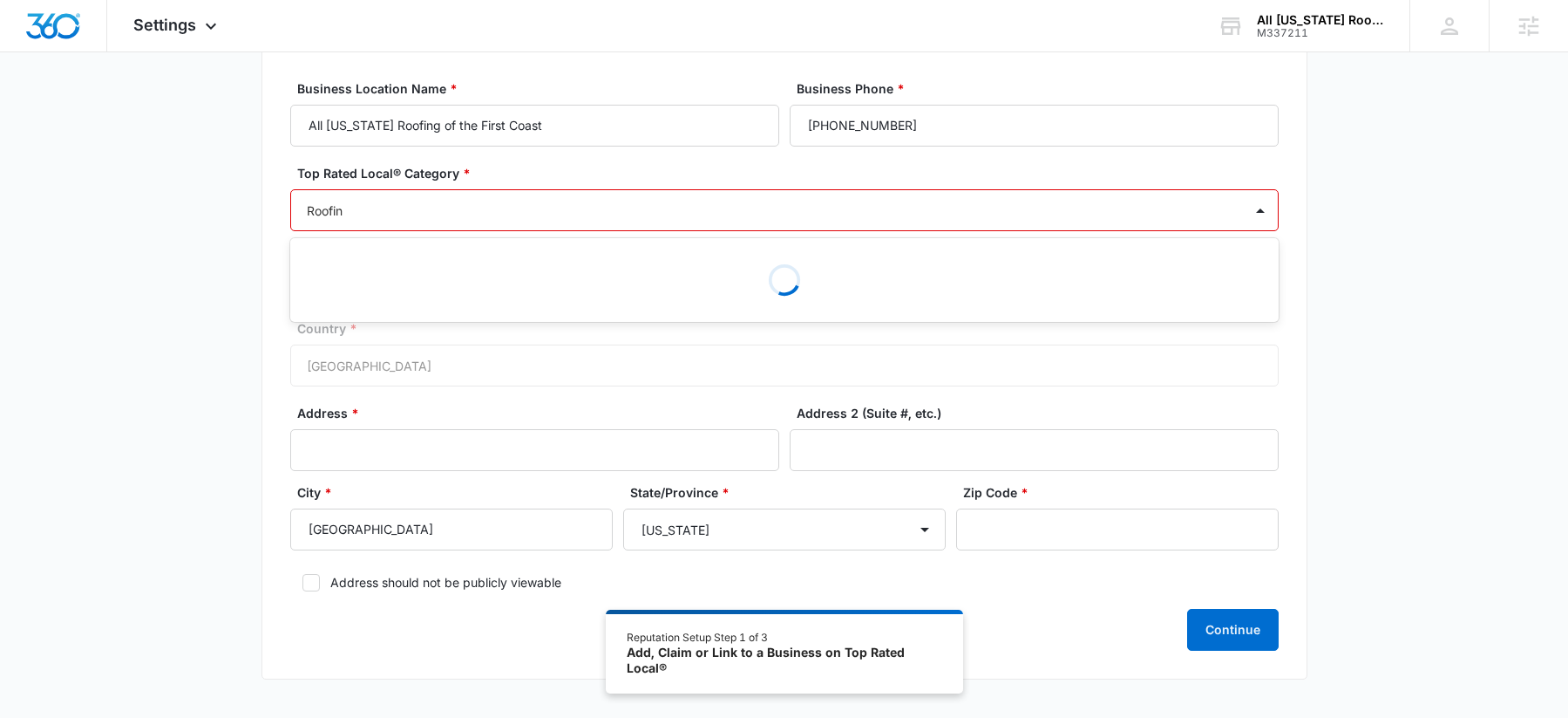
type input "Roofing"
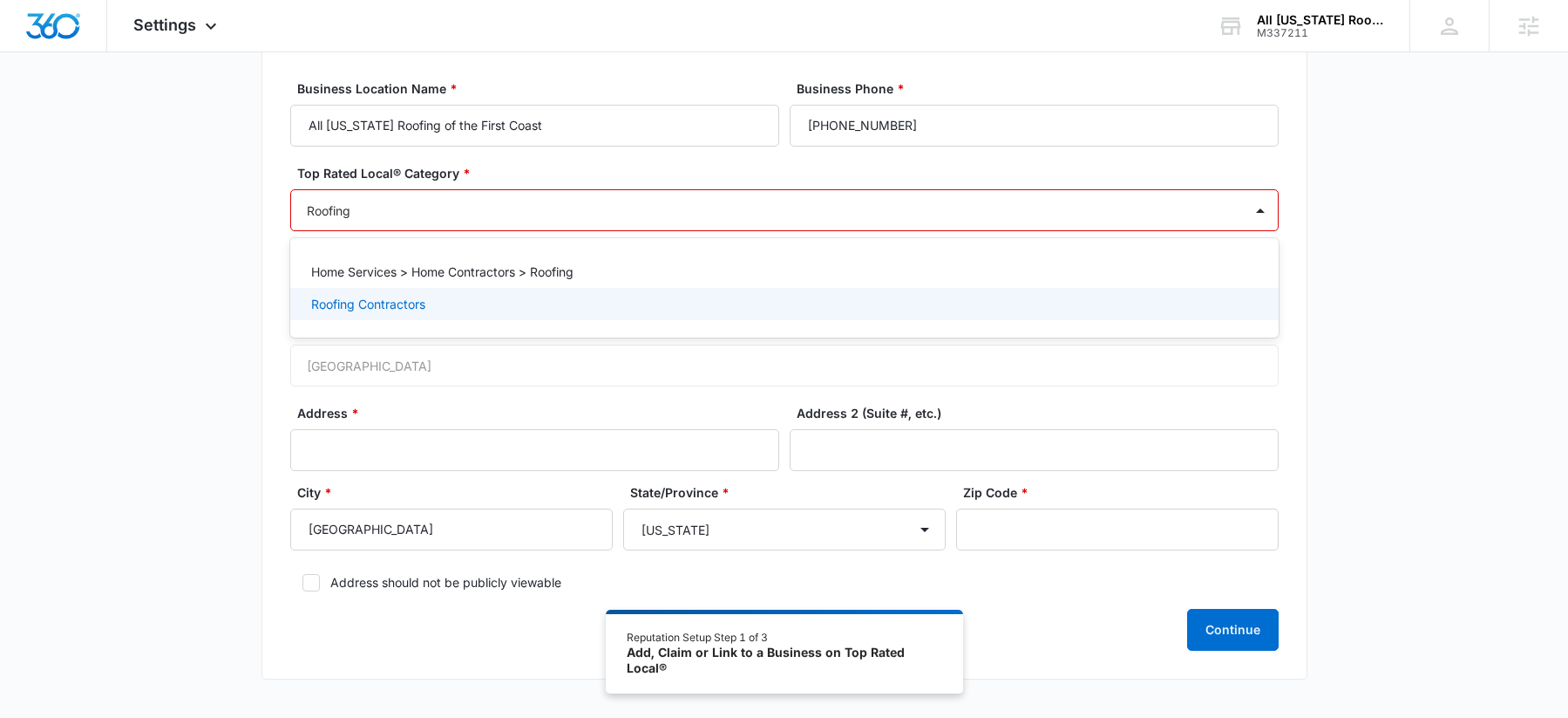
click at [366, 298] on p "Roofing Contractors" at bounding box center [368, 303] width 114 height 18
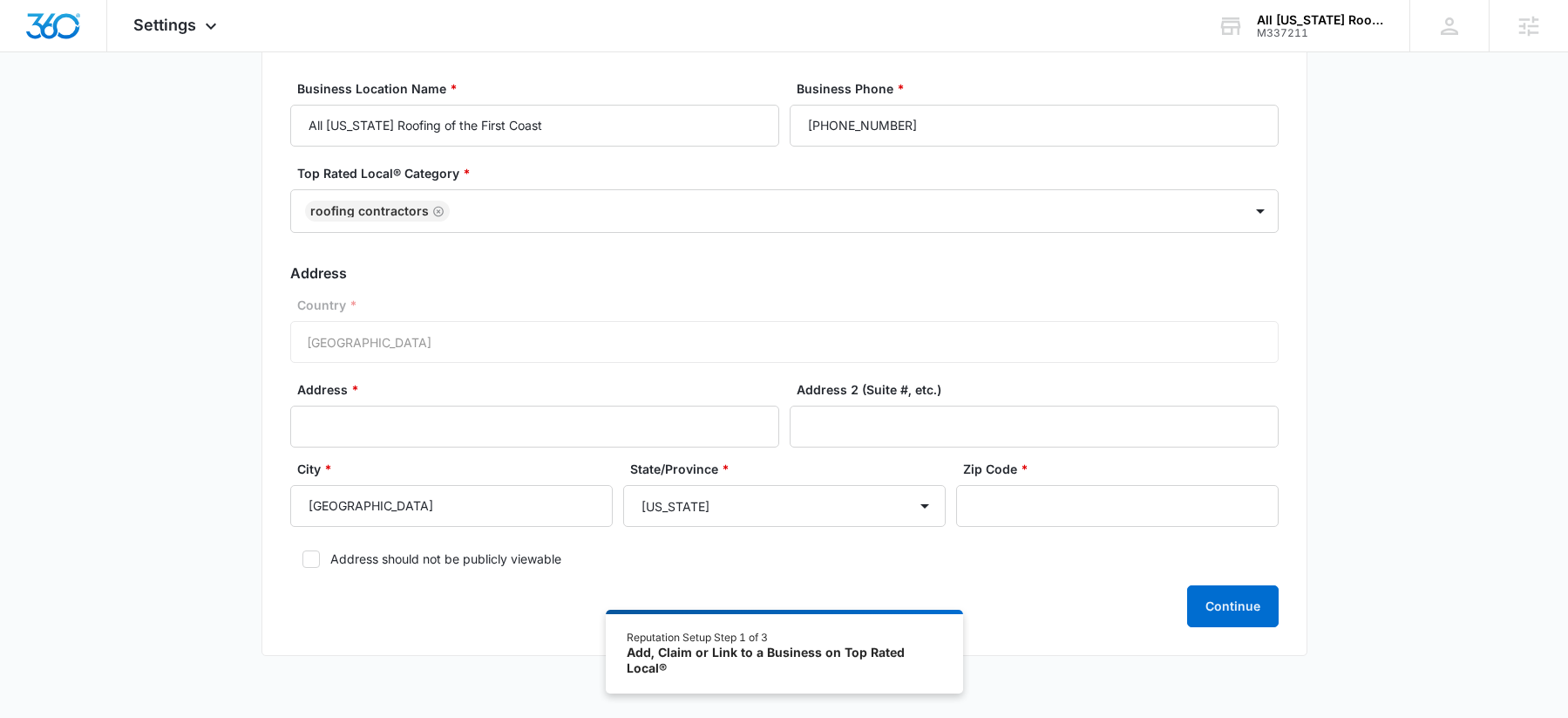
click at [662, 361] on div "Country * United States of America" at bounding box center [784, 329] width 988 height 67
click at [307, 561] on icon at bounding box center [311, 559] width 16 height 16
click at [302, 561] on input "Address should not be publicly viewable" at bounding box center [296, 559] width 12 height 12
checkbox input "true"
click at [488, 430] on input "Address *" at bounding box center [534, 426] width 489 height 42
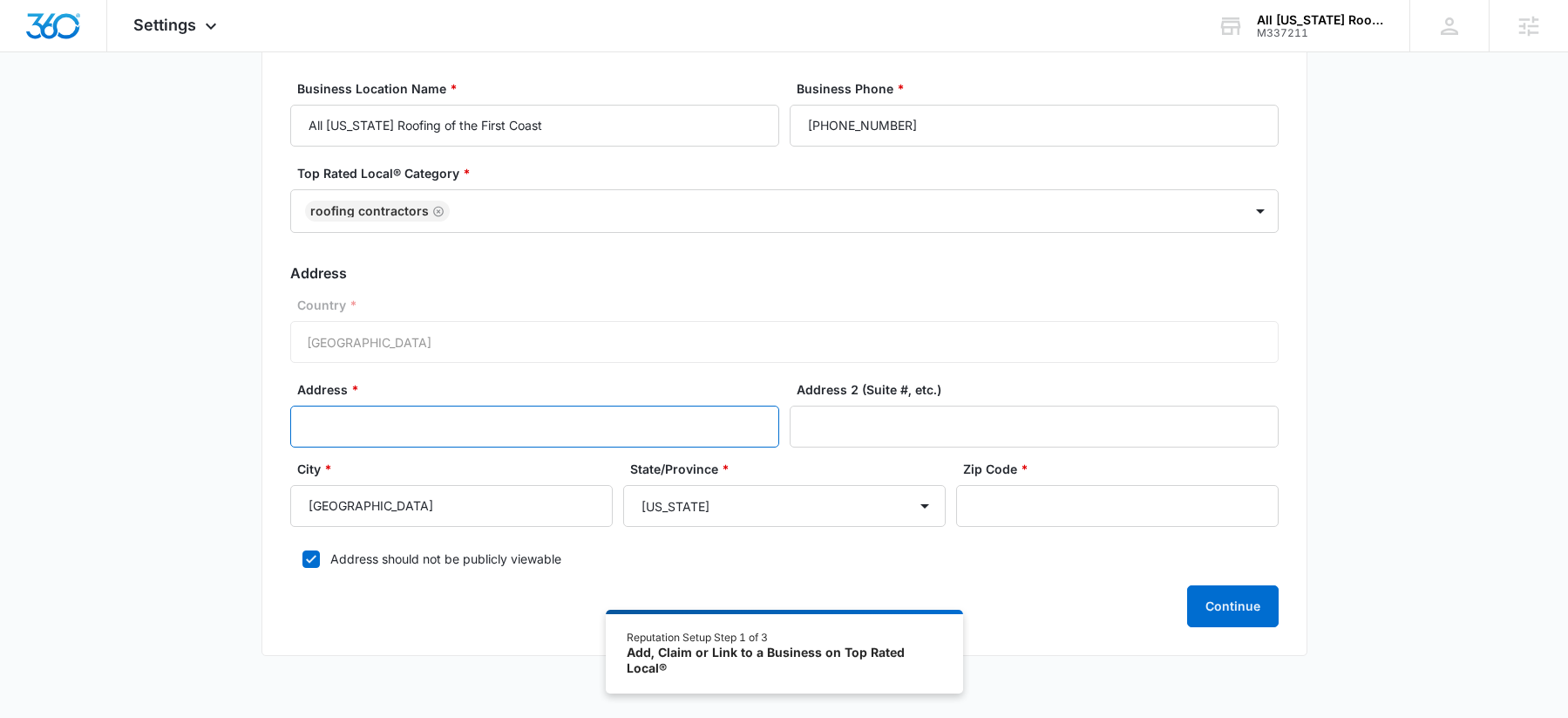
paste input "12131 West Beaver St"
type input "12131 West Beaver St"
click at [1134, 487] on input "Zip Code *" at bounding box center [1117, 506] width 322 height 42
paste input "32220"
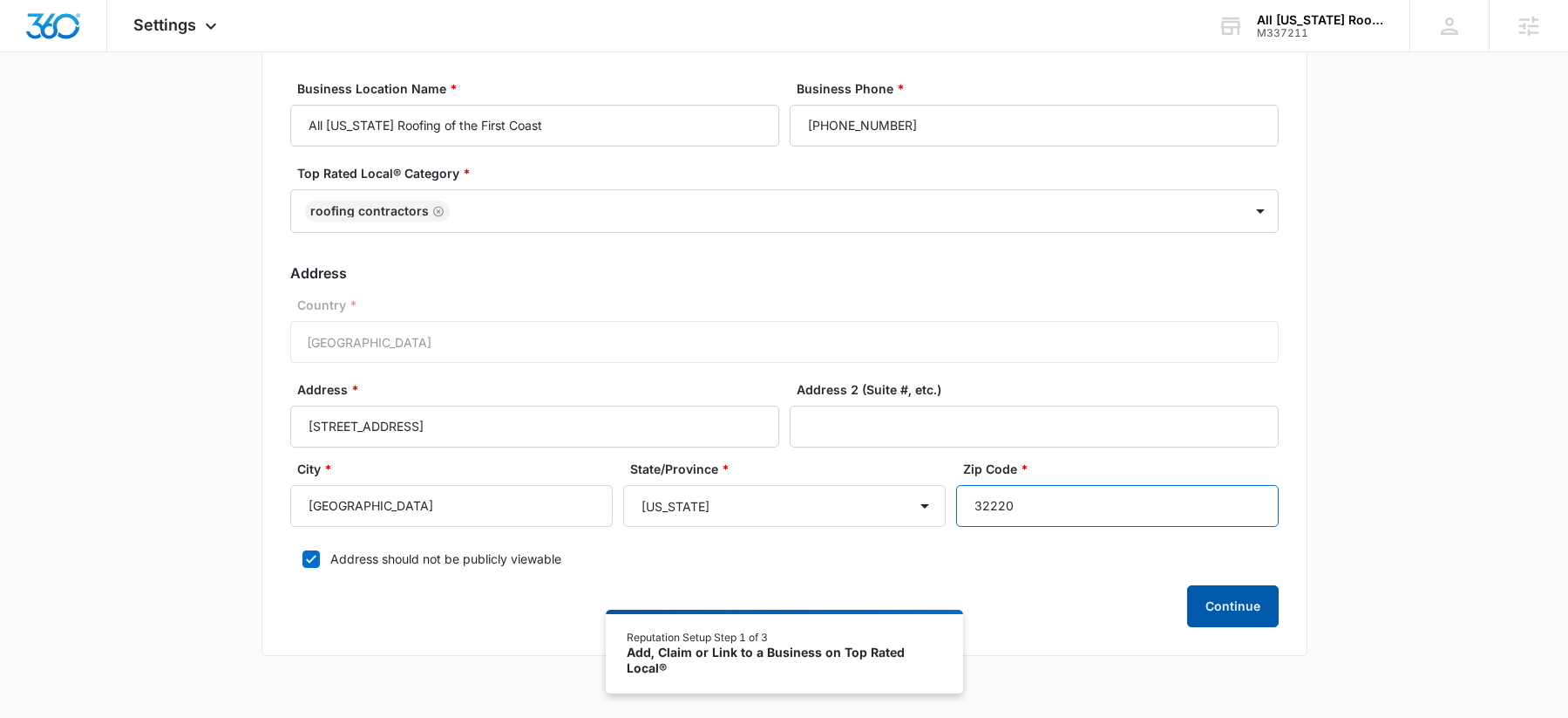
type input "32220"
click at [1223, 614] on button "Continue" at bounding box center [1233, 606] width 91 height 42
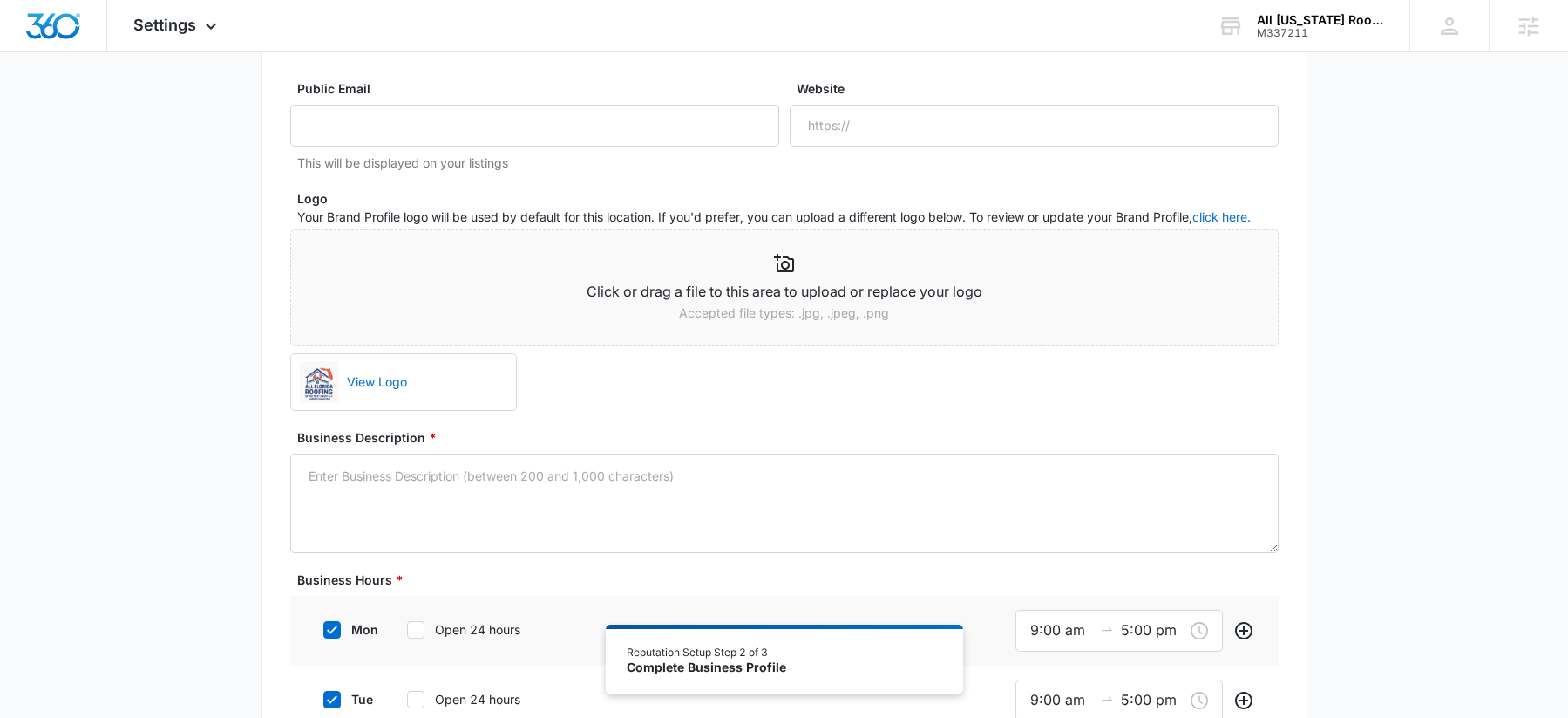
scroll to position [119, 0]
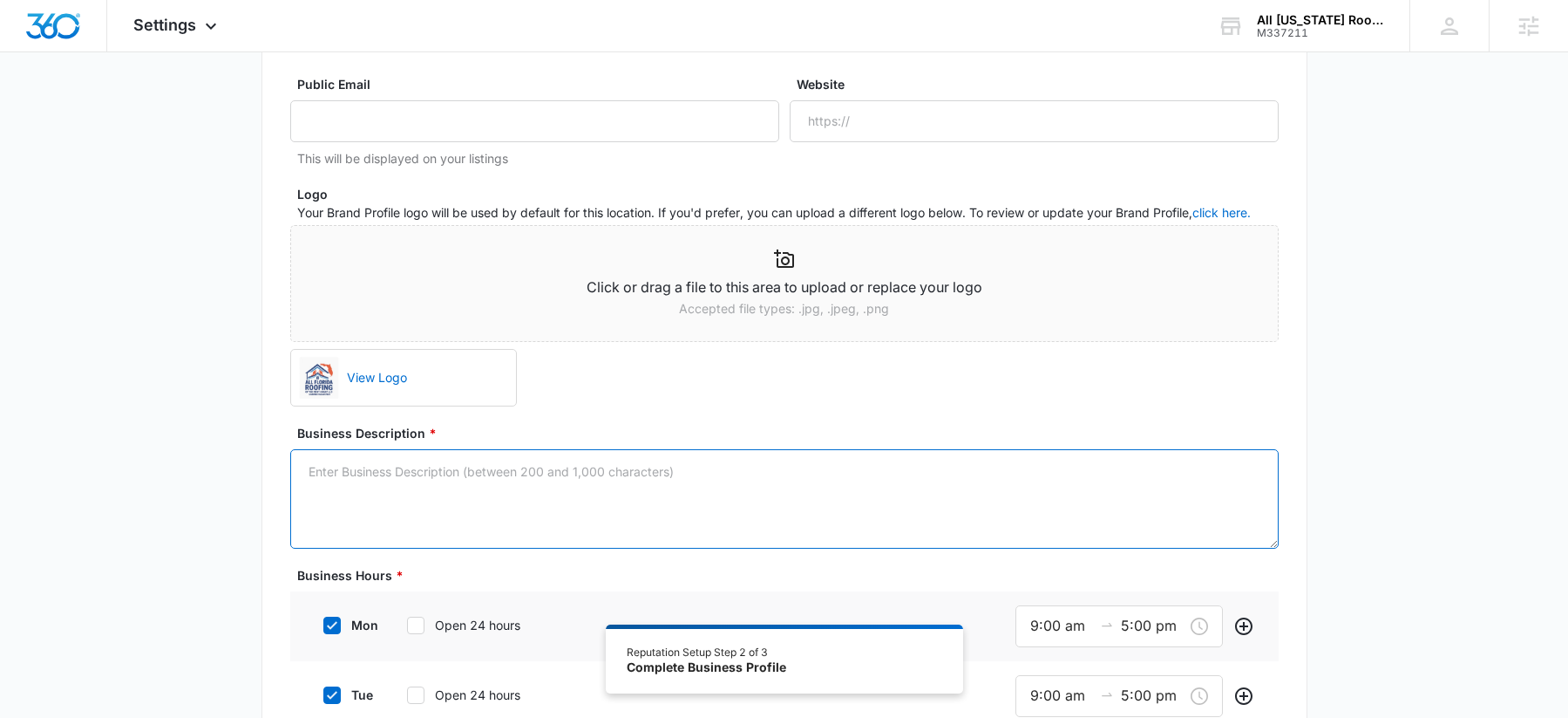
click at [510, 493] on textarea "Business Description *" at bounding box center [784, 499] width 988 height 99
paste textarea "For over 31 years, All Florida Roofing of the First Coast has been the go-to ro…"
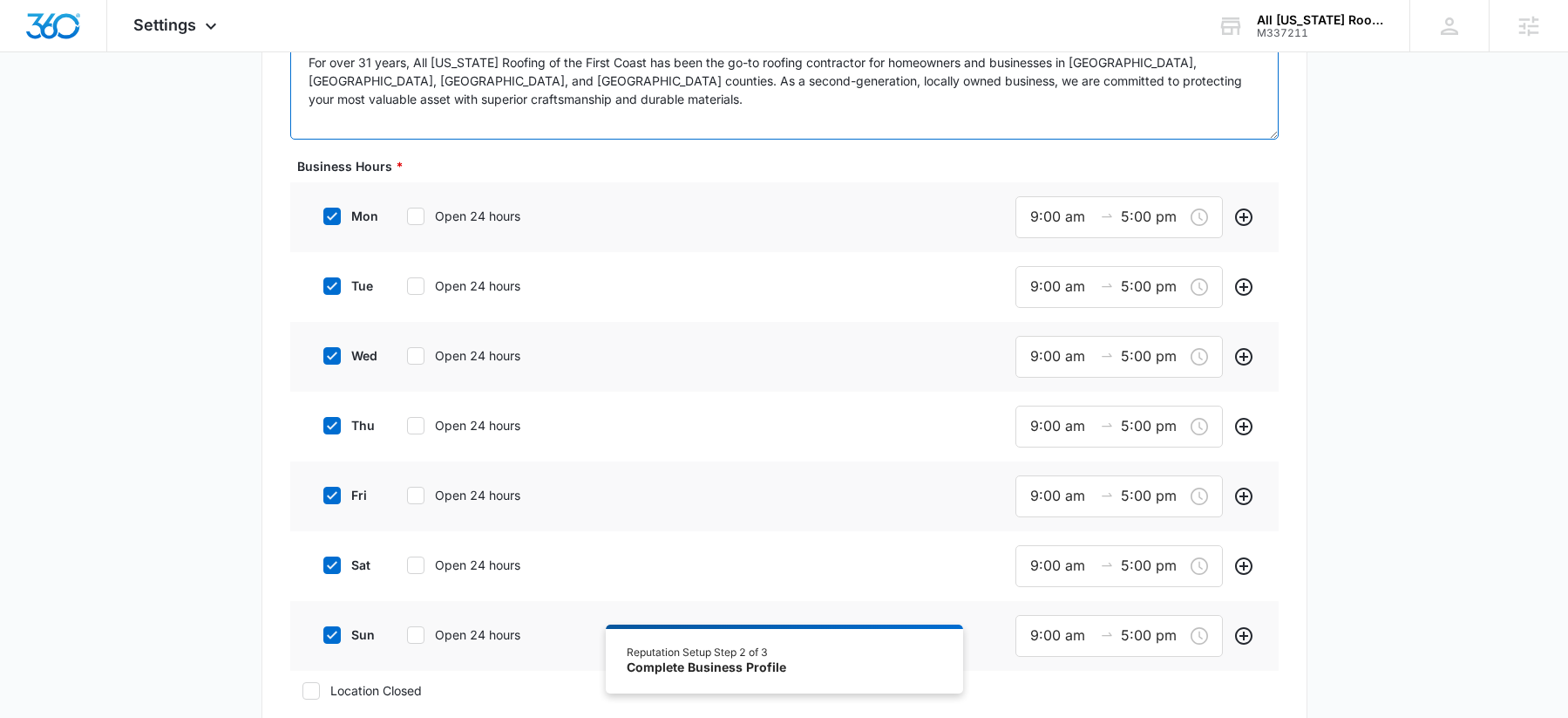
scroll to position [559, 0]
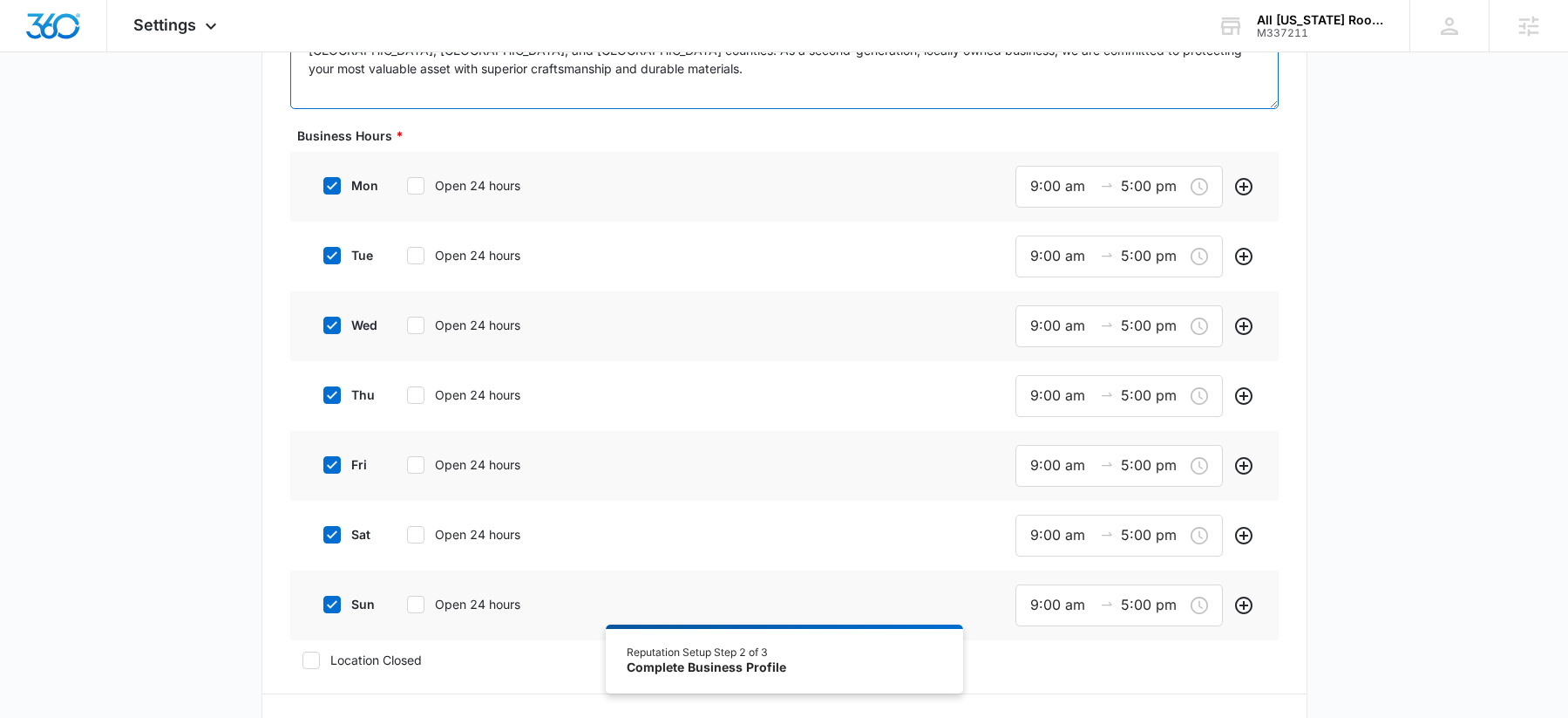
type textarea "For over 31 years, All Florida Roofing of the First Coast has been the go-to ro…"
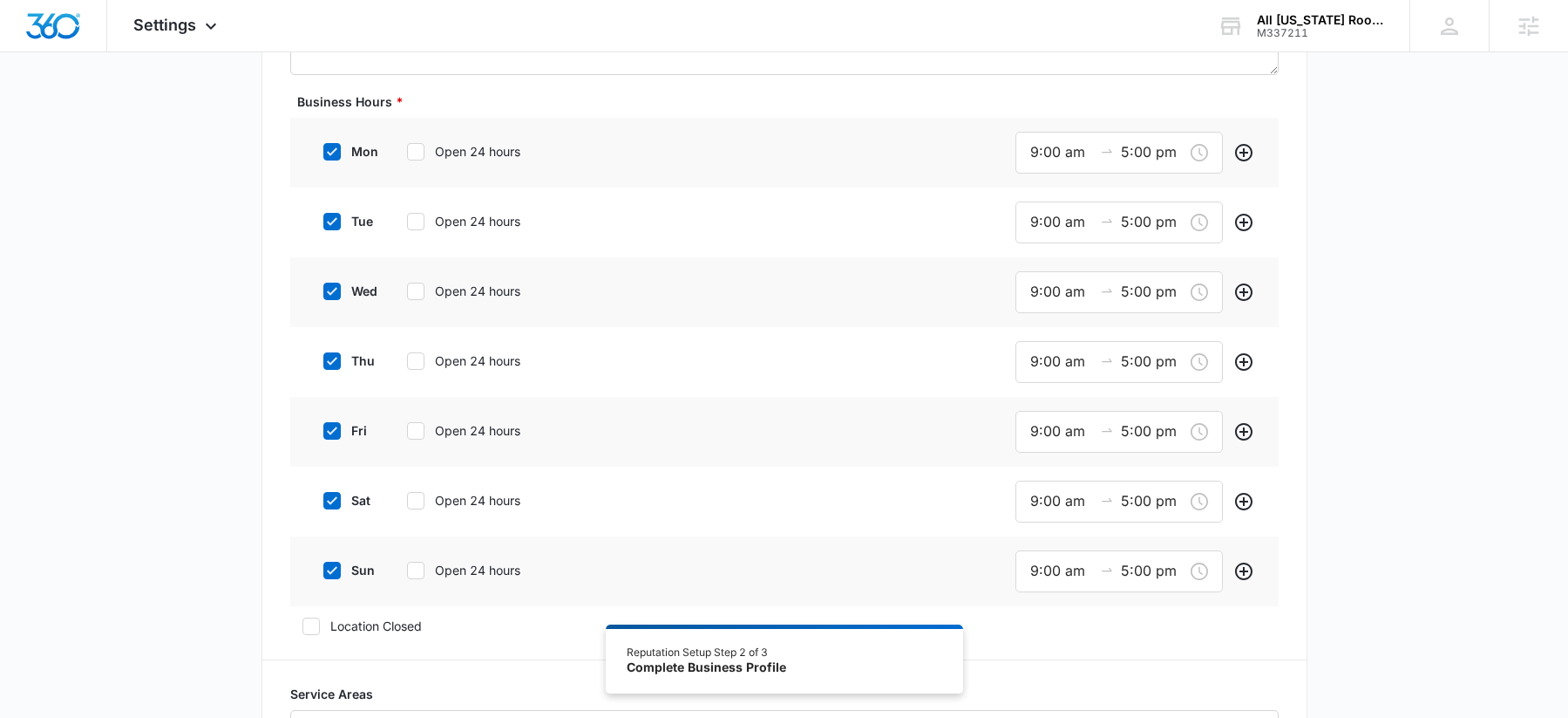
scroll to position [648, 0]
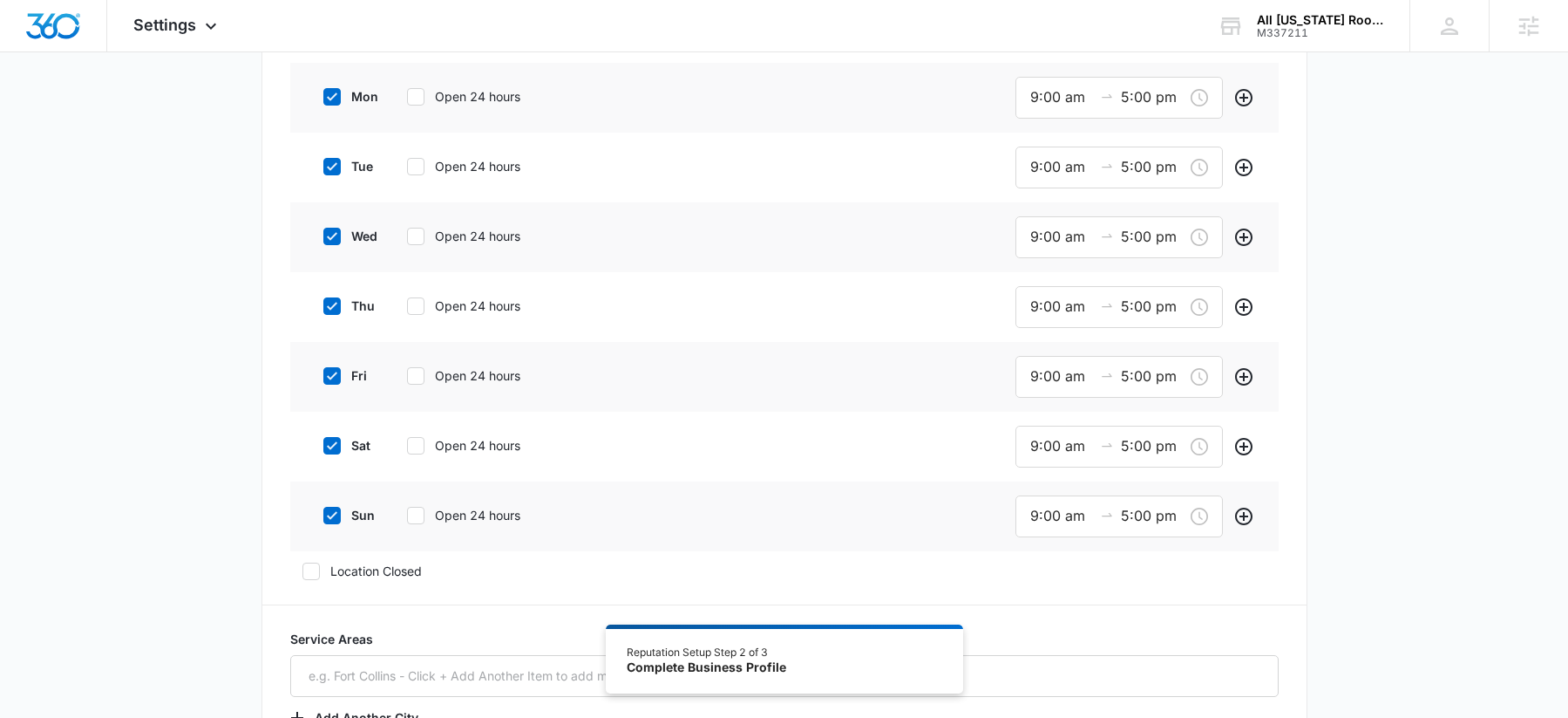
click at [336, 431] on div "sat Open 24 hours" at bounding box center [443, 445] width 264 height 40
click at [330, 445] on icon at bounding box center [332, 446] width 16 height 16
click at [323, 445] on input "sat" at bounding box center [317, 445] width 12 height 12
checkbox input "false"
click at [331, 518] on icon at bounding box center [332, 513] width 16 height 16
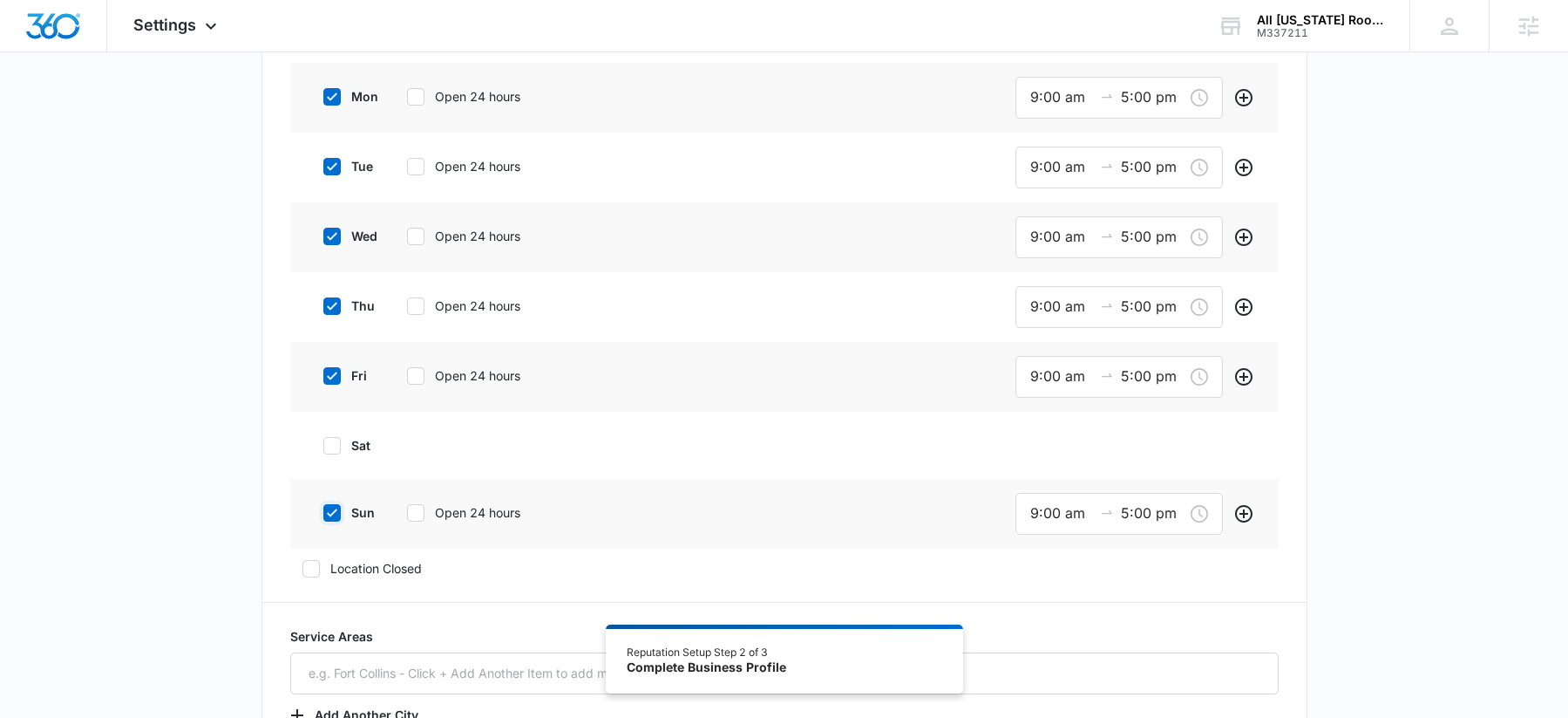
click at [323, 518] on input "sun" at bounding box center [317, 513] width 12 height 12
checkbox input "false"
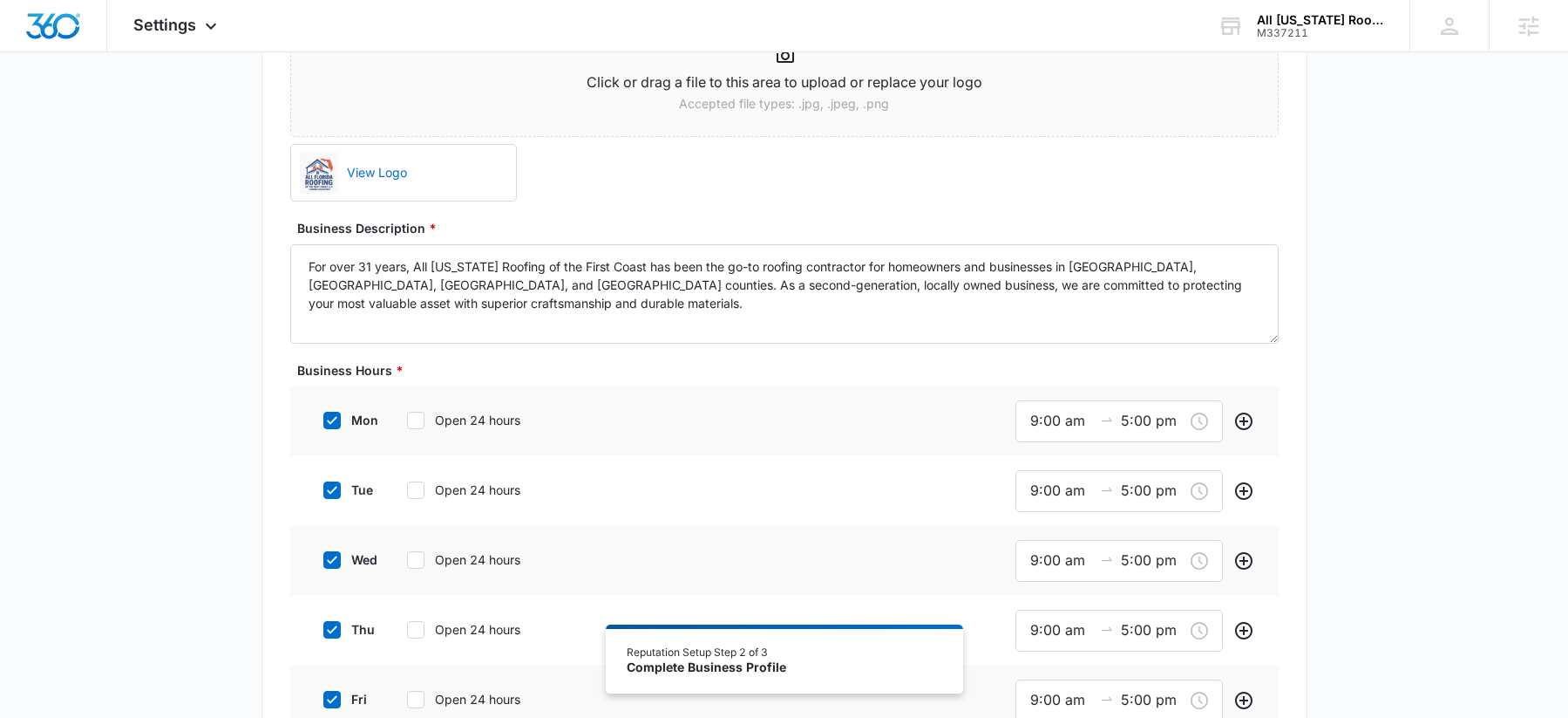
scroll to position [335, 0]
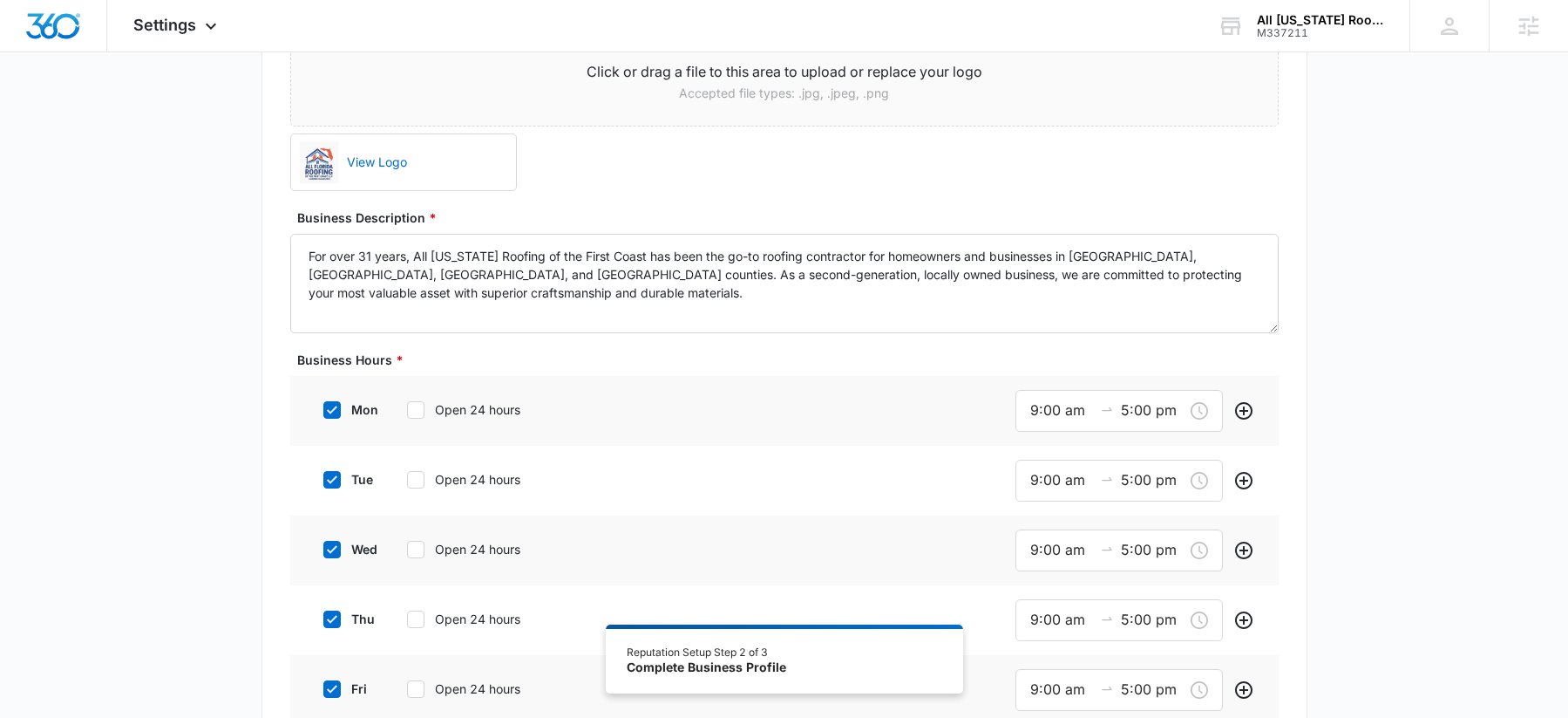
click at [331, 410] on icon at bounding box center [332, 410] width 11 height 8
click at [323, 410] on input "mon" at bounding box center [317, 410] width 12 height 12
click at [333, 410] on icon at bounding box center [332, 410] width 16 height 16
click at [323, 410] on input "mon" at bounding box center [317, 410] width 12 height 12
checkbox input "true"
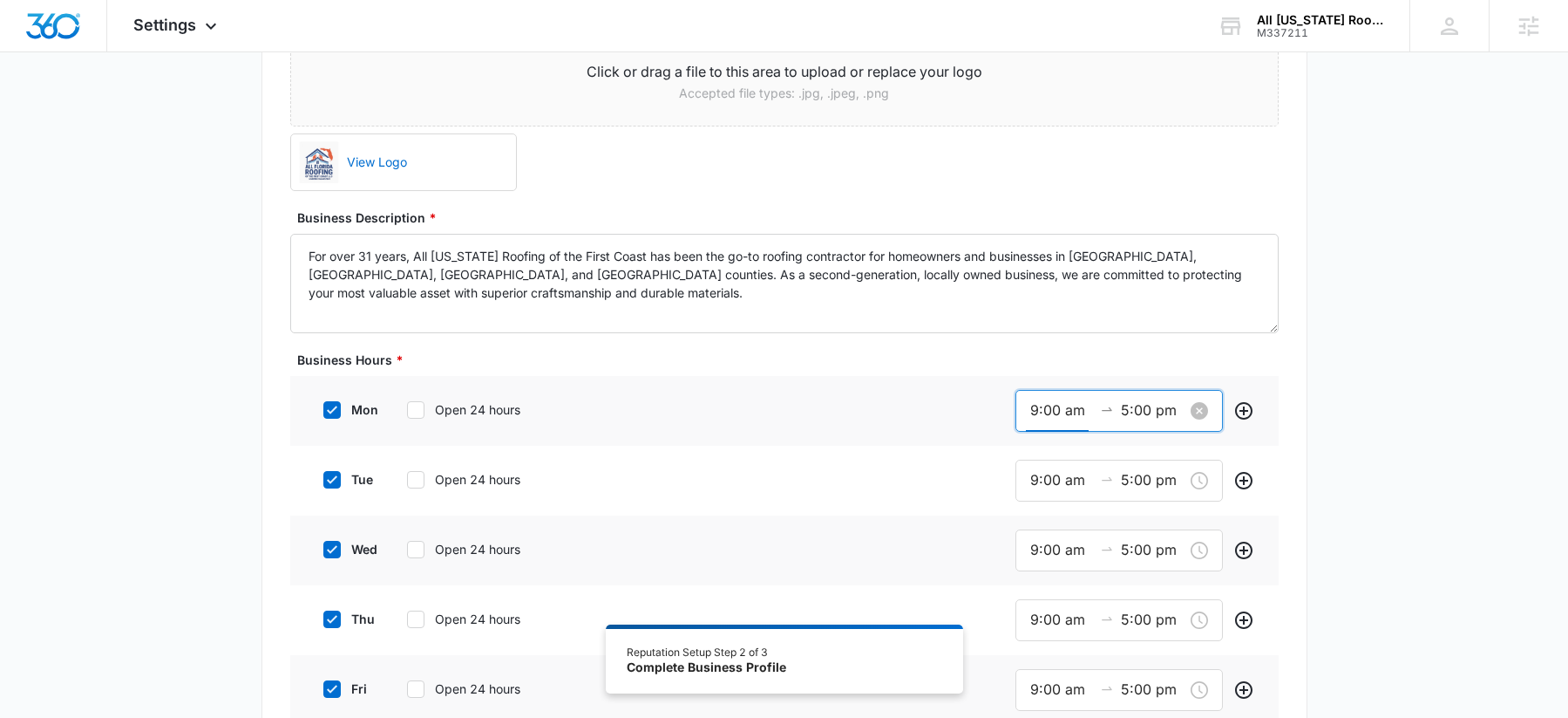
click at [1052, 414] on input "9:00 am" at bounding box center [1062, 411] width 62 height 22
click at [1138, 660] on span "OK" at bounding box center [1135, 659] width 18 height 19
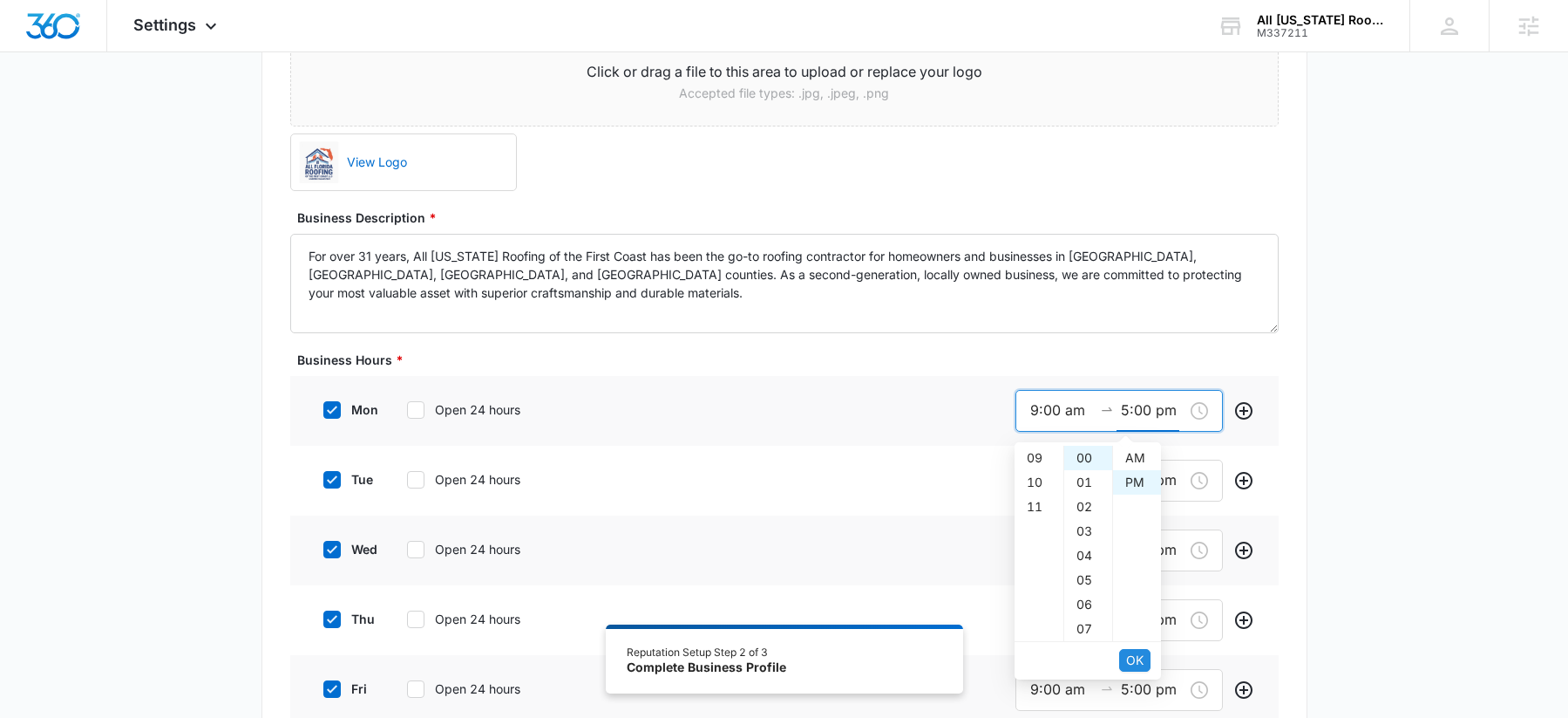
scroll to position [25, 0]
click at [1138, 660] on span "OK" at bounding box center [1135, 659] width 18 height 19
click at [336, 475] on icon at bounding box center [332, 479] width 11 height 8
click at [323, 475] on input "tue" at bounding box center [317, 480] width 12 height 12
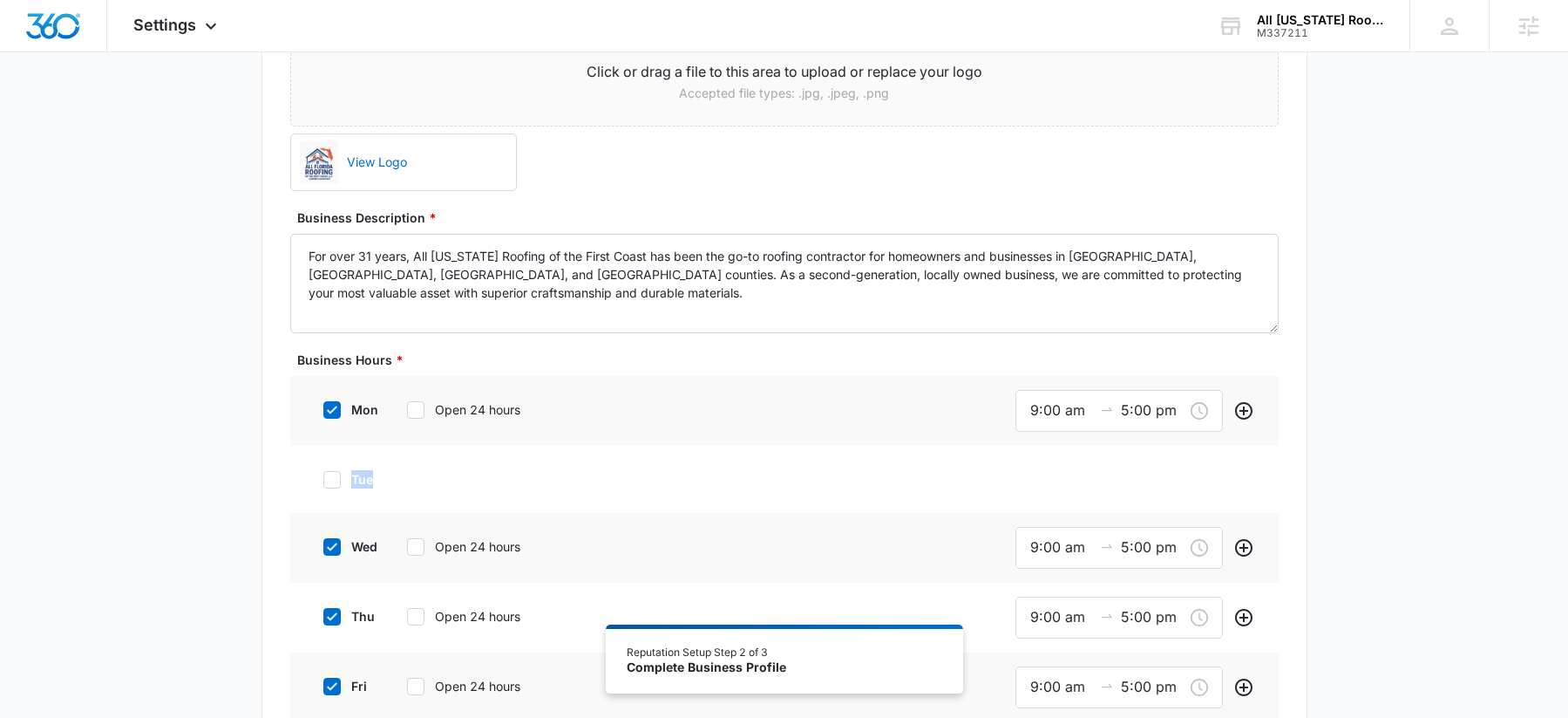
click at [336, 475] on icon at bounding box center [332, 479] width 11 height 8
click at [323, 475] on input "tue" at bounding box center [317, 480] width 12 height 12
checkbox input "true"
click at [1020, 481] on div "9:00 am 5:00 pm" at bounding box center [1119, 481] width 207 height 42
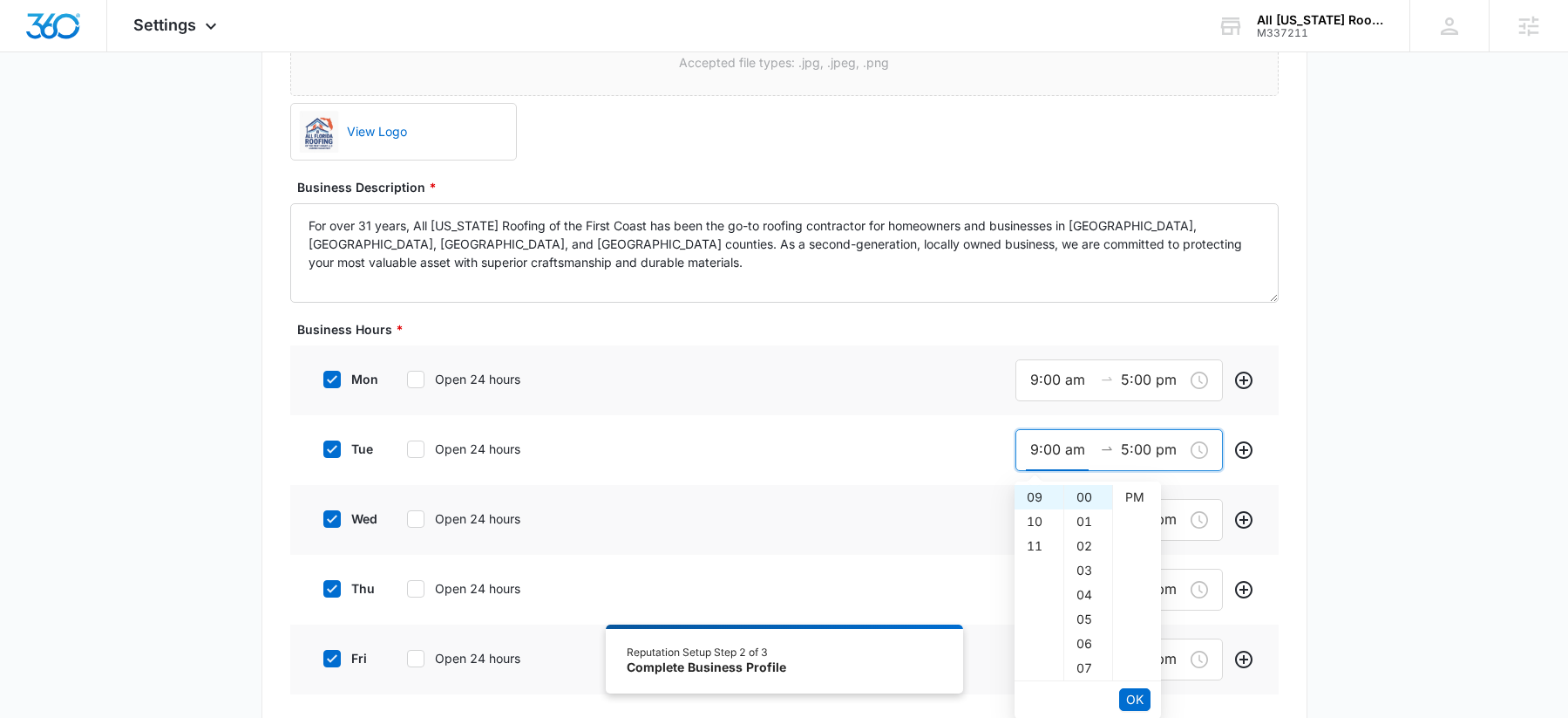
scroll to position [438, 0]
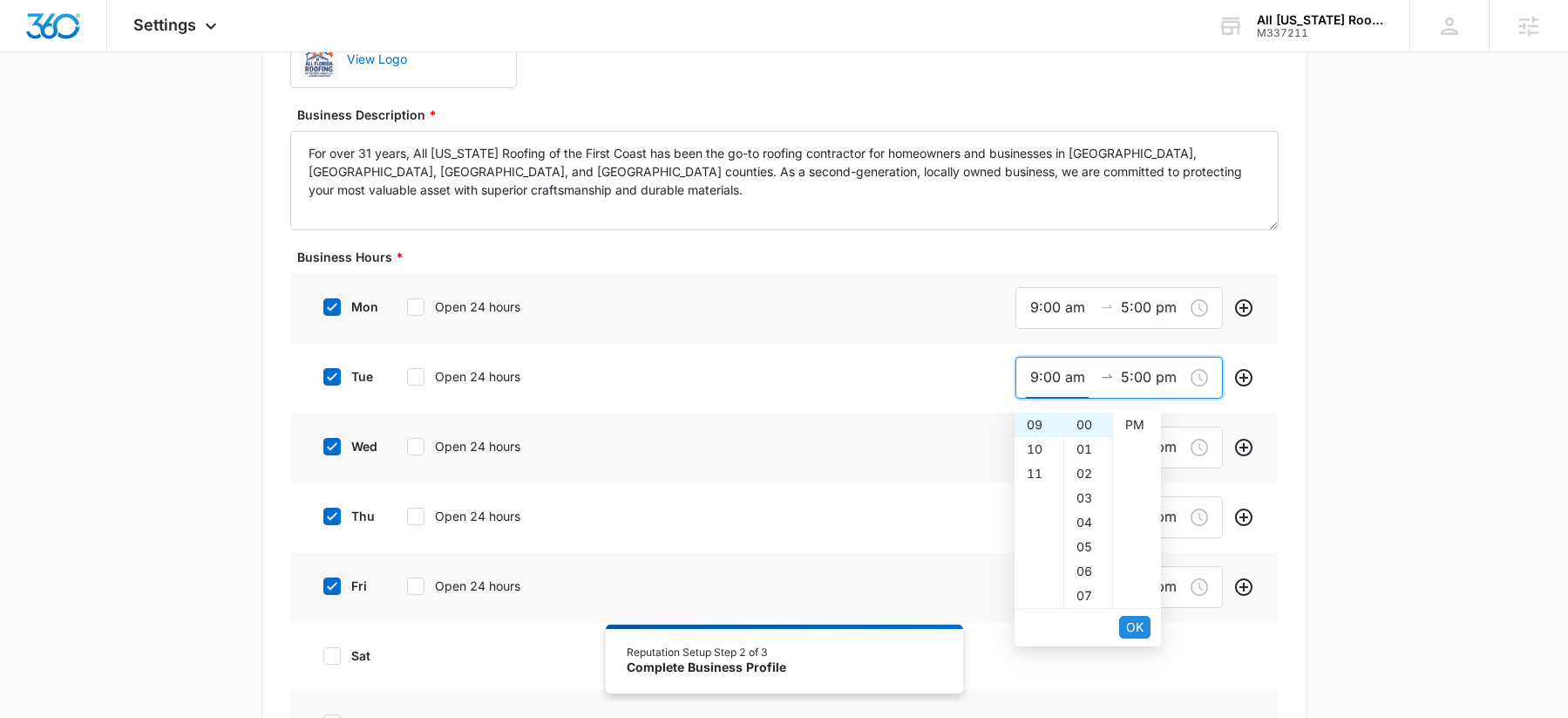
click at [1124, 624] on button "OK" at bounding box center [1135, 627] width 32 height 23
click at [1126, 624] on span "OK" at bounding box center [1135, 627] width 18 height 19
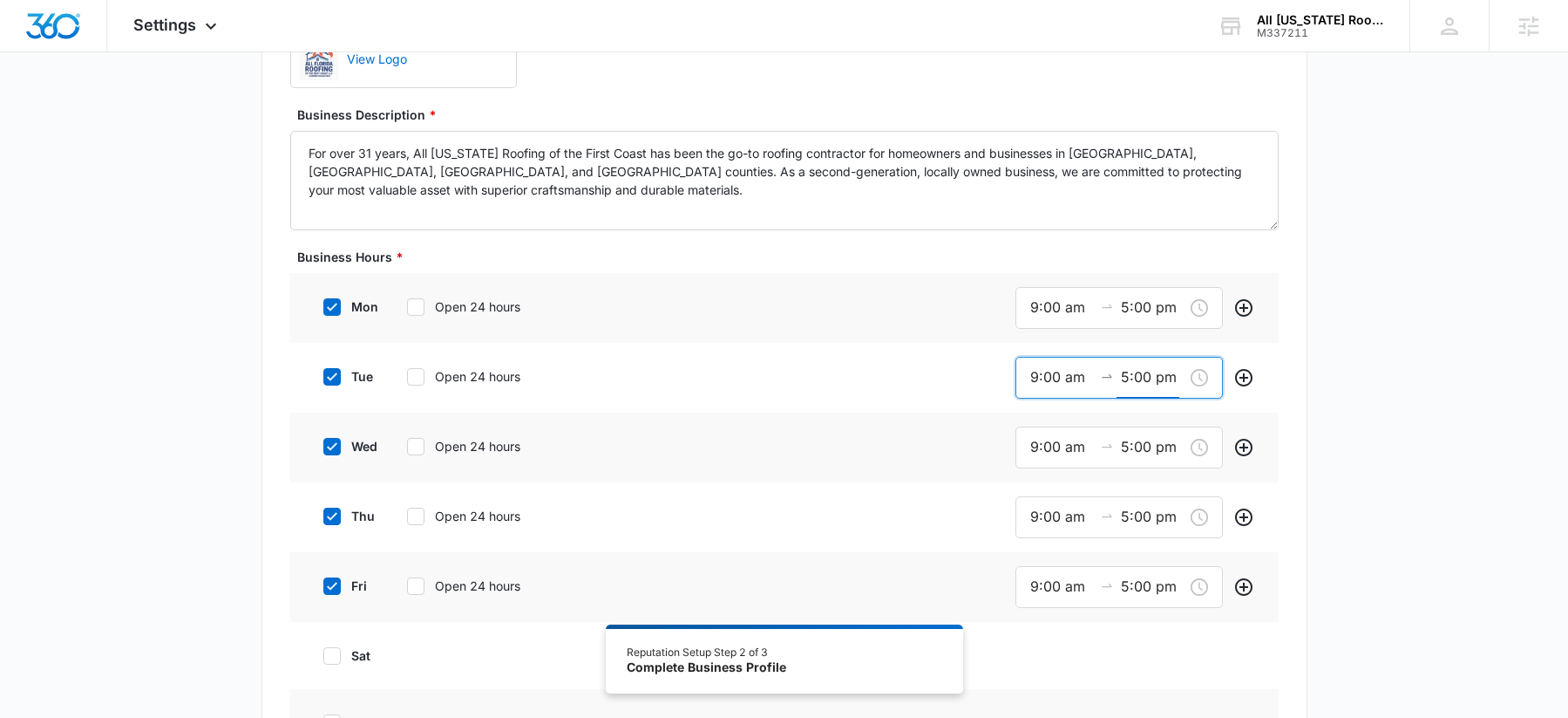
click at [330, 459] on div "wed Open 24 hours" at bounding box center [443, 446] width 264 height 40
click at [331, 449] on icon at bounding box center [332, 446] width 16 height 16
click at [323, 449] on input "wed" at bounding box center [317, 446] width 12 height 12
click at [331, 449] on icon at bounding box center [332, 446] width 16 height 16
click at [323, 449] on input "wed" at bounding box center [317, 446] width 12 height 12
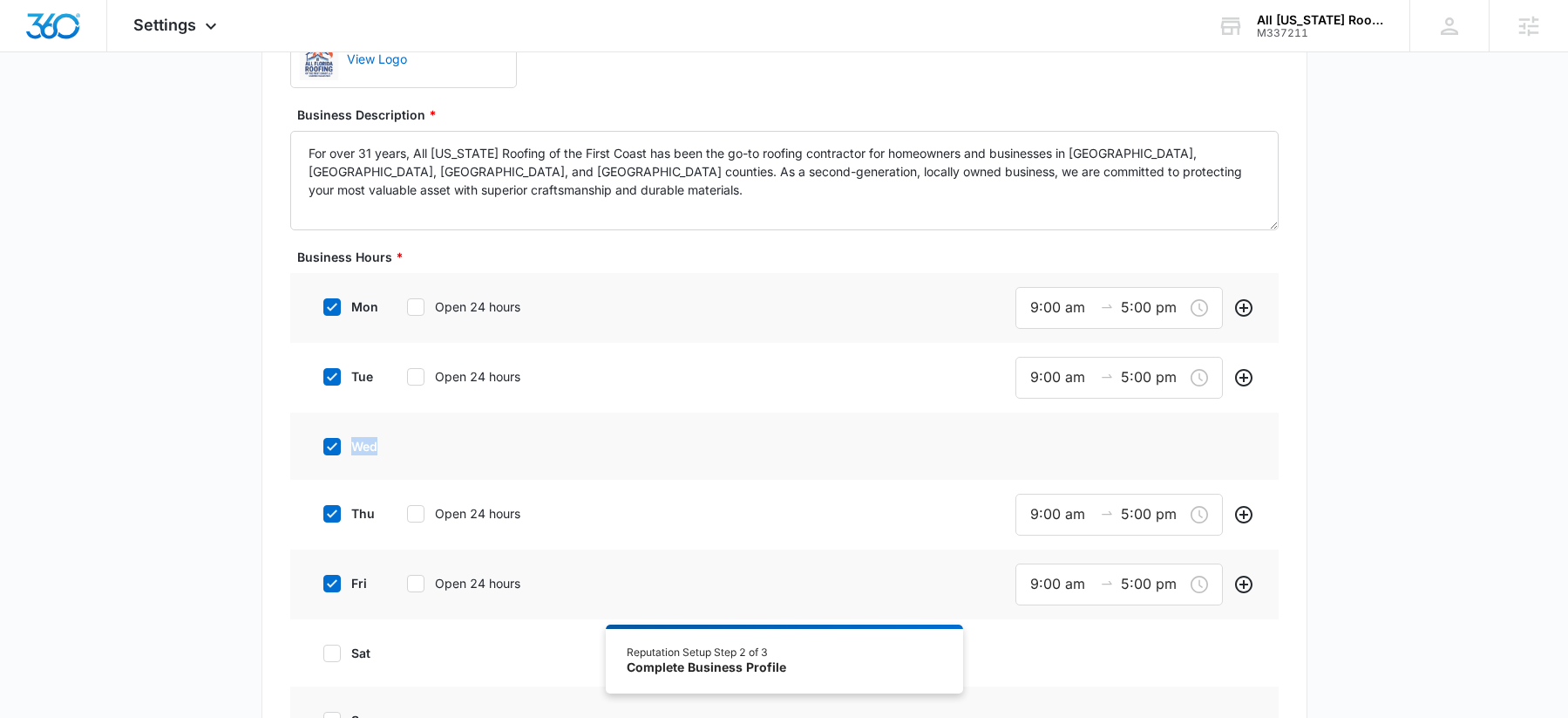
checkbox input "true"
click at [1059, 452] on input "9:00 am" at bounding box center [1062, 447] width 62 height 22
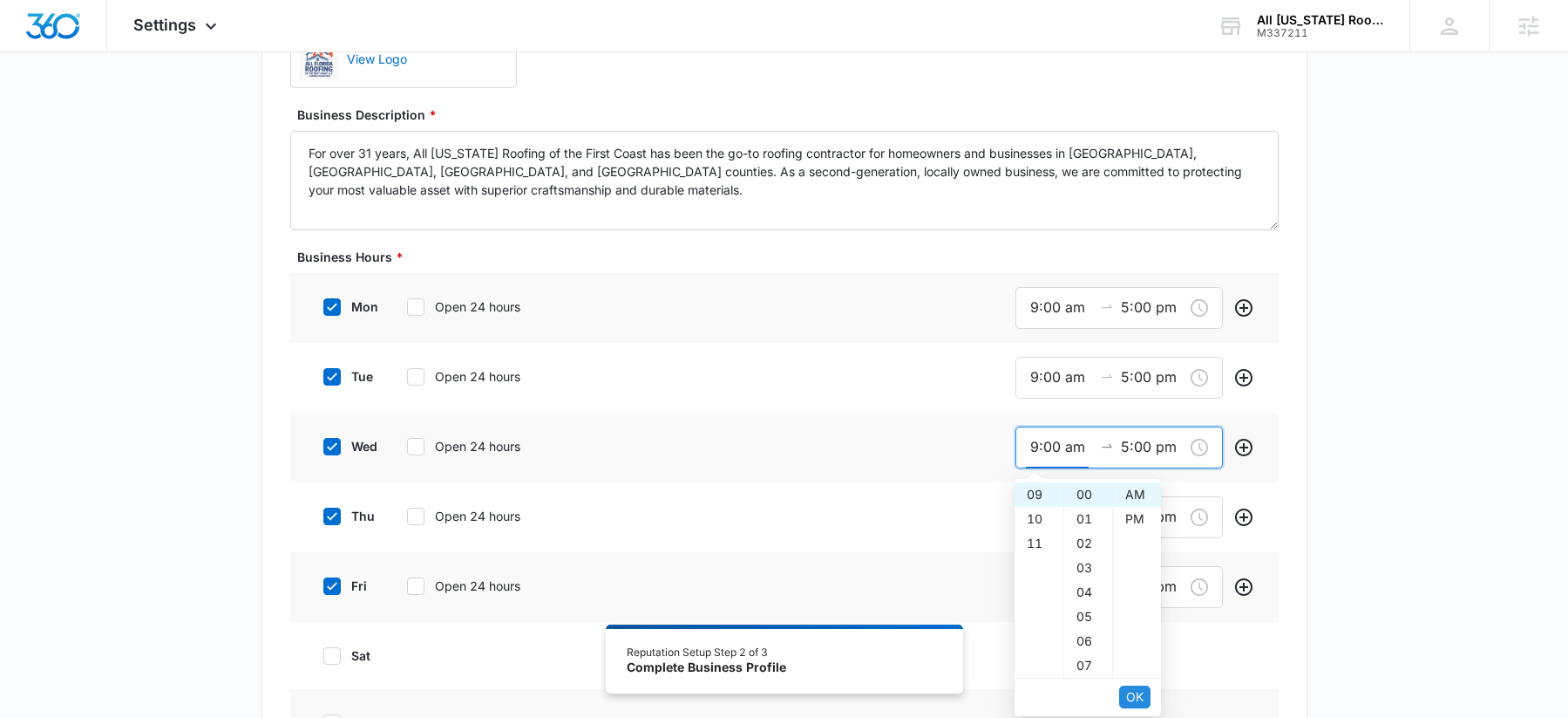
click at [1140, 699] on span "OK" at bounding box center [1135, 696] width 18 height 19
click at [344, 519] on label "thu" at bounding box center [346, 516] width 69 height 18
click at [323, 519] on input "thu" at bounding box center [317, 517] width 12 height 12
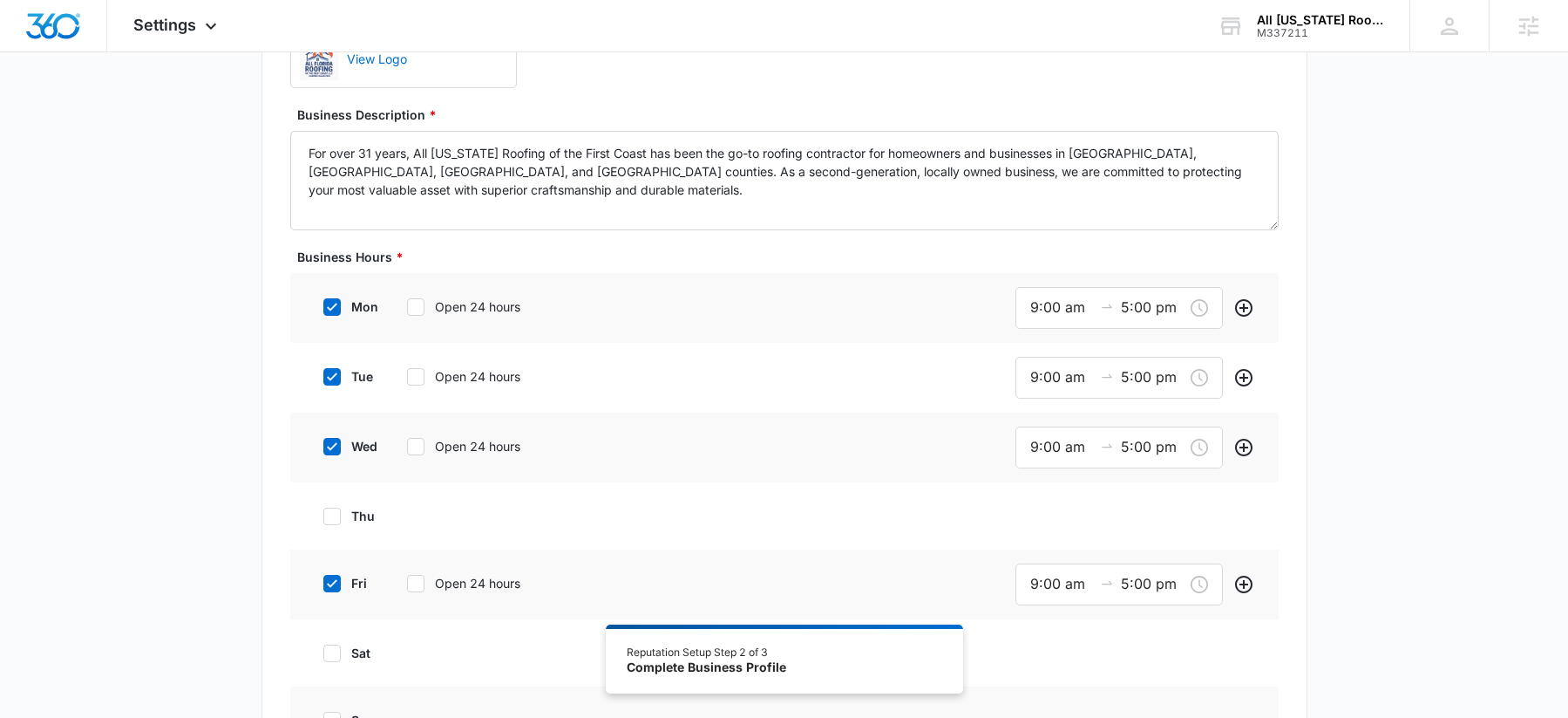
click at [336, 518] on icon at bounding box center [332, 517] width 16 height 16
click at [323, 518] on input "thu" at bounding box center [317, 517] width 12 height 12
checkbox input "true"
click at [1058, 506] on input "9:00 am" at bounding box center [1062, 517] width 62 height 22
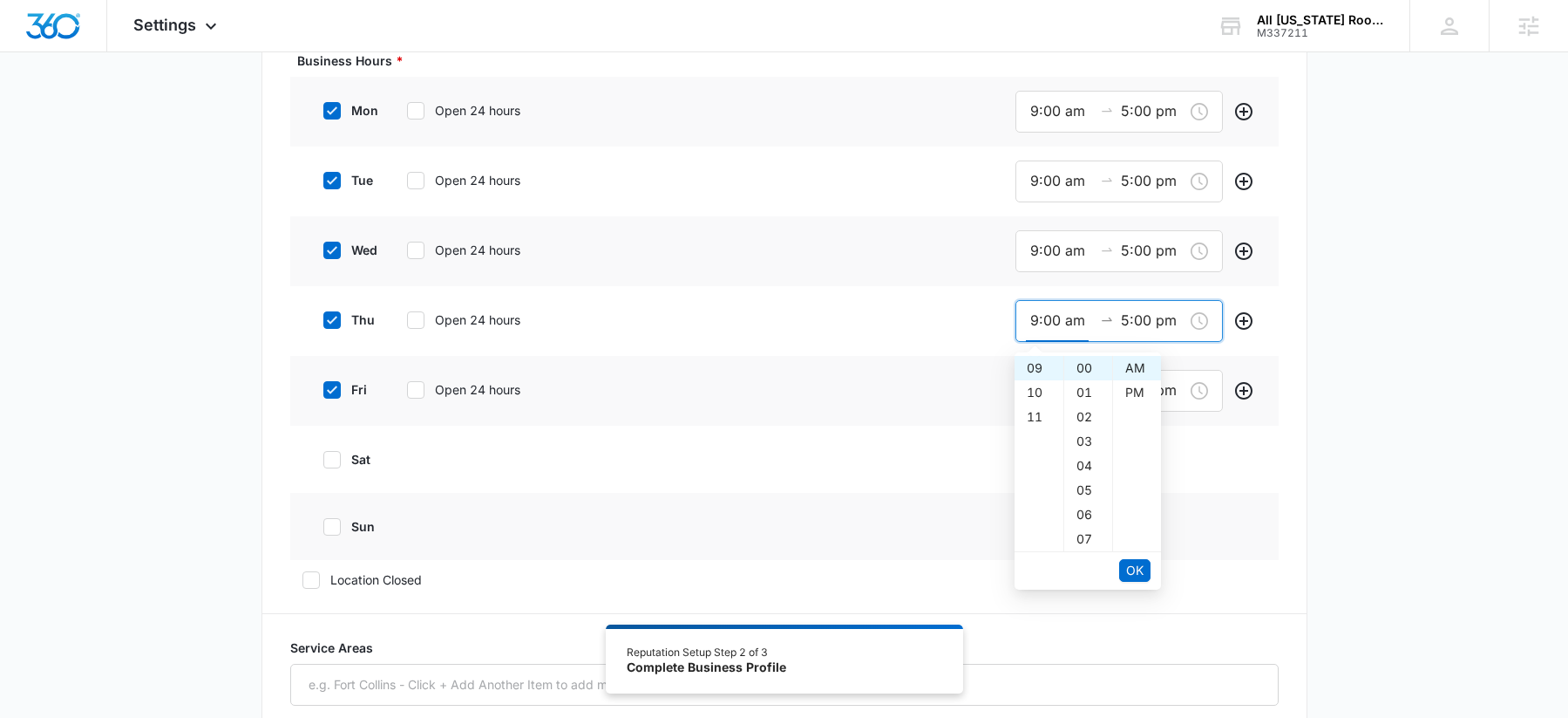
scroll to position [773, 0]
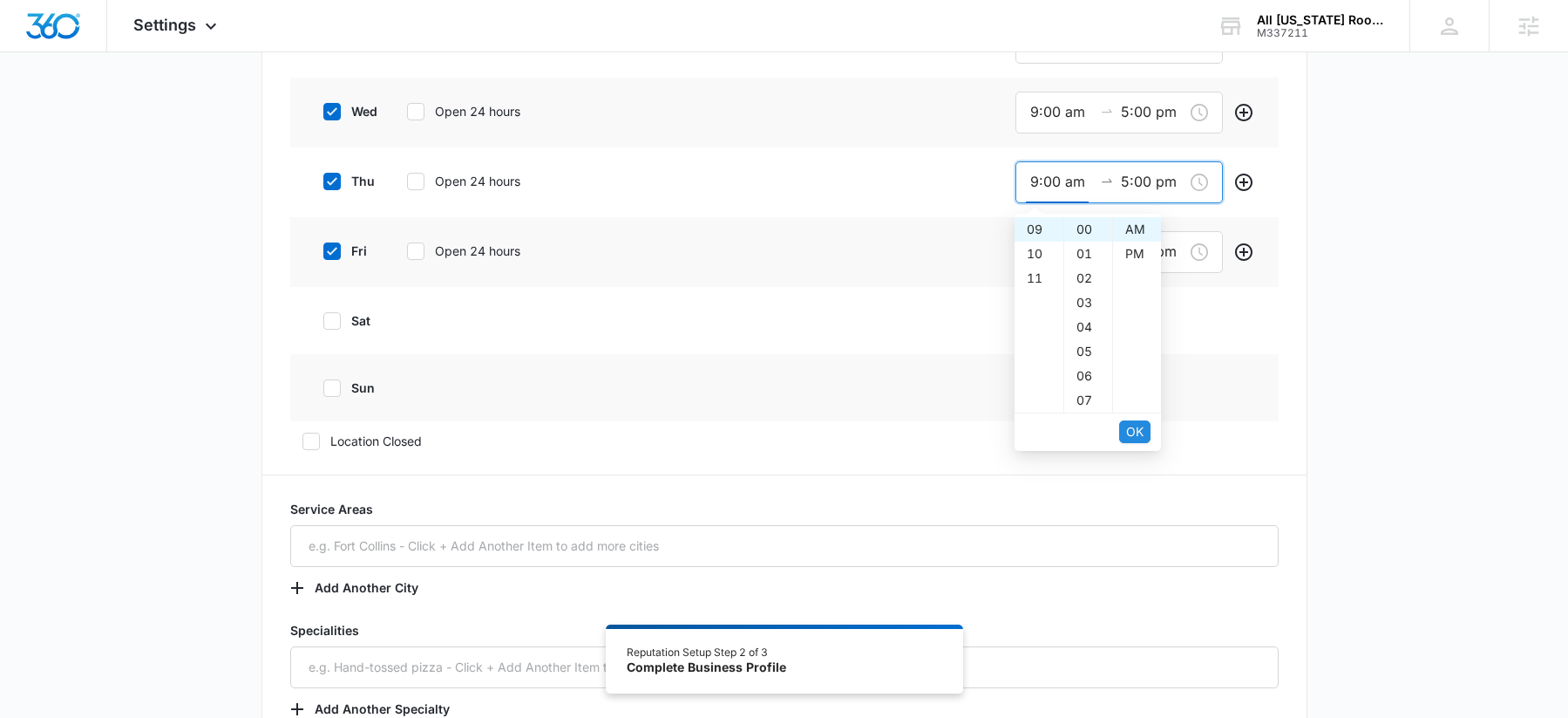
click at [1129, 424] on span "OK" at bounding box center [1135, 431] width 18 height 19
click at [1128, 423] on span "OK" at bounding box center [1135, 431] width 18 height 19
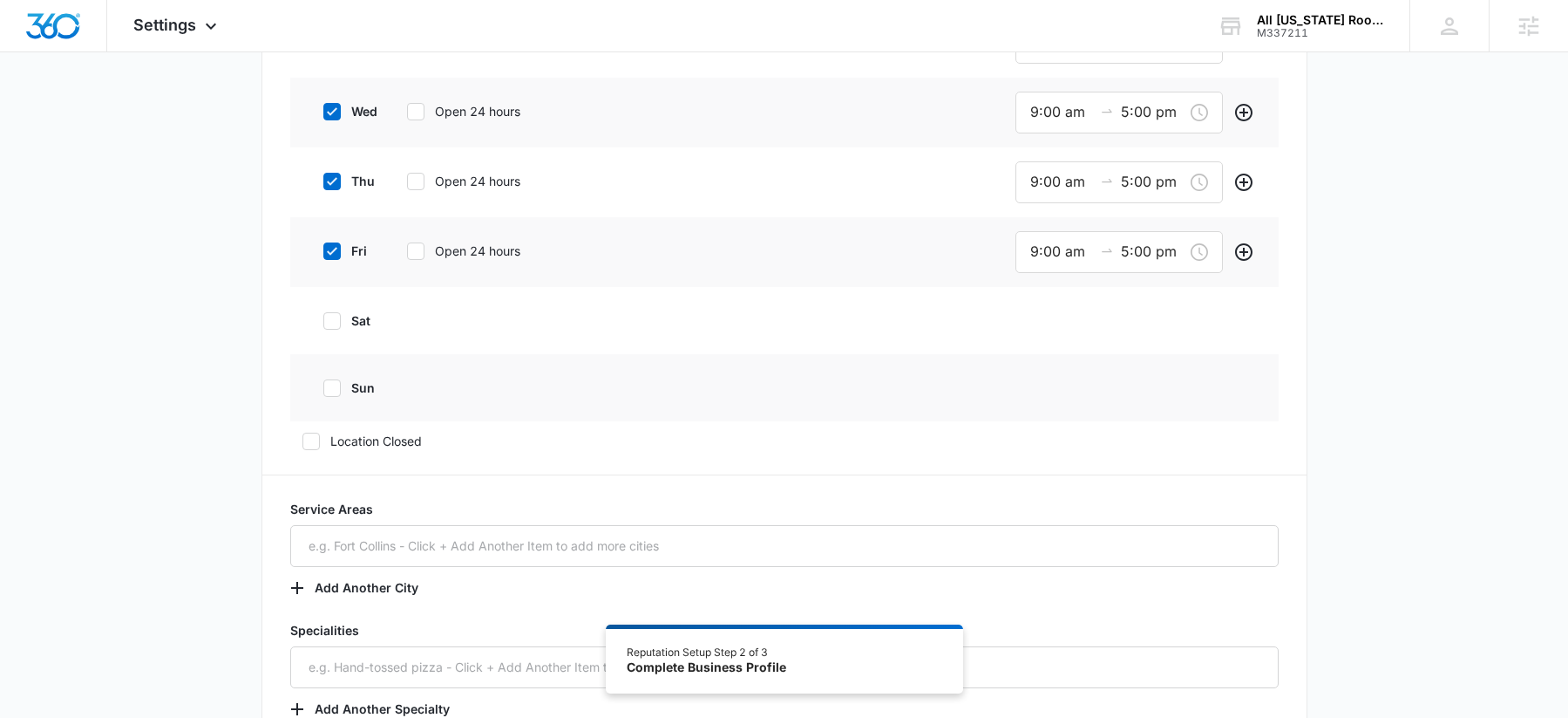
click at [329, 253] on icon at bounding box center [332, 251] width 11 height 8
click at [323, 253] on input "fri" at bounding box center [317, 251] width 12 height 12
click at [325, 251] on icon at bounding box center [332, 251] width 16 height 16
click at [323, 251] on input "fri" at bounding box center [317, 251] width 12 height 12
checkbox input "true"
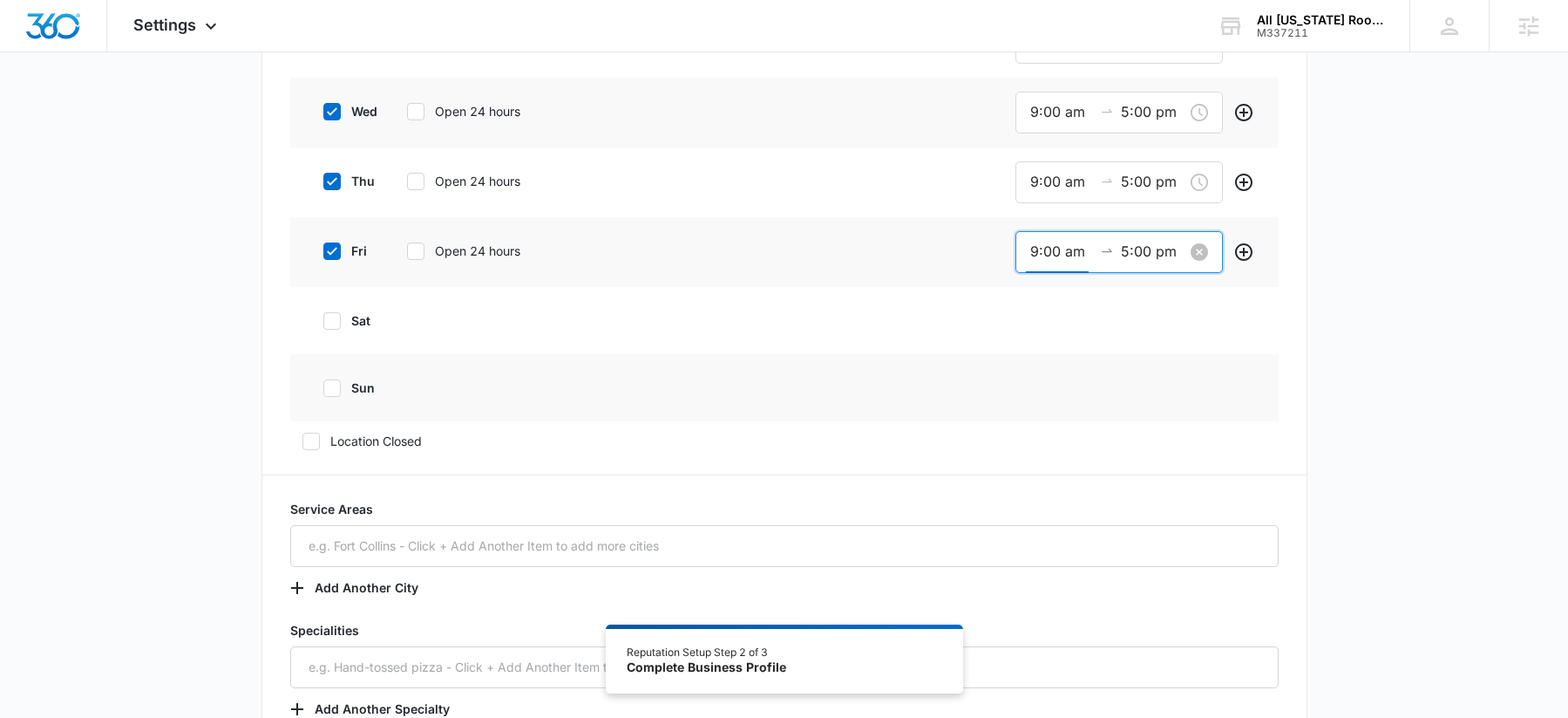
click at [1036, 250] on input "9:00 am" at bounding box center [1062, 252] width 62 height 22
click at [1139, 503] on span "OK" at bounding box center [1135, 501] width 18 height 19
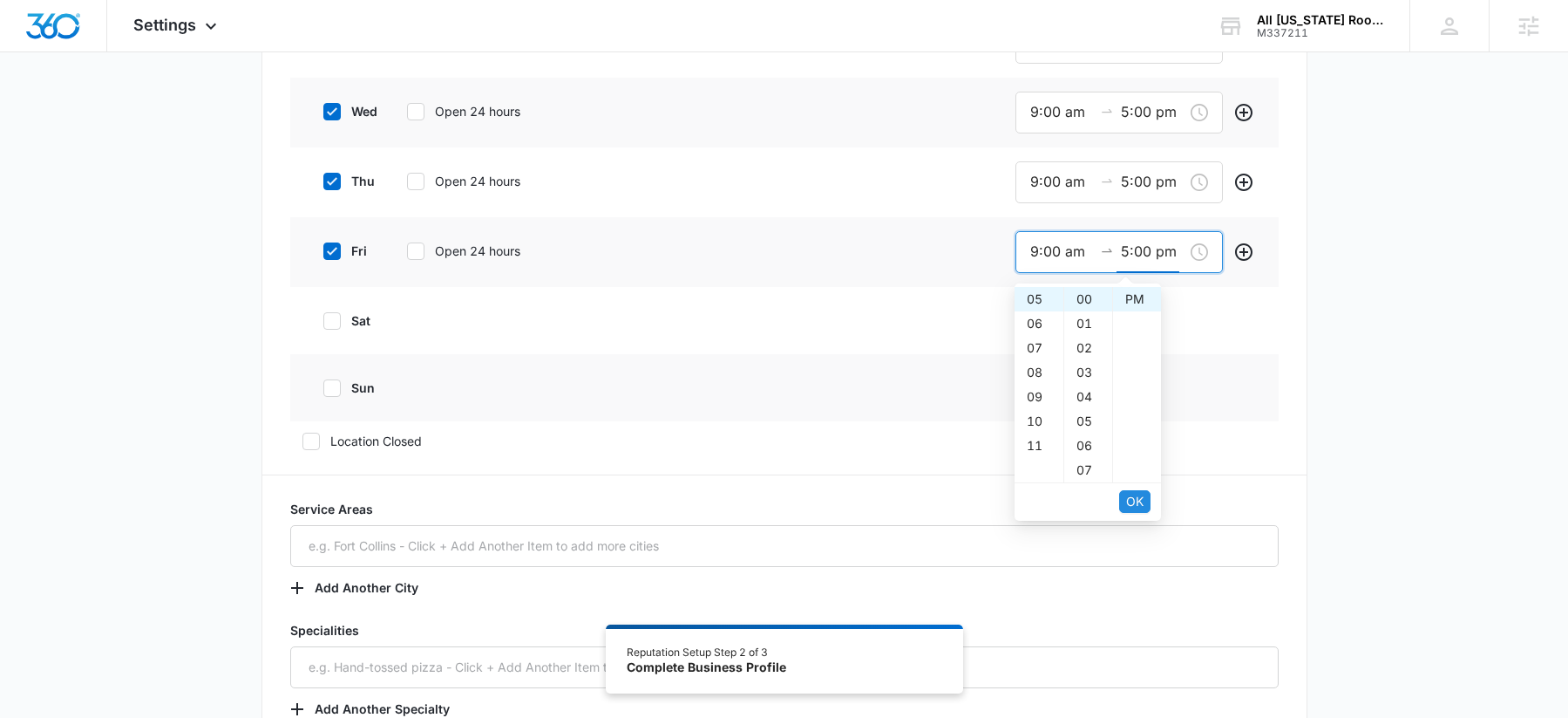
click at [1139, 503] on span "OK" at bounding box center [1135, 501] width 18 height 19
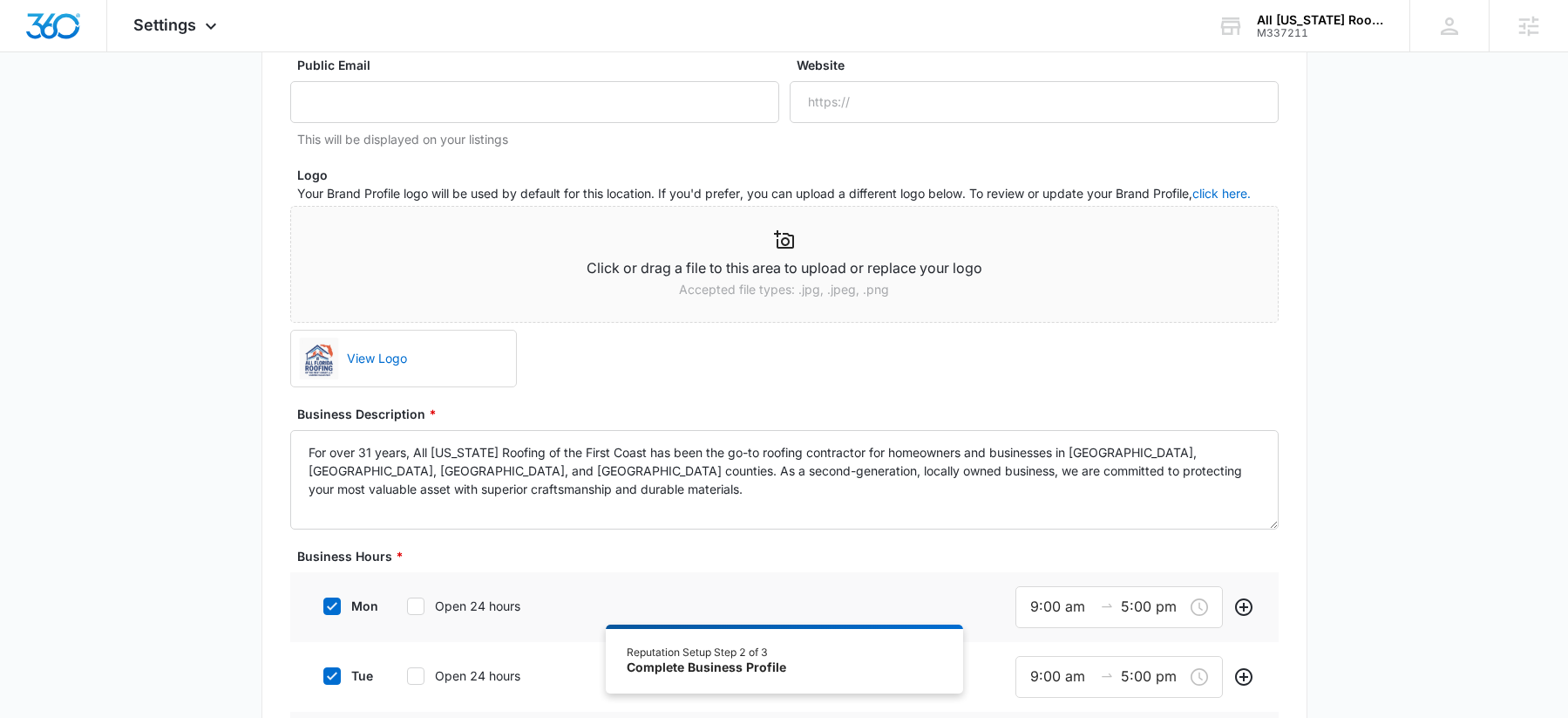
scroll to position [0, 0]
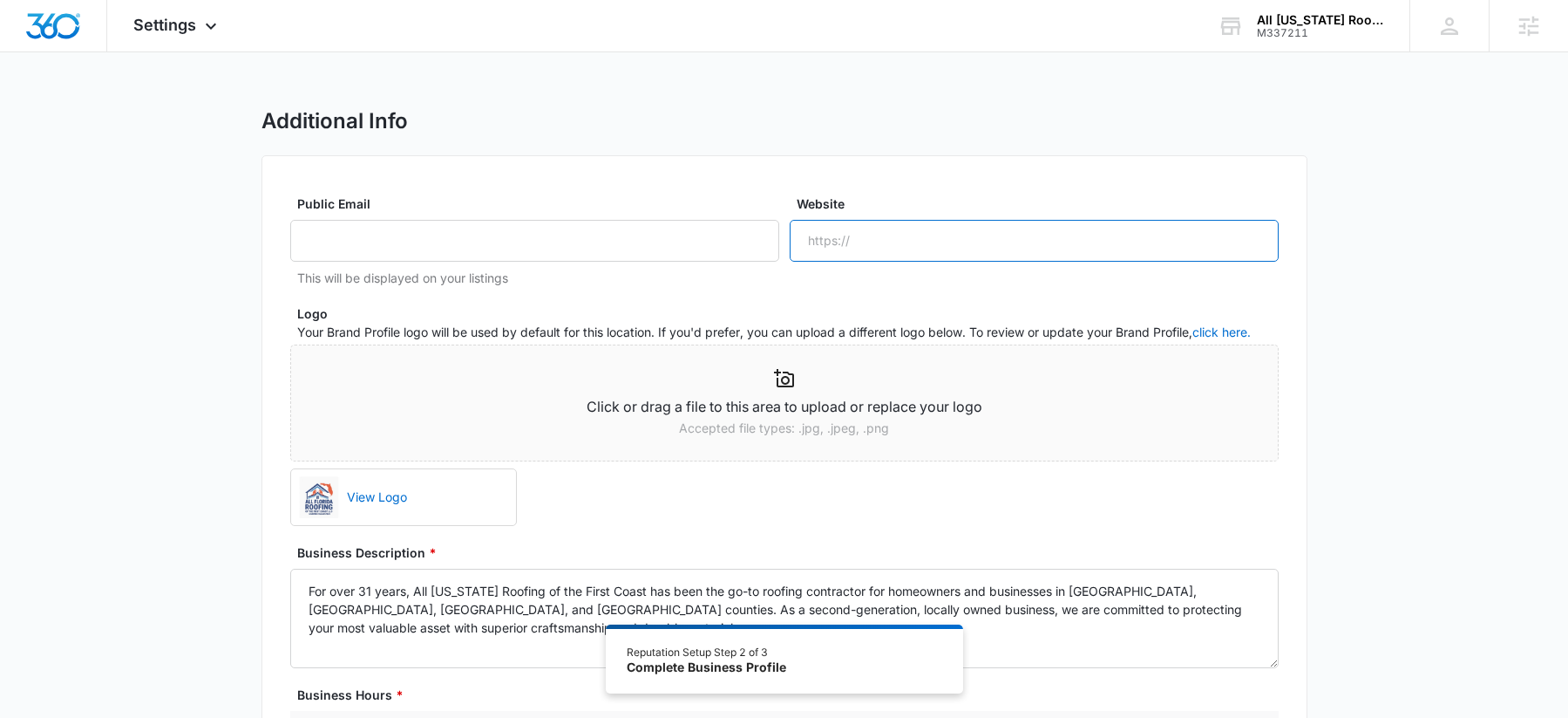
click at [883, 235] on input "Website" at bounding box center [1034, 241] width 489 height 42
paste input "https://allfloridaroofingllc.com/"
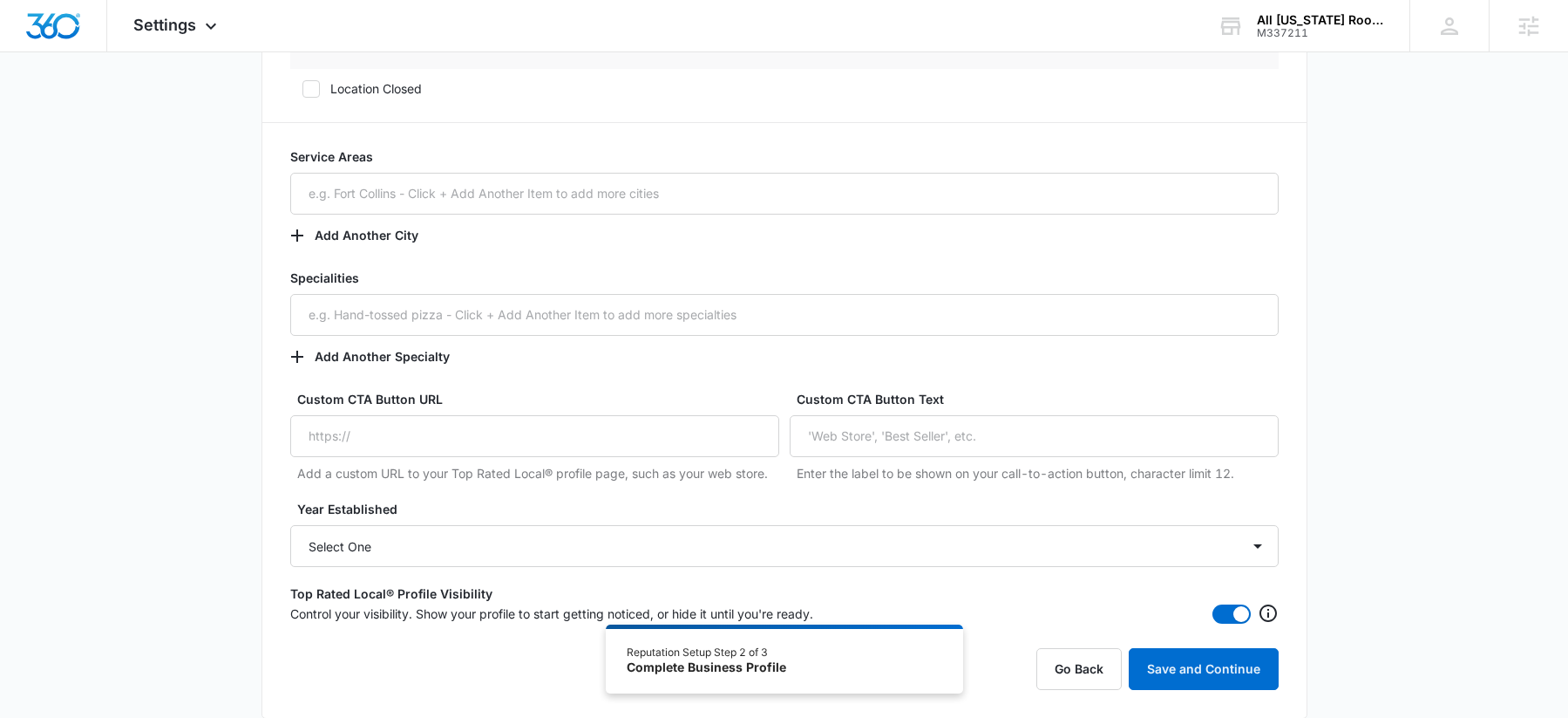
scroll to position [1222, 0]
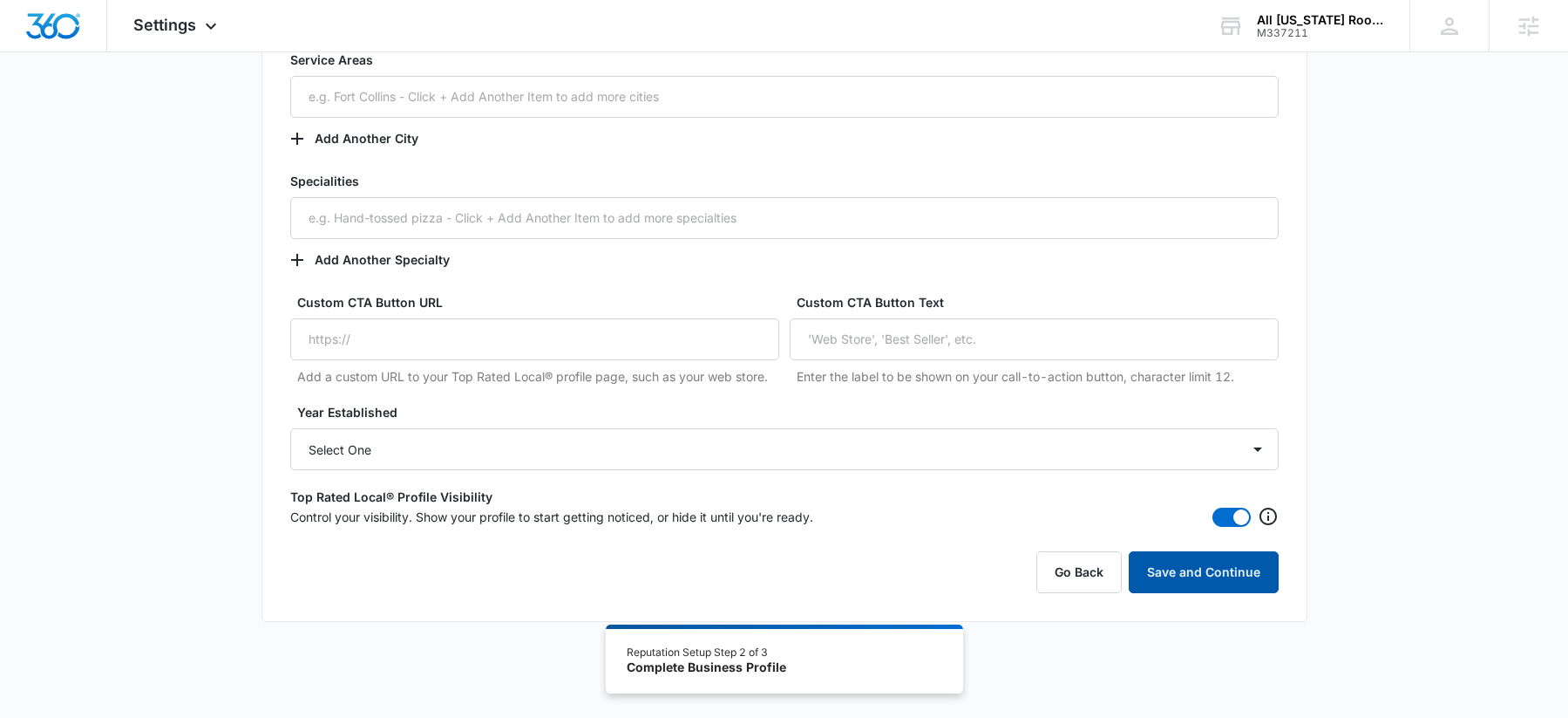
type input "https://allfloridaroofingllc.com/"
drag, startPoint x: 1180, startPoint y: 572, endPoint x: 1202, endPoint y: 556, distance: 27.2
click at [1181, 572] on button "Save and Continue" at bounding box center [1203, 572] width 150 height 42
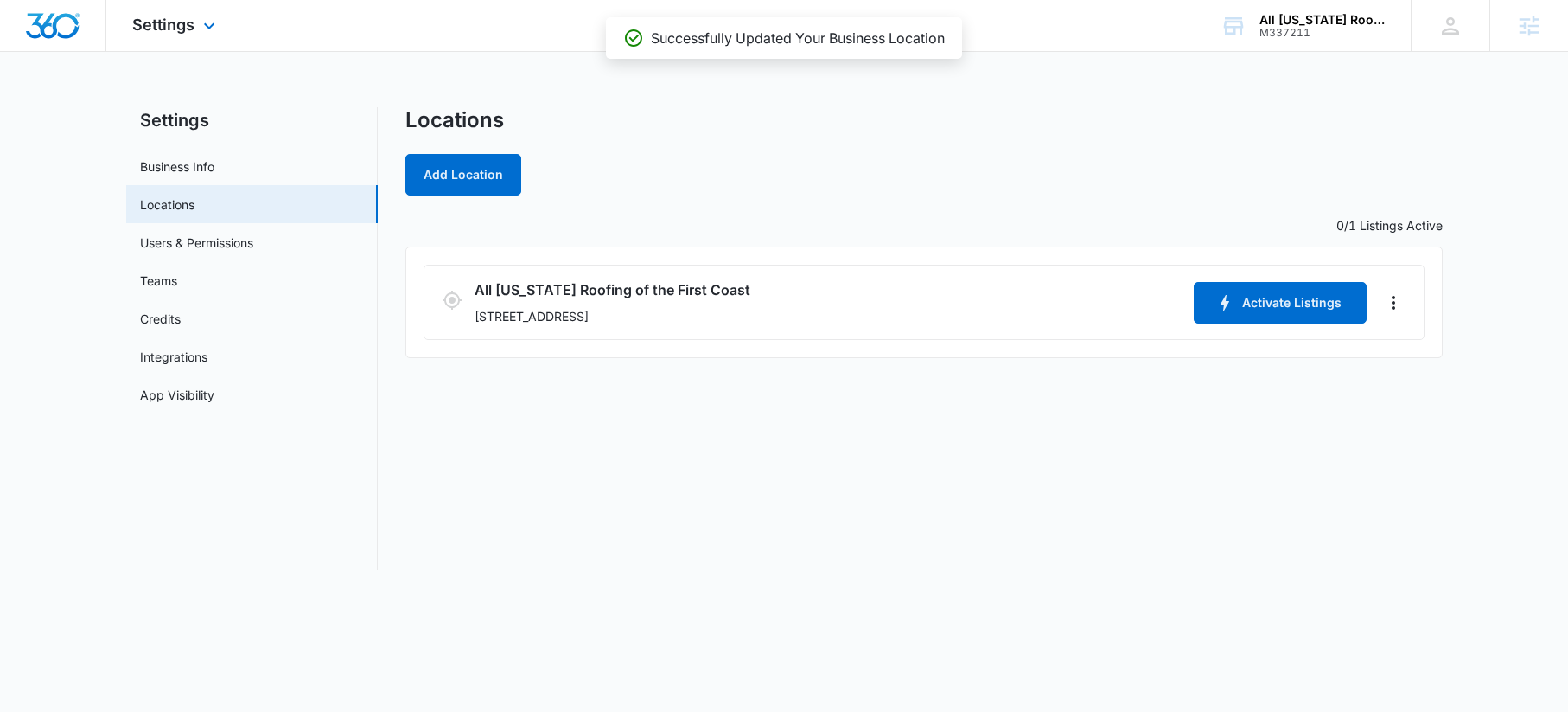
click at [233, 27] on div "Settings Apps Reputation Websites Forms CRM Email Social Content Ads Intelligen…" at bounding box center [176, 26] width 140 height 51
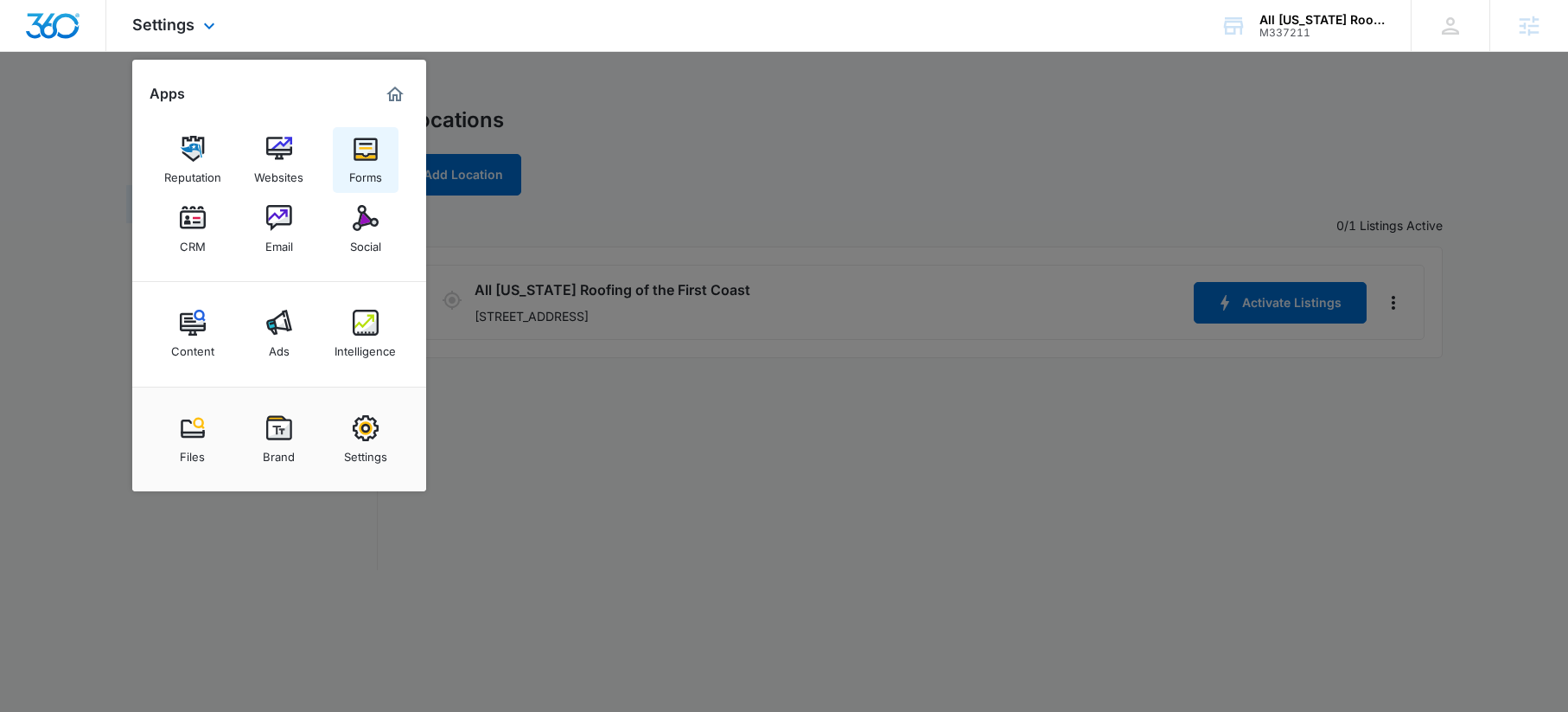
click at [373, 155] on img at bounding box center [366, 148] width 26 height 26
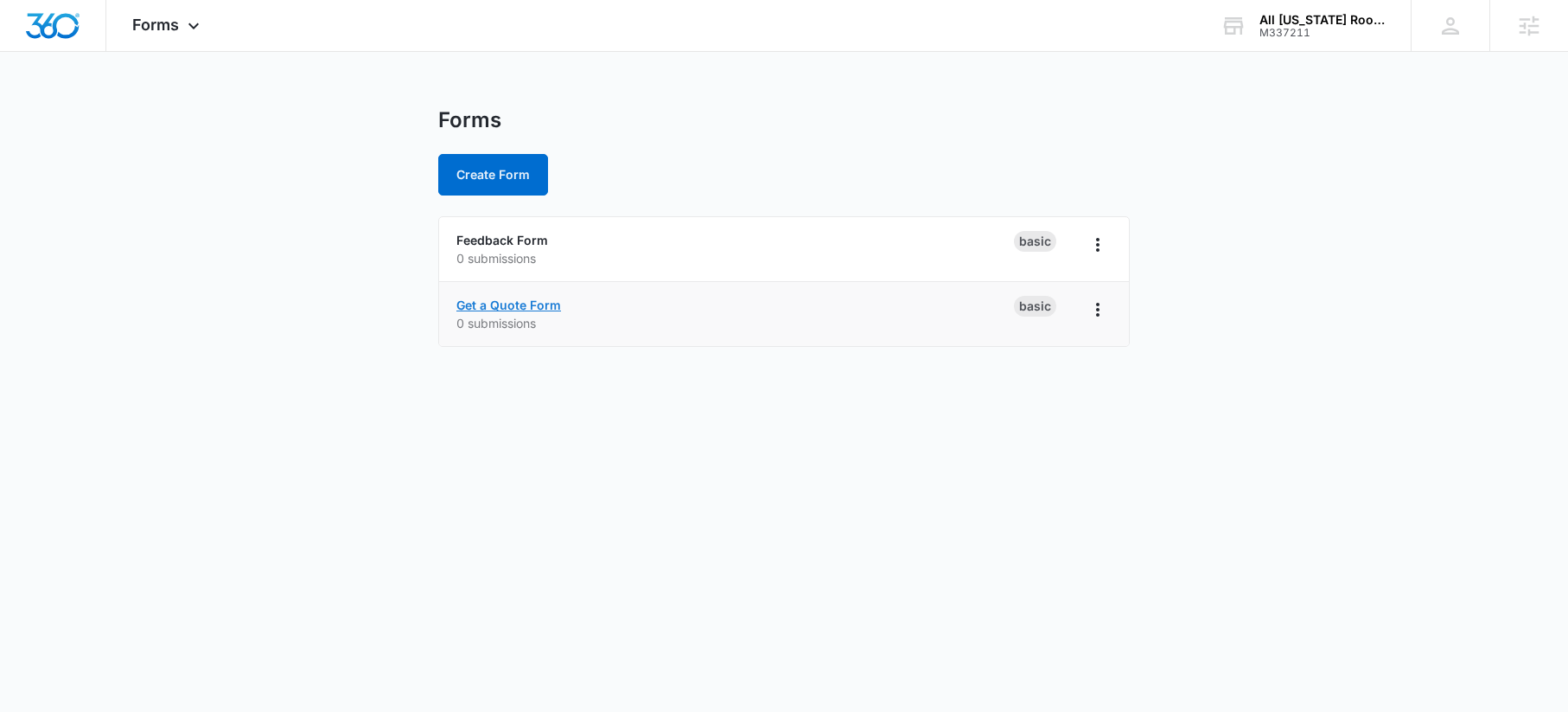
click at [536, 305] on link "Get a Quote Form" at bounding box center [508, 305] width 104 height 15
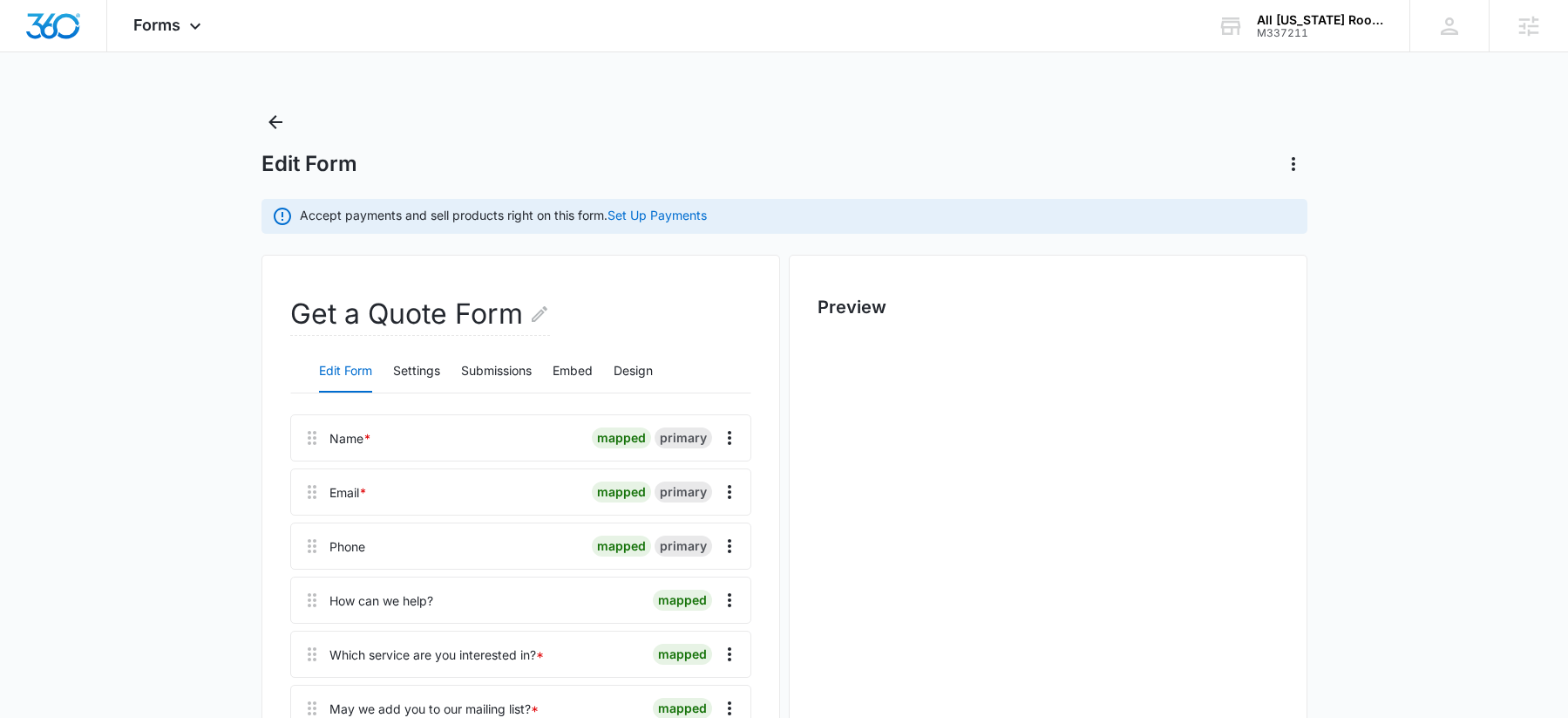
scroll to position [356, 0]
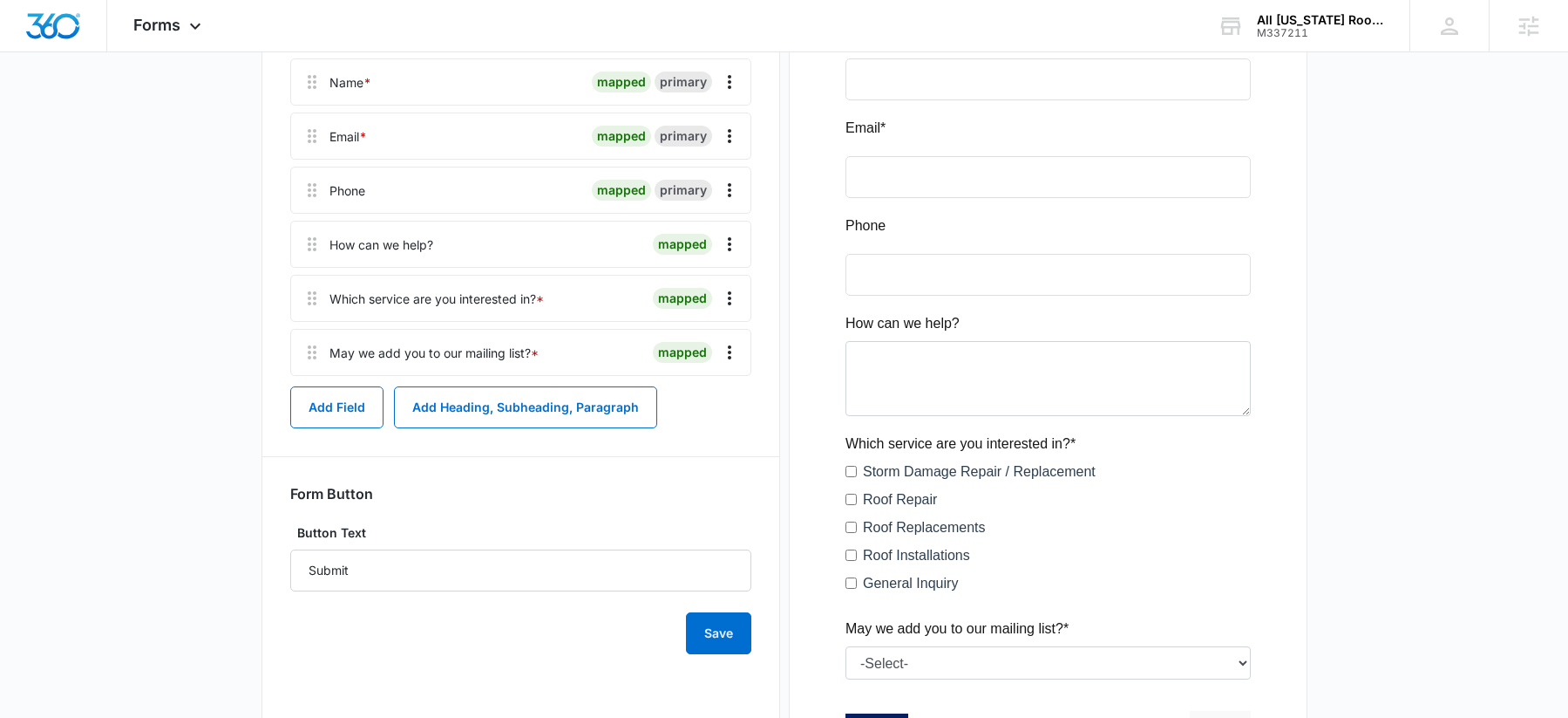
click at [517, 432] on div "Name * mapped primary Email * mapped primary Phone mapped primary How can we he…" at bounding box center [520, 356] width 461 height 596
click at [366, 411] on button "Add Field" at bounding box center [337, 408] width 93 height 42
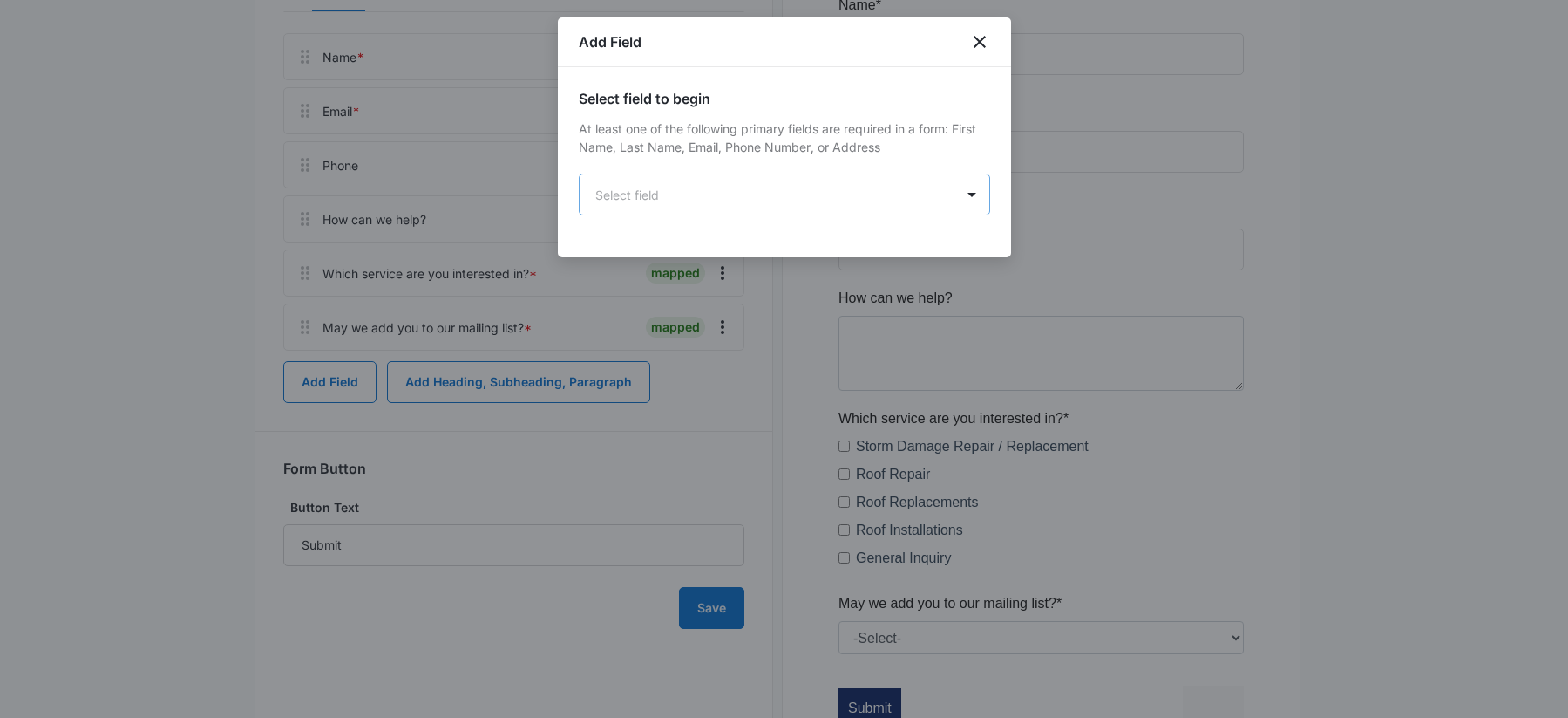
scroll to position [382, 0]
click at [731, 211] on body "Forms Apps Reputation Websites Forms CRM Email Social Content Ads Intelligence …" at bounding box center [784, 231] width 1568 height 1227
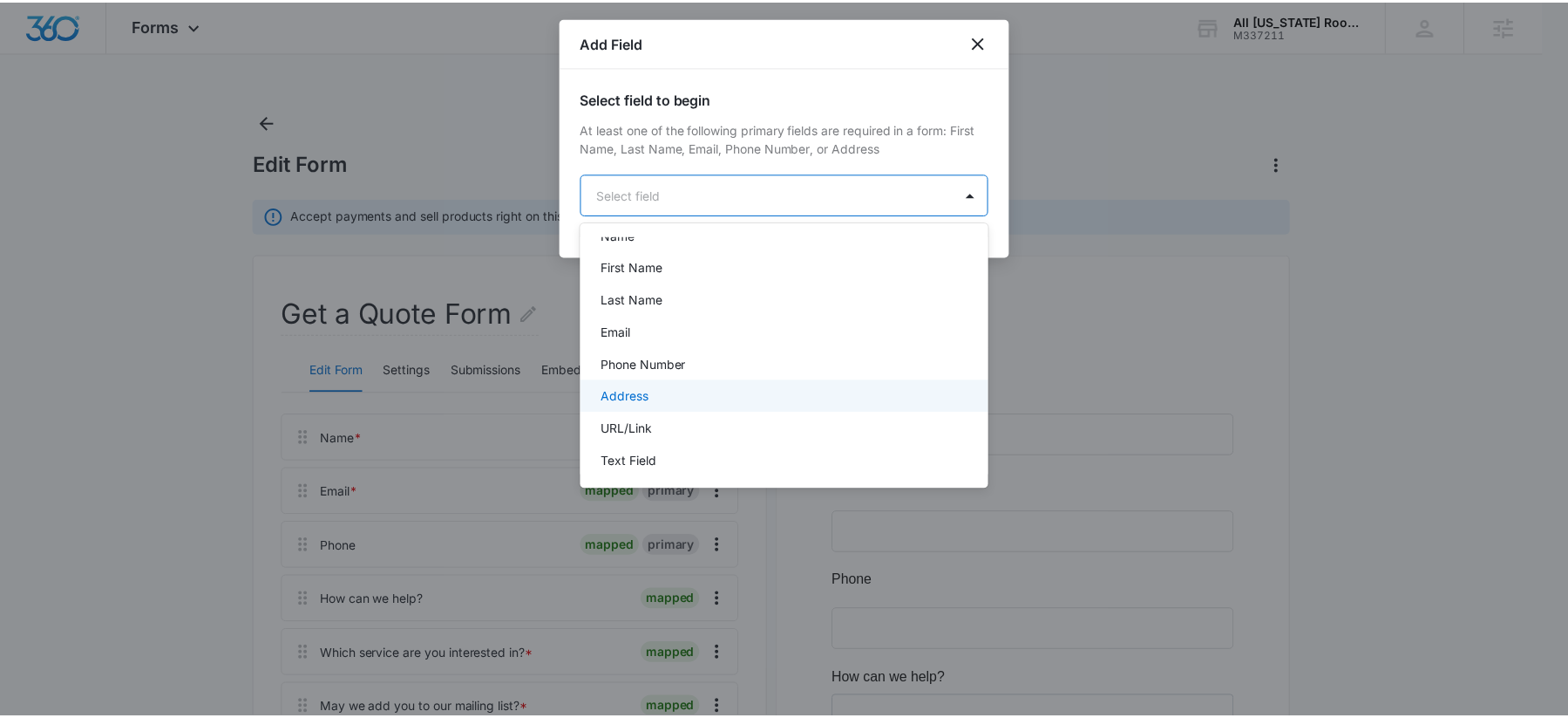
scroll to position [125, 0]
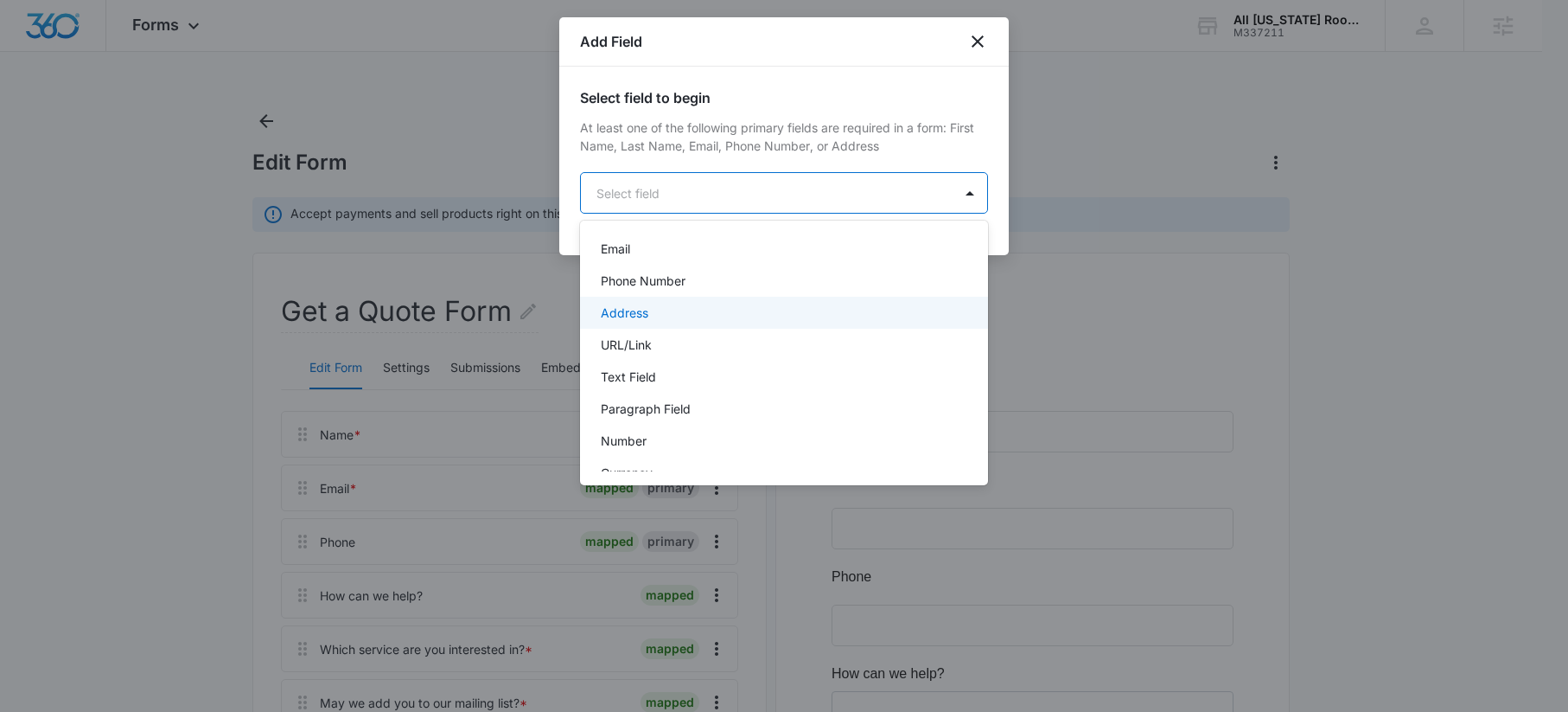
click at [699, 311] on div "Address" at bounding box center [782, 313] width 363 height 18
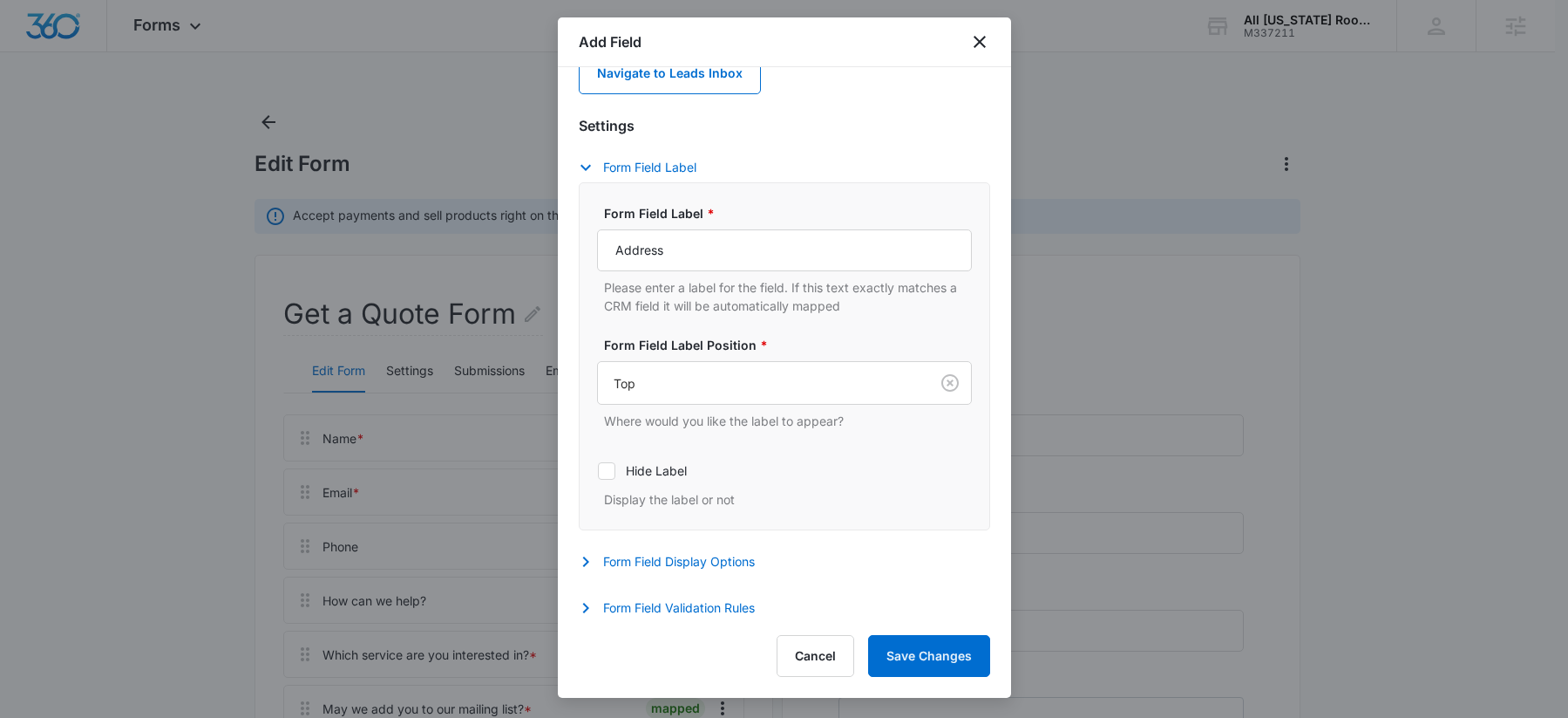
scroll to position [250, 0]
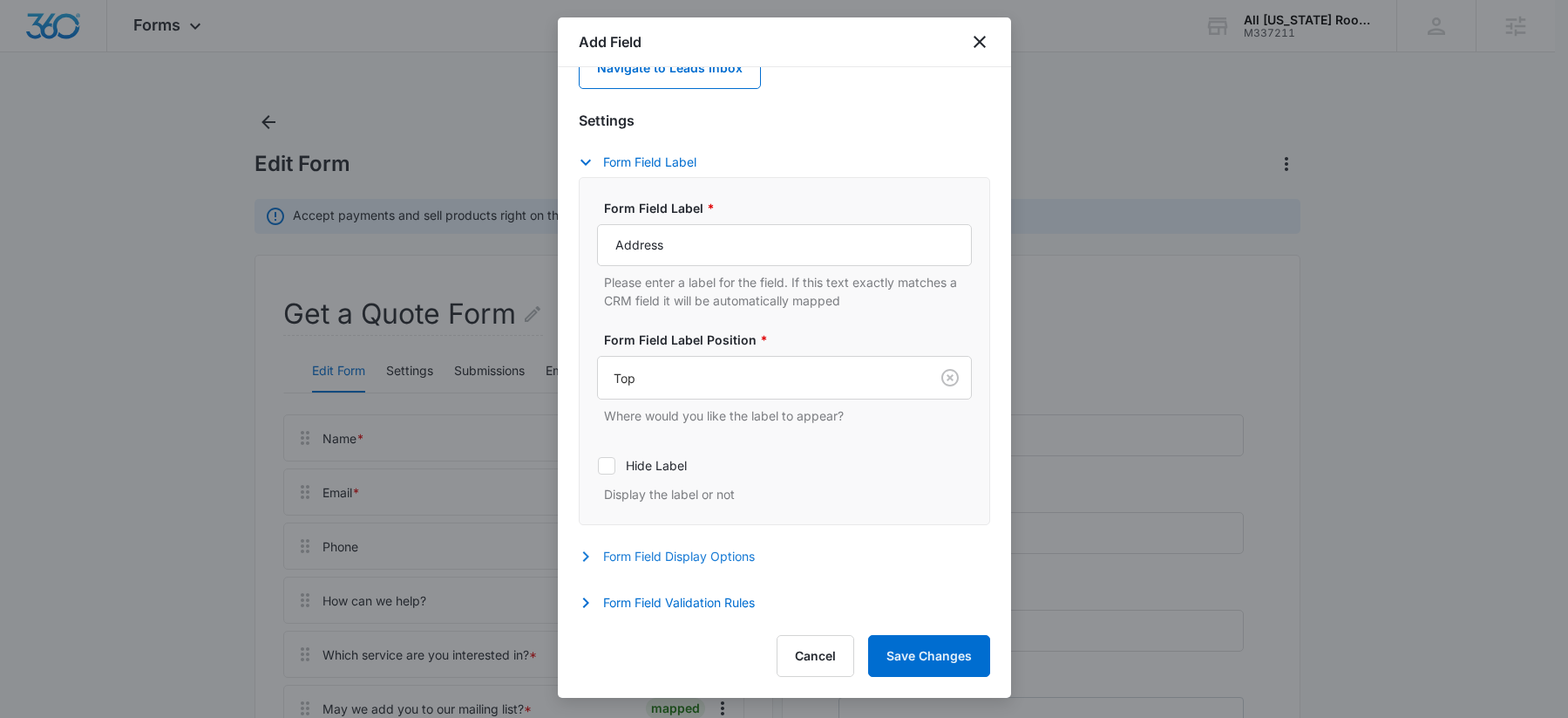
click at [581, 561] on icon "button" at bounding box center [585, 556] width 21 height 21
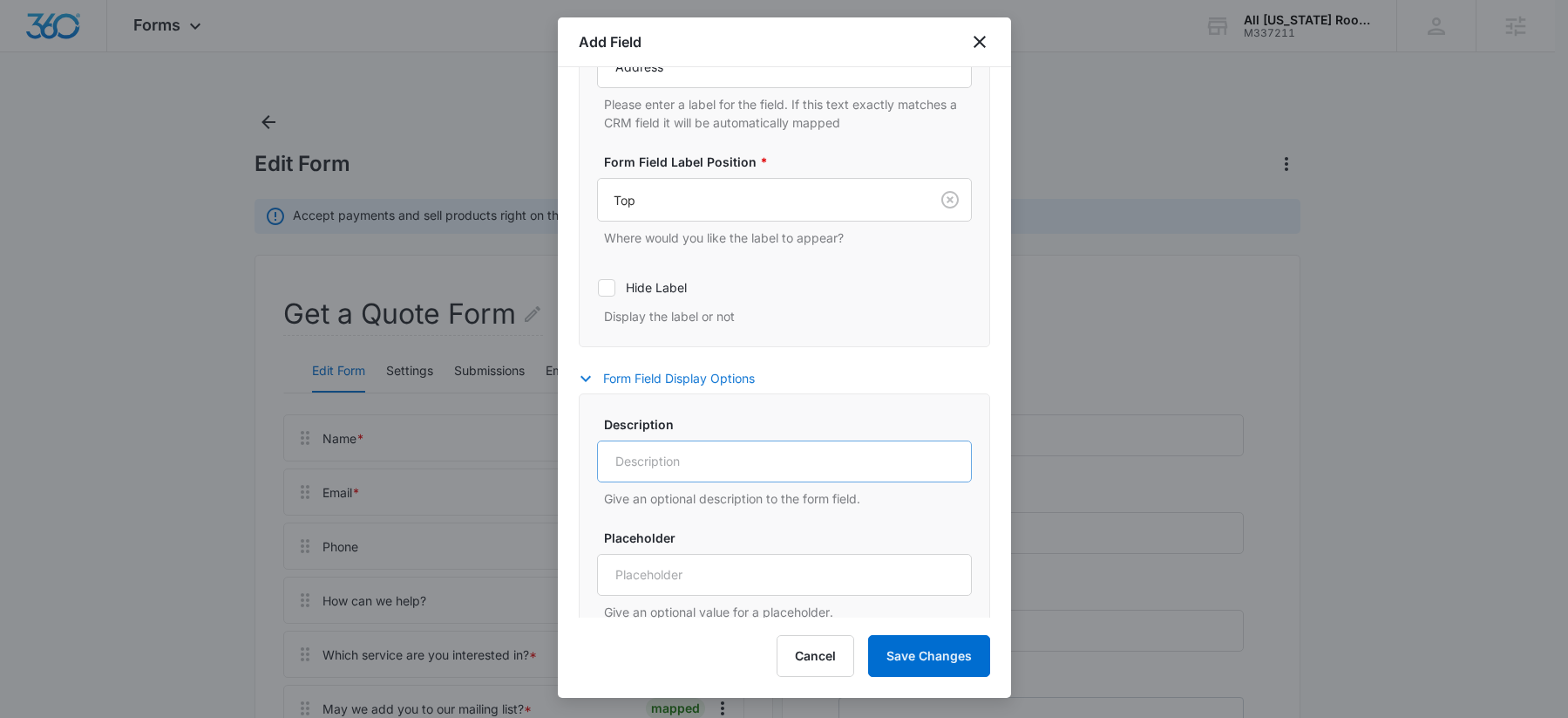
scroll to position [679, 0]
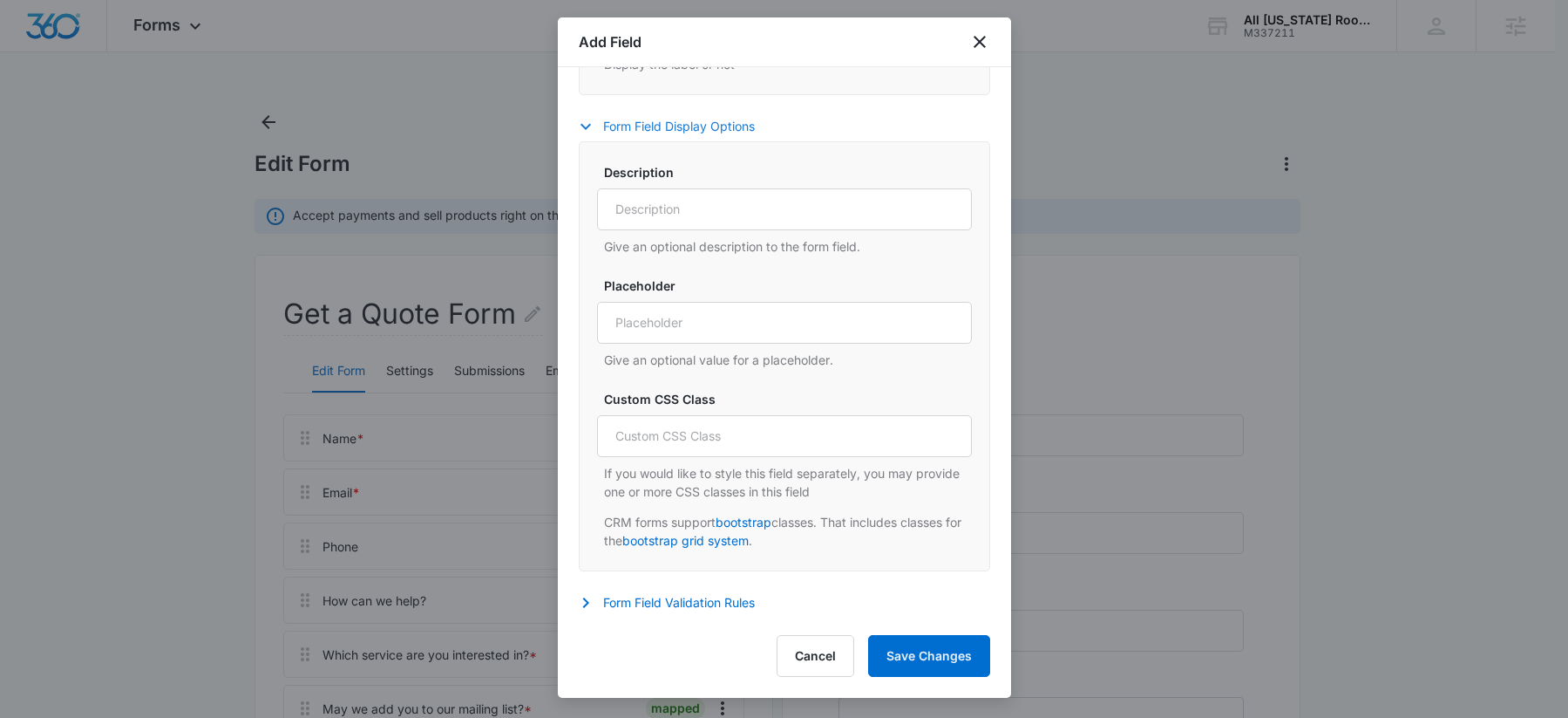
click at [573, 590] on div "Select field to begin At least one of the following primary fields are required…" at bounding box center [784, 342] width 453 height 550
drag, startPoint x: 590, startPoint y: 597, endPoint x: 639, endPoint y: 558, distance: 62.6
click at [590, 597] on icon "button" at bounding box center [585, 602] width 21 height 21
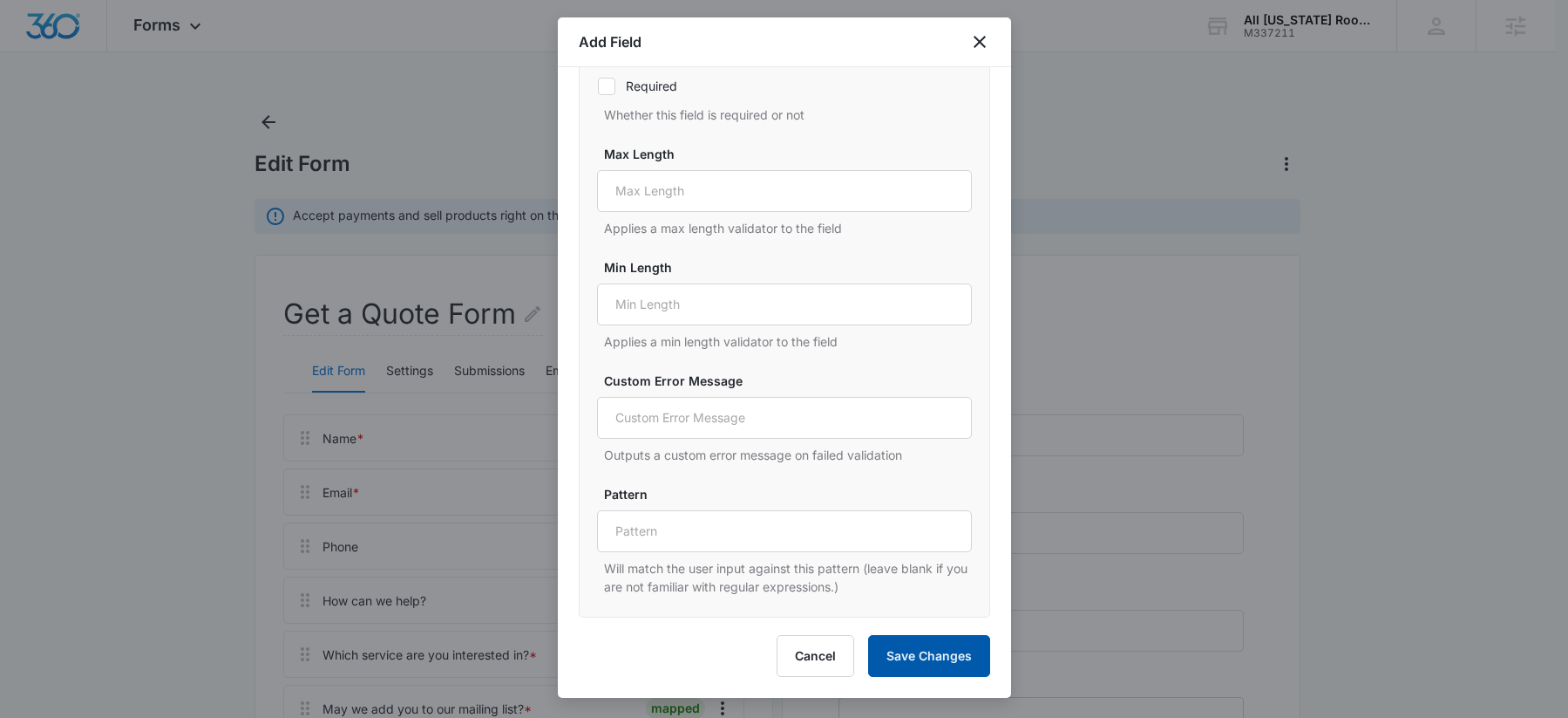
click at [978, 657] on button "Save Changes" at bounding box center [929, 656] width 122 height 42
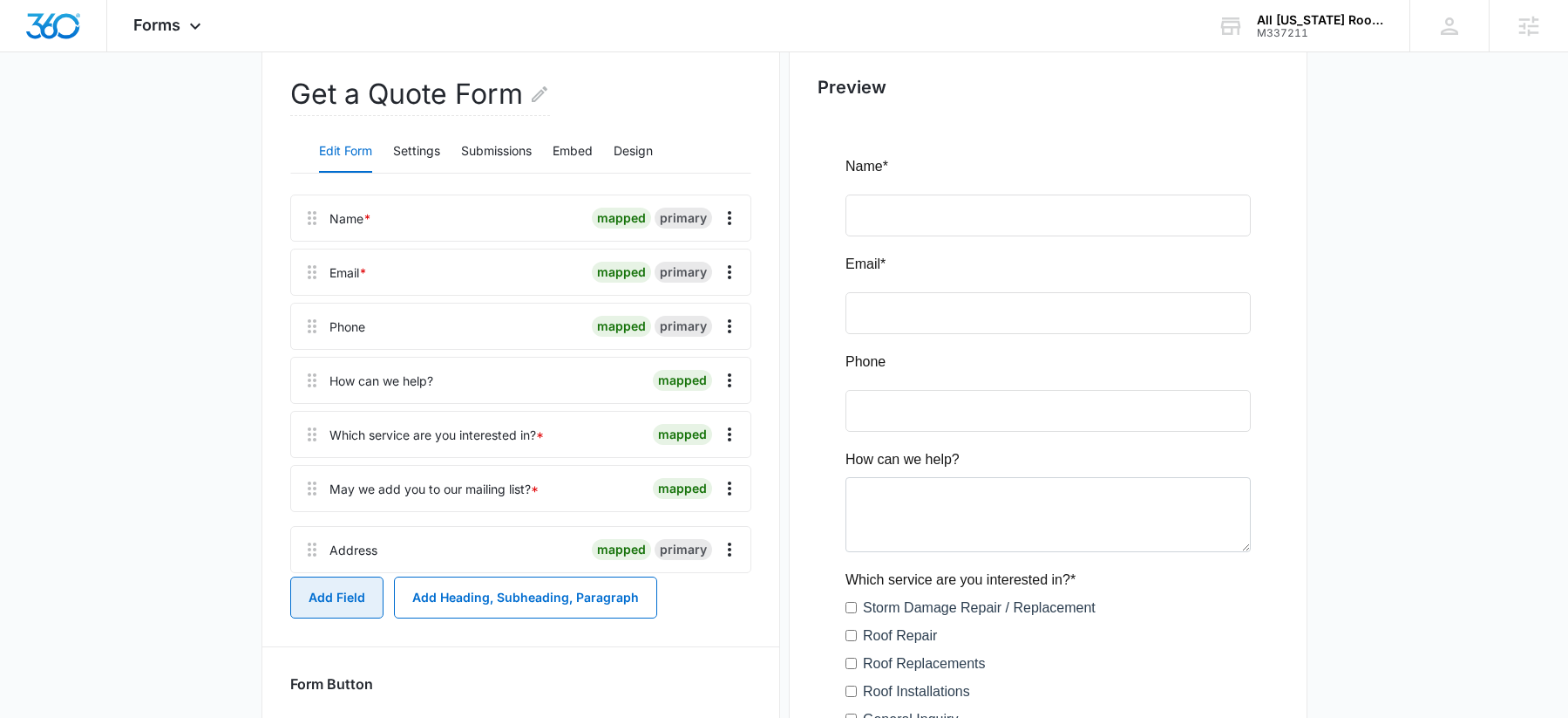
scroll to position [221, 0]
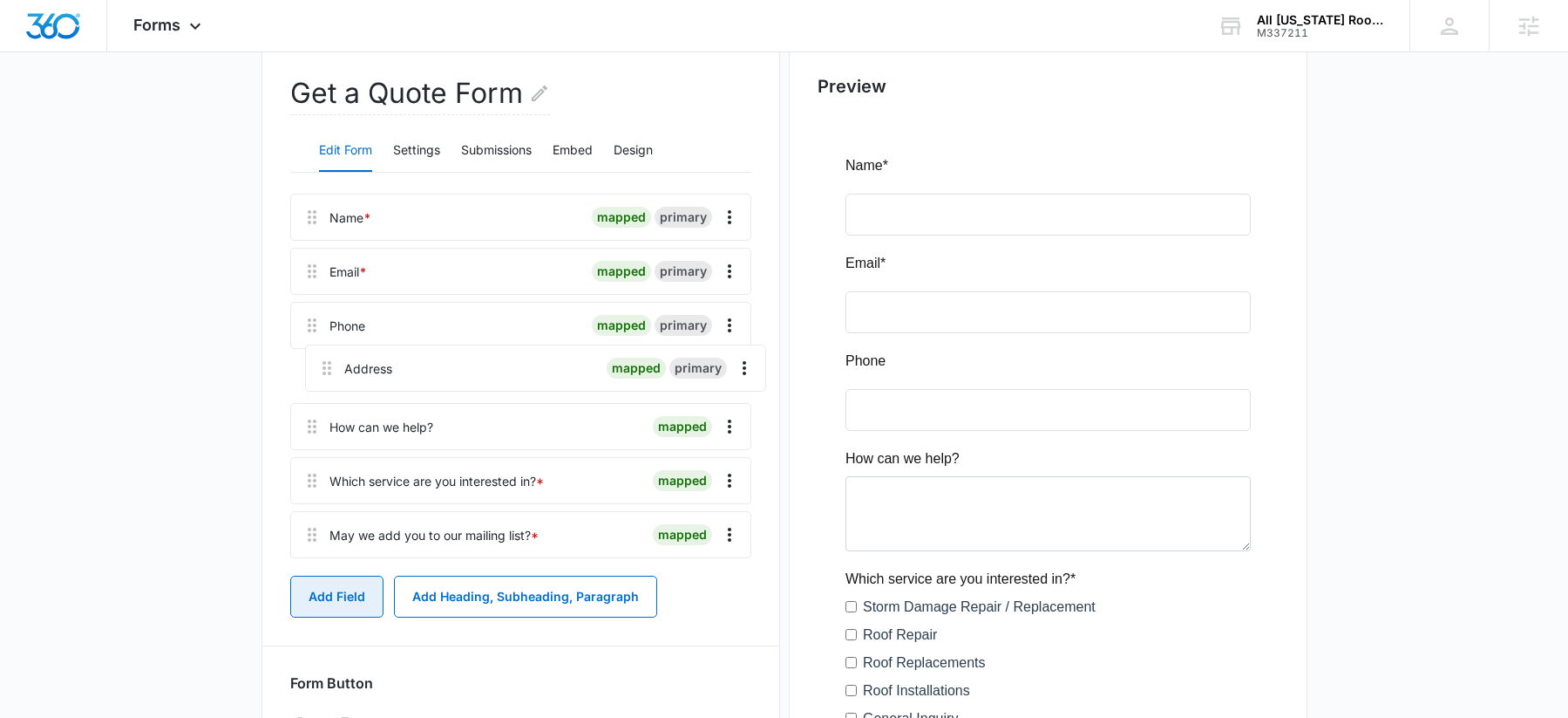
drag, startPoint x: 318, startPoint y: 537, endPoint x: 336, endPoint y: 364, distance: 173.9
click at [331, 359] on div "Name * mapped primary Email * mapped primary Phone mapped primary How can we he…" at bounding box center [520, 379] width 461 height 372
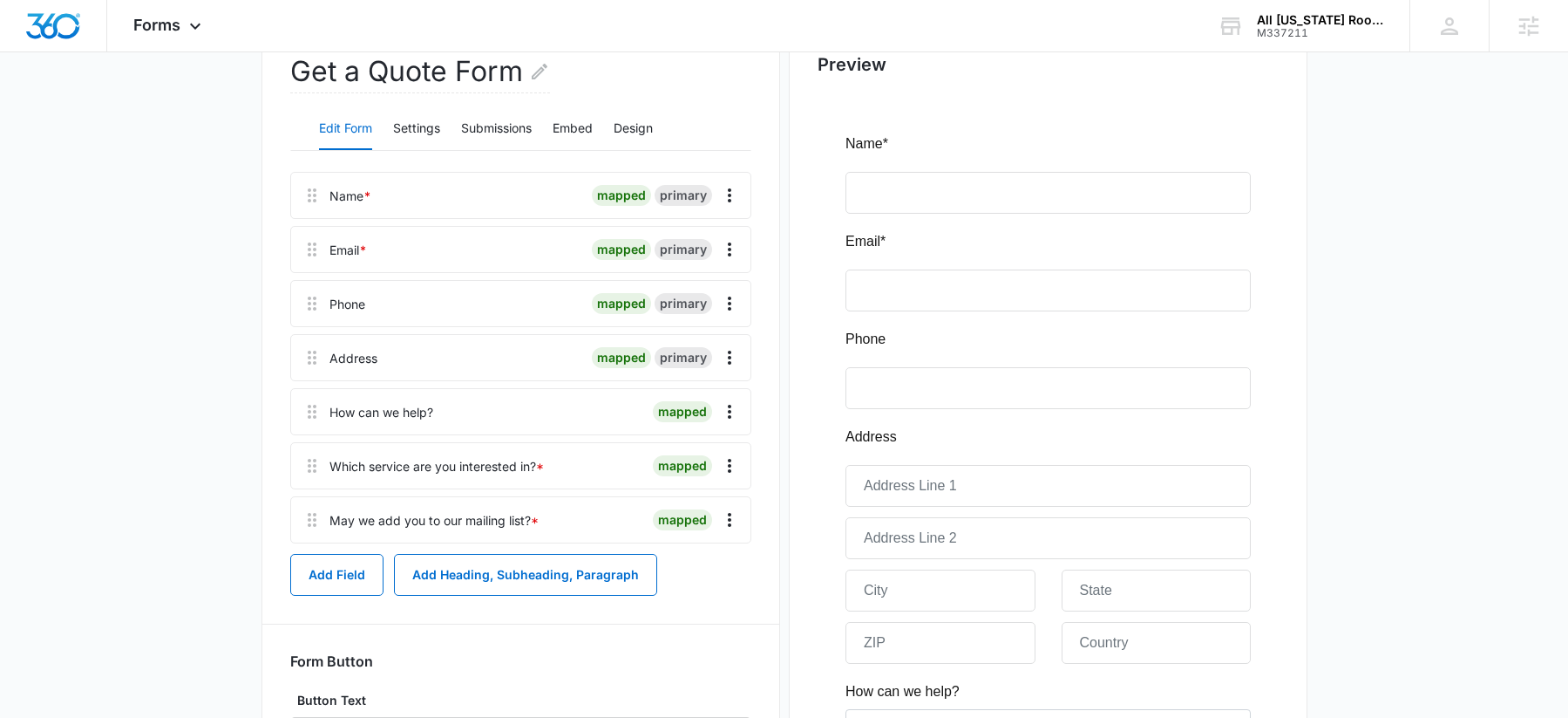
scroll to position [229, 0]
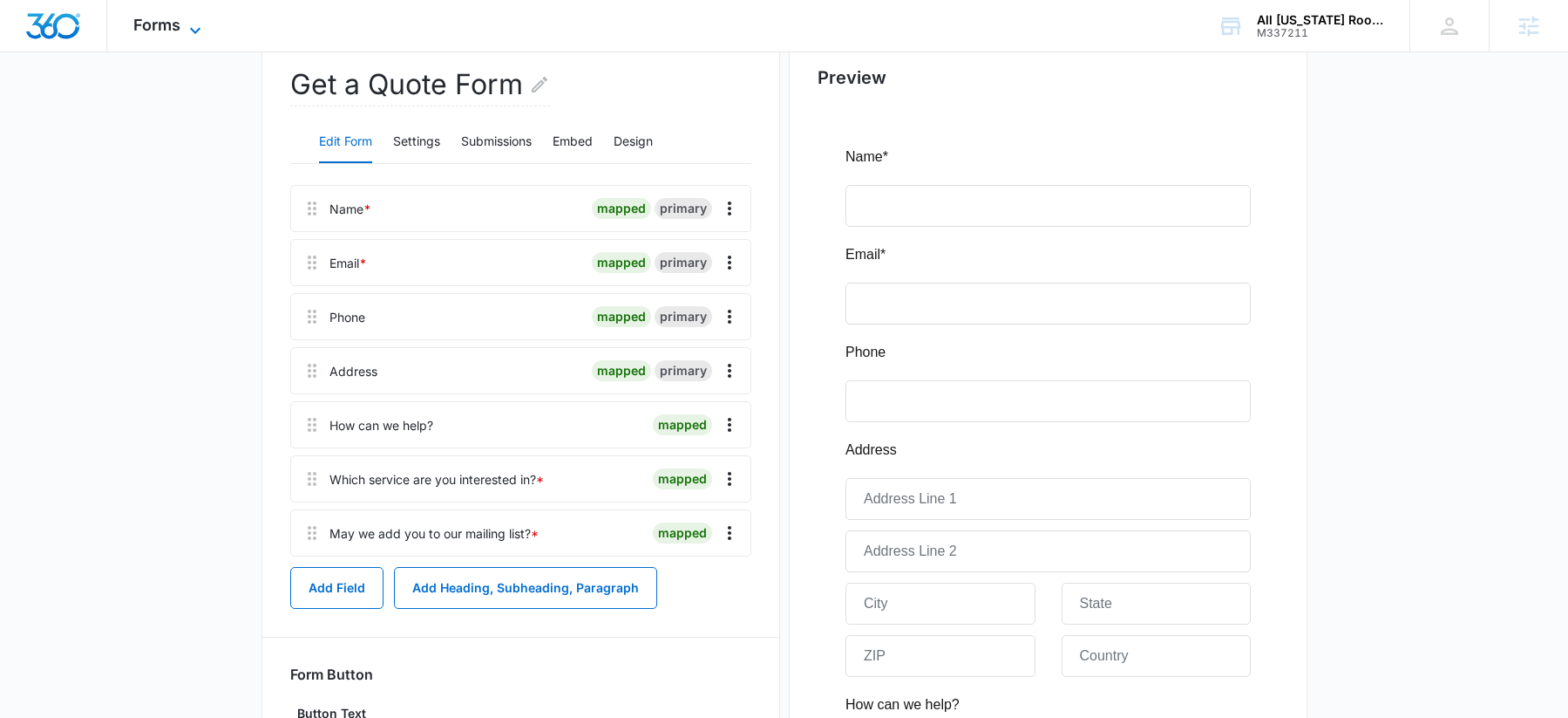
click at [161, 29] on span "Forms" at bounding box center [157, 25] width 47 height 18
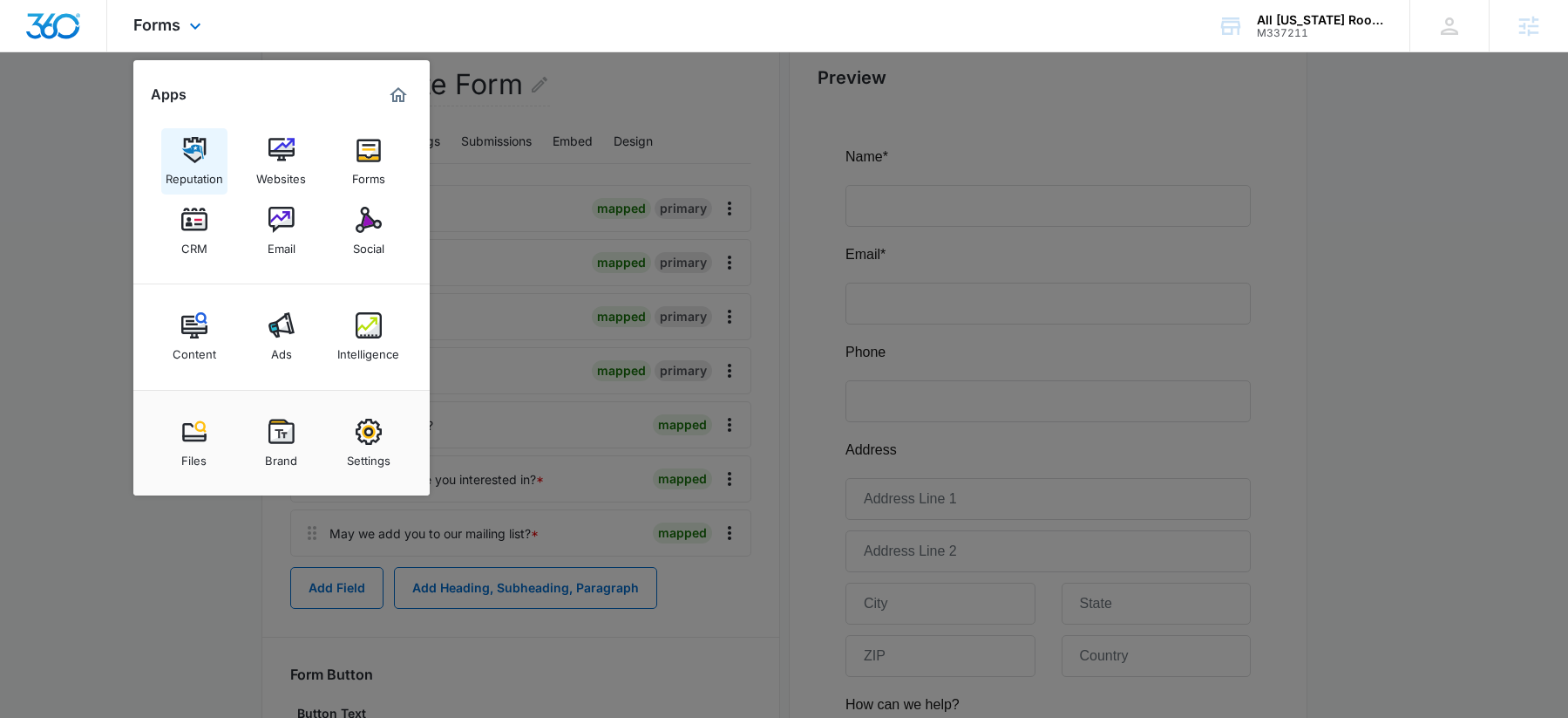
click at [199, 170] on div "Reputation" at bounding box center [194, 174] width 57 height 23
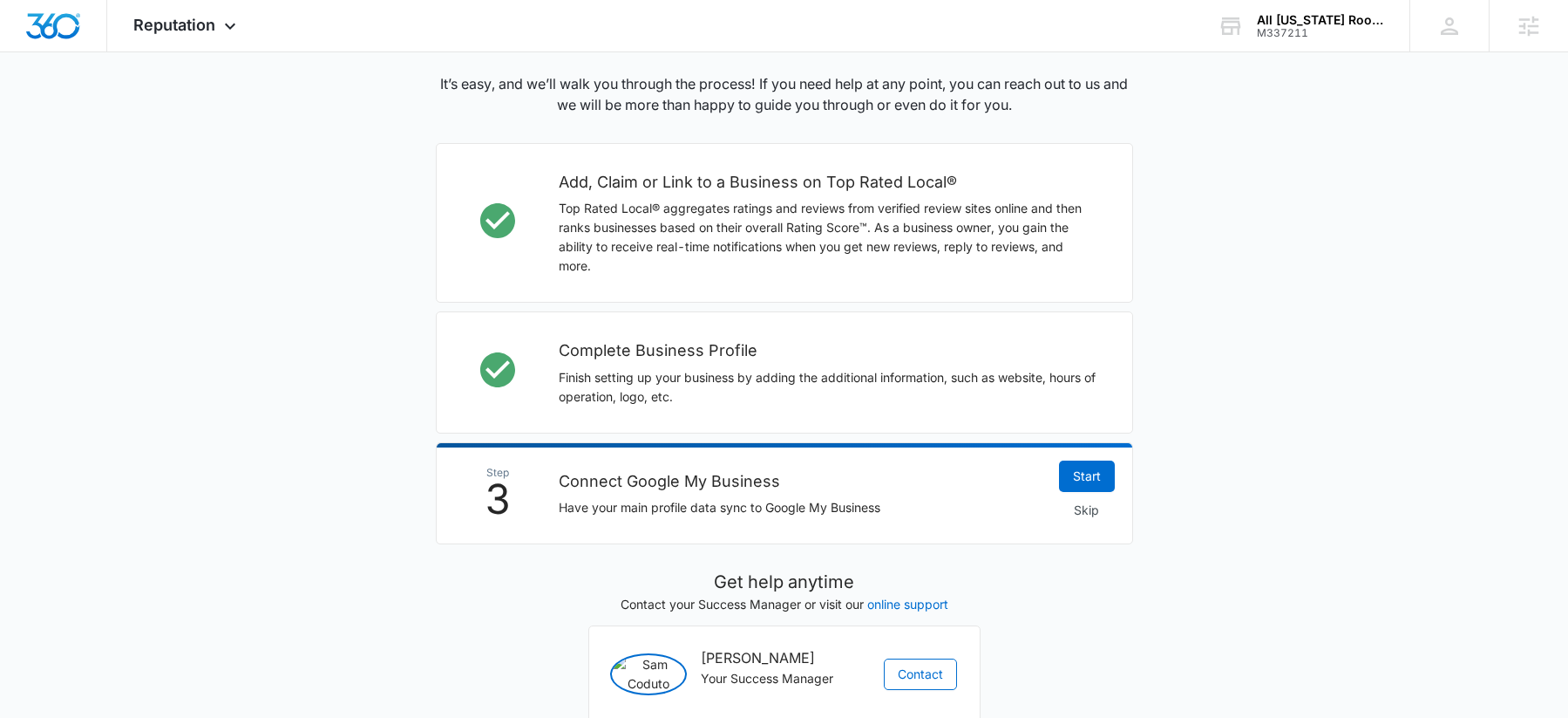
scroll to position [526, 0]
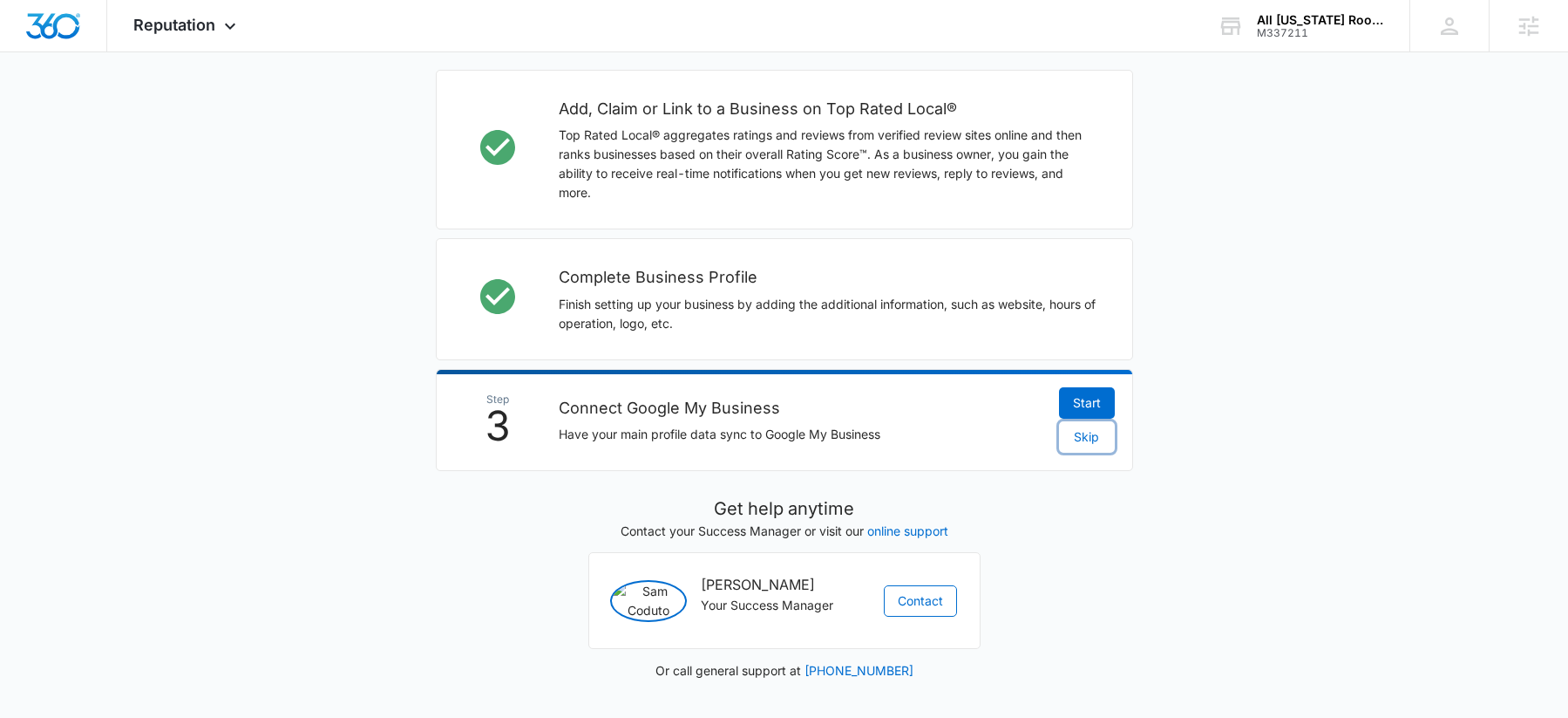
click at [1084, 427] on span "Skip" at bounding box center [1087, 436] width 26 height 19
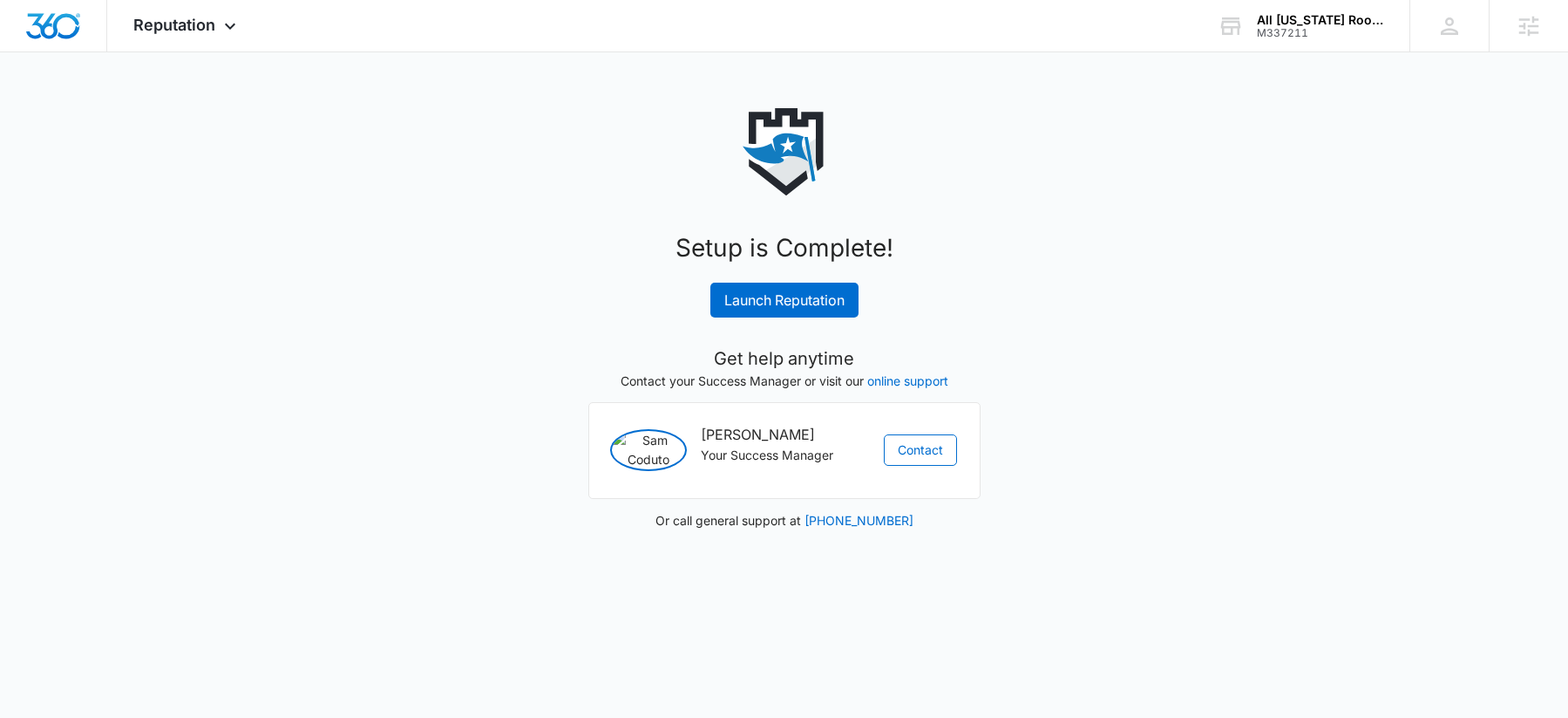
scroll to position [0, 0]
click at [803, 298] on link "Launch Reputation" at bounding box center [791, 299] width 149 height 35
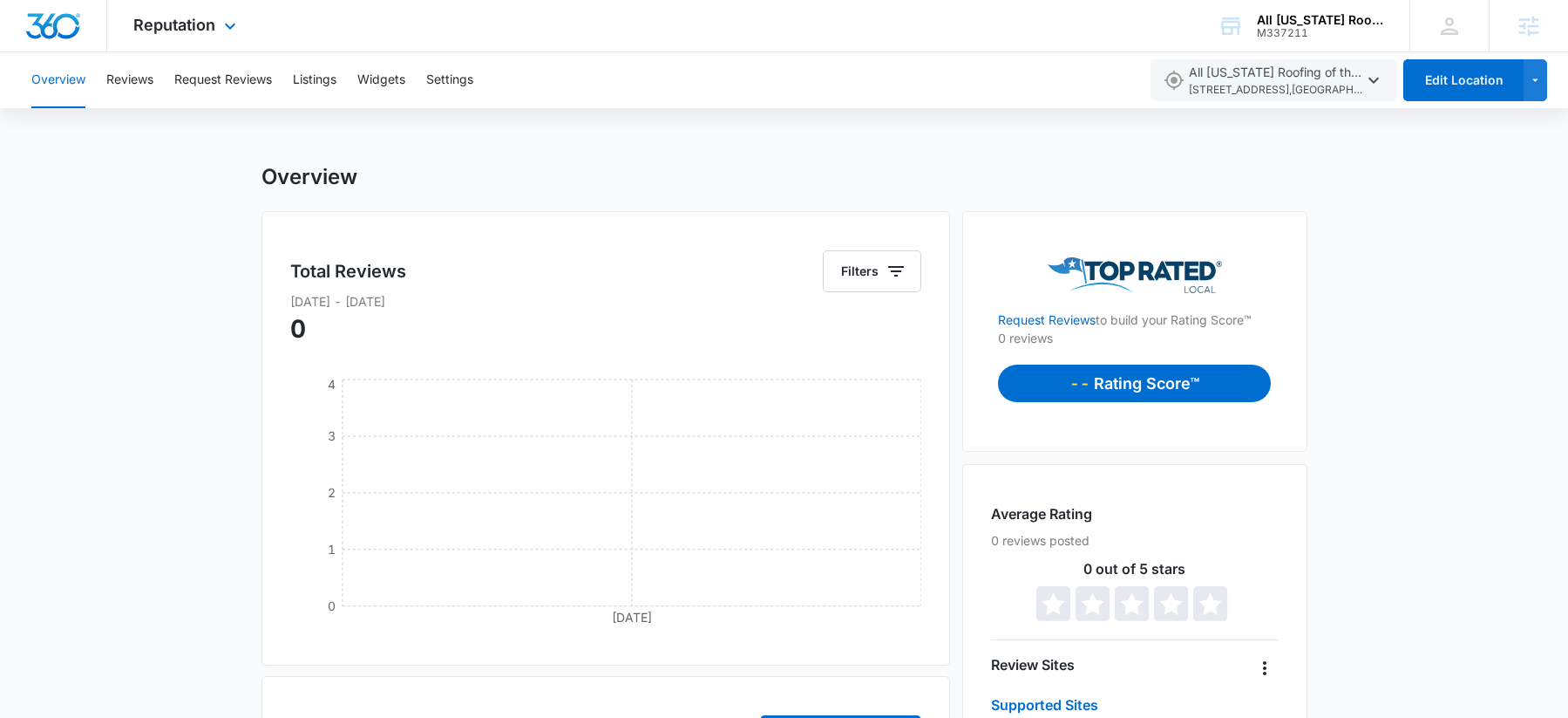
click at [60, 34] on img "Dashboard" at bounding box center [54, 26] width 56 height 26
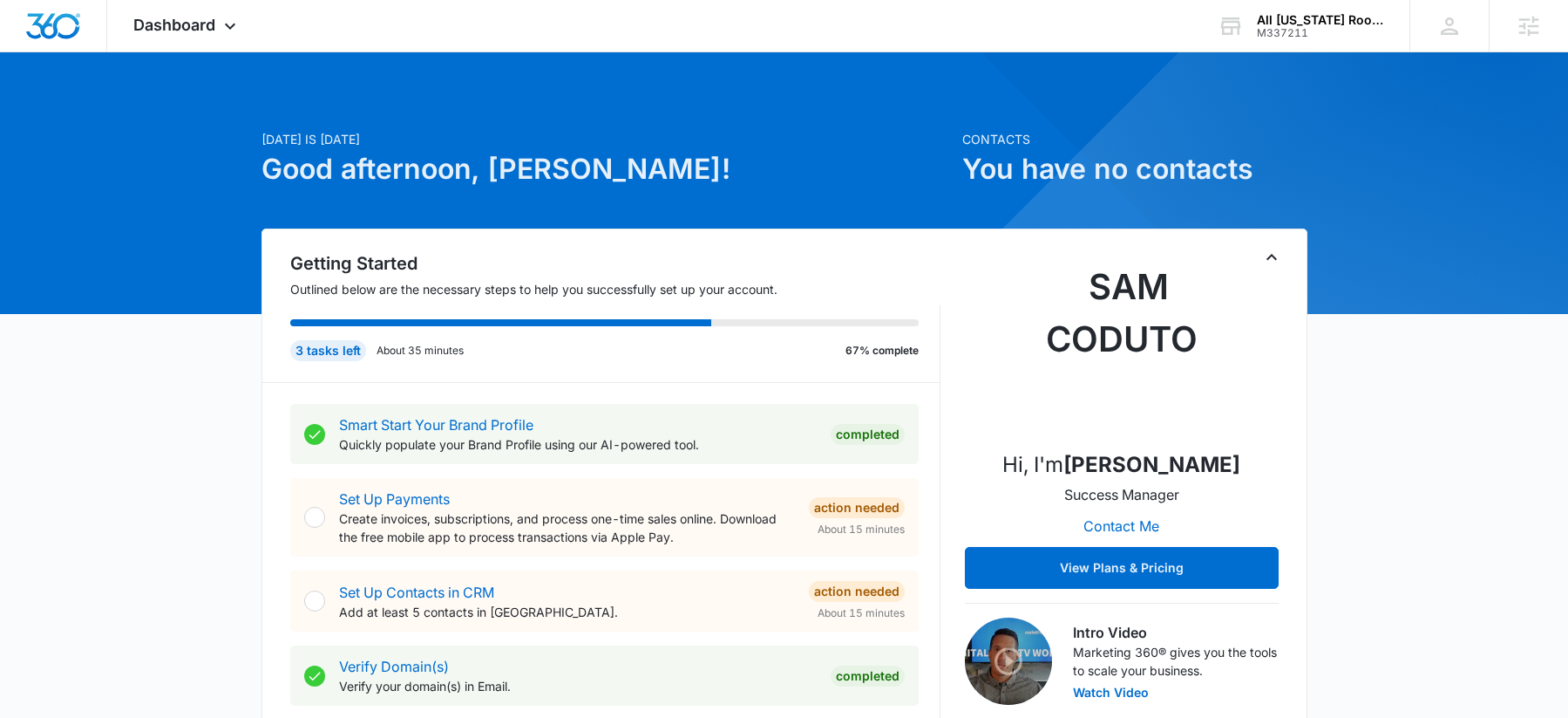
scroll to position [383, 0]
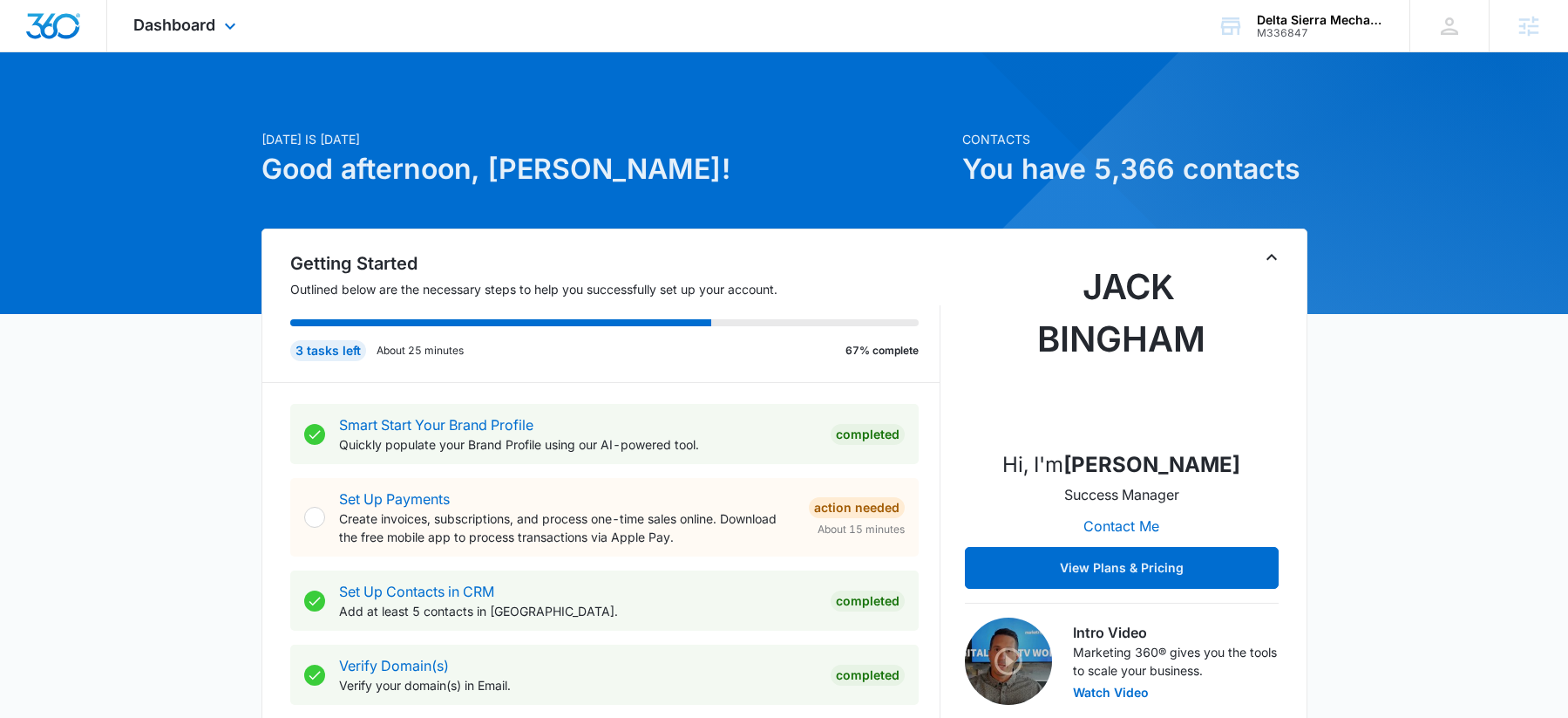
click at [211, 37] on div "Dashboard Apps Reputation Websites Forms CRM Email Social Content Ads Intellige…" at bounding box center [186, 26] width 160 height 52
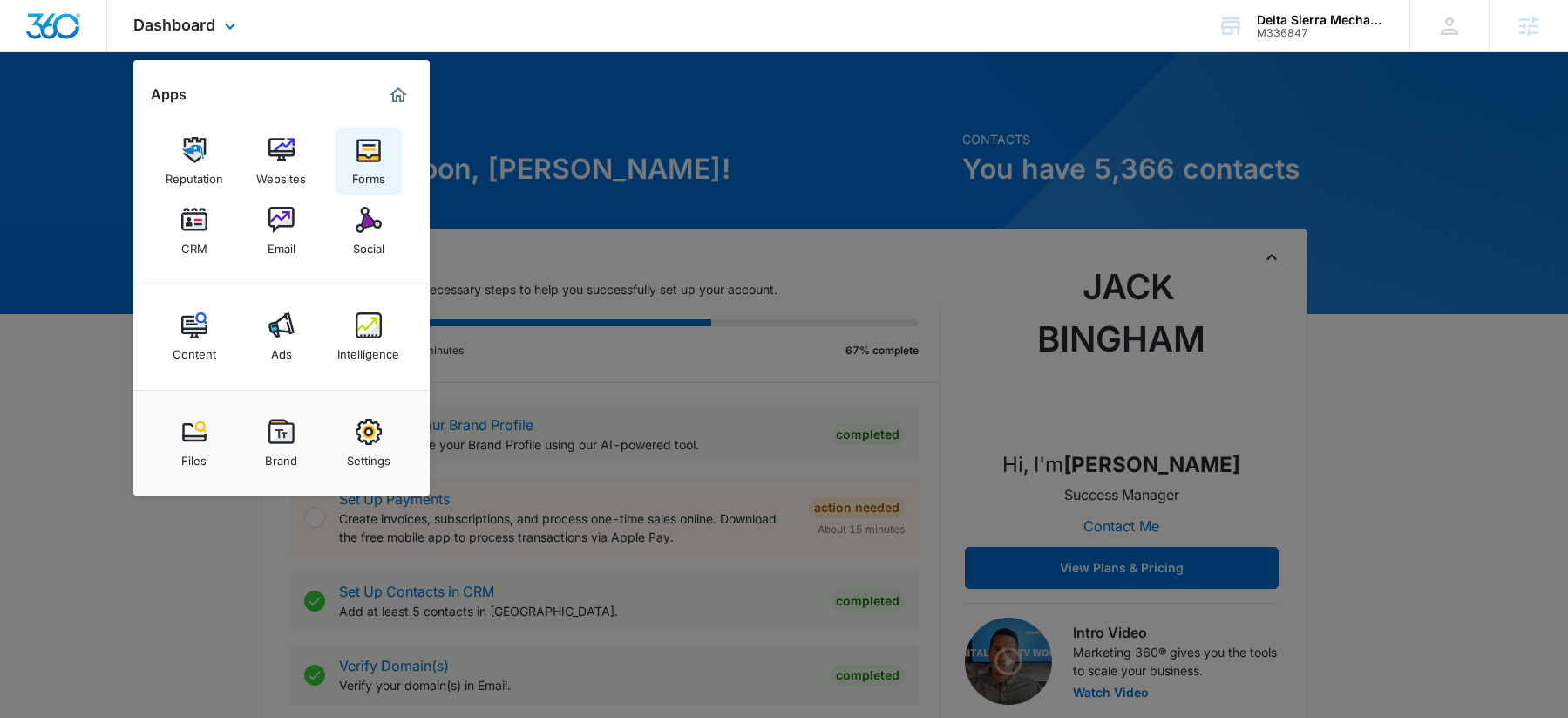
click at [367, 151] on img at bounding box center [369, 150] width 26 height 26
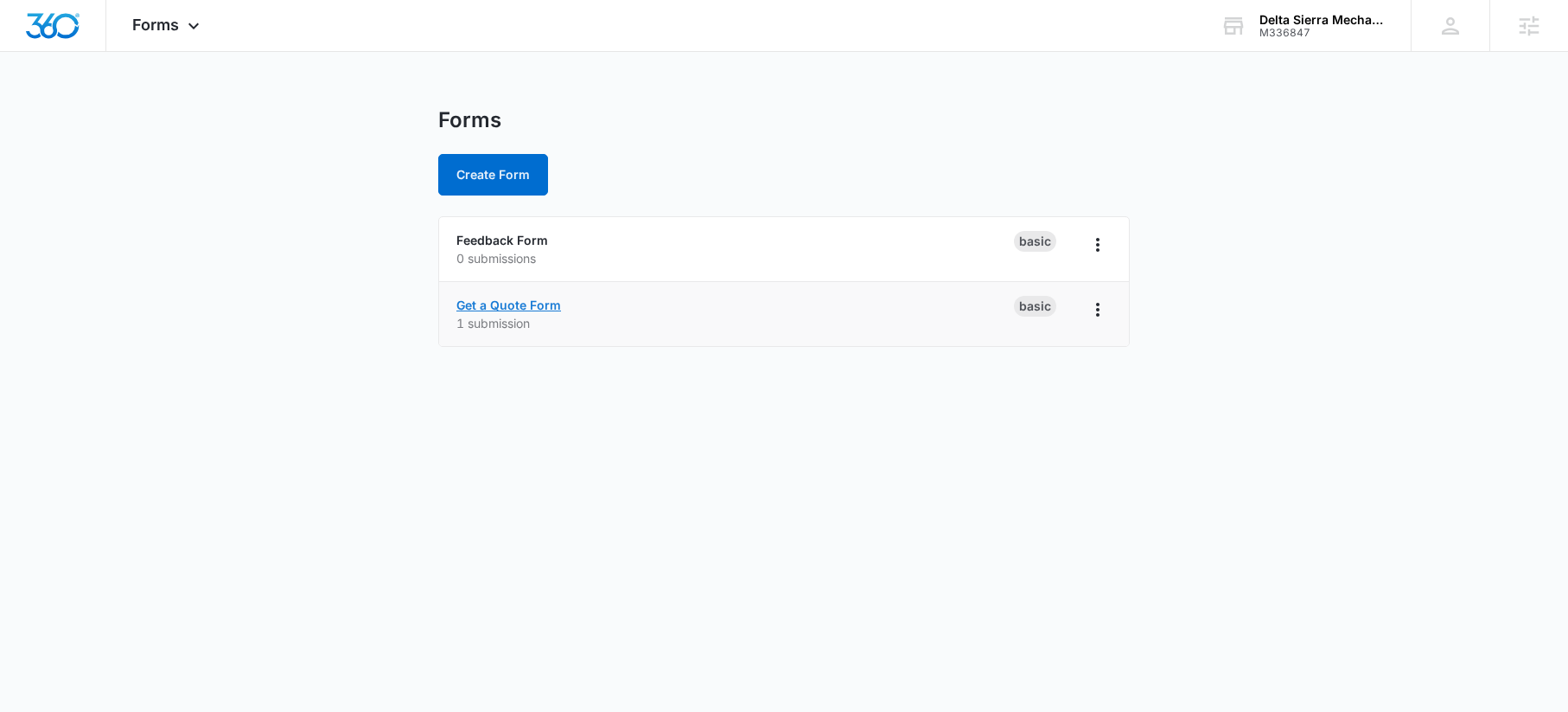
click at [515, 304] on link "Get a Quote Form" at bounding box center [508, 305] width 104 height 15
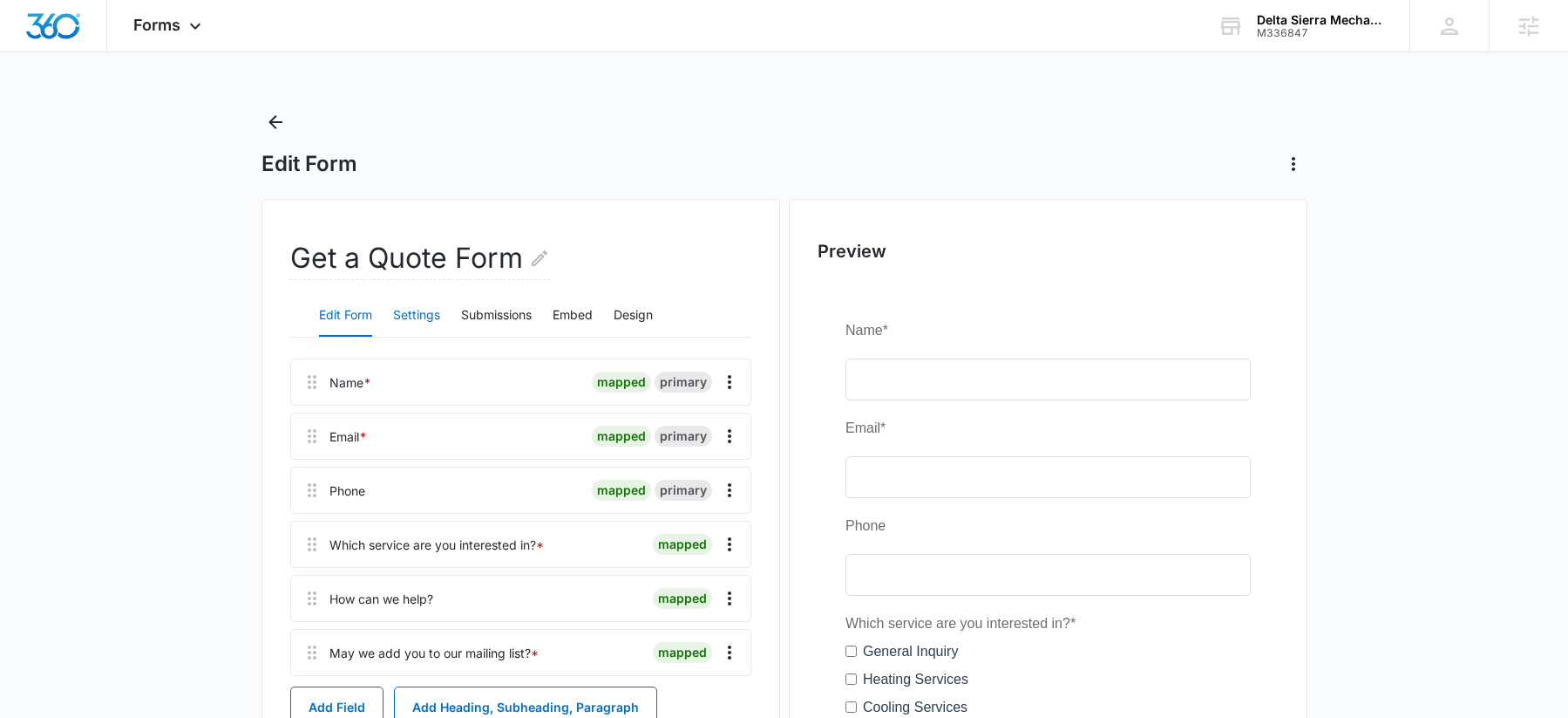
click at [420, 317] on button "Settings" at bounding box center [416, 315] width 47 height 42
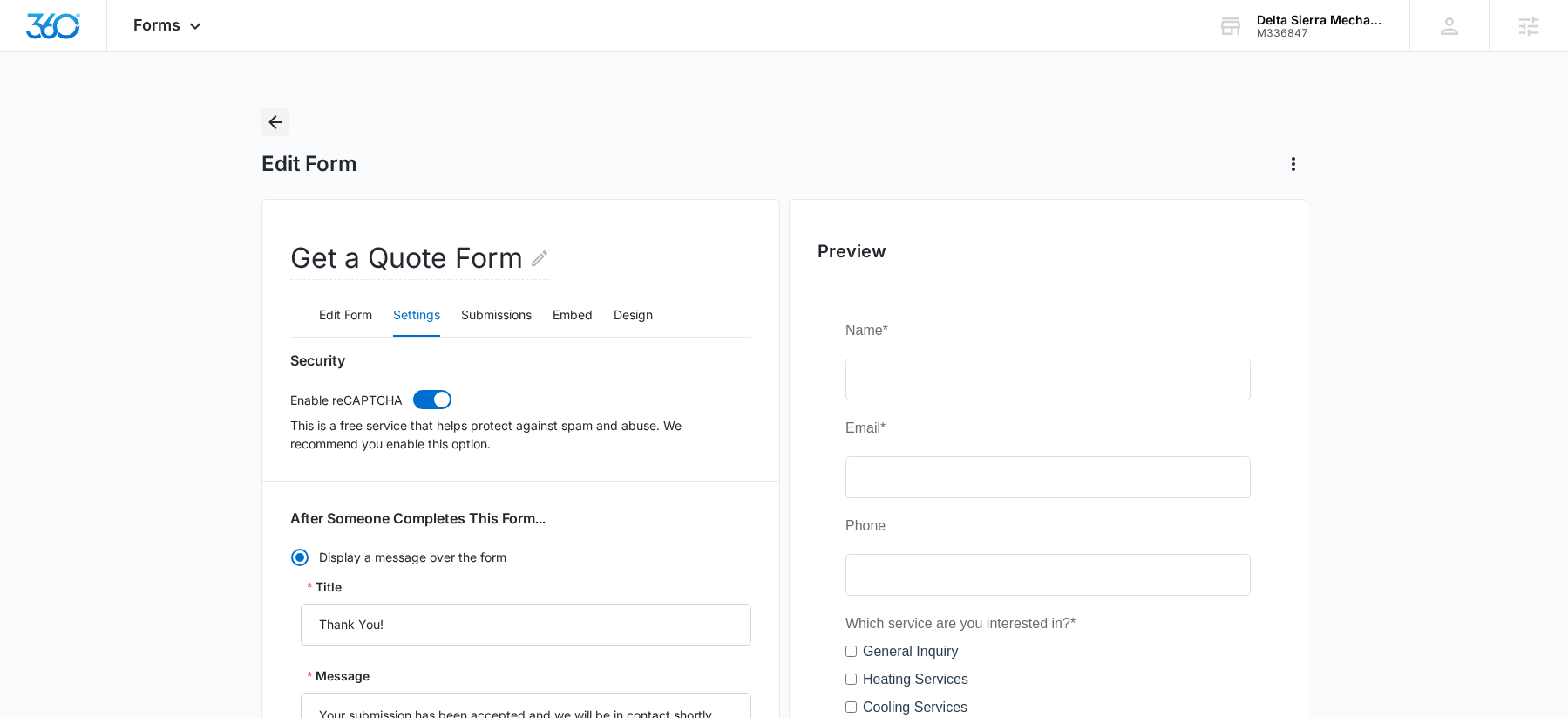
click at [270, 110] on button "Back" at bounding box center [276, 122] width 28 height 28
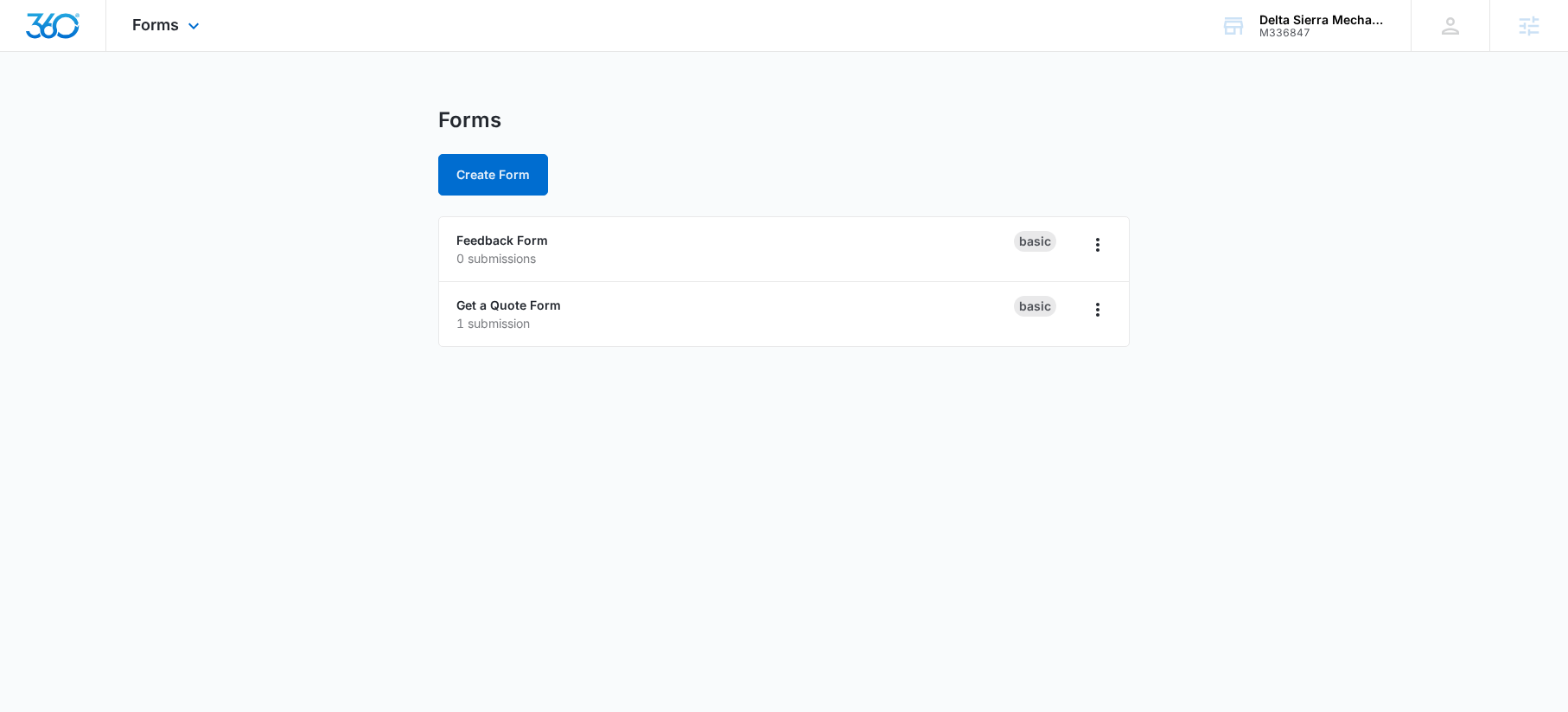
drag, startPoint x: 190, startPoint y: 26, endPoint x: 196, endPoint y: 39, distance: 14.3
click at [190, 26] on icon at bounding box center [193, 26] width 21 height 21
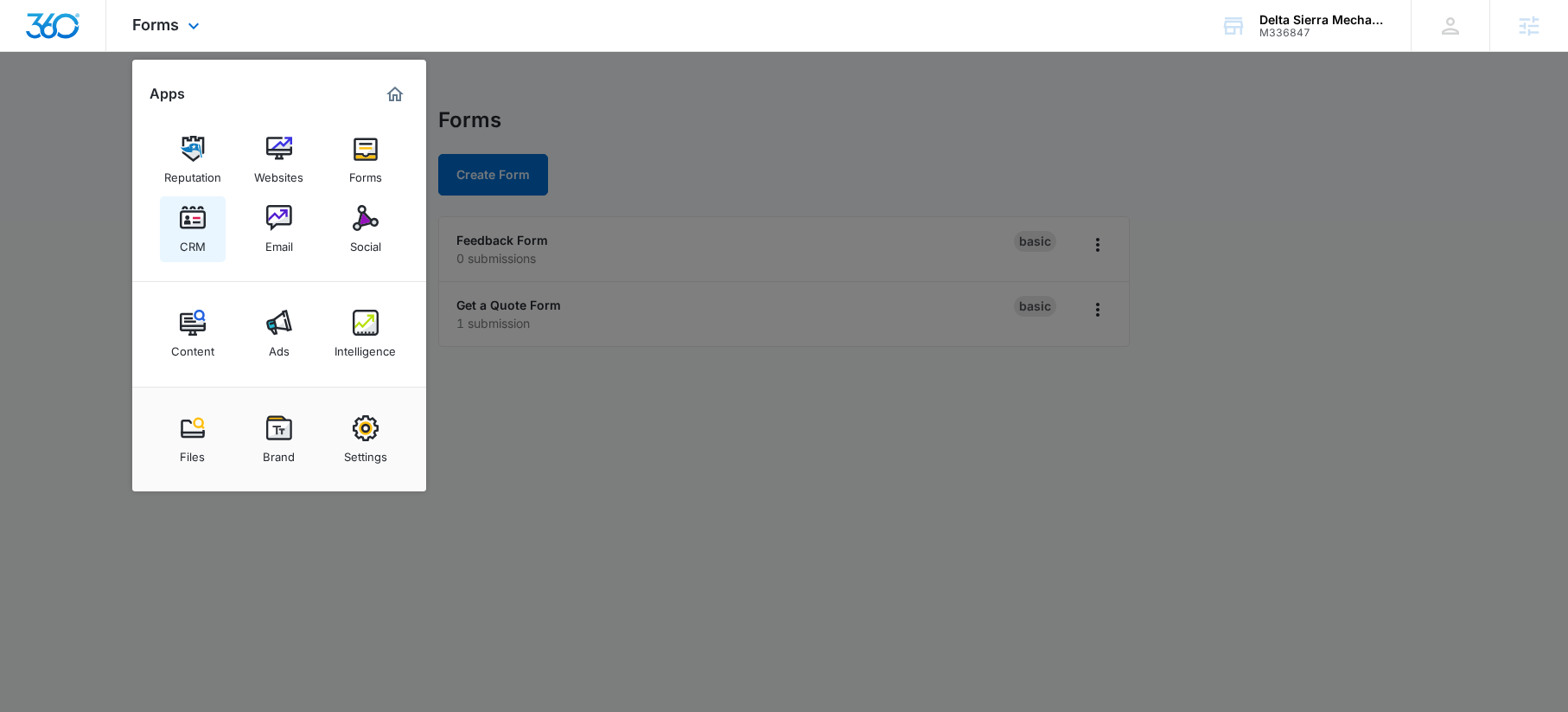
click at [181, 225] on img at bounding box center [193, 217] width 26 height 26
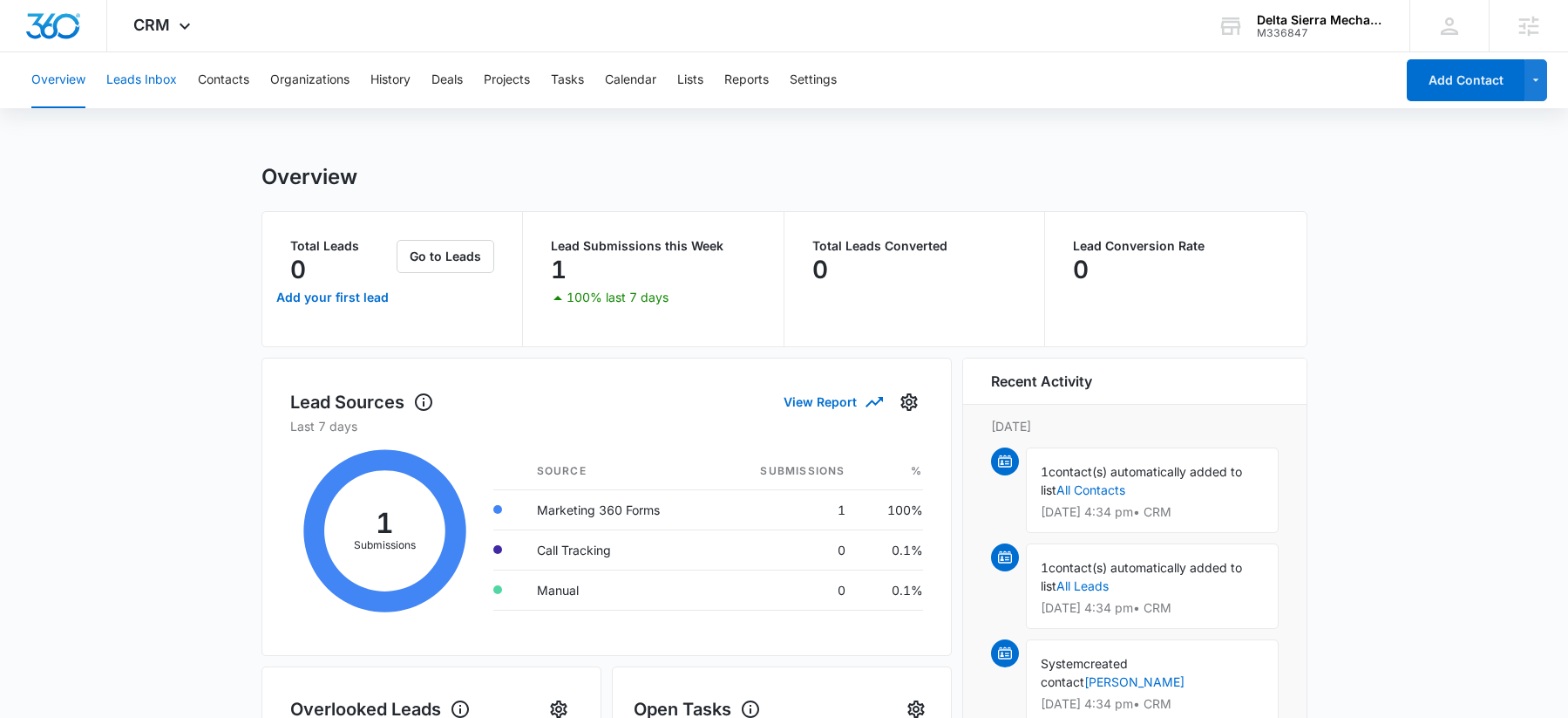
click at [152, 77] on button "Leads Inbox" at bounding box center [141, 80] width 70 height 56
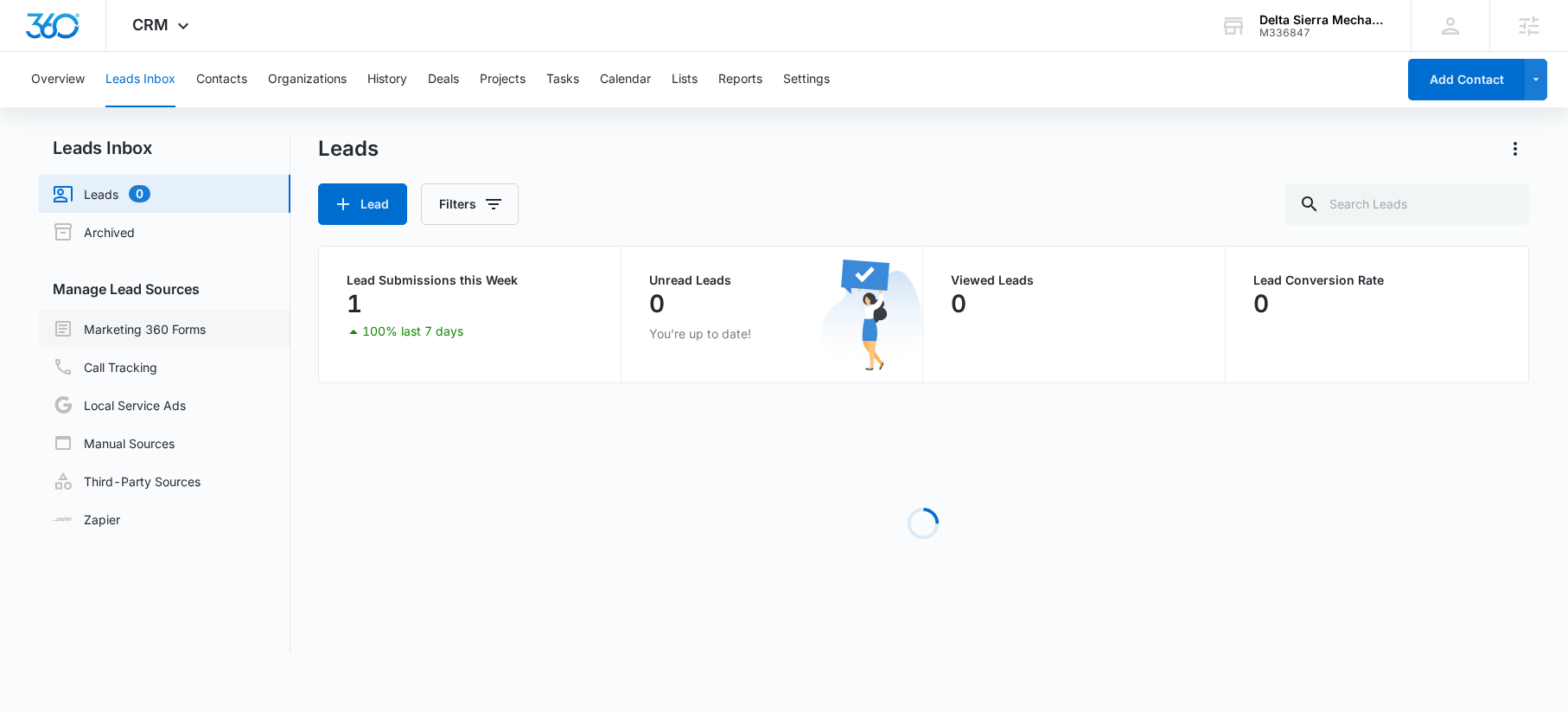
click at [140, 327] on link "Marketing 360 Forms" at bounding box center [130, 328] width 153 height 21
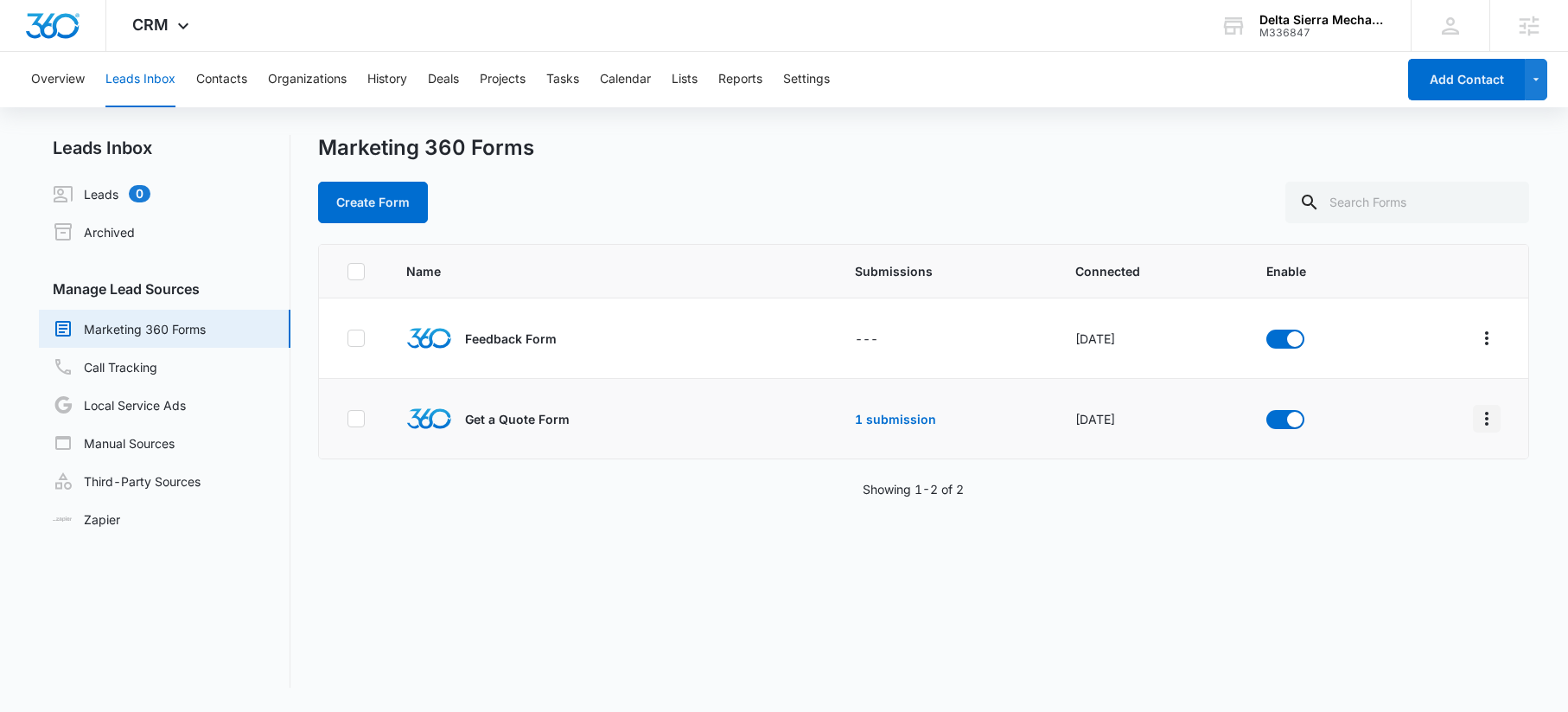
click at [1477, 424] on icon "Overflow Menu" at bounding box center [1486, 418] width 21 height 21
click at [1430, 522] on div "Field Mapping" at bounding box center [1396, 519] width 97 height 12
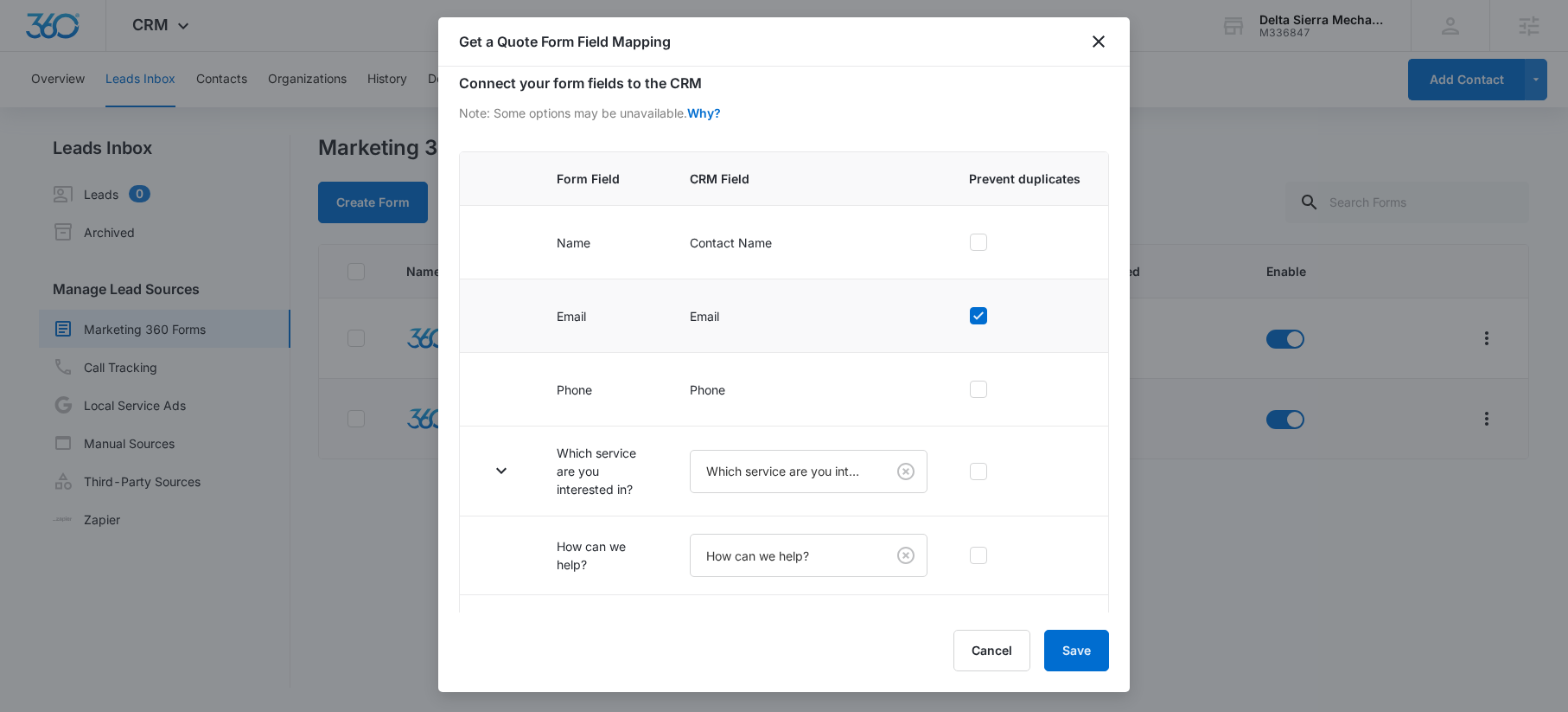
scroll to position [154, 0]
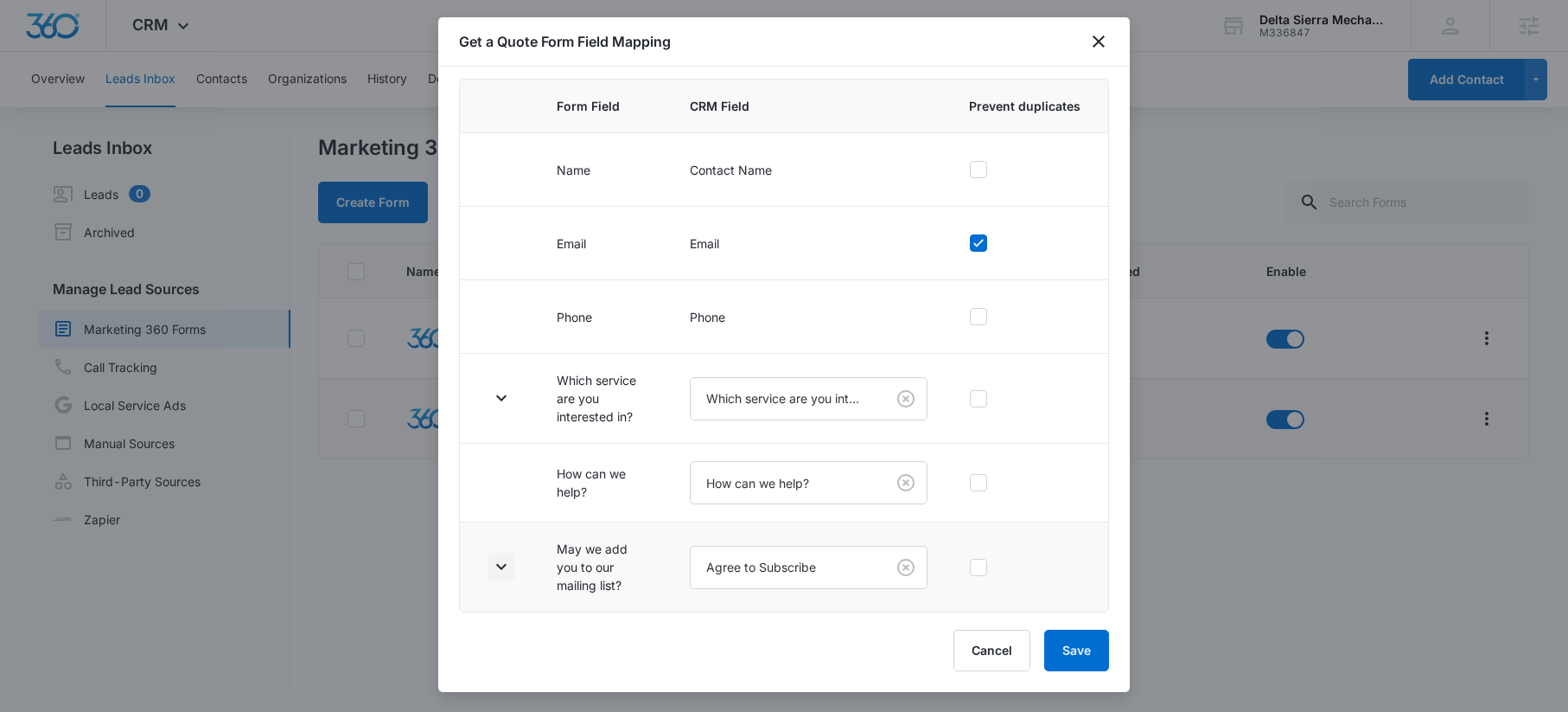
click at [506, 566] on icon "button" at bounding box center [501, 566] width 21 height 21
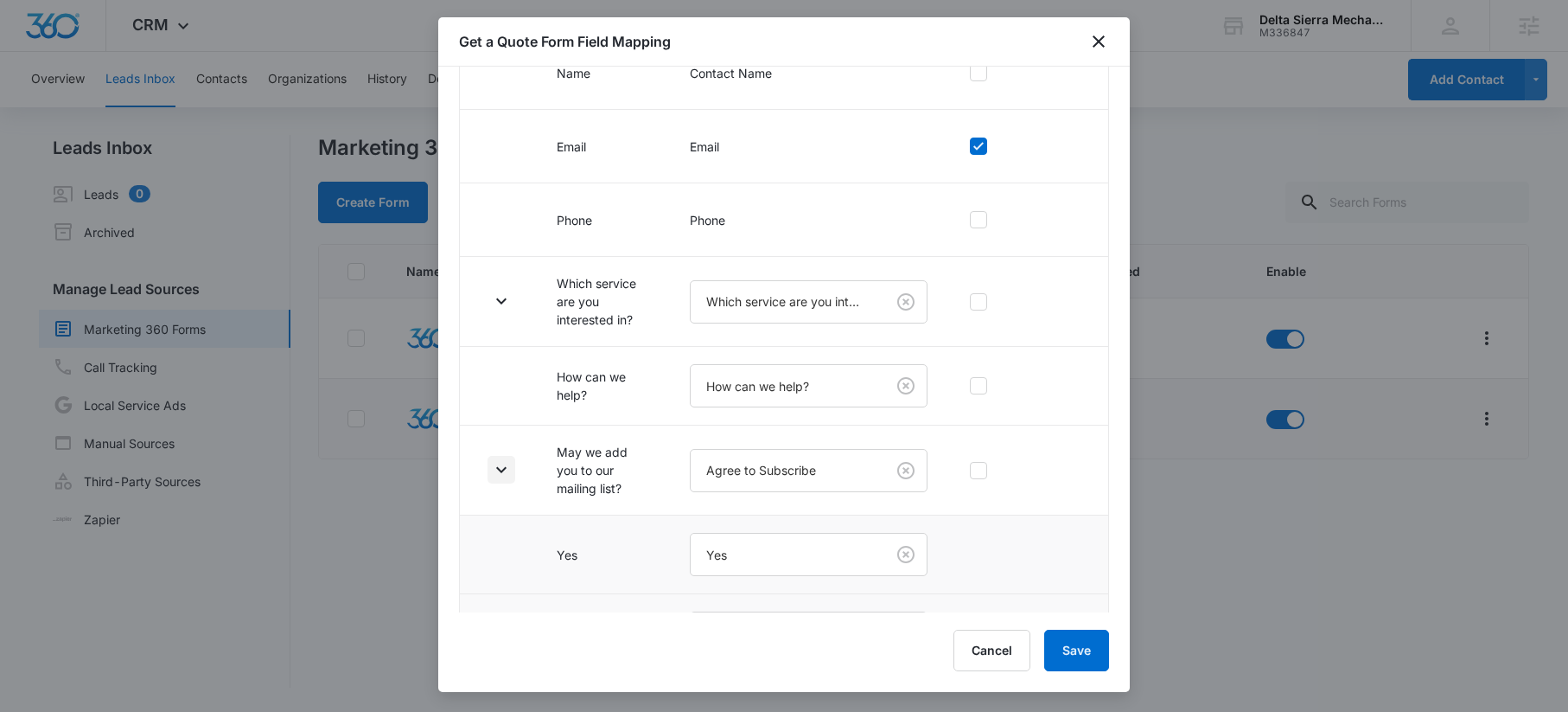
scroll to position [313, 0]
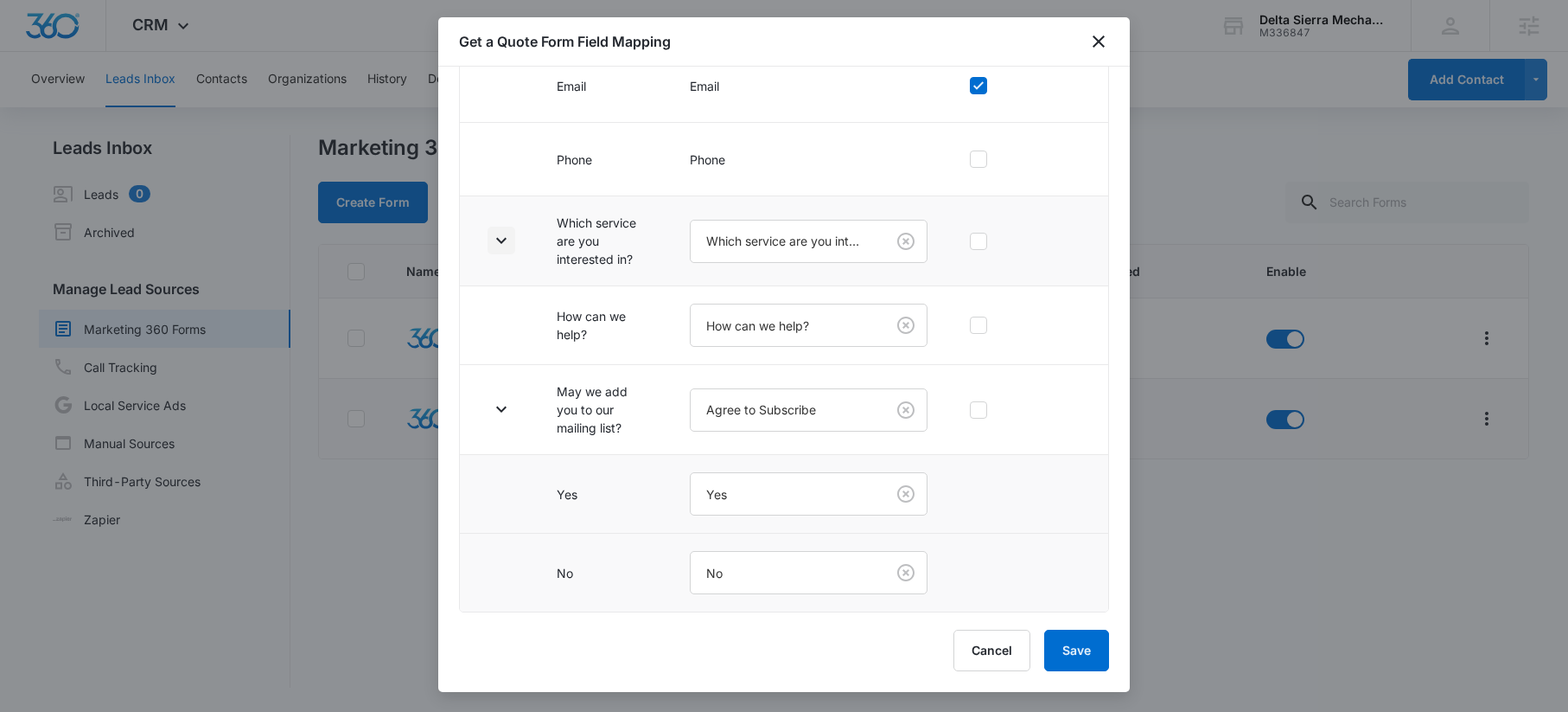
click at [500, 240] on icon "button" at bounding box center [501, 240] width 21 height 21
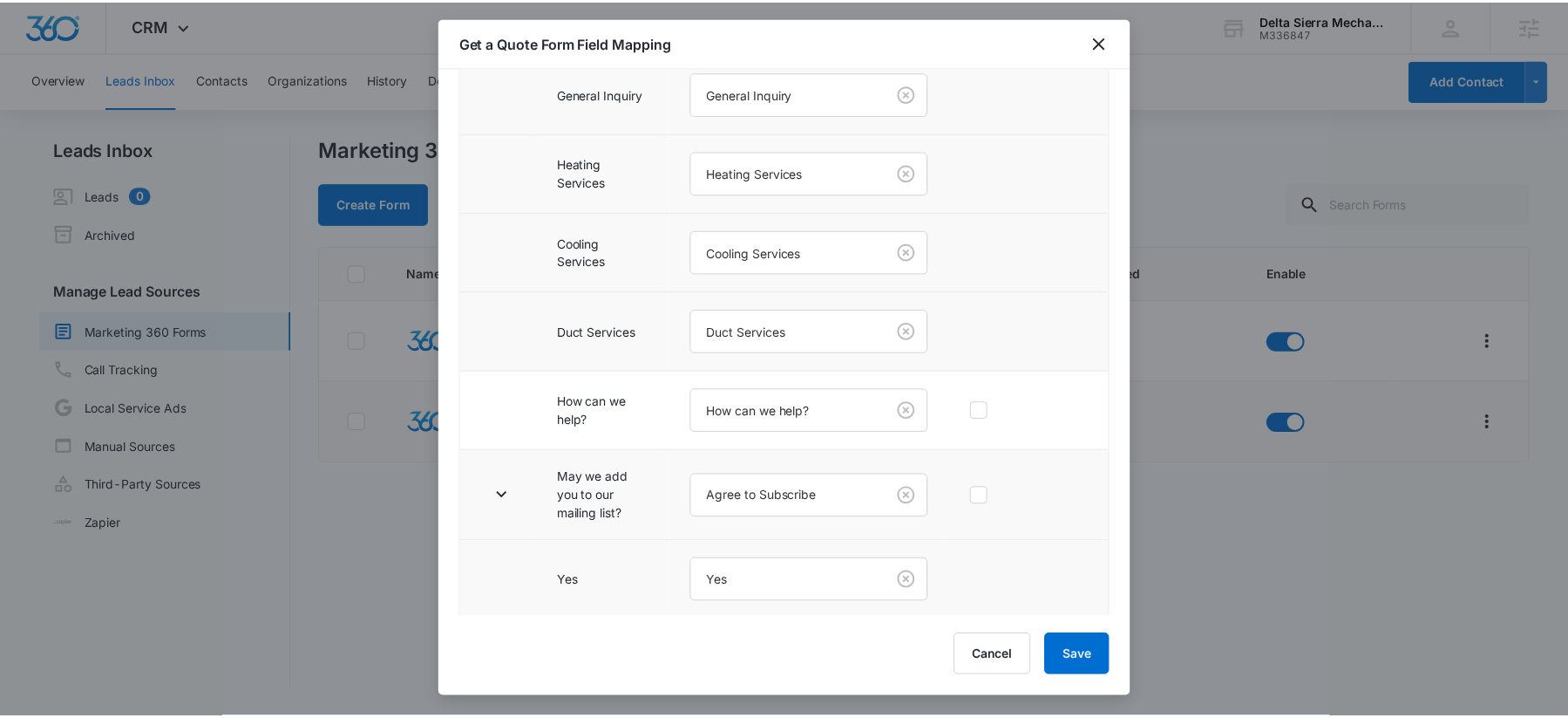
scroll to position [633, 0]
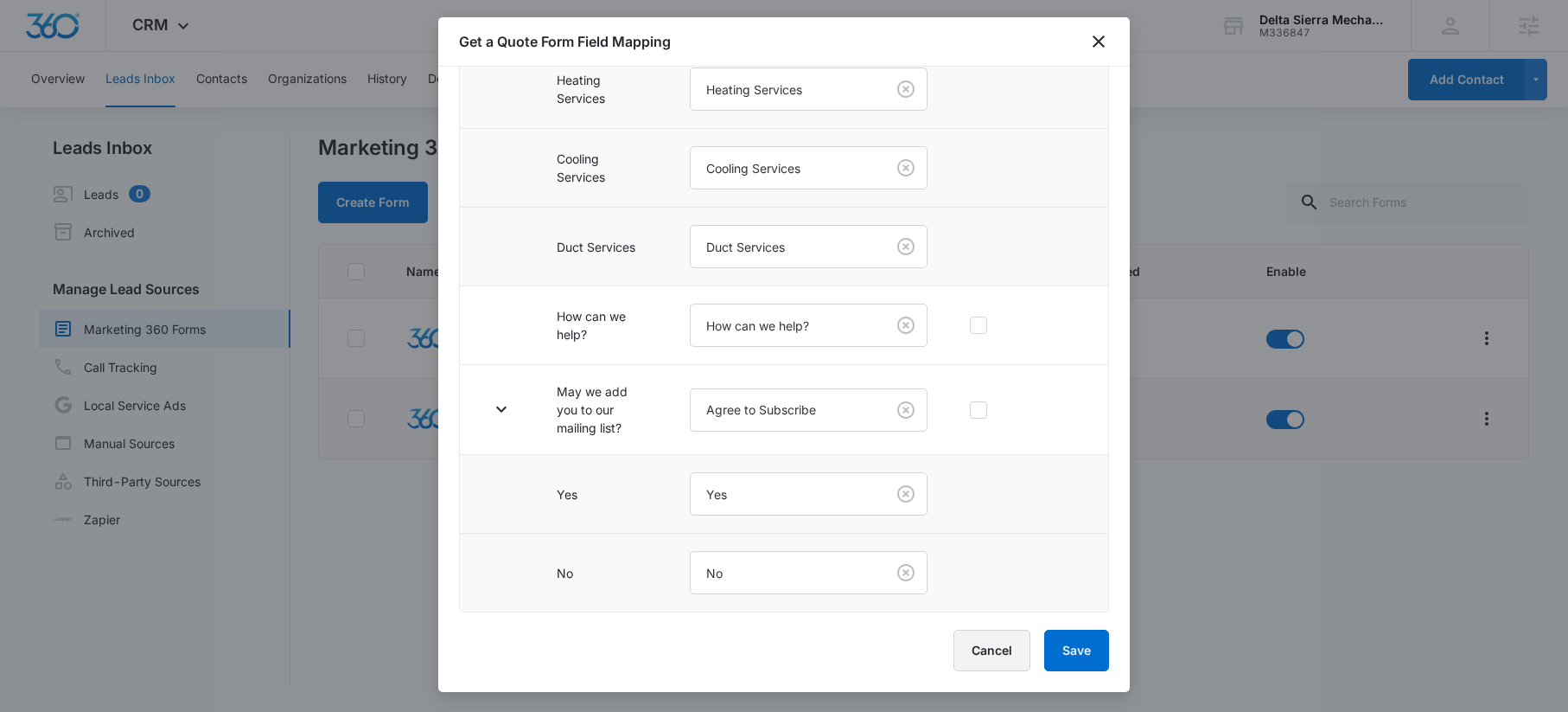
click at [989, 653] on button "Cancel" at bounding box center [992, 650] width 77 height 41
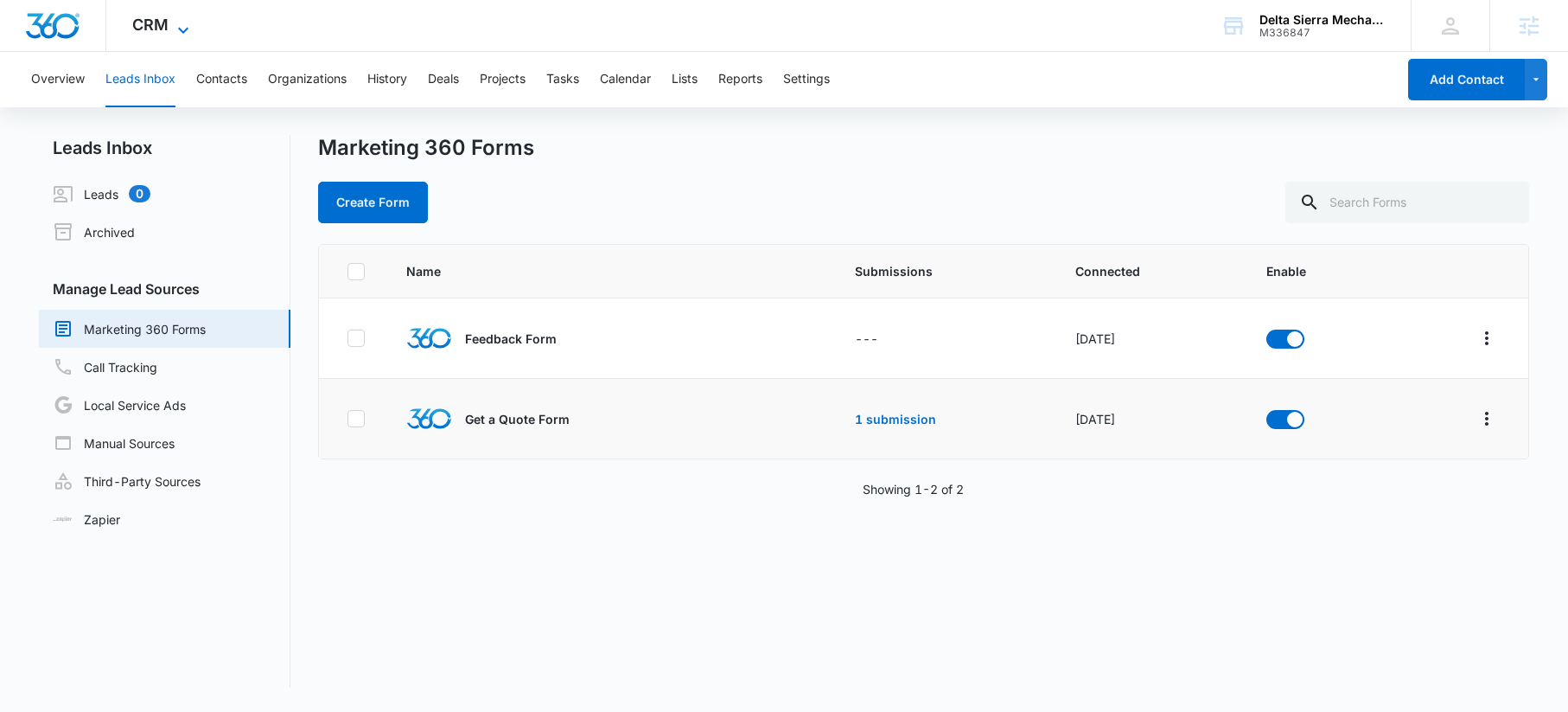
click at [185, 30] on icon at bounding box center [183, 30] width 21 height 21
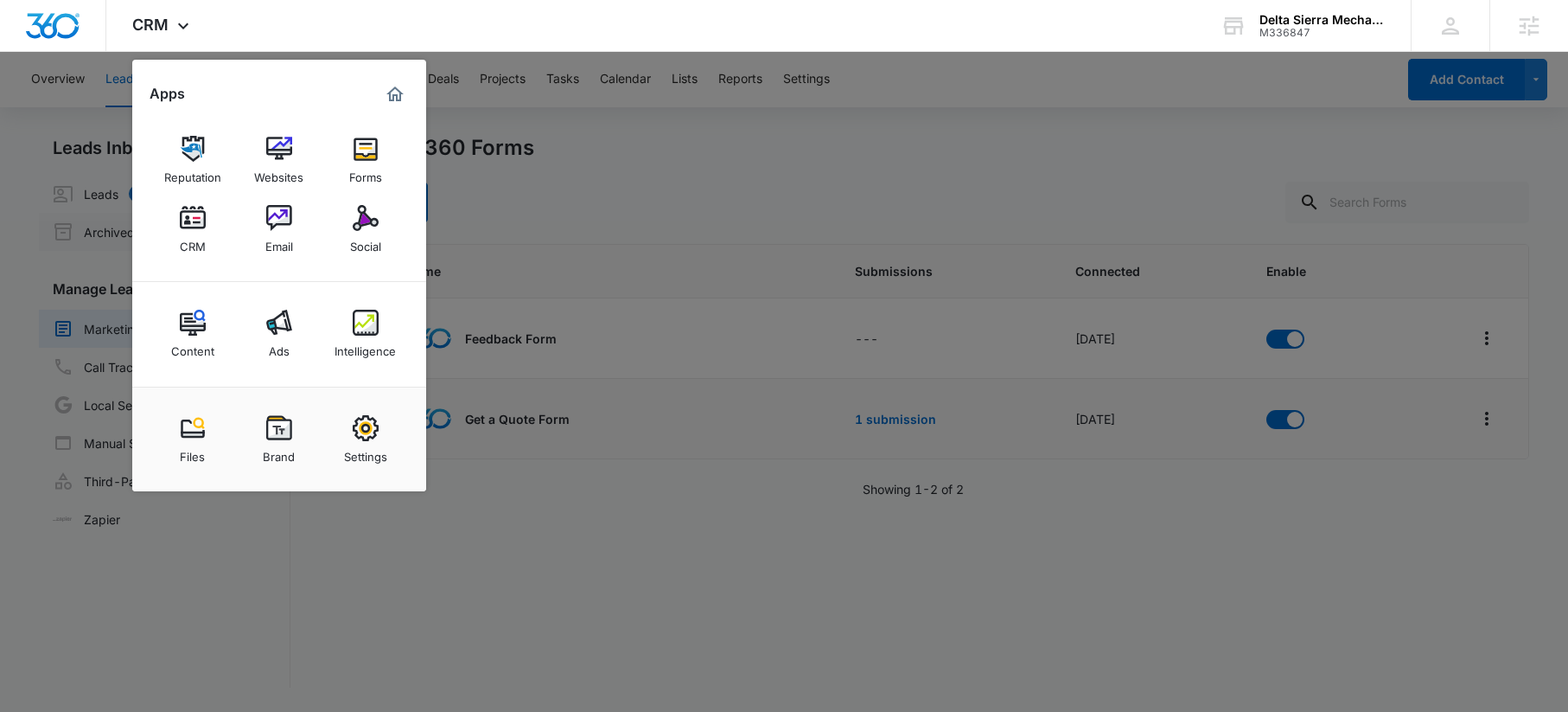
click at [280, 217] on img at bounding box center [279, 217] width 26 height 26
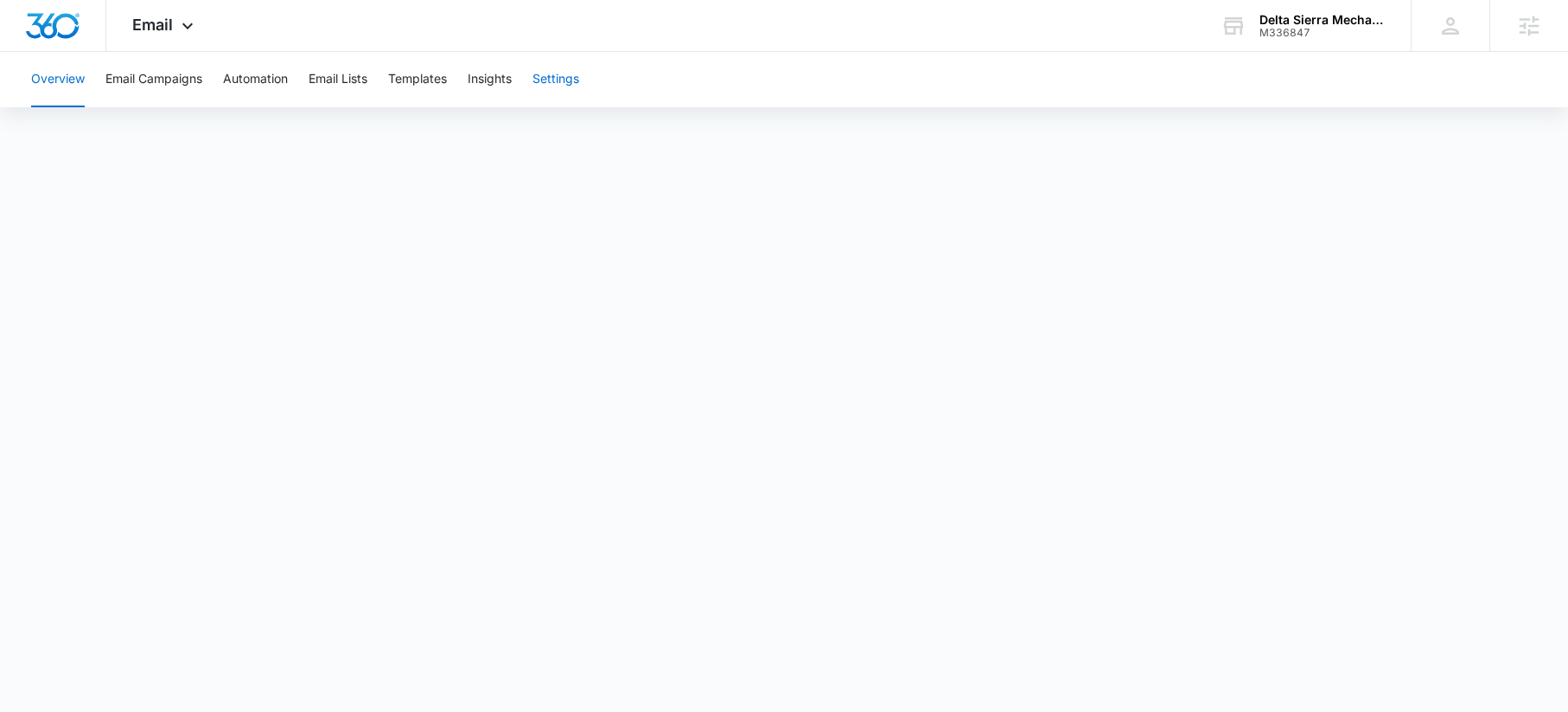
click at [556, 81] on button "Settings" at bounding box center [555, 80] width 46 height 55
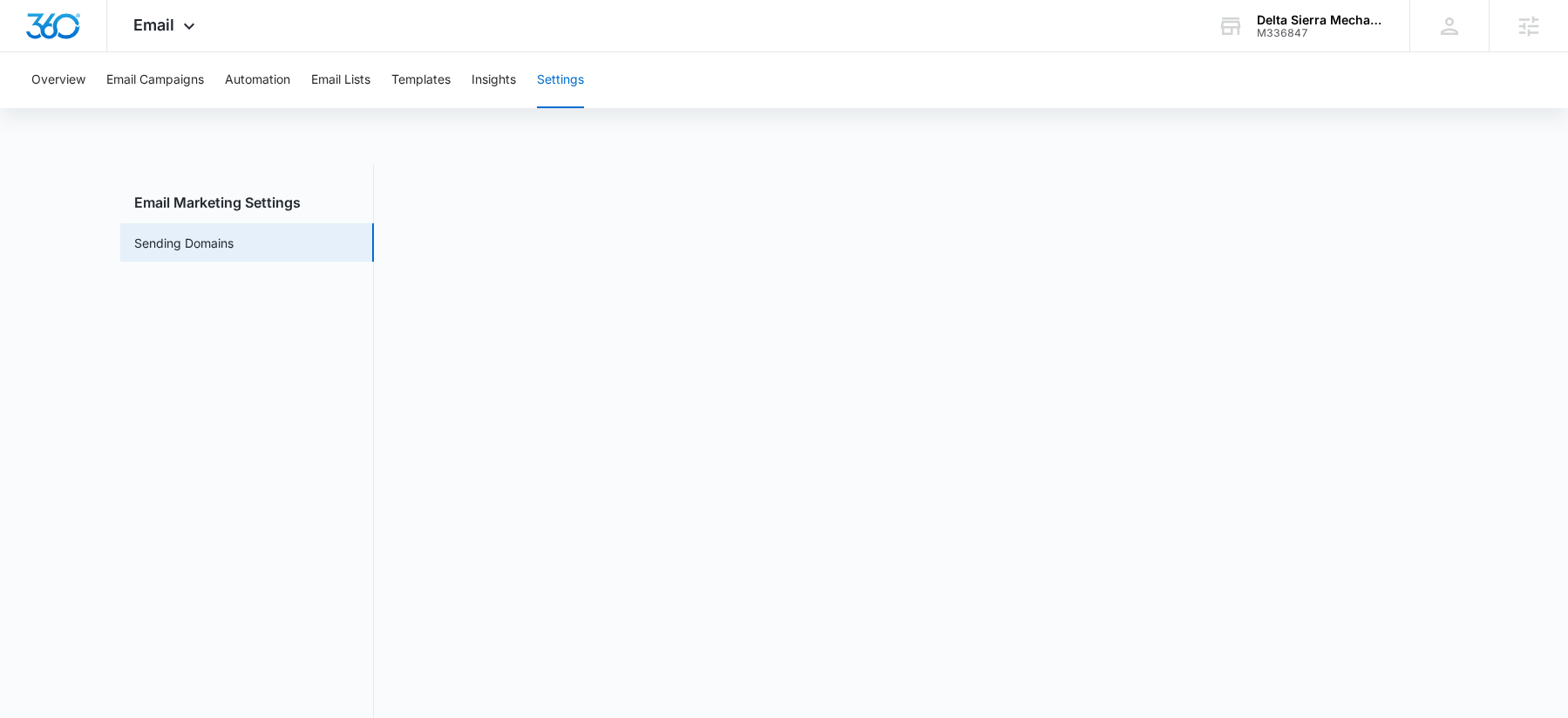
scroll to position [4, 0]
click at [425, 77] on button "Templates" at bounding box center [421, 80] width 59 height 56
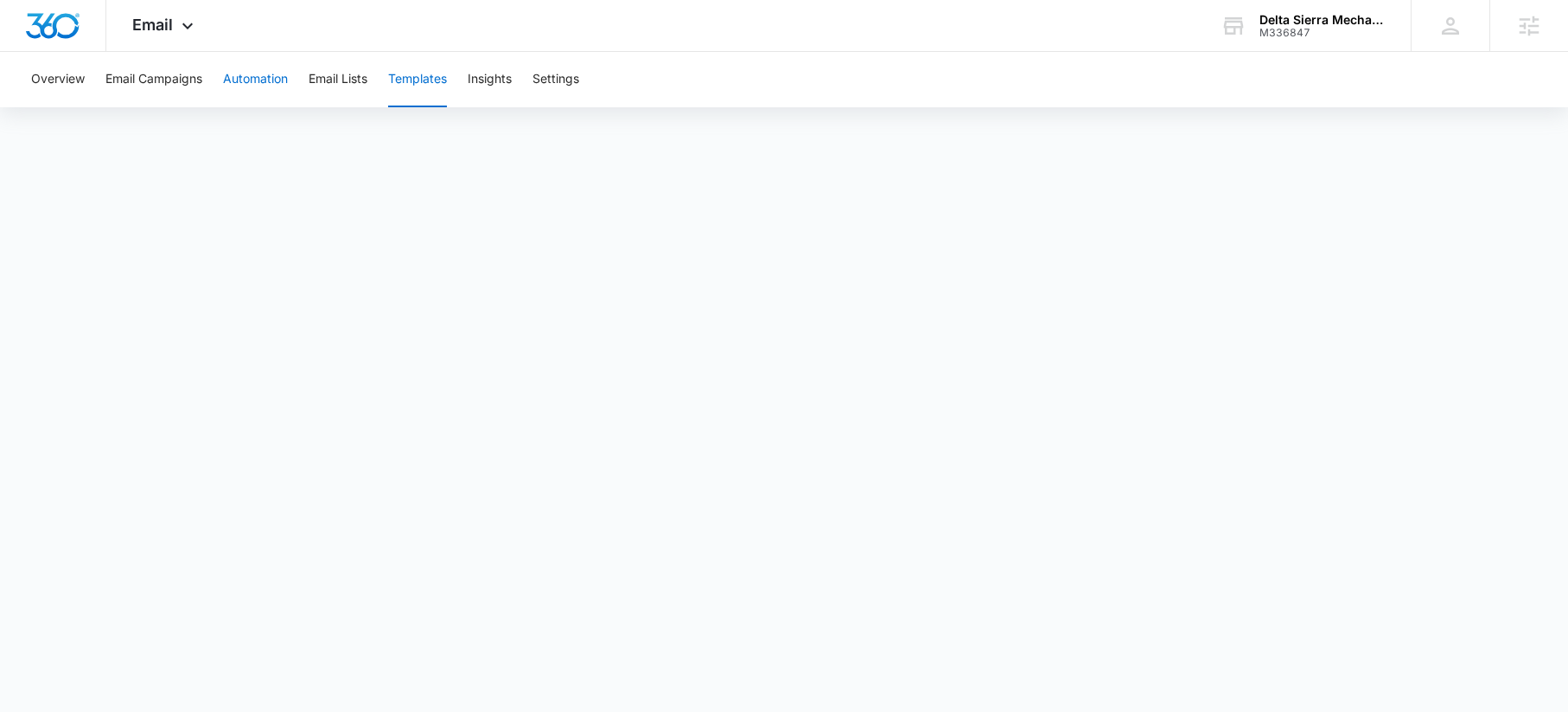
click at [260, 88] on button "Automation" at bounding box center [256, 80] width 65 height 55
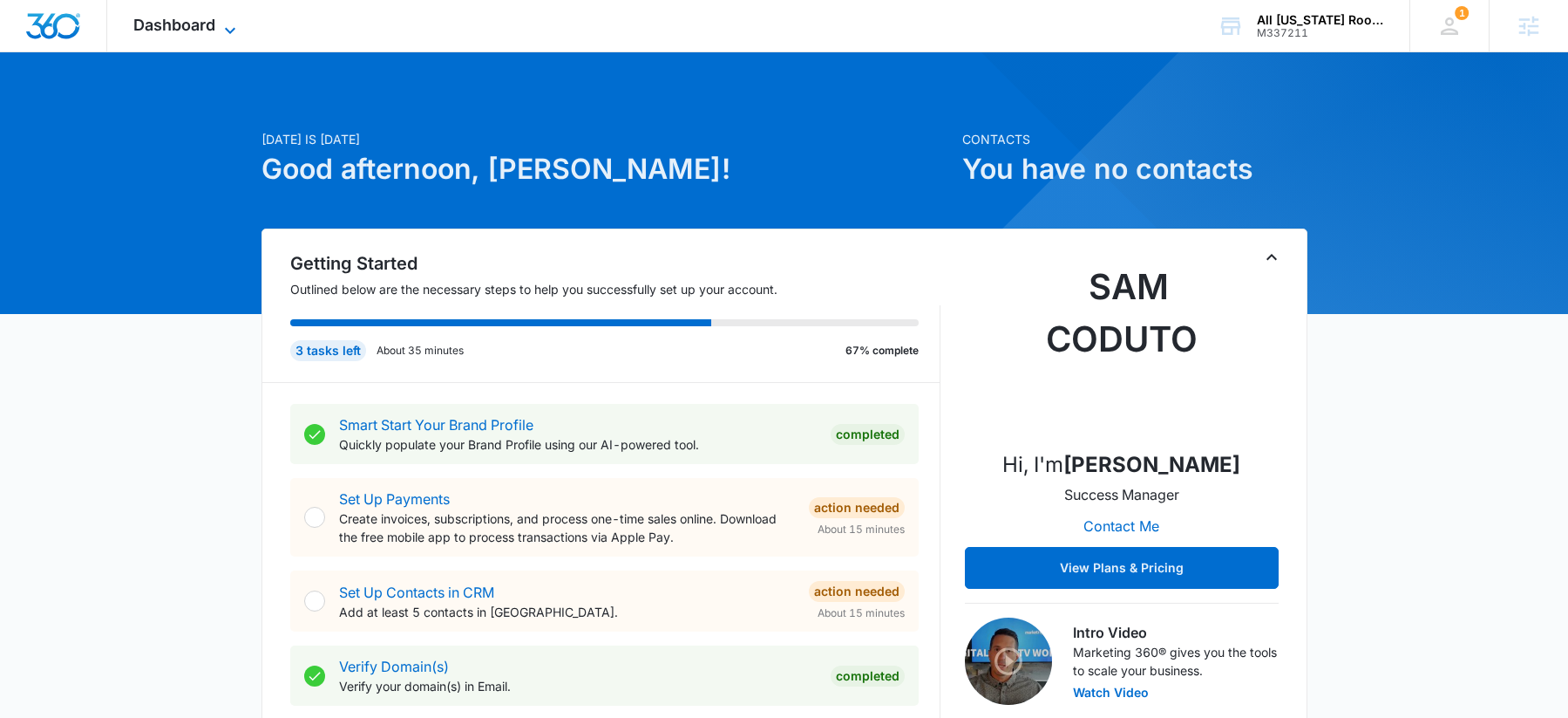
click at [216, 20] on div "Dashboard Apps Reputation Websites Forms CRM Email Social Content Ads Intellige…" at bounding box center [186, 26] width 160 height 52
